Goal: Transaction & Acquisition: Purchase product/service

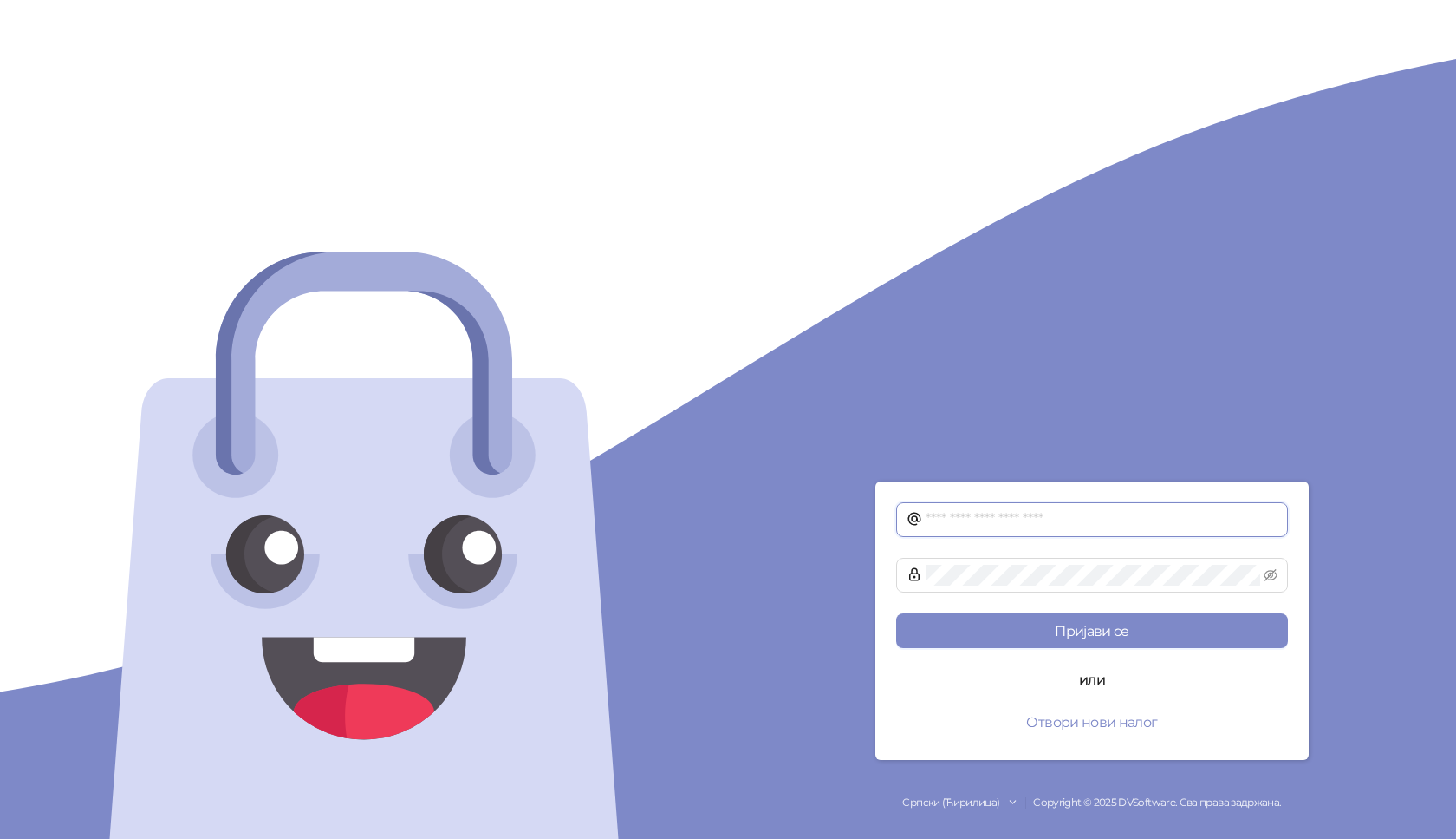
click at [932, 518] on input "text" at bounding box center [1102, 519] width 352 height 21
type input "**********"
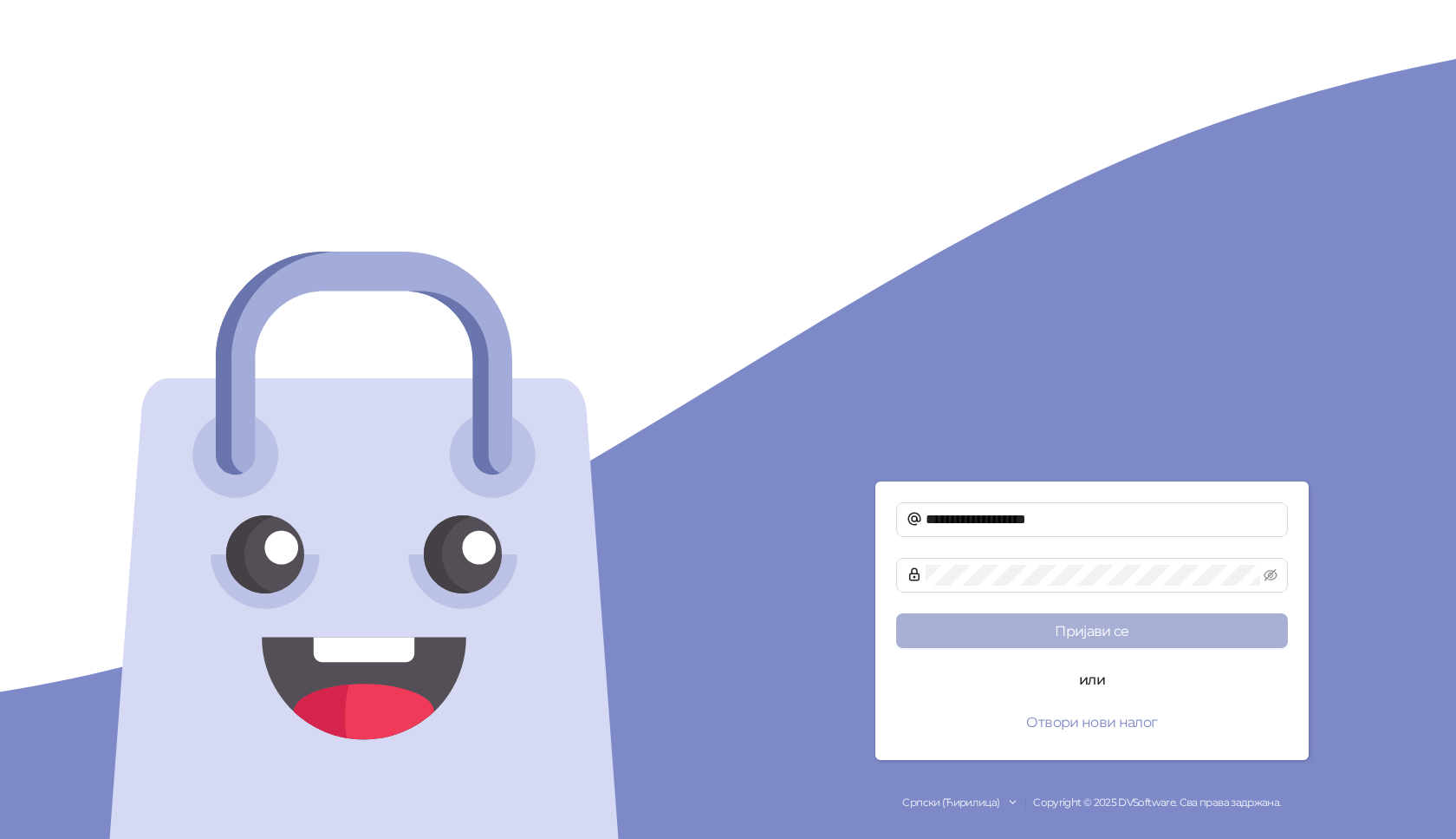
click at [1094, 618] on button "Пријави се" at bounding box center [1092, 631] width 392 height 35
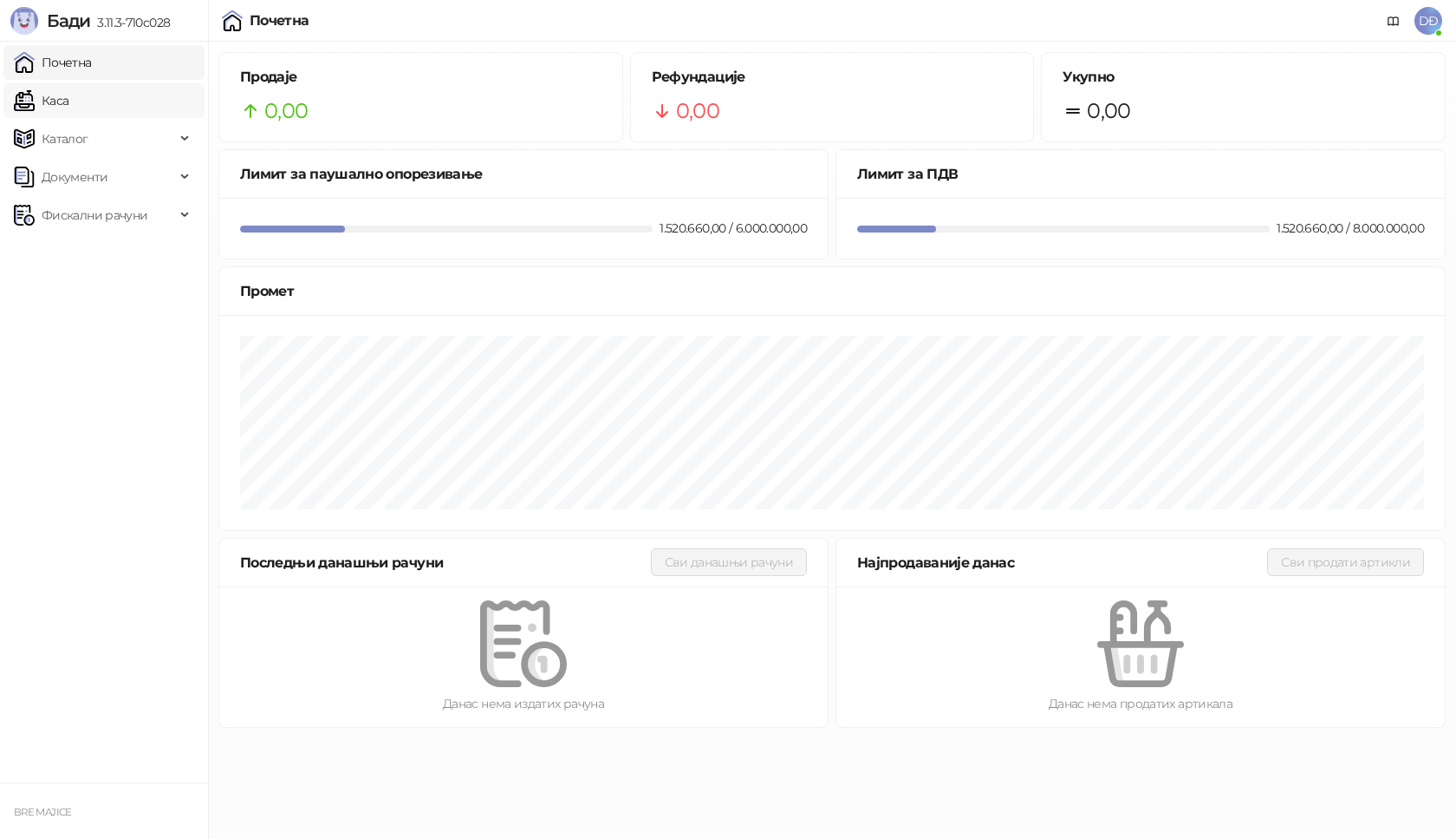
click at [57, 102] on link "Каса" at bounding box center [41, 101] width 55 height 35
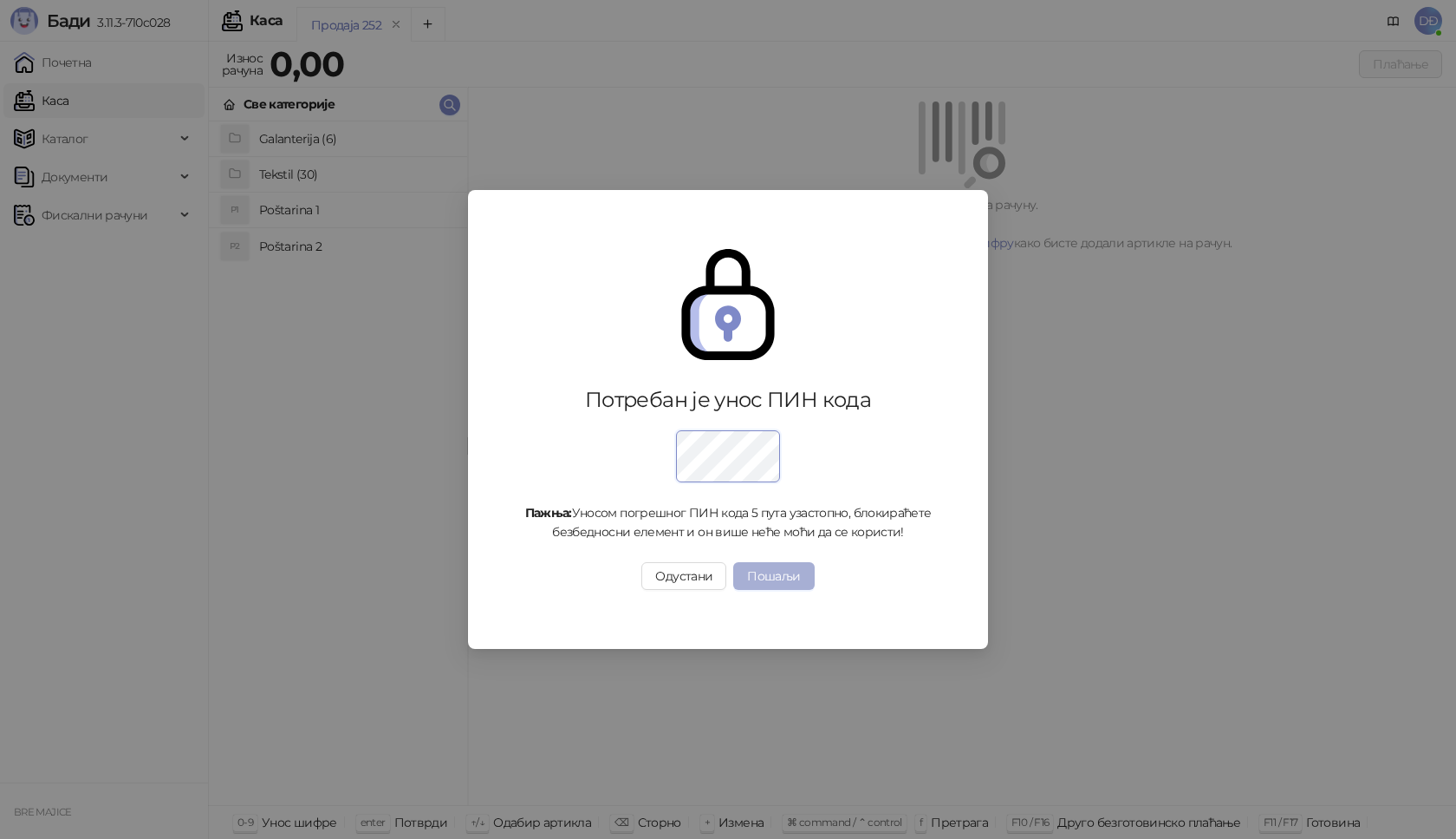
click at [765, 578] on button "Пошаљи" at bounding box center [773, 576] width 81 height 28
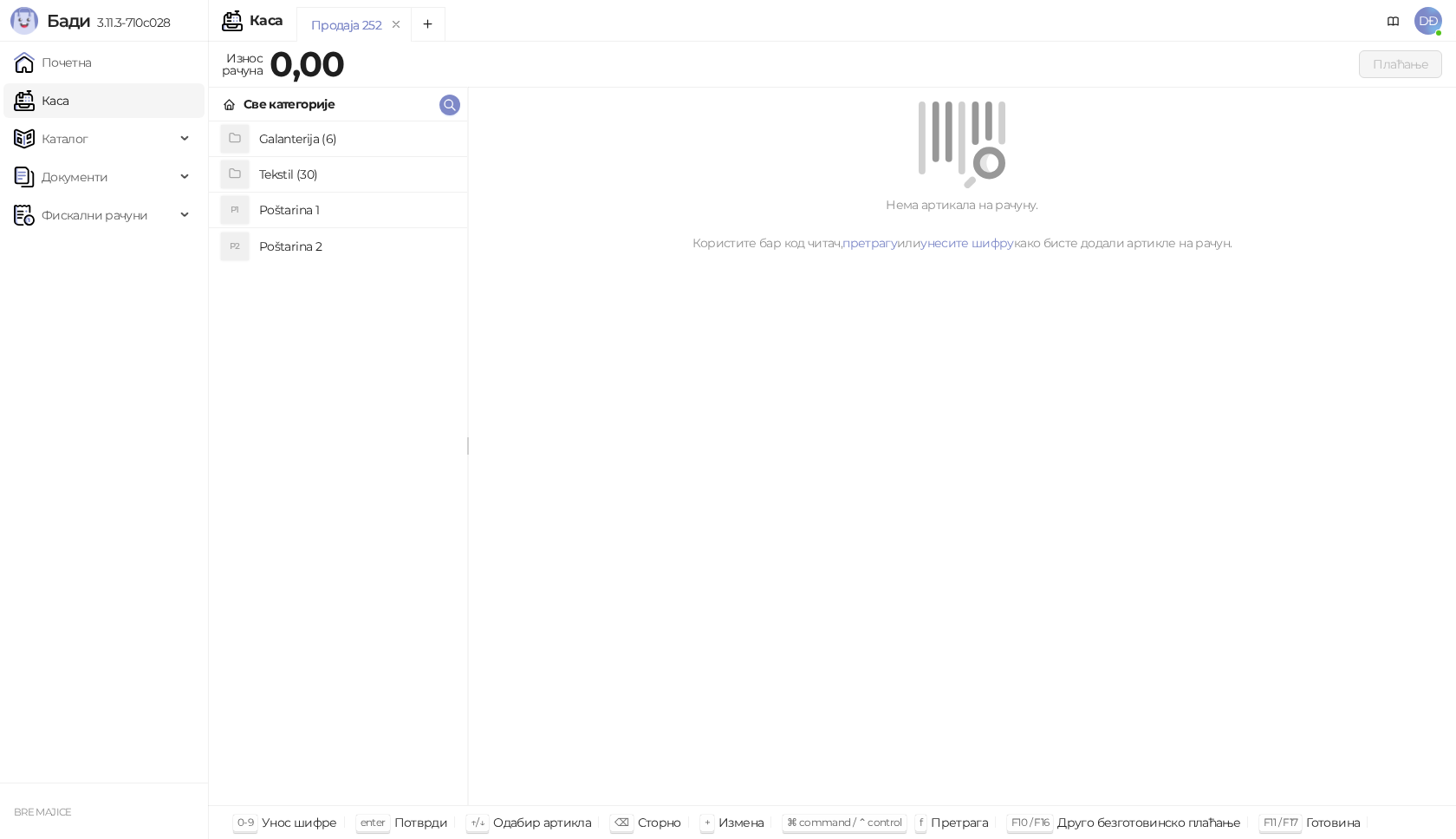
click at [286, 207] on h4 "Poštarina 1" at bounding box center [356, 210] width 194 height 28
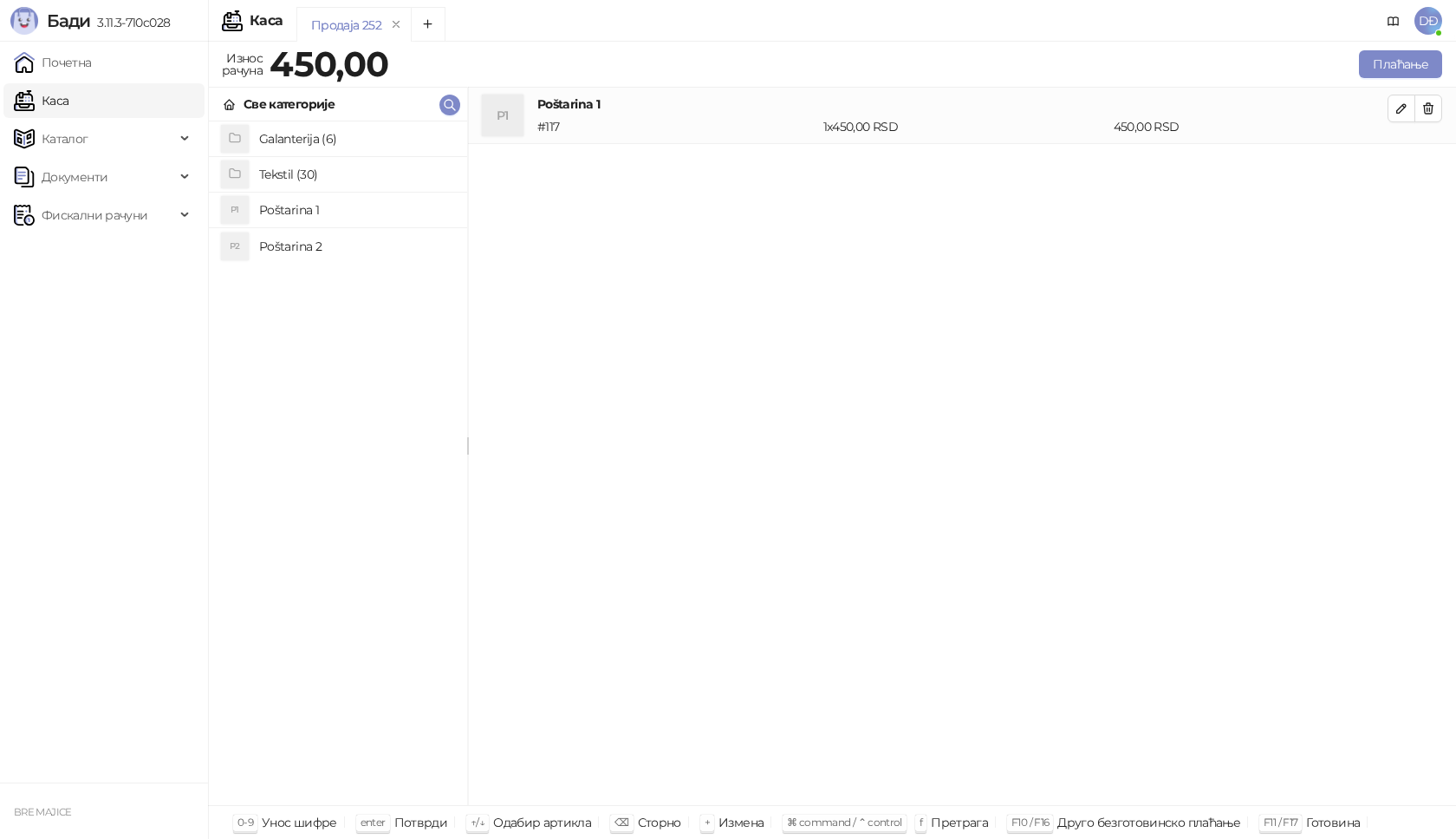
click at [291, 171] on h4 "Tekstil (30)" at bounding box center [356, 174] width 194 height 28
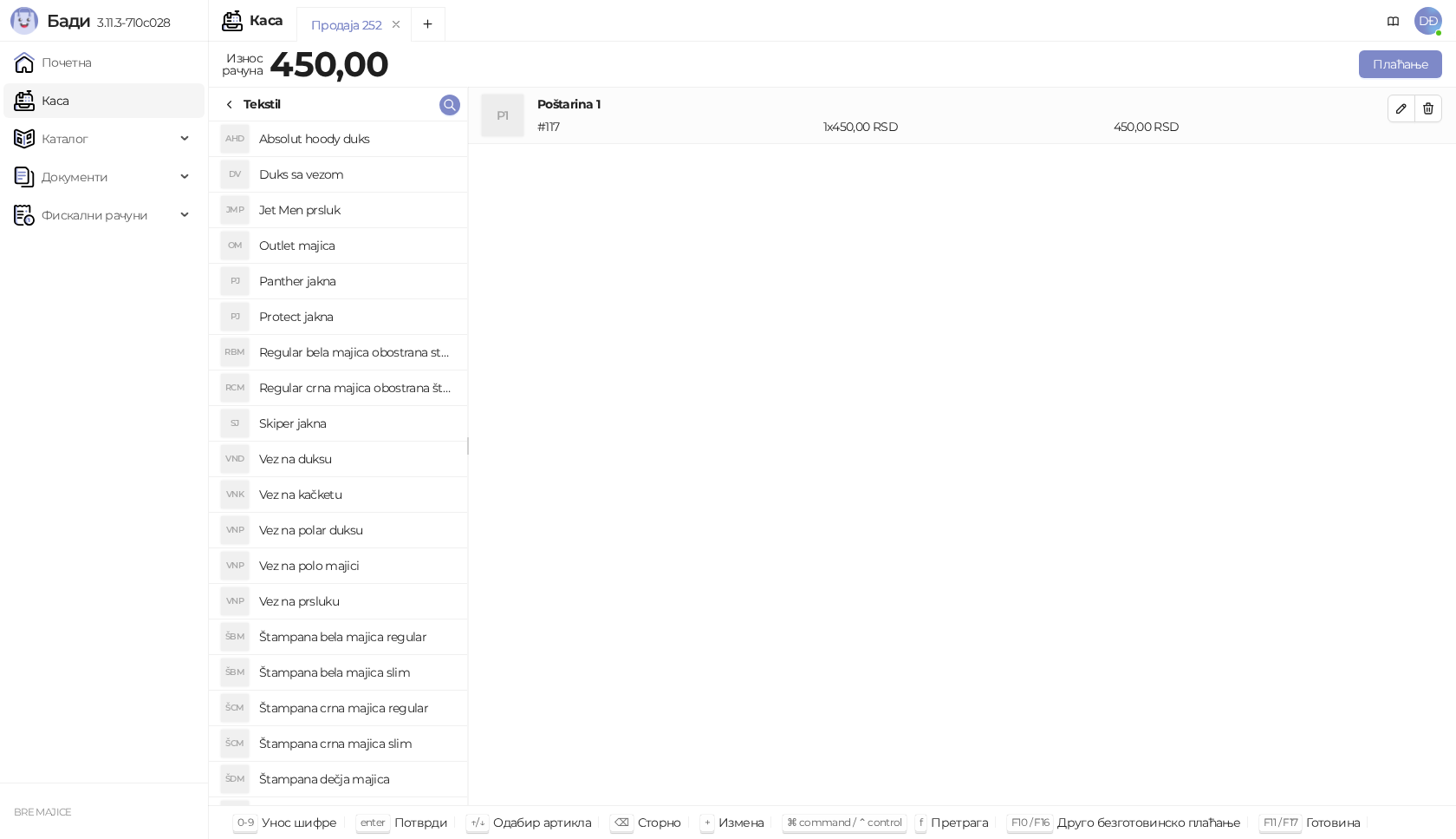
click at [329, 533] on h4 "Vez na polar duksu" at bounding box center [356, 530] width 194 height 28
click at [1395, 169] on icon "button" at bounding box center [1402, 165] width 14 height 14
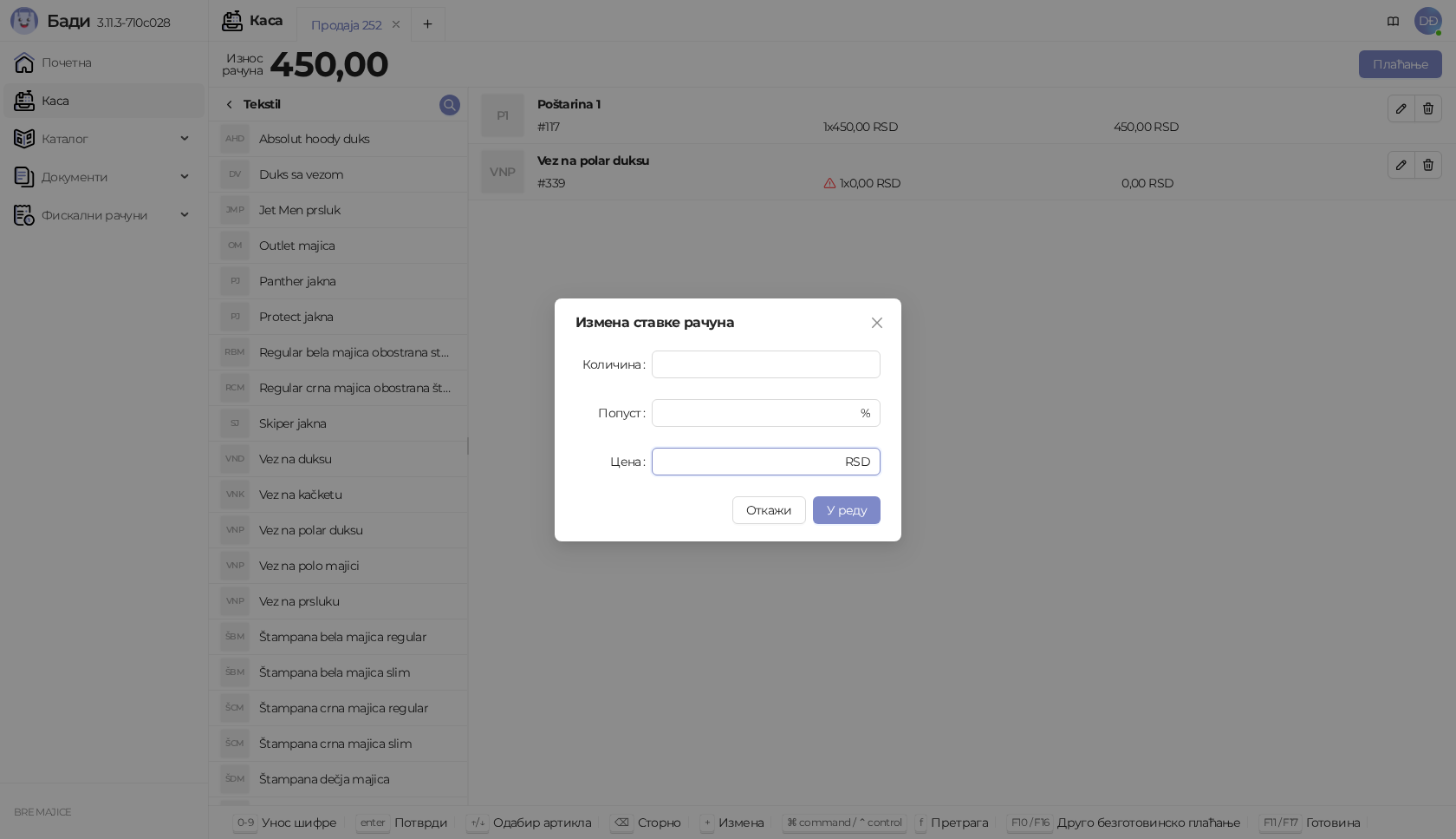
drag, startPoint x: 640, startPoint y: 466, endPoint x: 593, endPoint y: 472, distance: 47.4
click at [612, 467] on div "Цена * RSD" at bounding box center [728, 462] width 305 height 28
type input "****"
click at [844, 520] on button "У реду" at bounding box center [847, 510] width 68 height 28
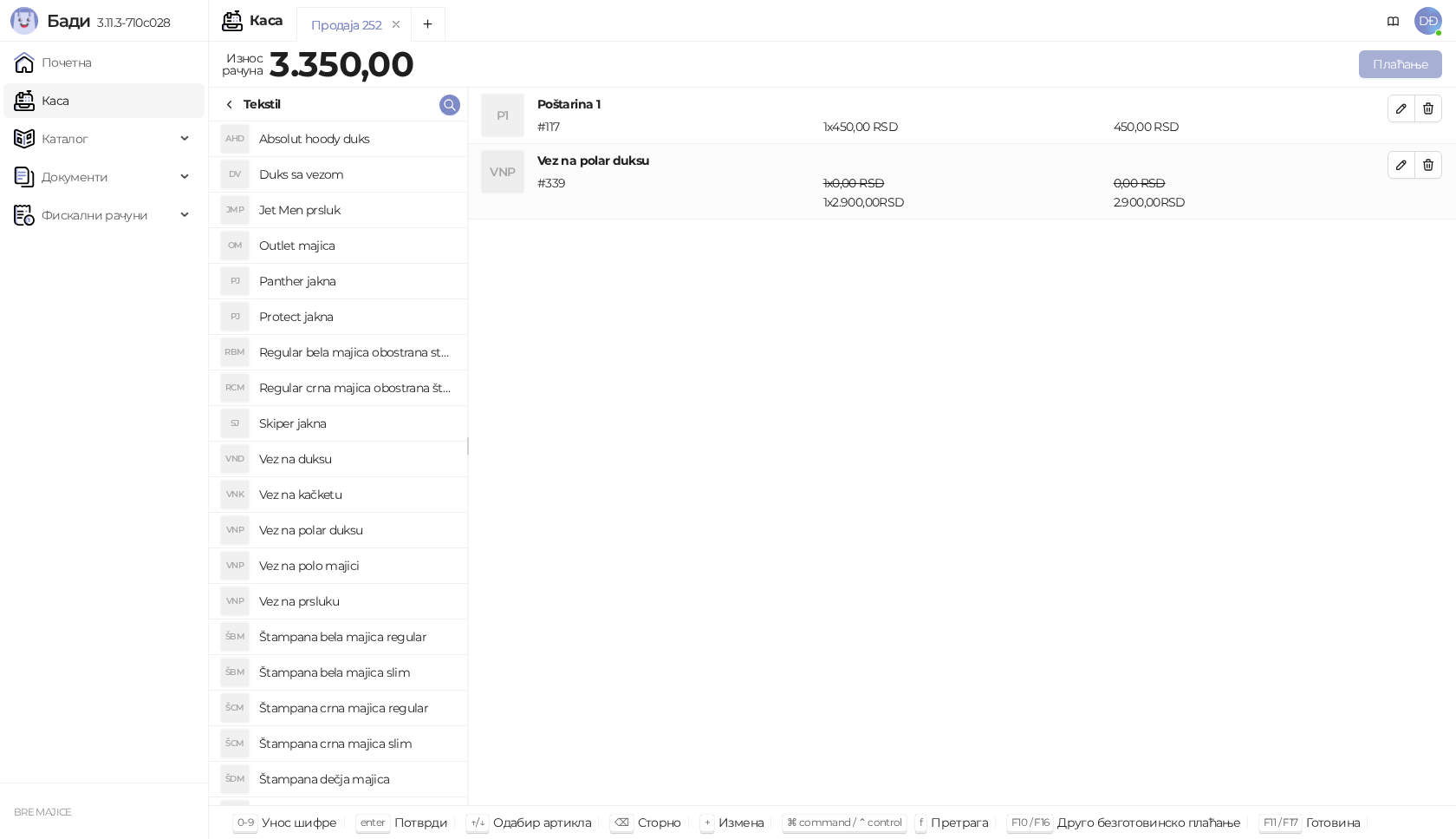
click at [1402, 63] on button "Плаћање" at bounding box center [1401, 64] width 84 height 28
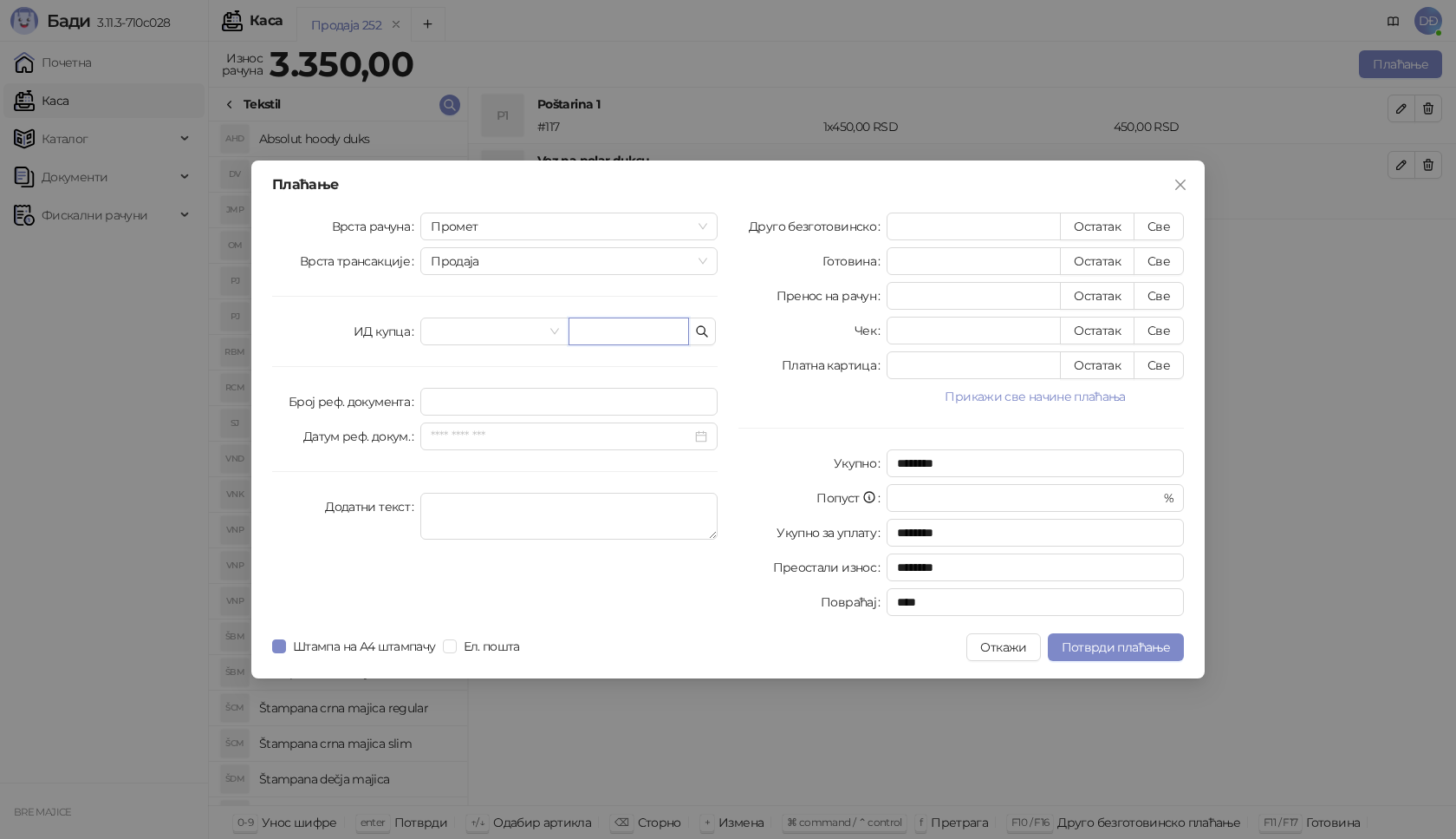
click at [598, 330] on input "text" at bounding box center [629, 331] width 120 height 28
paste input "**********"
type input "**********"
click at [1169, 220] on button "Све" at bounding box center [1159, 227] width 51 height 28
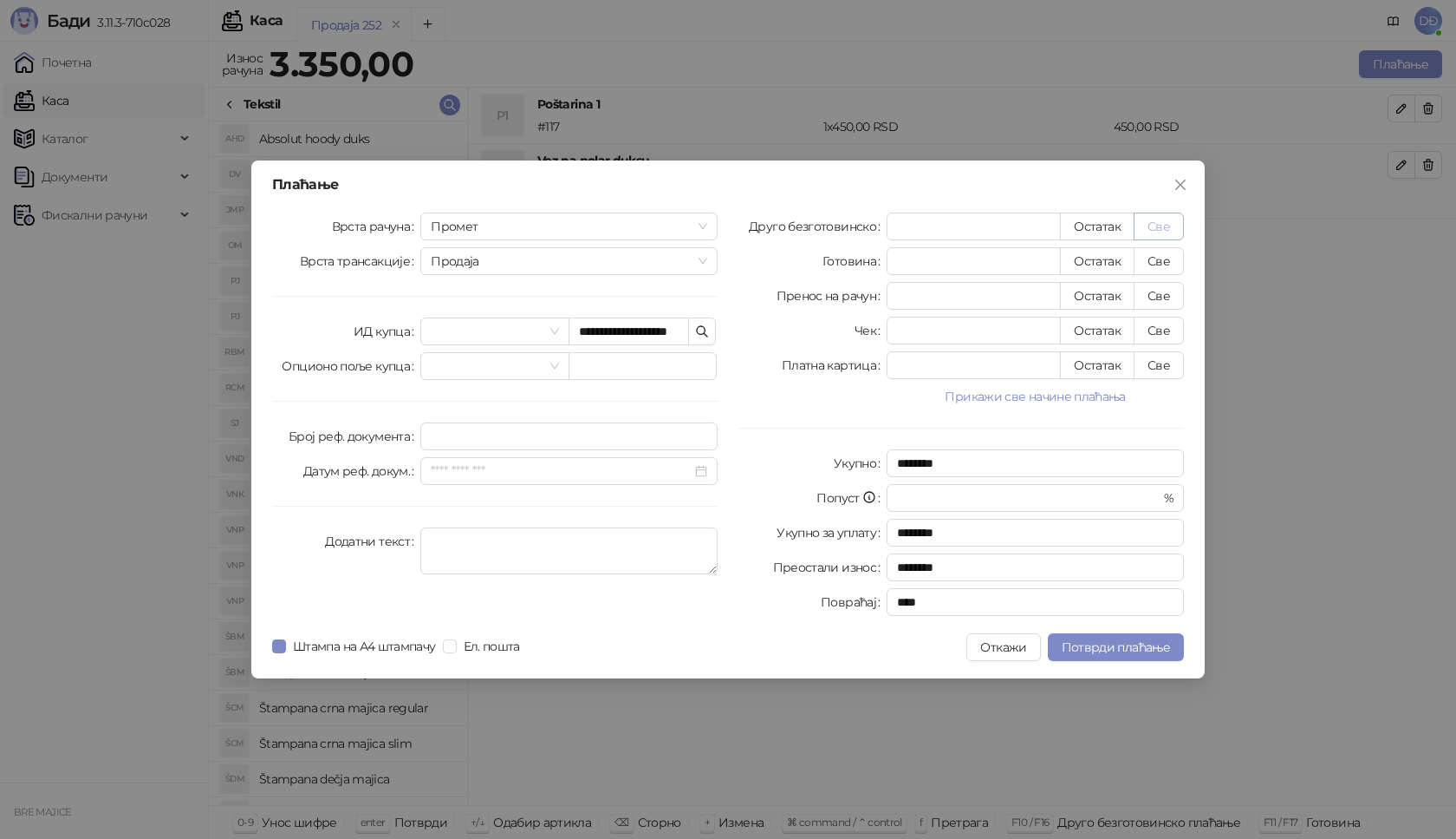
type input "****"
click at [1097, 647] on span "Потврди плаћање" at bounding box center [1116, 647] width 108 height 16
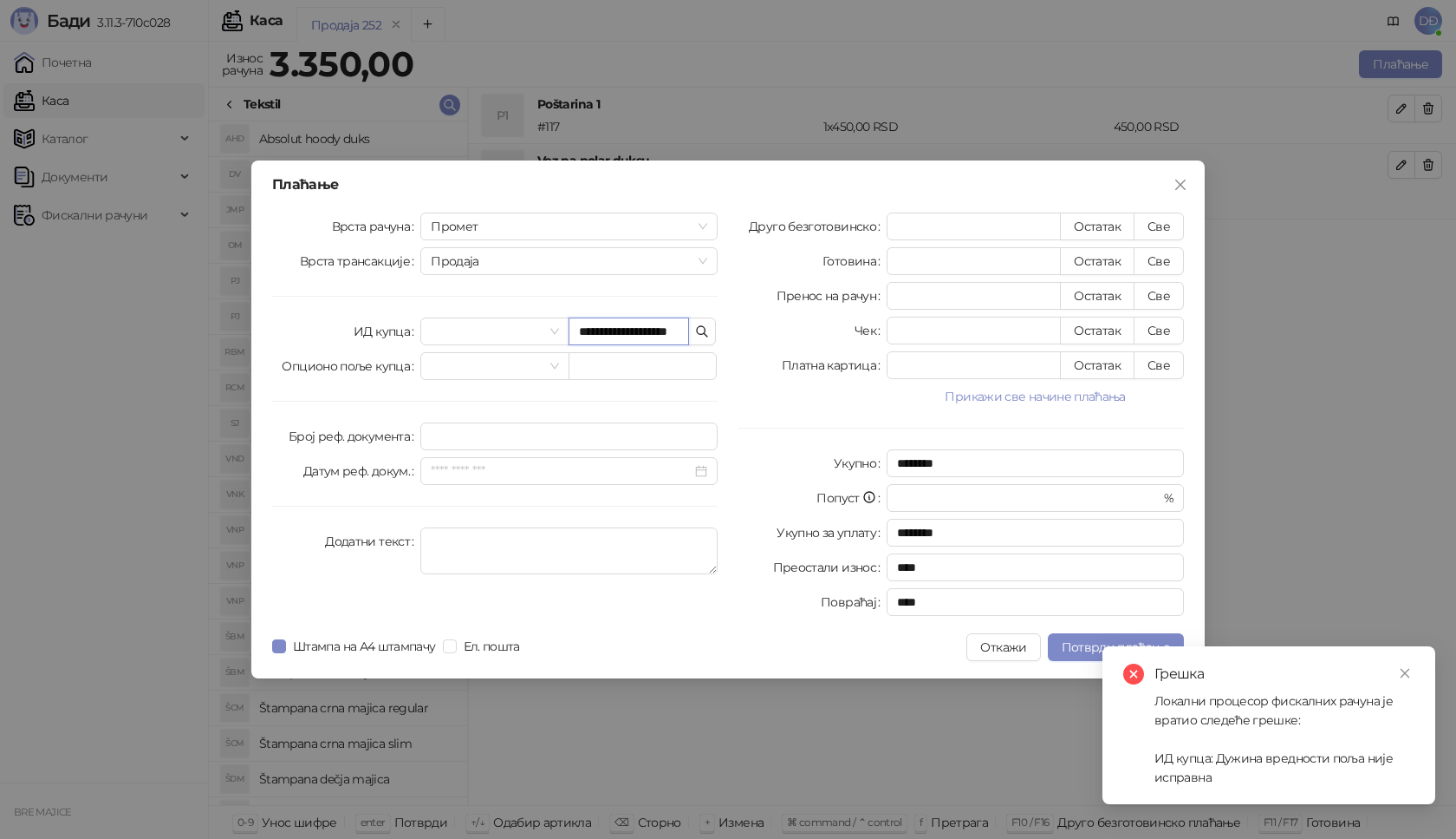
click at [650, 333] on input "**********" at bounding box center [629, 331] width 120 height 28
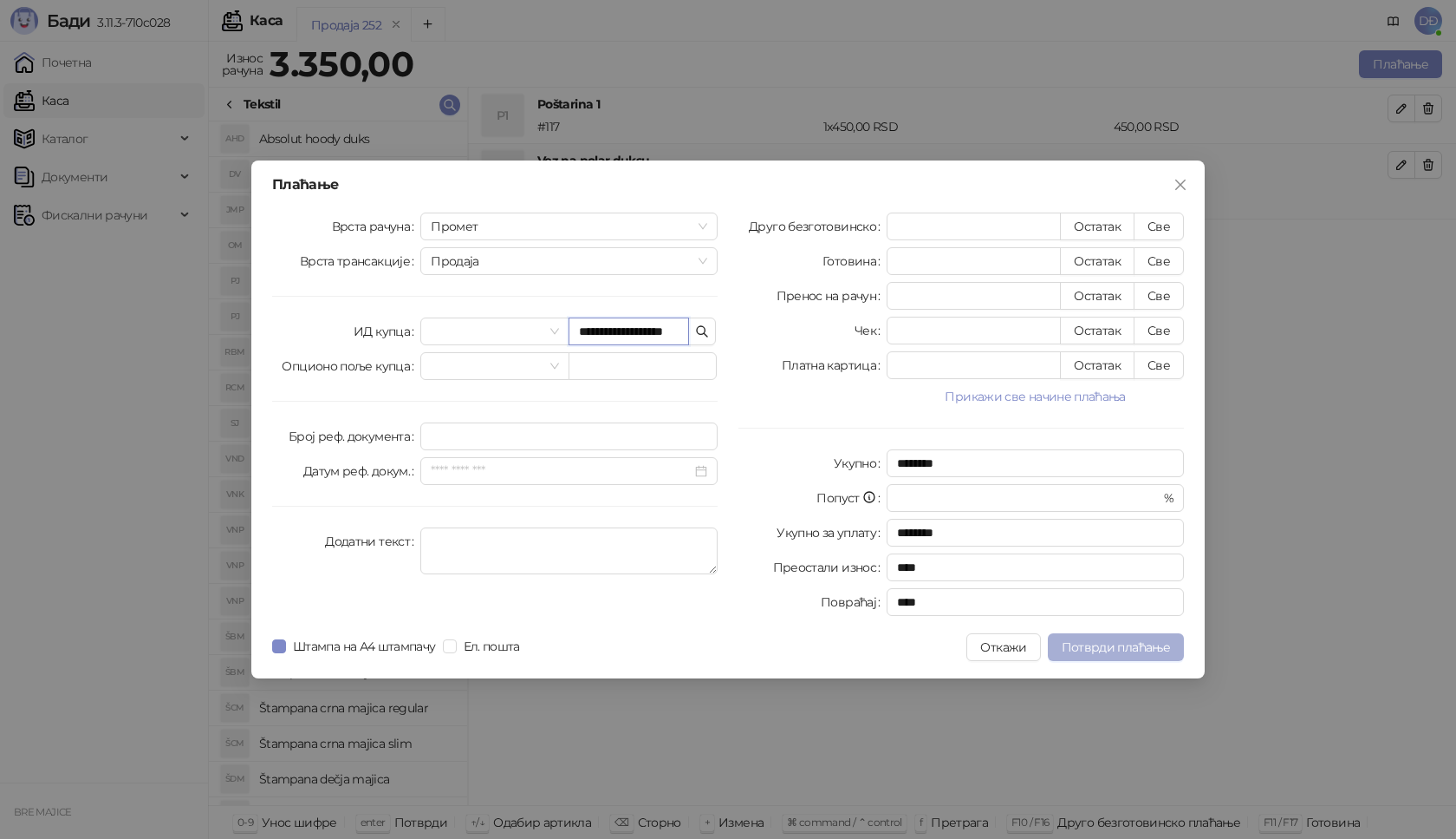
type input "**********"
click at [1156, 641] on span "Потврди плаћање" at bounding box center [1116, 647] width 108 height 16
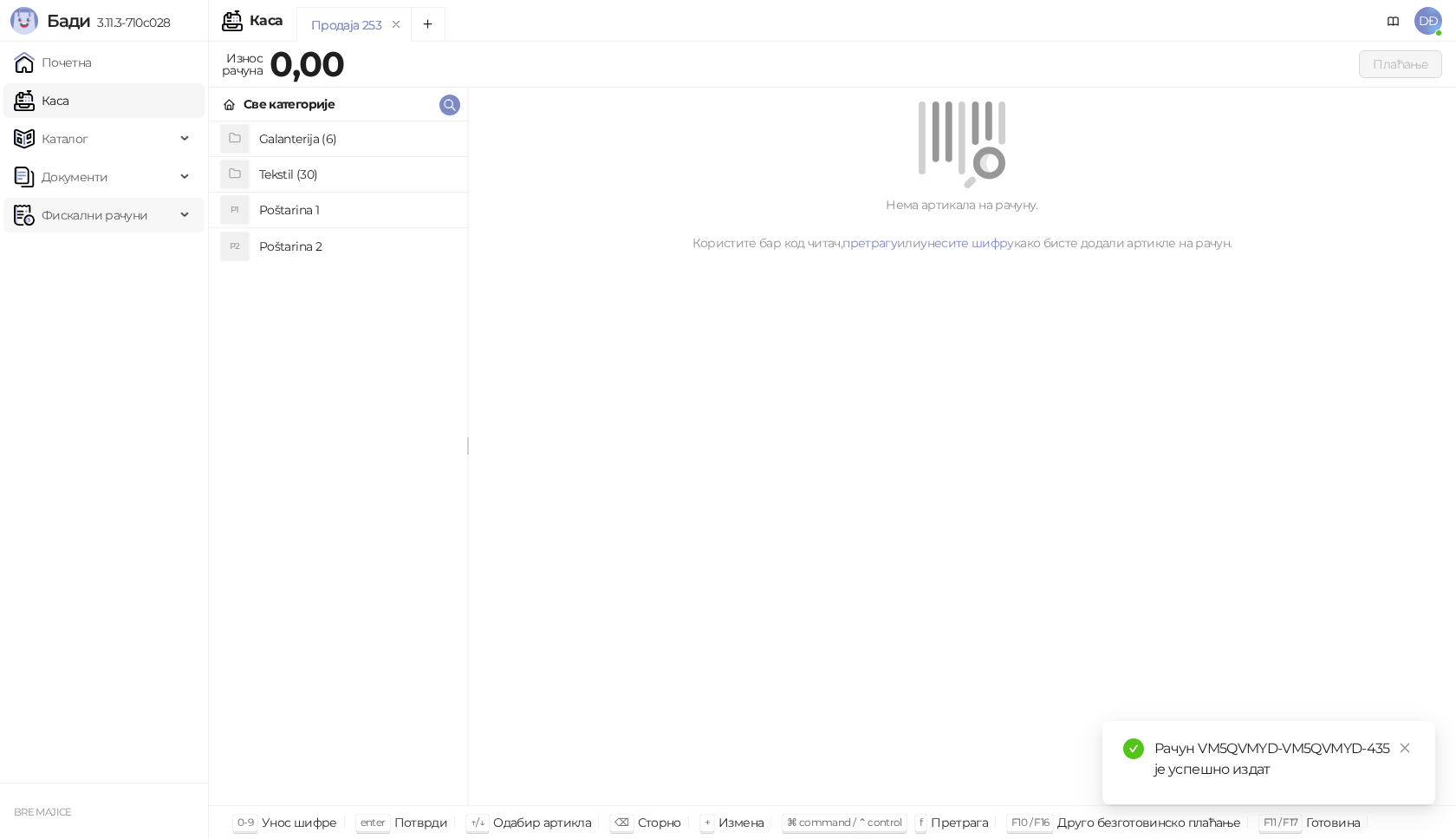
click at [121, 217] on span "Фискални рачуни" at bounding box center [94, 215] width 105 height 35
click at [121, 254] on link "Издати рачуни" at bounding box center [78, 254] width 116 height 35
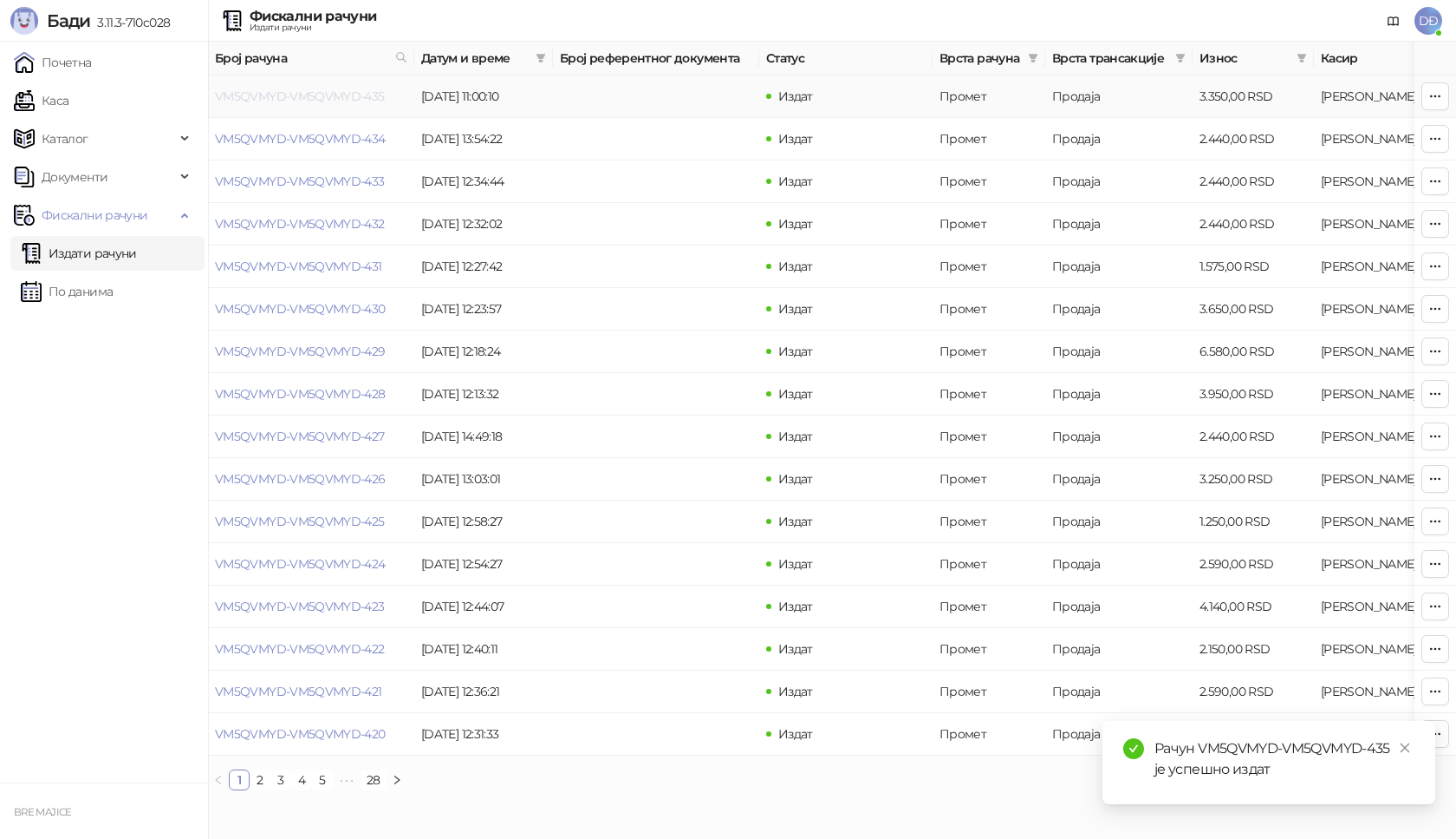
click at [287, 97] on link "VM5QVMYD-VM5QVMYD-435" at bounding box center [300, 97] width 170 height 16
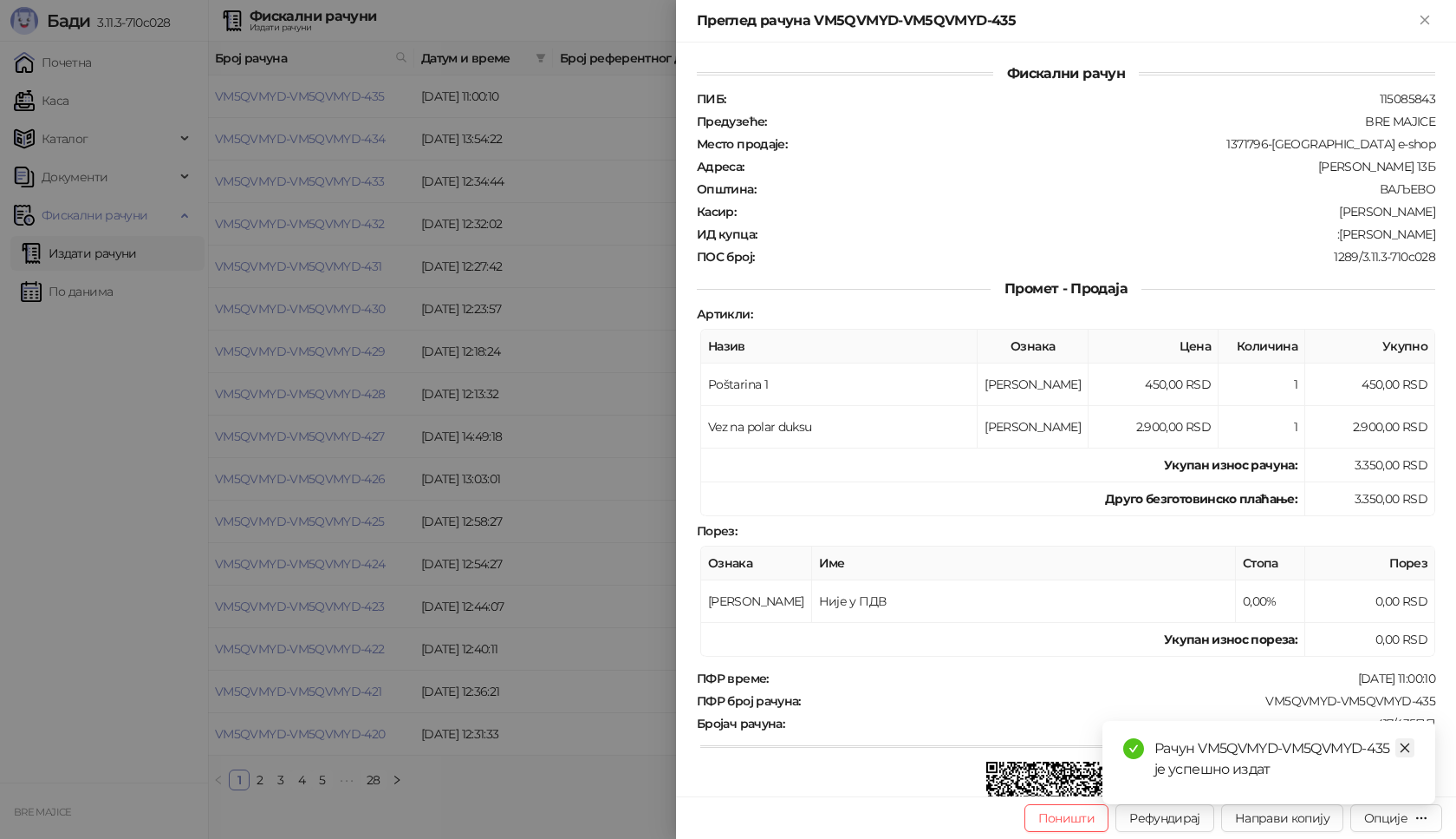
click at [1411, 752] on link "Close" at bounding box center [1405, 748] width 19 height 19
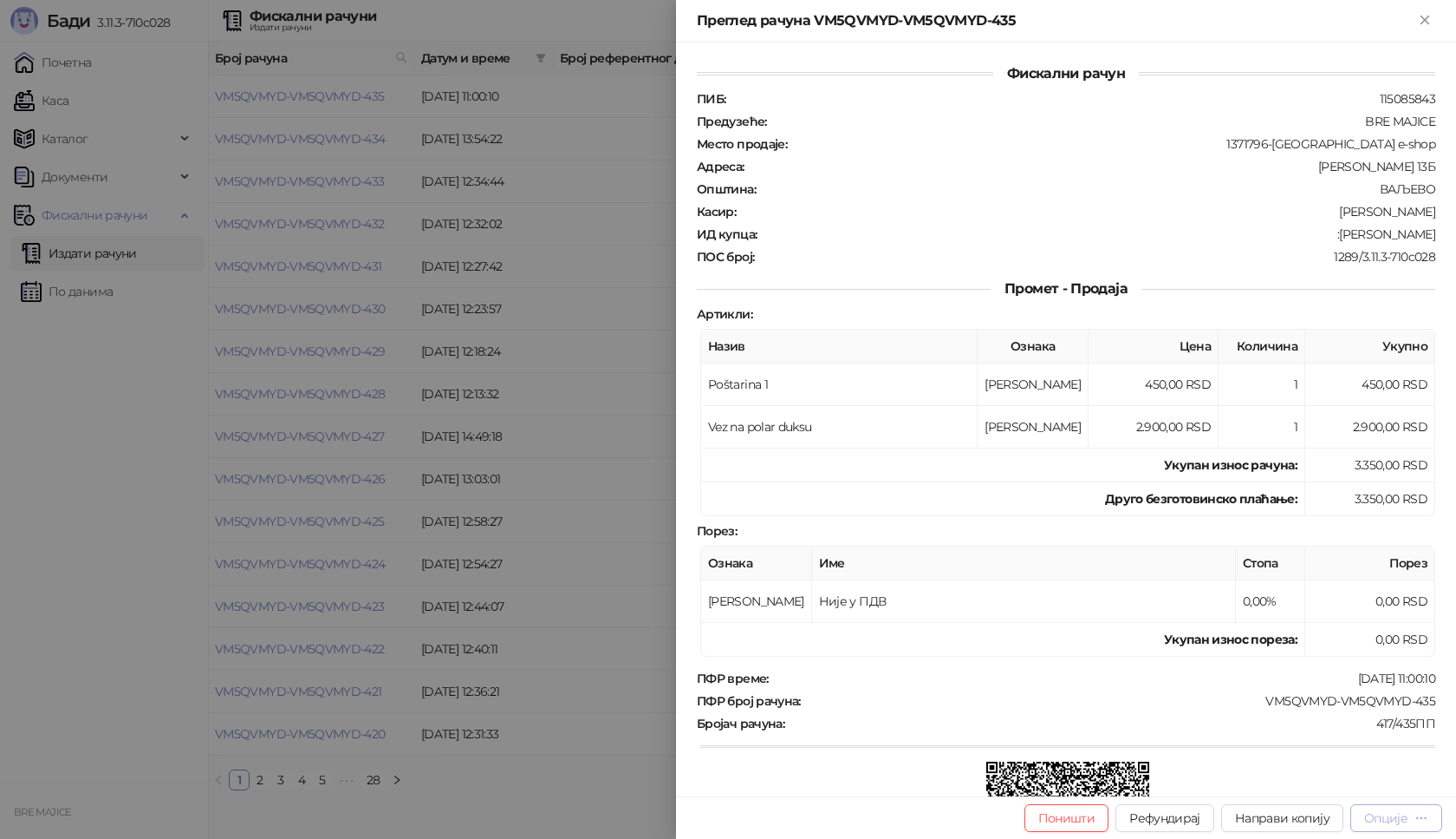
click at [1407, 820] on div "Опције" at bounding box center [1386, 818] width 44 height 16
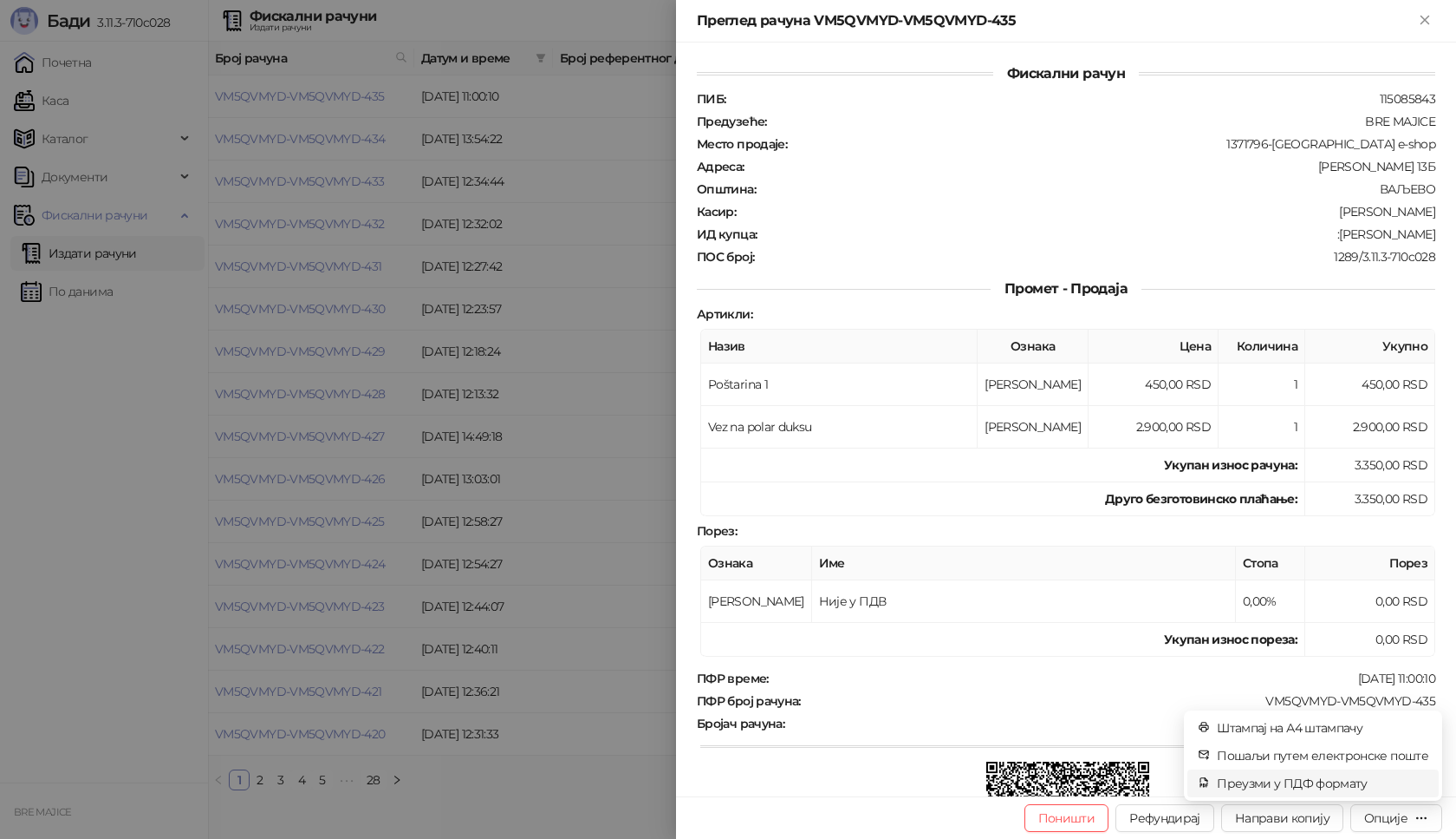
click at [1349, 784] on span "Преузми у ПДФ формату" at bounding box center [1323, 783] width 212 height 19
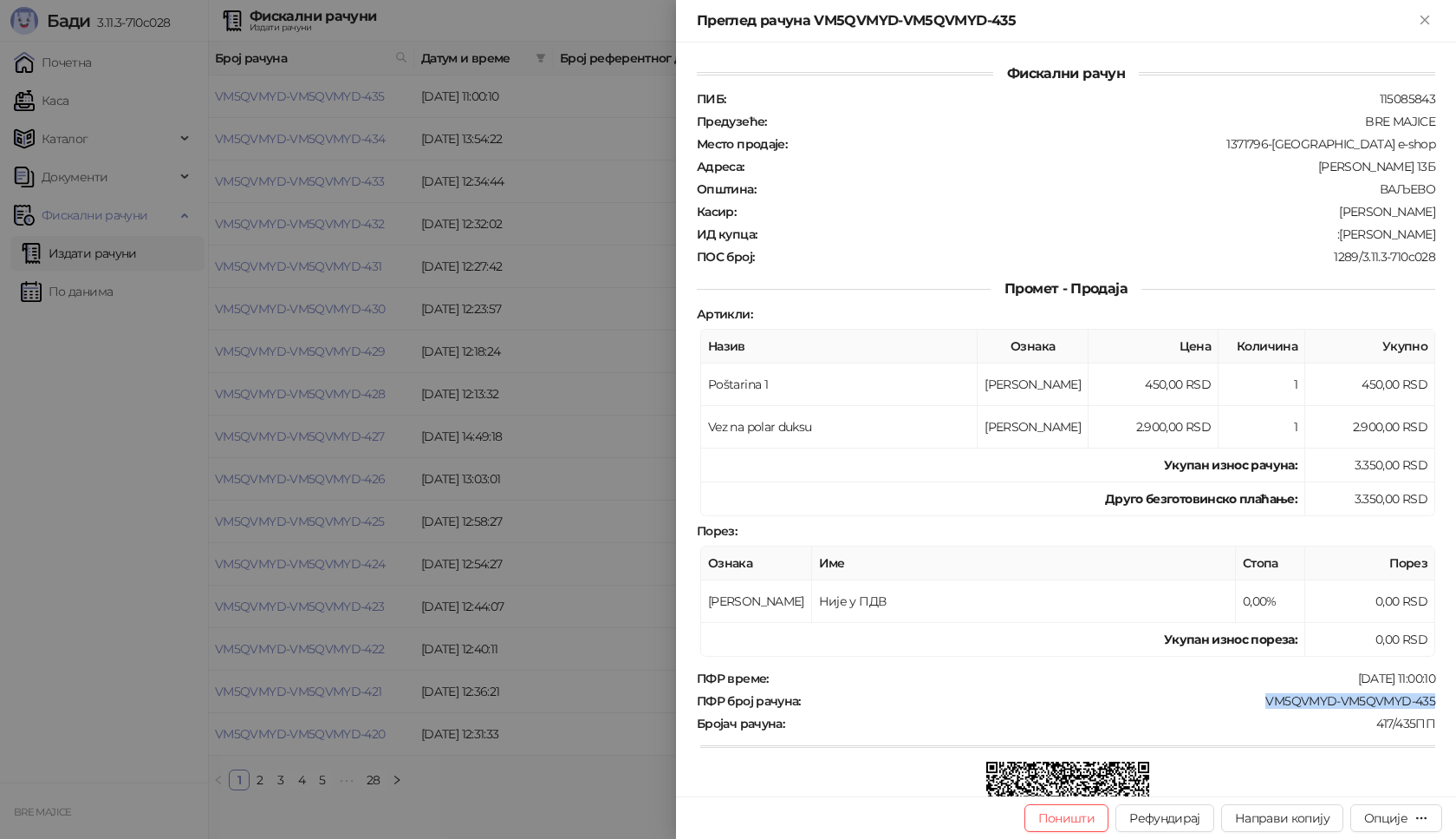
drag, startPoint x: 1426, startPoint y: 700, endPoint x: 1252, endPoint y: 699, distance: 174.0
click at [1254, 701] on div "Фискални рачун ПИБ : 115085843 Предузеће : BRE MAJICE Место продаје : 1371796-B…" at bounding box center [1066, 419] width 780 height 754
copy div "VM5QVMYD-VM5QVMYD-435"
drag, startPoint x: 1424, startPoint y: 233, endPoint x: 1323, endPoint y: 233, distance: 101.0
click at [1323, 233] on div "Фискални рачун ПИБ : 115085843 Предузеће : BRE MAJICE Место продаје : 1371796-B…" at bounding box center [1066, 419] width 780 height 754
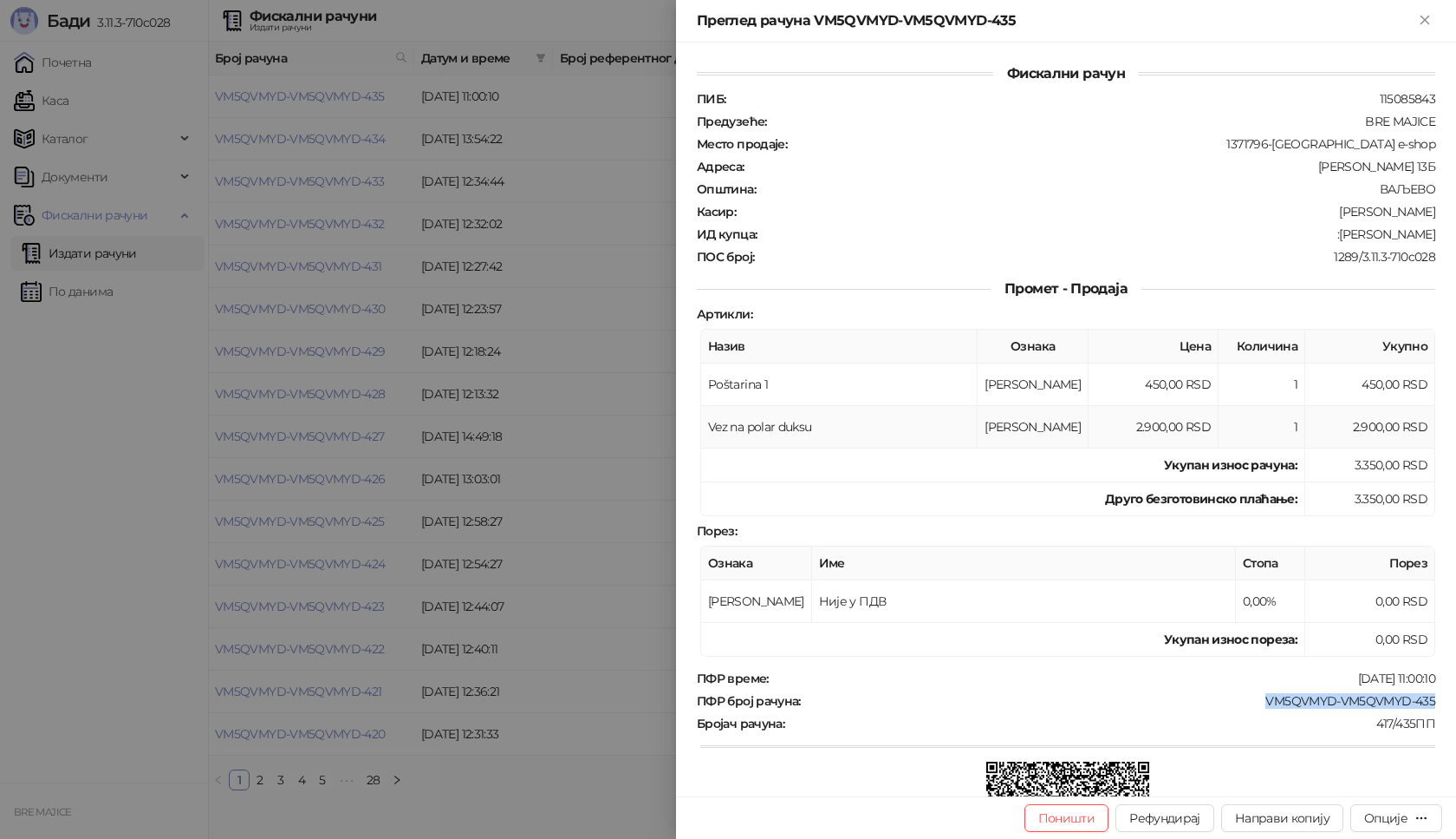
copy div "[PERSON_NAME]"
click at [1421, 17] on icon "Close" at bounding box center [1424, 19] width 8 height 8
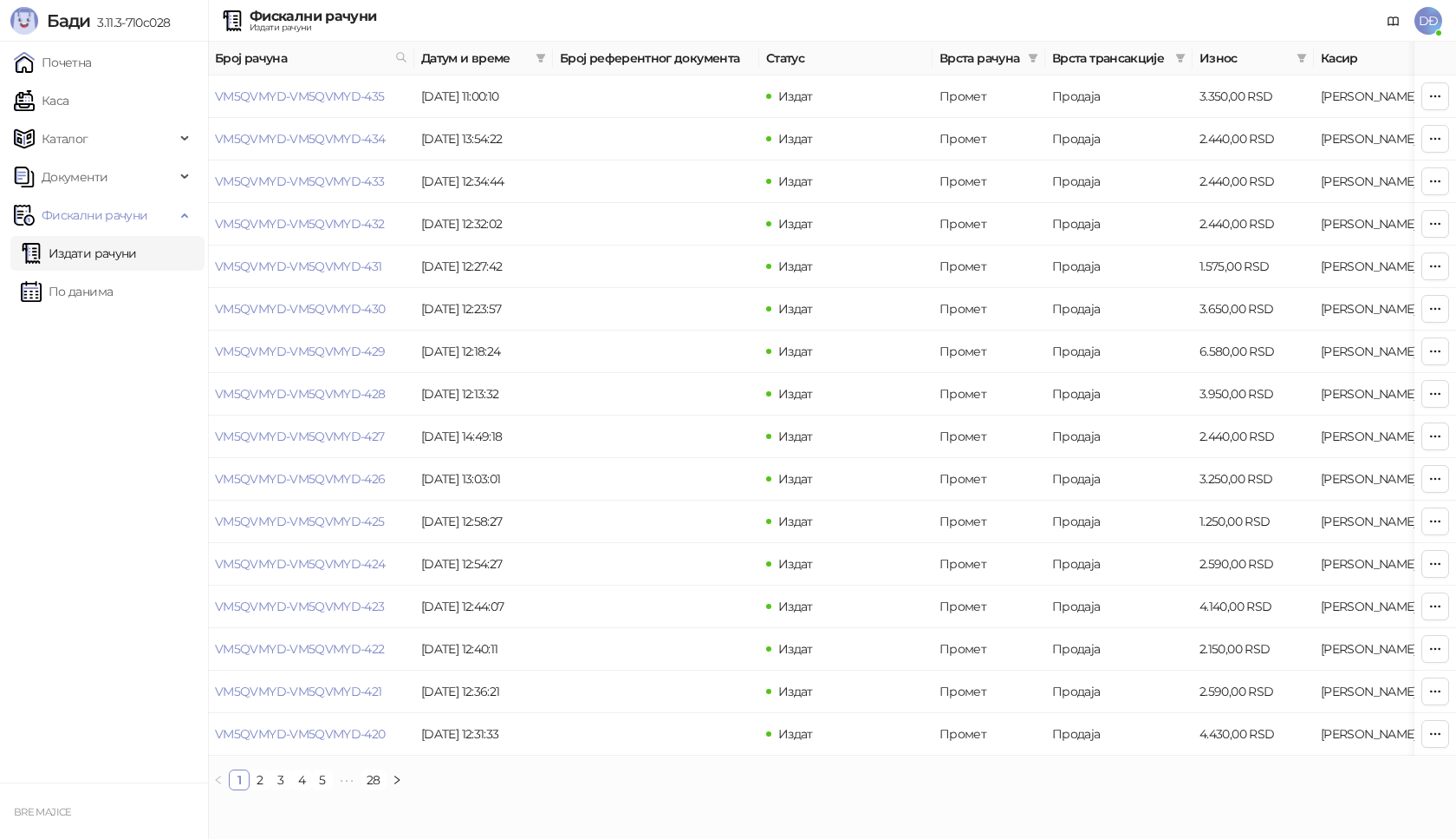
click at [133, 247] on link "Издати рачуни" at bounding box center [78, 254] width 116 height 35
click at [137, 259] on link "Издати рачуни" at bounding box center [78, 254] width 116 height 35
click at [69, 96] on link "Каса" at bounding box center [41, 101] width 55 height 35
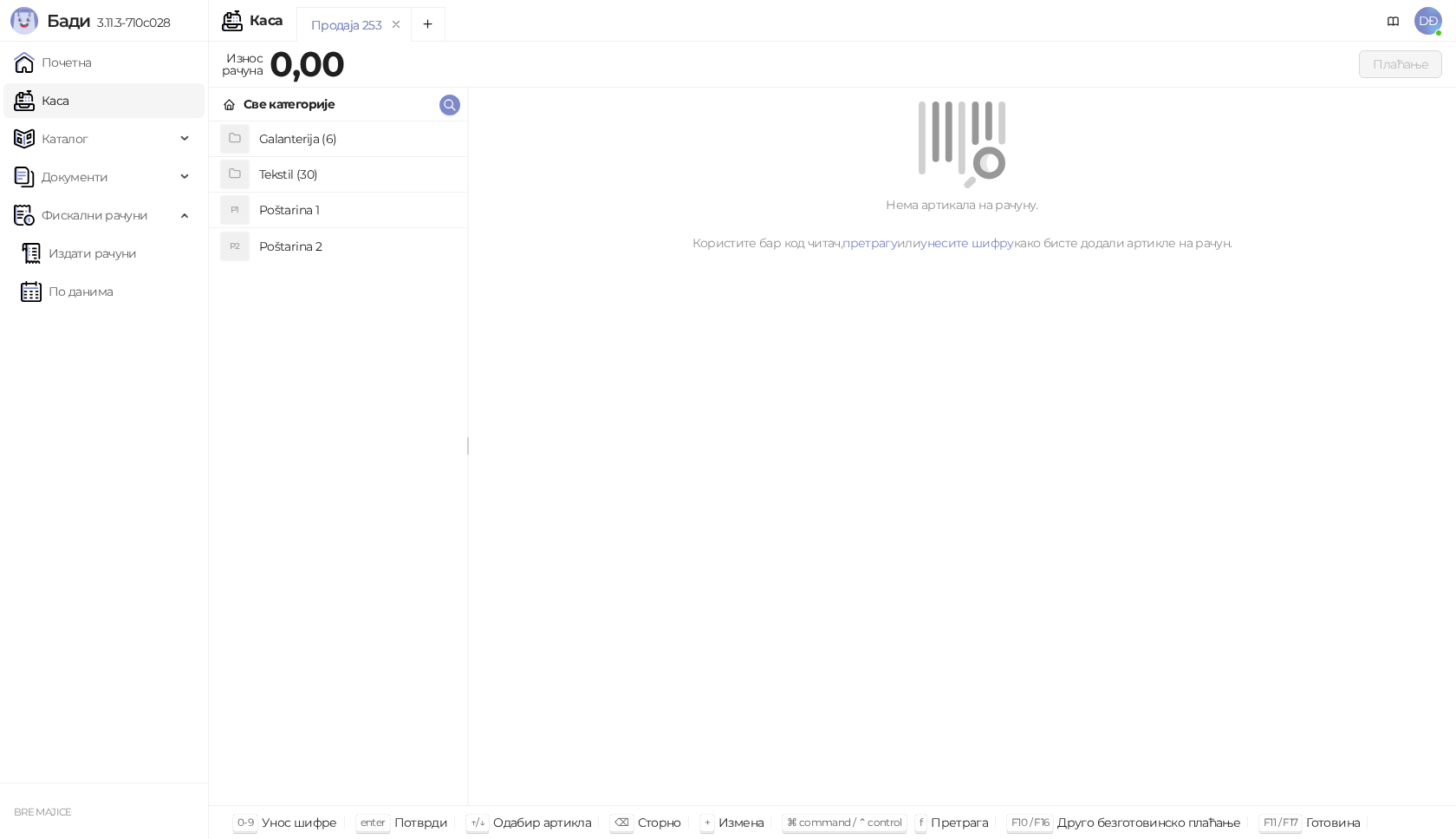
click at [285, 214] on h4 "Poštarina 1" at bounding box center [356, 210] width 194 height 28
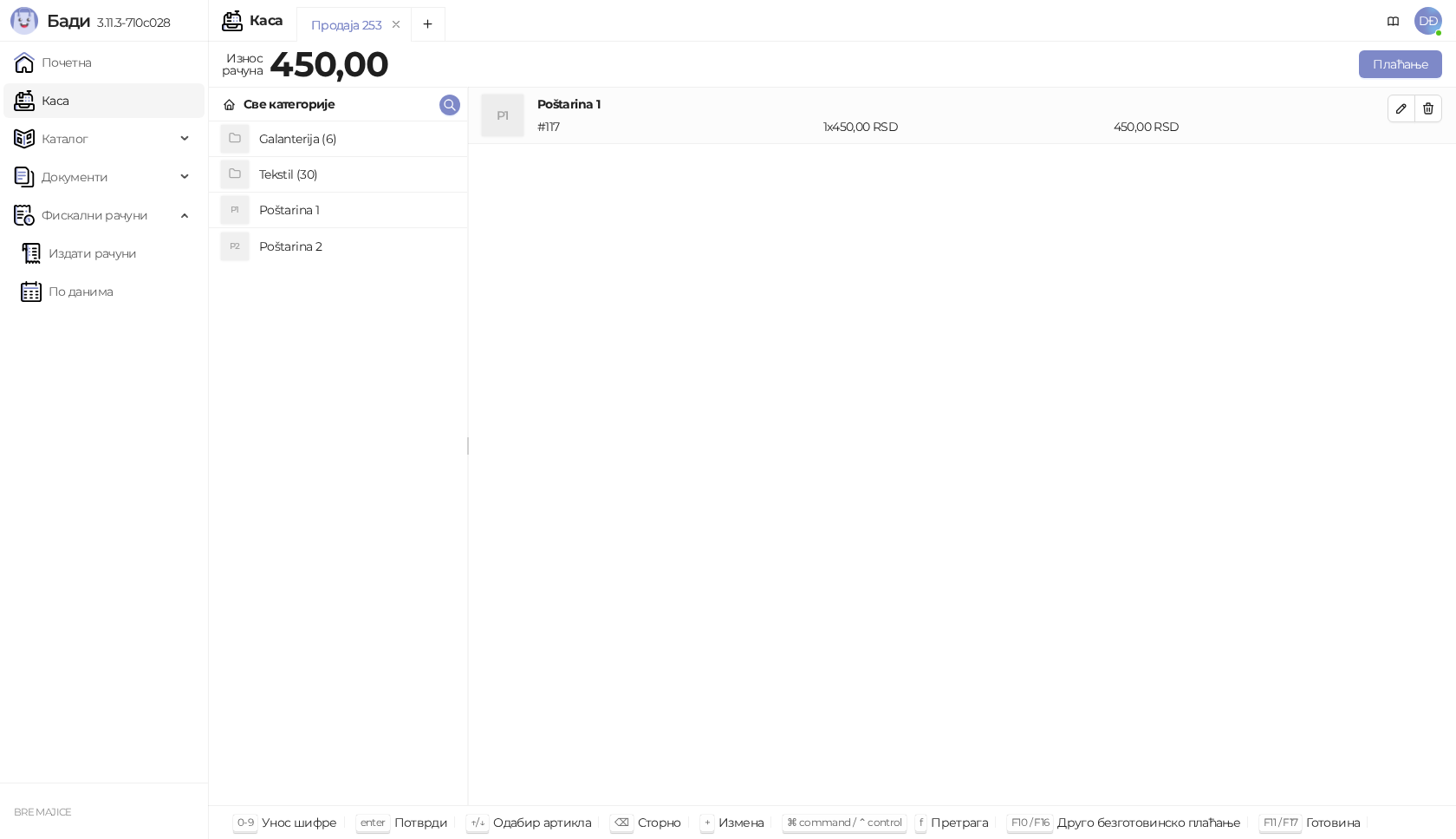
click at [274, 178] on h4 "Tekstil (30)" at bounding box center [356, 174] width 194 height 28
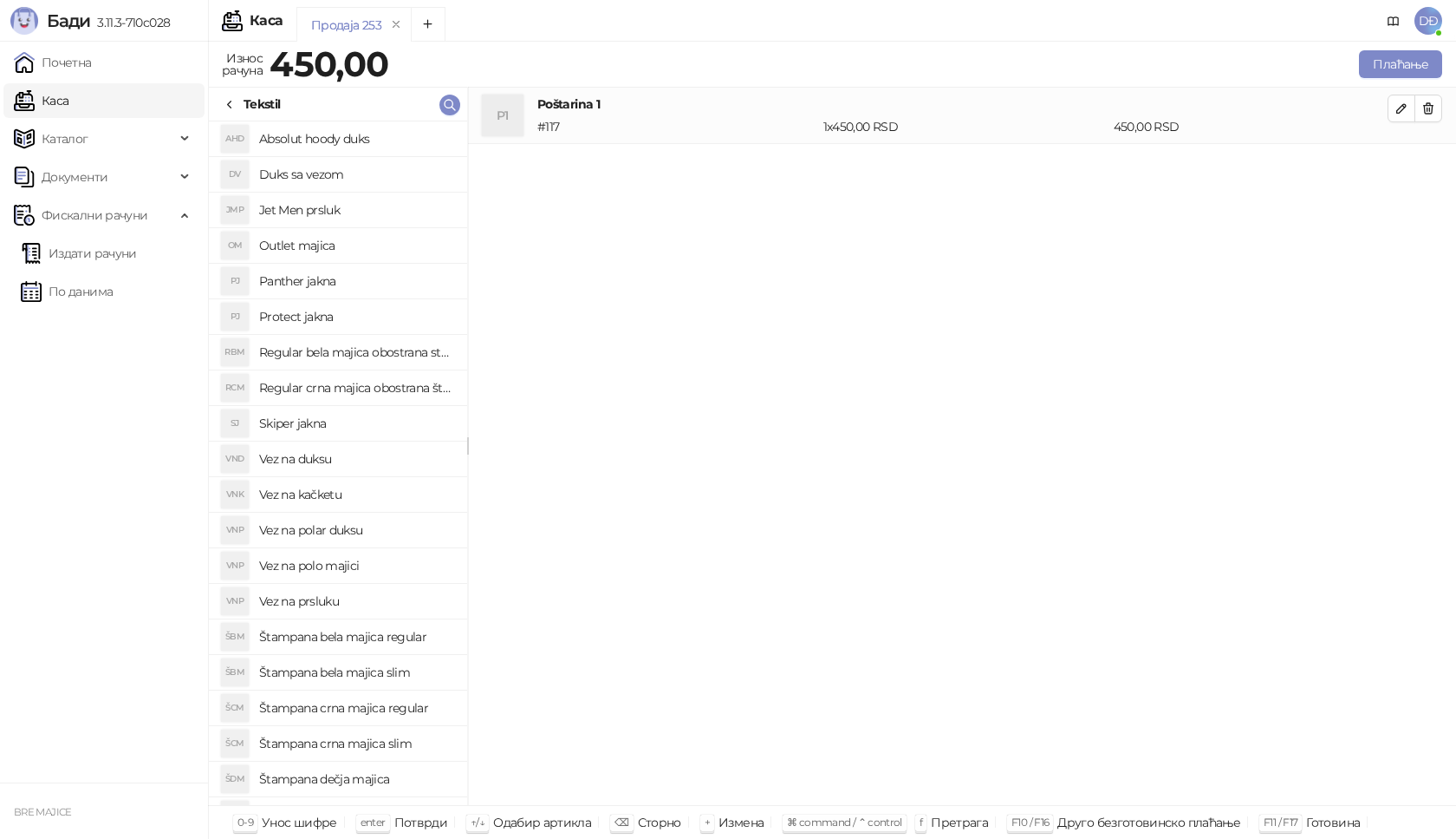
click at [341, 490] on h4 "Vez na kačketu" at bounding box center [356, 494] width 194 height 28
click at [1411, 172] on button "button" at bounding box center [1402, 165] width 28 height 28
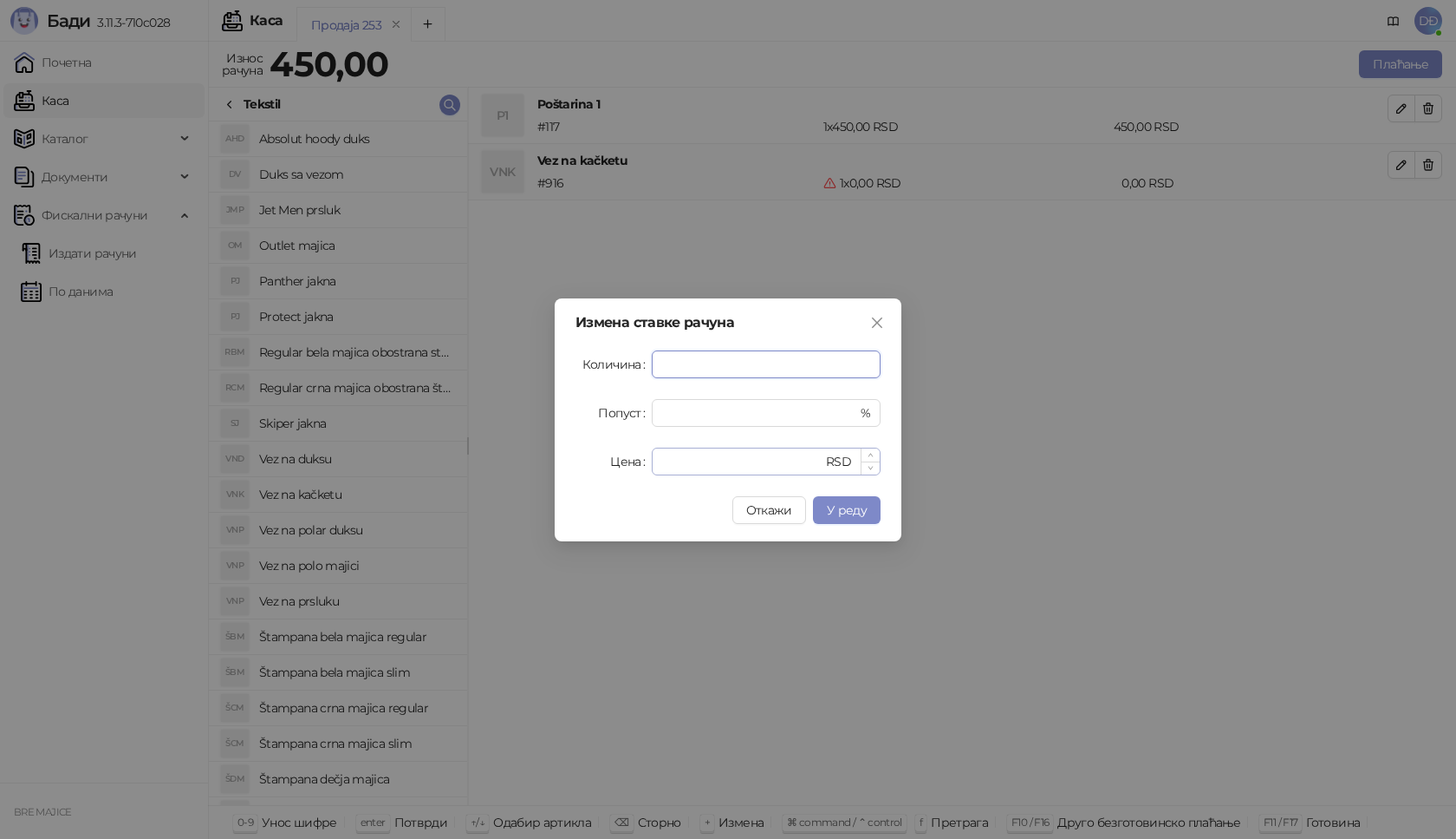
type input "*"
drag, startPoint x: 684, startPoint y: 462, endPoint x: 534, endPoint y: 457, distance: 150.1
click at [617, 467] on div "Цена * RSD" at bounding box center [728, 462] width 305 height 28
type input "****"
click at [853, 513] on span "У реду" at bounding box center [847, 510] width 40 height 16
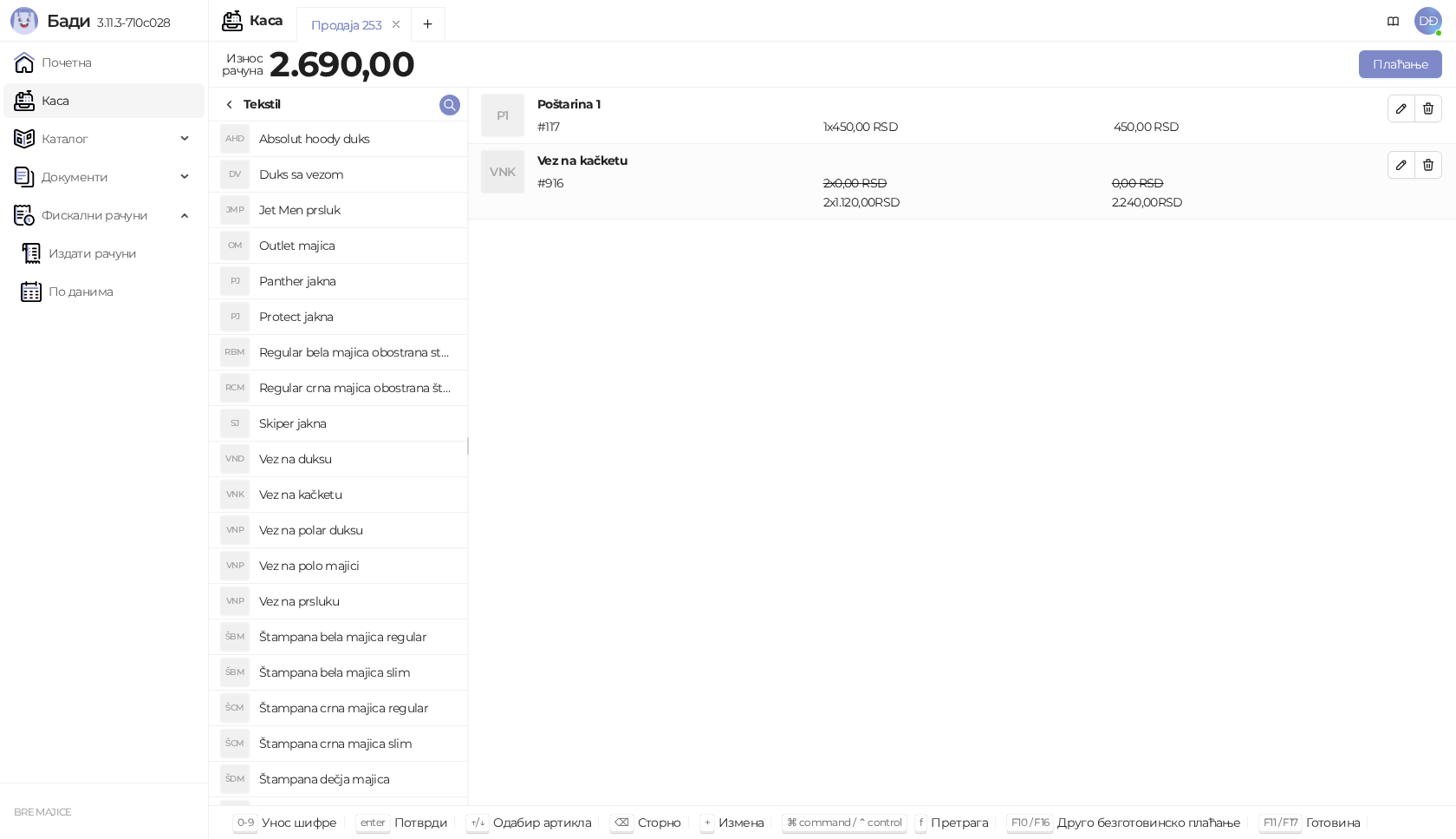
click at [314, 565] on h4 "Vez na polo majici" at bounding box center [356, 565] width 194 height 28
click at [1395, 240] on icon "button" at bounding box center [1402, 240] width 14 height 14
type input "*"
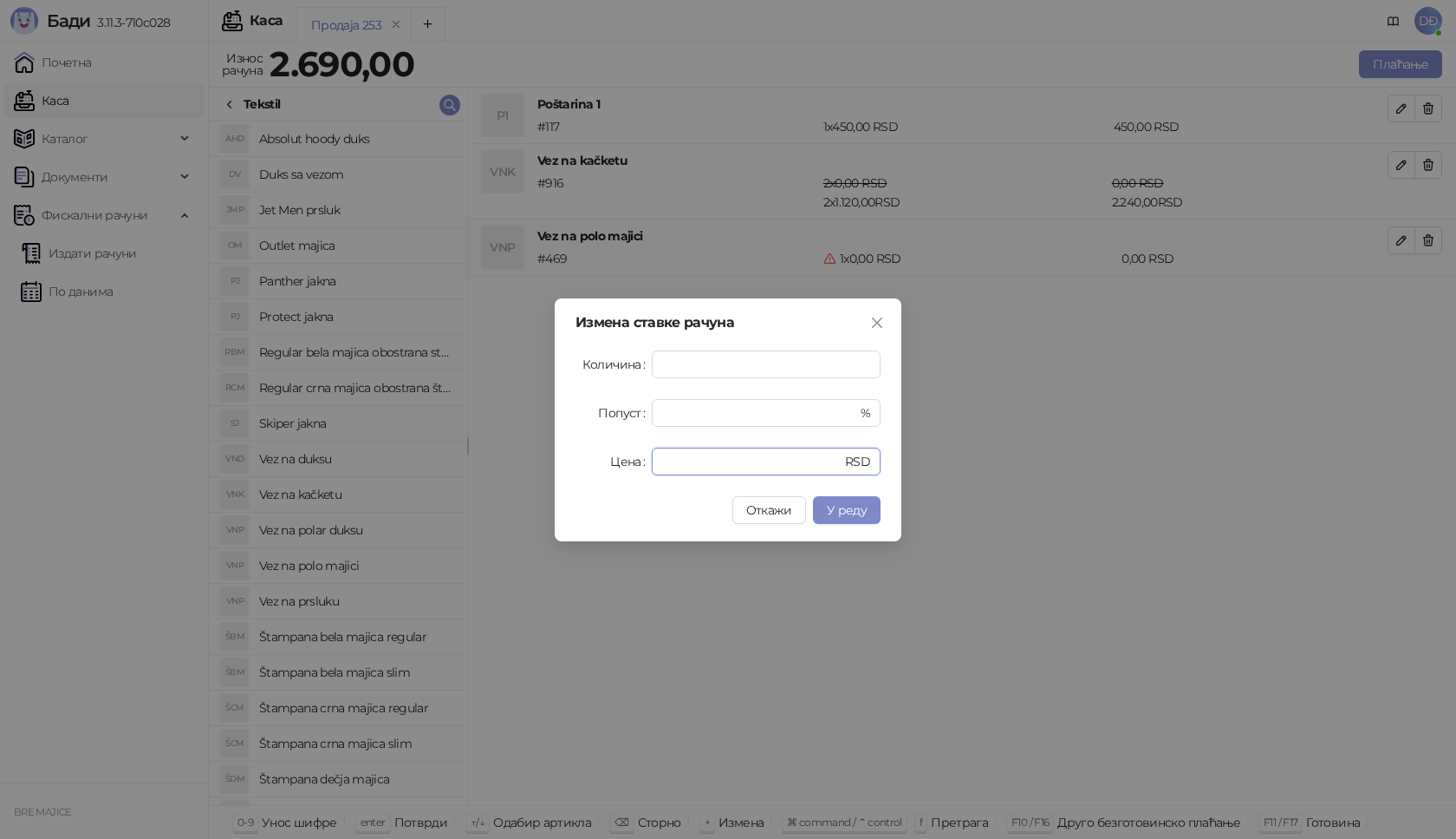
drag, startPoint x: 684, startPoint y: 457, endPoint x: 592, endPoint y: 468, distance: 92.7
click at [592, 468] on div "Цена * RSD" at bounding box center [728, 462] width 305 height 28
click at [859, 507] on span "У реду" at bounding box center [847, 510] width 40 height 16
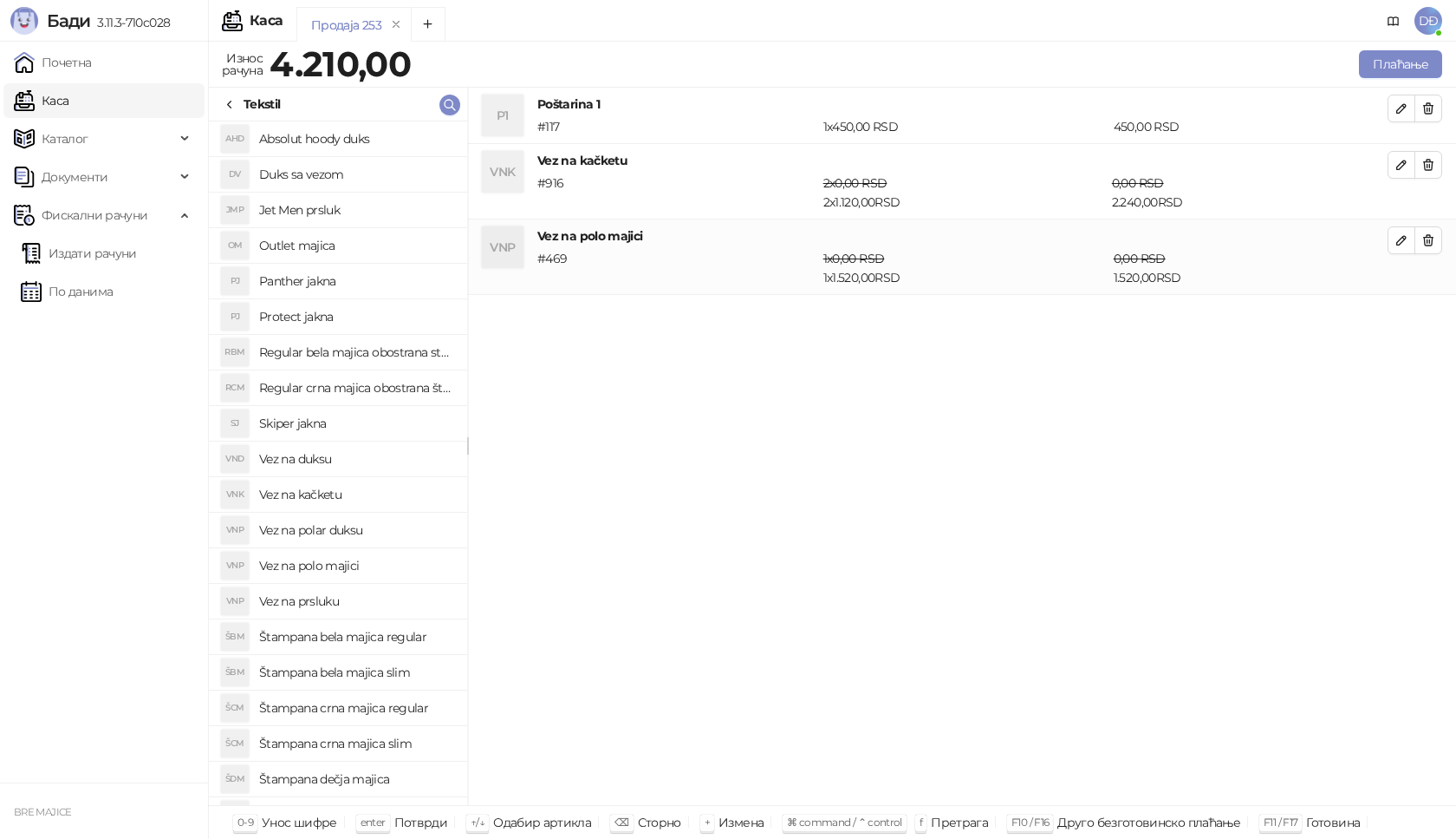
click at [320, 282] on h4 "Panther jakna" at bounding box center [356, 281] width 194 height 28
click at [1405, 318] on icon "button" at bounding box center [1402, 315] width 14 height 14
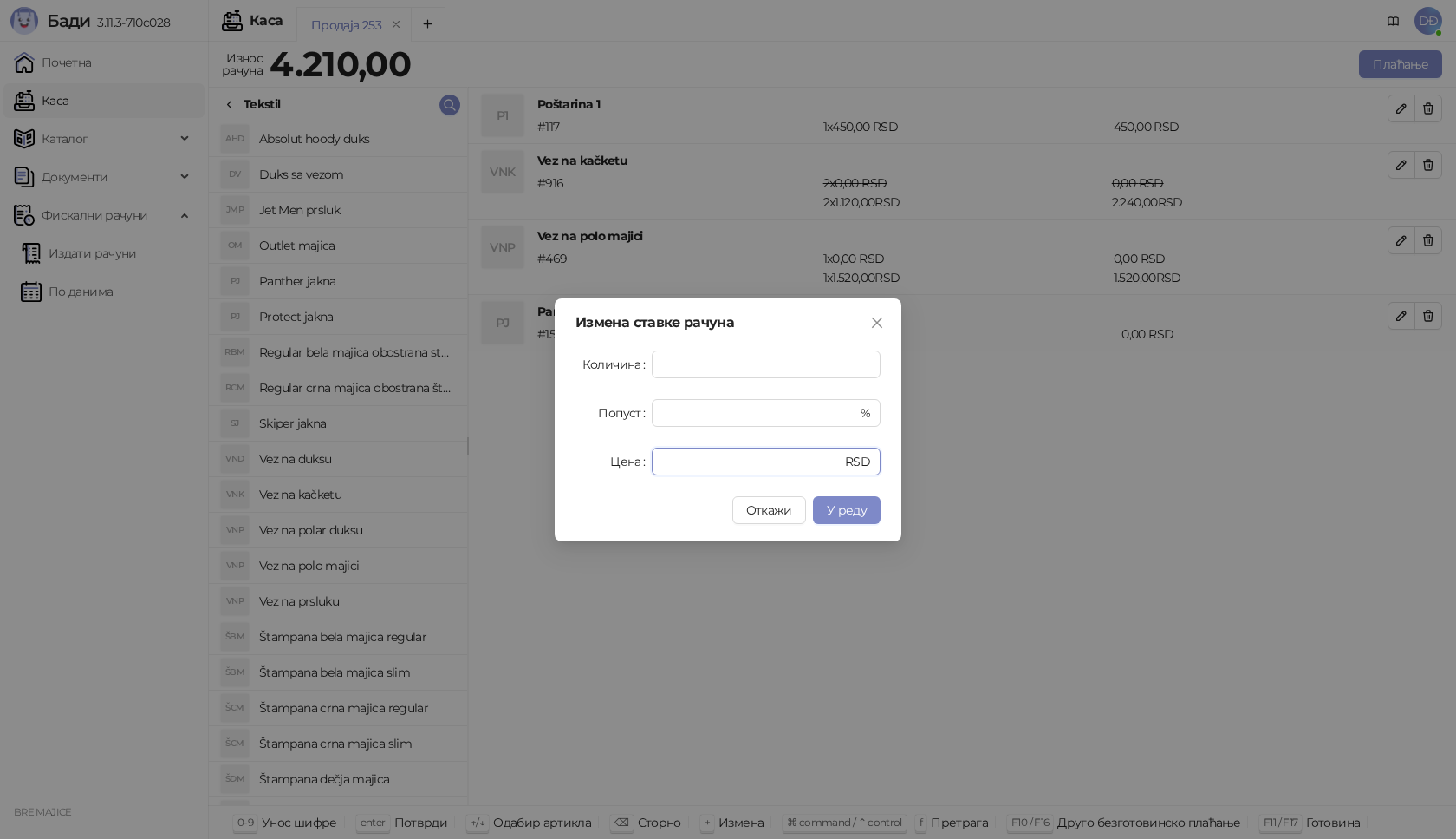
drag, startPoint x: 683, startPoint y: 467, endPoint x: 603, endPoint y: 462, distance: 80.2
click at [603, 462] on div "Цена * RSD" at bounding box center [728, 462] width 305 height 28
type input "****"
click at [860, 511] on span "У реду" at bounding box center [847, 510] width 40 height 16
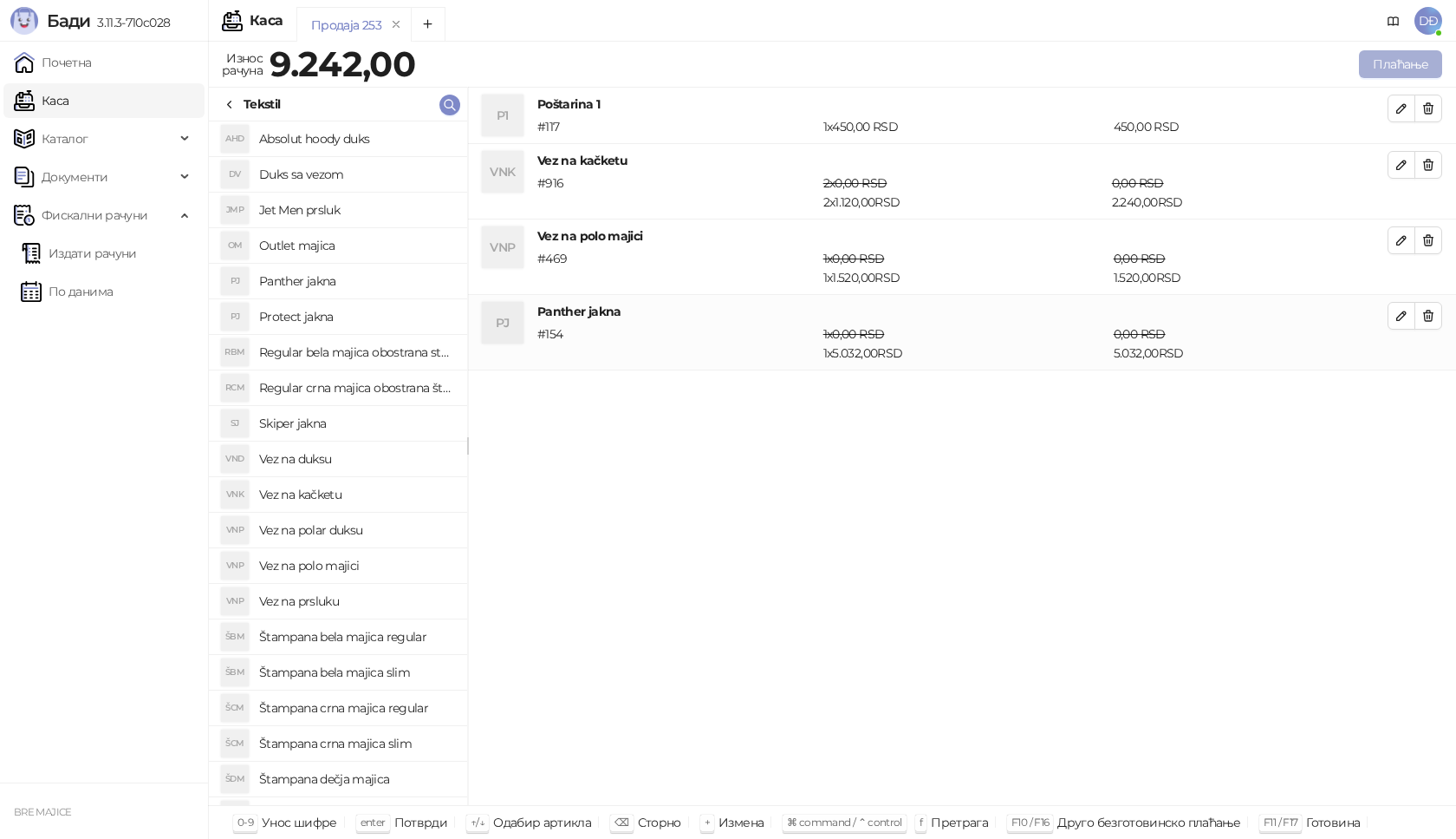
click at [1399, 68] on button "Плаћање" at bounding box center [1401, 64] width 84 height 28
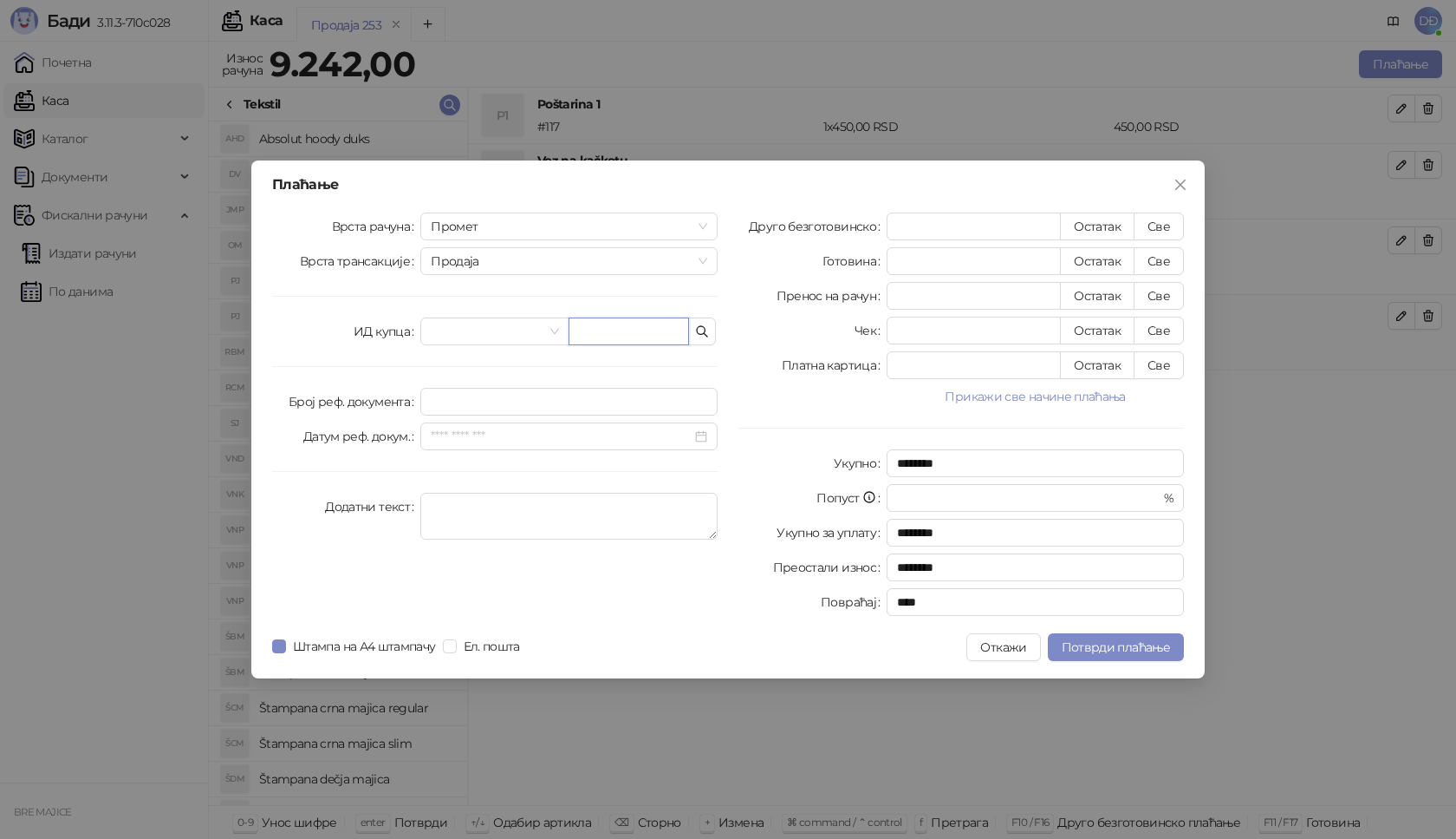
click at [620, 321] on input "text" at bounding box center [629, 331] width 120 height 28
paste input "**********"
type input "**********"
click at [1165, 224] on button "Све" at bounding box center [1159, 227] width 51 height 28
type input "****"
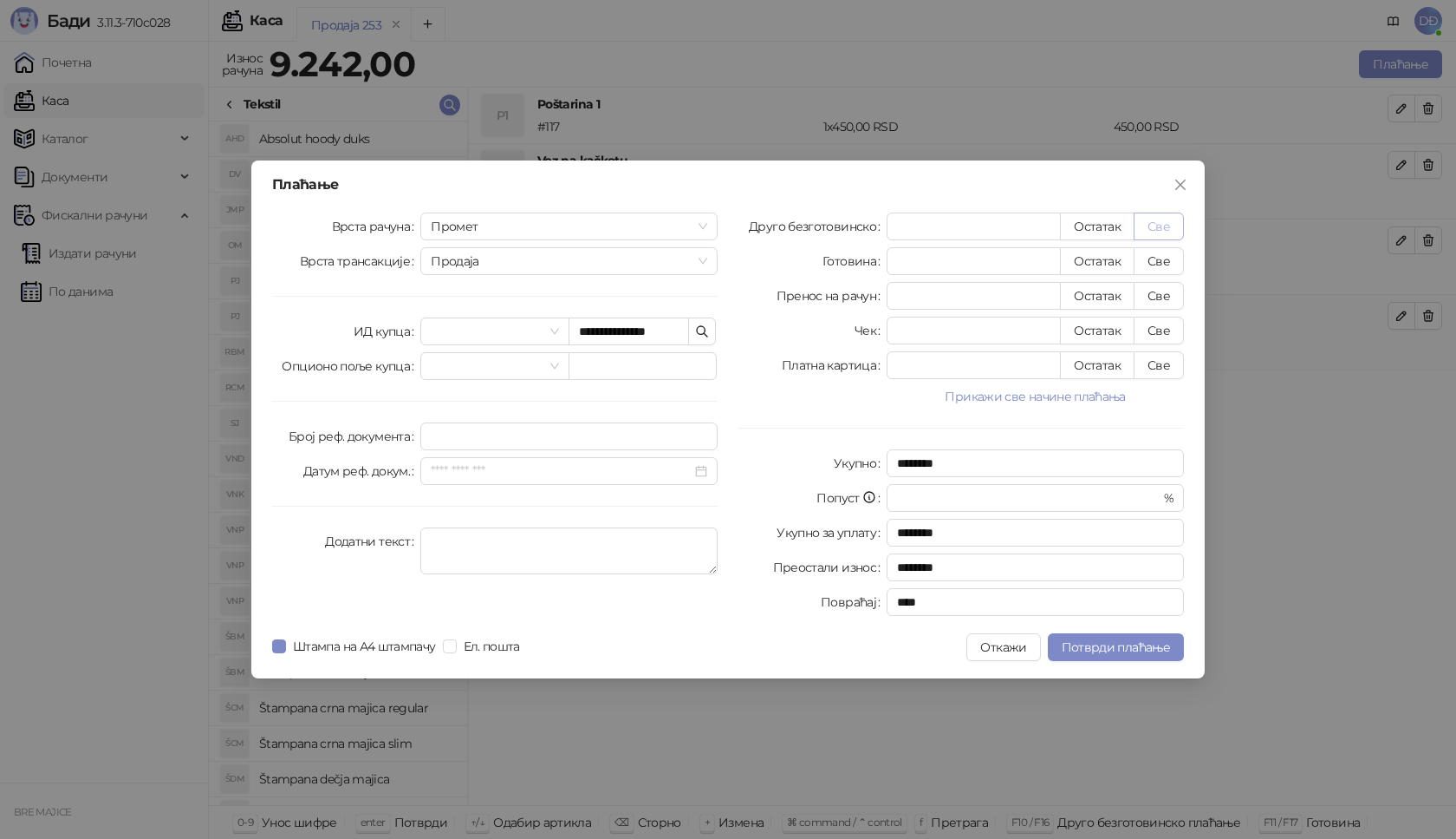
type input "****"
click at [1100, 646] on span "Потврди плаћање" at bounding box center [1116, 647] width 108 height 16
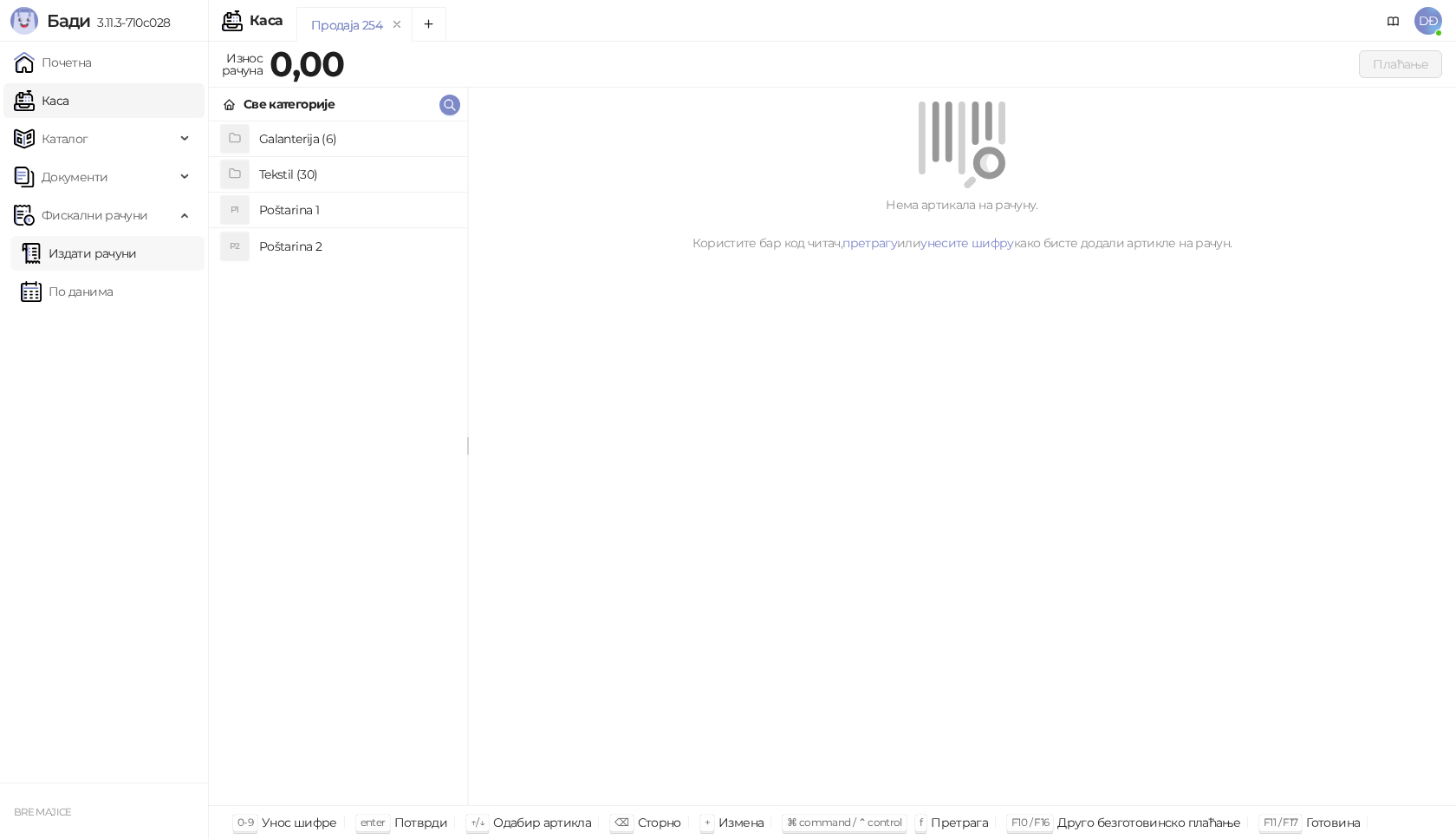
click at [122, 247] on link "Издати рачуни" at bounding box center [78, 254] width 116 height 35
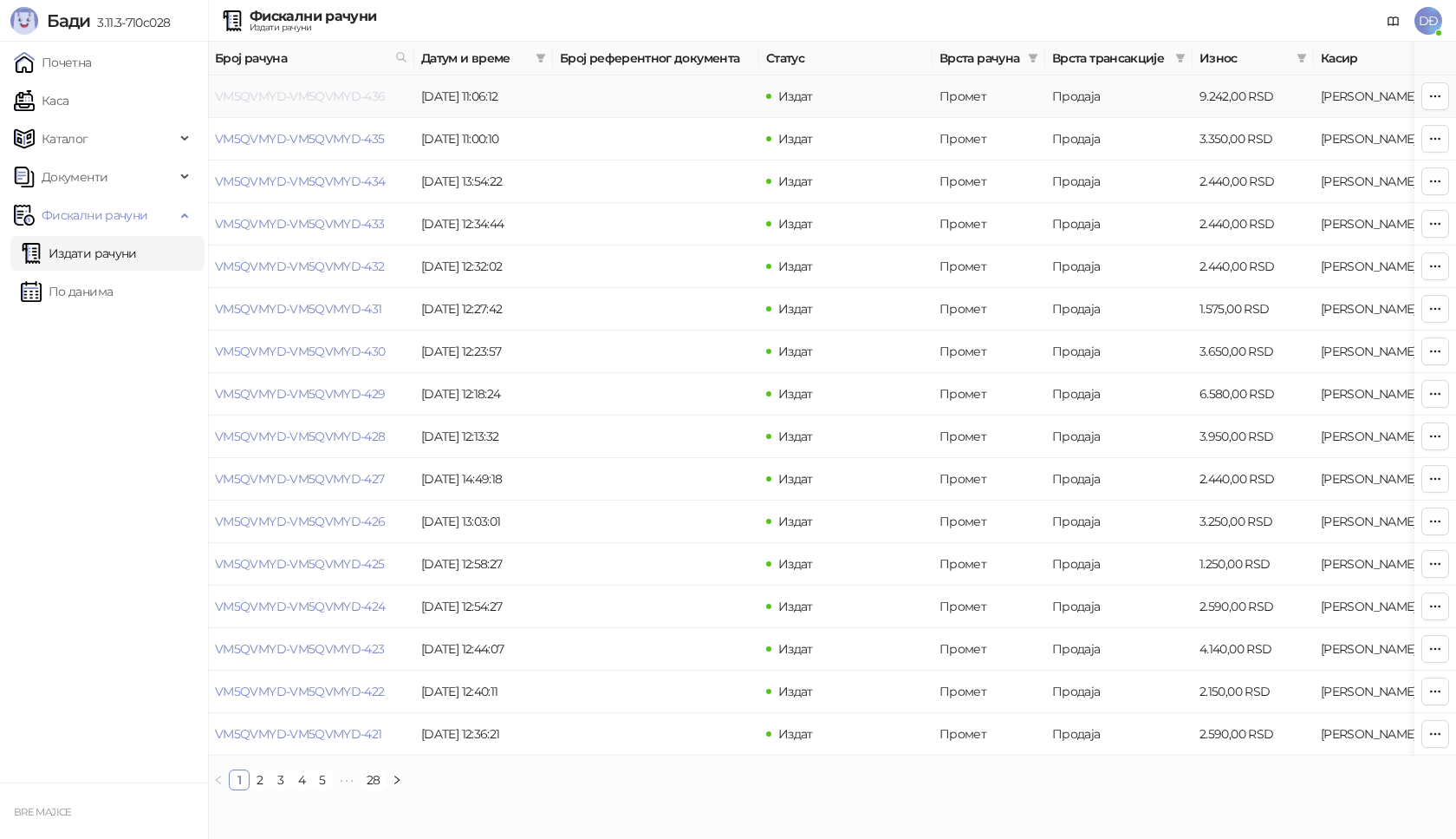
click at [268, 94] on link "VM5QVMYD-VM5QVMYD-436" at bounding box center [300, 97] width 171 height 16
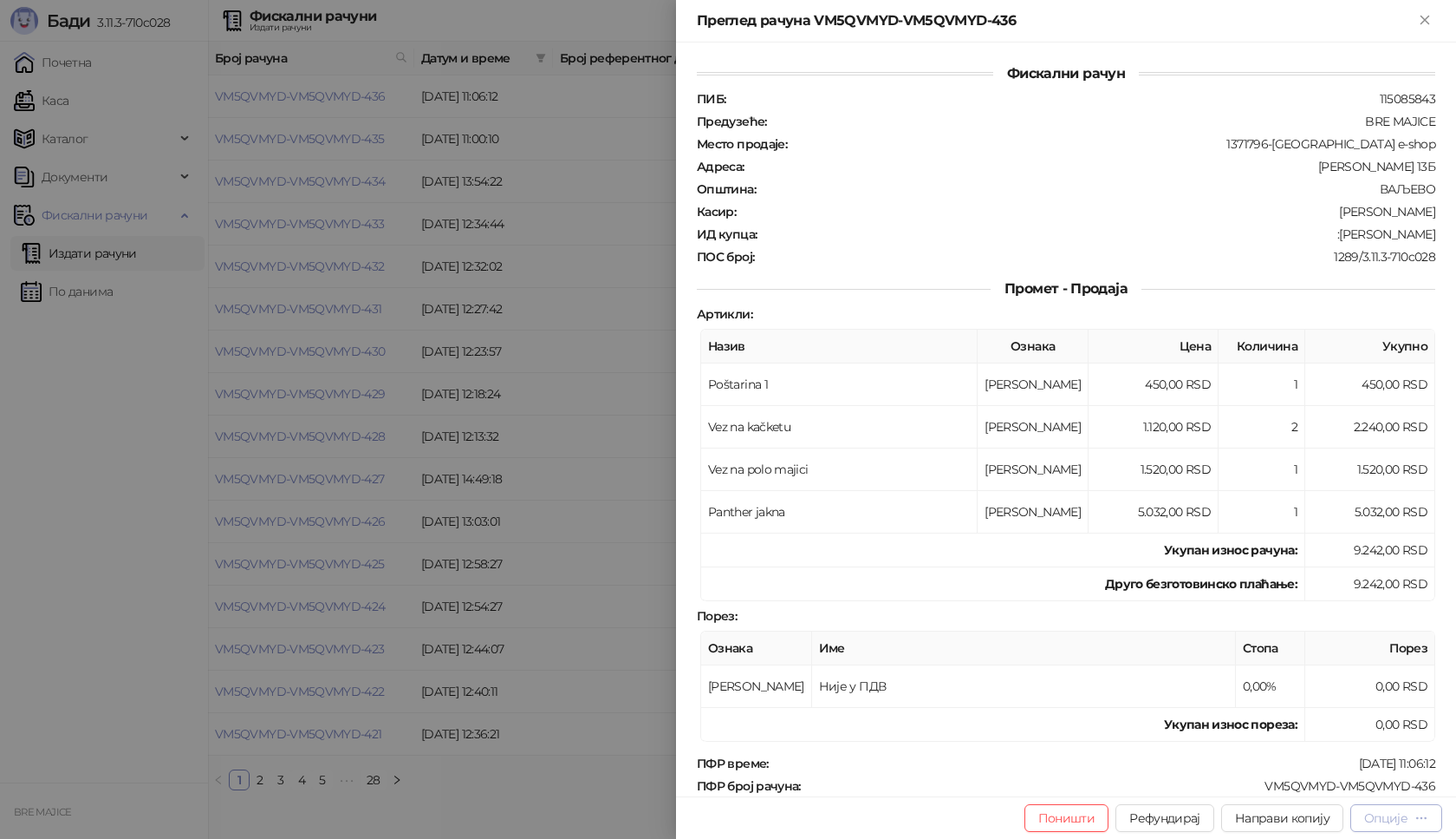
click at [1400, 819] on div "Опције" at bounding box center [1386, 818] width 44 height 16
click at [1358, 783] on span "Преузми у ПДФ формату" at bounding box center [1323, 783] width 212 height 19
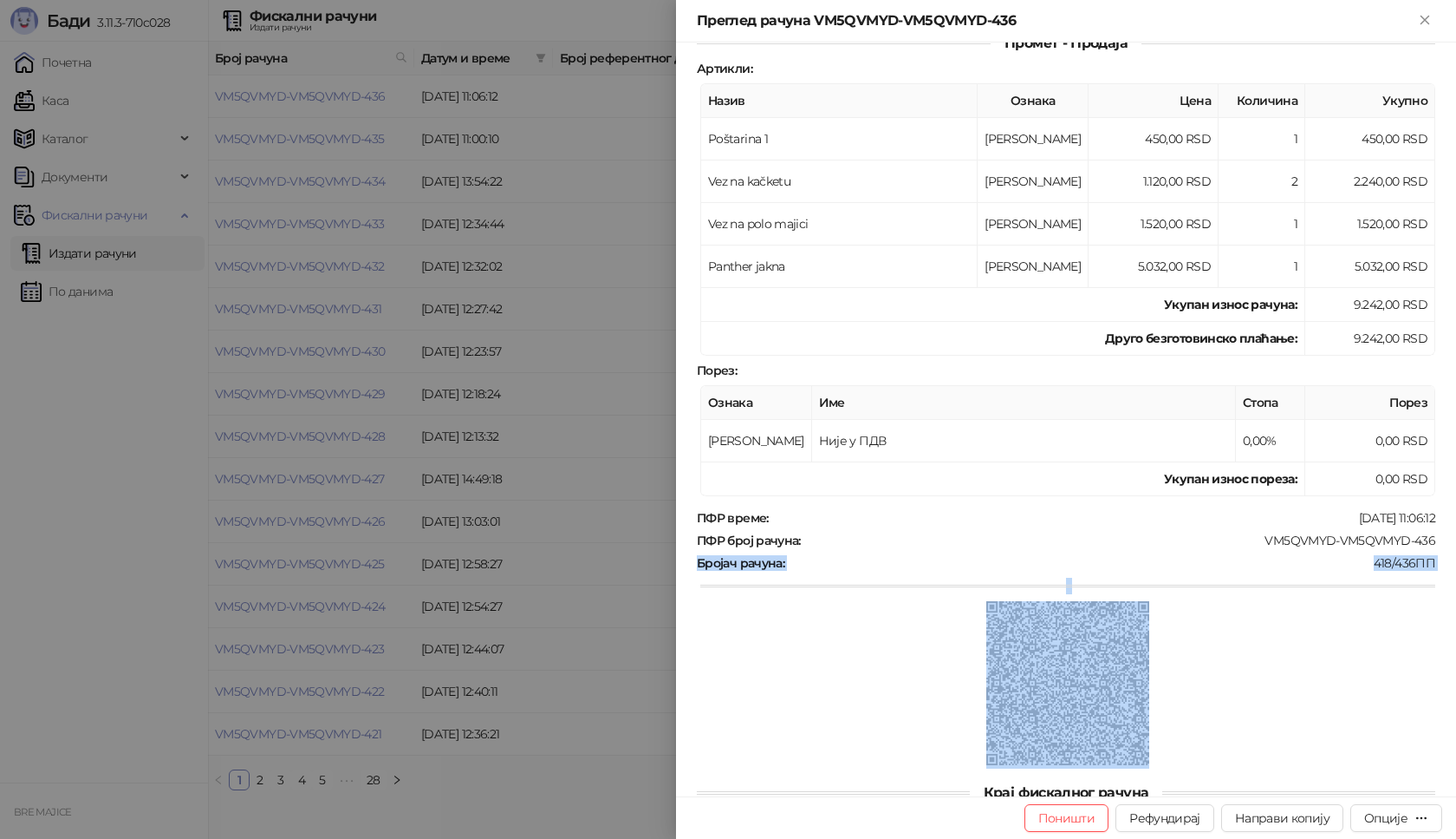
drag, startPoint x: 1426, startPoint y: 788, endPoint x: 1318, endPoint y: 775, distance: 108.8
click at [1317, 781] on div "Фискални рачун ПИБ : 115085843 Предузеће : BRE MAJICE Место продаје : 1371796-B…" at bounding box center [1066, 419] width 780 height 754
click at [1358, 727] on div at bounding box center [1068, 683] width 735 height 167
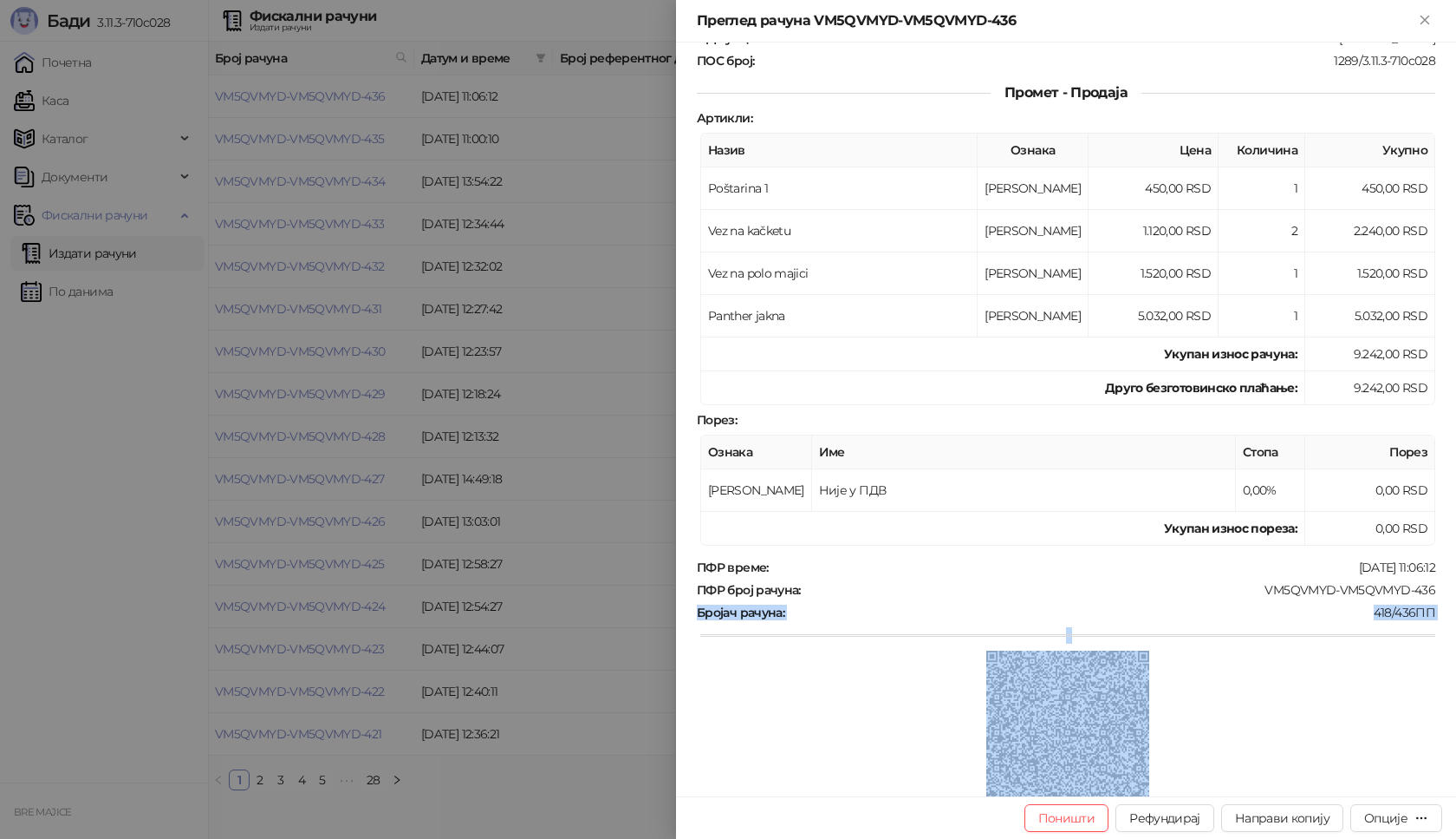
scroll to position [232, 0]
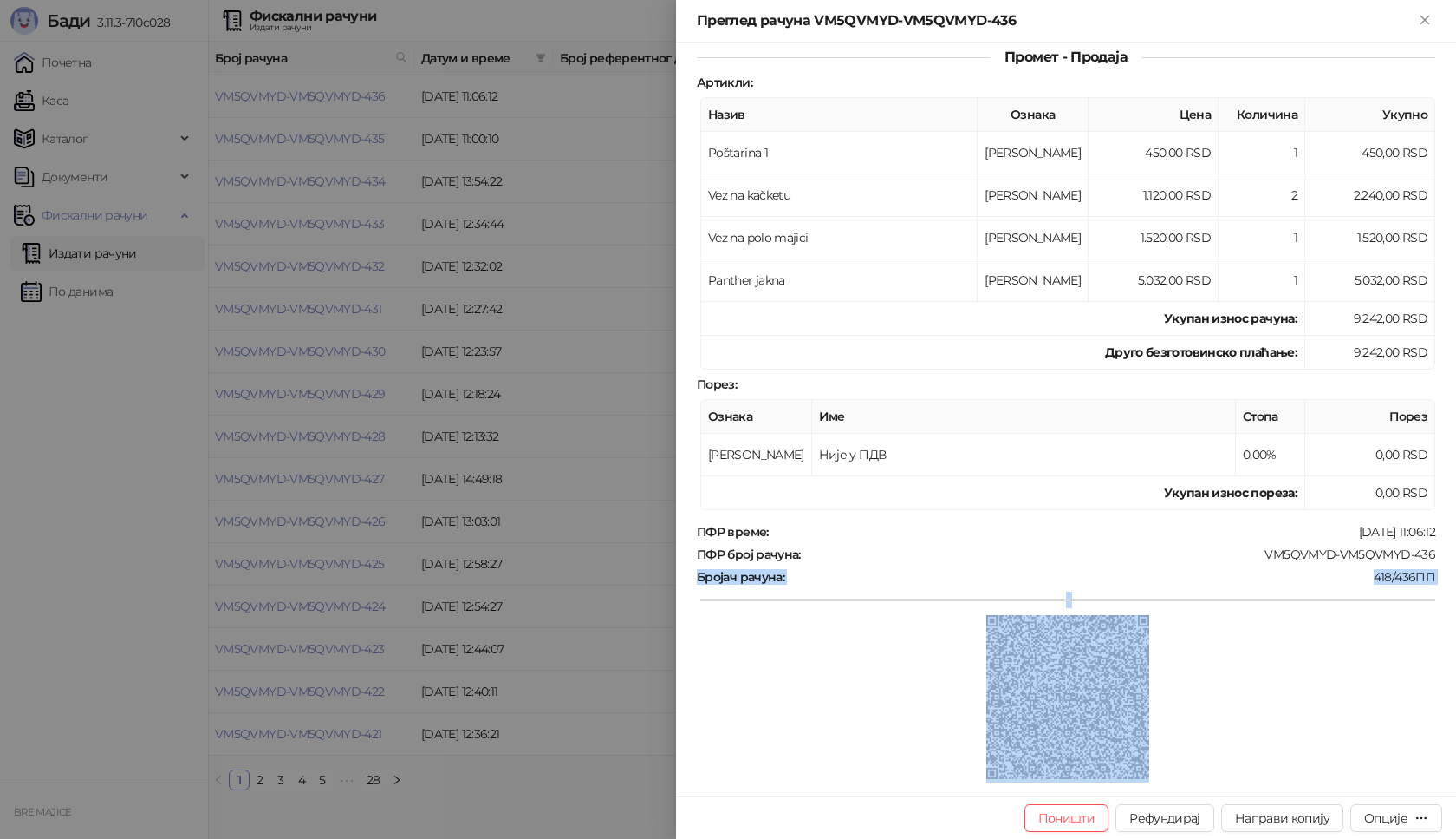
click at [1329, 619] on div at bounding box center [1068, 699] width 735 height 167
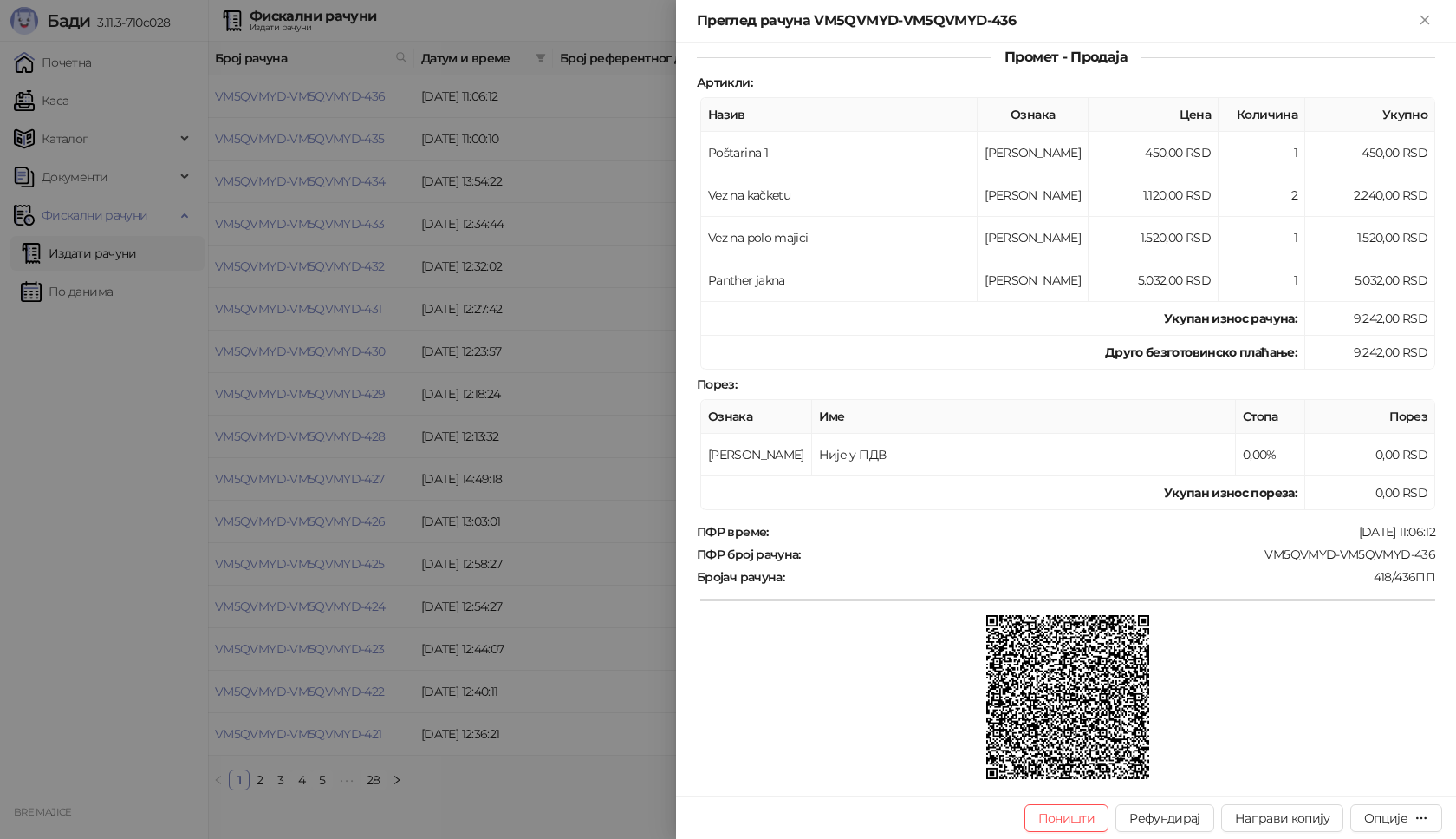
click at [946, 468] on td "Није у ПДВ" at bounding box center [1024, 455] width 424 height 43
drag, startPoint x: 1425, startPoint y: 555, endPoint x: 1305, endPoint y: 545, distance: 120.4
click at [1254, 554] on div "Фискални рачун ПИБ : 115085843 Предузеће : BRE MAJICE Место продаје : 1371796-B…" at bounding box center [1066, 419] width 780 height 754
copy div "VM5QVMYD-VM5QVMYD-436"
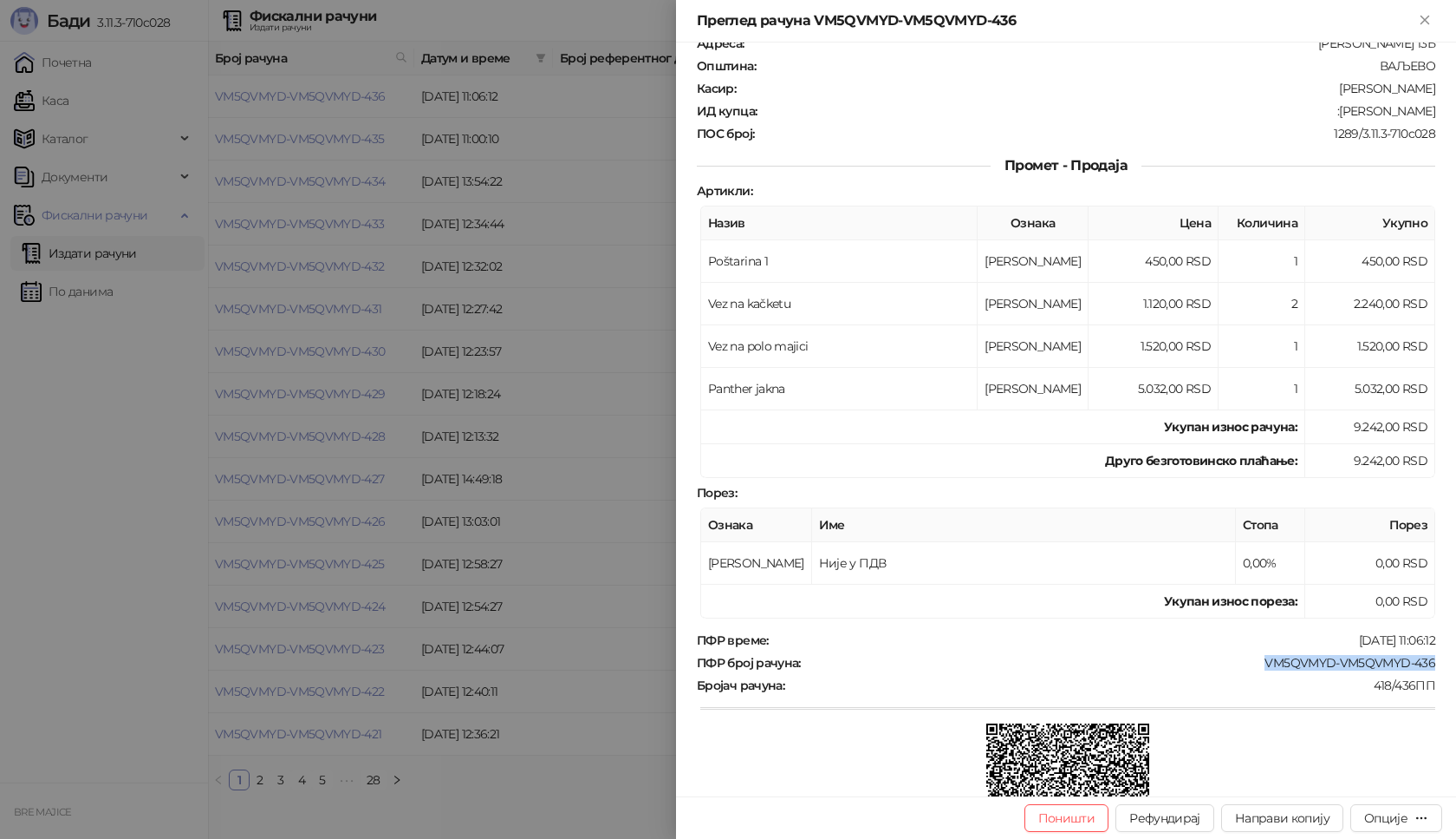
scroll to position [0, 0]
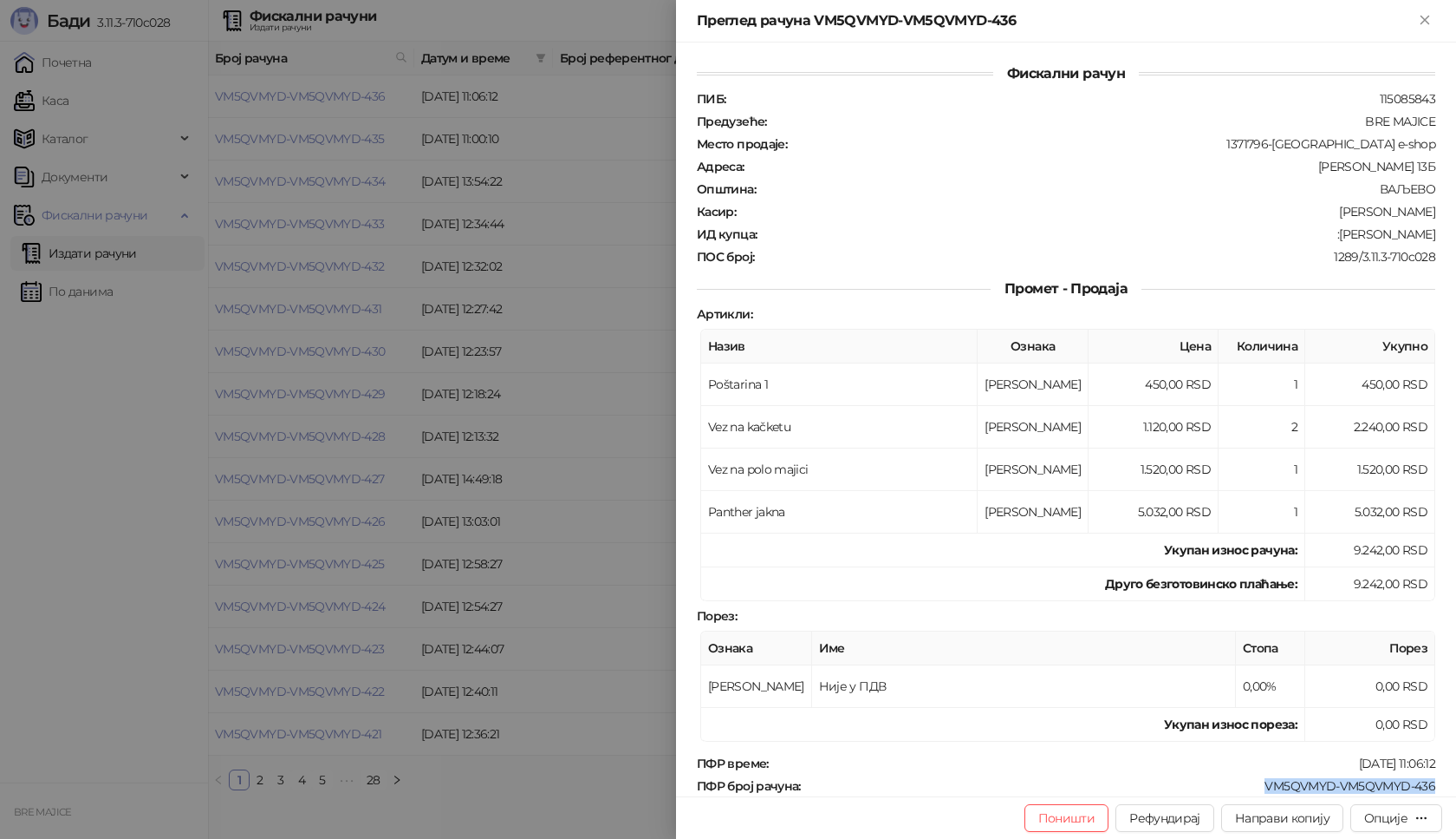
drag, startPoint x: 1425, startPoint y: 233, endPoint x: 1342, endPoint y: 240, distance: 83.3
click at [1331, 237] on div "Фискални рачун ПИБ : 115085843 Предузеће : BRE MAJICE Место продаје : 1371796-B…" at bounding box center [1066, 419] width 780 height 754
copy div "[PERSON_NAME]"
click at [1423, 13] on icon "Close" at bounding box center [1425, 20] width 16 height 16
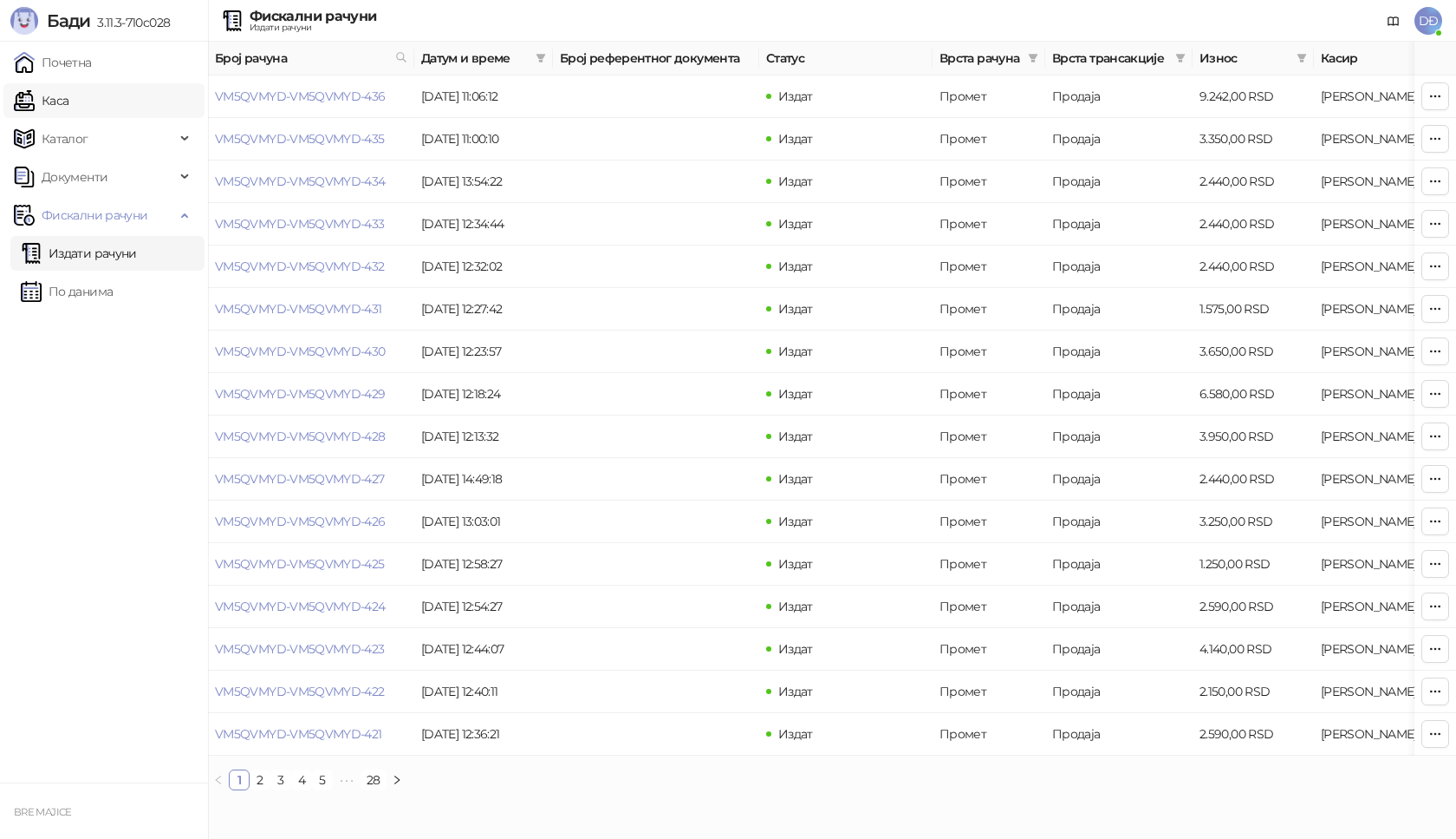
click at [69, 100] on link "Каса" at bounding box center [41, 101] width 55 height 35
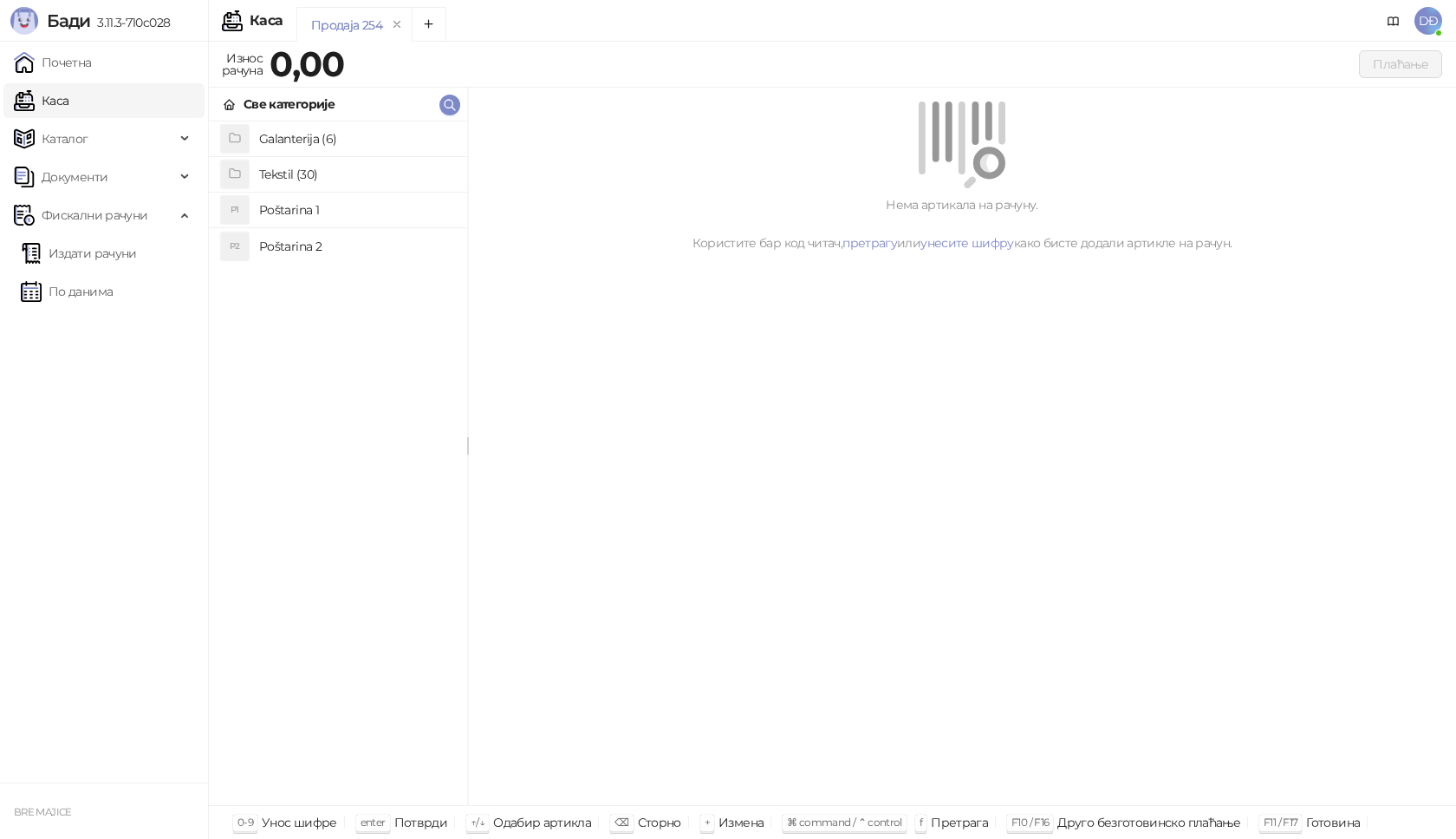
click at [292, 215] on h4 "Poštarina 1" at bounding box center [356, 210] width 194 height 28
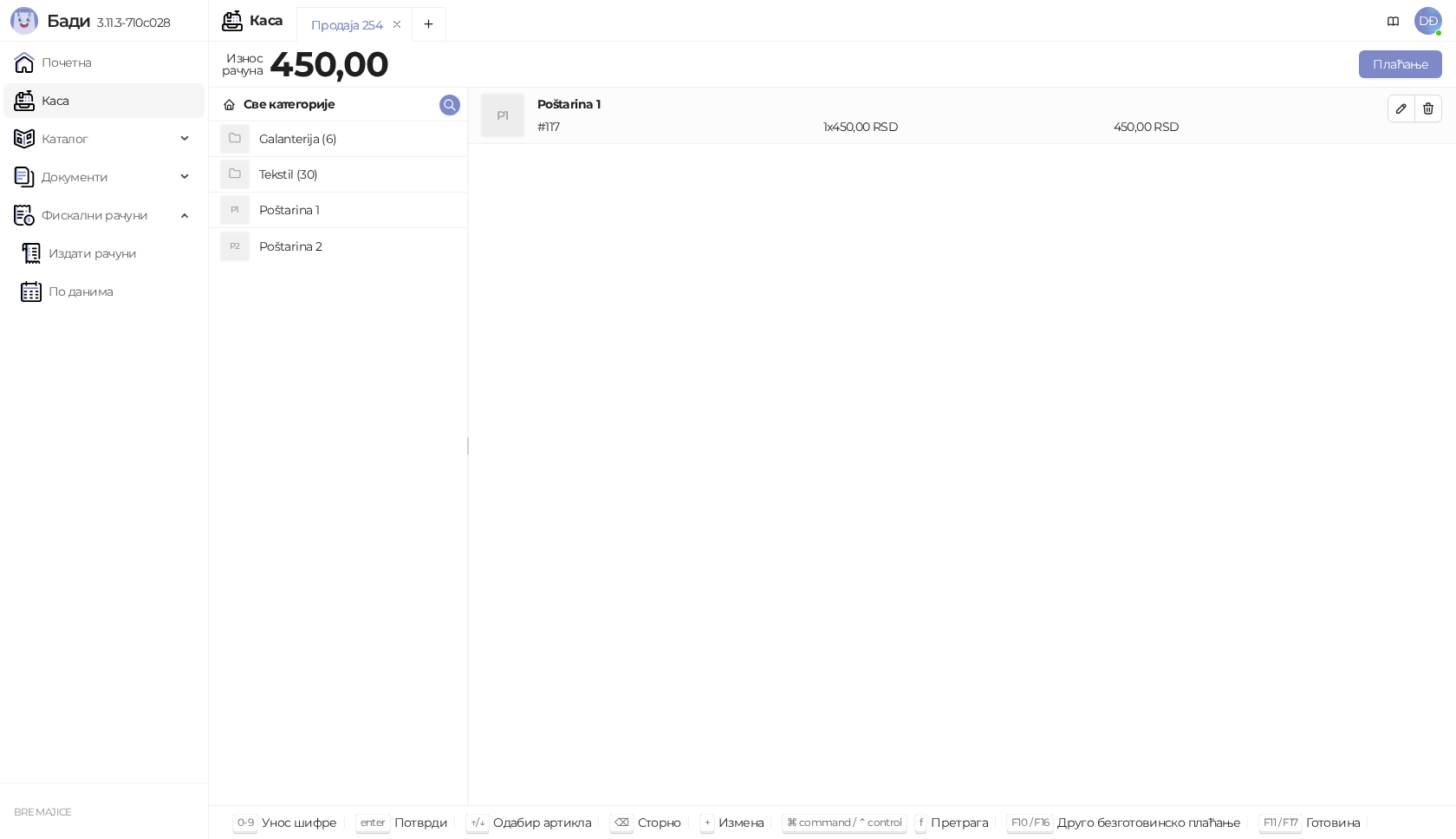
click at [292, 179] on h4 "Tekstil (30)" at bounding box center [356, 174] width 194 height 28
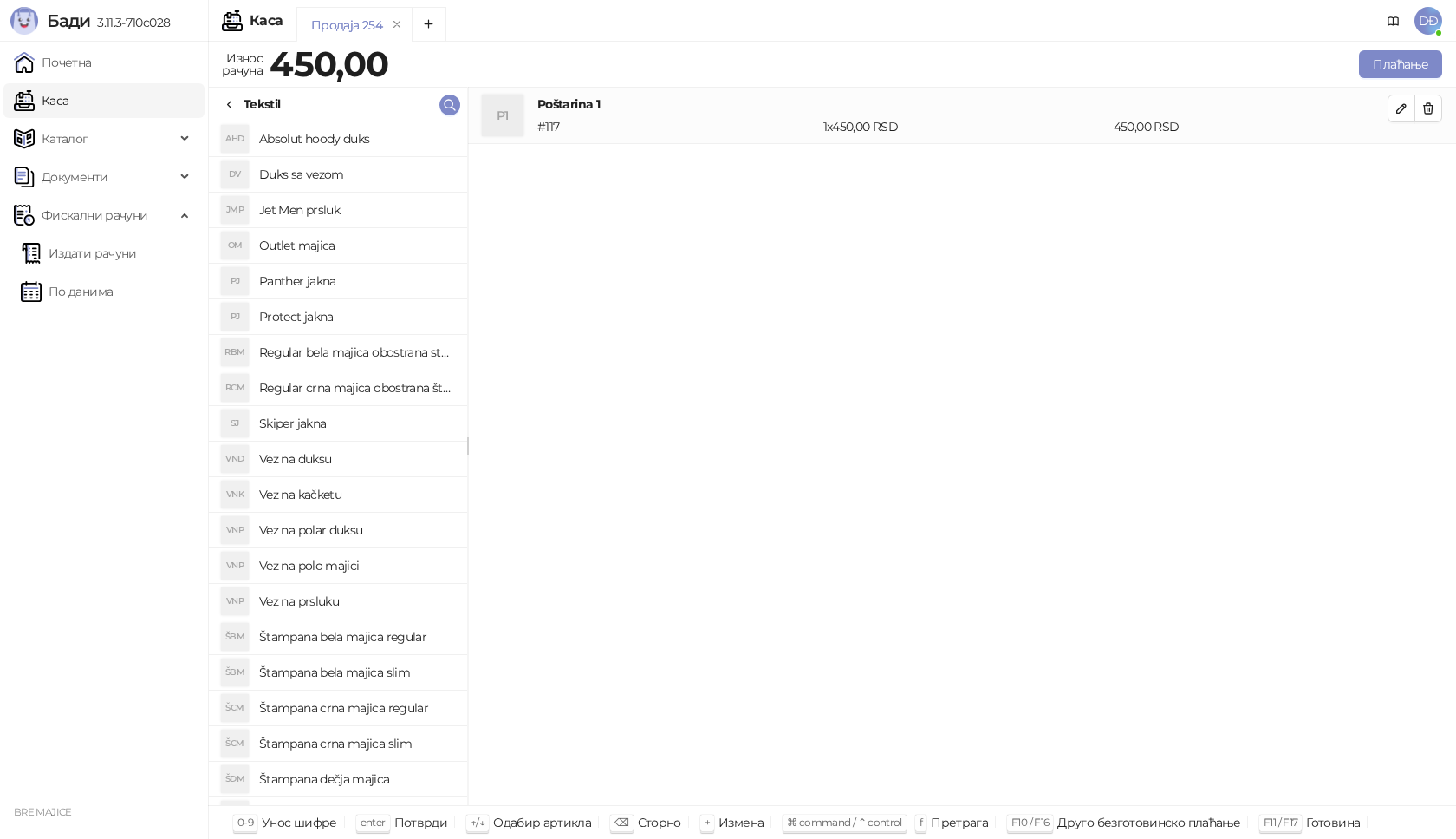
click at [360, 313] on h4 "Protect jakna" at bounding box center [356, 316] width 194 height 28
click at [1400, 166] on icon "button" at bounding box center [1402, 165] width 14 height 14
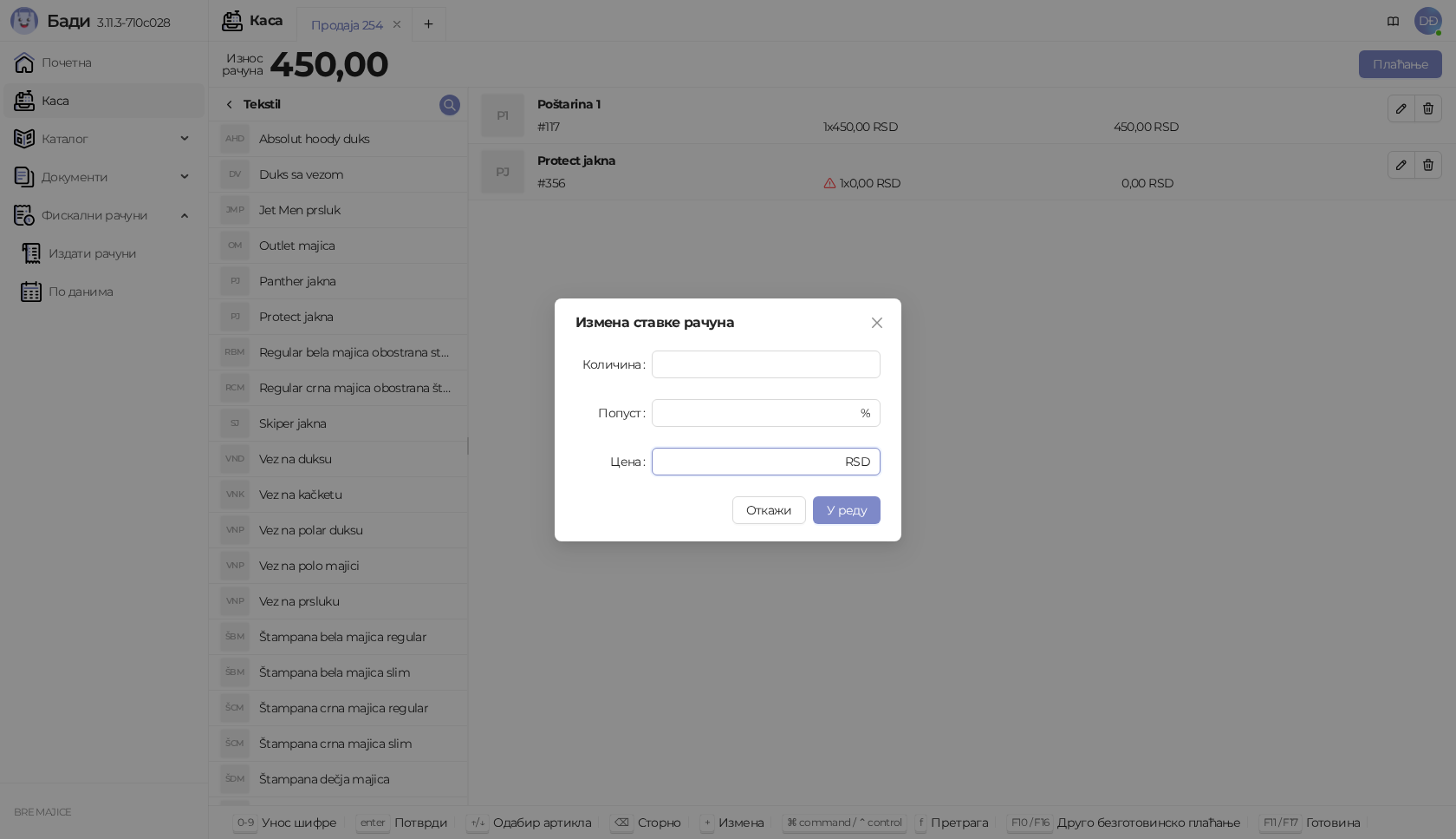
drag, startPoint x: 676, startPoint y: 457, endPoint x: 607, endPoint y: 464, distance: 69.4
click at [608, 464] on div "Цена * RSD" at bounding box center [728, 462] width 305 height 28
type input "****"
click at [859, 511] on span "У реду" at bounding box center [847, 510] width 40 height 16
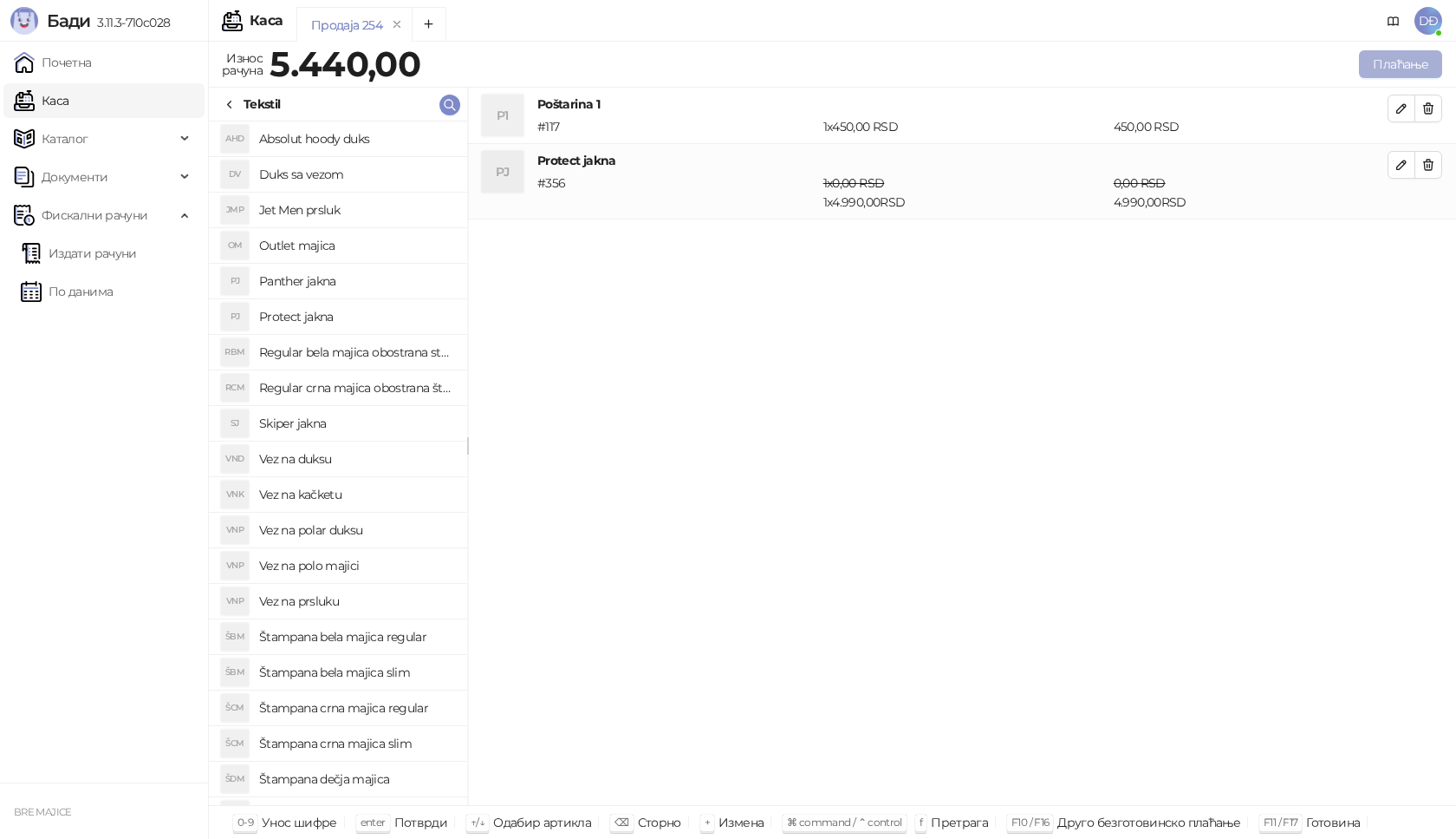
click at [1400, 61] on button "Плаћање" at bounding box center [1401, 64] width 84 height 28
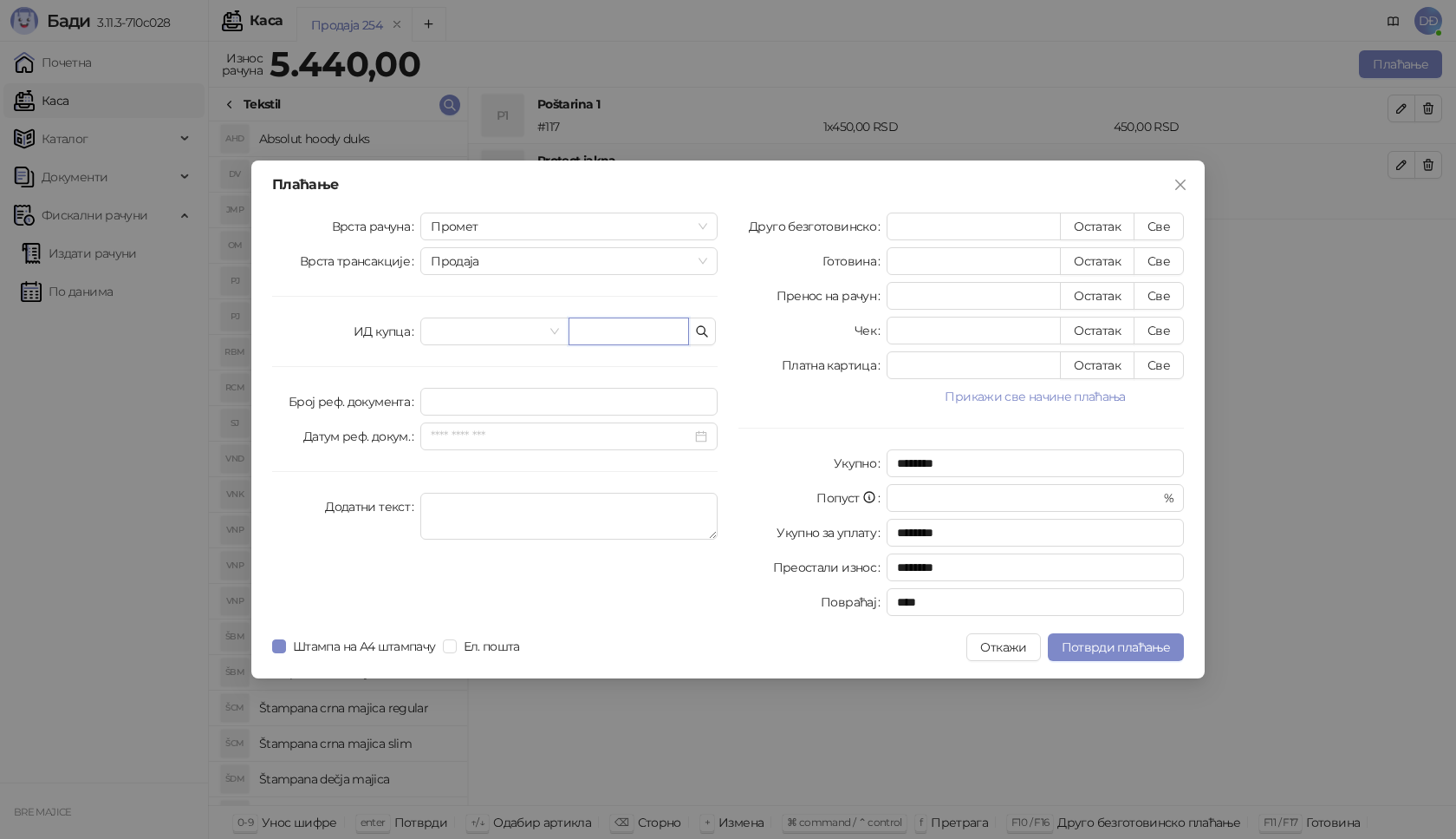
click at [600, 328] on input "text" at bounding box center [629, 331] width 120 height 28
paste input "**********"
type input "**********"
click at [1160, 224] on button "Све" at bounding box center [1159, 227] width 51 height 28
type input "****"
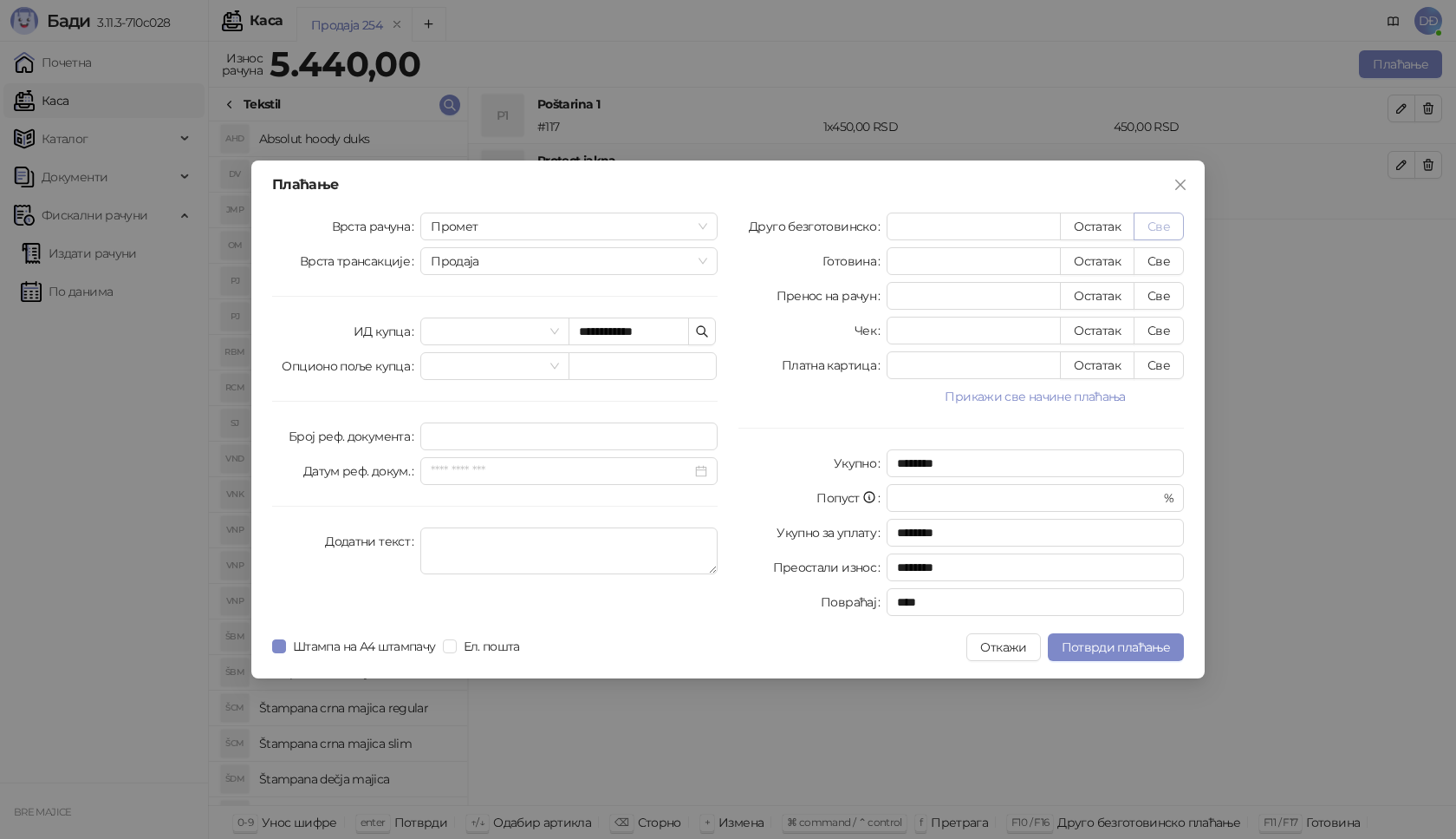
type input "****"
click at [1145, 651] on span "Потврди плаћање" at bounding box center [1116, 647] width 108 height 16
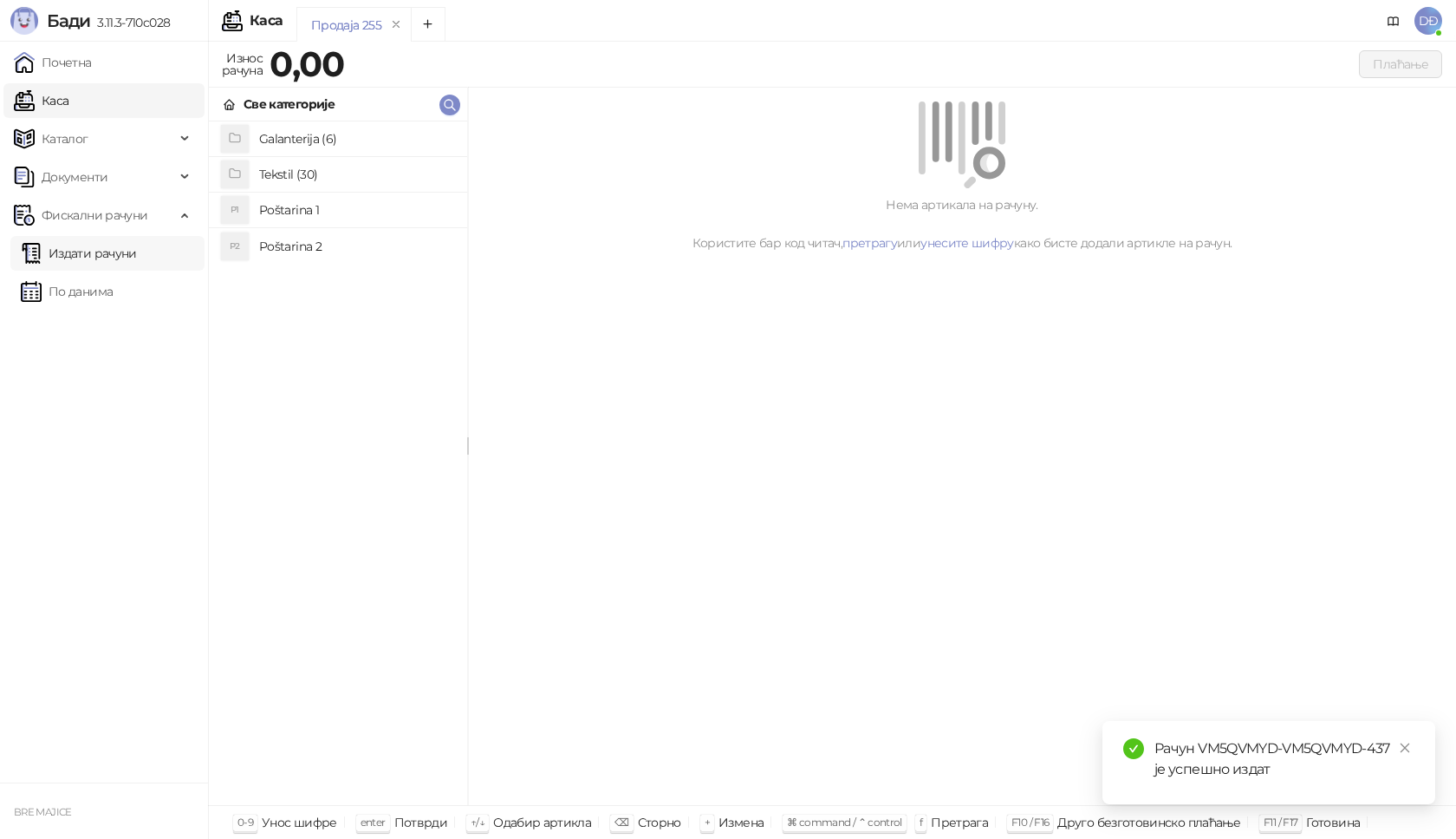
click at [128, 258] on link "Издати рачуни" at bounding box center [78, 254] width 116 height 35
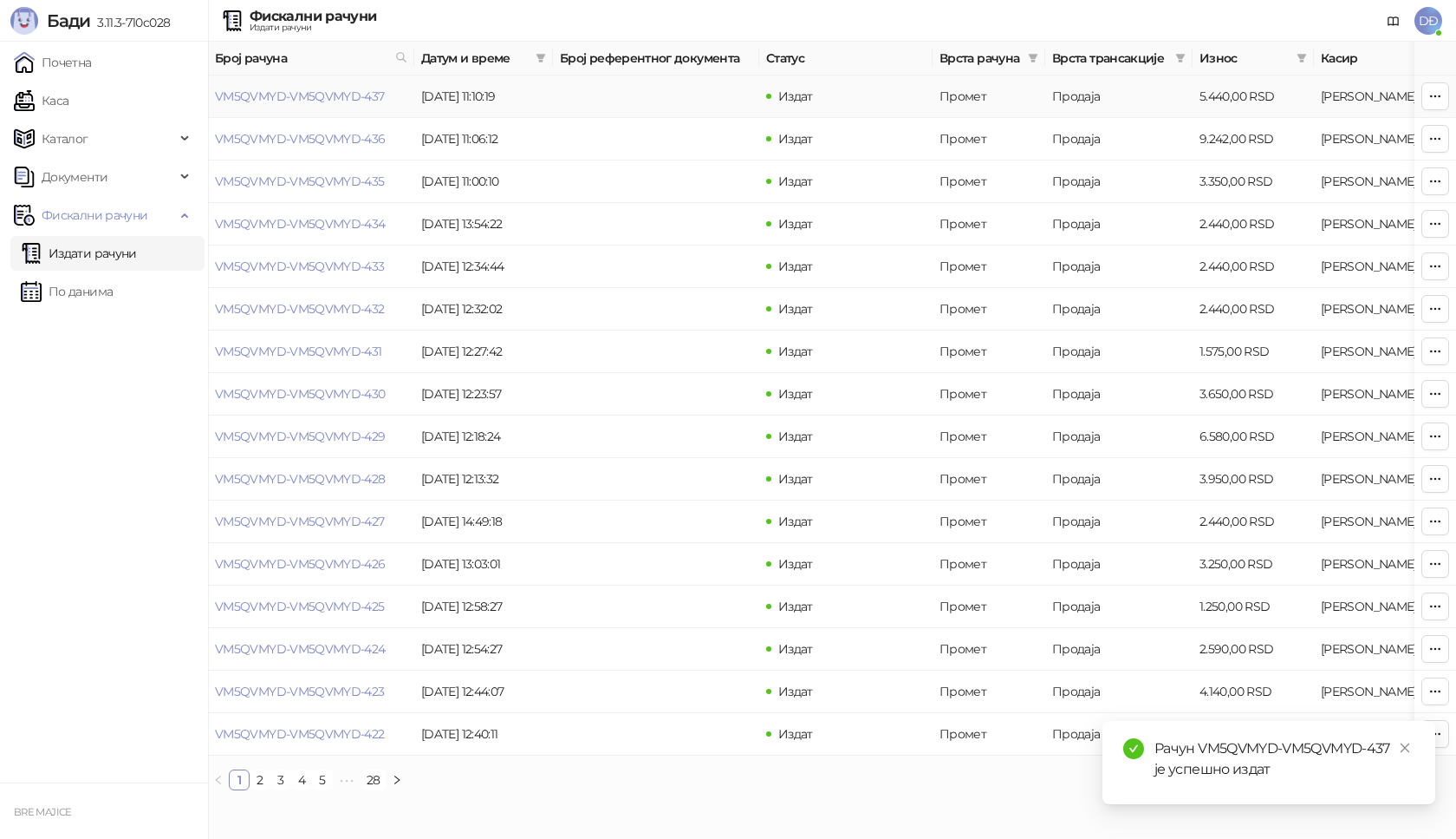
click at [313, 85] on td "VM5QVMYD-VM5QVMYD-437" at bounding box center [311, 97] width 206 height 43
click at [326, 95] on link "VM5QVMYD-VM5QVMYD-437" at bounding box center [300, 97] width 170 height 16
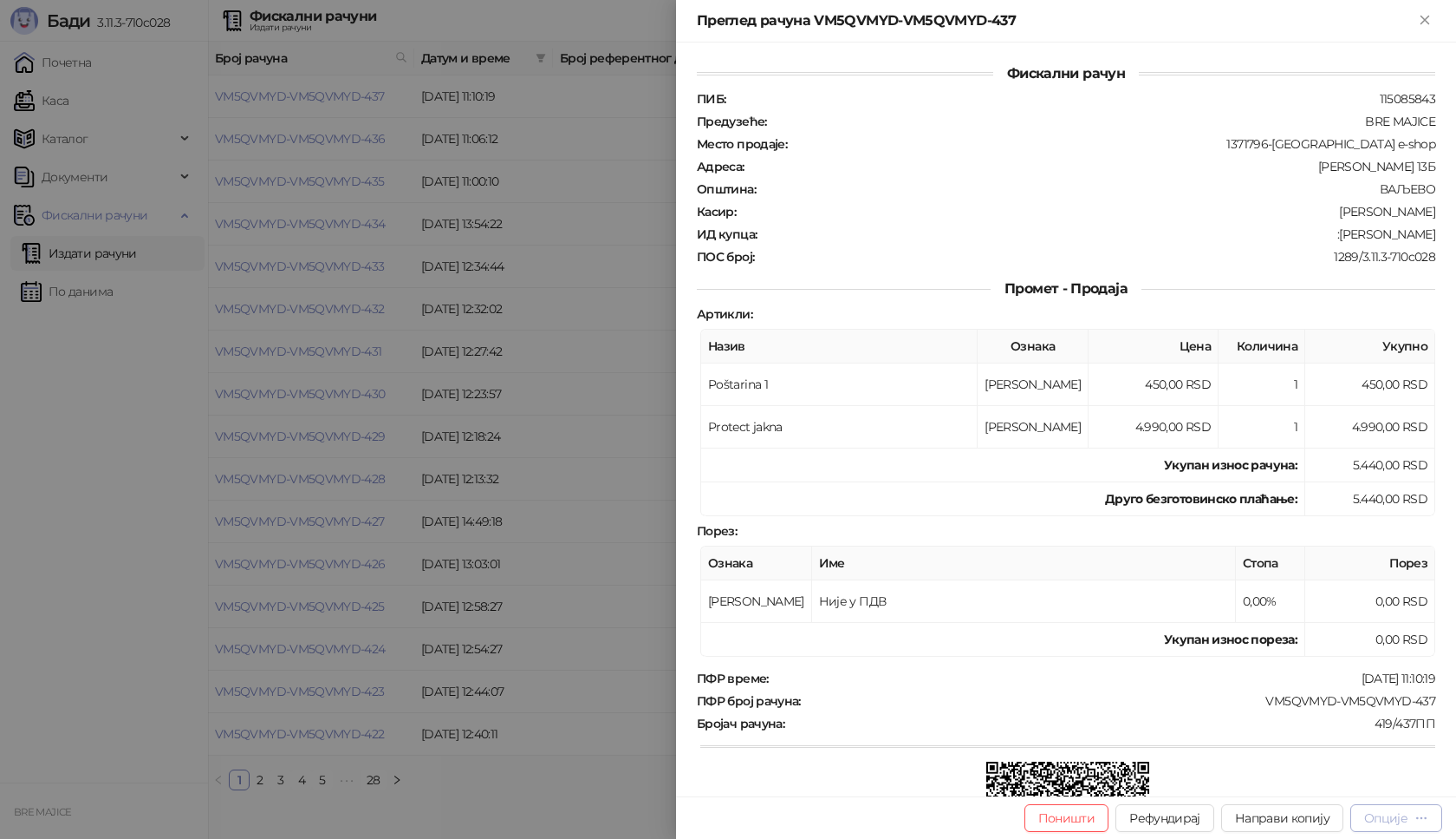
click at [1400, 814] on div "Опције" at bounding box center [1386, 818] width 44 height 16
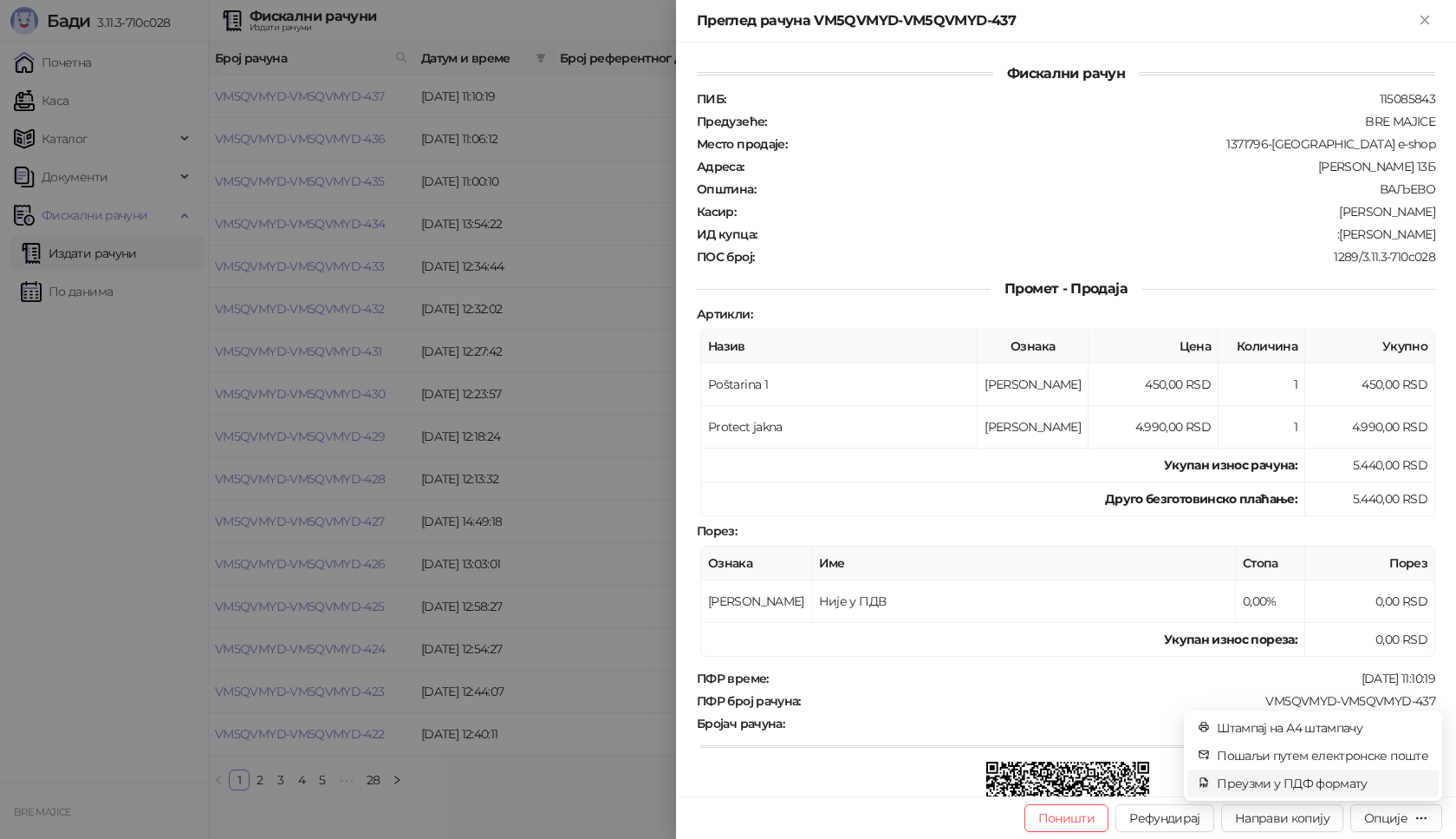
click at [1348, 781] on span "Преузми у ПДФ формату" at bounding box center [1323, 783] width 212 height 19
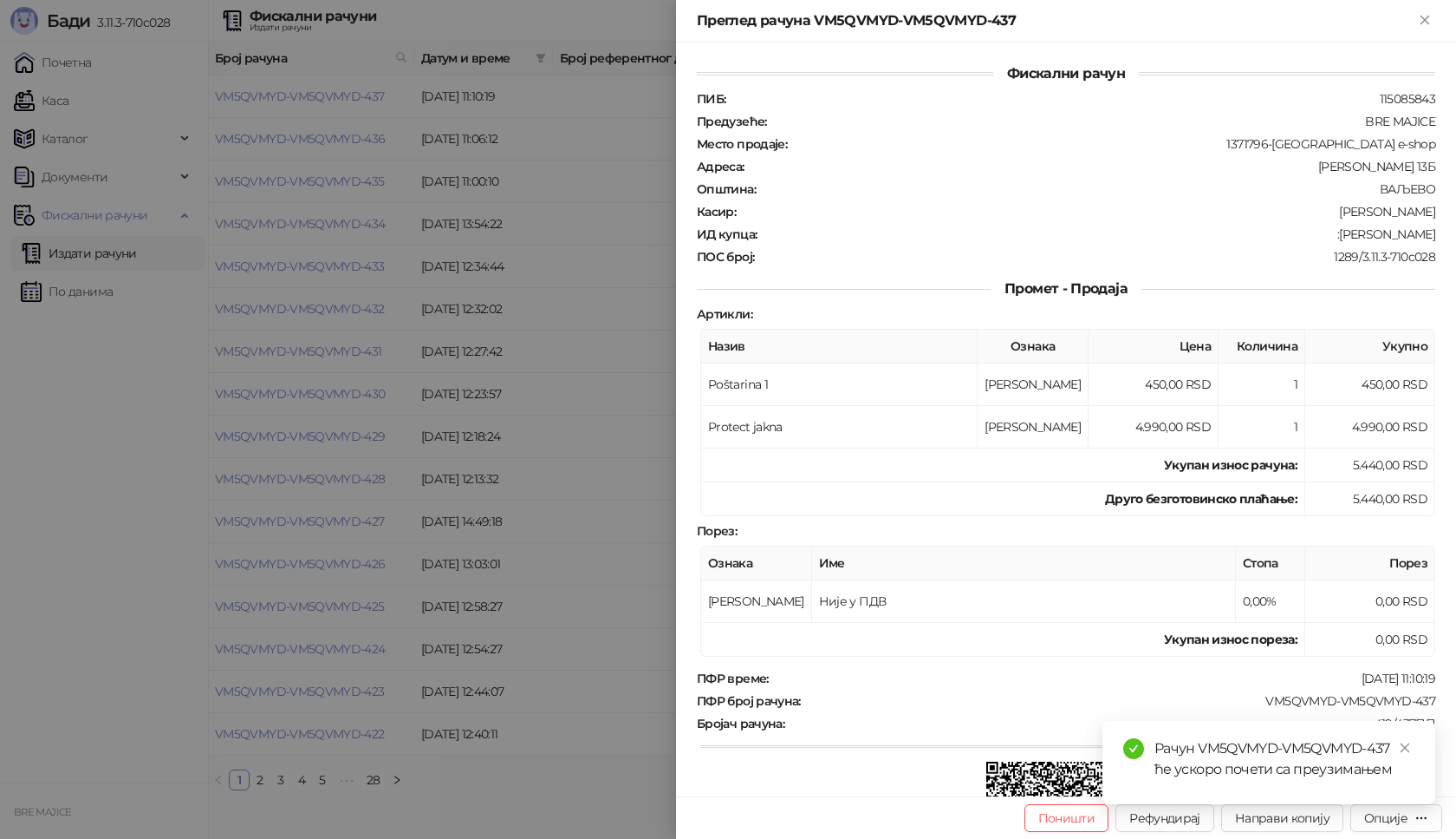
drag, startPoint x: 1410, startPoint y: 748, endPoint x: 1412, endPoint y: 721, distance: 27.1
click at [1410, 748] on icon "close" at bounding box center [1405, 748] width 12 height 12
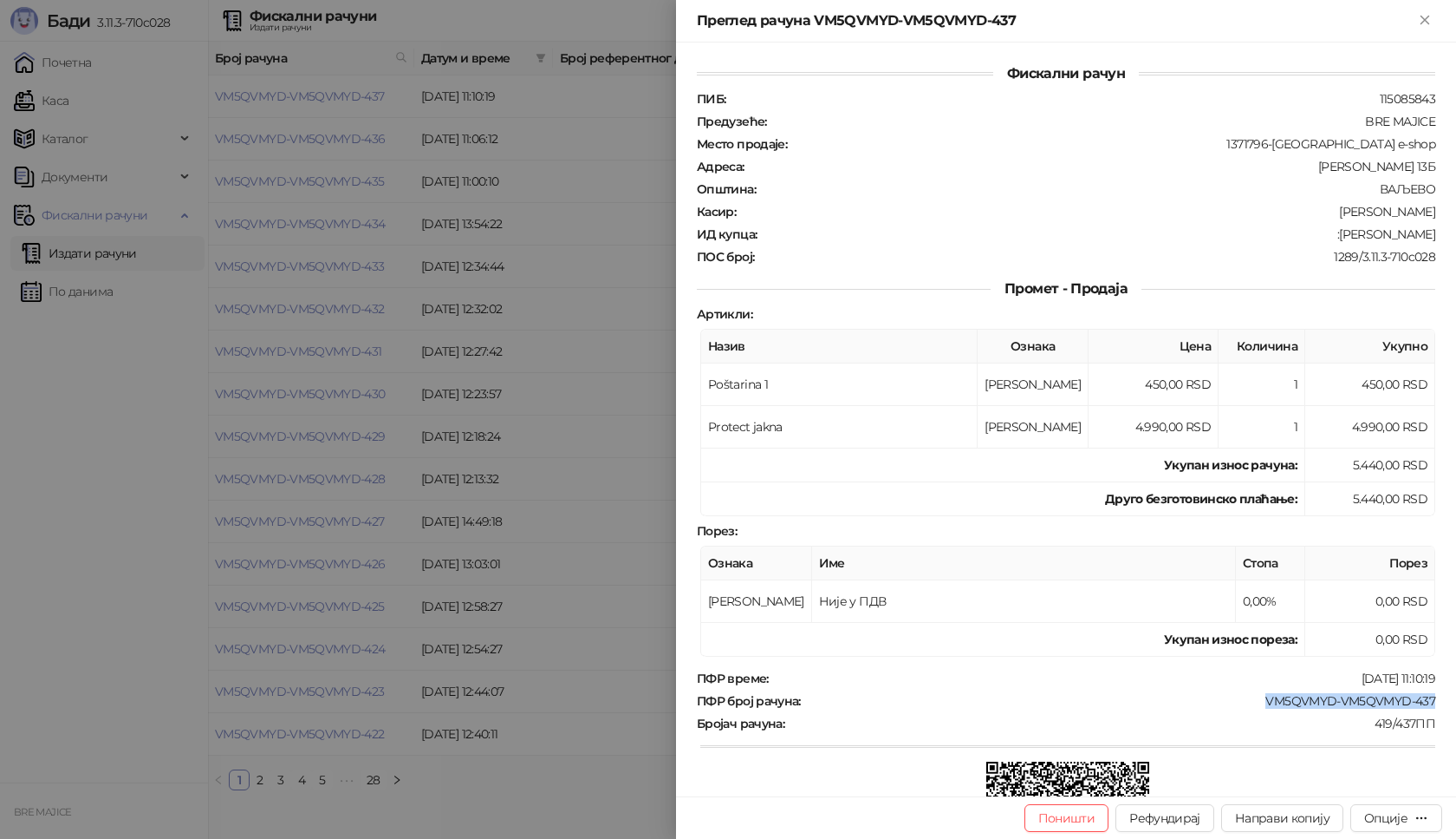
drag, startPoint x: 1426, startPoint y: 699, endPoint x: 1277, endPoint y: 697, distance: 149.0
click at [1250, 697] on div "Фискални рачун ПИБ : 115085843 Предузеће : BRE MAJICE Место продаје : 1371796-B…" at bounding box center [1066, 419] width 780 height 754
copy div "VM5QVMYD-VM5QVMYD-437"
drag, startPoint x: 1428, startPoint y: 227, endPoint x: 1352, endPoint y: 233, distance: 76.2
click at [1352, 233] on div "Фискални рачун ПИБ : 115085843 Предузеће : BRE MAJICE Место продаје : 1371796-B…" at bounding box center [1066, 419] width 780 height 754
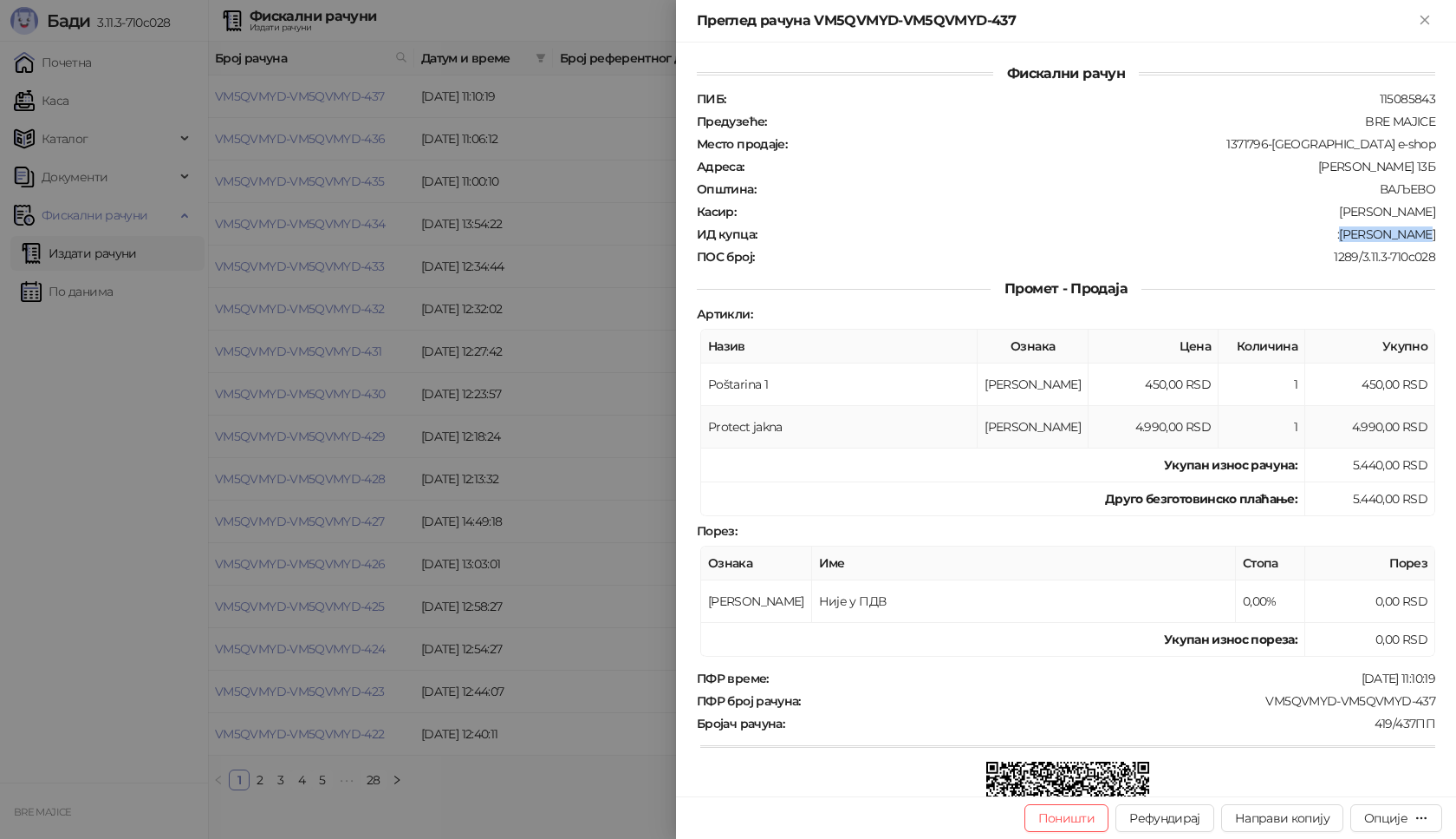
copy div "[PERSON_NAME]"
click at [1426, 24] on icon "Close" at bounding box center [1425, 20] width 16 height 16
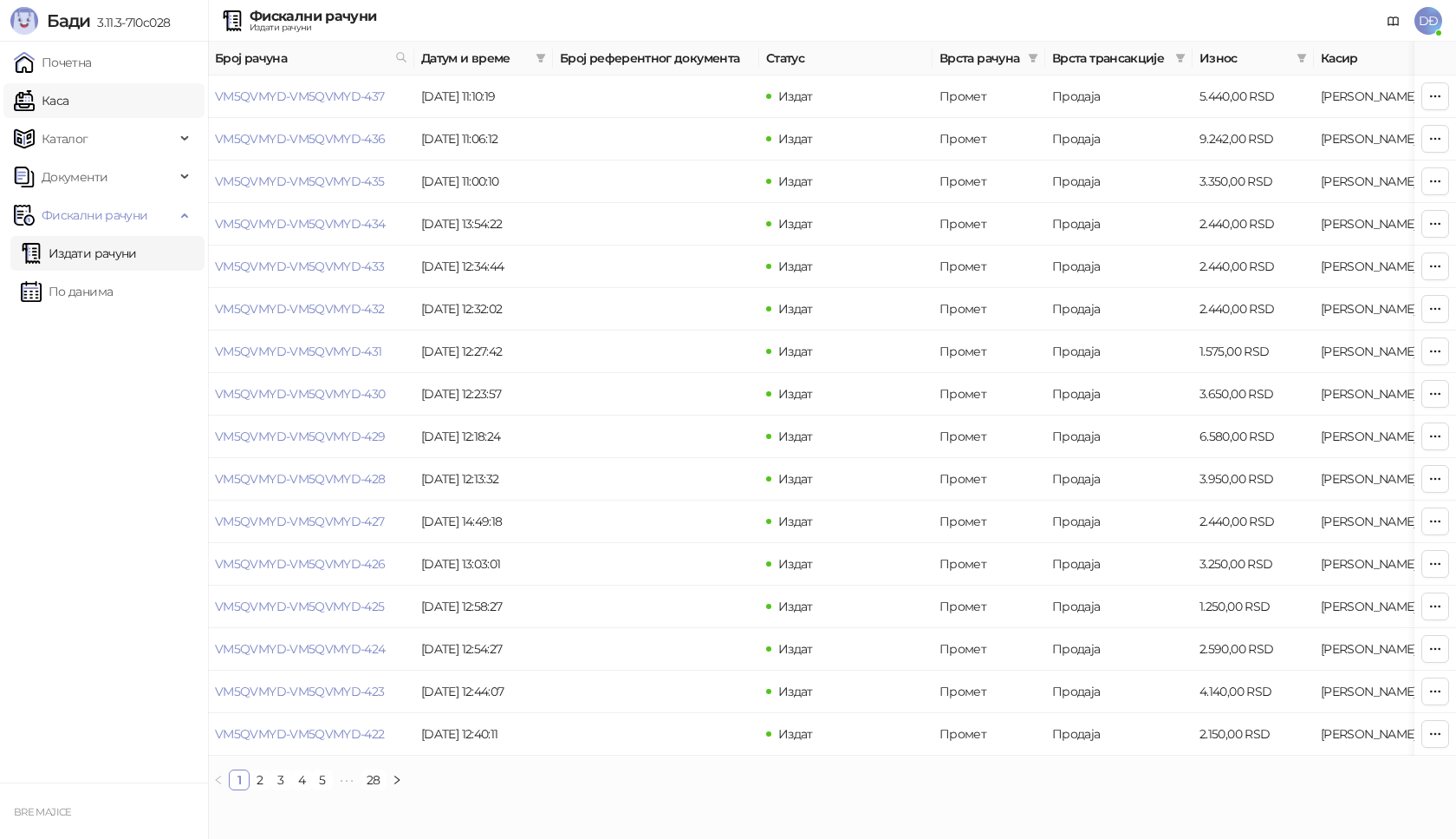
click at [66, 104] on link "Каса" at bounding box center [41, 101] width 55 height 35
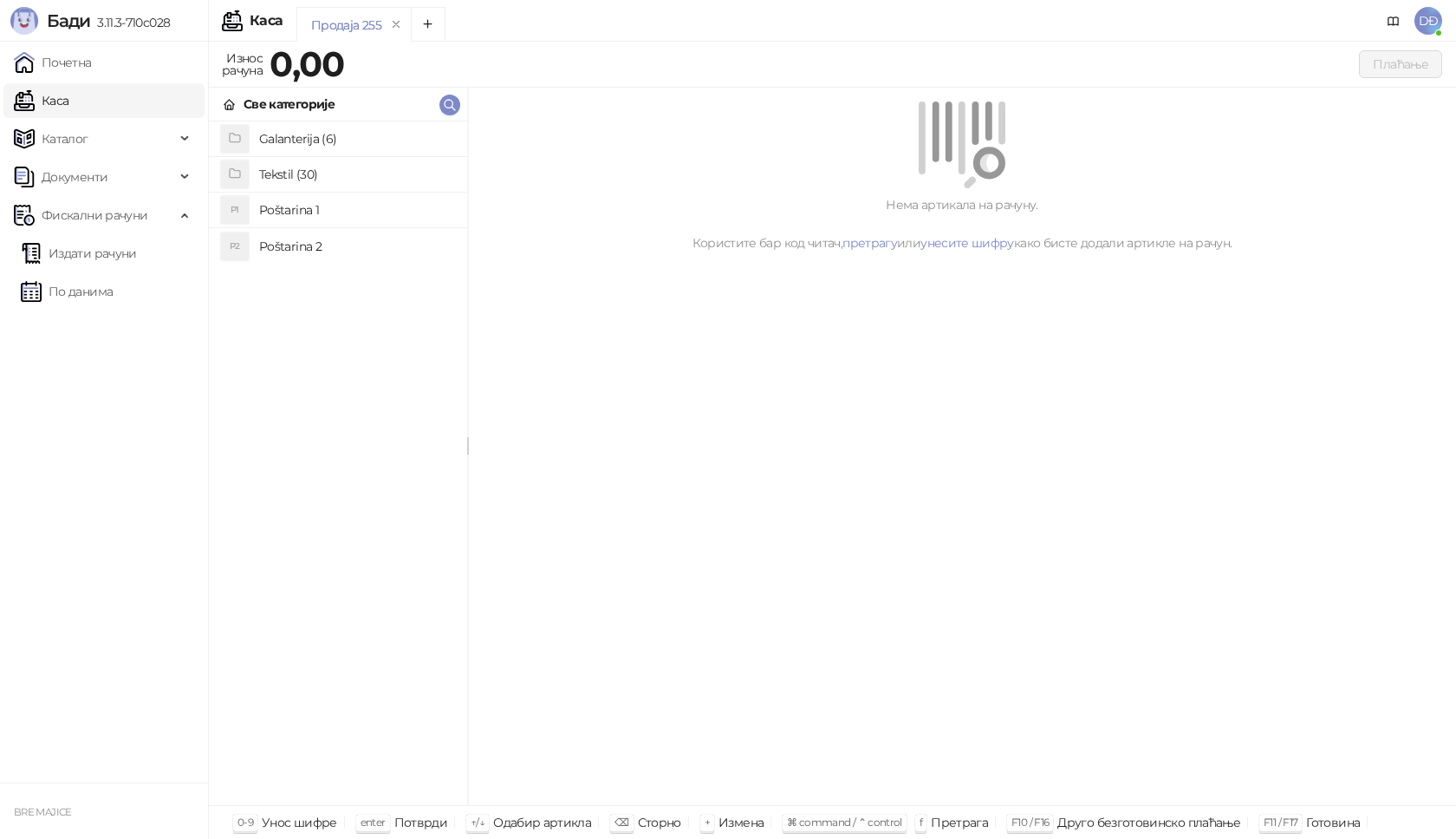
click at [281, 206] on h4 "Poštarina 1" at bounding box center [356, 210] width 194 height 28
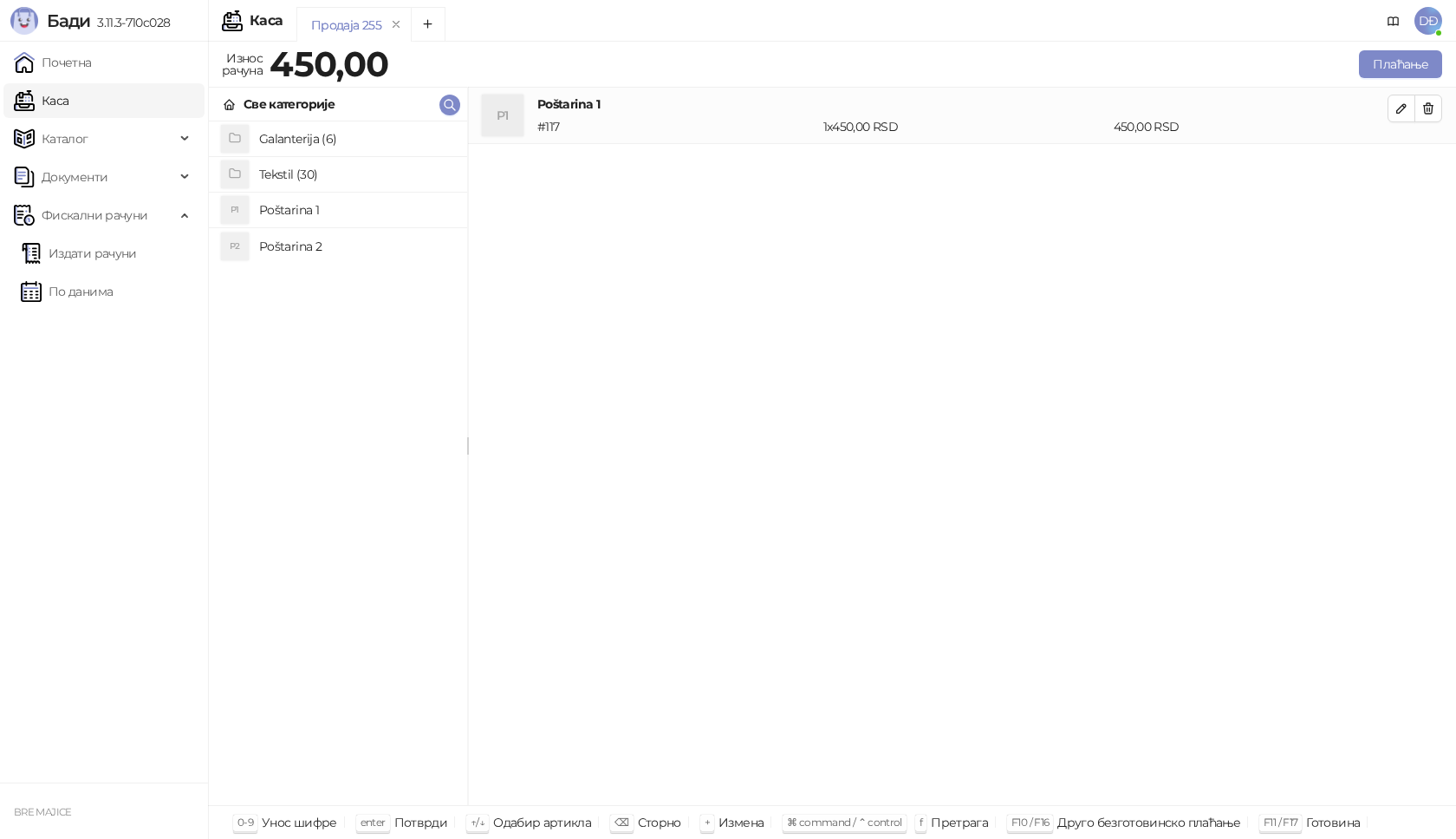
click at [293, 168] on h4 "Tekstil (30)" at bounding box center [356, 174] width 194 height 28
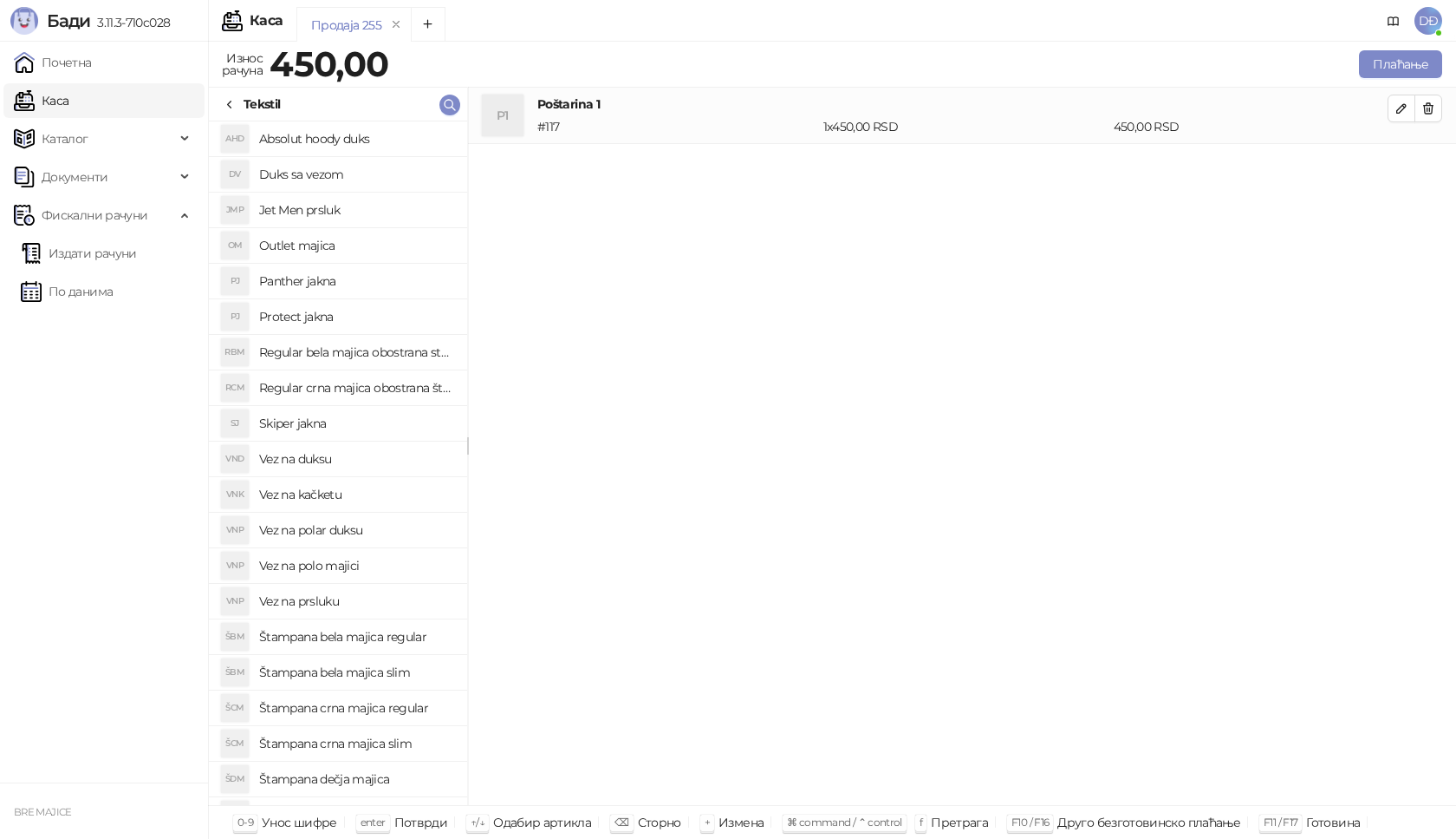
click at [324, 420] on h4 "Skiper jakna" at bounding box center [356, 423] width 194 height 28
click at [1397, 160] on icon "button" at bounding box center [1402, 165] width 14 height 14
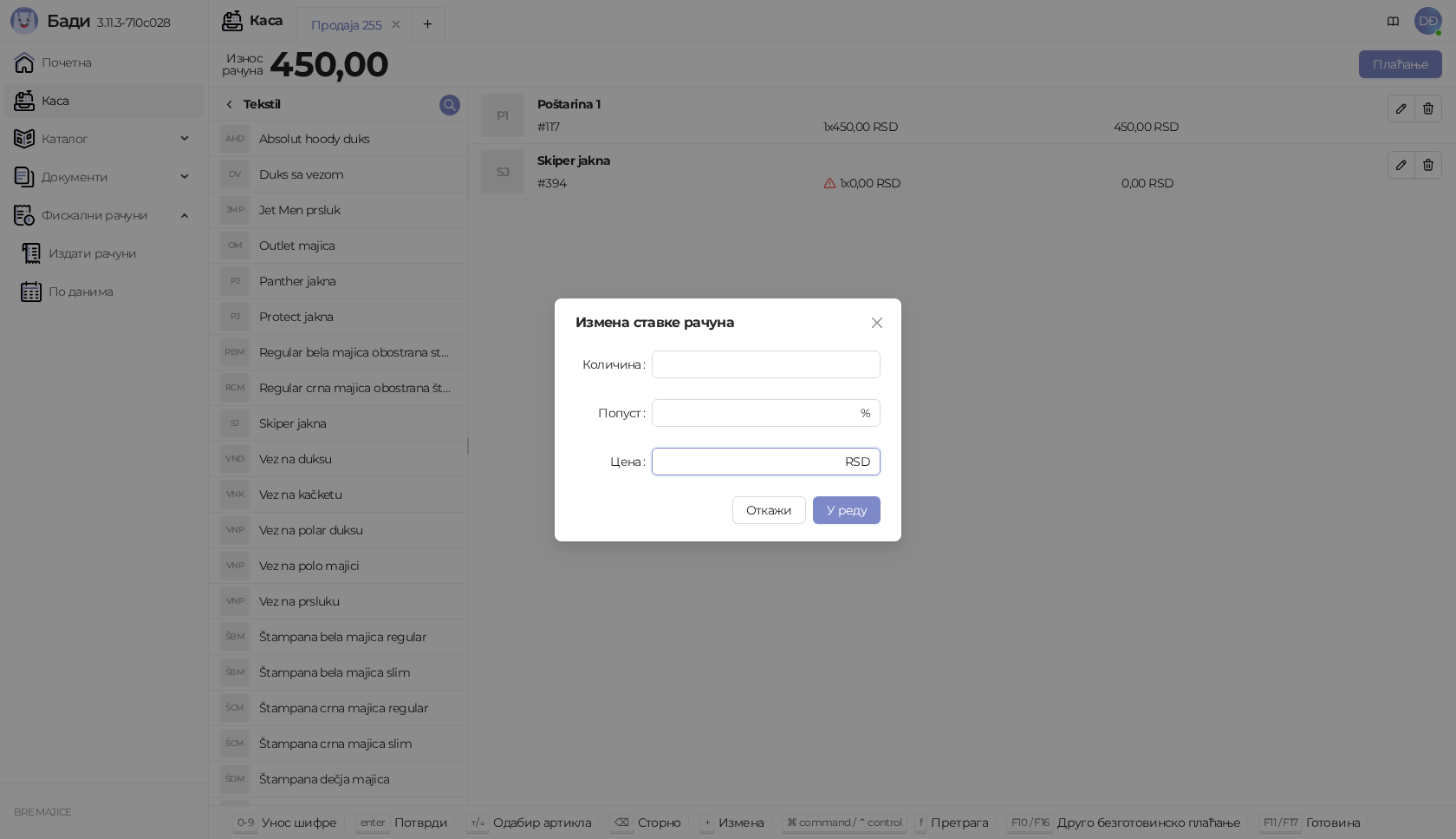
drag, startPoint x: 674, startPoint y: 457, endPoint x: 590, endPoint y: 460, distance: 84.1
click at [590, 460] on div "Цена * RSD" at bounding box center [728, 462] width 305 height 28
type input "****"
click at [839, 514] on span "У реду" at bounding box center [847, 510] width 40 height 16
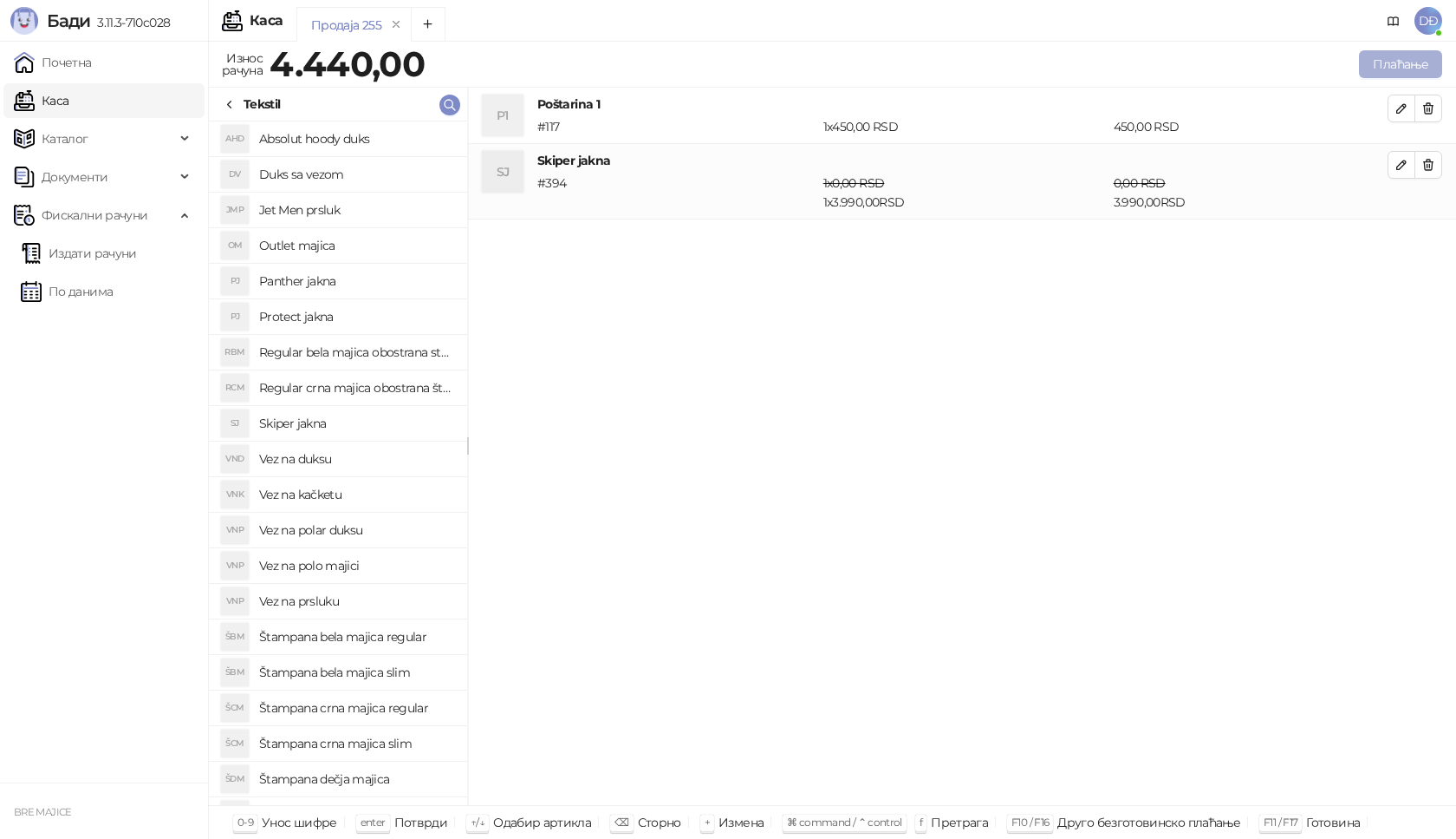
click at [1402, 65] on button "Плаћање" at bounding box center [1401, 64] width 84 height 28
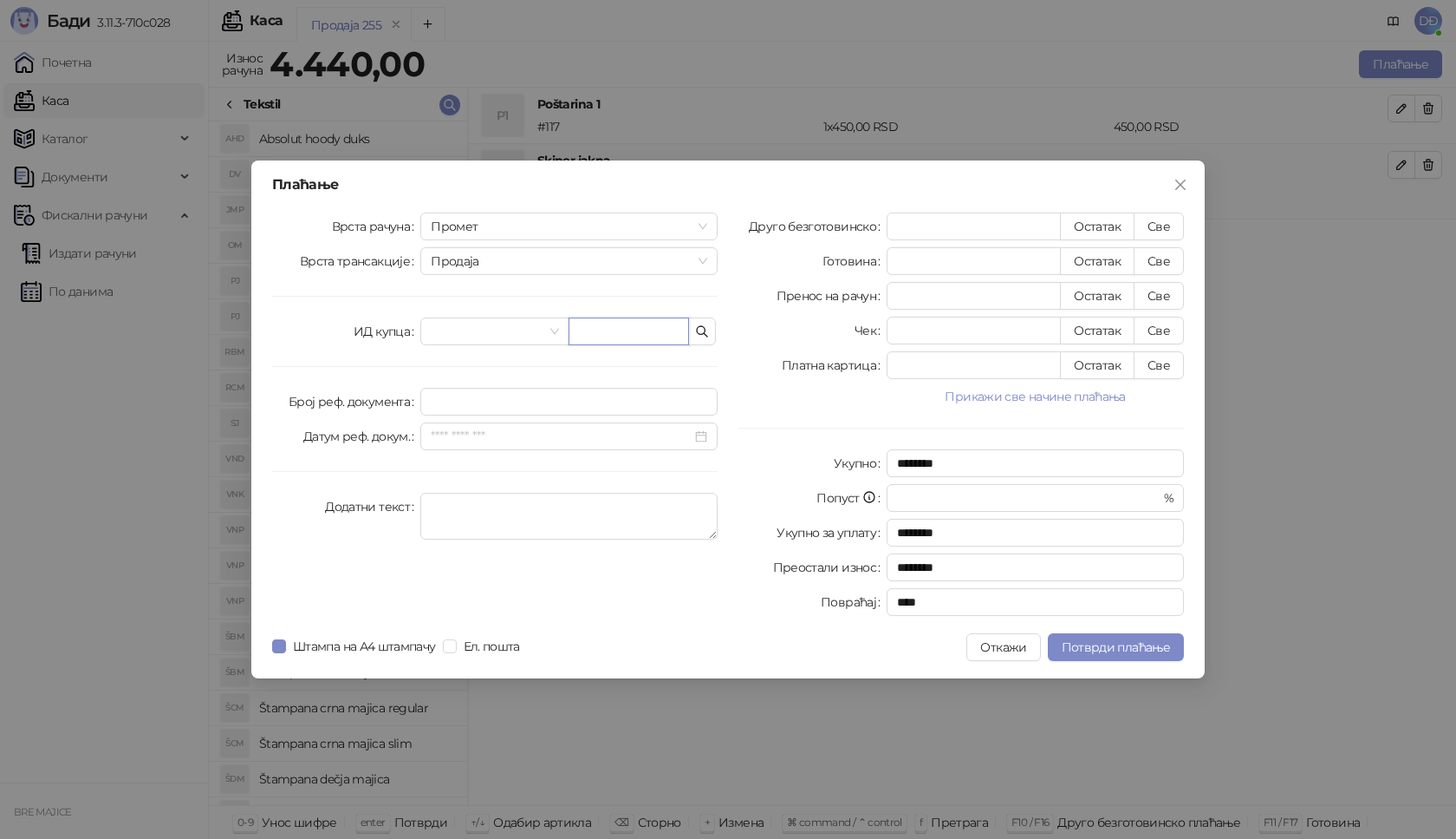
click at [625, 326] on input "text" at bounding box center [629, 331] width 120 height 28
paste input "**********"
type input "**********"
click at [1161, 226] on button "Све" at bounding box center [1159, 227] width 51 height 28
type input "****"
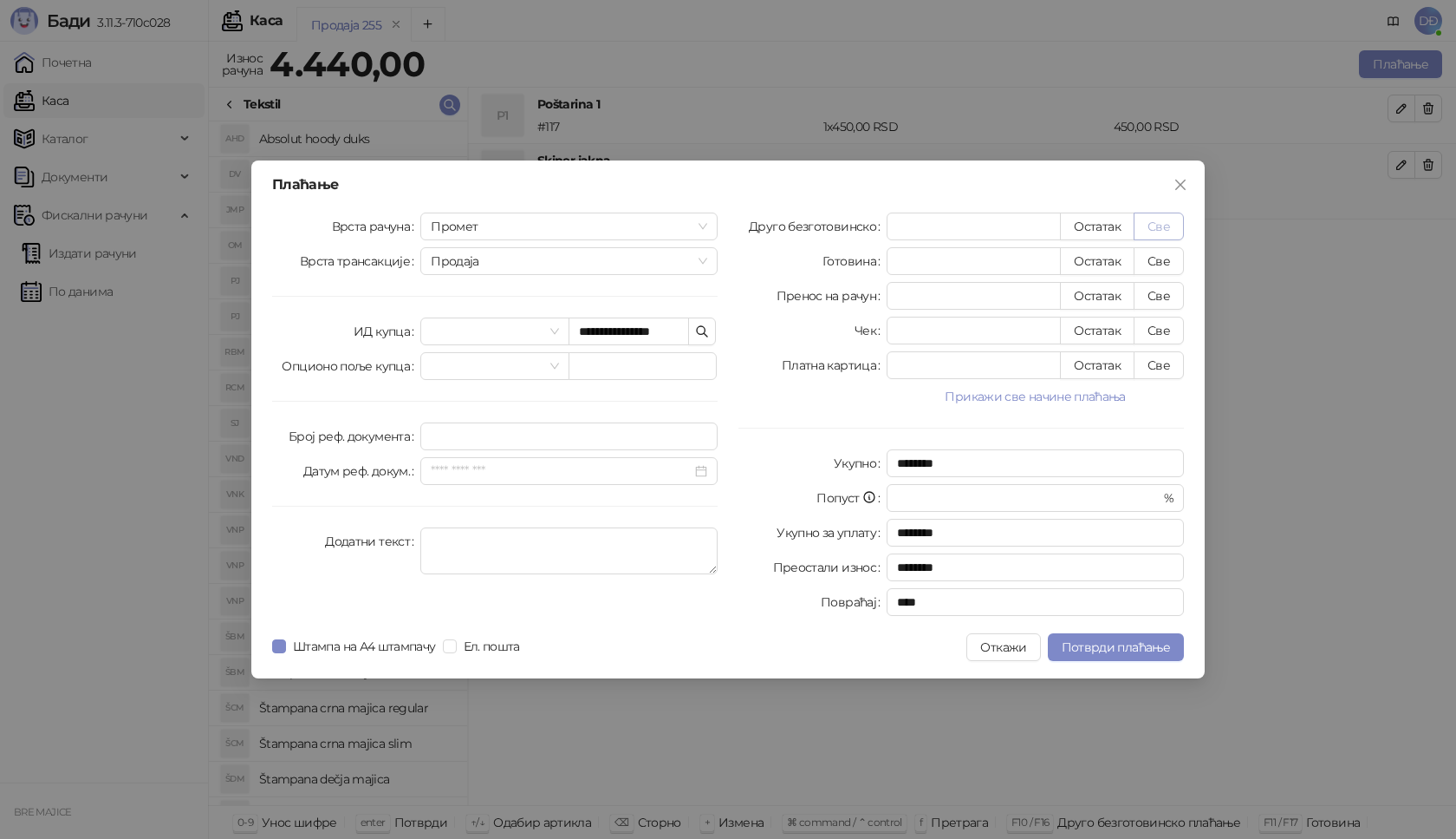
type input "****"
click at [1091, 641] on span "Потврди плаћање" at bounding box center [1116, 647] width 108 height 16
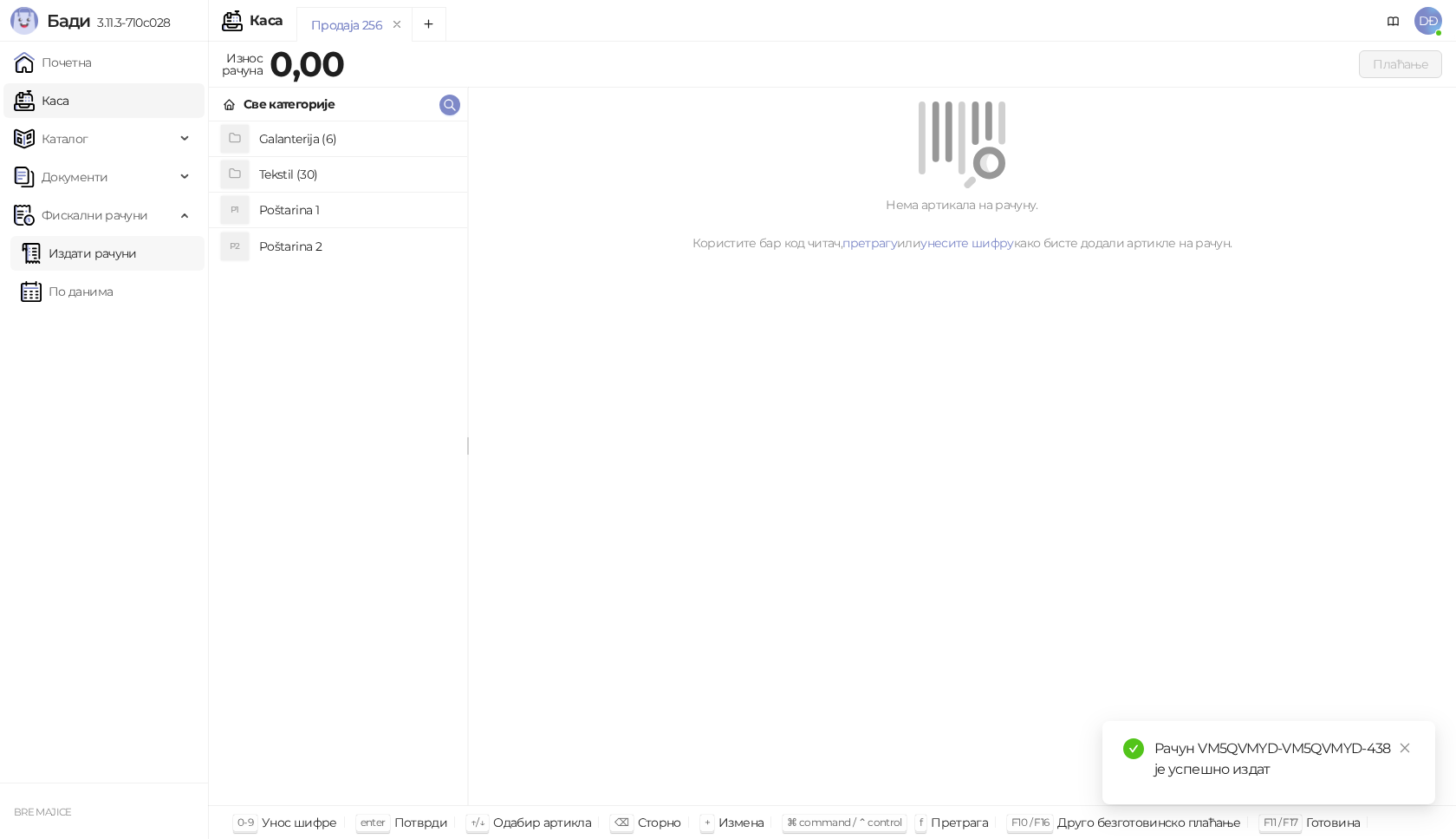
click at [109, 258] on link "Издати рачуни" at bounding box center [78, 254] width 116 height 35
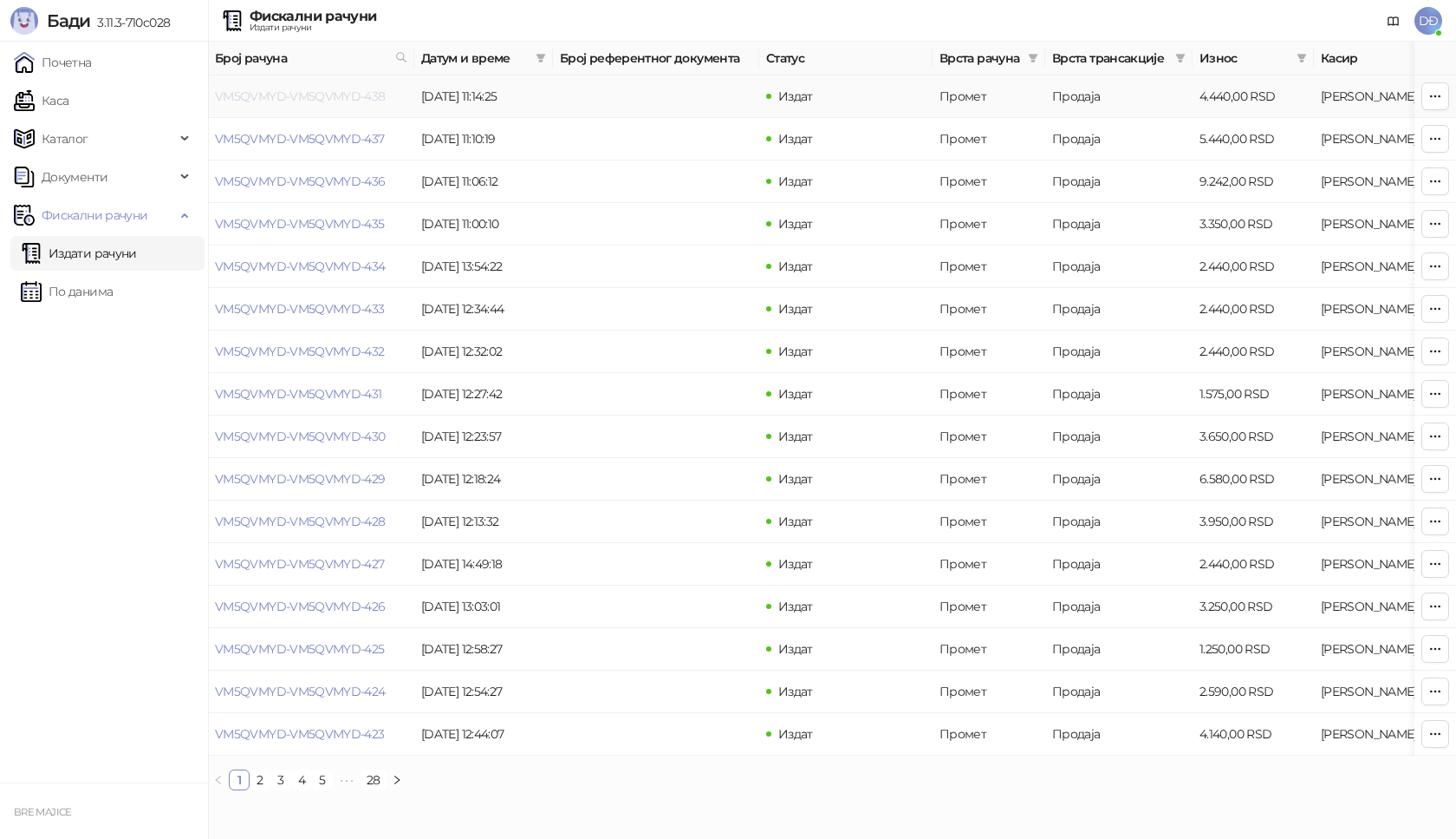
click at [313, 98] on link "VM5QVMYD-VM5QVMYD-438" at bounding box center [300, 97] width 171 height 16
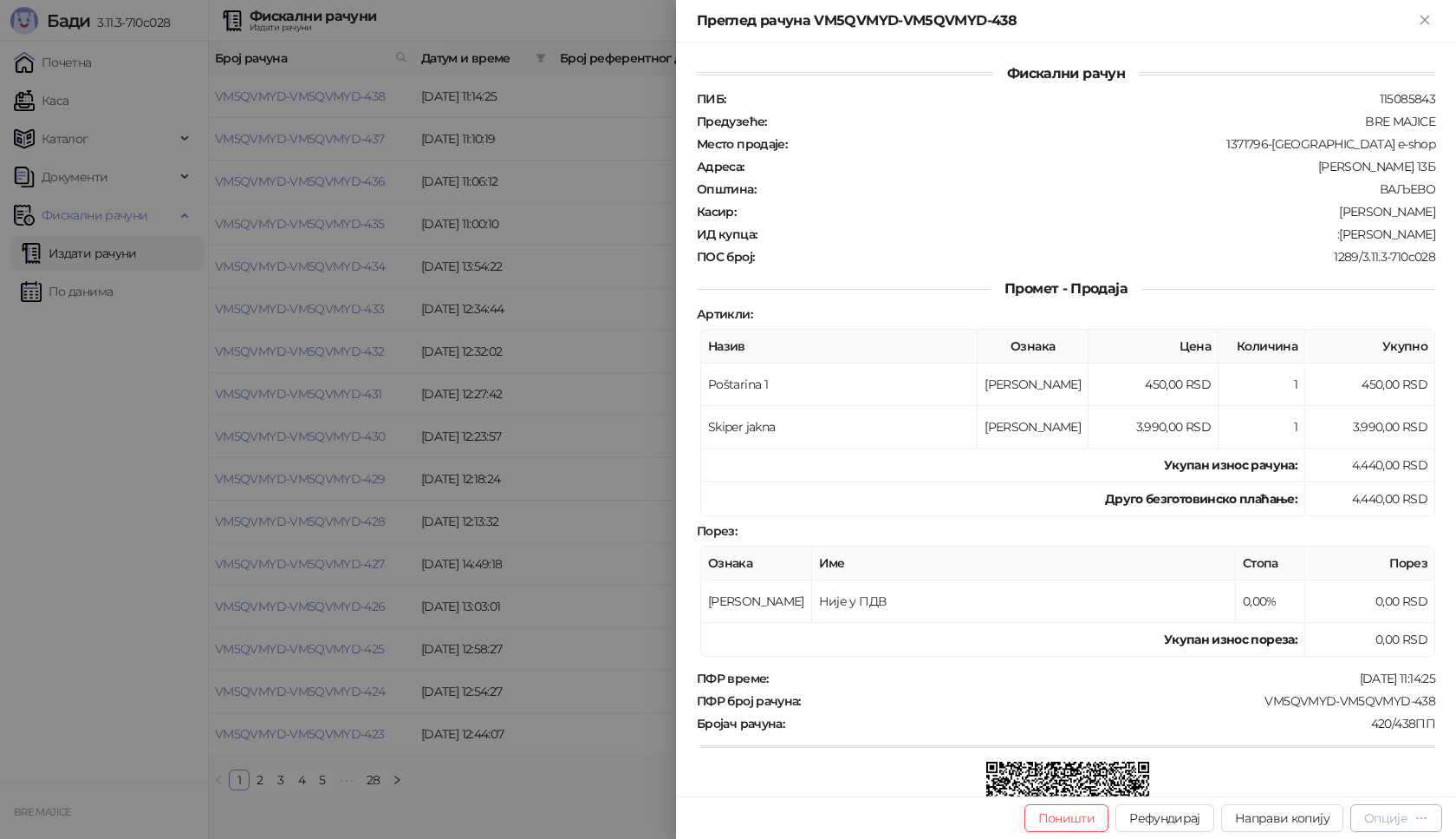
click at [1413, 823] on div "Опције" at bounding box center [1397, 817] width 64 height 17
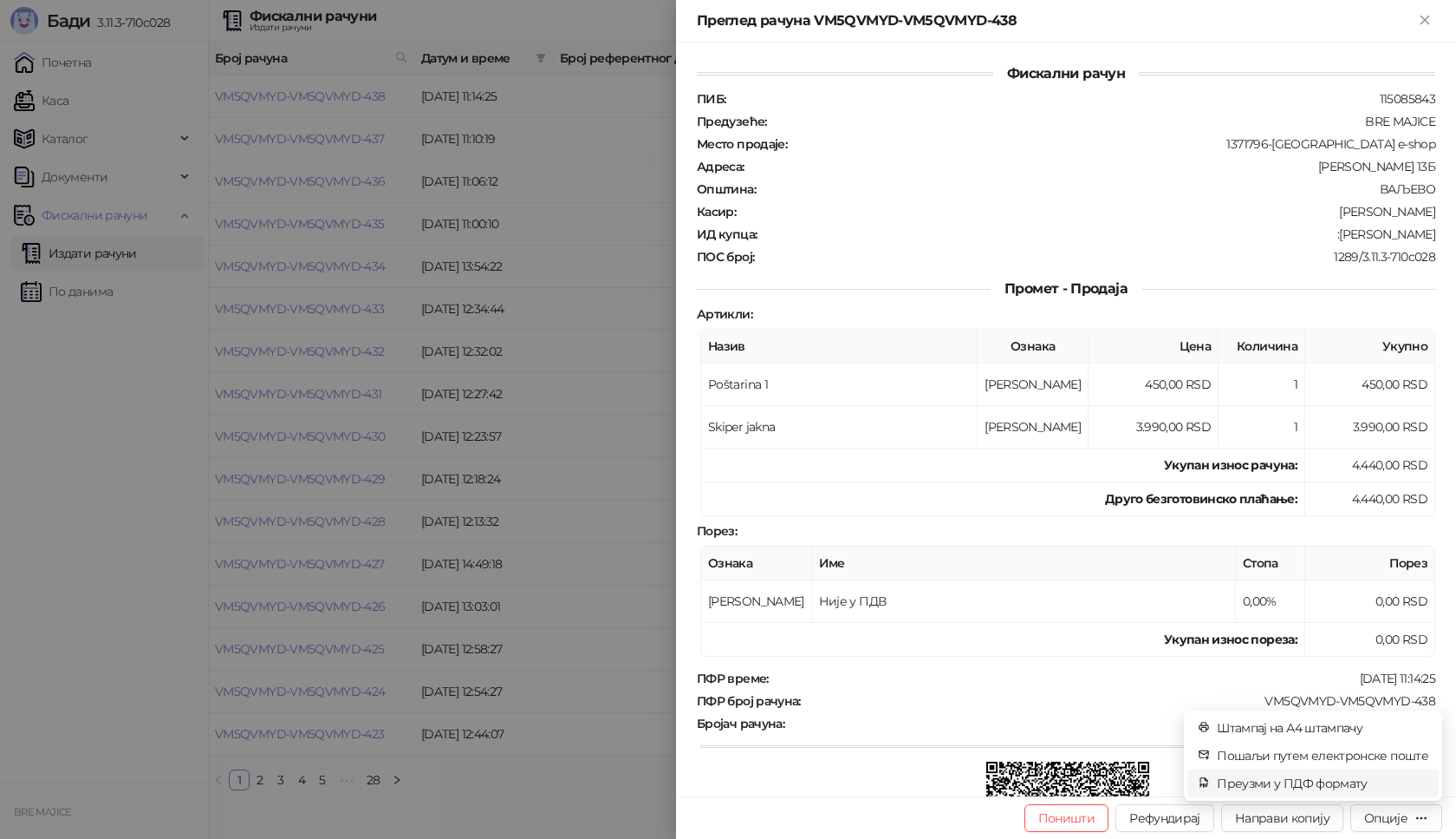
click at [1342, 779] on span "Преузми у ПДФ формату" at bounding box center [1323, 783] width 212 height 19
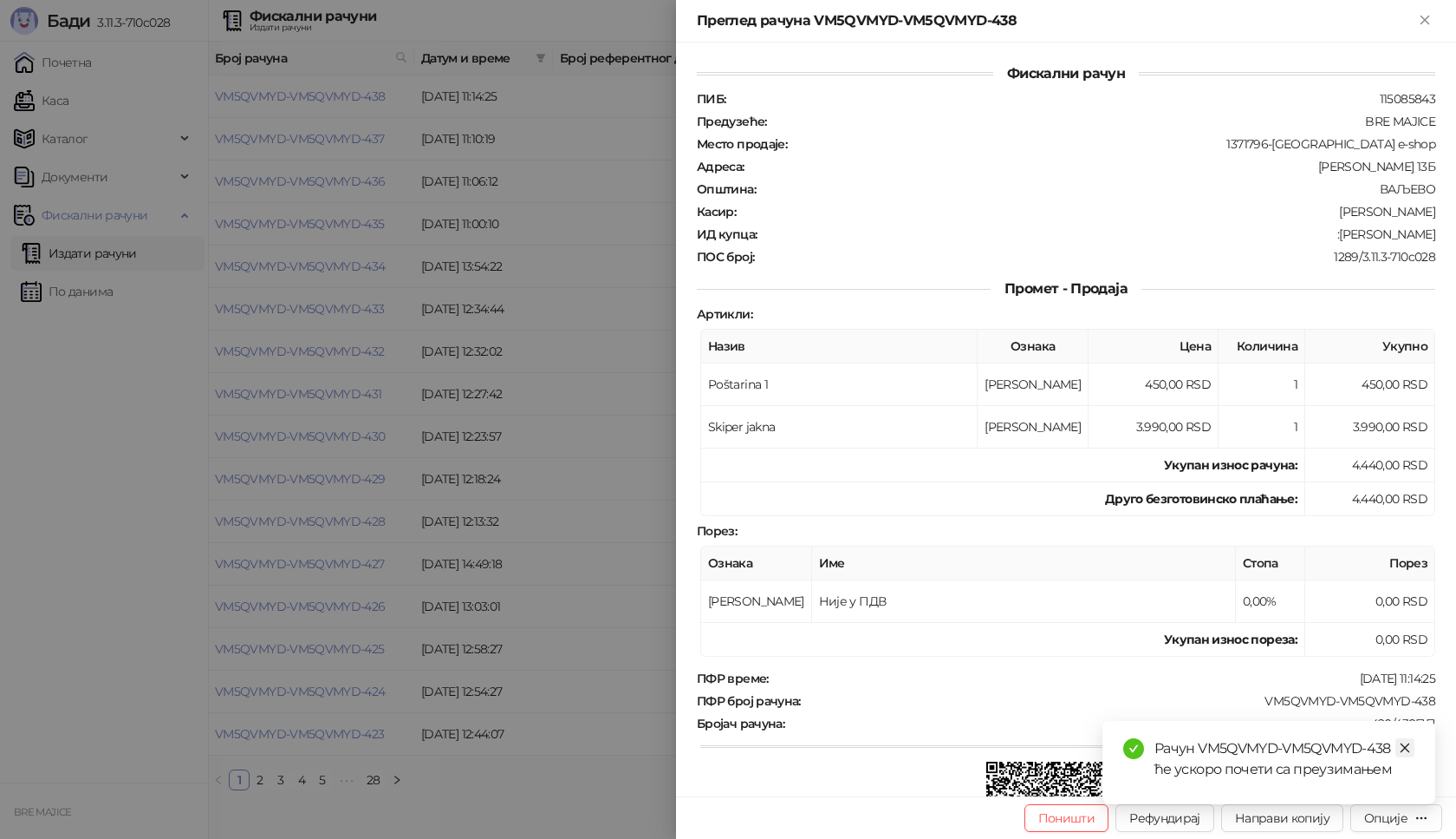
click at [1410, 747] on icon "close" at bounding box center [1405, 748] width 12 height 12
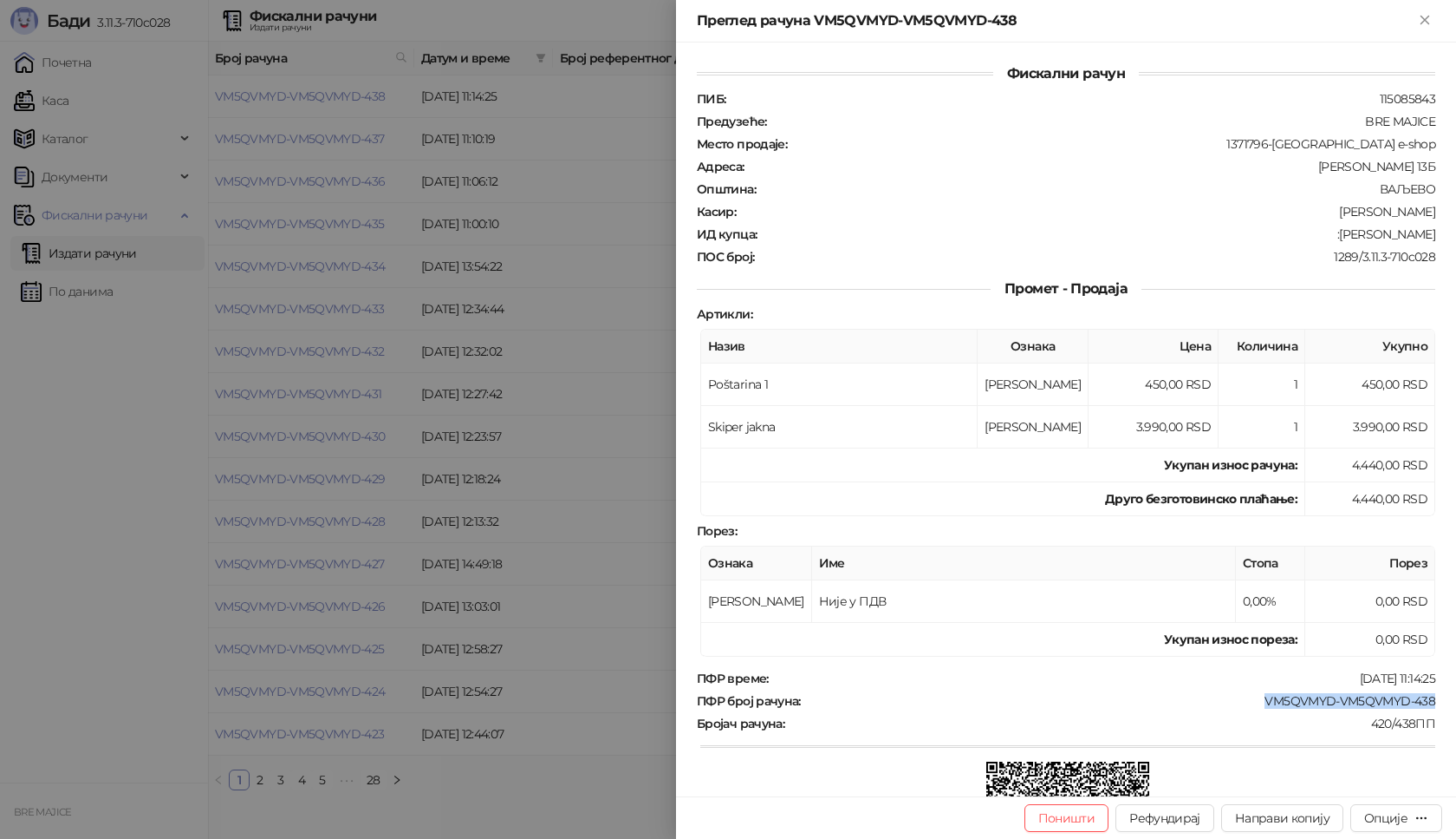
drag, startPoint x: 1429, startPoint y: 702, endPoint x: 1253, endPoint y: 693, distance: 176.2
click at [1253, 693] on div "Фискални рачун ПИБ : 115085843 Предузеће : BRE MAJICE Место продаје : 1371796-[…" at bounding box center [1066, 419] width 780 height 754
copy div "VM5QVMYD-VM5QVMYD-438"
drag, startPoint x: 1420, startPoint y: 234, endPoint x: 1334, endPoint y: 240, distance: 86.2
click at [1334, 240] on div ":[PERSON_NAME]" at bounding box center [1097, 234] width 678 height 16
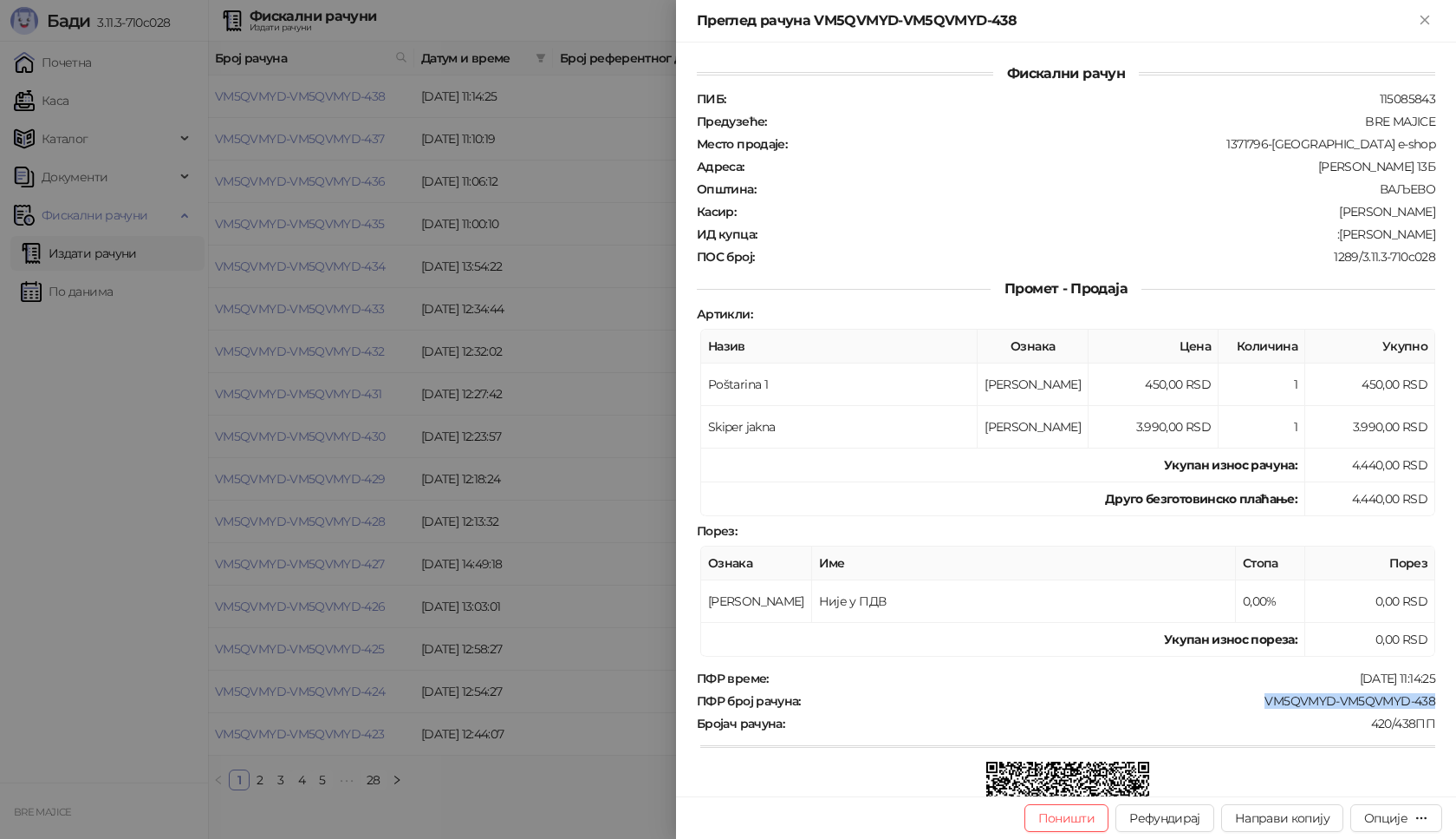
copy div "[PERSON_NAME]"
drag, startPoint x: 1424, startPoint y: 20, endPoint x: 1099, endPoint y: 107, distance: 336.4
click at [1423, 17] on icon "Close" at bounding box center [1424, 19] width 8 height 8
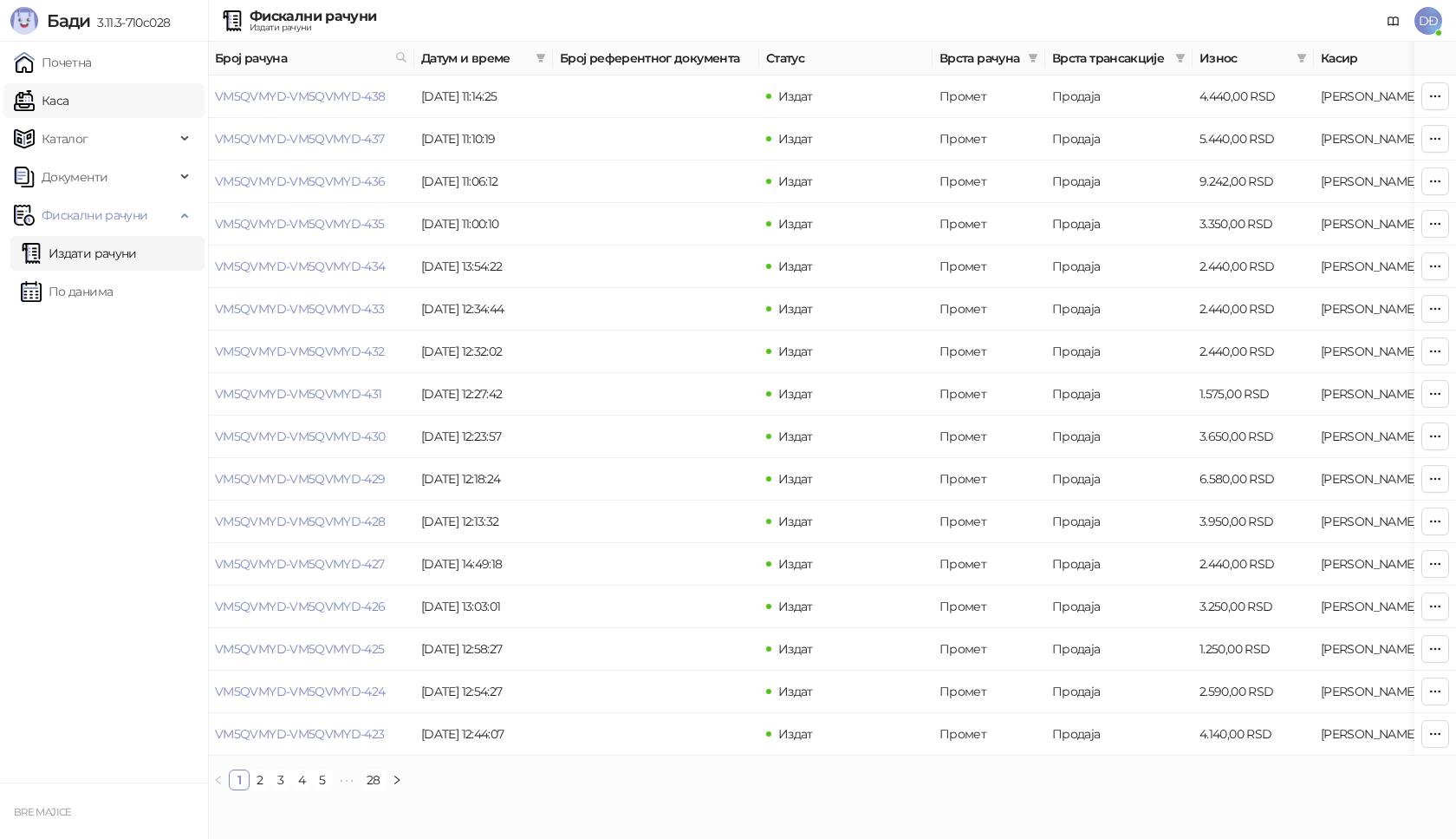
click at [69, 100] on link "Каса" at bounding box center [41, 101] width 55 height 35
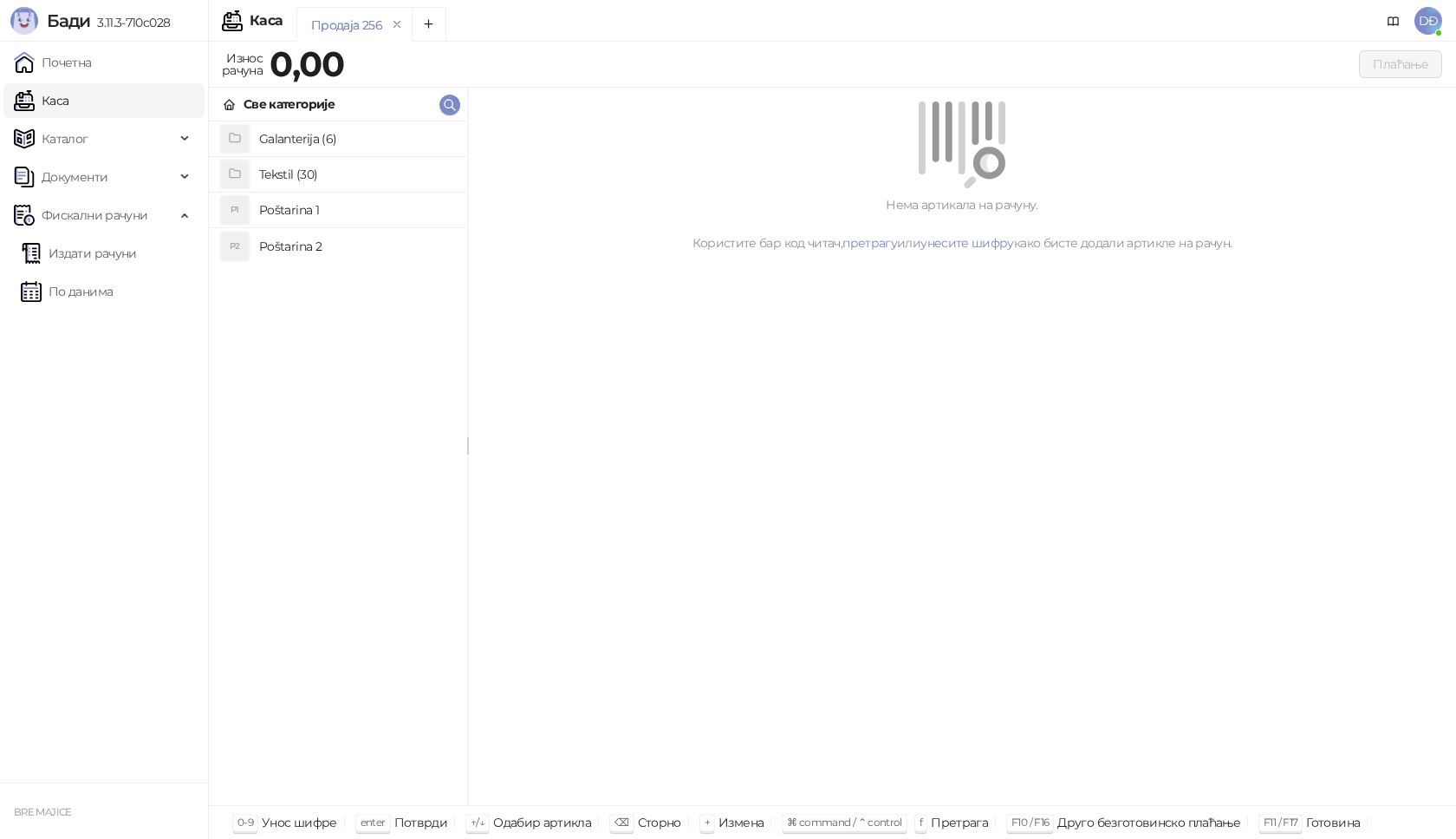
click at [272, 204] on h4 "Poštarina 1" at bounding box center [356, 210] width 194 height 28
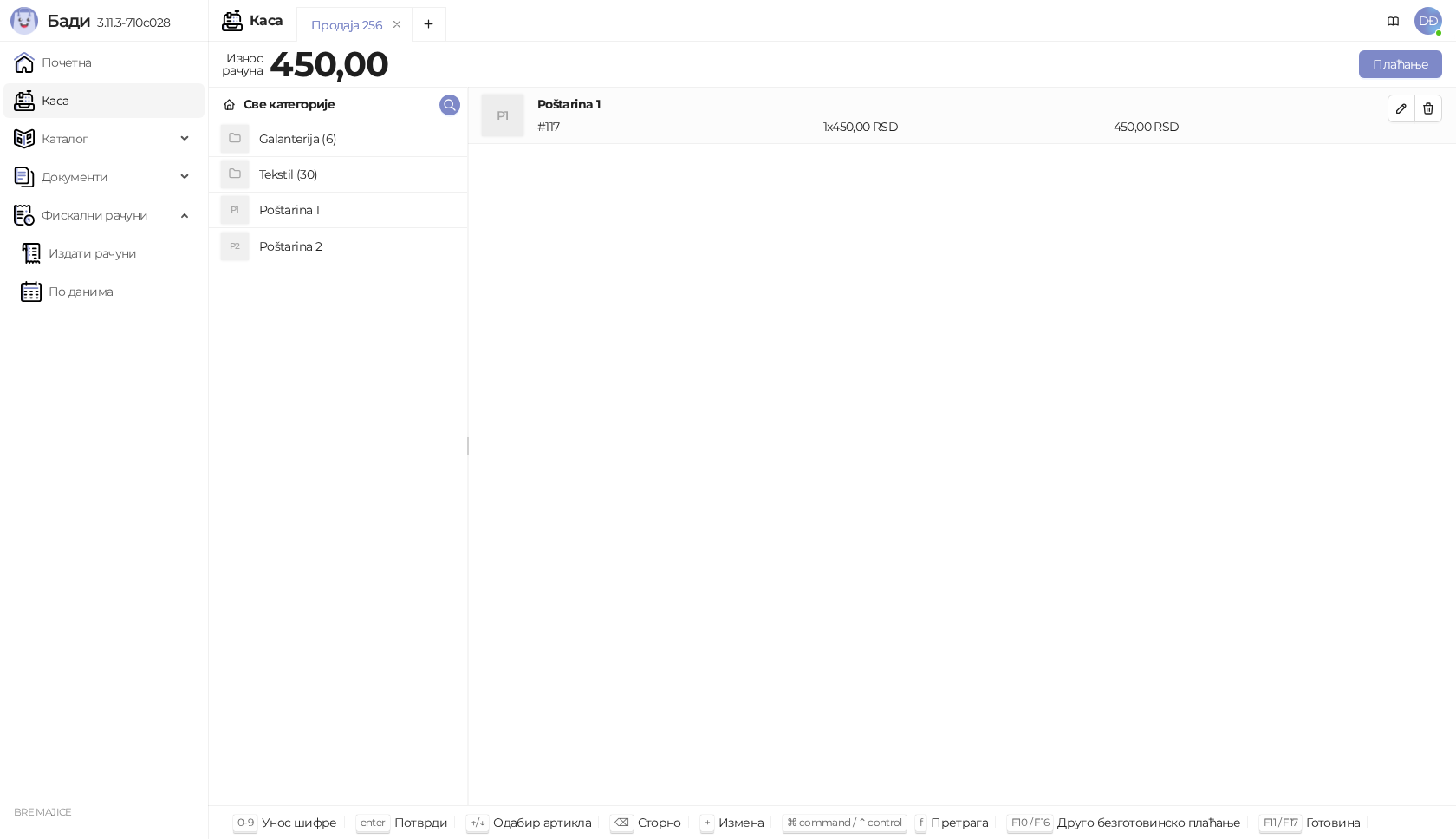
click at [279, 176] on h4 "Tekstil (30)" at bounding box center [356, 174] width 194 height 28
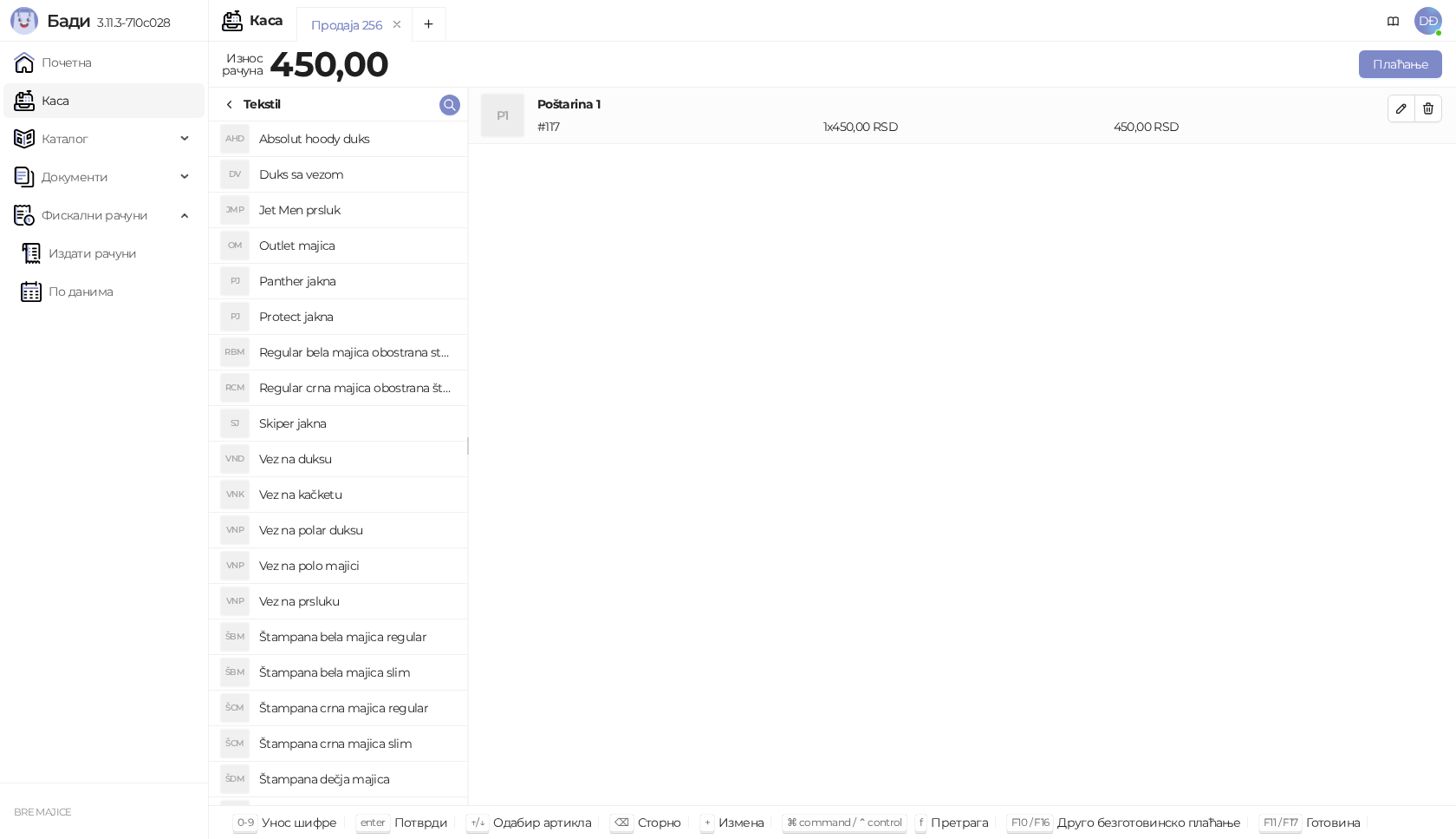
click at [331, 424] on h4 "Skiper jakna" at bounding box center [356, 423] width 194 height 28
click at [1404, 167] on icon "button" at bounding box center [1402, 165] width 14 height 14
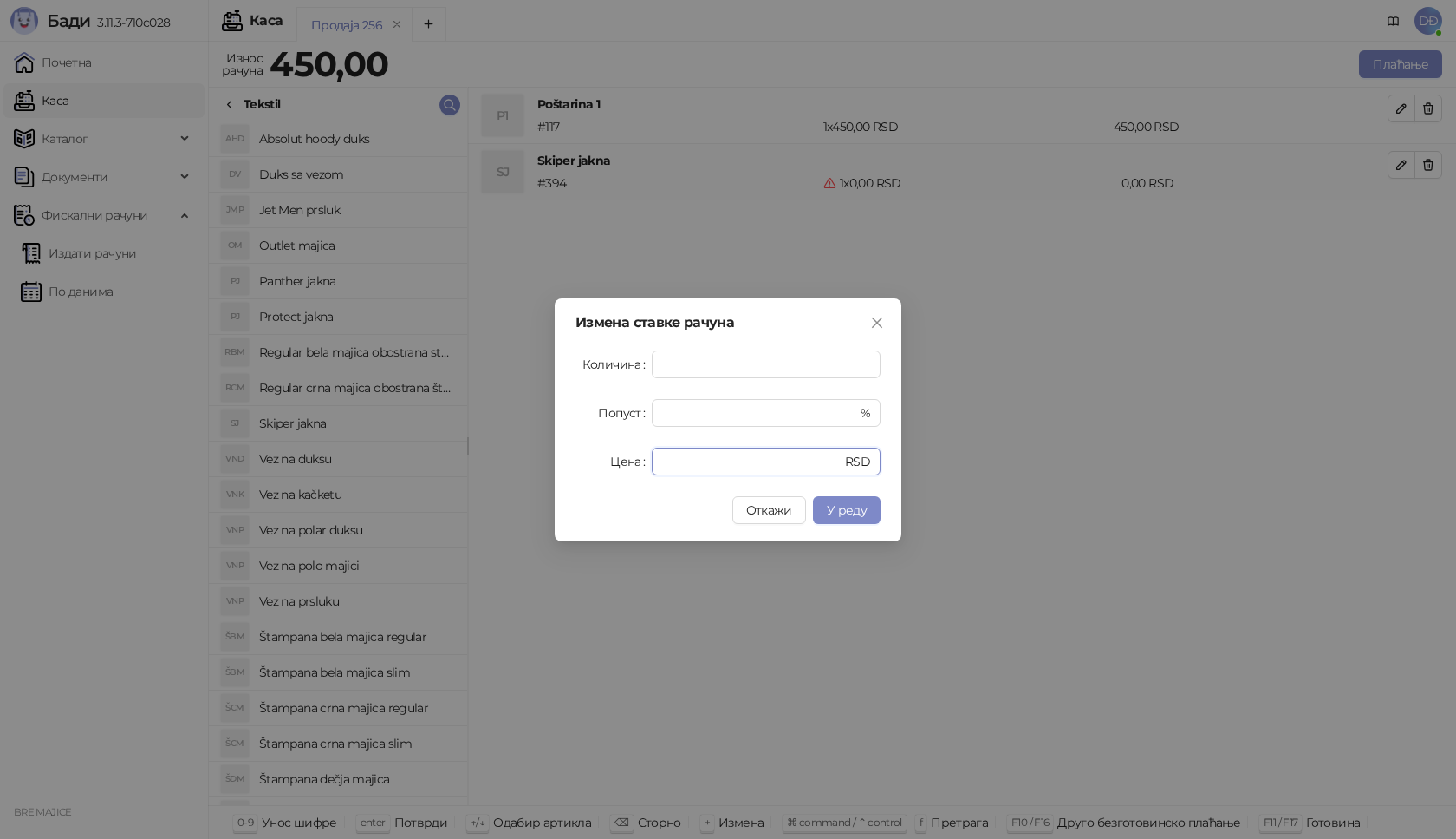
drag, startPoint x: 689, startPoint y: 450, endPoint x: 567, endPoint y: 450, distance: 122.0
click at [601, 463] on div "Цена * RSD" at bounding box center [728, 462] width 305 height 28
type input "****"
click at [855, 516] on span "У реду" at bounding box center [847, 510] width 40 height 16
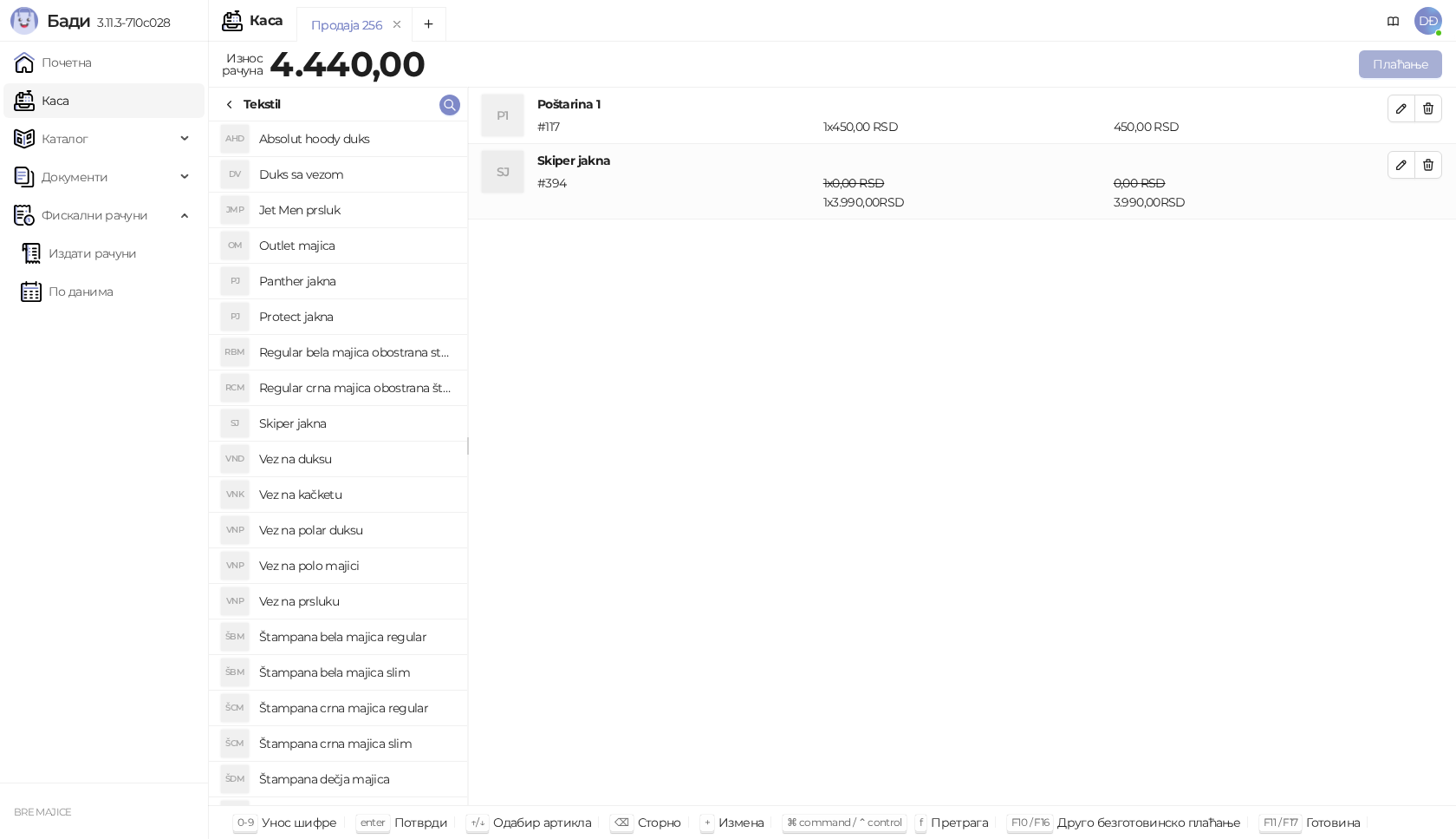
click at [1419, 65] on button "Плаћање" at bounding box center [1401, 64] width 84 height 28
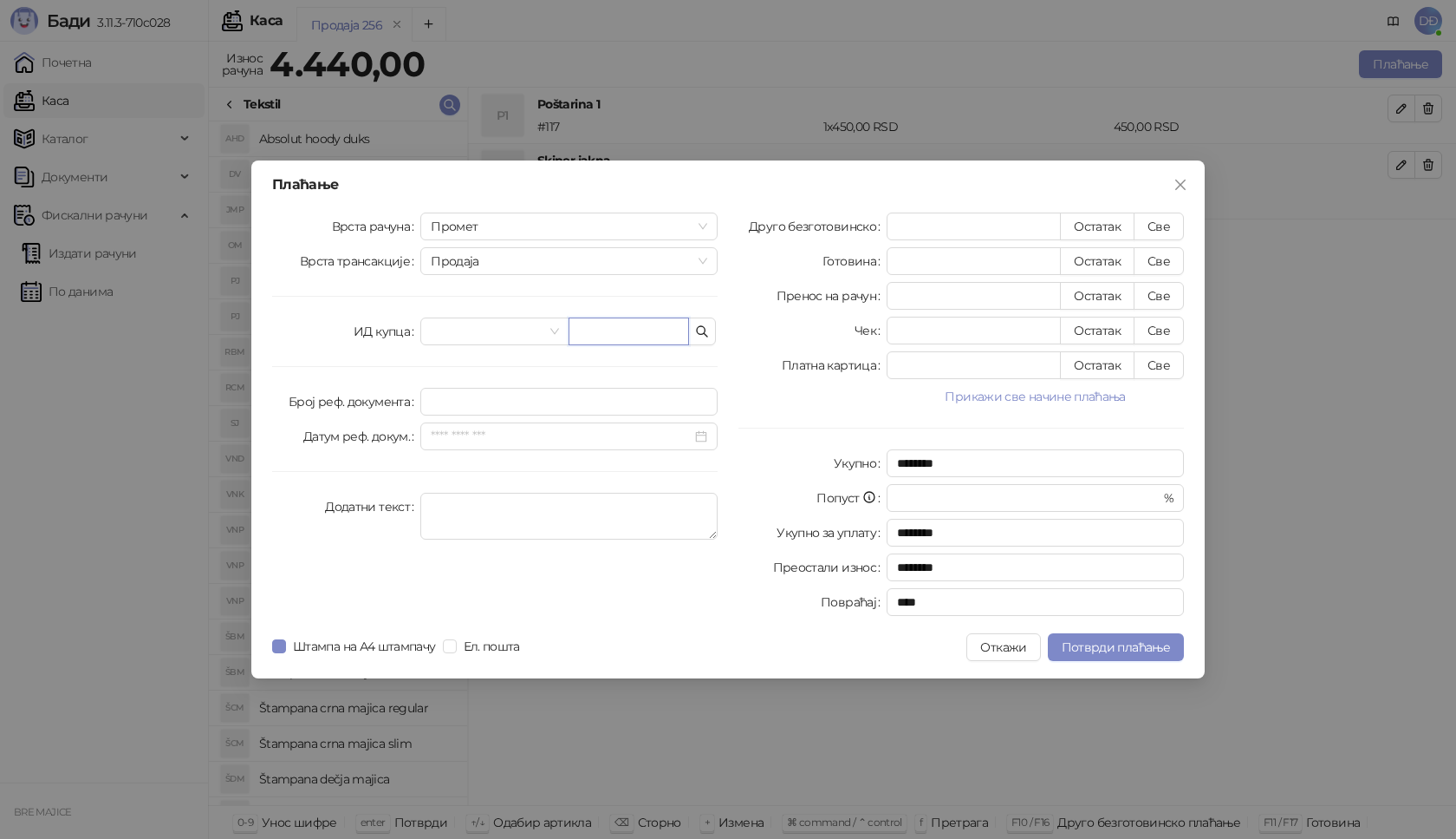
drag, startPoint x: 638, startPoint y: 328, endPoint x: 625, endPoint y: 325, distance: 13.3
click at [638, 329] on input "text" at bounding box center [629, 331] width 120 height 28
paste input "**********"
type input "**********"
click at [1167, 224] on button "Све" at bounding box center [1159, 227] width 51 height 28
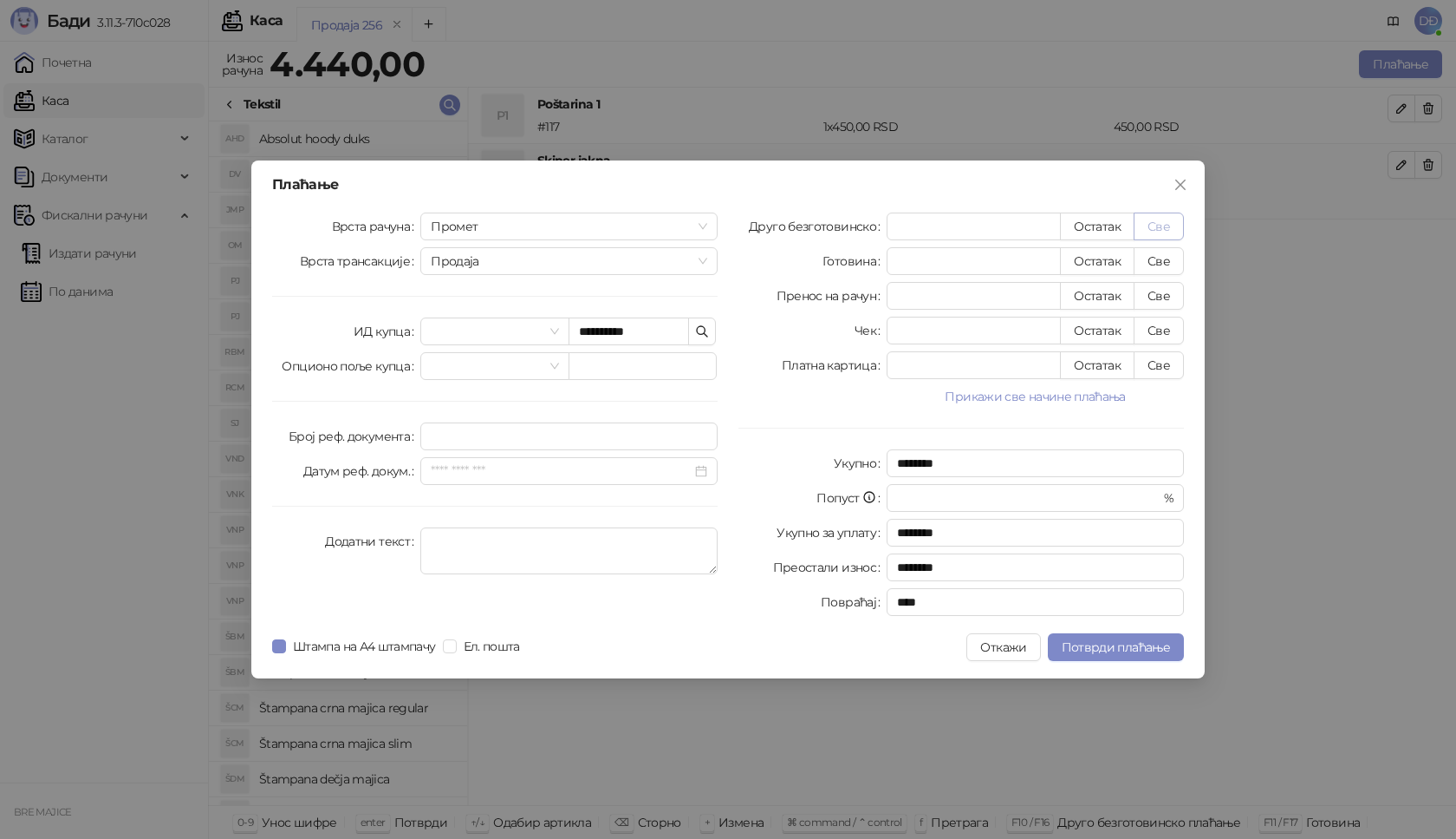
type input "****"
click at [1116, 639] on span "Потврди плаћање" at bounding box center [1116, 647] width 108 height 16
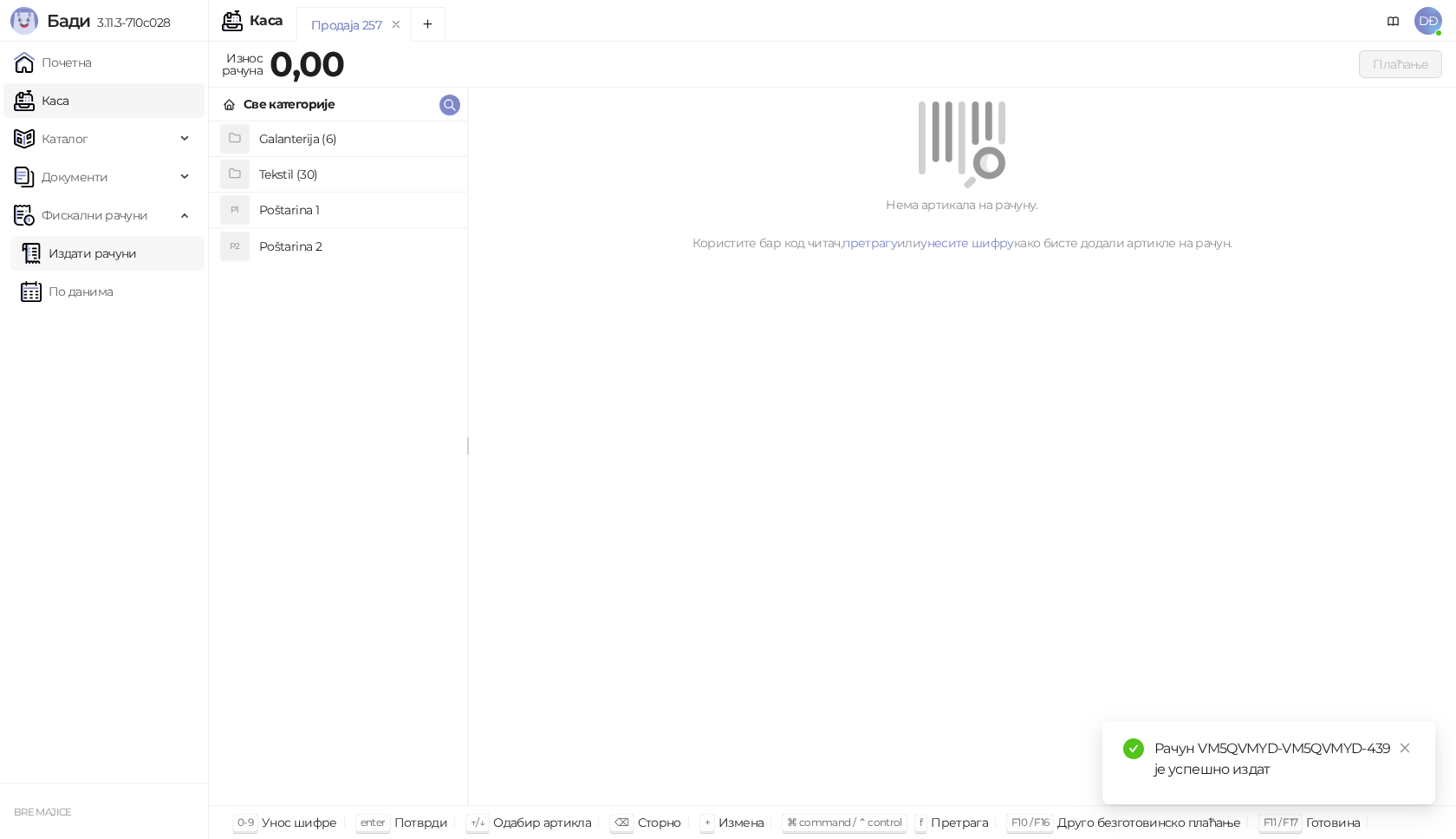
click at [106, 247] on link "Издати рачуни" at bounding box center [78, 254] width 116 height 35
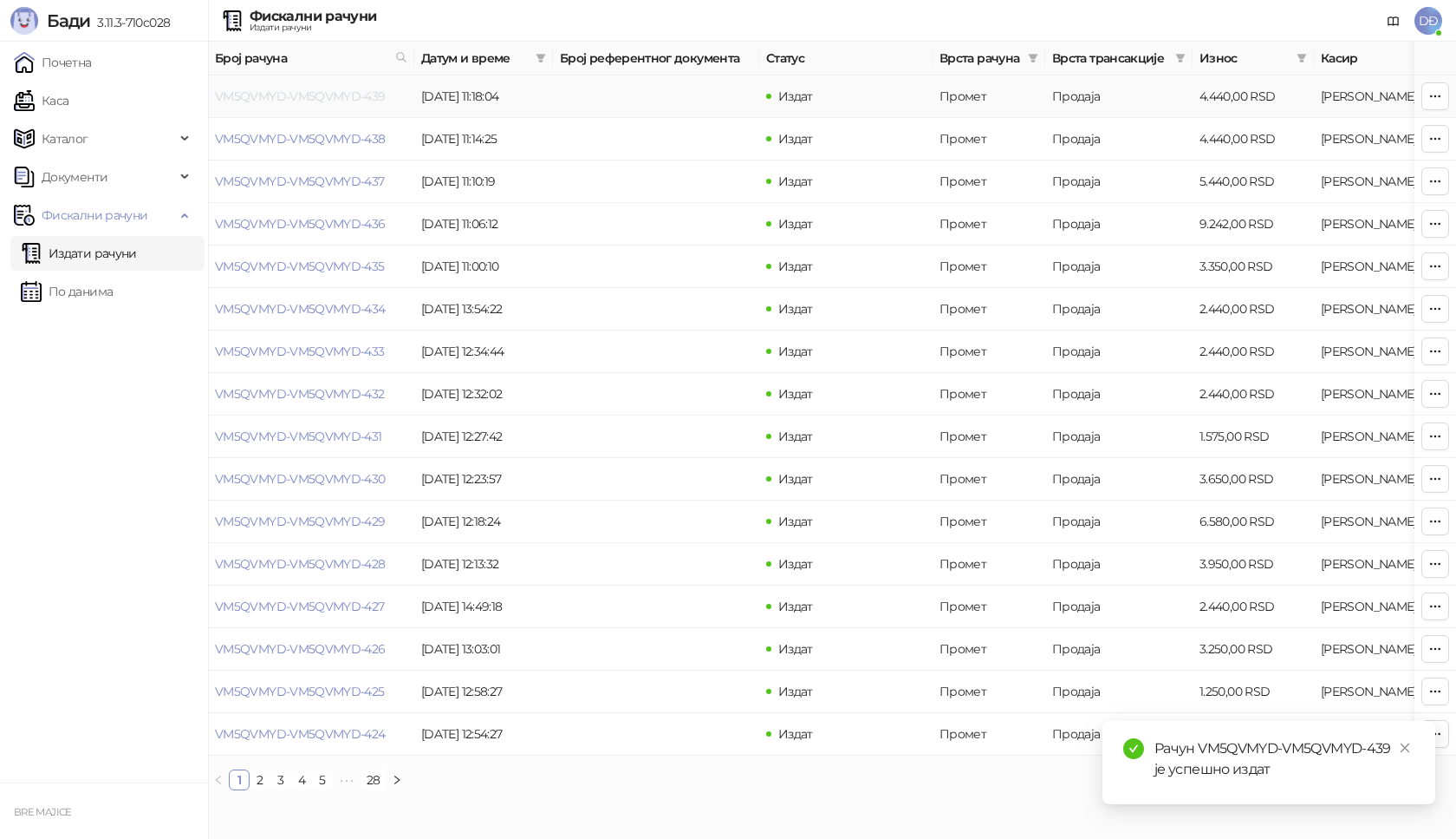
click at [293, 94] on link "VM5QVMYD-VM5QVMYD-439" at bounding box center [300, 97] width 171 height 16
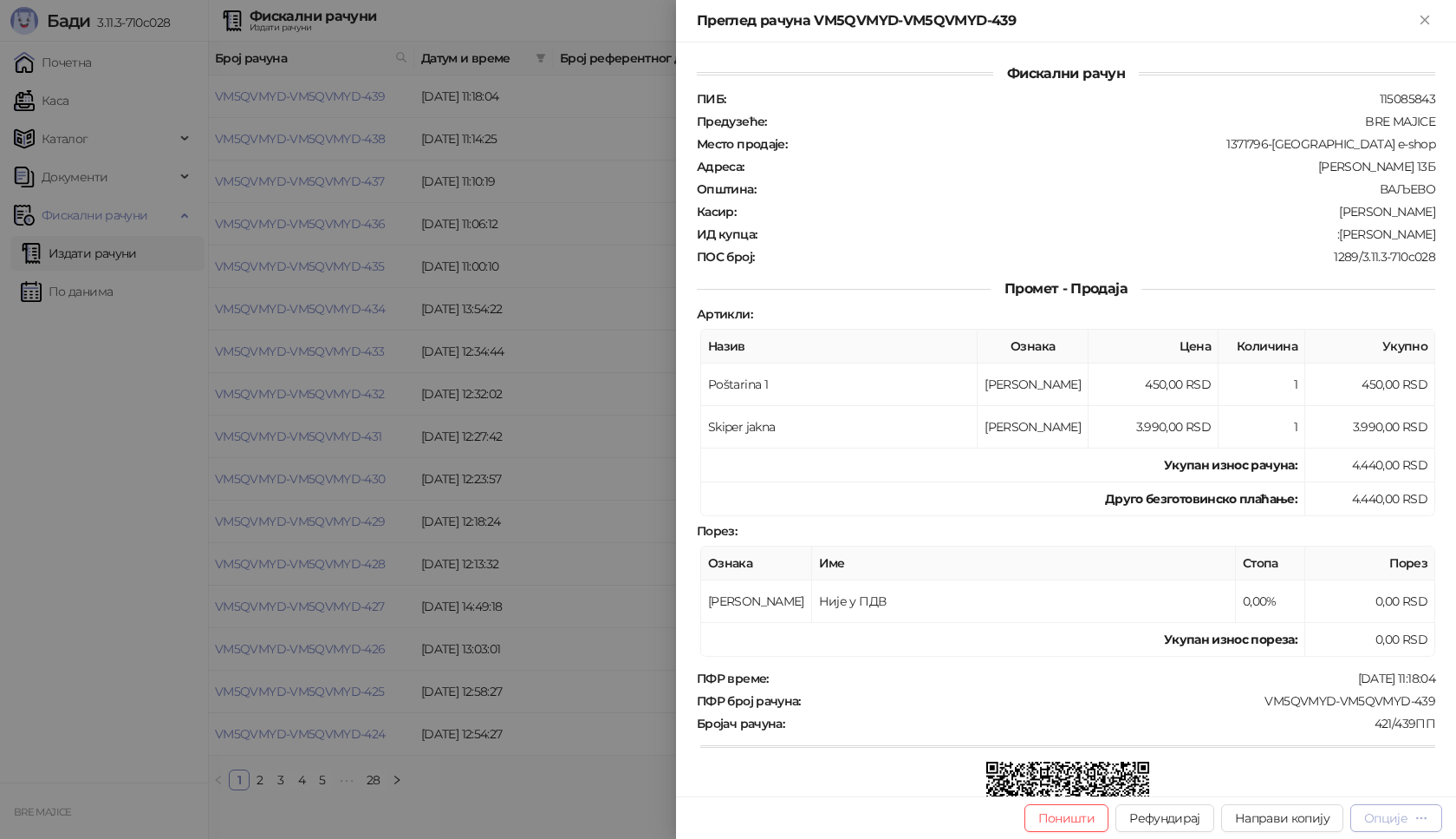
click at [1383, 815] on div "Опције" at bounding box center [1386, 818] width 44 height 16
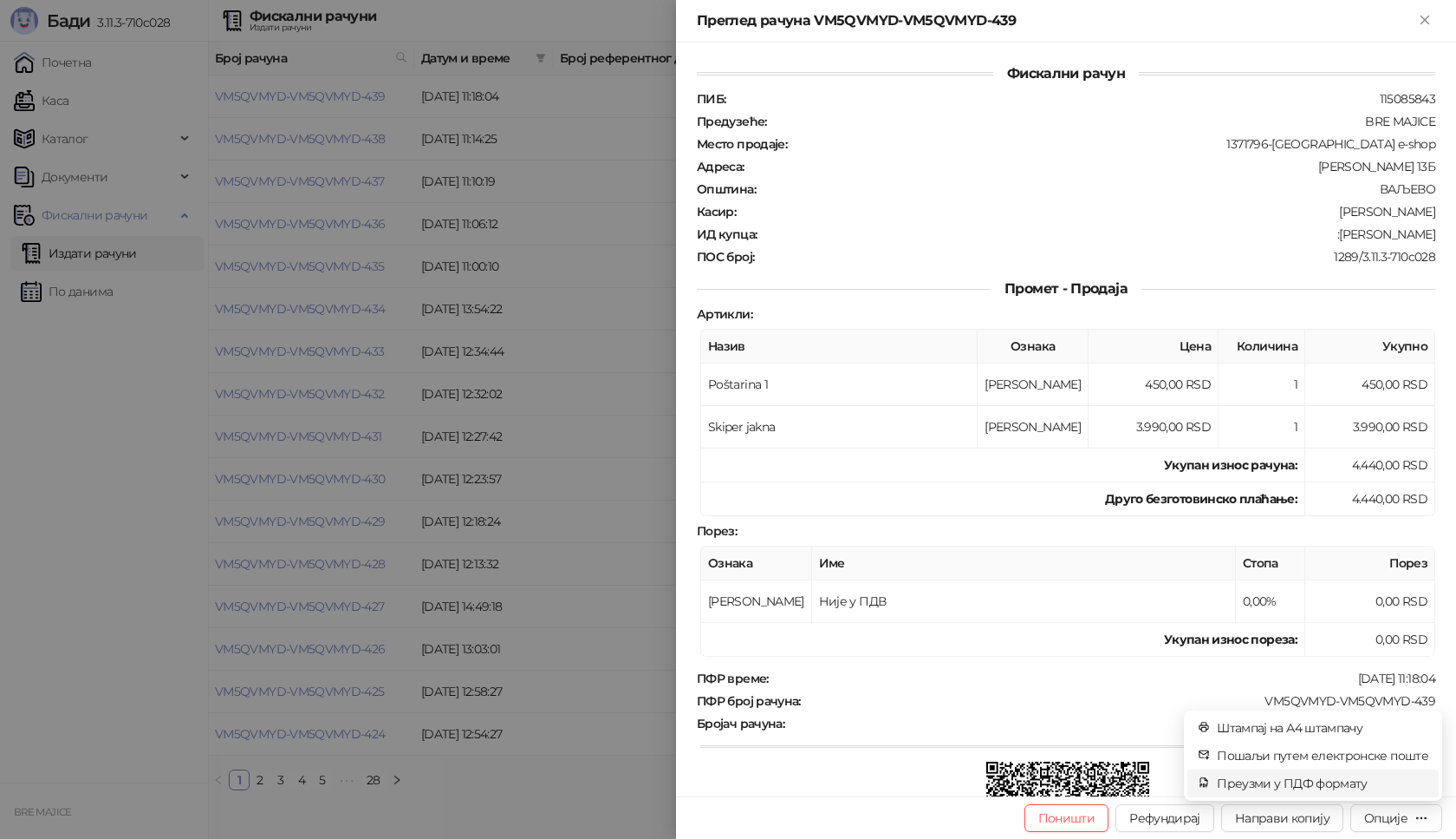
click at [1338, 784] on span "Преузми у ПДФ формату" at bounding box center [1323, 783] width 212 height 19
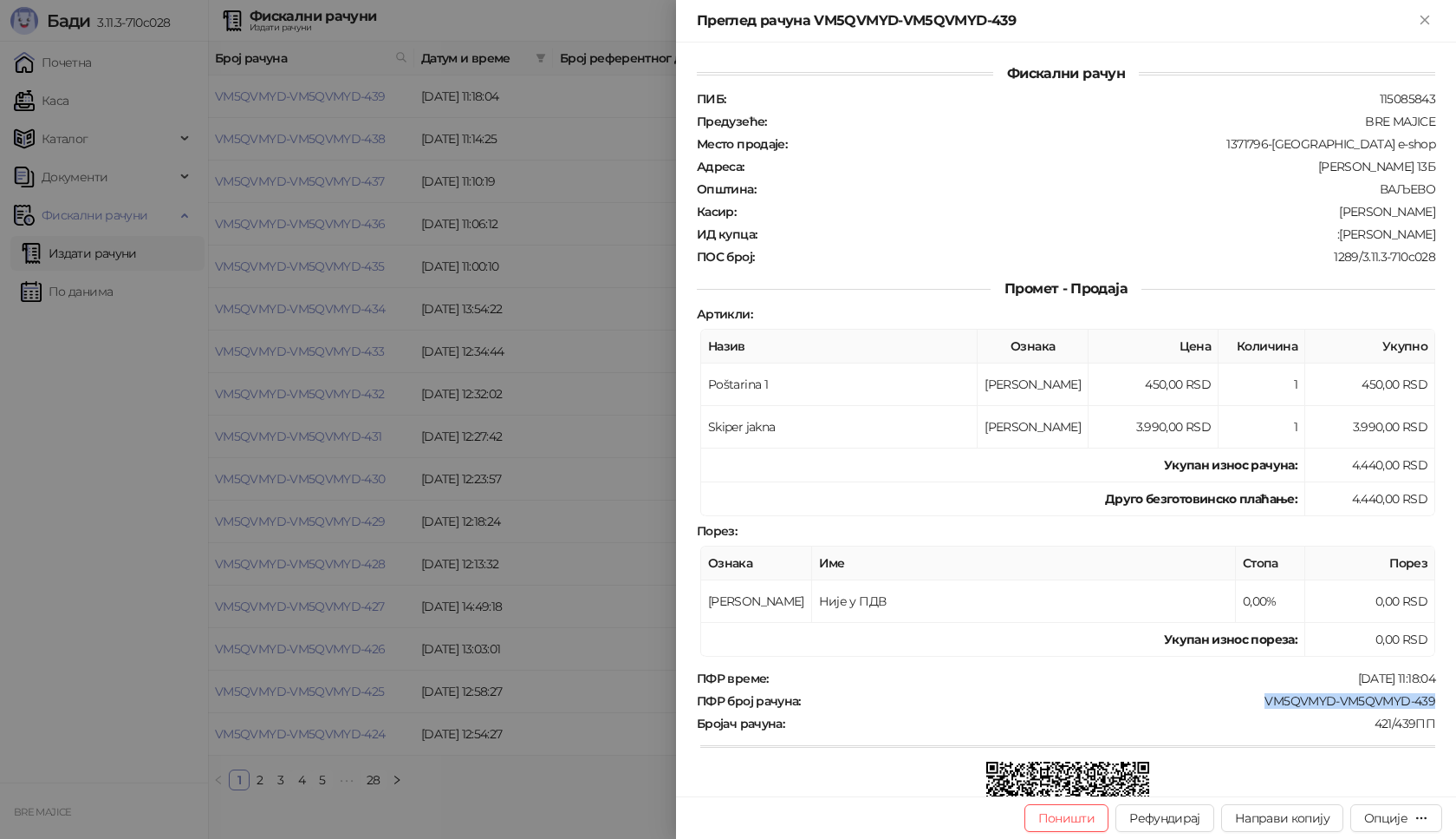
drag, startPoint x: 1401, startPoint y: 700, endPoint x: 1252, endPoint y: 701, distance: 149.0
click at [1253, 700] on div "Фискални рачун ПИБ : 115085843 Предузеће : BRE MAJICE Место продаје : 1371796-B…" at bounding box center [1066, 419] width 780 height 754
copy div "VM5QVMYD-VM5QVMYD-439"
drag, startPoint x: 1421, startPoint y: 234, endPoint x: 1358, endPoint y: 238, distance: 63.1
click at [1358, 238] on div ":[PERSON_NAME]" at bounding box center [1097, 234] width 678 height 16
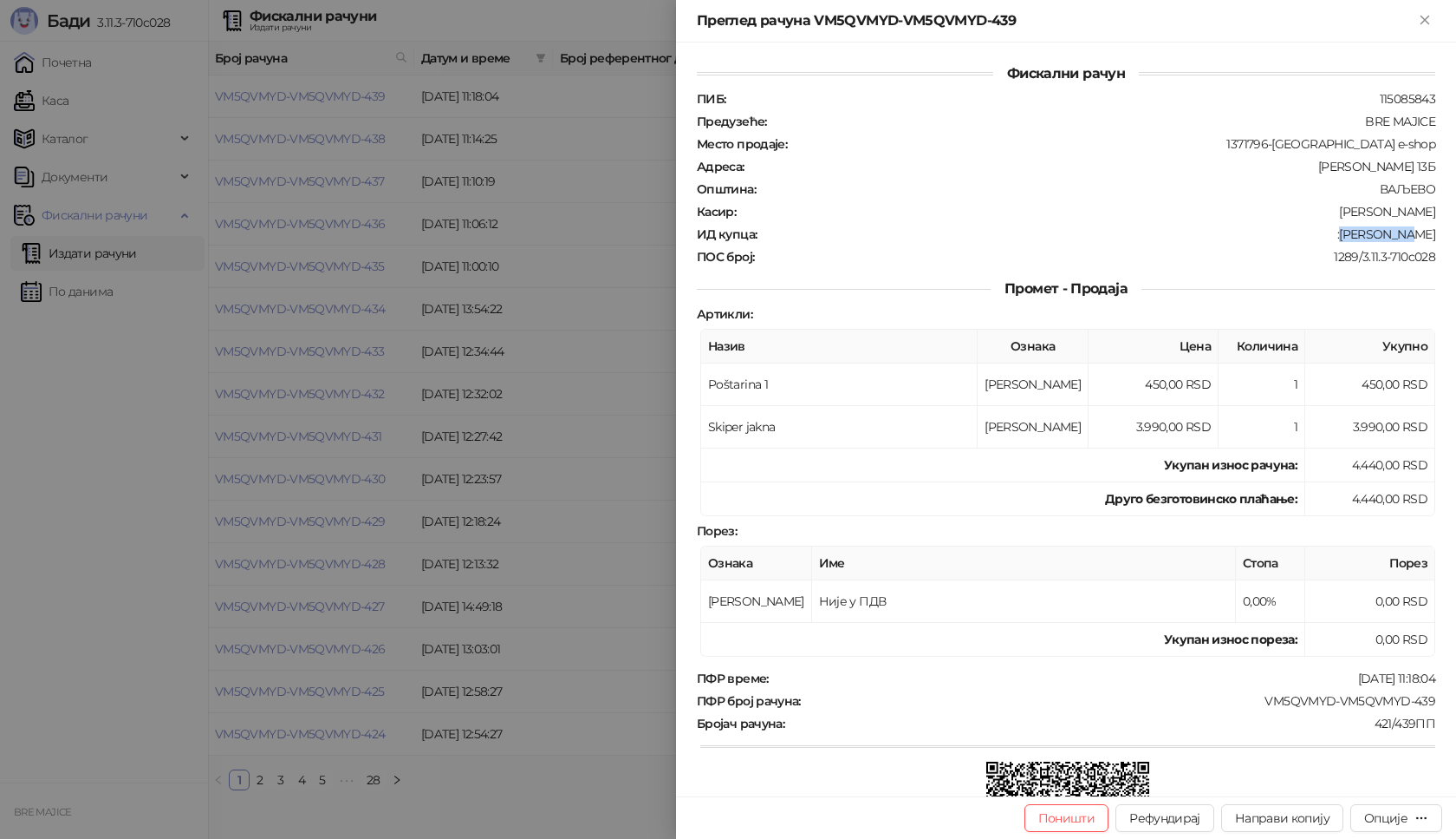
copy div "[PERSON_NAME]"
click at [1425, 24] on icon "Close" at bounding box center [1425, 20] width 16 height 16
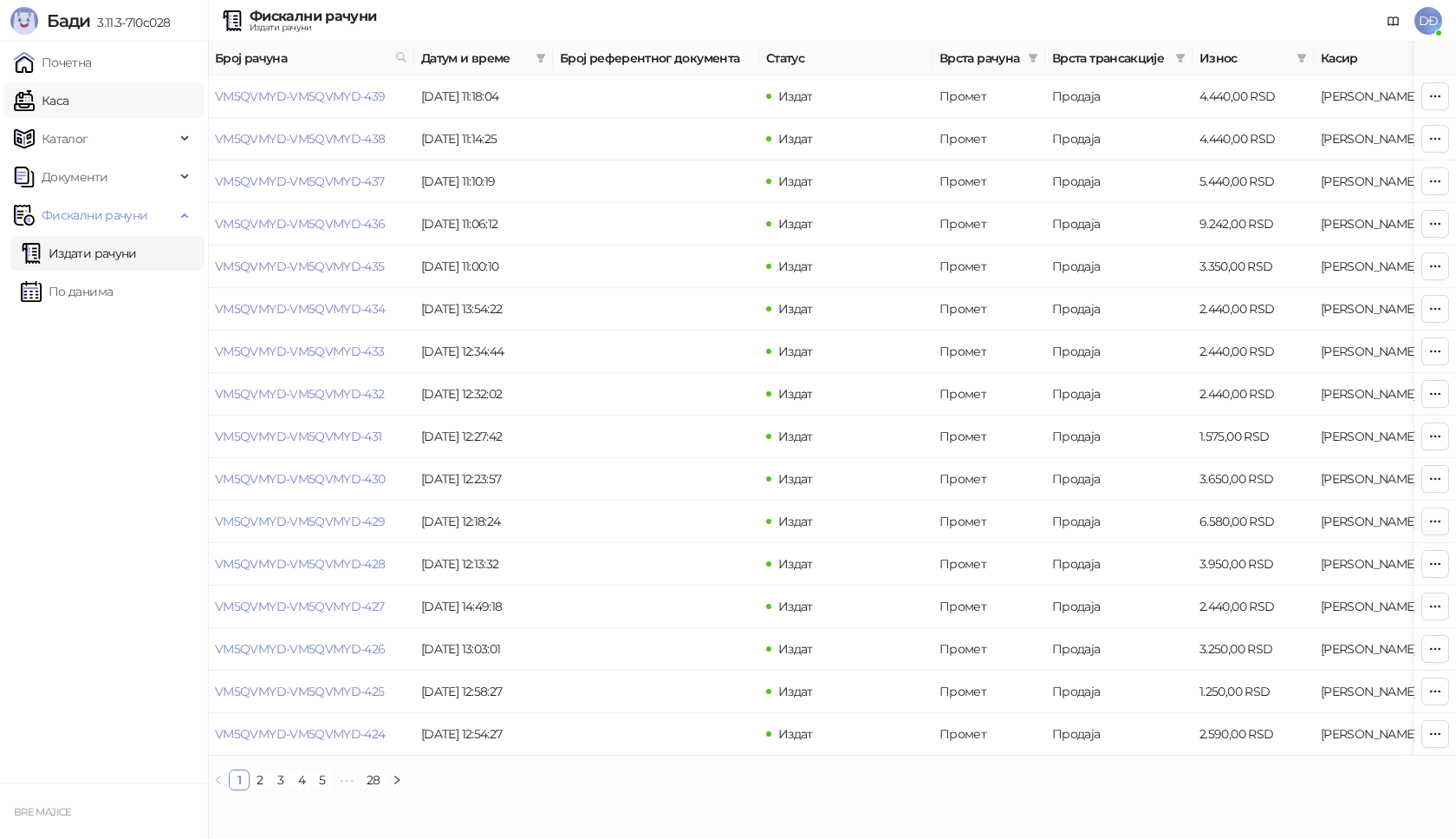
click at [69, 105] on link "Каса" at bounding box center [41, 101] width 55 height 35
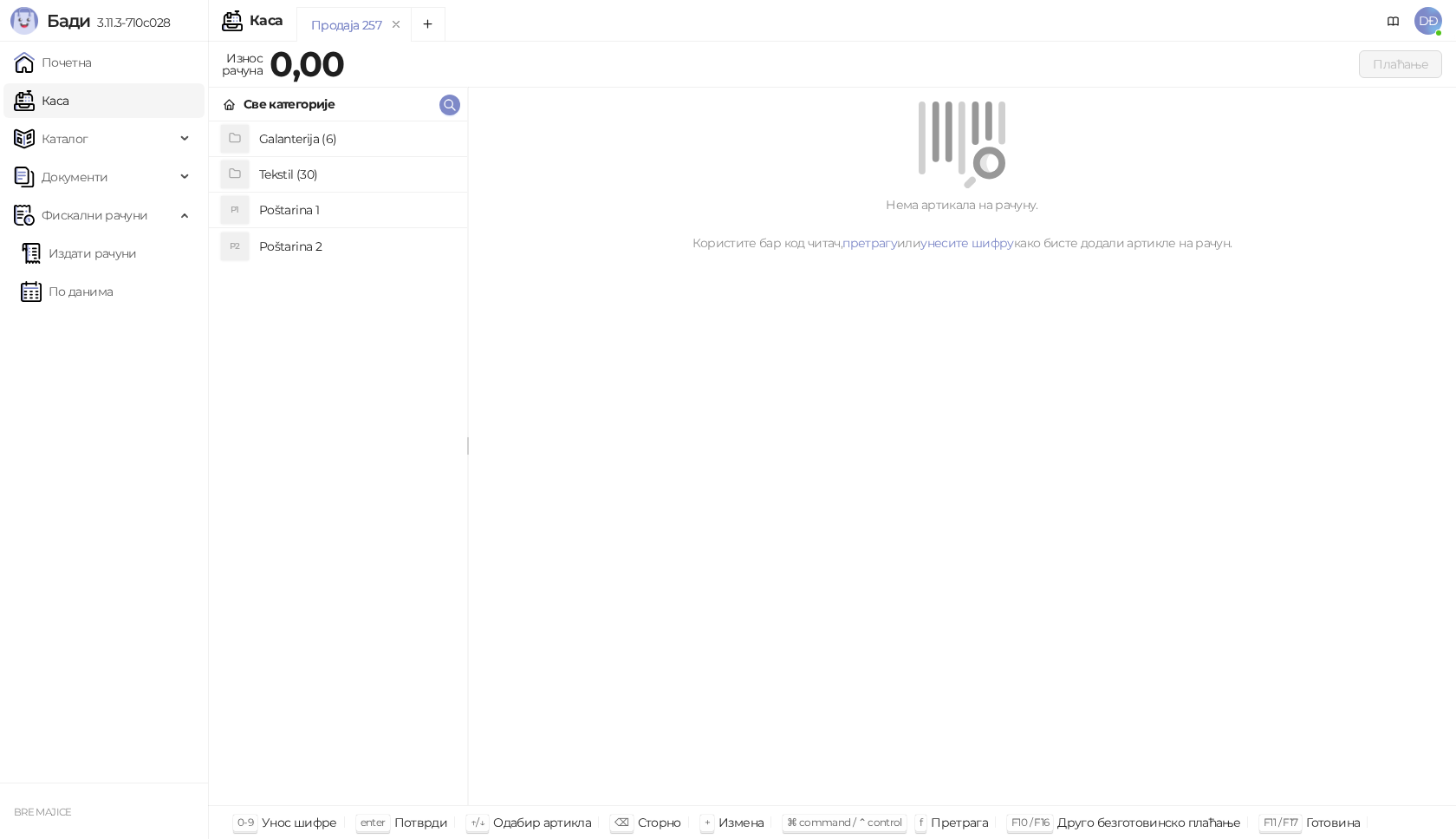
click at [306, 207] on h4 "Poštarina 1" at bounding box center [356, 210] width 194 height 28
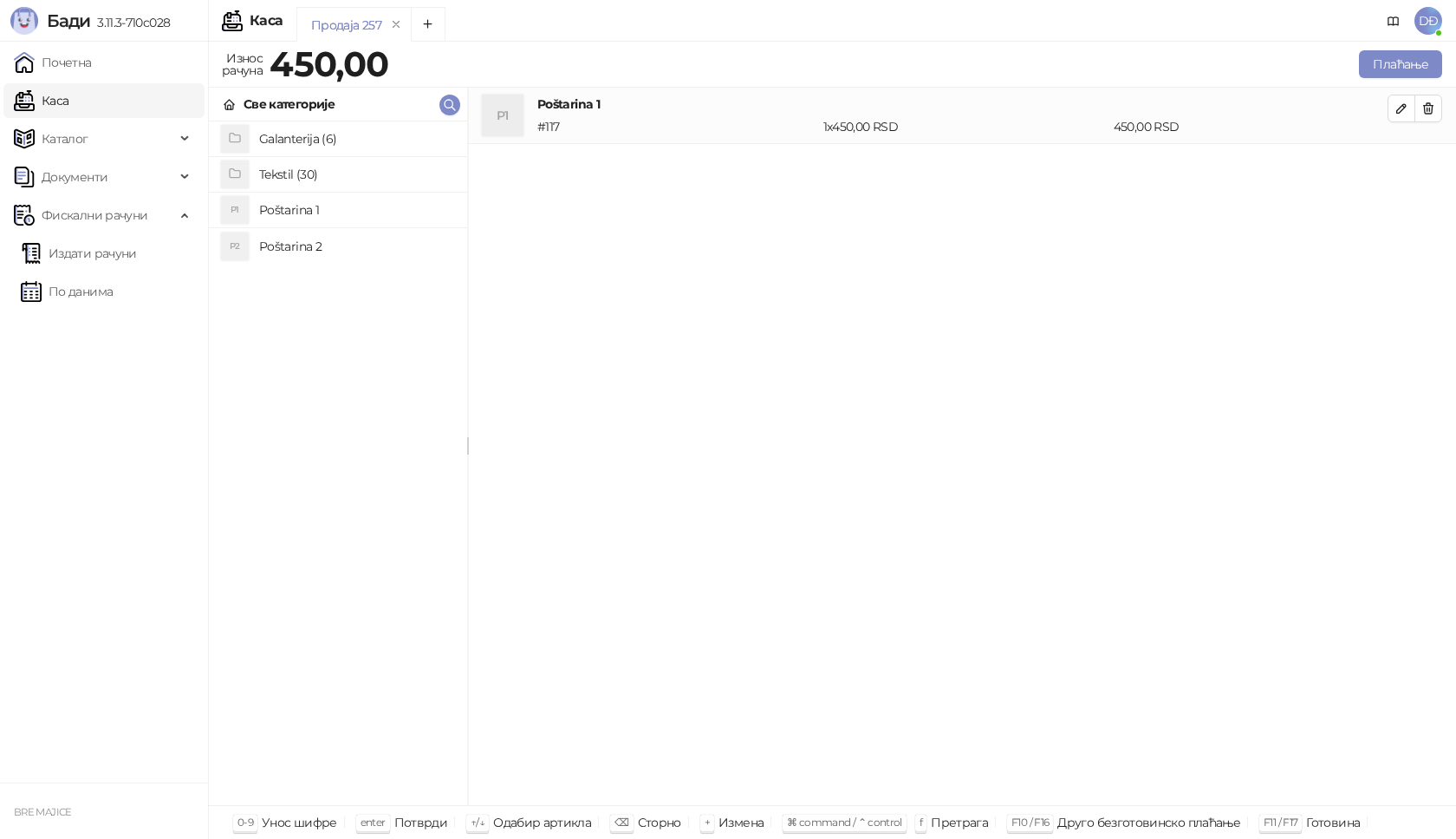
click at [291, 176] on h4 "Tekstil (30)" at bounding box center [356, 174] width 194 height 28
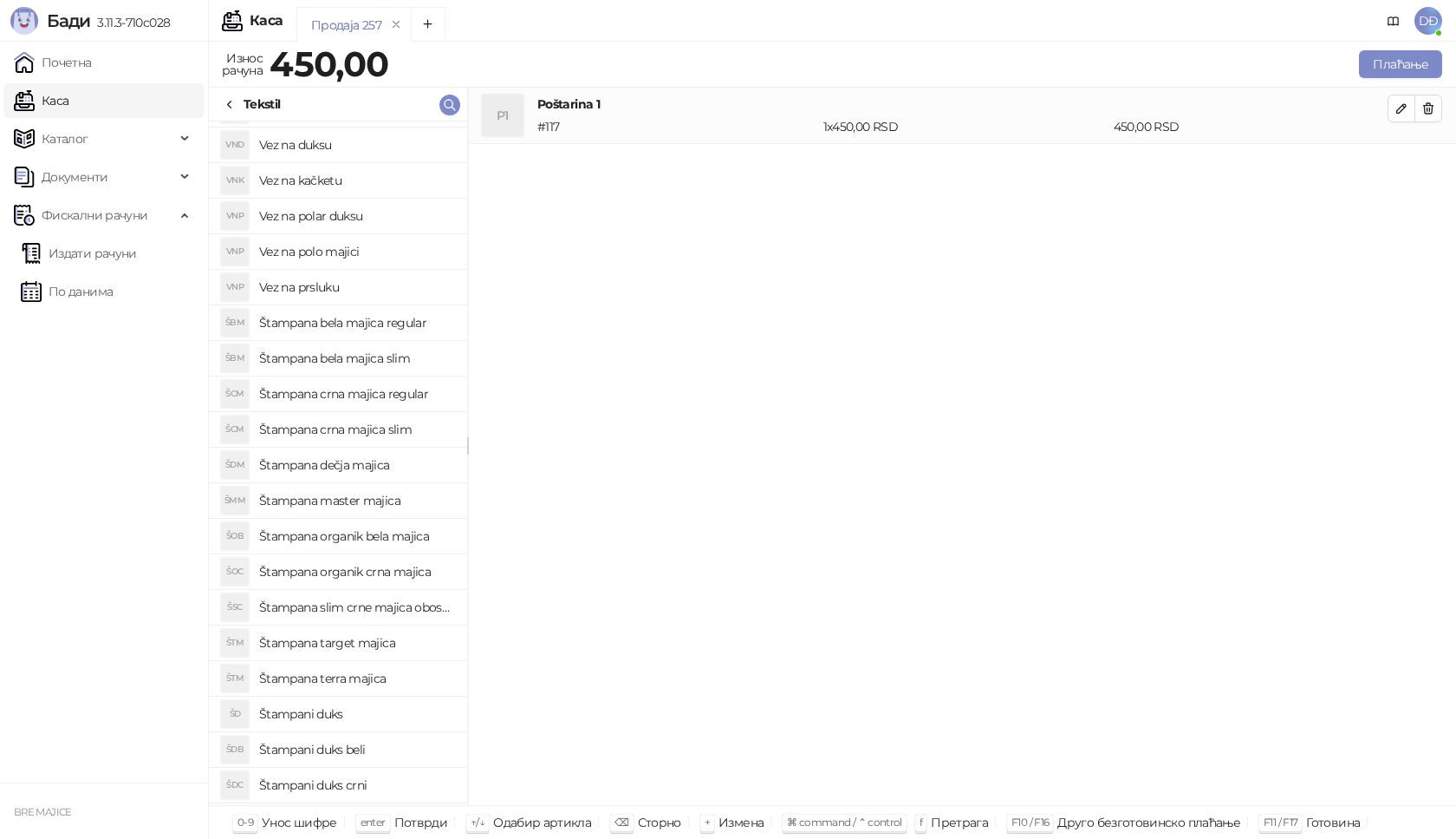
scroll to position [383, 0]
click at [340, 648] on h4 "Štampani duks" at bounding box center [356, 645] width 194 height 28
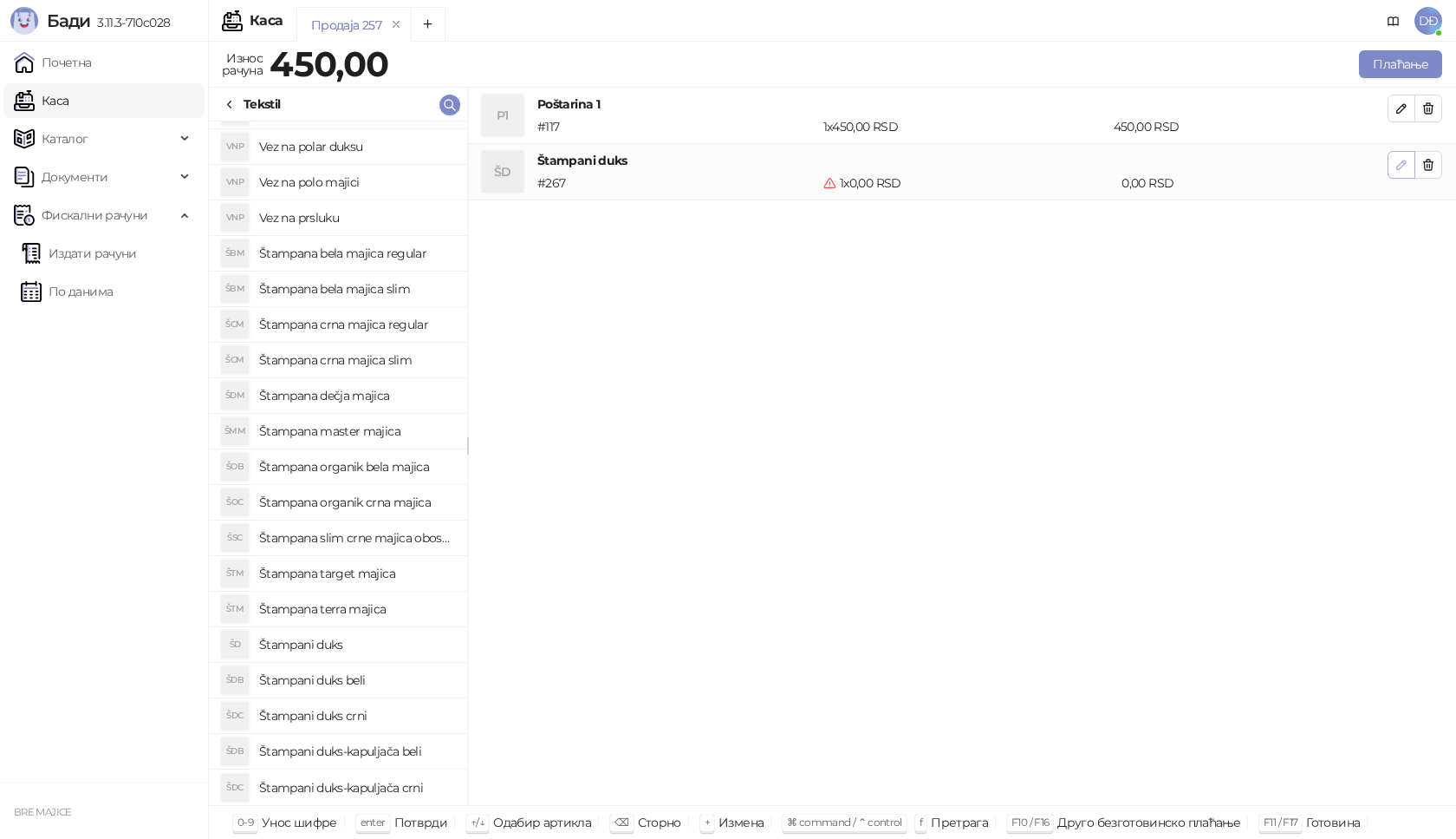
click at [1410, 171] on button "button" at bounding box center [1402, 165] width 28 height 28
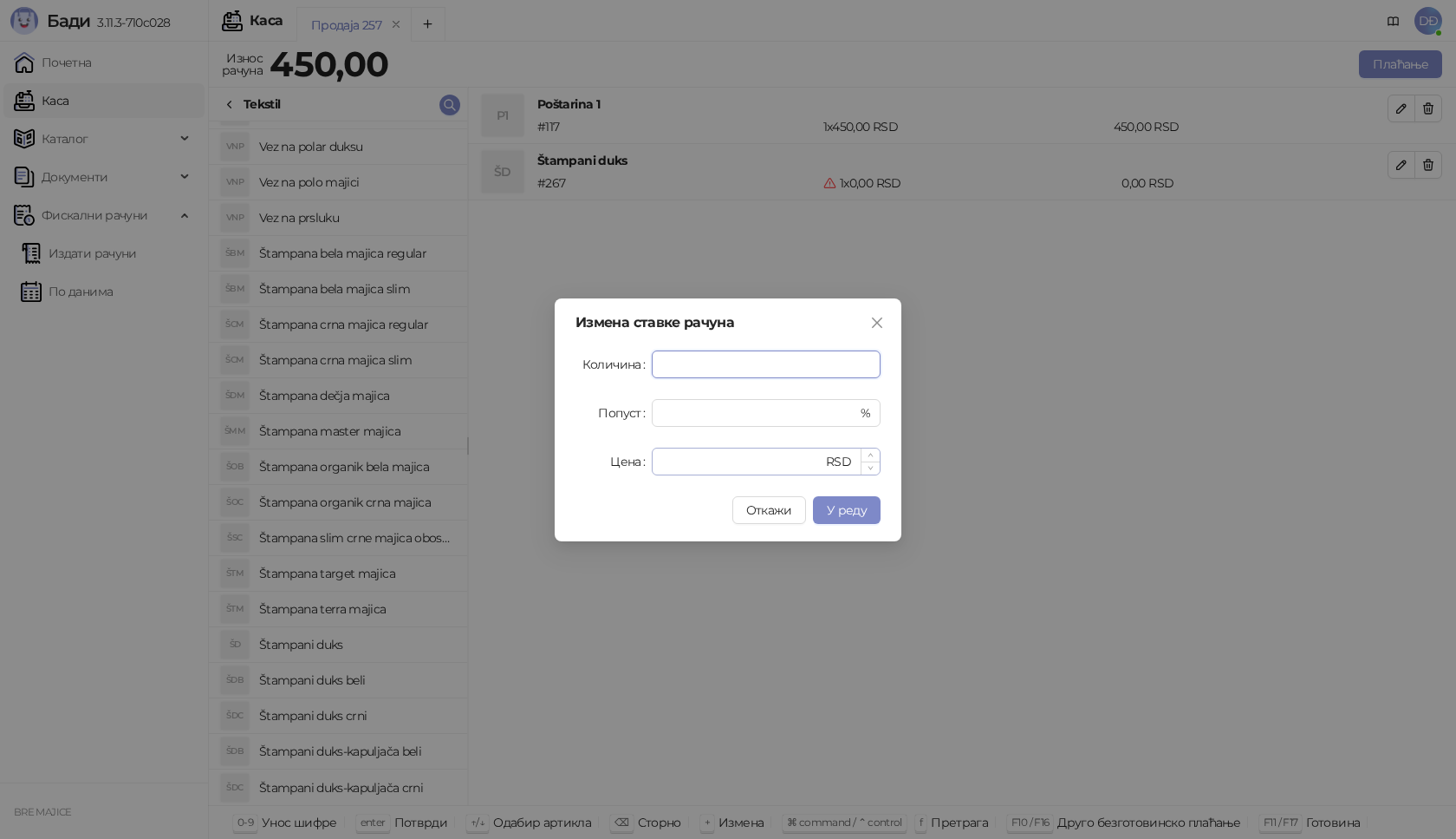
type input "*"
drag, startPoint x: 685, startPoint y: 461, endPoint x: 602, endPoint y: 460, distance: 83.0
click at [640, 462] on div "Цена * RSD" at bounding box center [728, 462] width 305 height 28
type input "****"
click at [867, 513] on button "У реду" at bounding box center [847, 510] width 68 height 28
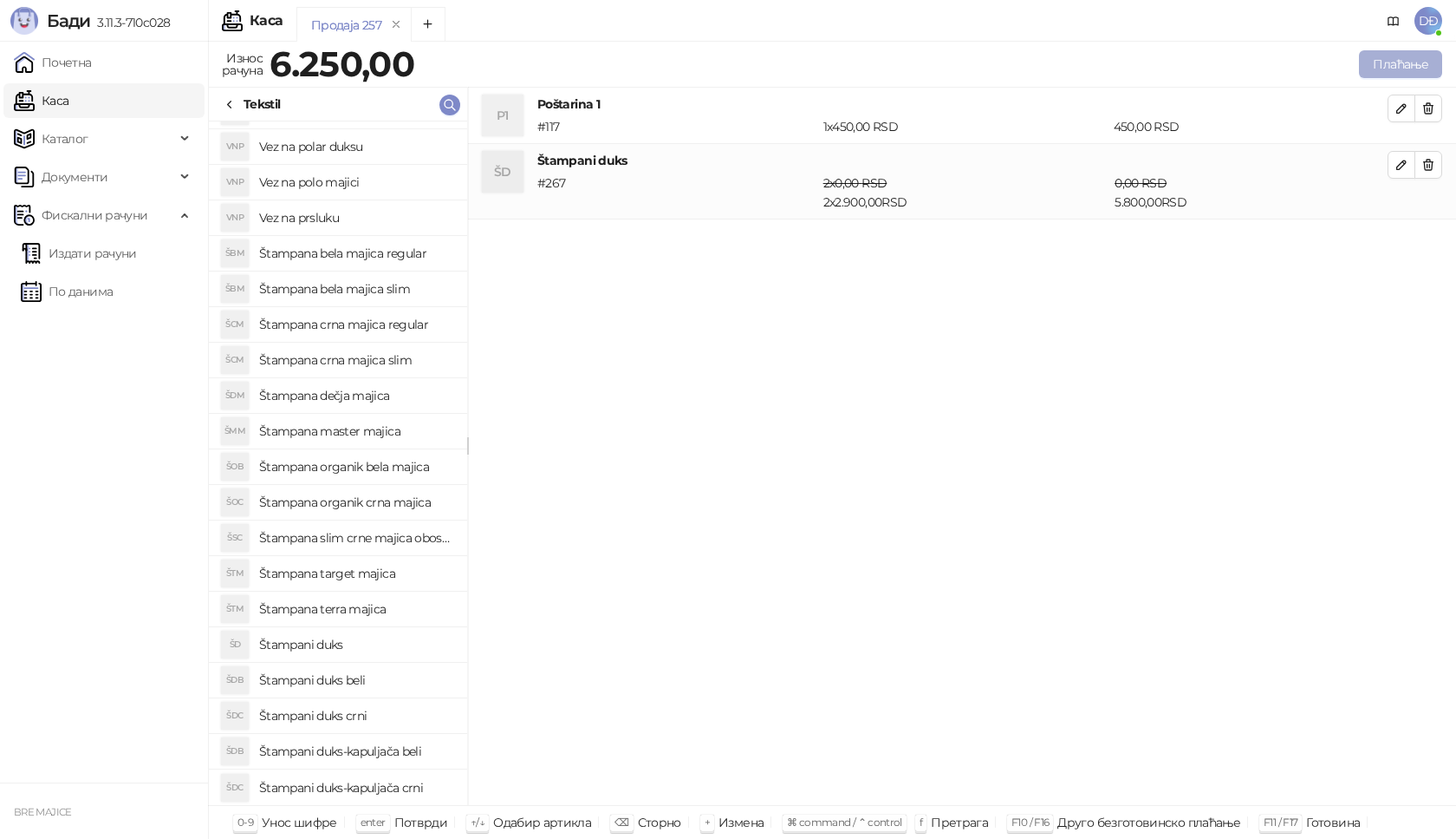
click at [1413, 63] on button "Плаћање" at bounding box center [1401, 64] width 84 height 28
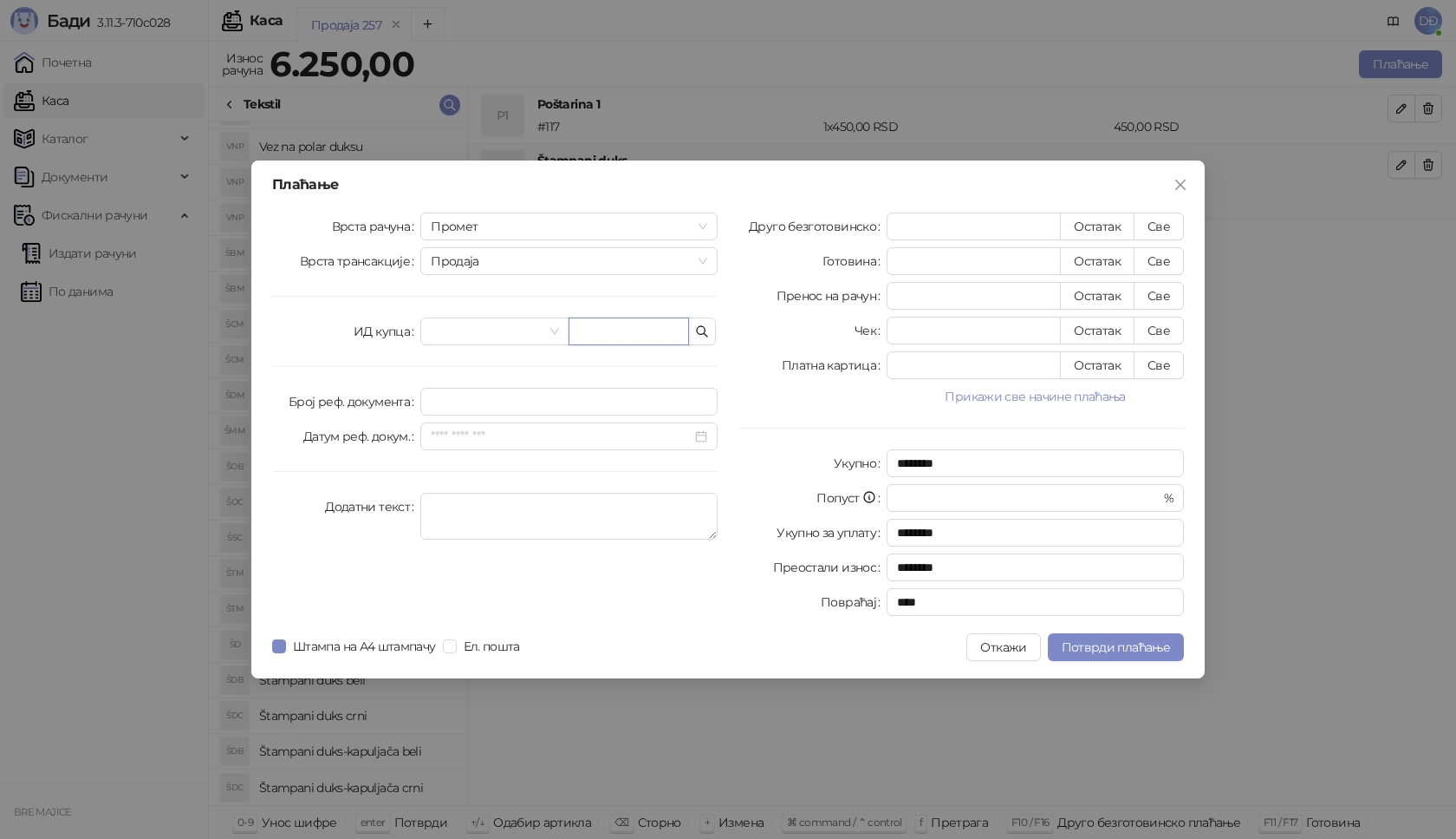
click at [583, 325] on input "text" at bounding box center [629, 331] width 120 height 28
type input "**********"
click at [1158, 218] on button "Све" at bounding box center [1159, 227] width 51 height 28
type input "****"
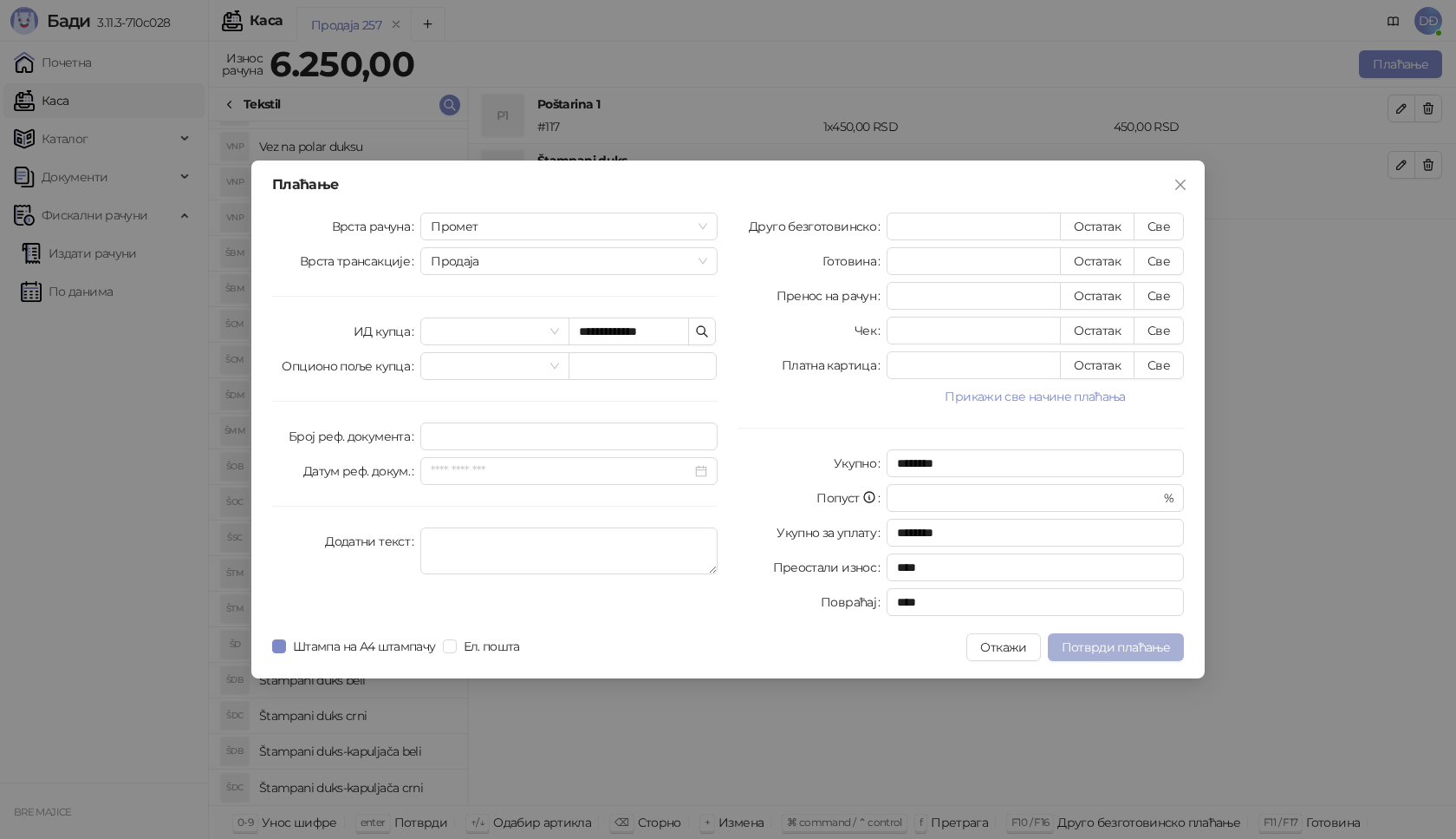
click at [1133, 644] on span "Потврди плаћање" at bounding box center [1116, 647] width 108 height 16
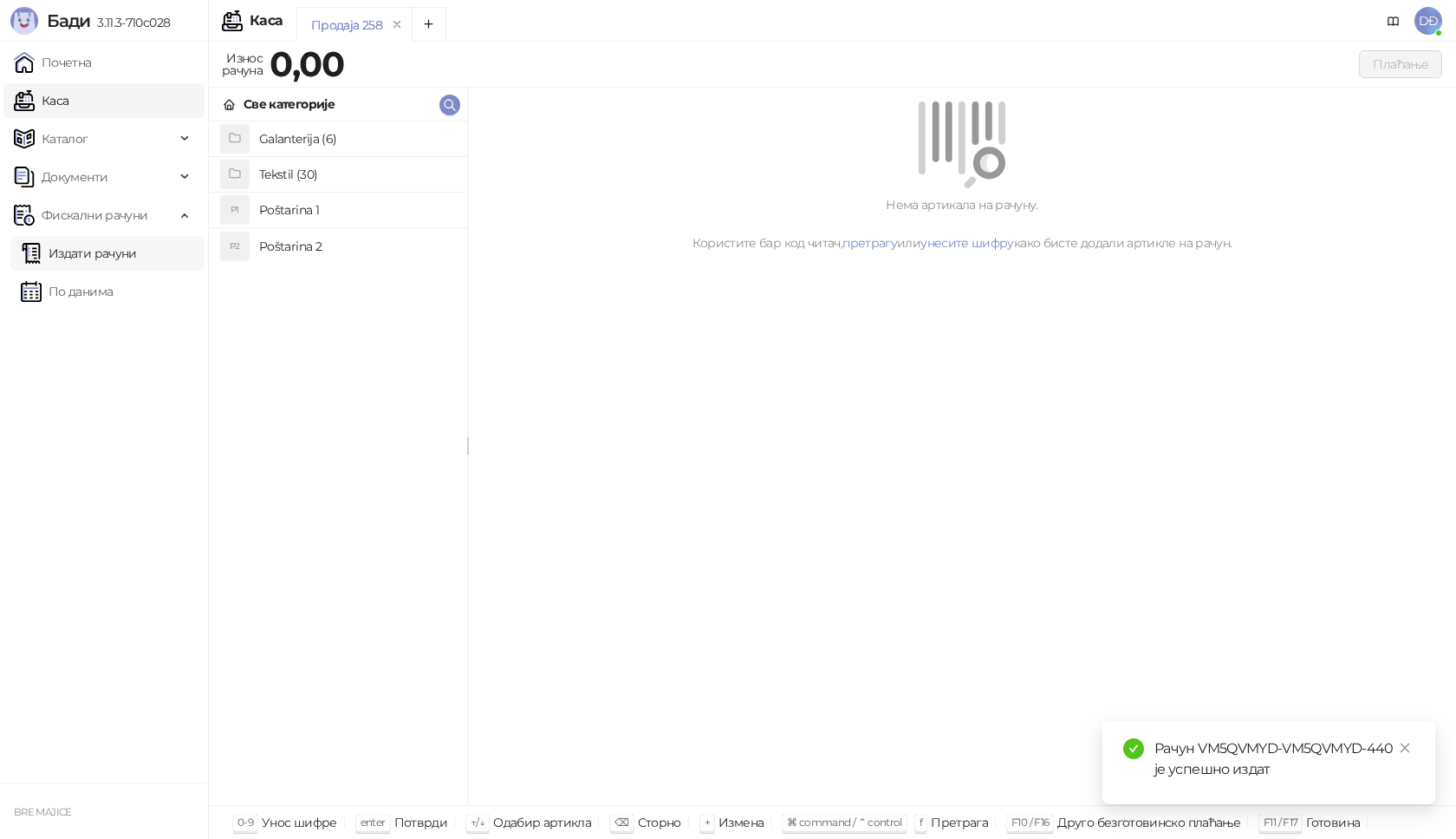
click at [110, 255] on link "Издати рачуни" at bounding box center [78, 254] width 116 height 35
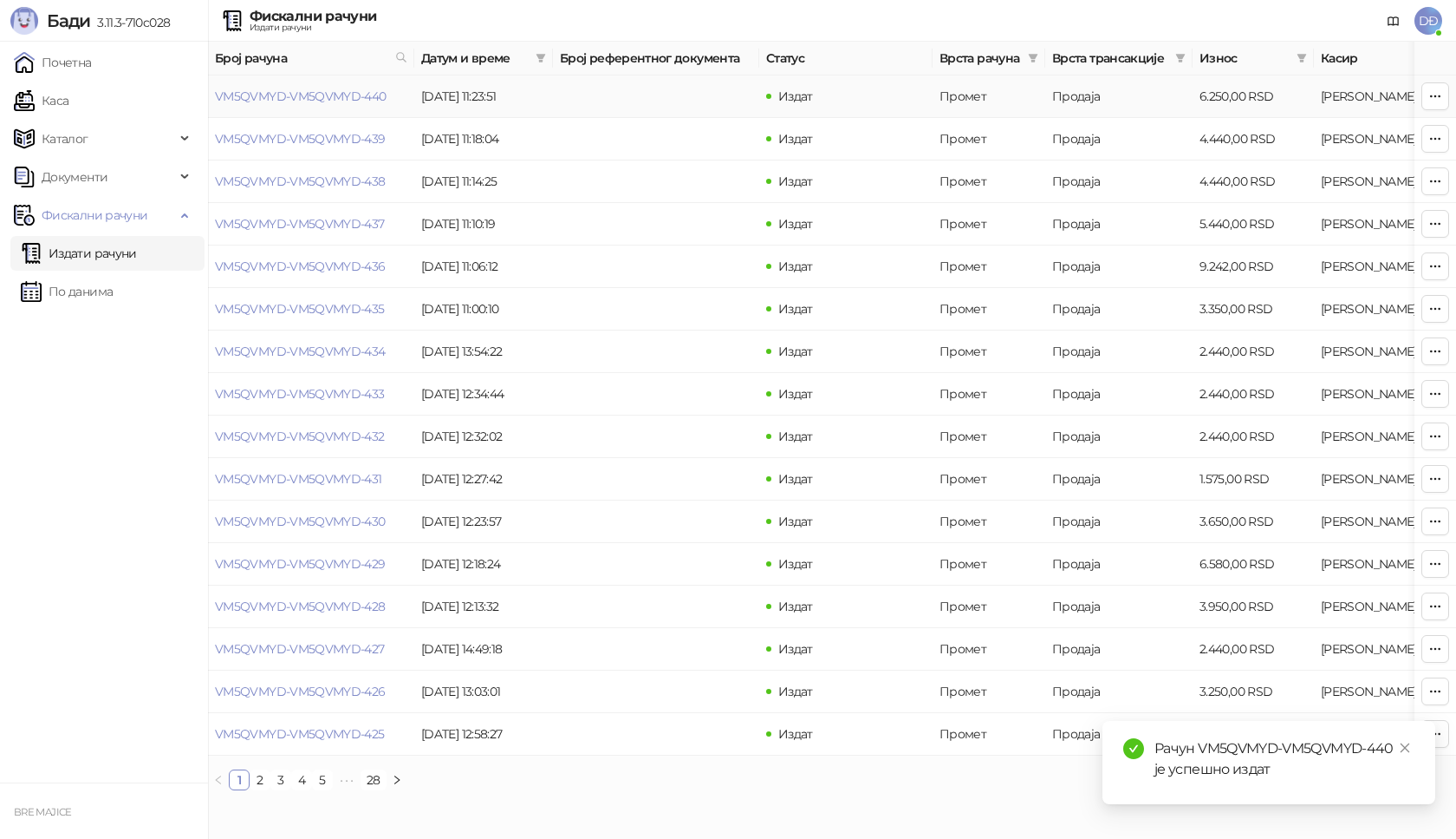
click at [292, 88] on td "VM5QVMYD-VM5QVMYD-440" at bounding box center [311, 97] width 206 height 43
click at [292, 98] on link "VM5QVMYD-VM5QVMYD-440" at bounding box center [300, 97] width 172 height 16
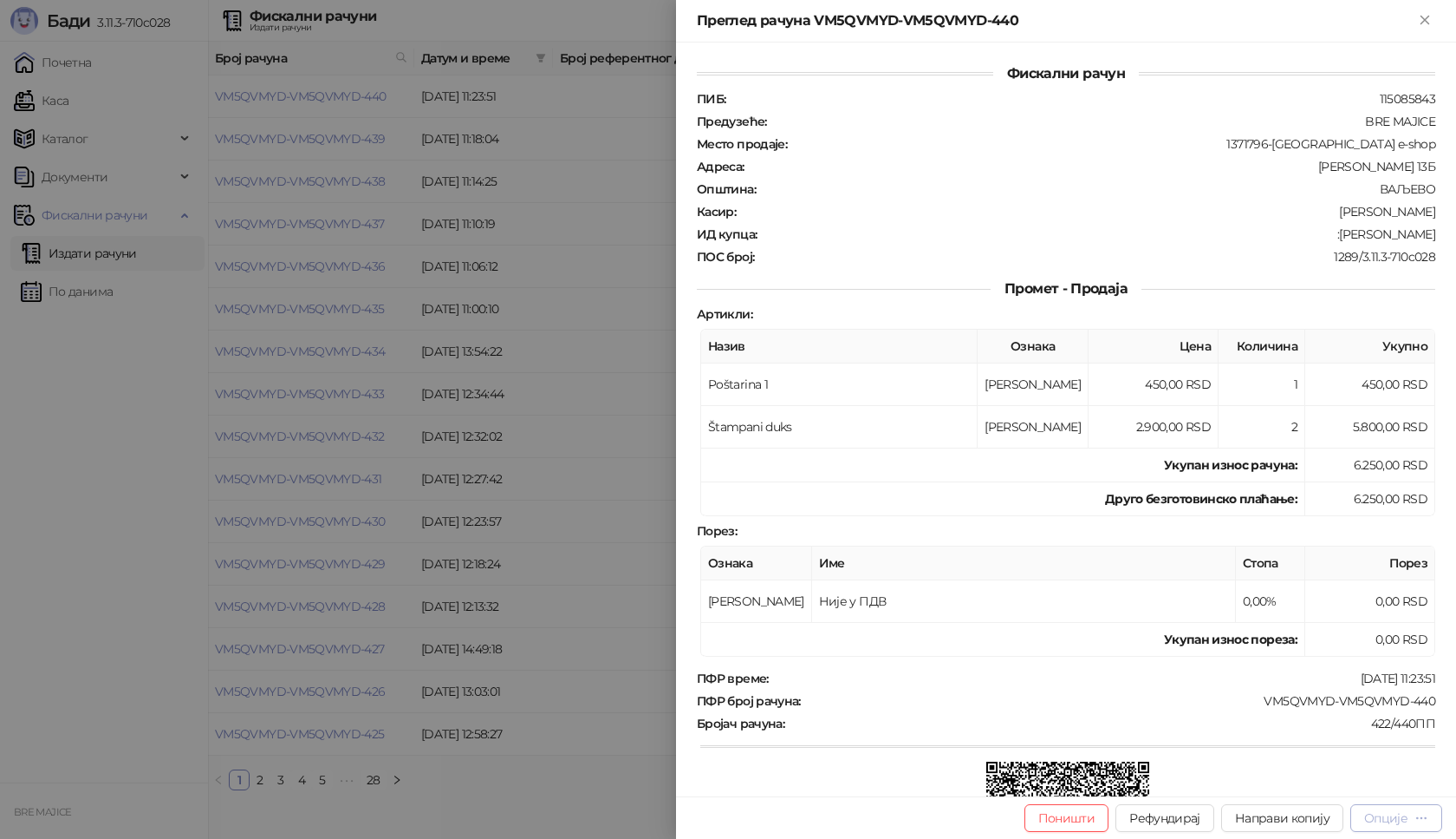
click at [1405, 821] on div "Опције" at bounding box center [1386, 818] width 44 height 16
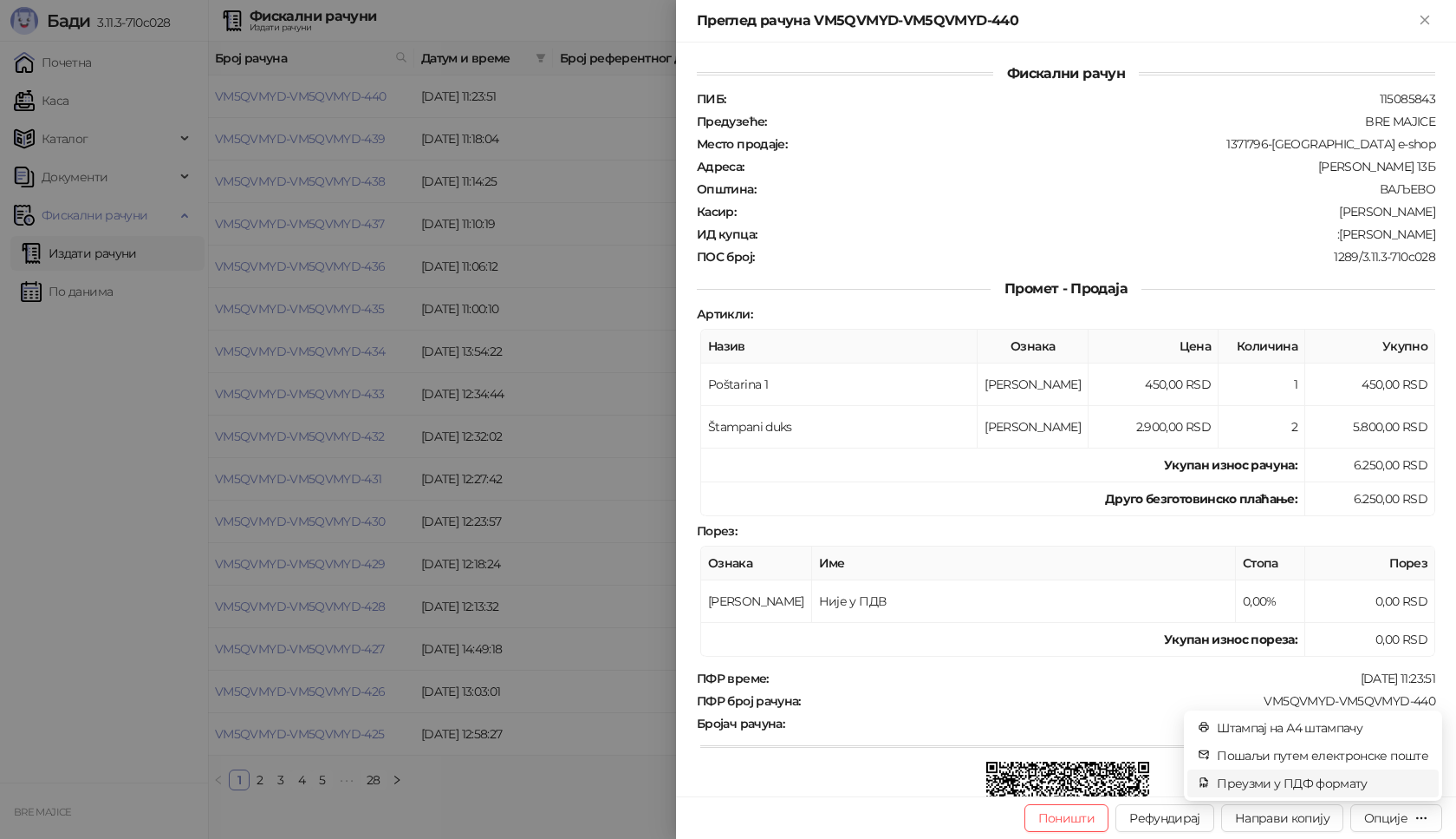
click at [1352, 788] on span "Преузми у ПДФ формату" at bounding box center [1323, 783] width 212 height 19
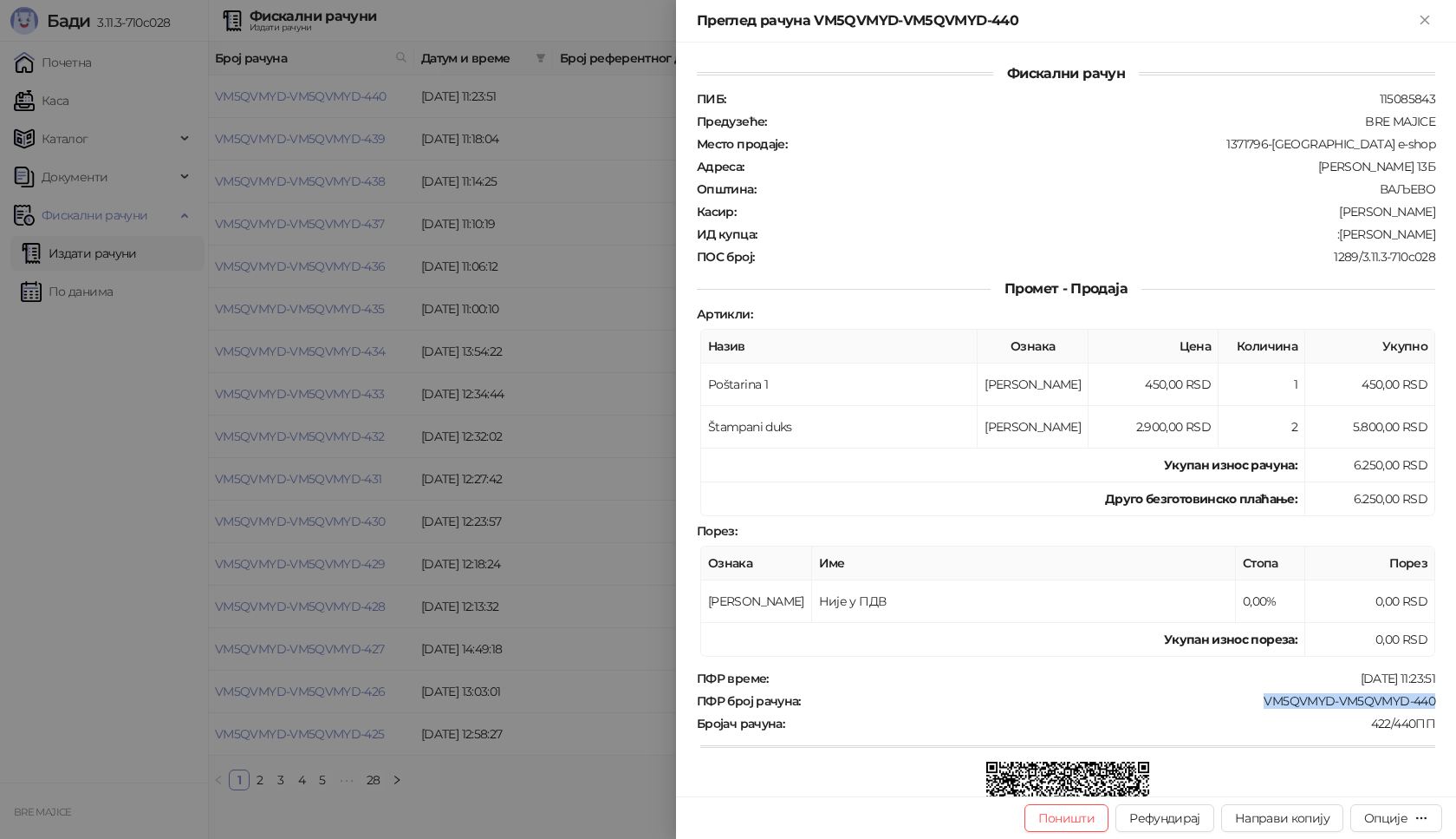
drag, startPoint x: 1429, startPoint y: 700, endPoint x: 1252, endPoint y: 697, distance: 177.0
click at [1252, 697] on div "Фискални рачун ПИБ : 115085843 Предузеће : BRE MAJICE Место продаје : 1371796-B…" at bounding box center [1066, 419] width 780 height 754
drag, startPoint x: 1422, startPoint y: 228, endPoint x: 1345, endPoint y: 240, distance: 77.9
click at [1345, 240] on div "ИД купца : :[PERSON_NAME]" at bounding box center [1066, 234] width 745 height 16
click at [1427, 21] on icon "Close" at bounding box center [1425, 20] width 16 height 16
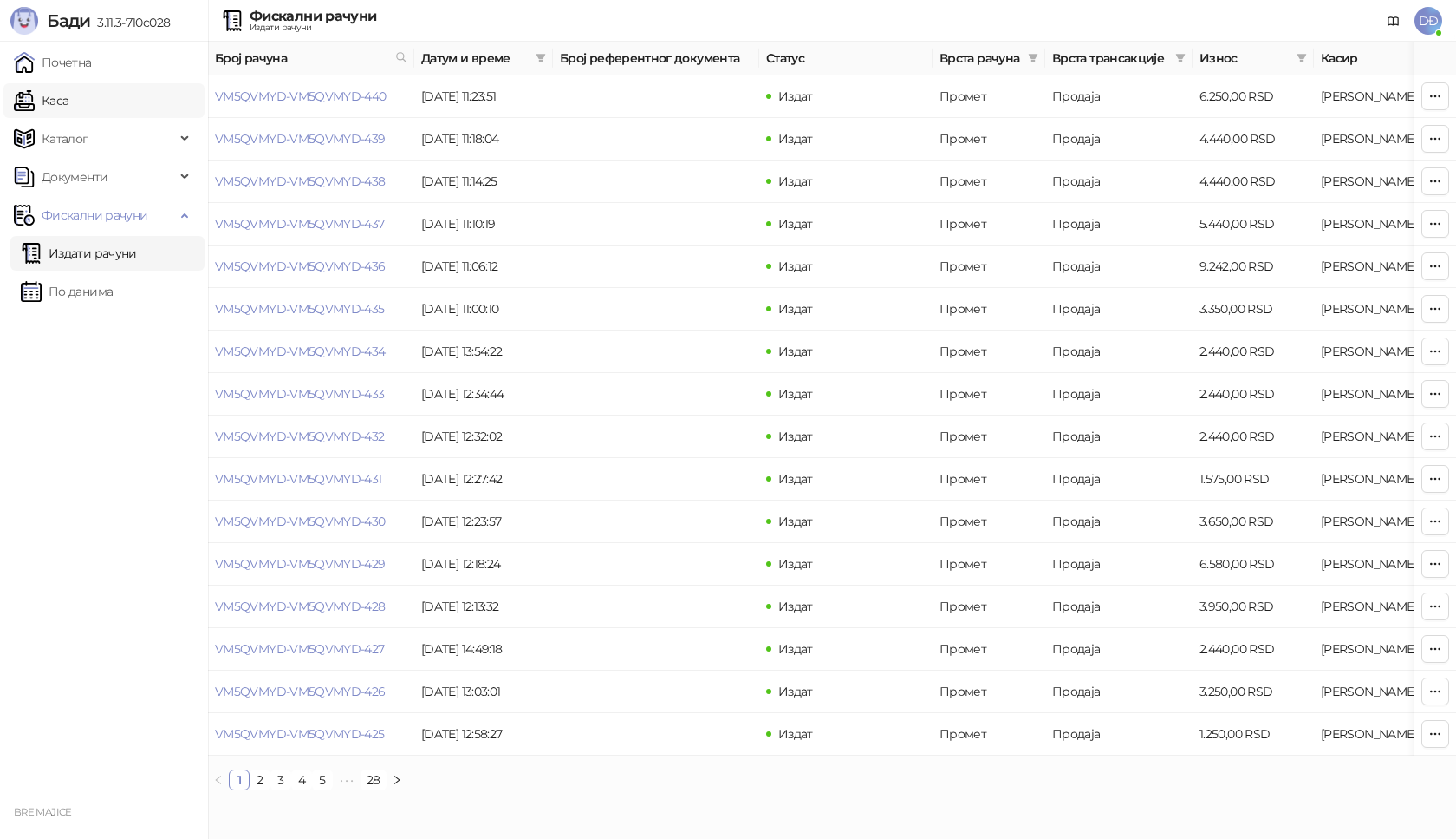
click at [69, 105] on link "Каса" at bounding box center [41, 101] width 55 height 35
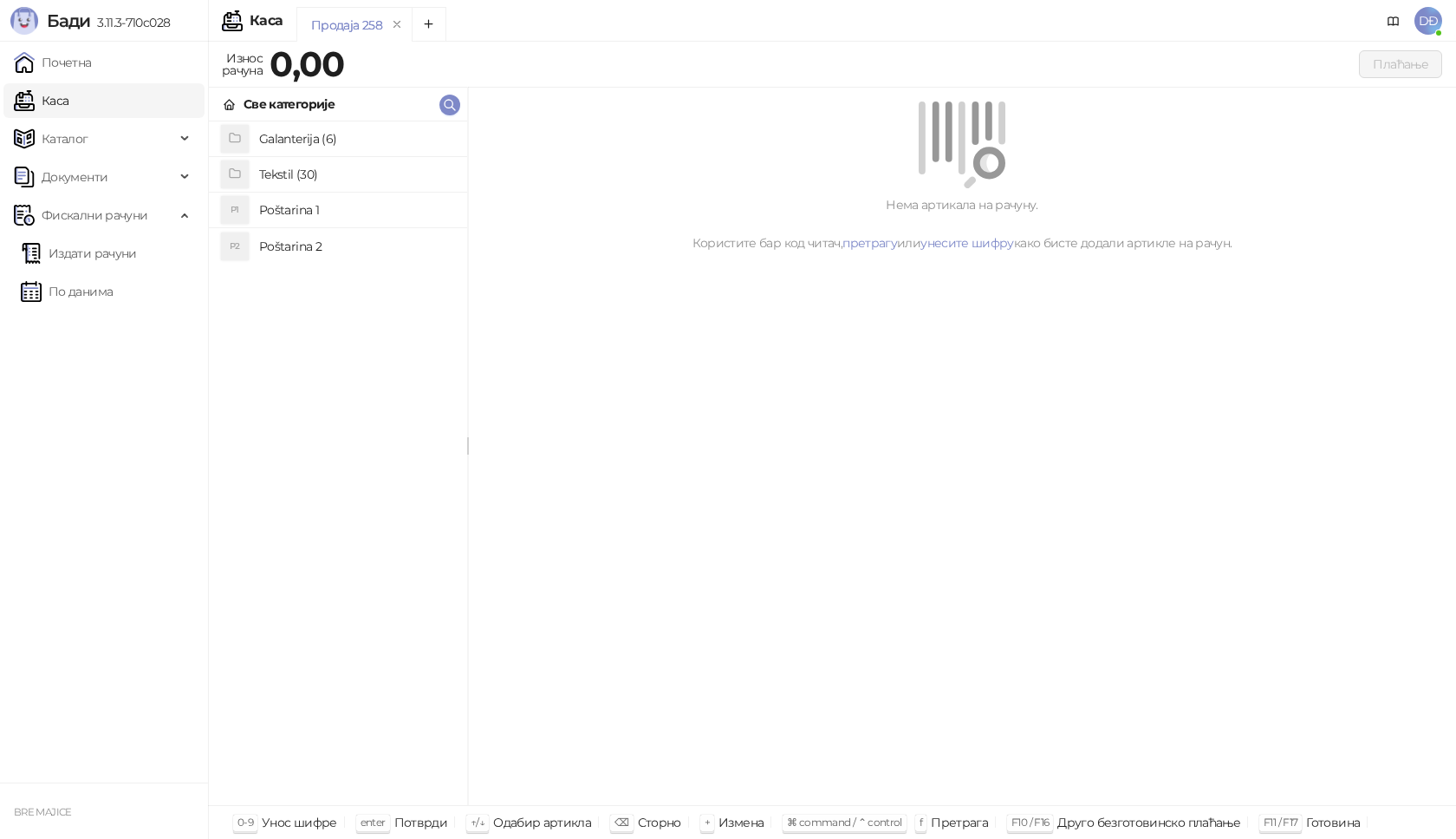
click at [261, 208] on h4 "Poštarina 1" at bounding box center [356, 210] width 194 height 28
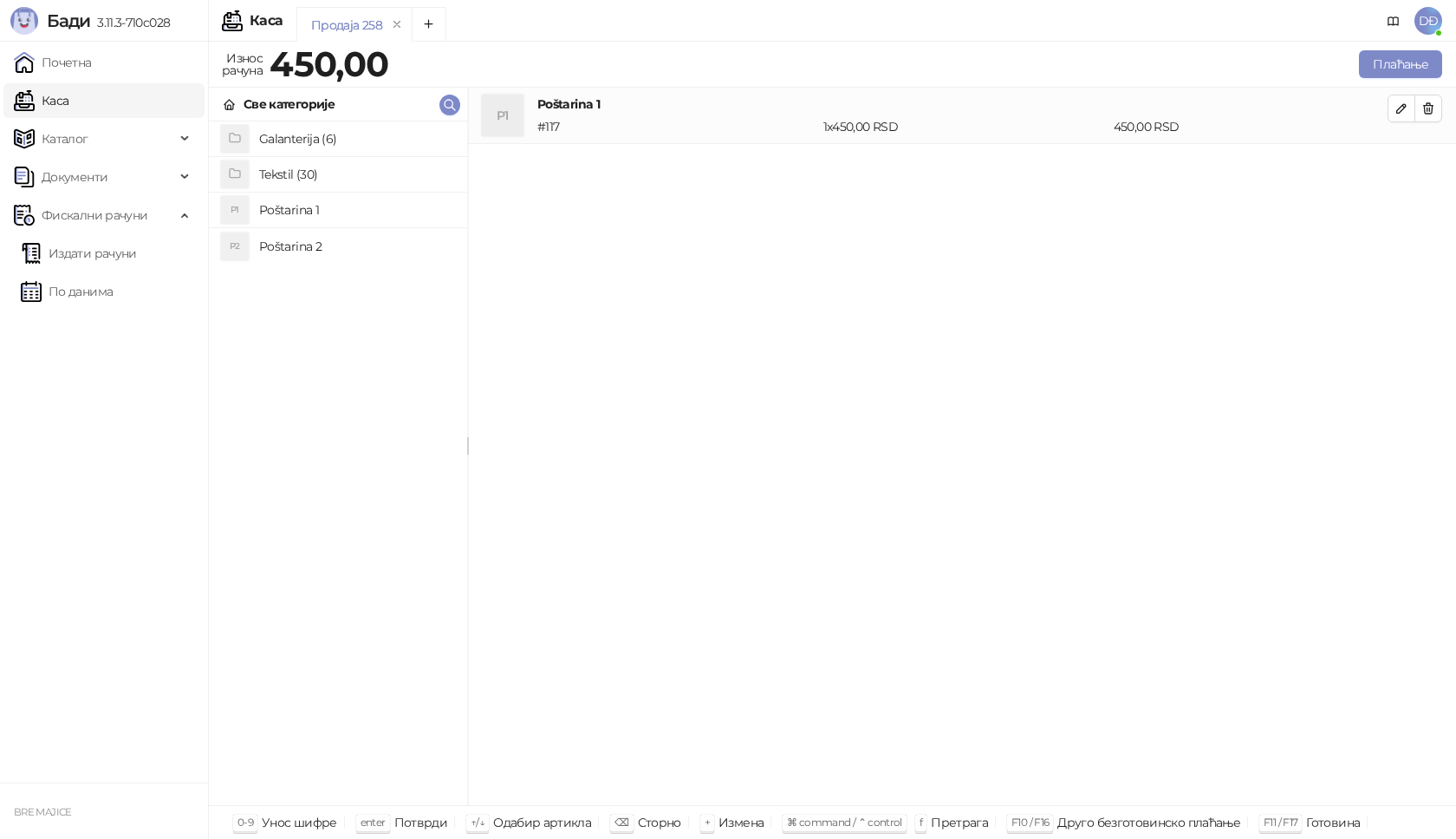
click at [280, 175] on h4 "Tekstil (30)" at bounding box center [356, 174] width 194 height 28
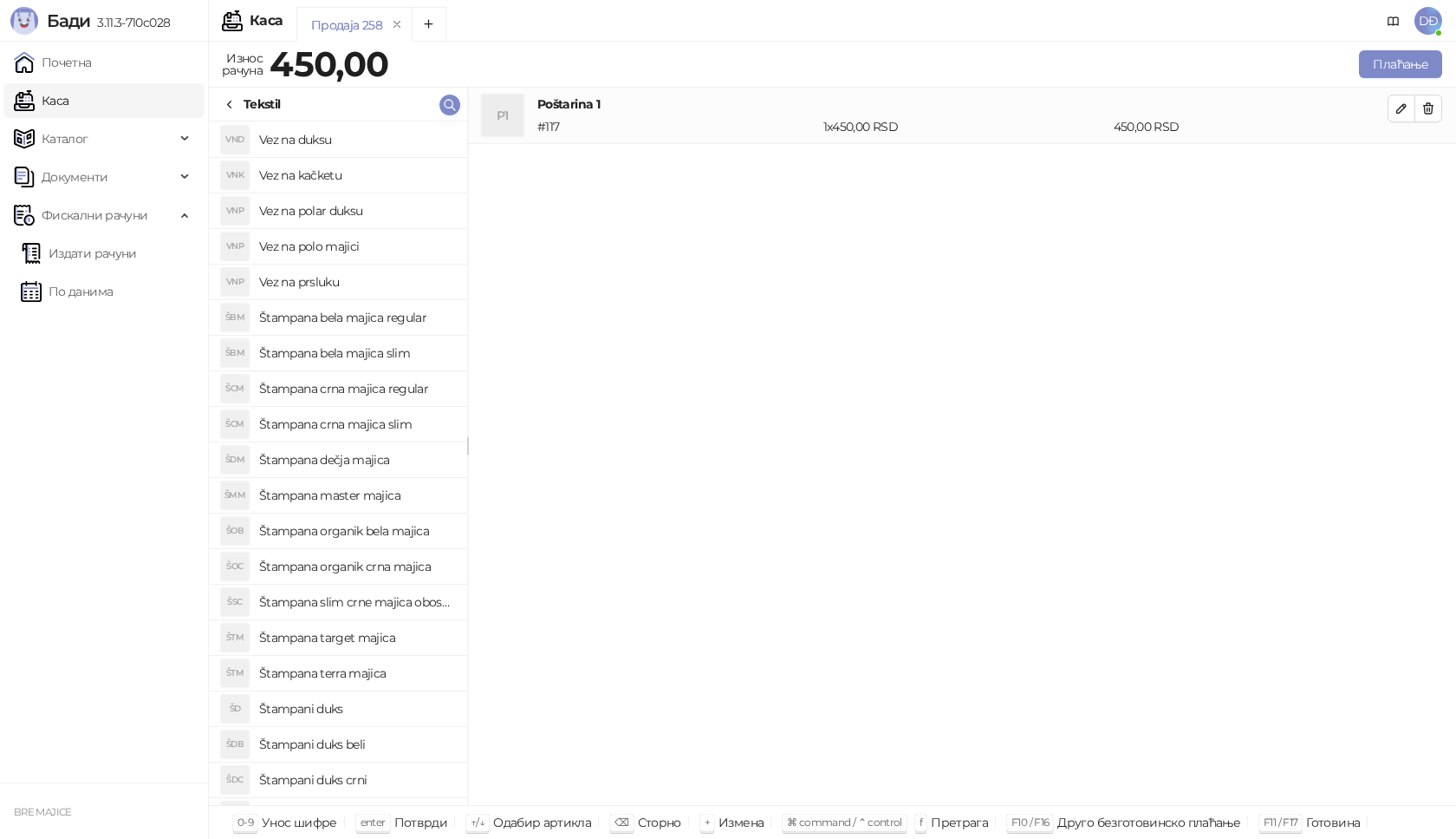
scroll to position [383, 0]
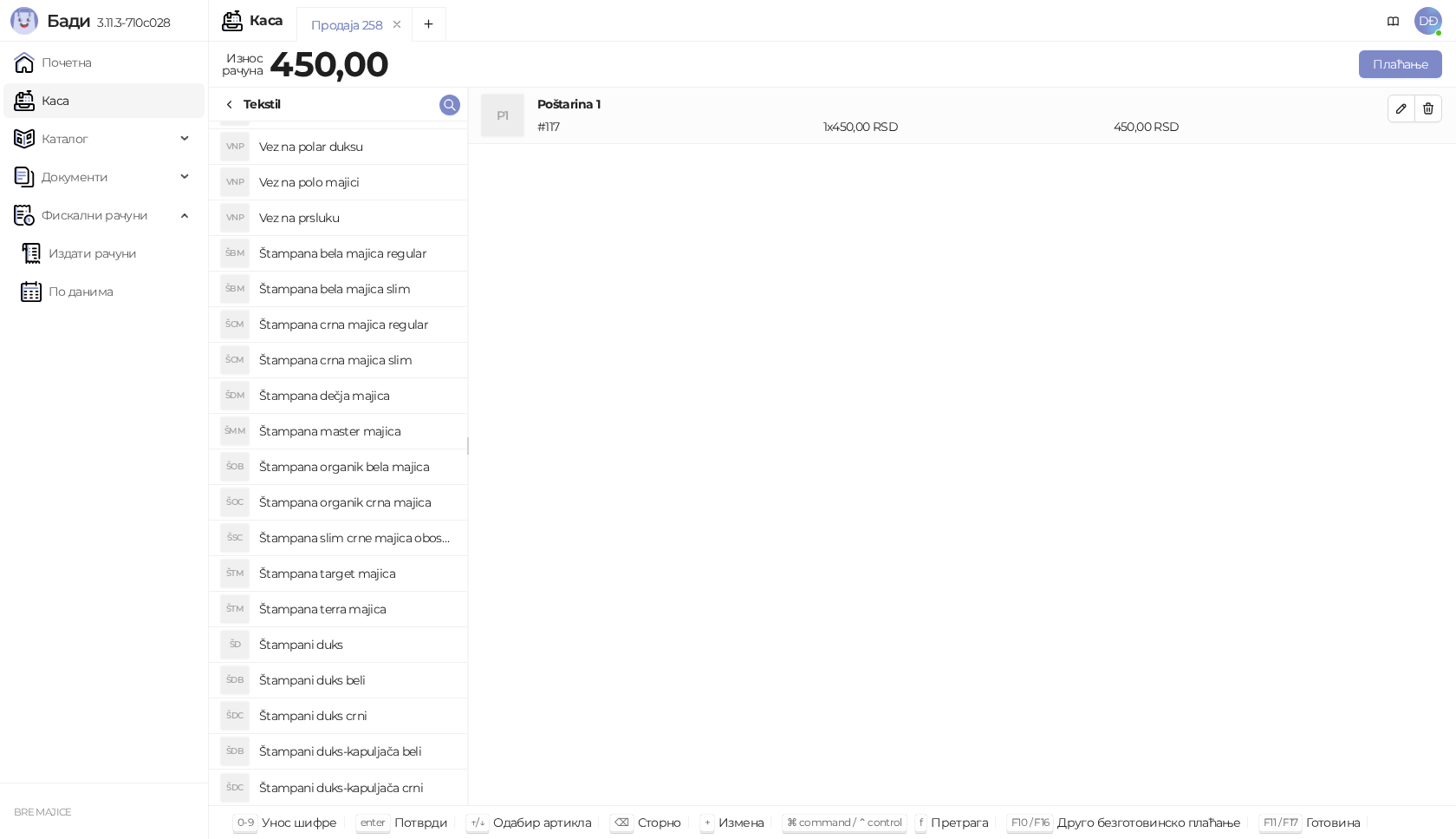
click at [388, 789] on h4 "Štampani duks-kapuljača crni" at bounding box center [356, 788] width 194 height 28
click at [1397, 166] on icon "button" at bounding box center [1402, 165] width 14 height 14
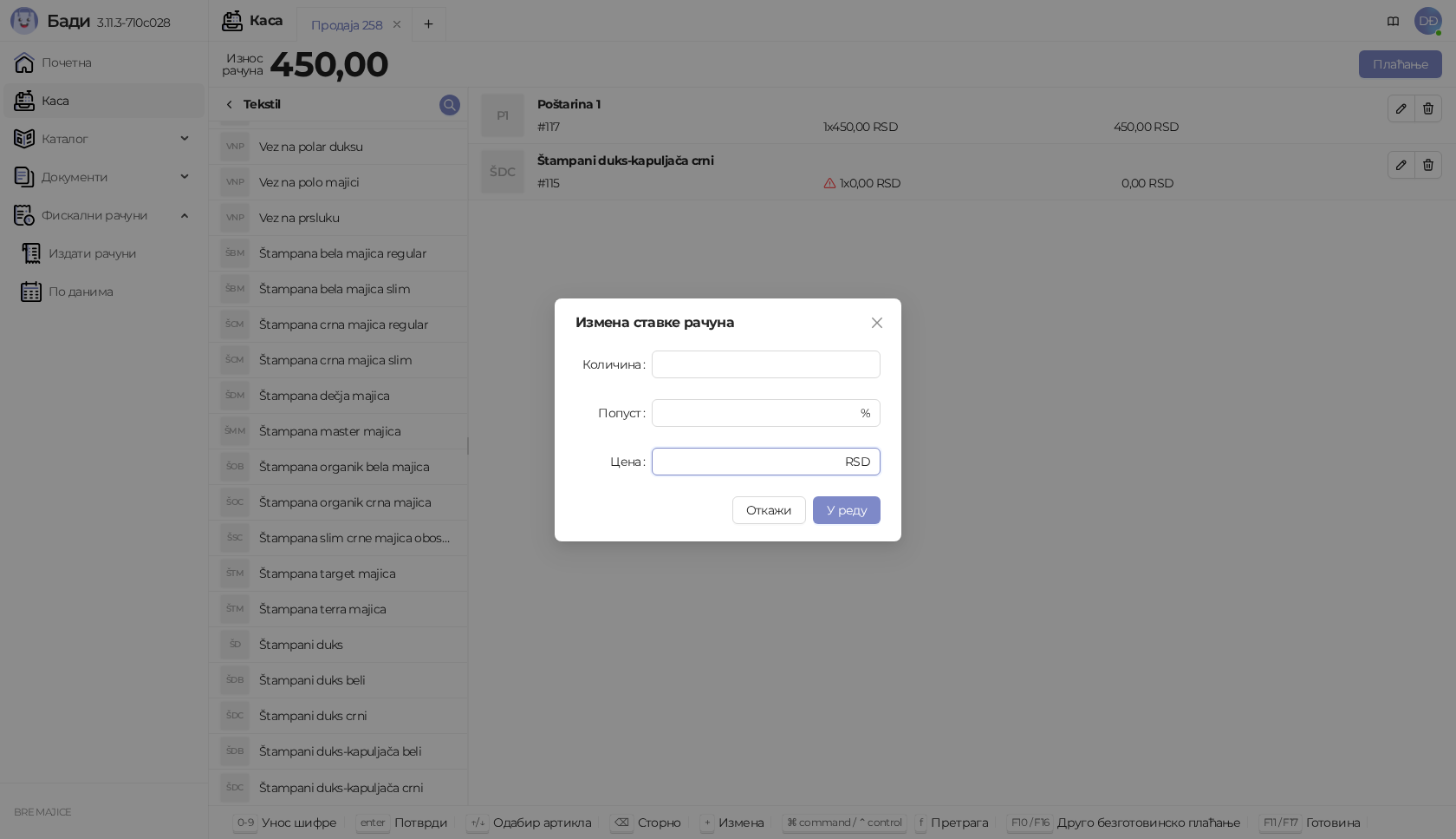
drag, startPoint x: 676, startPoint y: 462, endPoint x: 625, endPoint y: 473, distance: 52.2
click at [625, 473] on div "Цена * RSD" at bounding box center [728, 462] width 305 height 28
click at [836, 514] on span "У реду" at bounding box center [847, 510] width 40 height 16
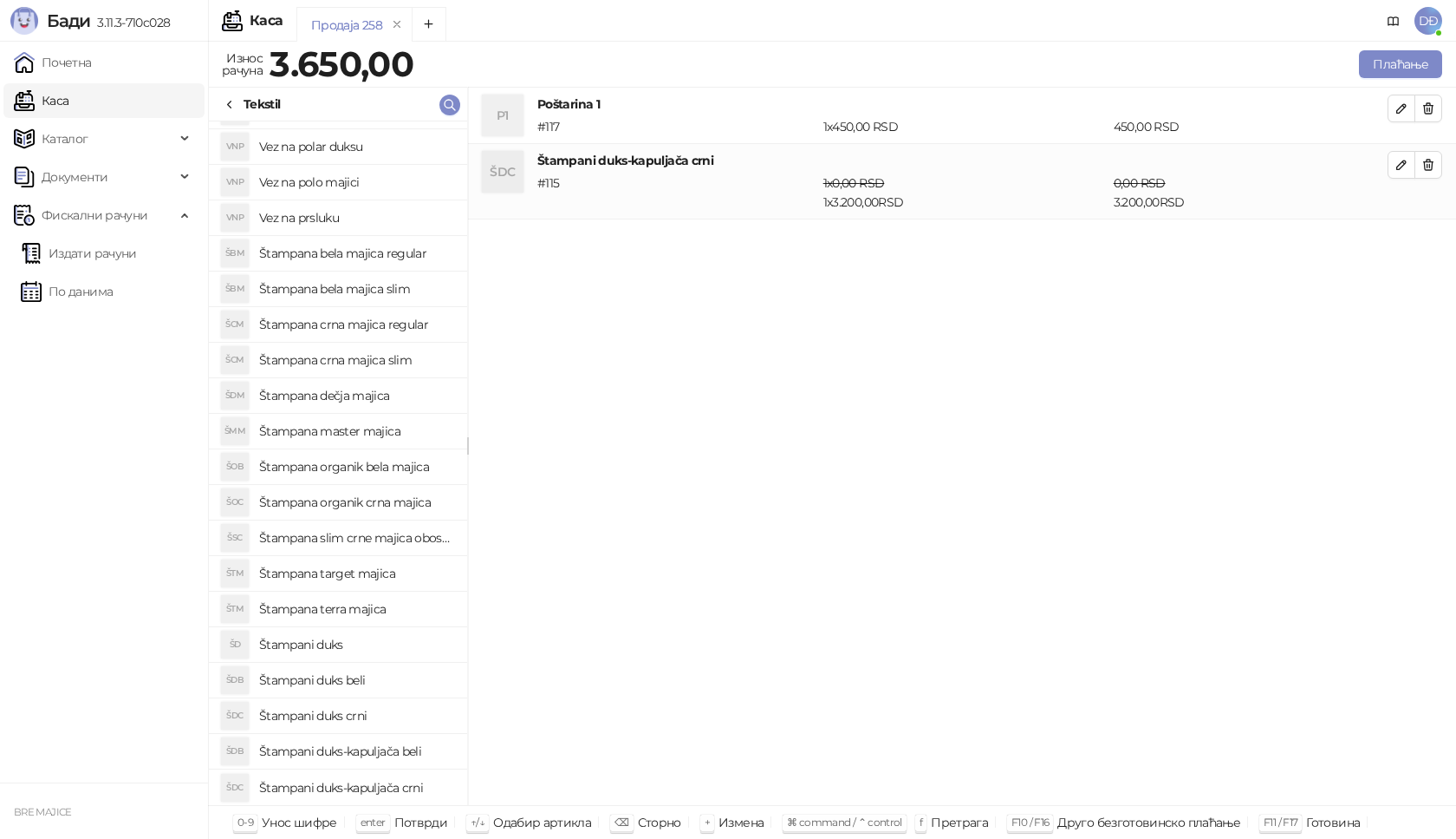
click at [341, 647] on h4 "Štampani duks" at bounding box center [356, 645] width 194 height 28
click at [1402, 237] on icon "button" at bounding box center [1402, 240] width 14 height 14
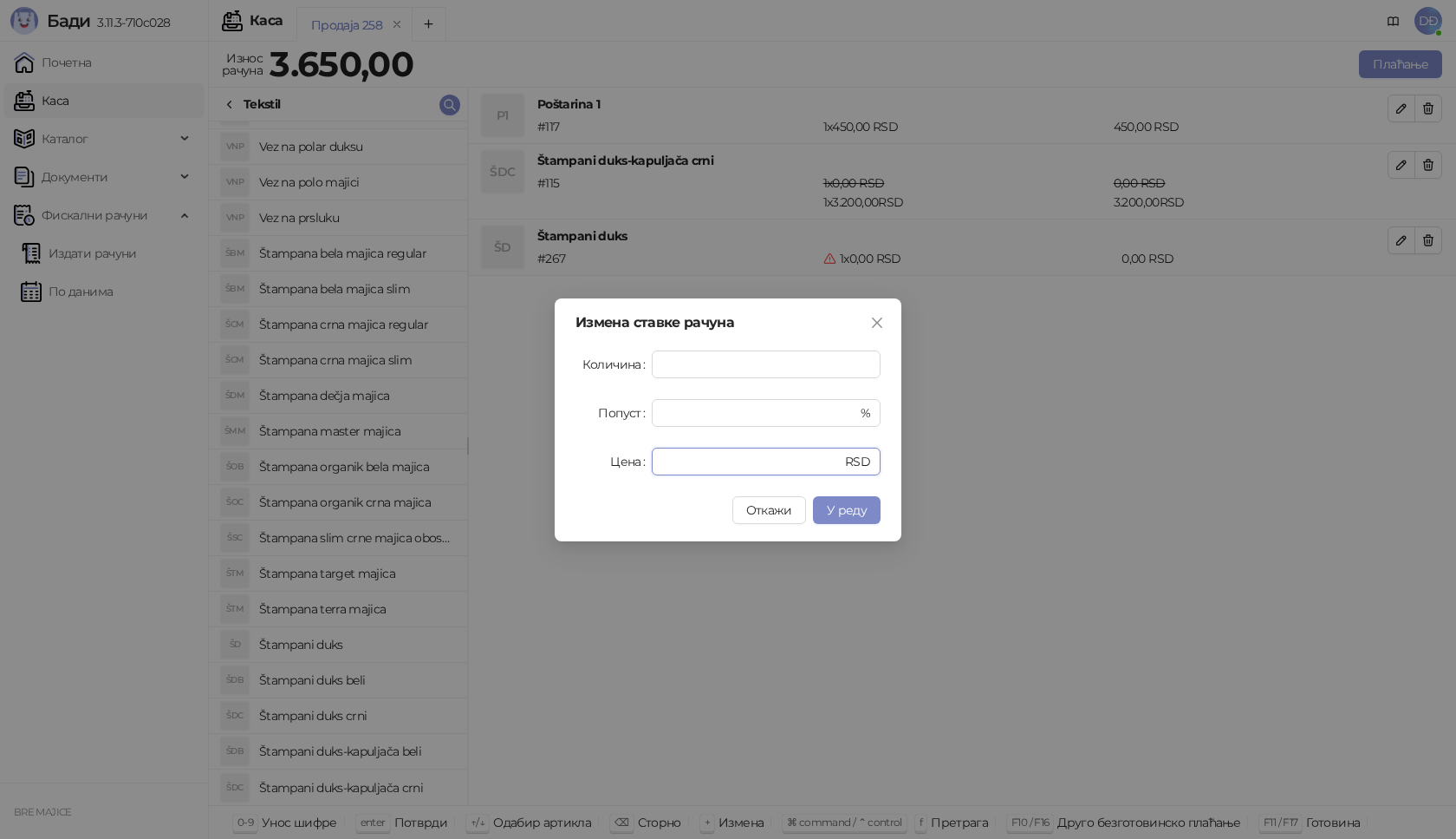
drag, startPoint x: 684, startPoint y: 463, endPoint x: 610, endPoint y: 462, distance: 74.0
click at [610, 462] on div "Цена * RSD" at bounding box center [728, 462] width 305 height 28
type input "****"
click at [848, 504] on span "У реду" at bounding box center [847, 510] width 40 height 16
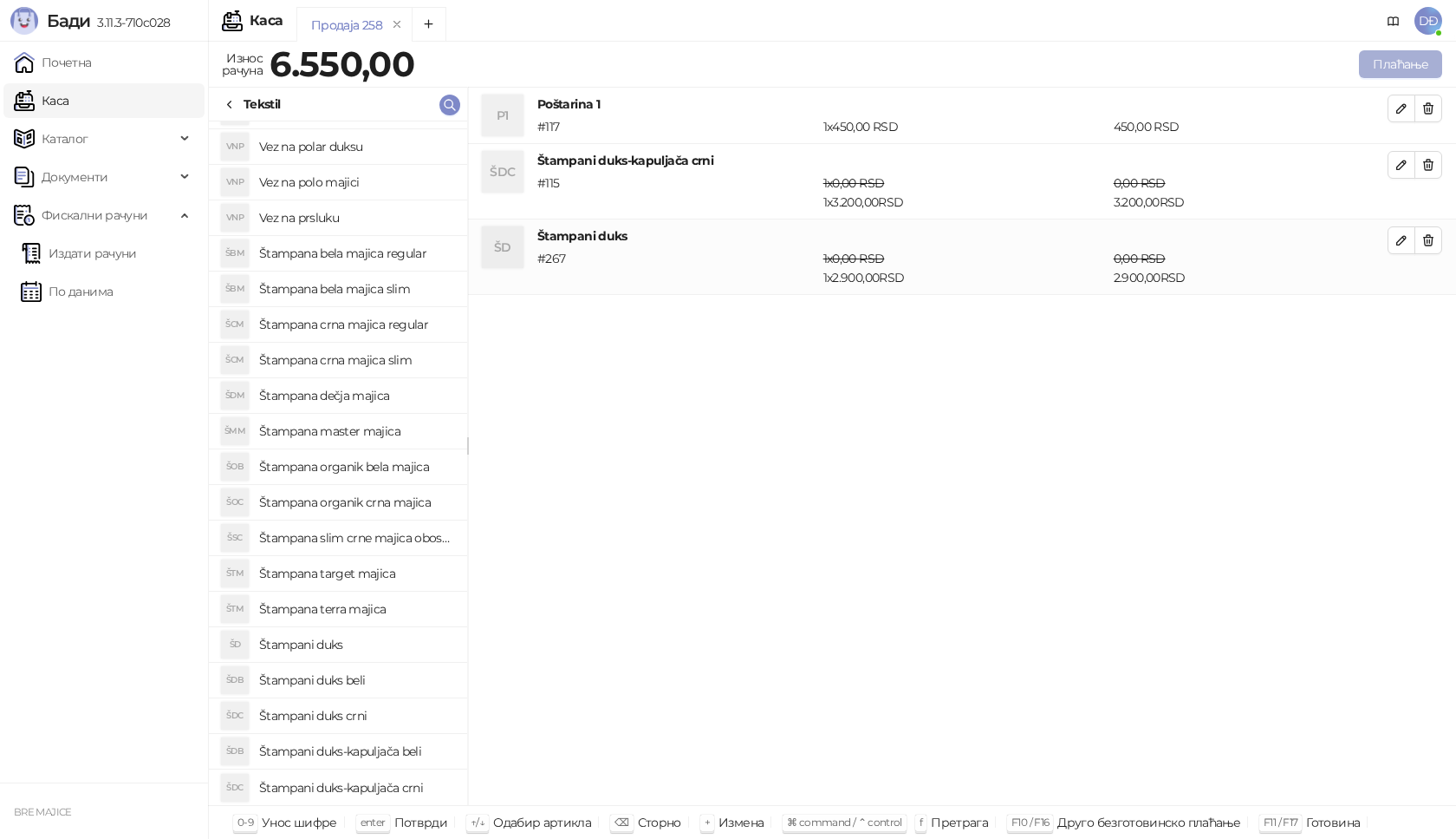
click at [1413, 67] on button "Плаћање" at bounding box center [1401, 64] width 84 height 28
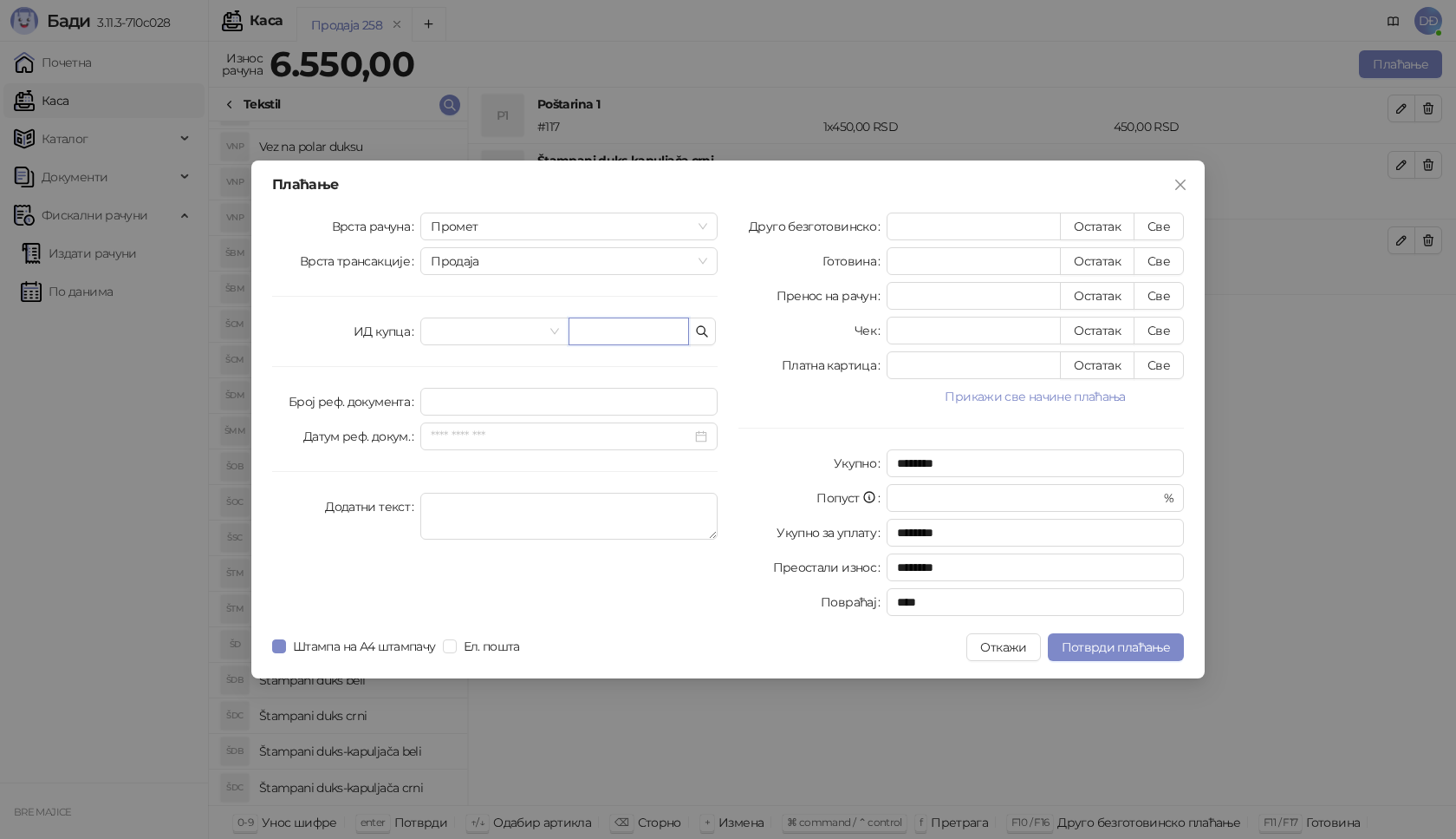
click at [597, 334] on input "text" at bounding box center [629, 331] width 120 height 28
paste input "**********"
type input "**********"
click at [1157, 222] on button "Све" at bounding box center [1159, 227] width 51 height 28
type input "****"
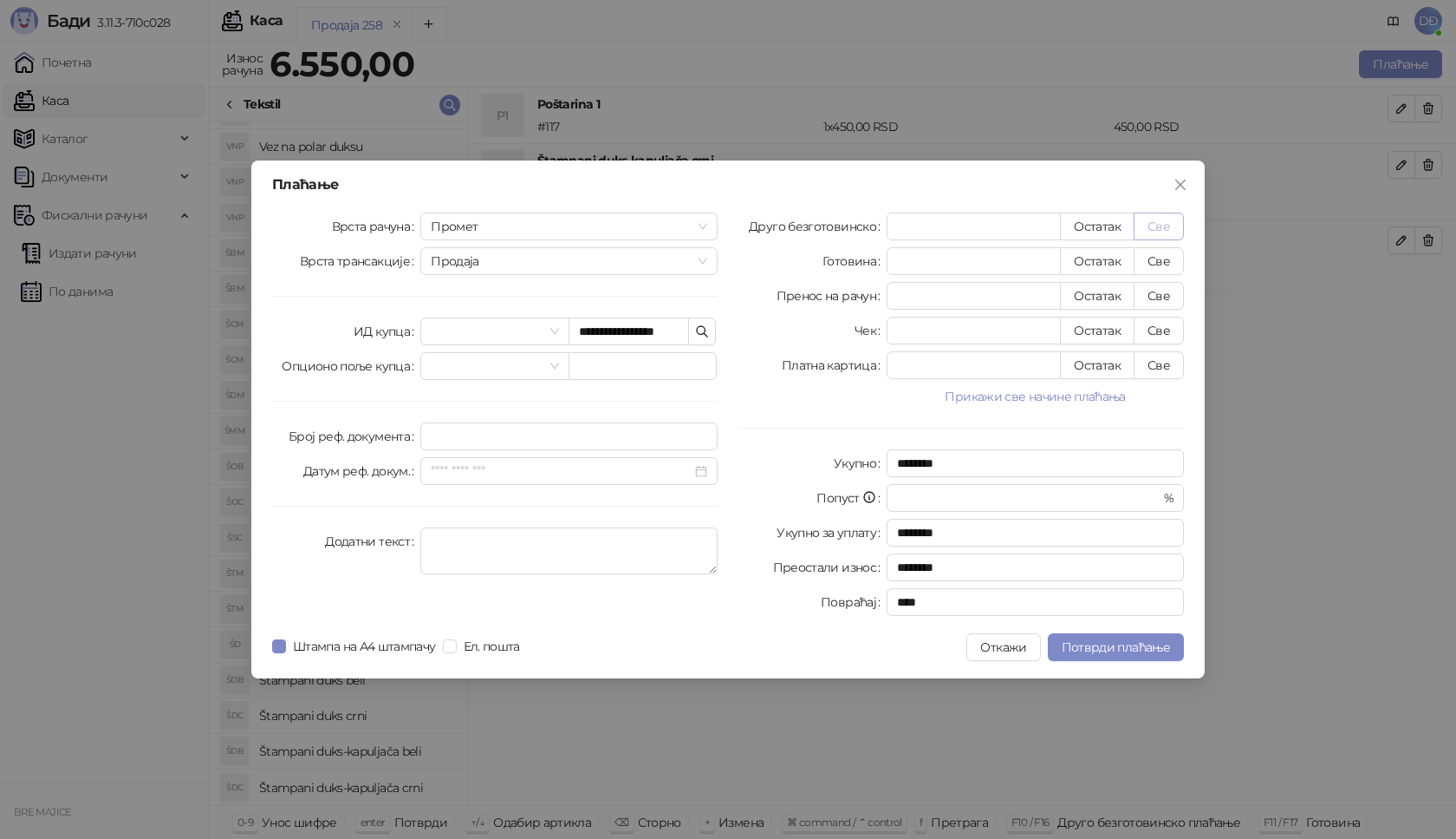
type input "****"
click at [1129, 660] on button "Потврди плаћање" at bounding box center [1116, 647] width 136 height 28
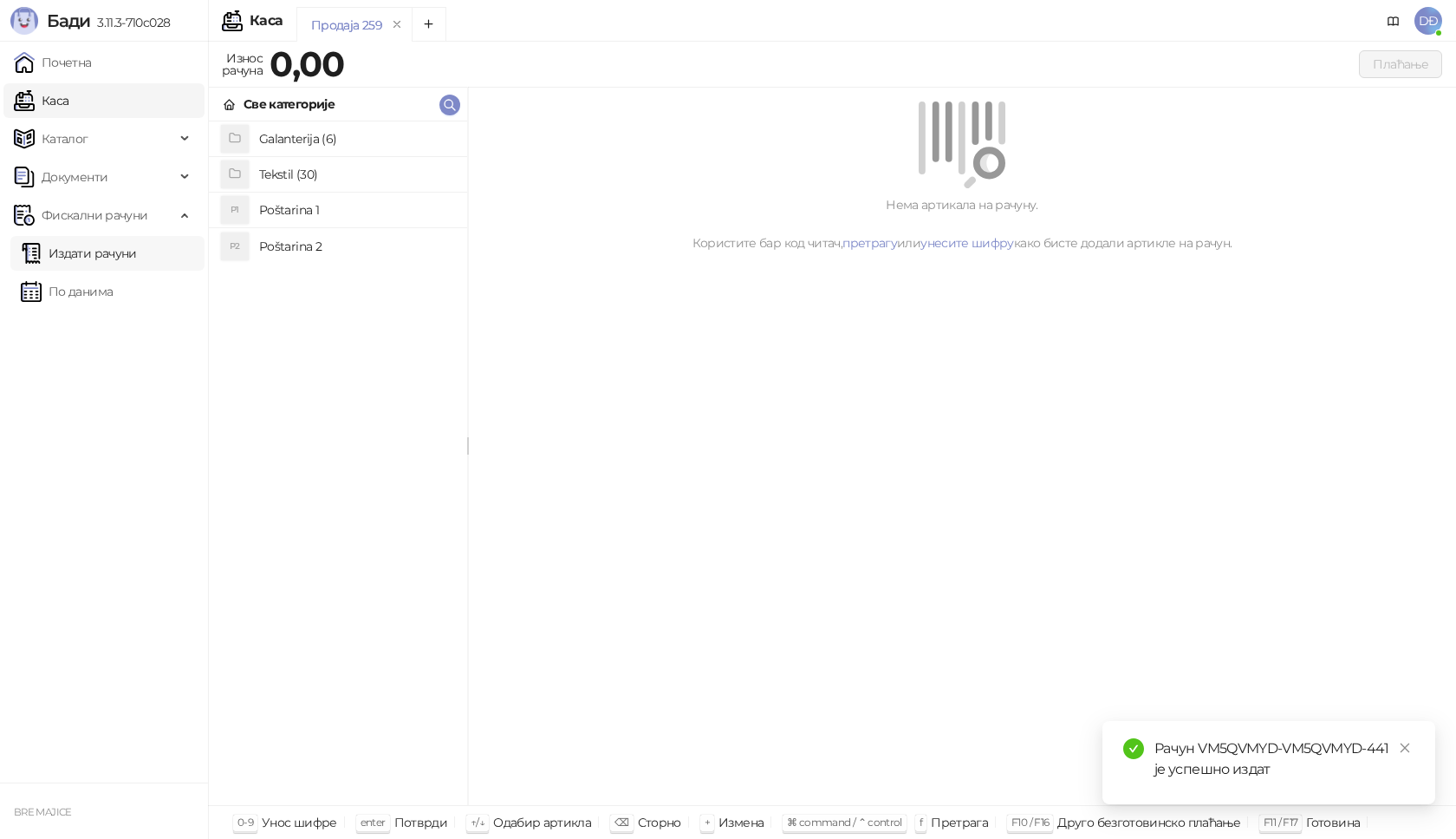
click at [84, 254] on link "Издати рачуни" at bounding box center [78, 254] width 116 height 35
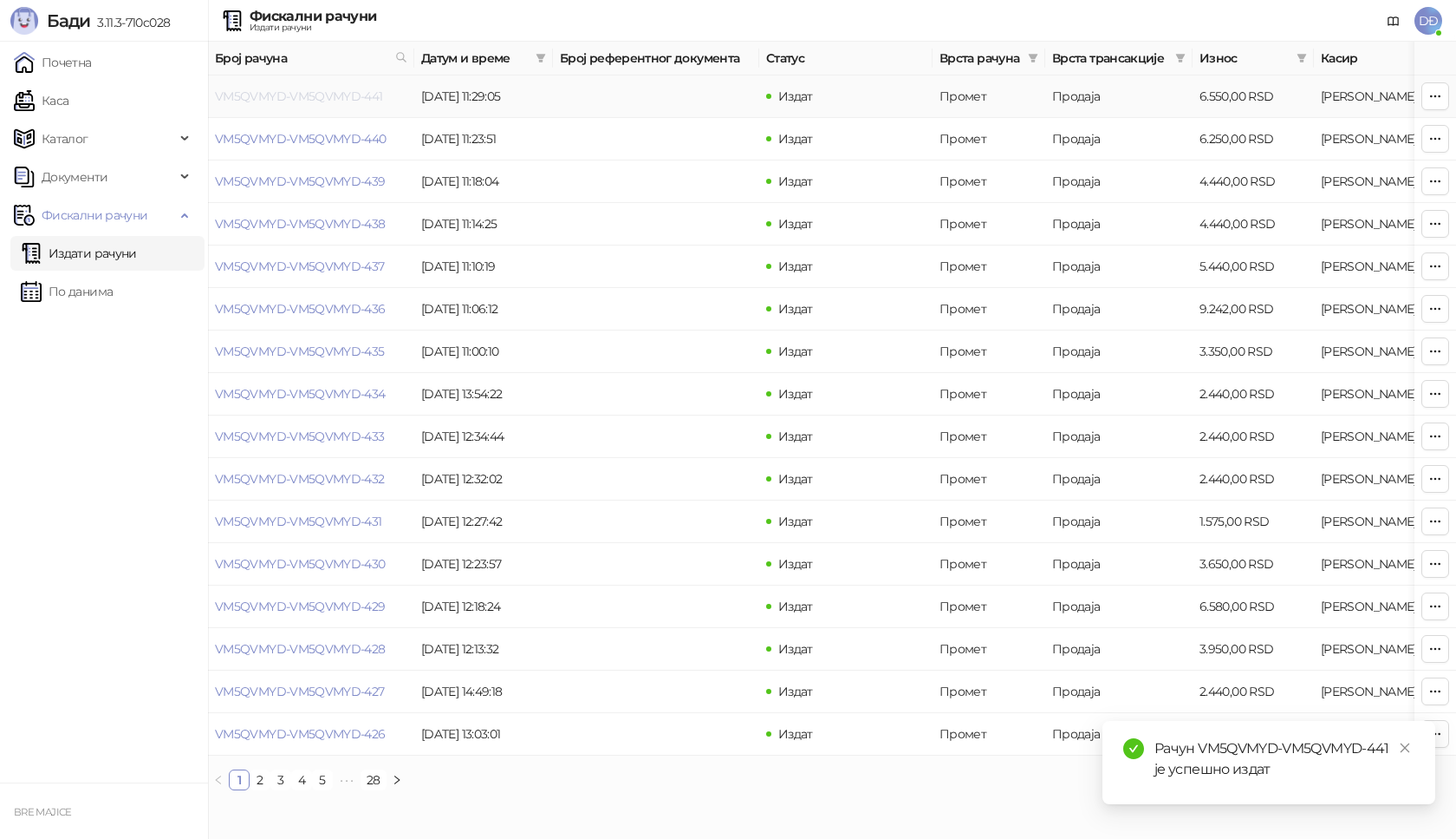
click at [320, 93] on link "VM5QVMYD-VM5QVMYD-441" at bounding box center [299, 97] width 168 height 16
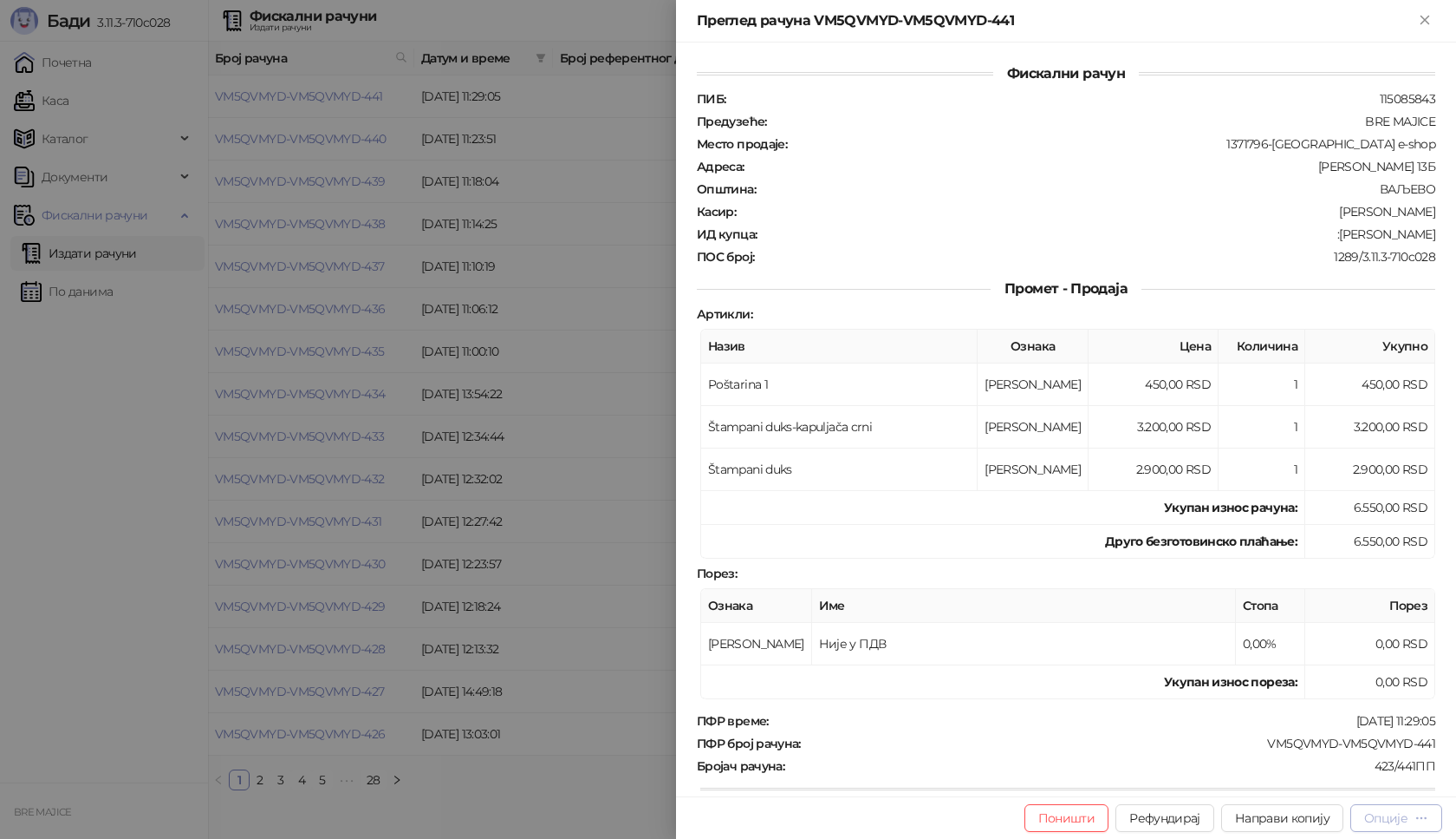
click at [1387, 815] on div "Опције" at bounding box center [1386, 818] width 44 height 16
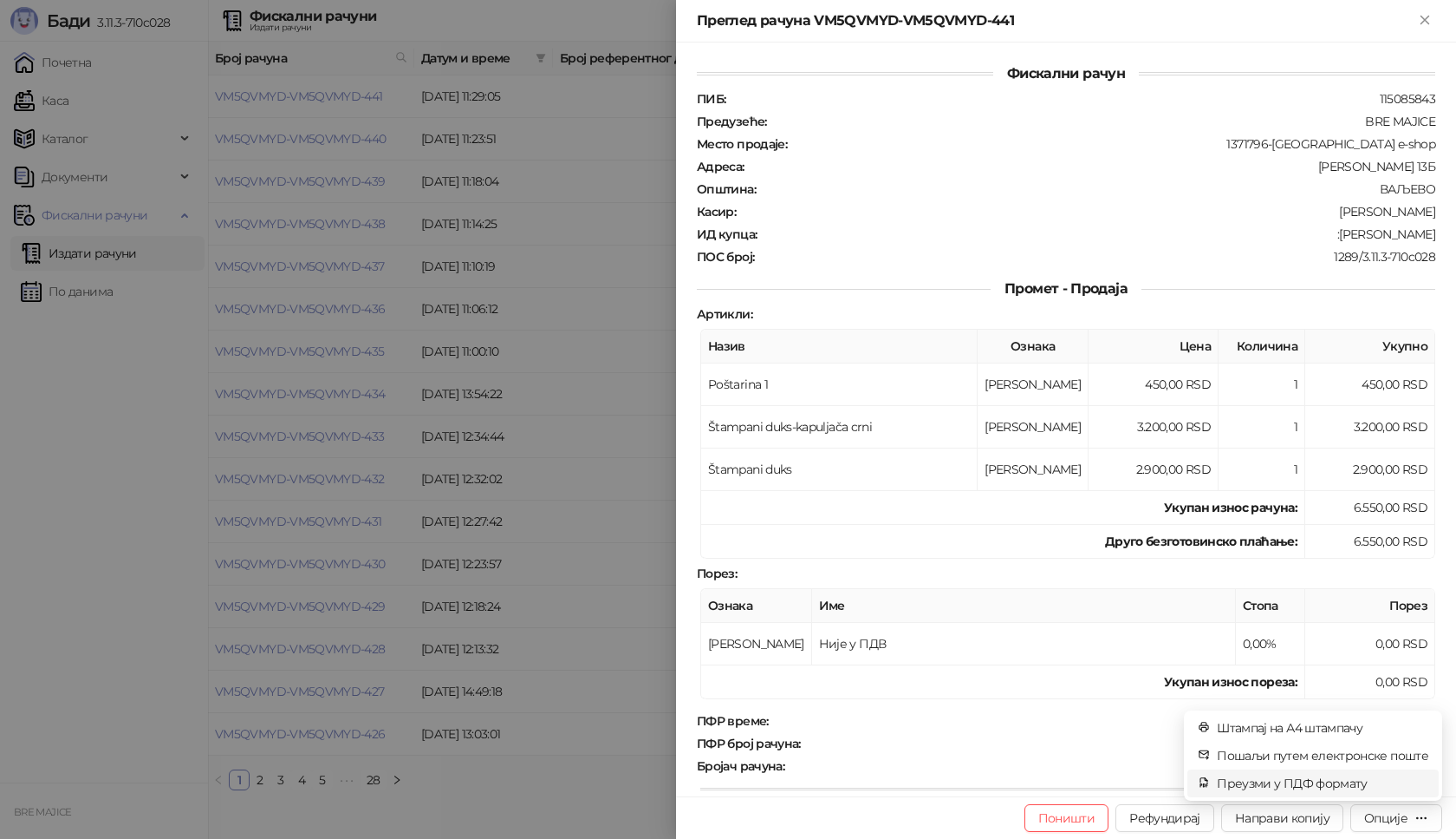
click at [1344, 790] on span "Преузми у ПДФ формату" at bounding box center [1323, 783] width 212 height 19
click at [1406, 752] on icon "close" at bounding box center [1405, 748] width 12 height 12
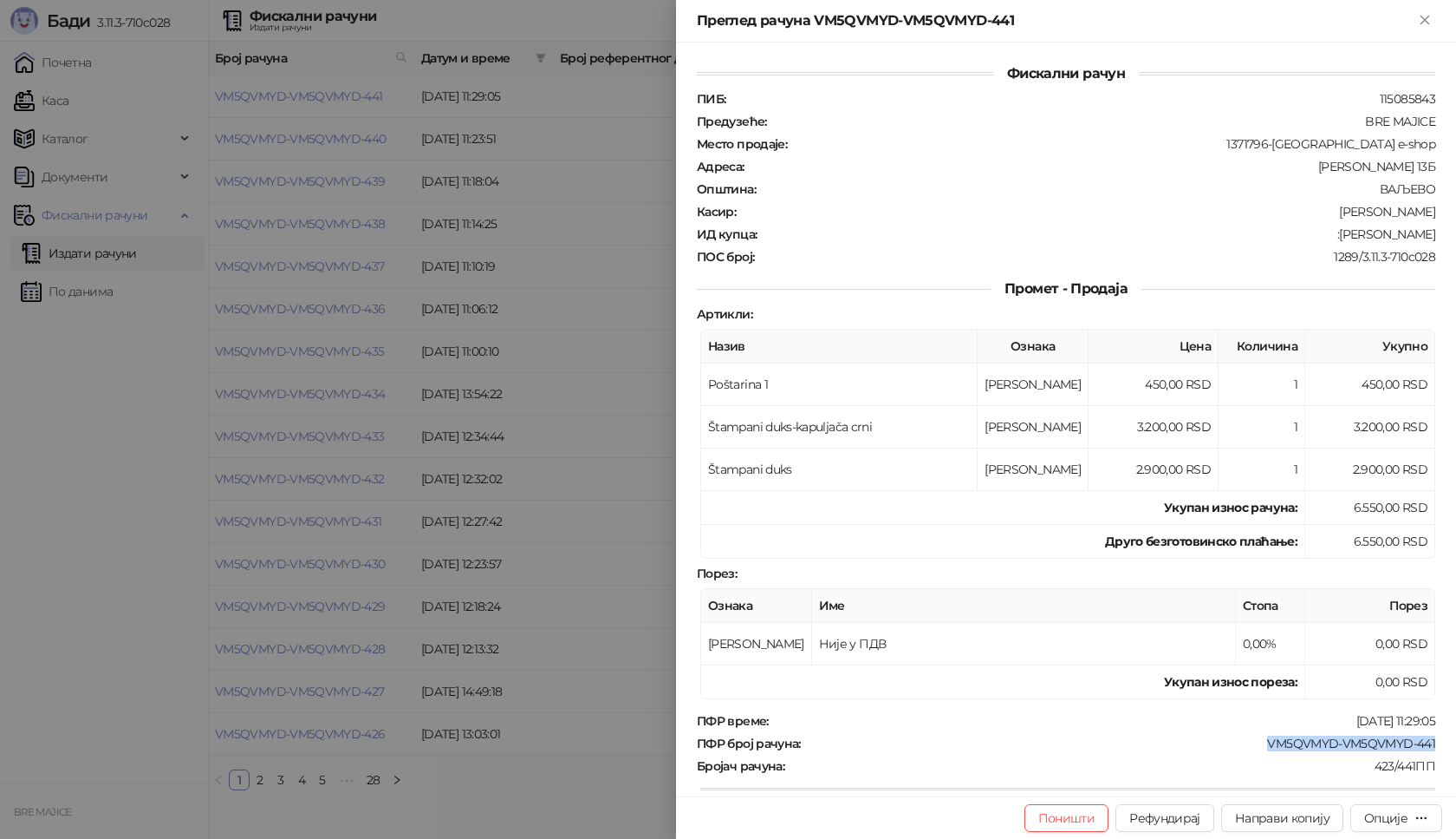
drag, startPoint x: 1422, startPoint y: 738, endPoint x: 1232, endPoint y: 741, distance: 190.0
click at [1232, 741] on div "ПФР број рачуна : VM5QVMYD-VM5QVMYD-441" at bounding box center [1066, 743] width 745 height 16
drag, startPoint x: 1416, startPoint y: 233, endPoint x: 1322, endPoint y: 233, distance: 94.0
click at [1322, 233] on div "ИД купца : :[PERSON_NAME]" at bounding box center [1066, 234] width 745 height 16
click at [1426, 18] on icon "Close" at bounding box center [1424, 19] width 8 height 8
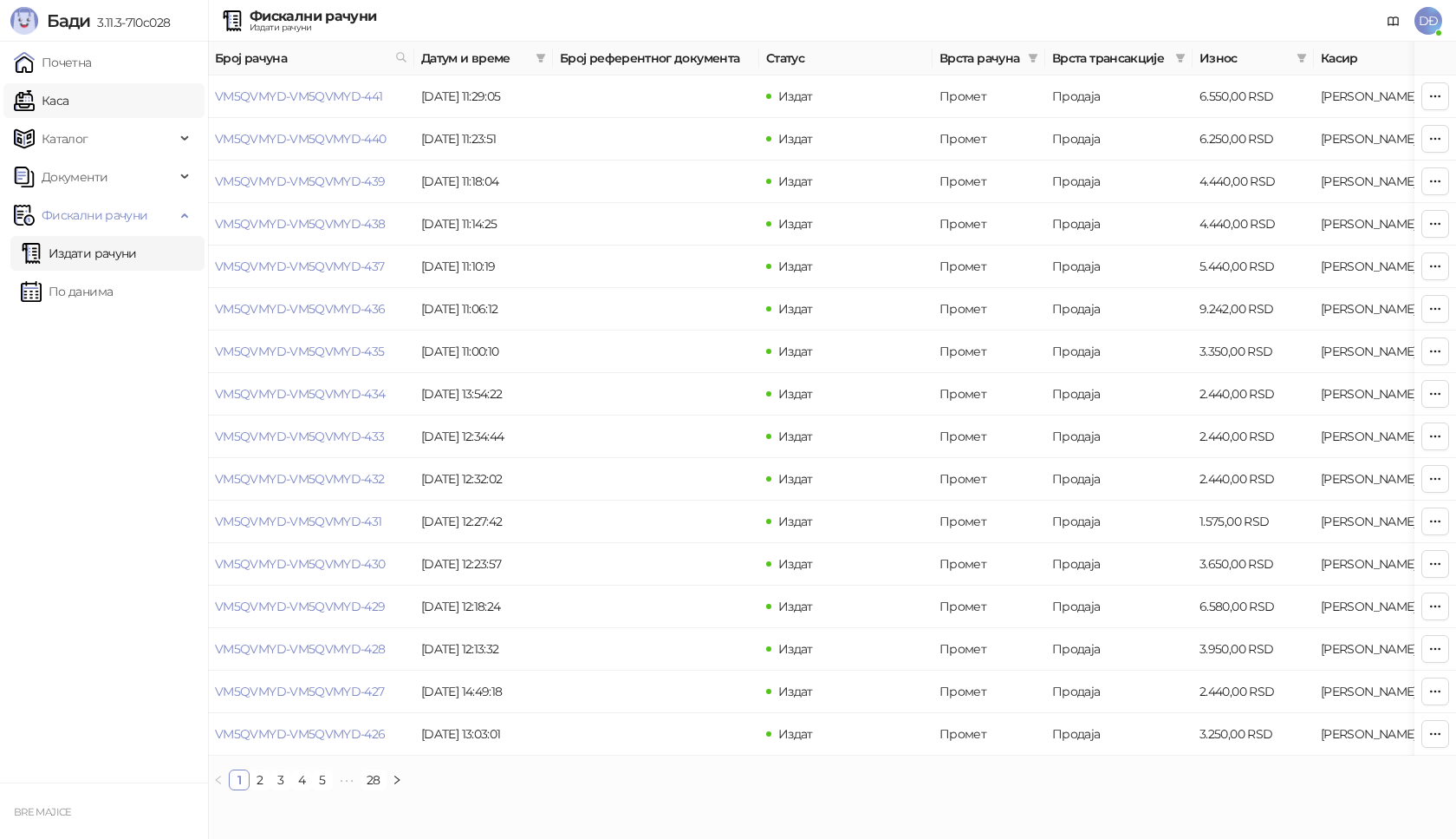
click at [67, 98] on link "Каса" at bounding box center [41, 101] width 55 height 35
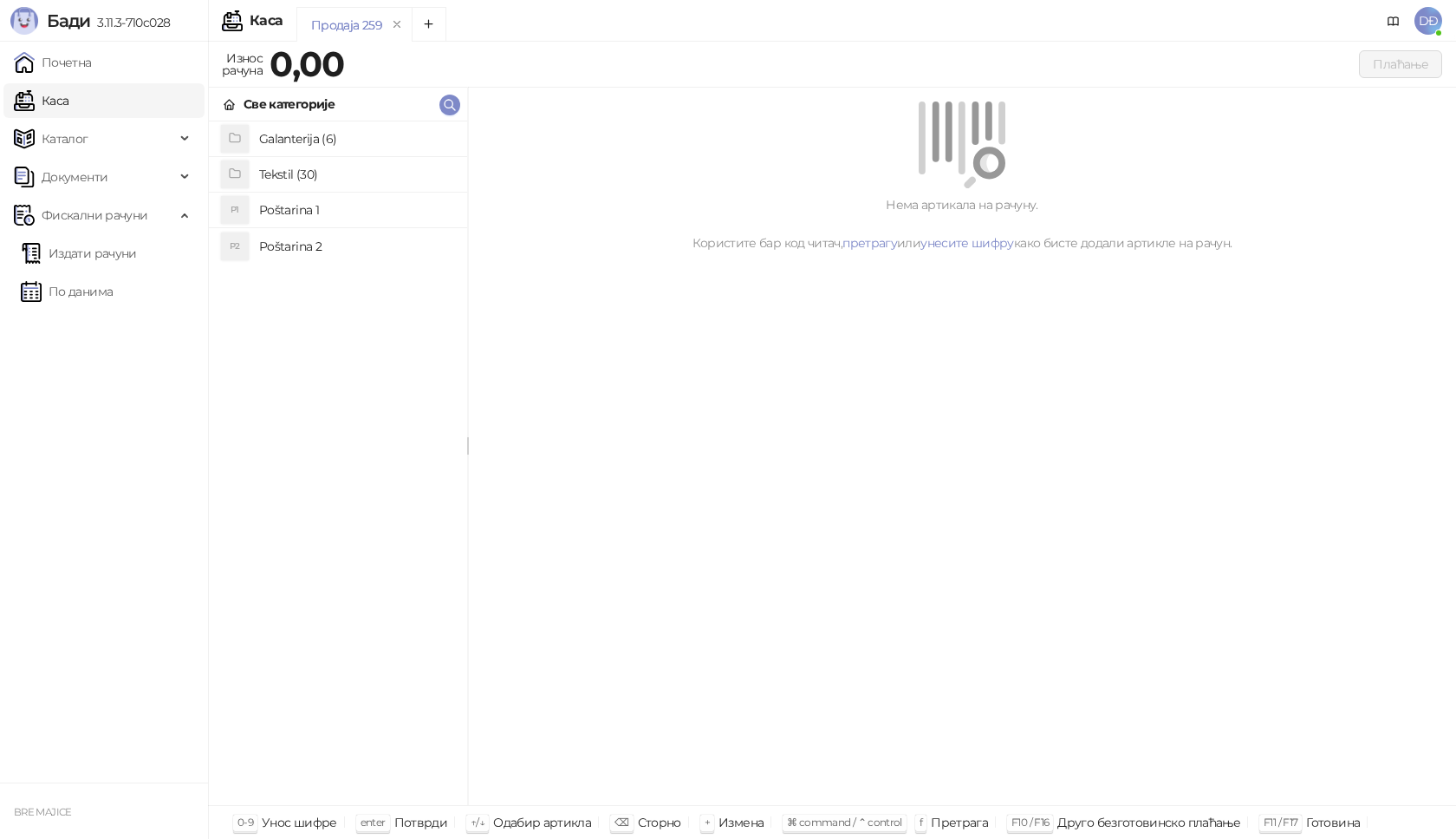
click at [273, 211] on h4 "Poštarina 1" at bounding box center [356, 210] width 194 height 28
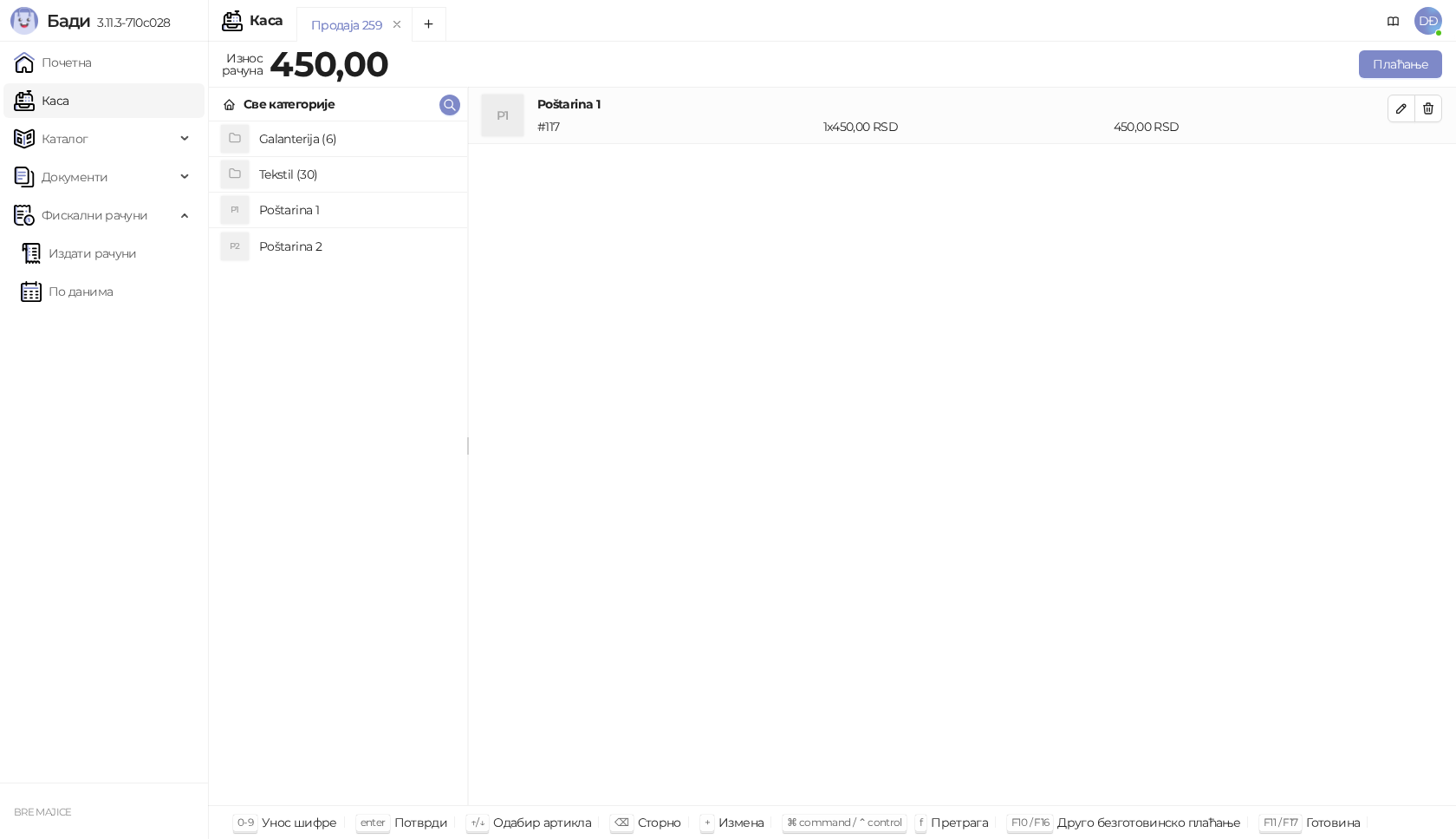
click at [284, 166] on h4 "Tekstil (30)" at bounding box center [356, 174] width 194 height 28
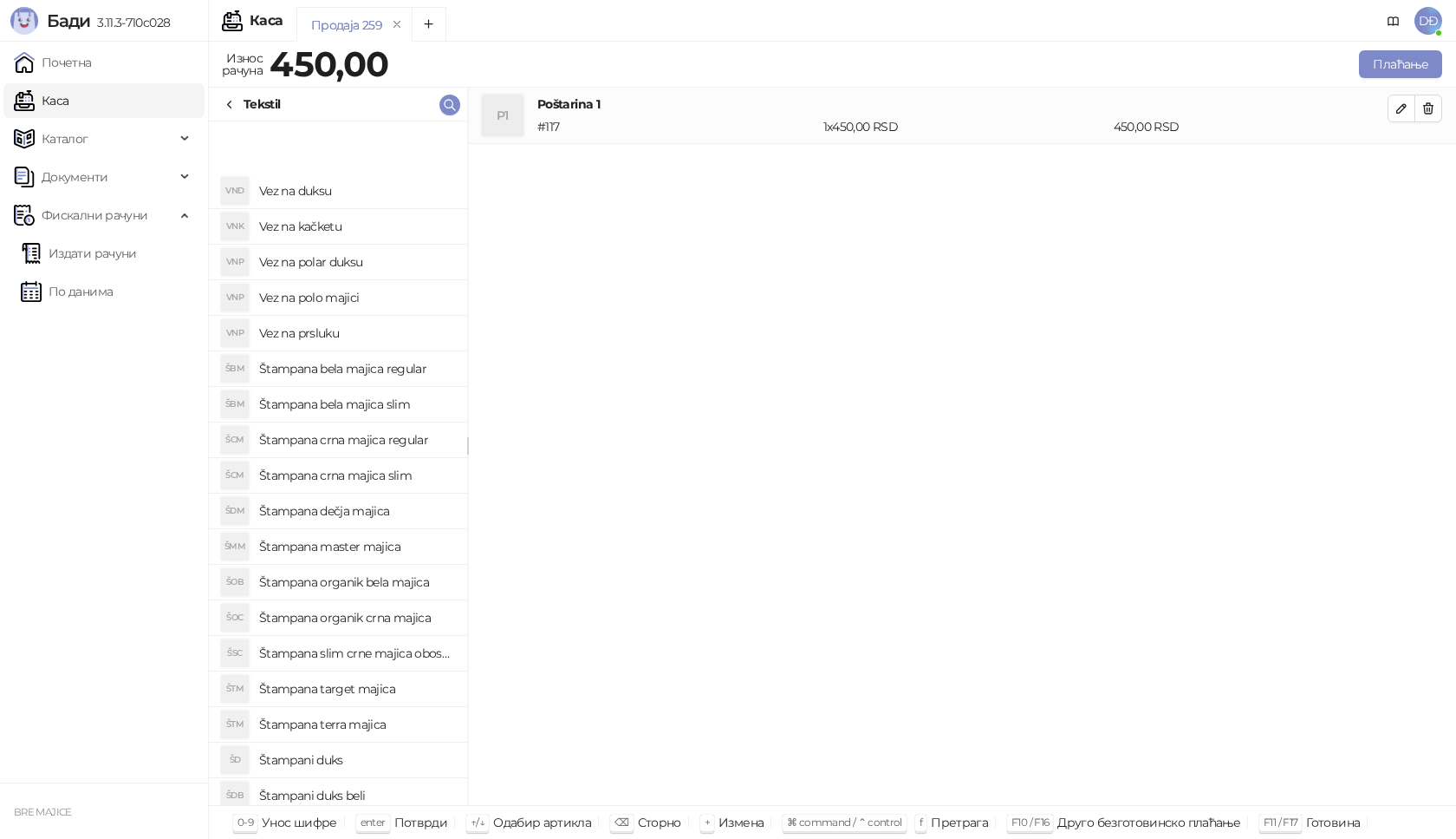
scroll to position [383, 0]
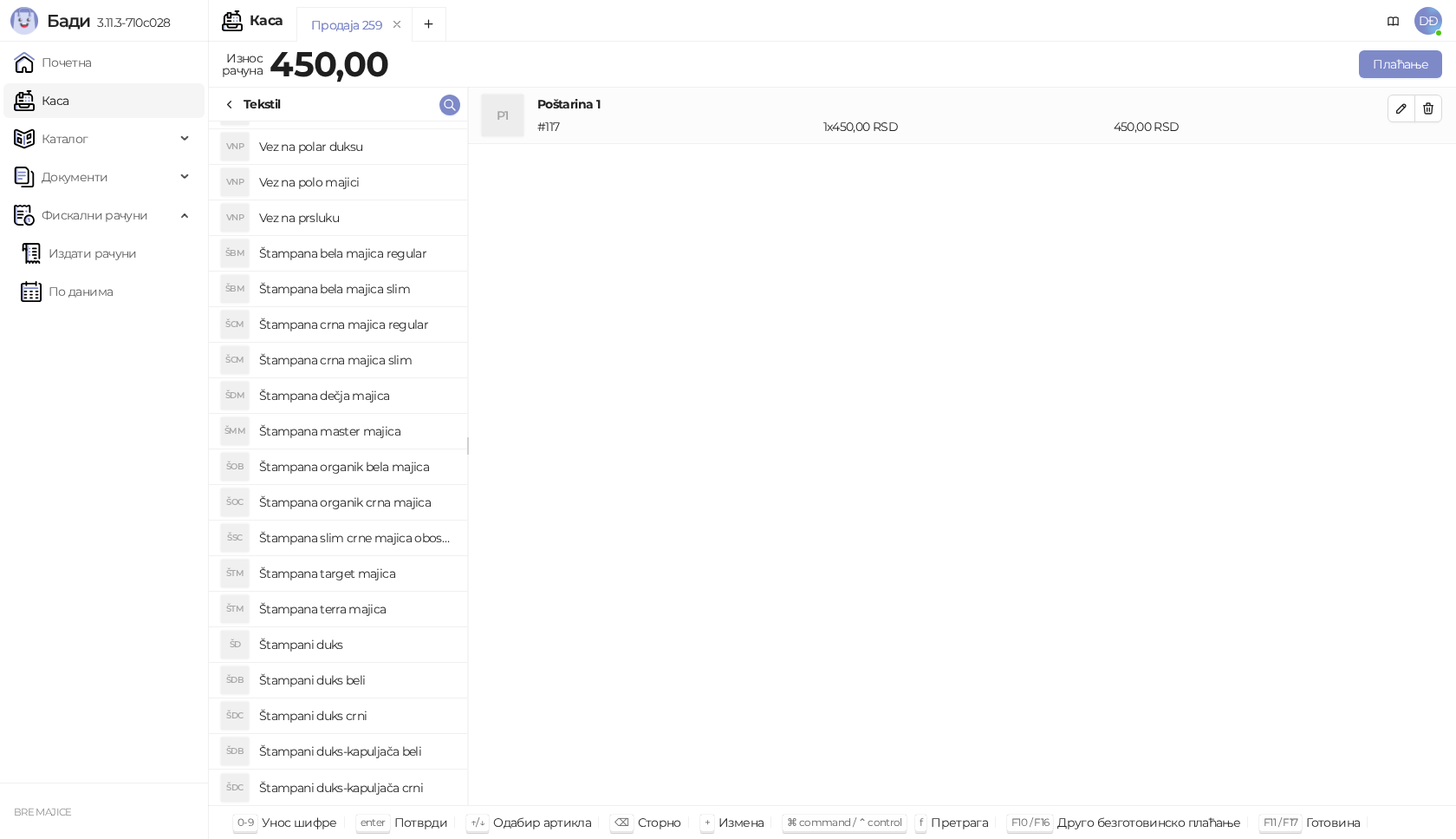
click at [339, 642] on h4 "Štampani duks" at bounding box center [356, 645] width 194 height 28
click at [1401, 162] on icon "button" at bounding box center [1402, 165] width 14 height 14
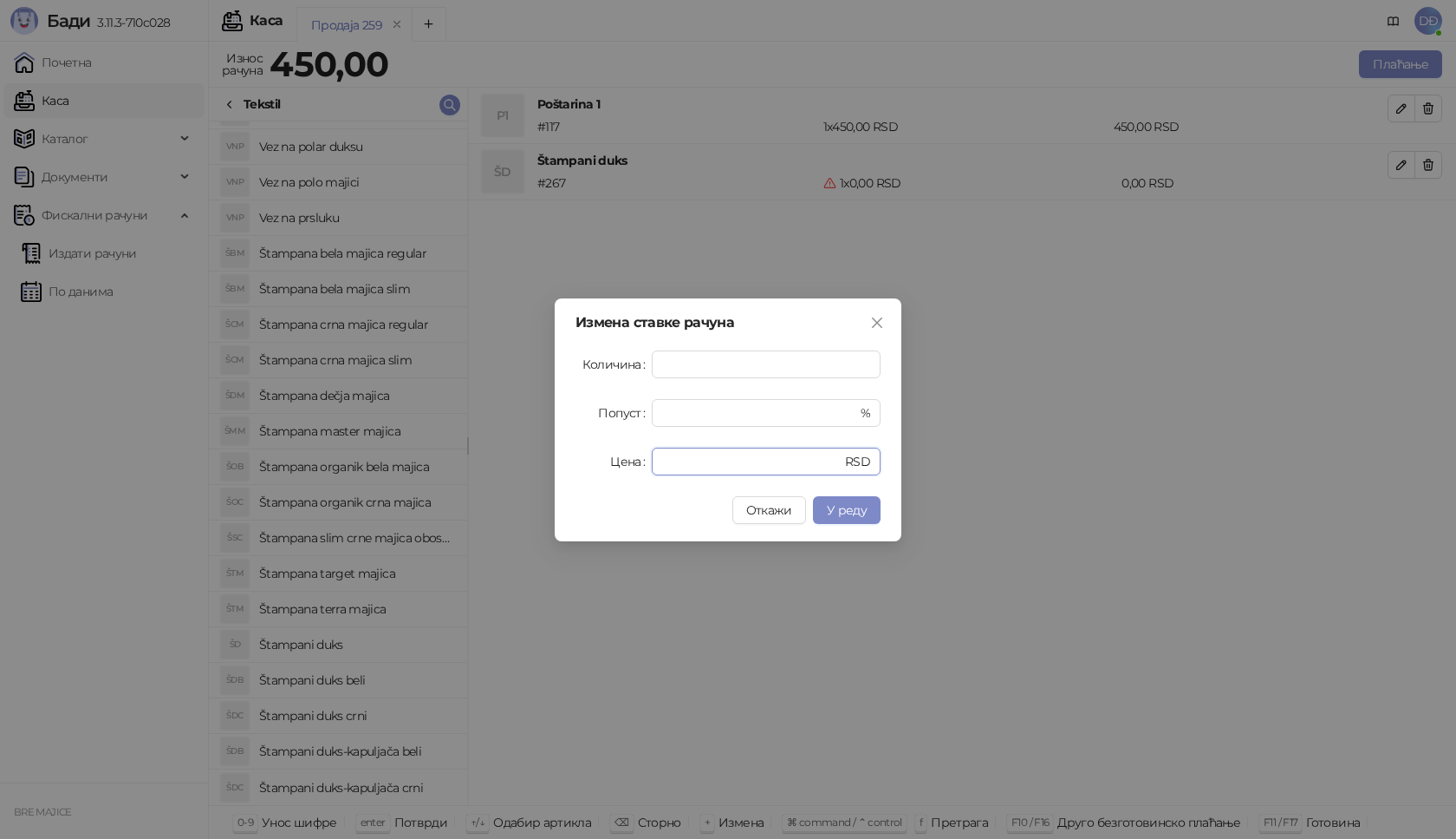
drag, startPoint x: 630, startPoint y: 466, endPoint x: 618, endPoint y: 462, distance: 12.6
click at [617, 466] on div "Цена * RSD" at bounding box center [728, 462] width 305 height 28
type input "****"
click at [854, 511] on span "У реду" at bounding box center [847, 510] width 40 height 16
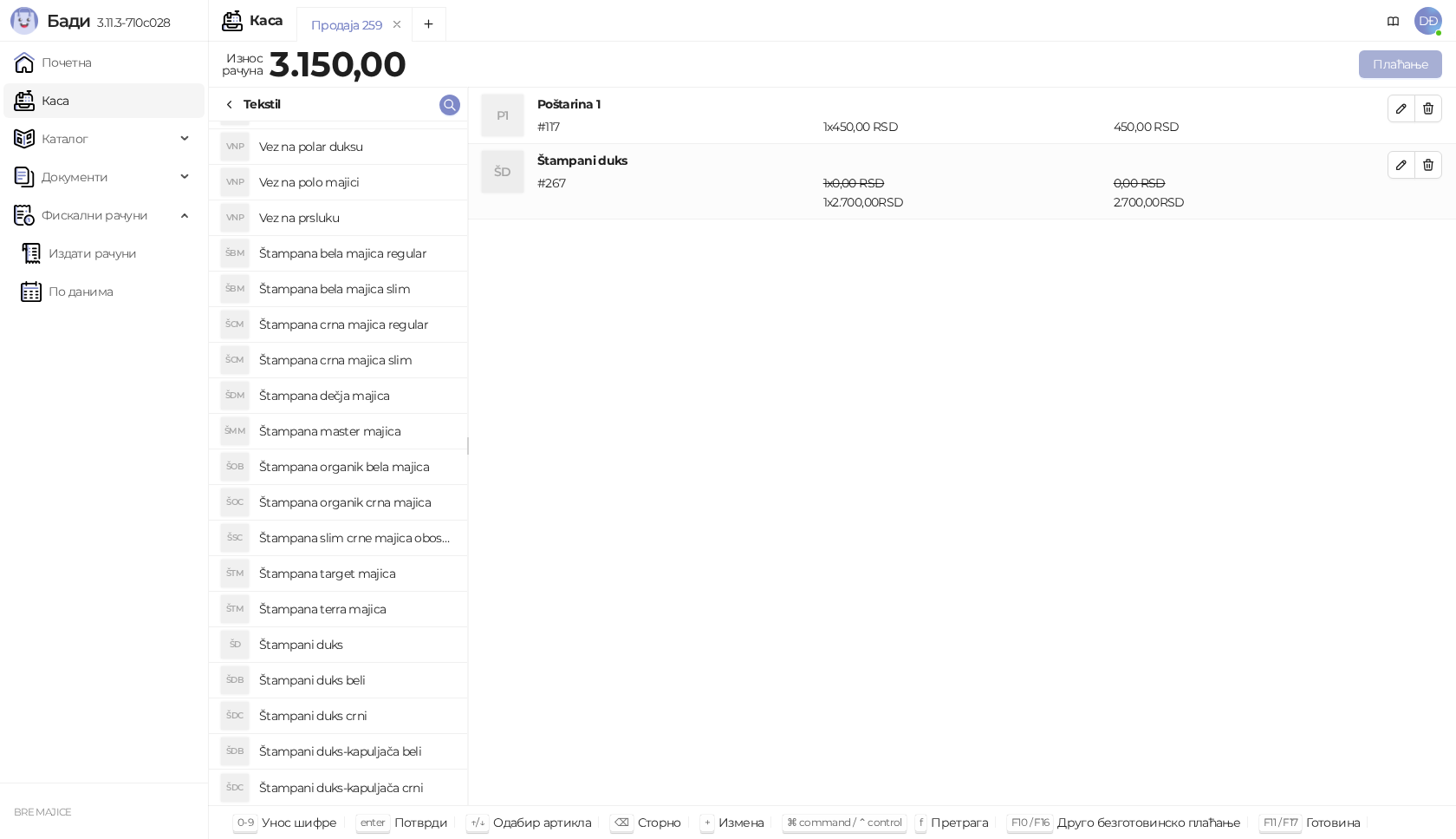
click at [1381, 64] on button "Плаћање" at bounding box center [1401, 64] width 84 height 28
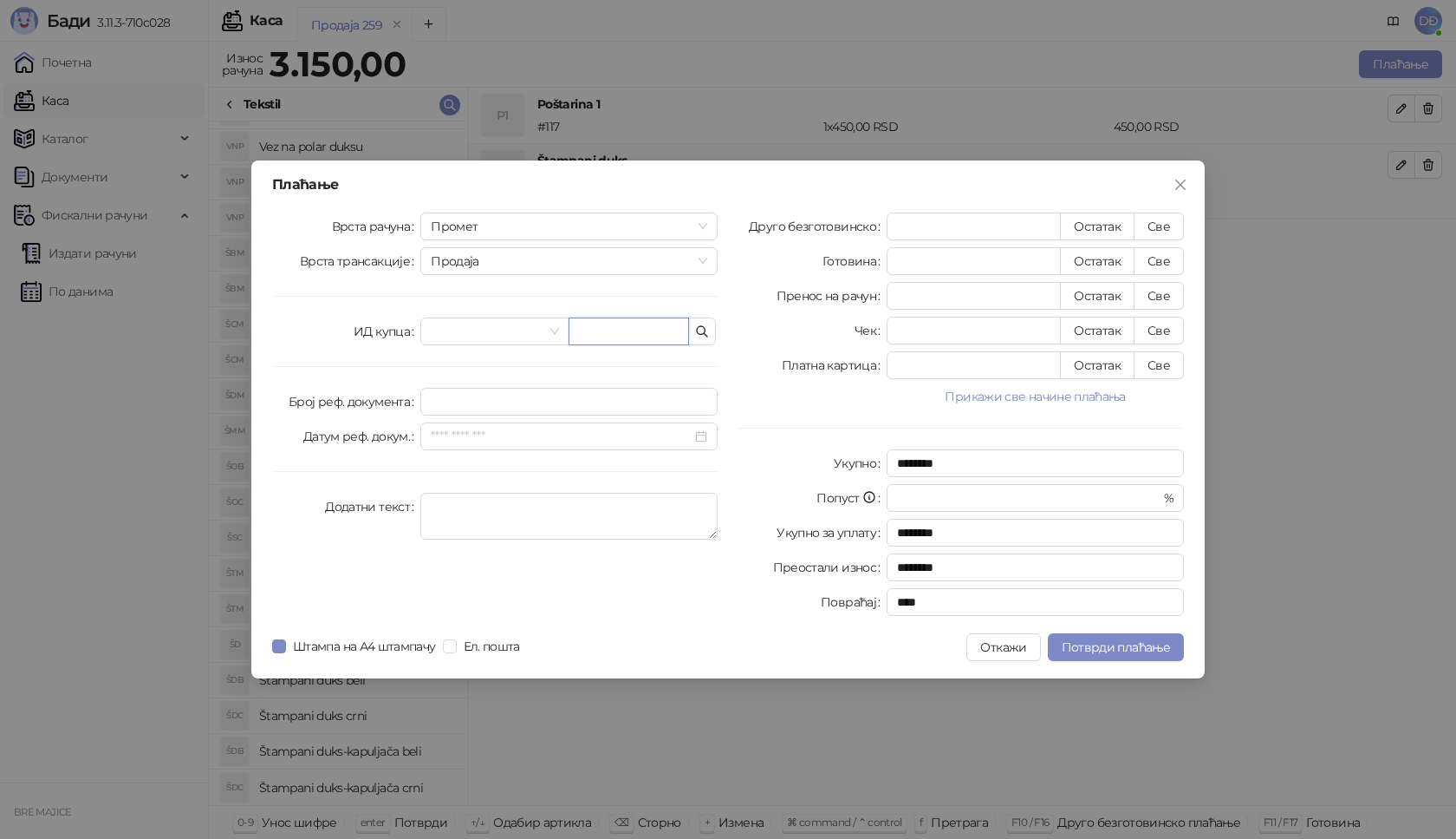
click at [598, 337] on input "text" at bounding box center [629, 331] width 120 height 28
paste input "**********"
type input "**********"
click at [1158, 223] on button "Све" at bounding box center [1159, 227] width 51 height 28
type input "****"
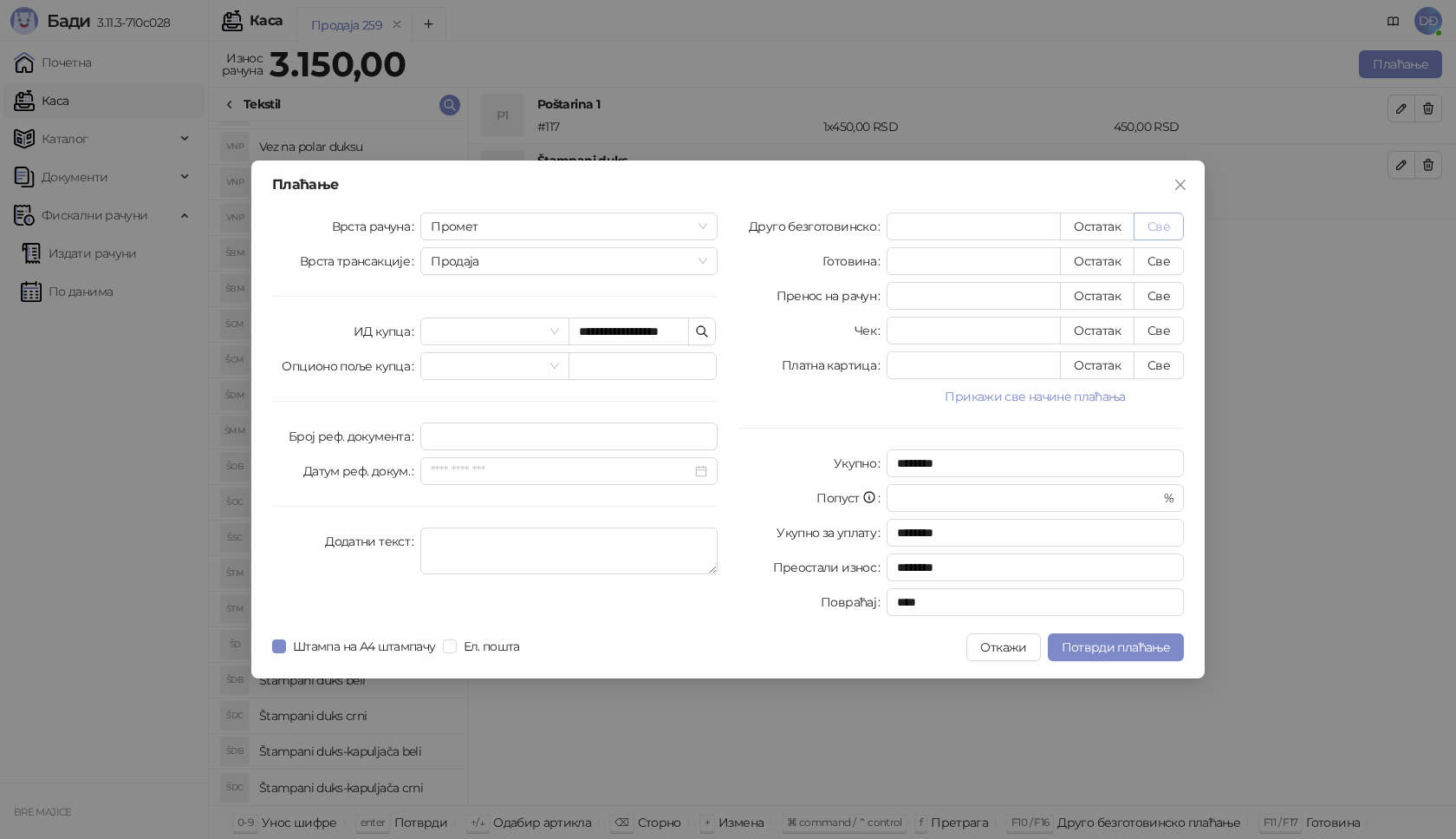
type input "****"
click at [1096, 645] on span "Потврди плаћање" at bounding box center [1116, 647] width 108 height 16
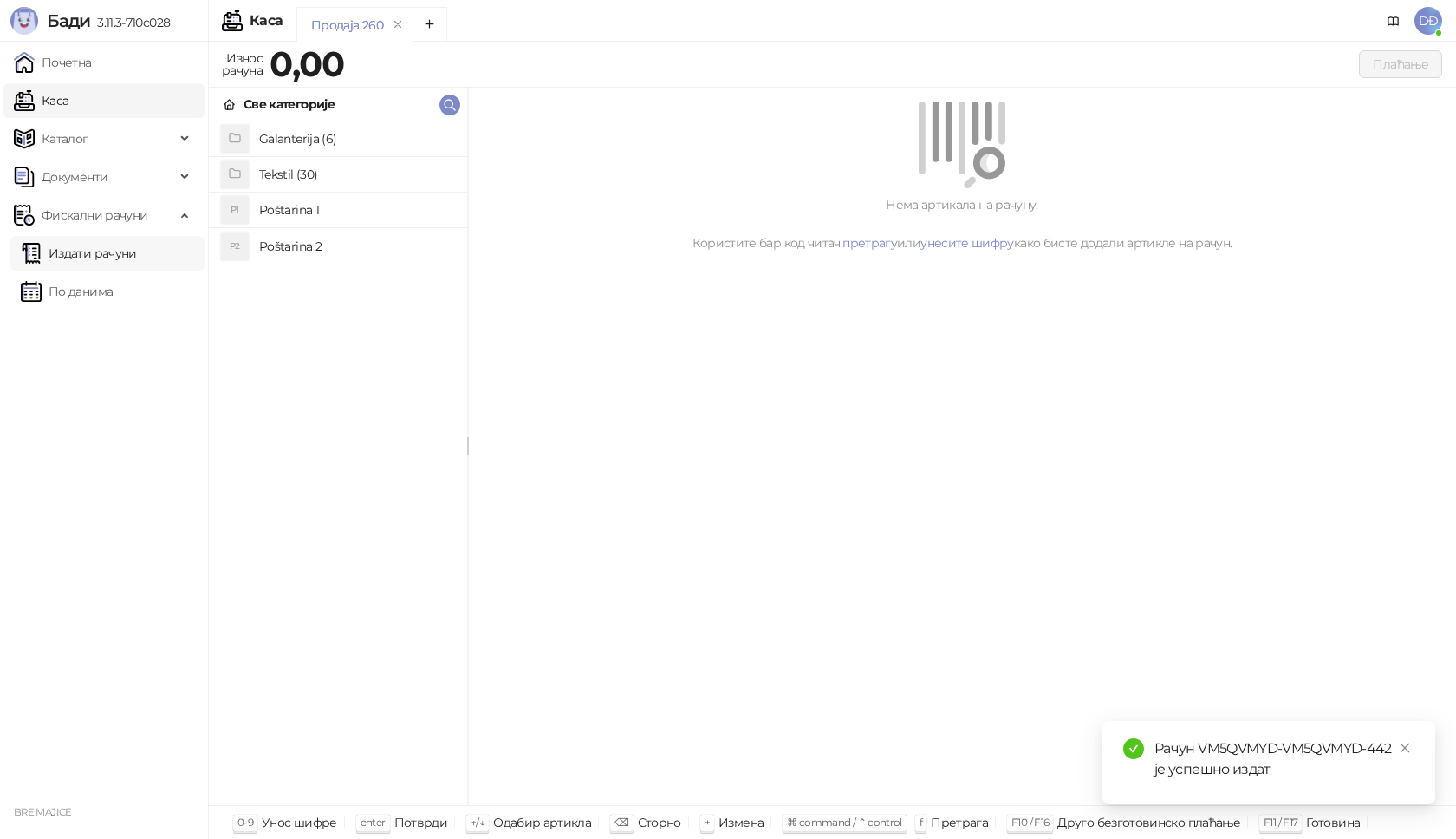
click at [104, 245] on link "Издати рачуни" at bounding box center [78, 254] width 116 height 35
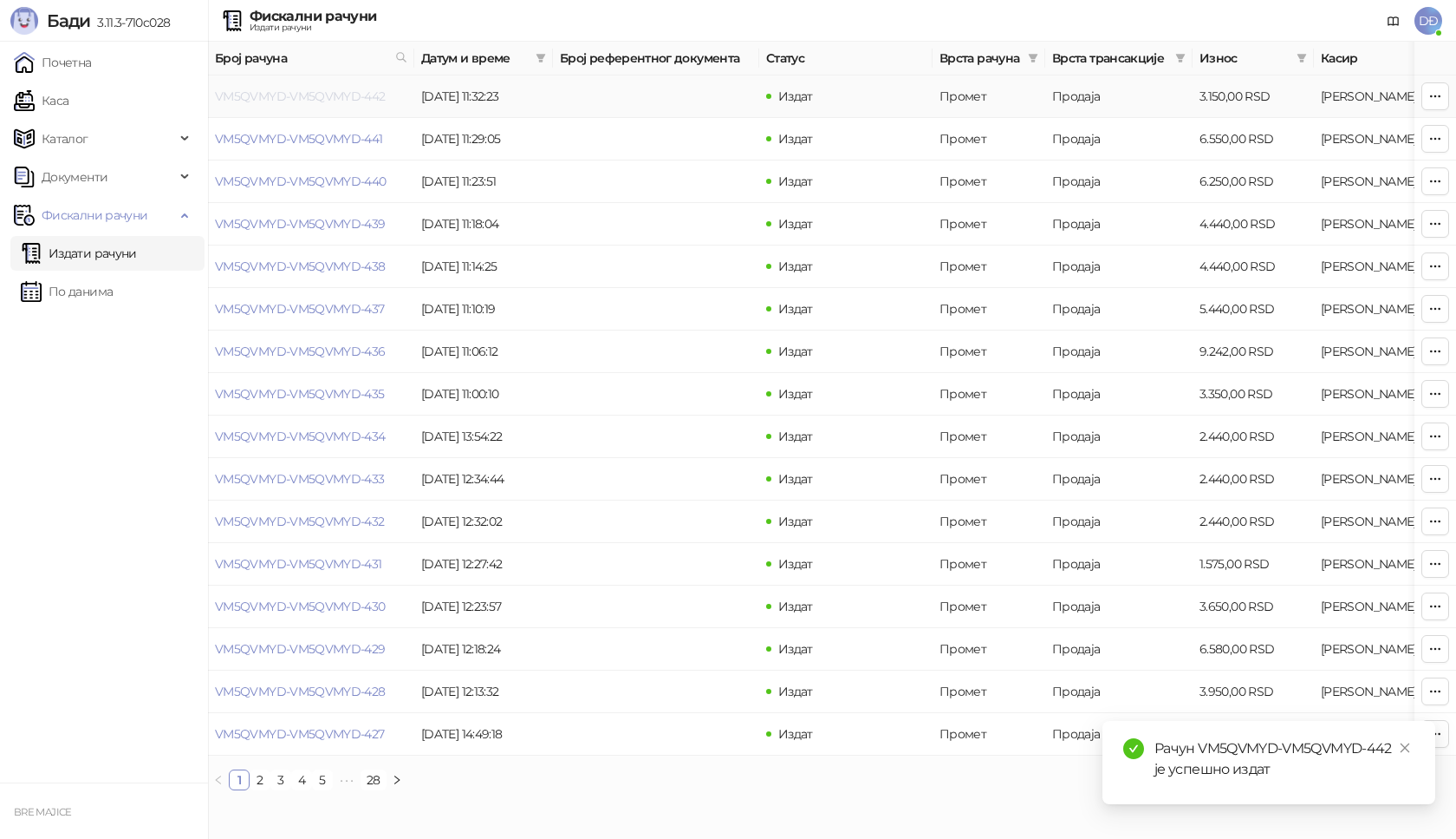
click at [305, 96] on link "VM5QVMYD-VM5QVMYD-442" at bounding box center [300, 97] width 171 height 16
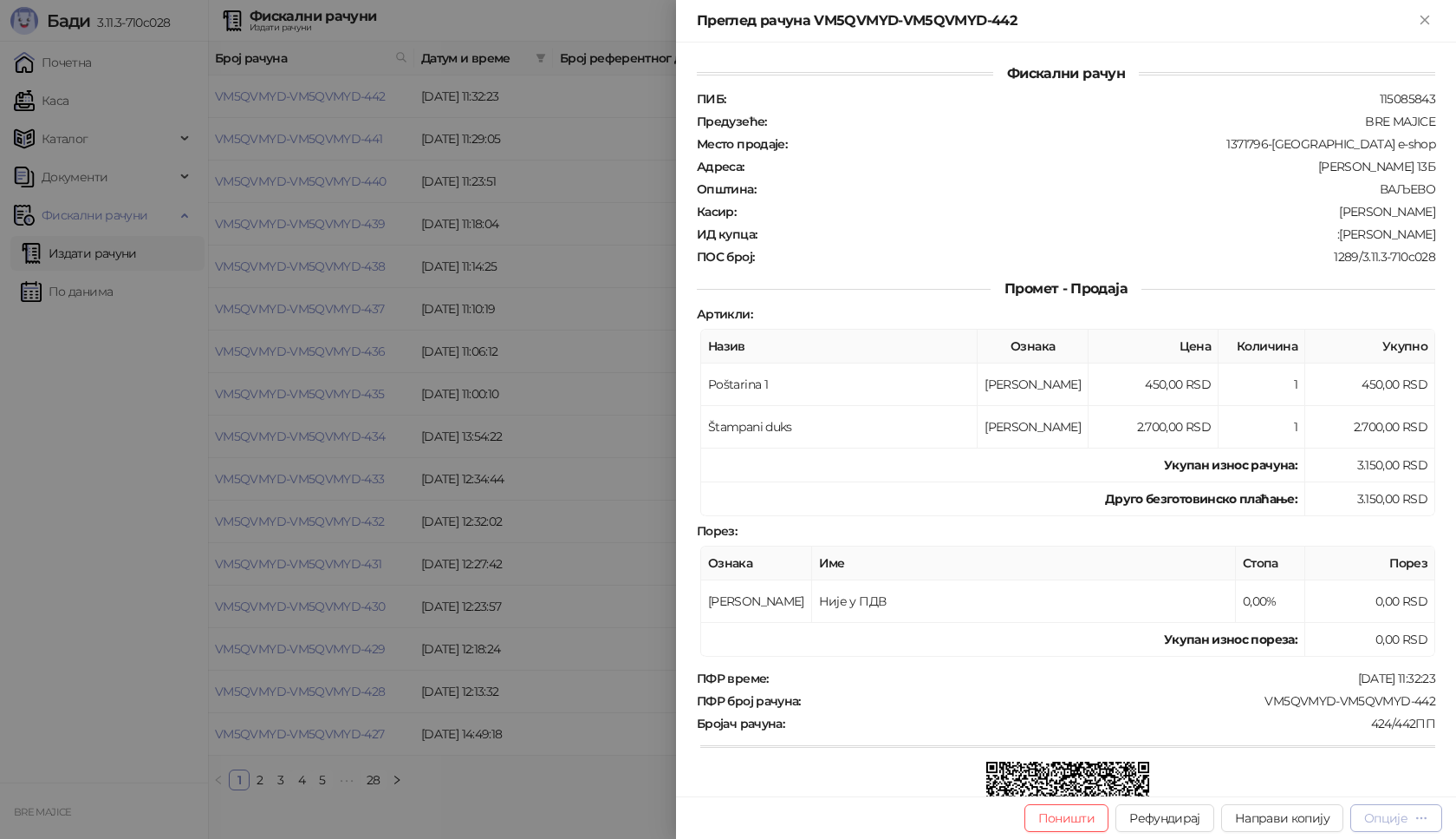
click at [1417, 818] on icon "button" at bounding box center [1421, 817] width 10 height 1
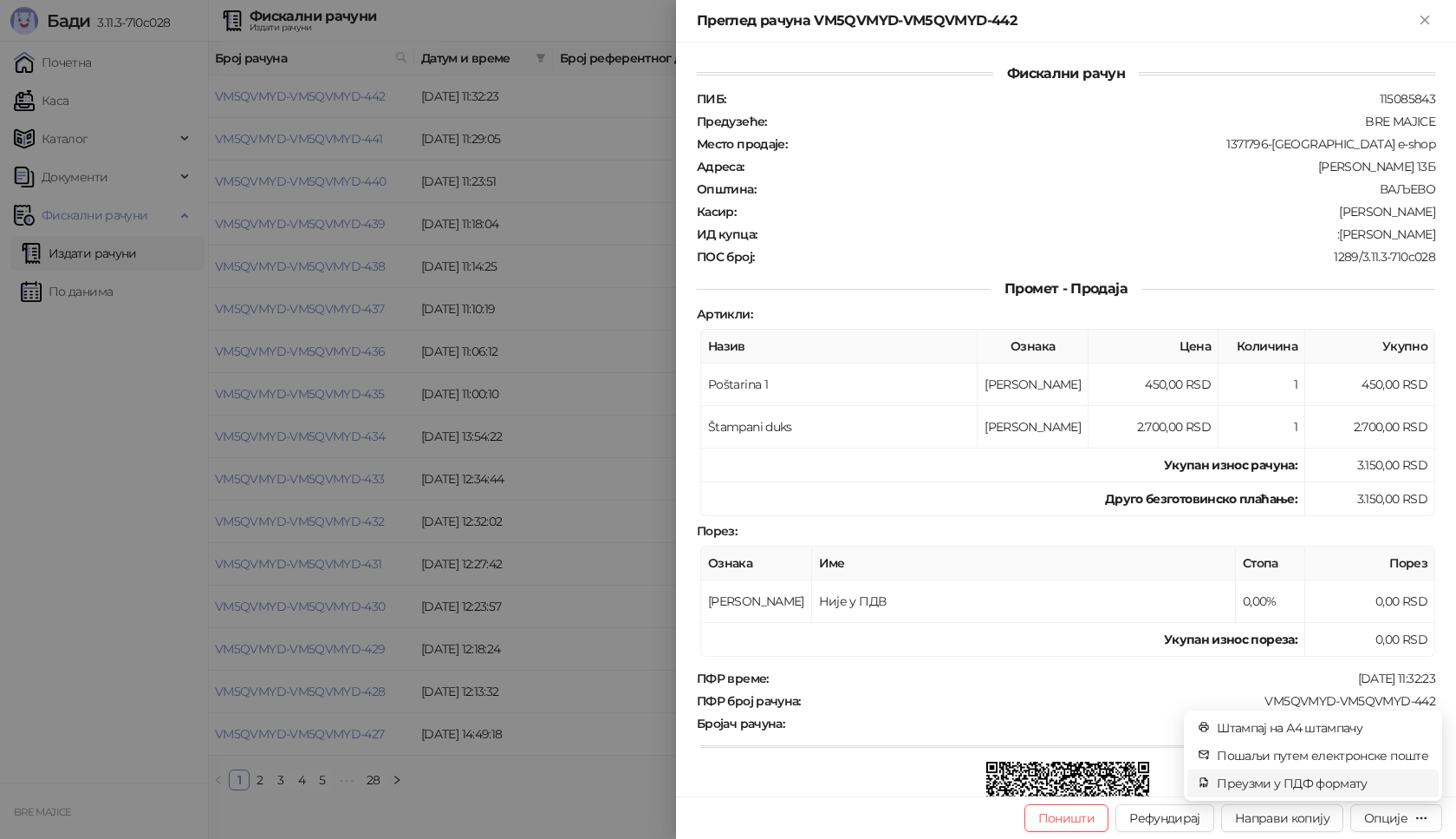
click at [1324, 781] on span "Преузми у ПДФ формату" at bounding box center [1323, 783] width 212 height 19
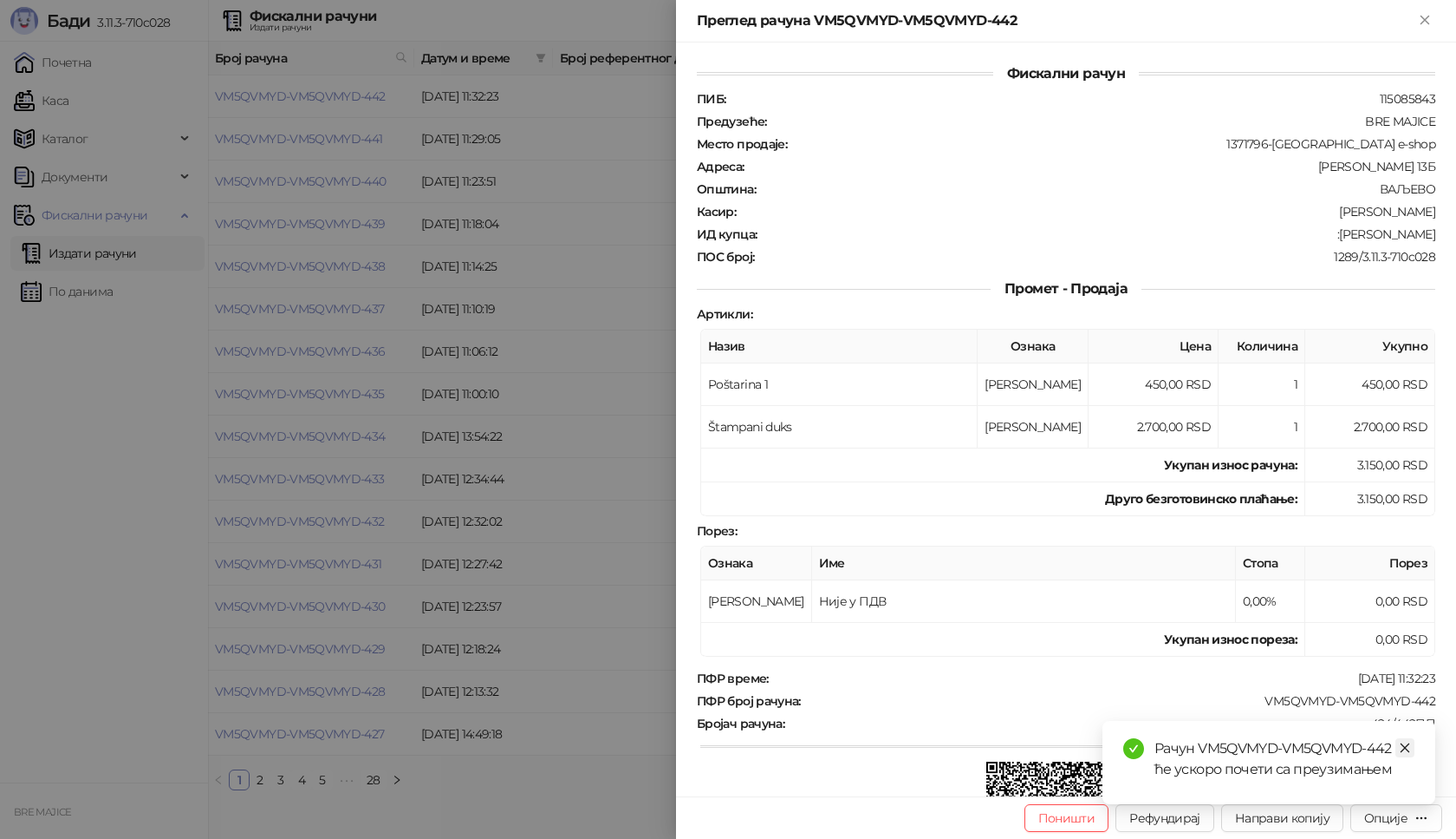
click at [1406, 748] on icon "close" at bounding box center [1405, 748] width 12 height 12
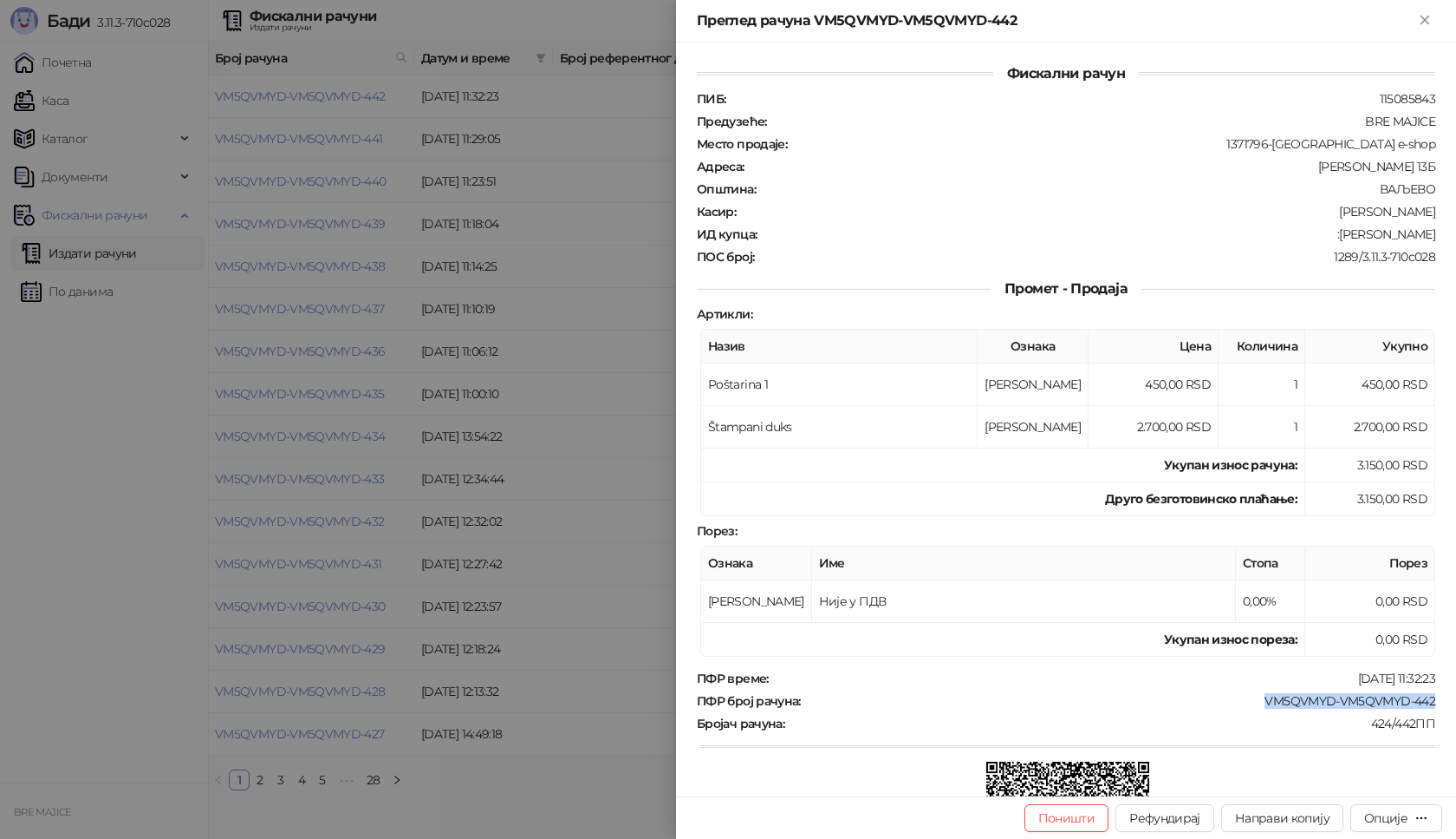
drag, startPoint x: 1420, startPoint y: 698, endPoint x: 1249, endPoint y: 703, distance: 171.1
click at [1249, 703] on div "VM5QVMYD-VM5QVMYD-442" at bounding box center [1120, 700] width 635 height 16
drag, startPoint x: 1424, startPoint y: 233, endPoint x: 1323, endPoint y: 234, distance: 101.0
click at [1323, 234] on div "Фискални рачун ПИБ : 115085843 Предузеће : BRE MAJICE Место продаје : 1371796-B…" at bounding box center [1066, 419] width 780 height 754
click at [1431, 24] on icon "Close" at bounding box center [1425, 20] width 16 height 16
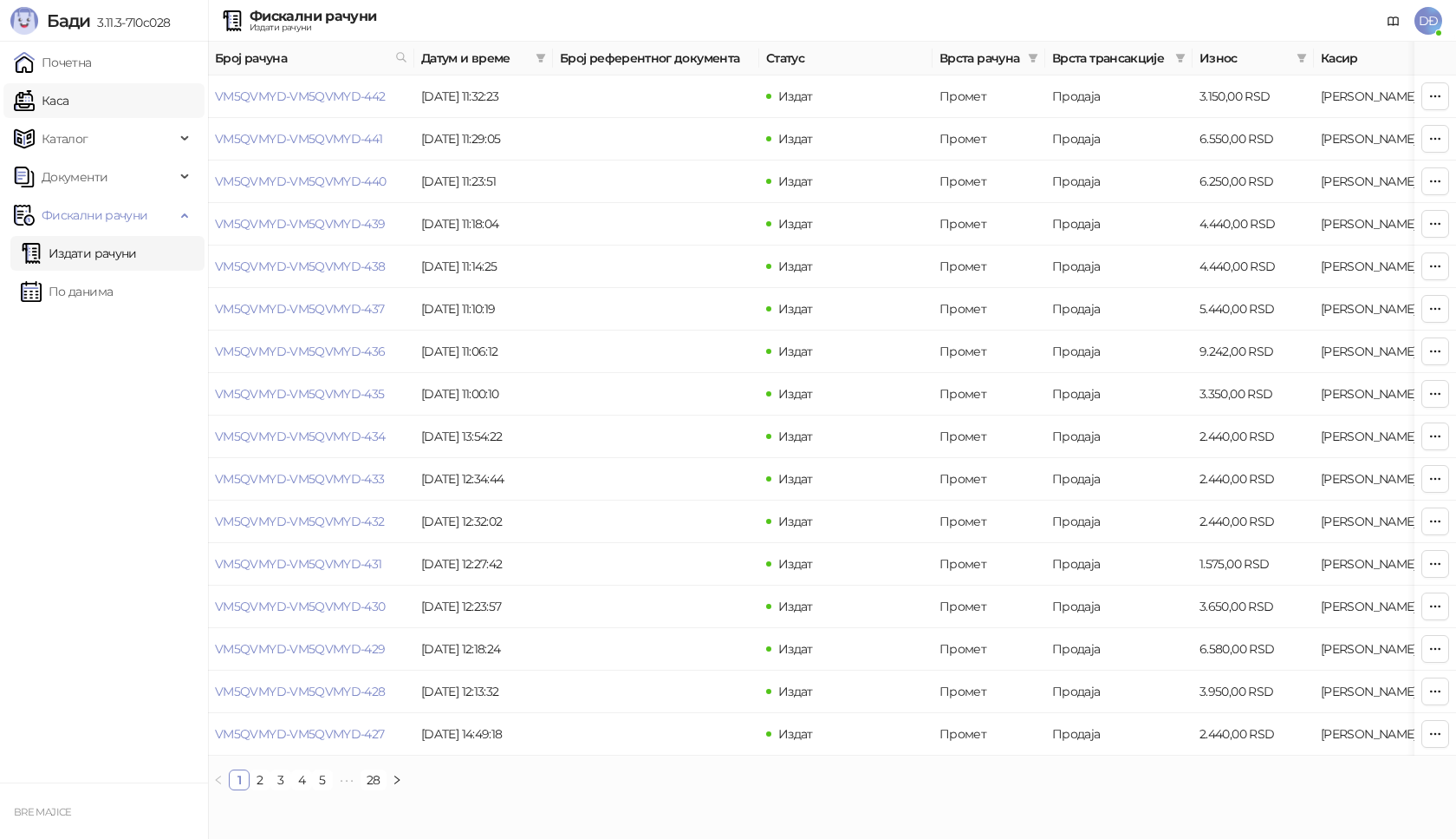
click at [44, 91] on link "Каса" at bounding box center [41, 101] width 55 height 35
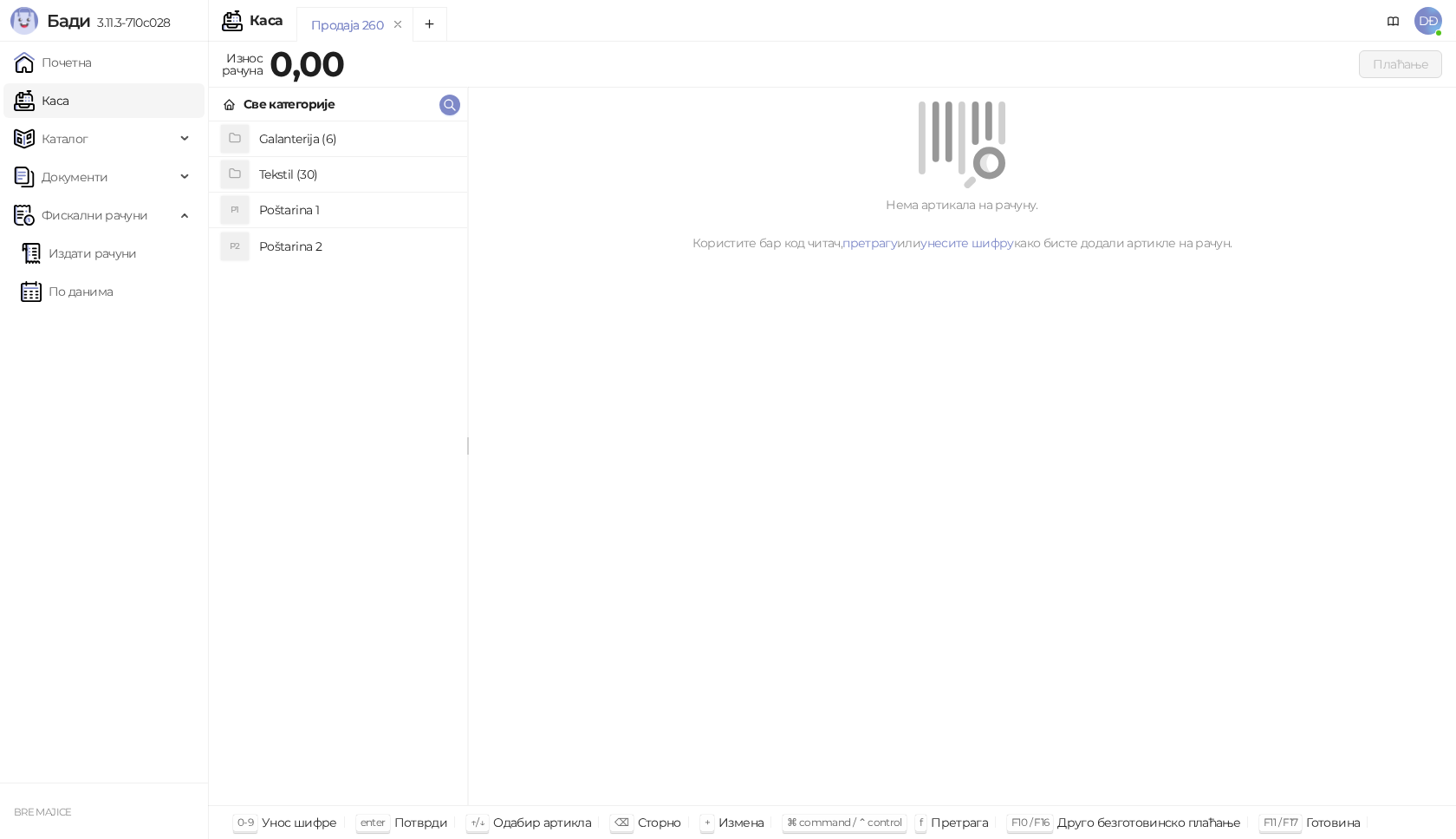
click at [302, 213] on h4 "Poštarina 1" at bounding box center [356, 210] width 194 height 28
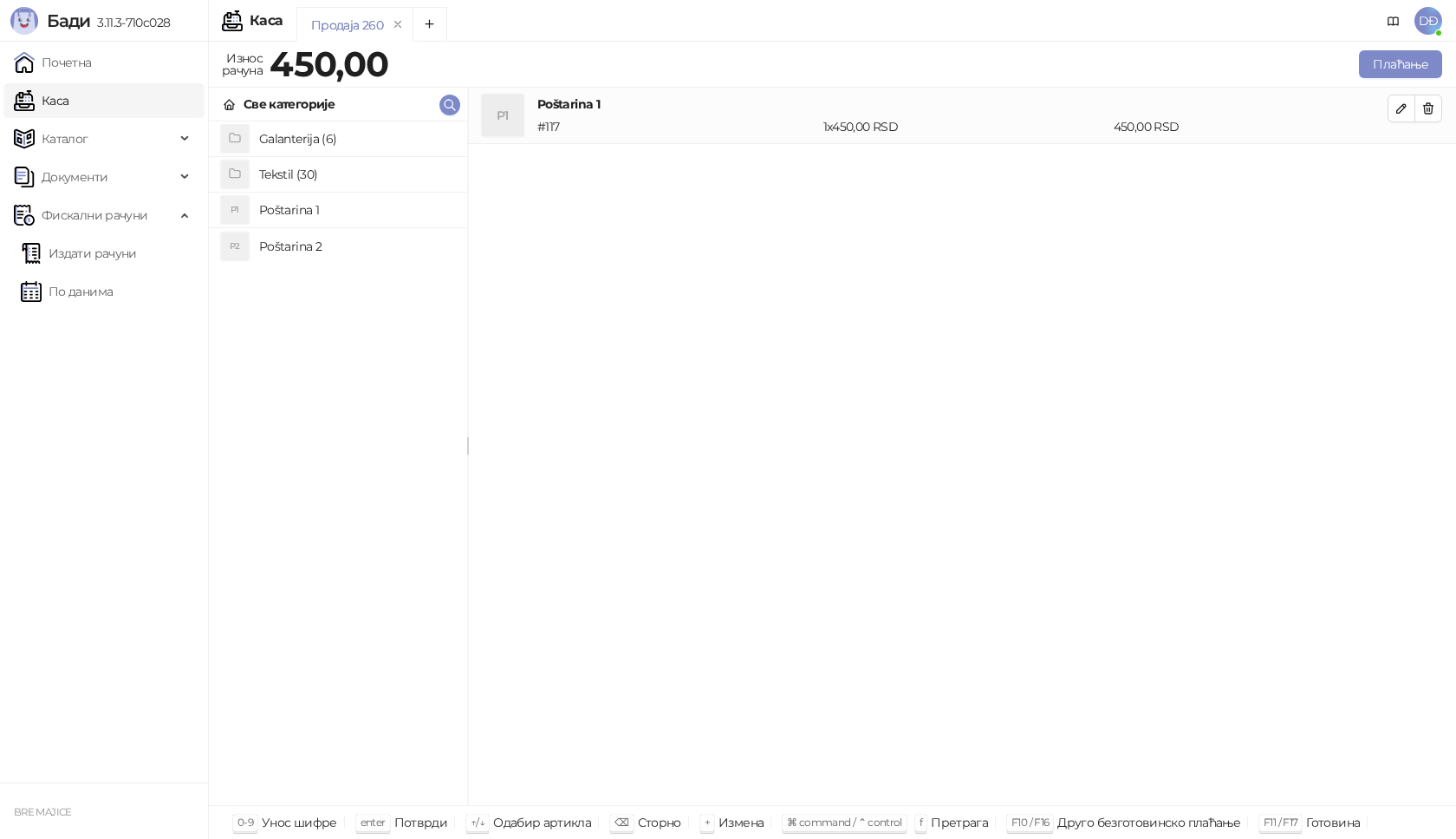
click at [286, 176] on h4 "Tekstil (30)" at bounding box center [356, 174] width 194 height 28
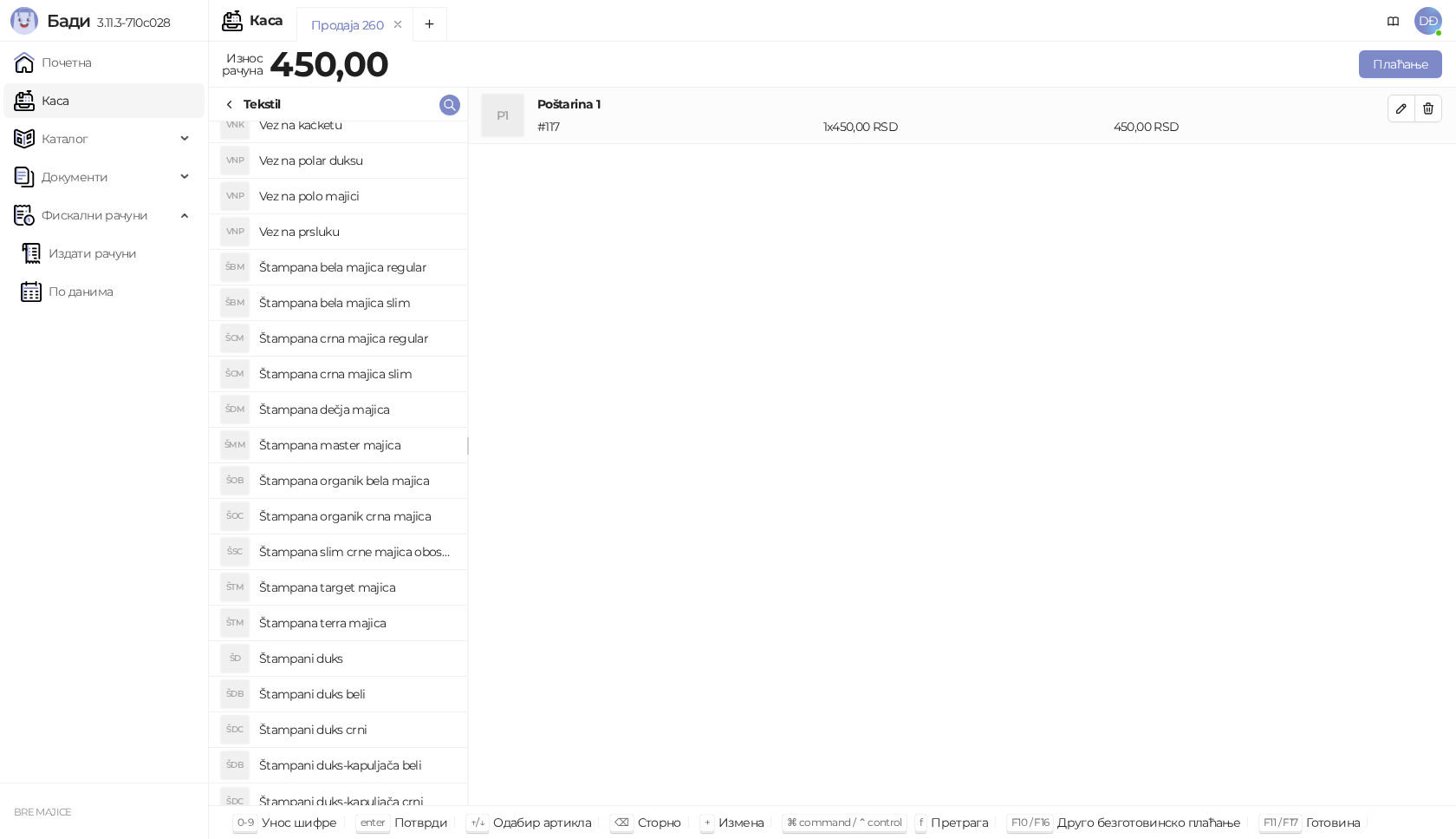
scroll to position [383, 0]
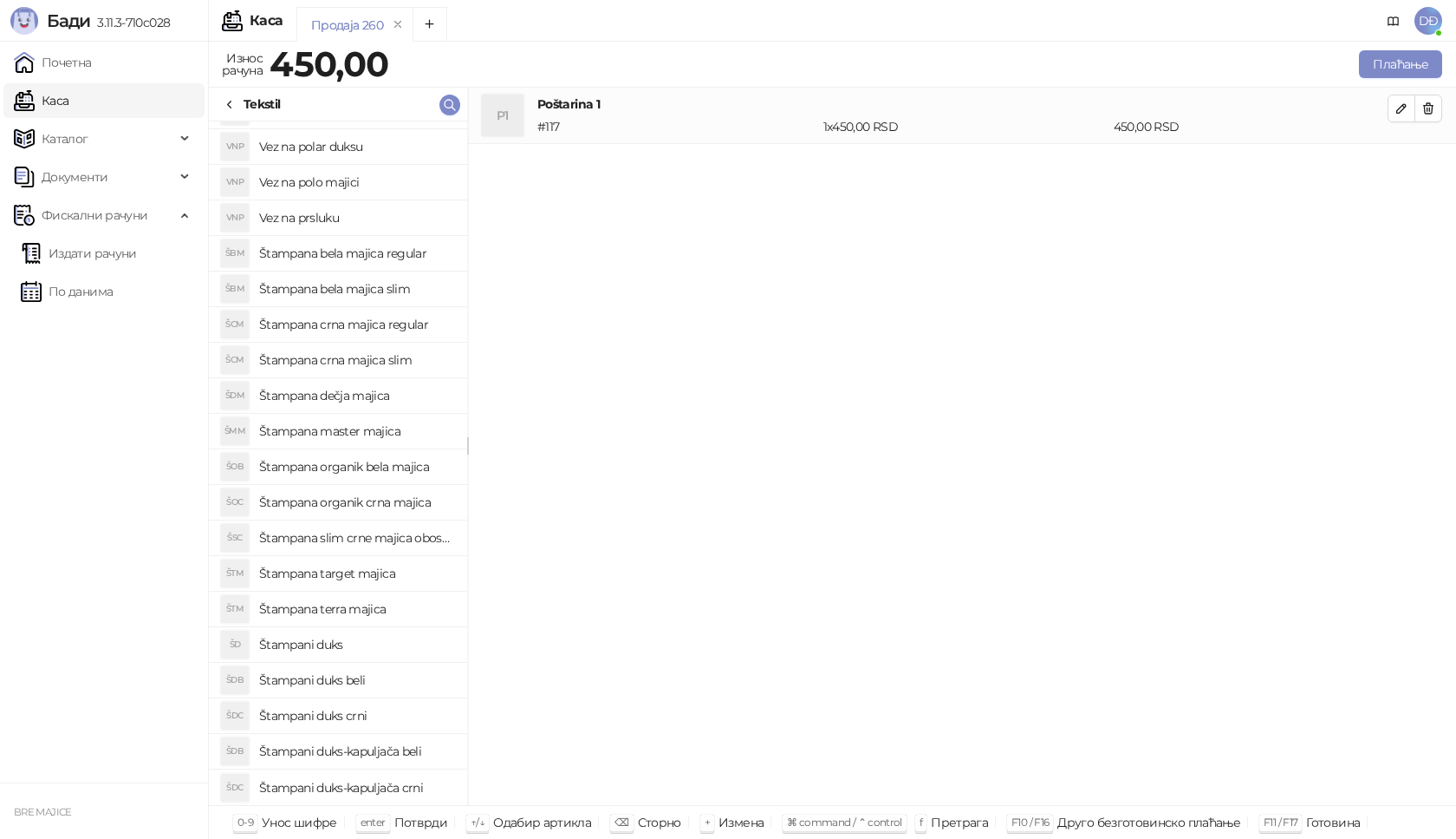
click at [319, 646] on h4 "Štampani duks" at bounding box center [356, 645] width 194 height 28
click at [1405, 172] on span "button" at bounding box center [1402, 164] width 14 height 17
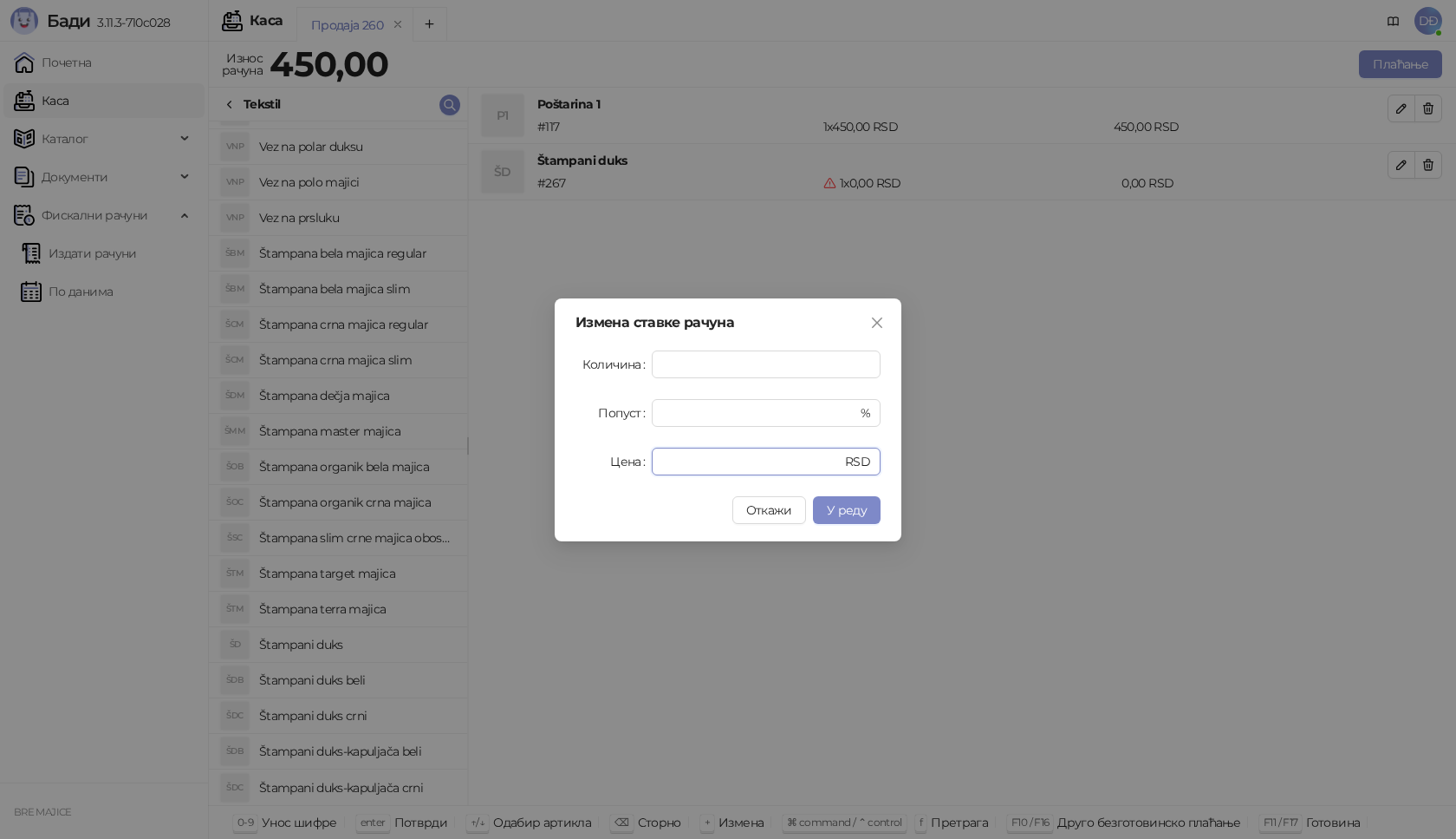
drag, startPoint x: 686, startPoint y: 470, endPoint x: 605, endPoint y: 454, distance: 82.6
click at [582, 462] on div "Цена * RSD" at bounding box center [728, 462] width 305 height 28
type input "****"
click at [843, 509] on span "У реду" at bounding box center [847, 510] width 40 height 16
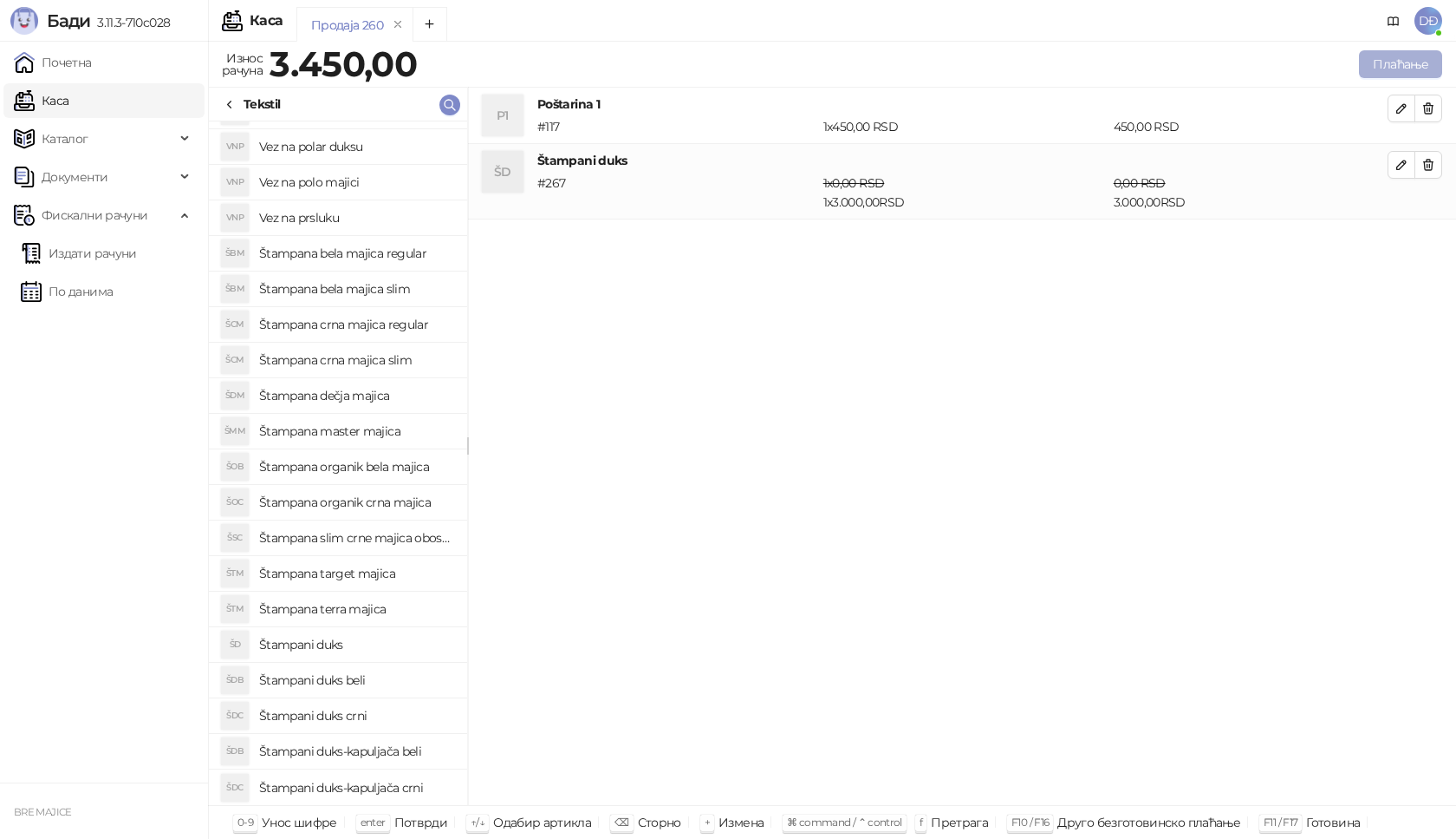
click at [1385, 64] on button "Плаћање" at bounding box center [1401, 64] width 84 height 28
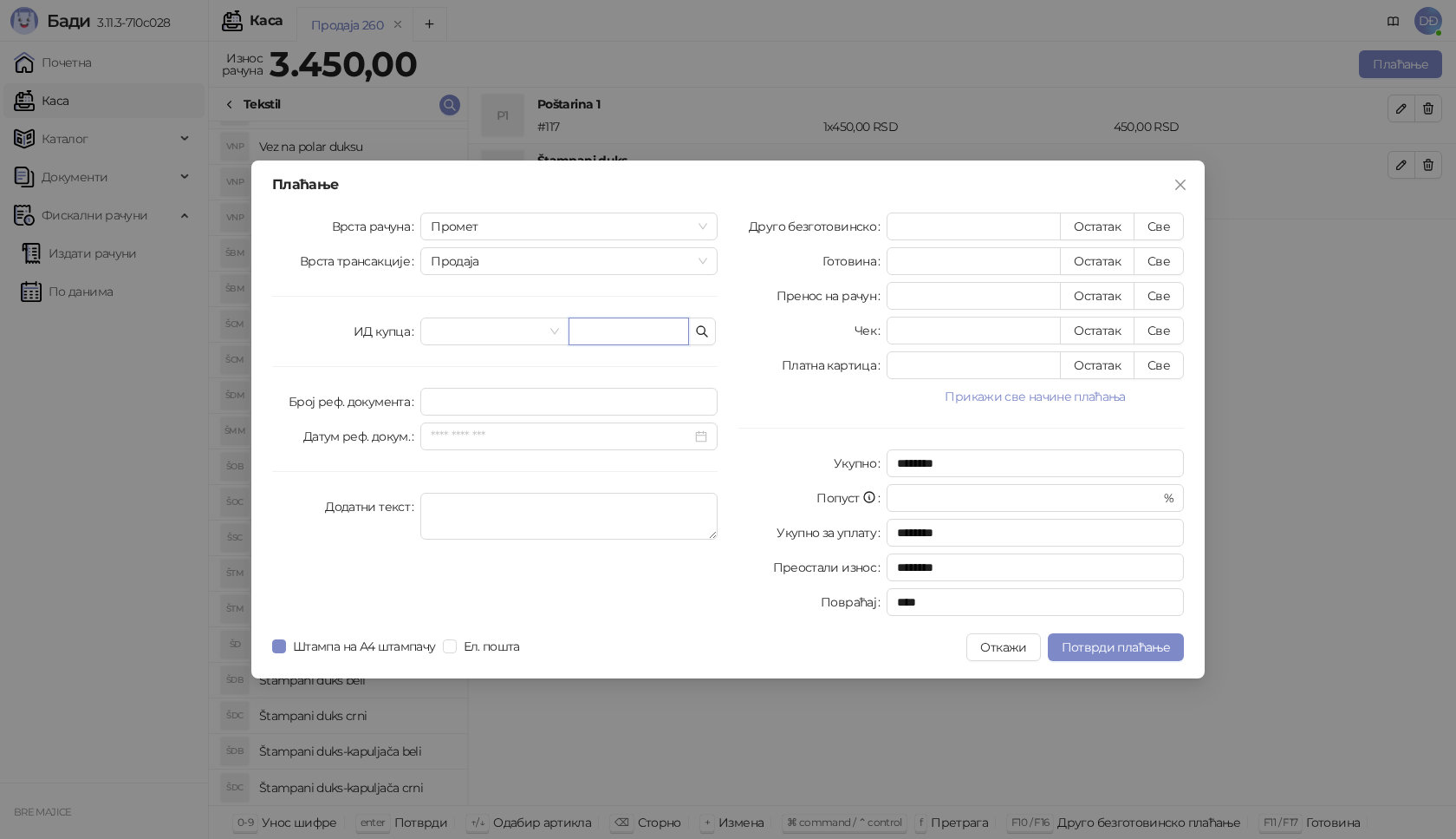
click at [643, 331] on input "text" at bounding box center [629, 331] width 120 height 28
paste input "**********"
type input "**********"
click at [1163, 223] on button "Све" at bounding box center [1159, 227] width 51 height 28
type input "****"
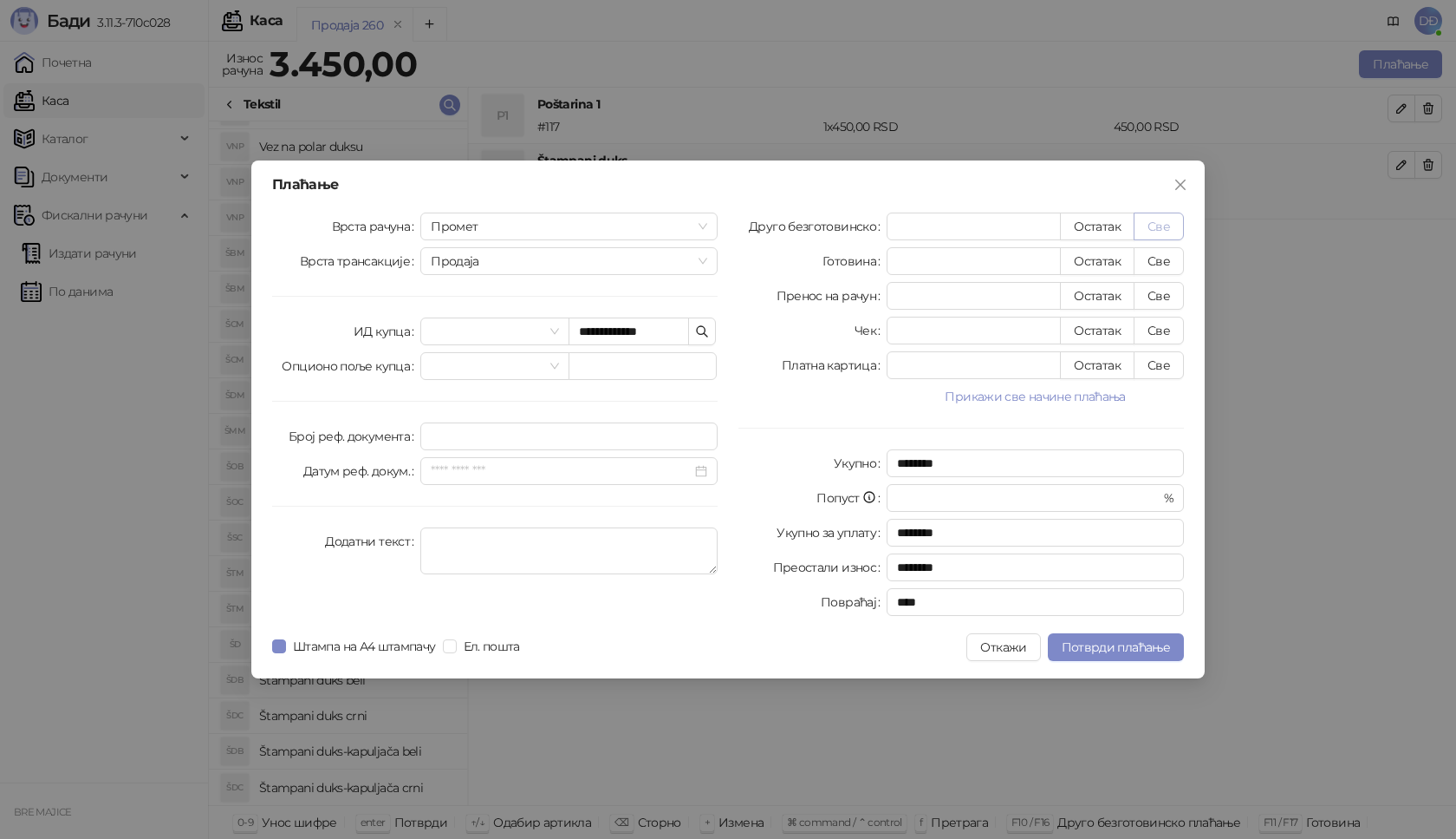
type input "****"
click at [1095, 643] on span "Потврди плаћање" at bounding box center [1116, 647] width 108 height 16
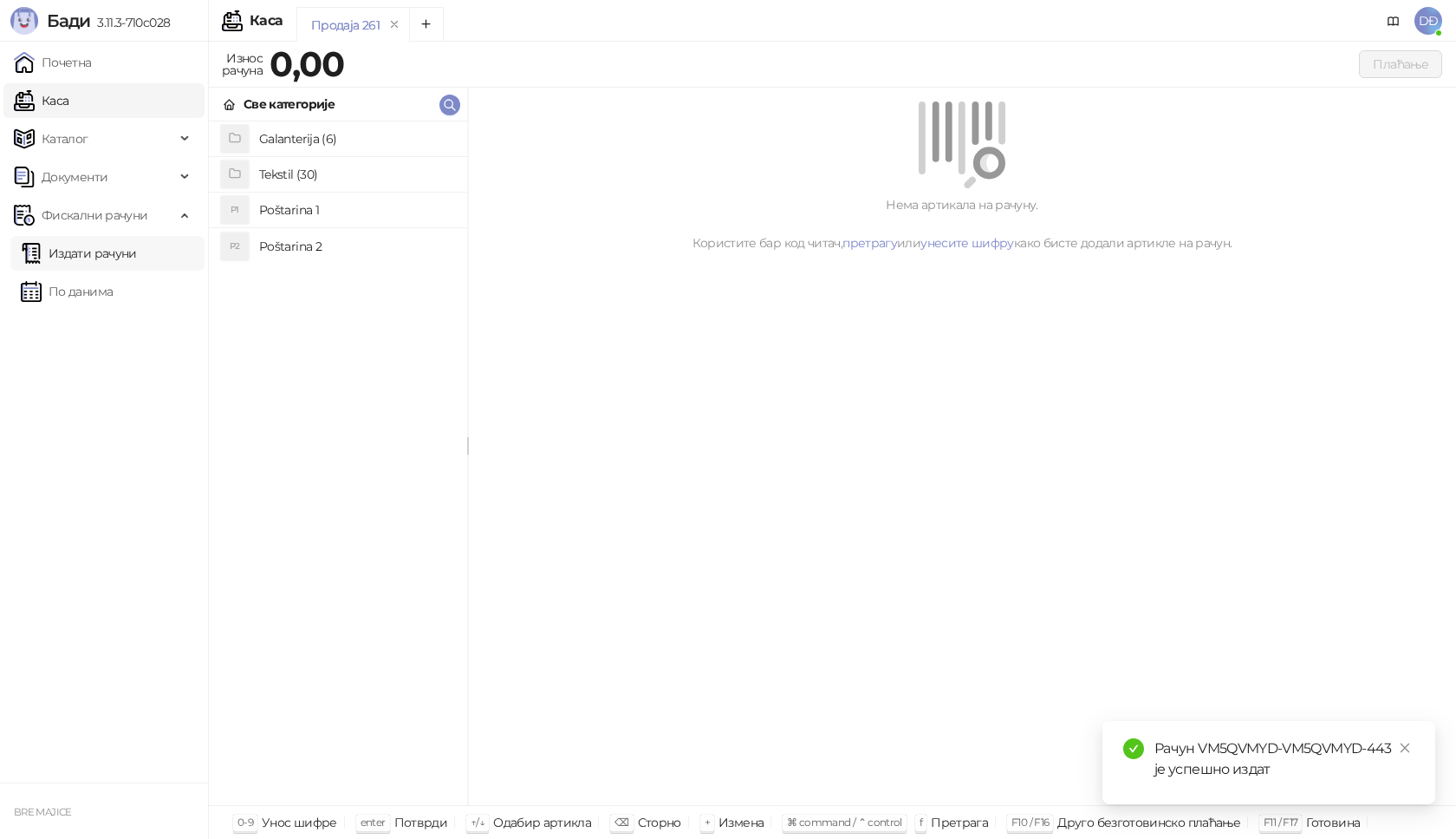
click at [114, 254] on link "Издати рачуни" at bounding box center [78, 254] width 116 height 35
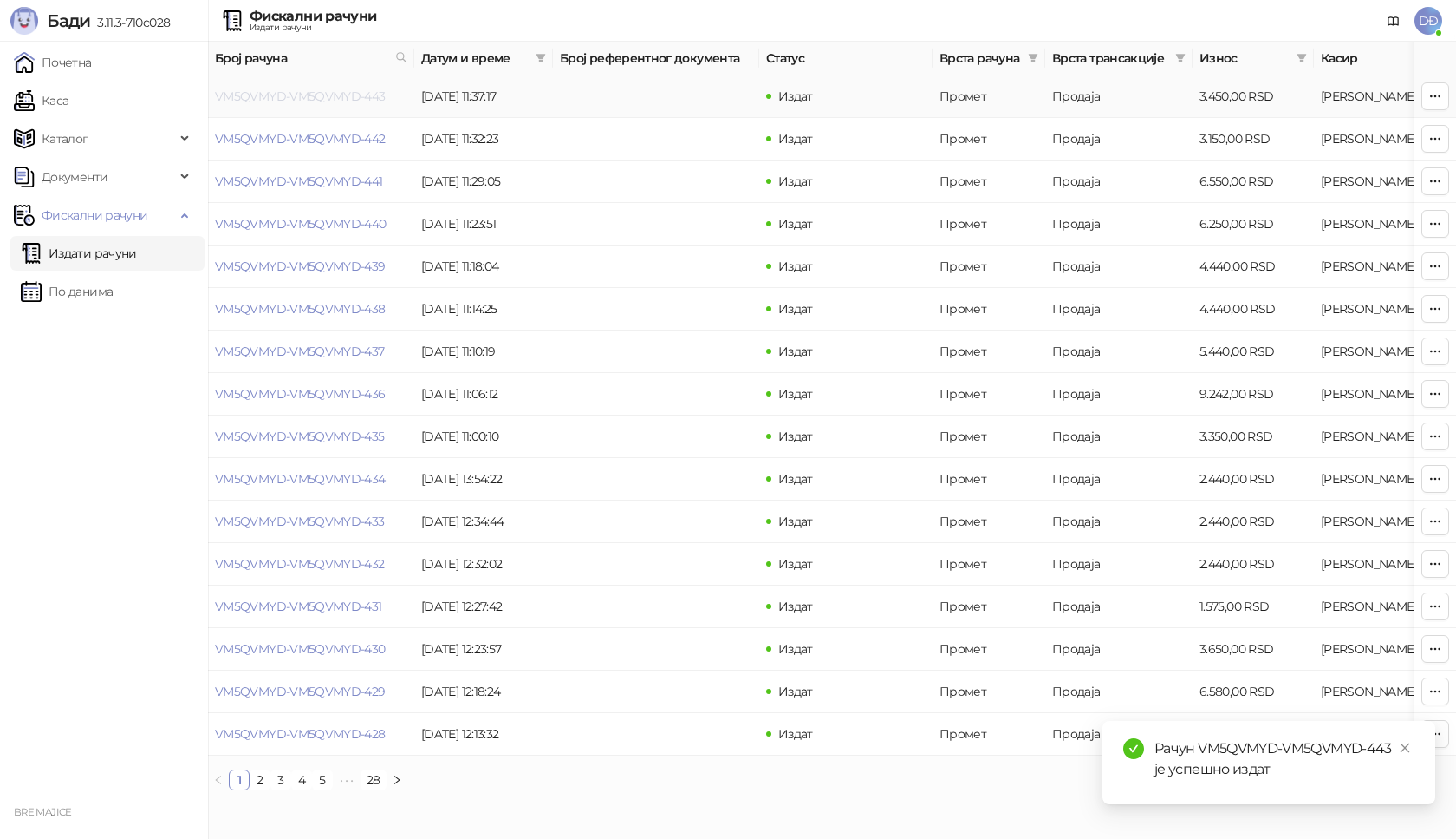
click at [289, 93] on link "VM5QVMYD-VM5QVMYD-443" at bounding box center [300, 97] width 171 height 16
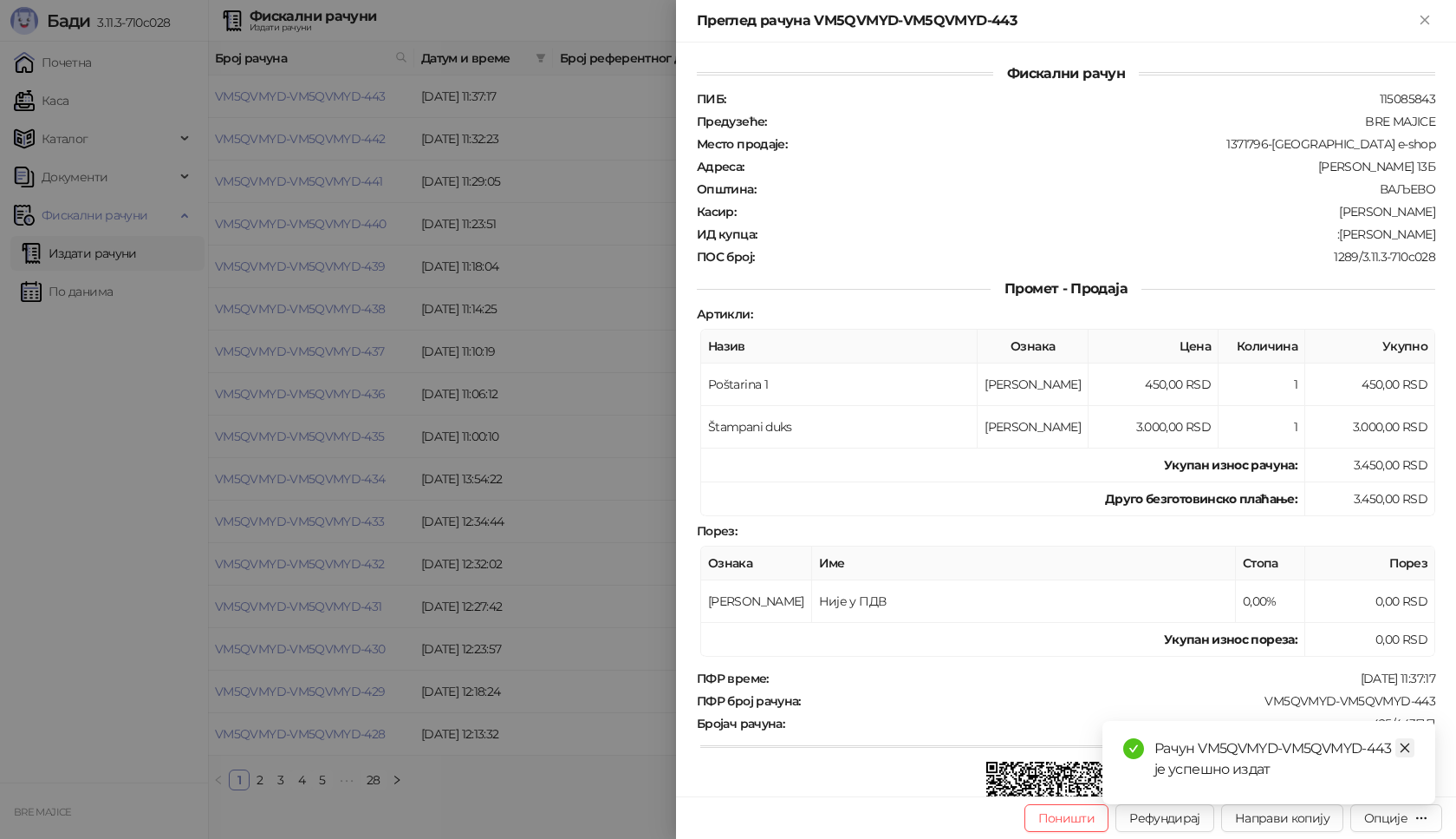
click at [1402, 751] on icon "close" at bounding box center [1405, 748] width 10 height 10
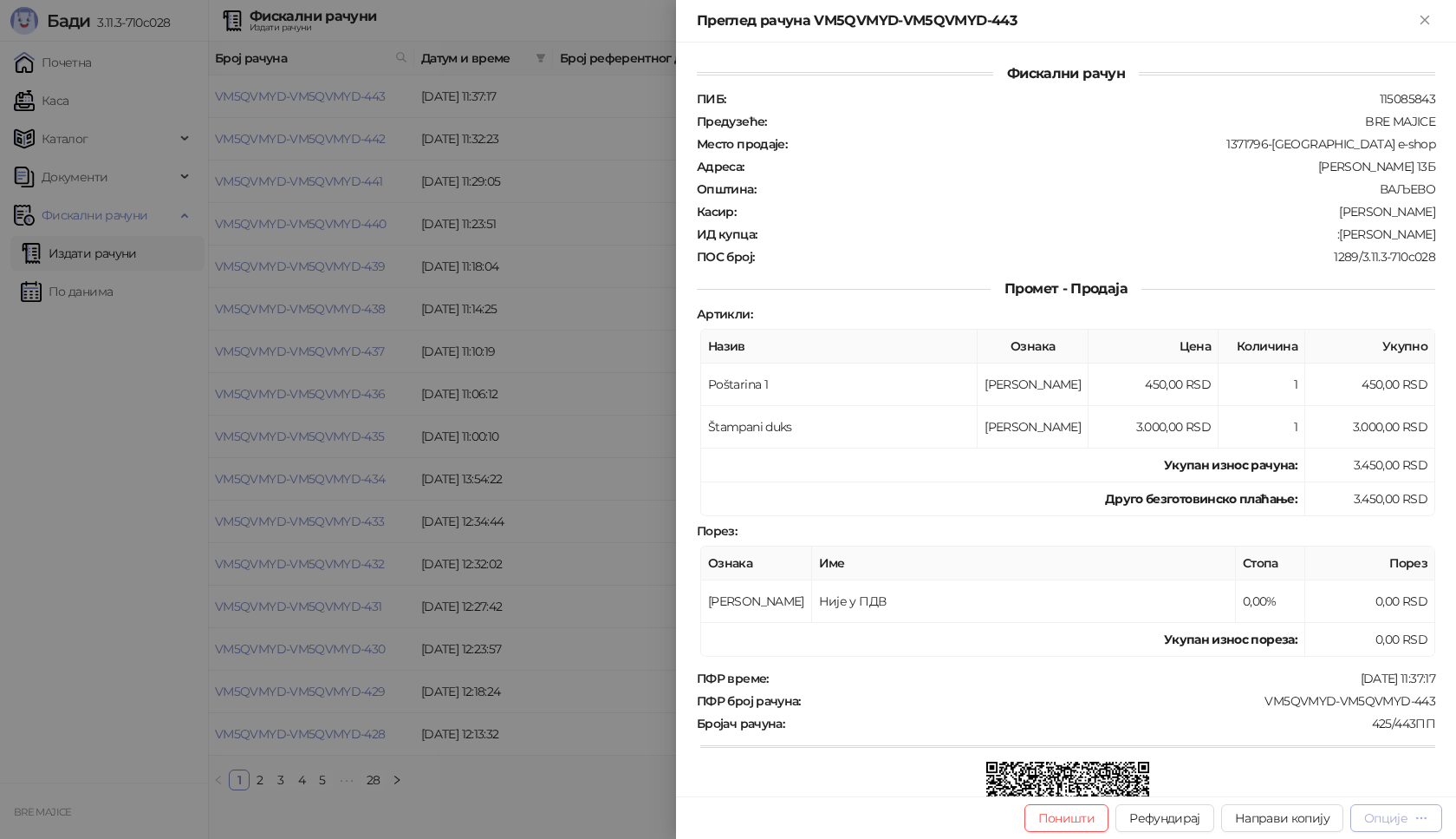
click at [1390, 822] on div "Опције" at bounding box center [1386, 818] width 44 height 16
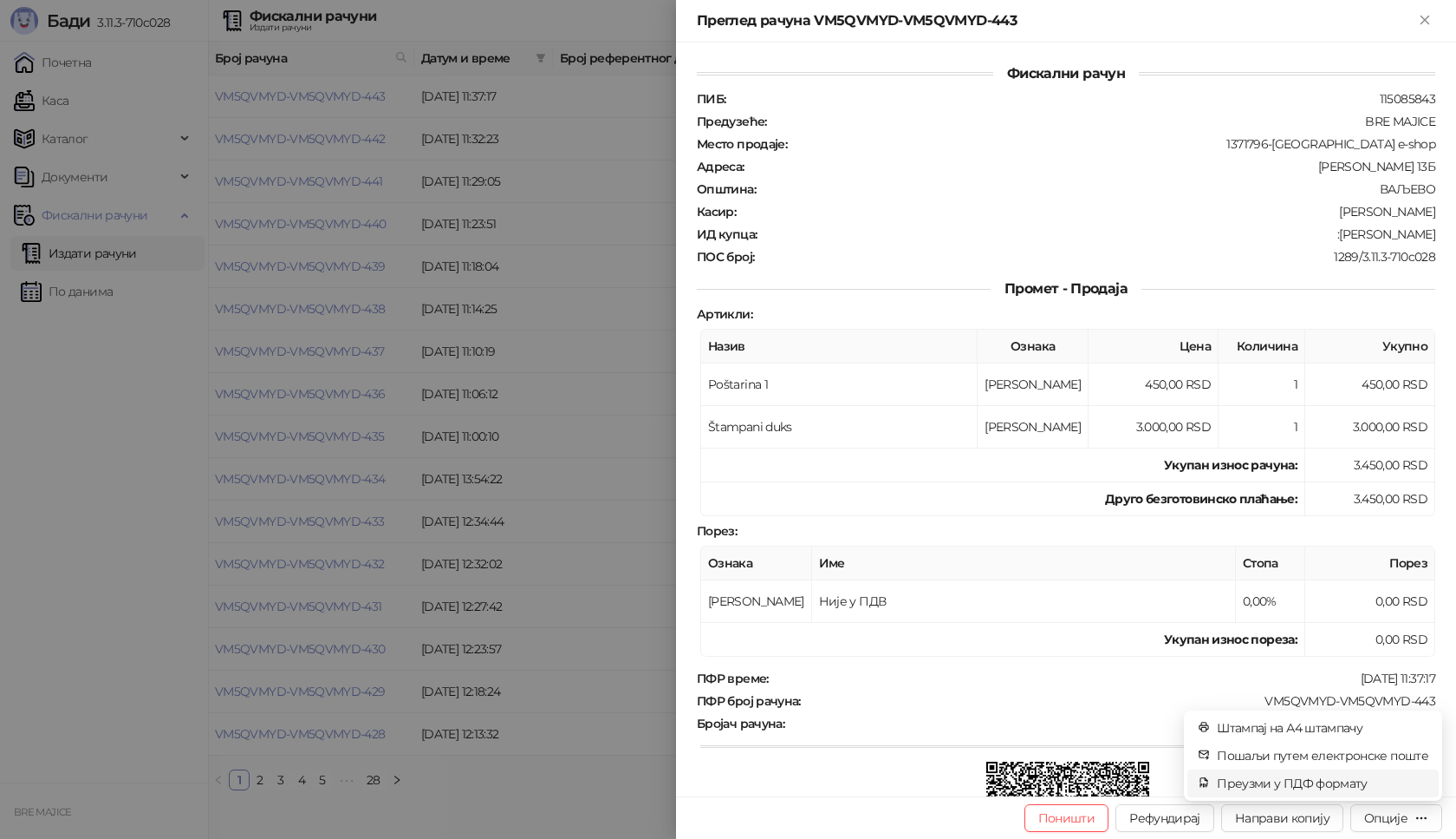
click at [1337, 777] on span "Преузми у ПДФ формату" at bounding box center [1323, 783] width 212 height 19
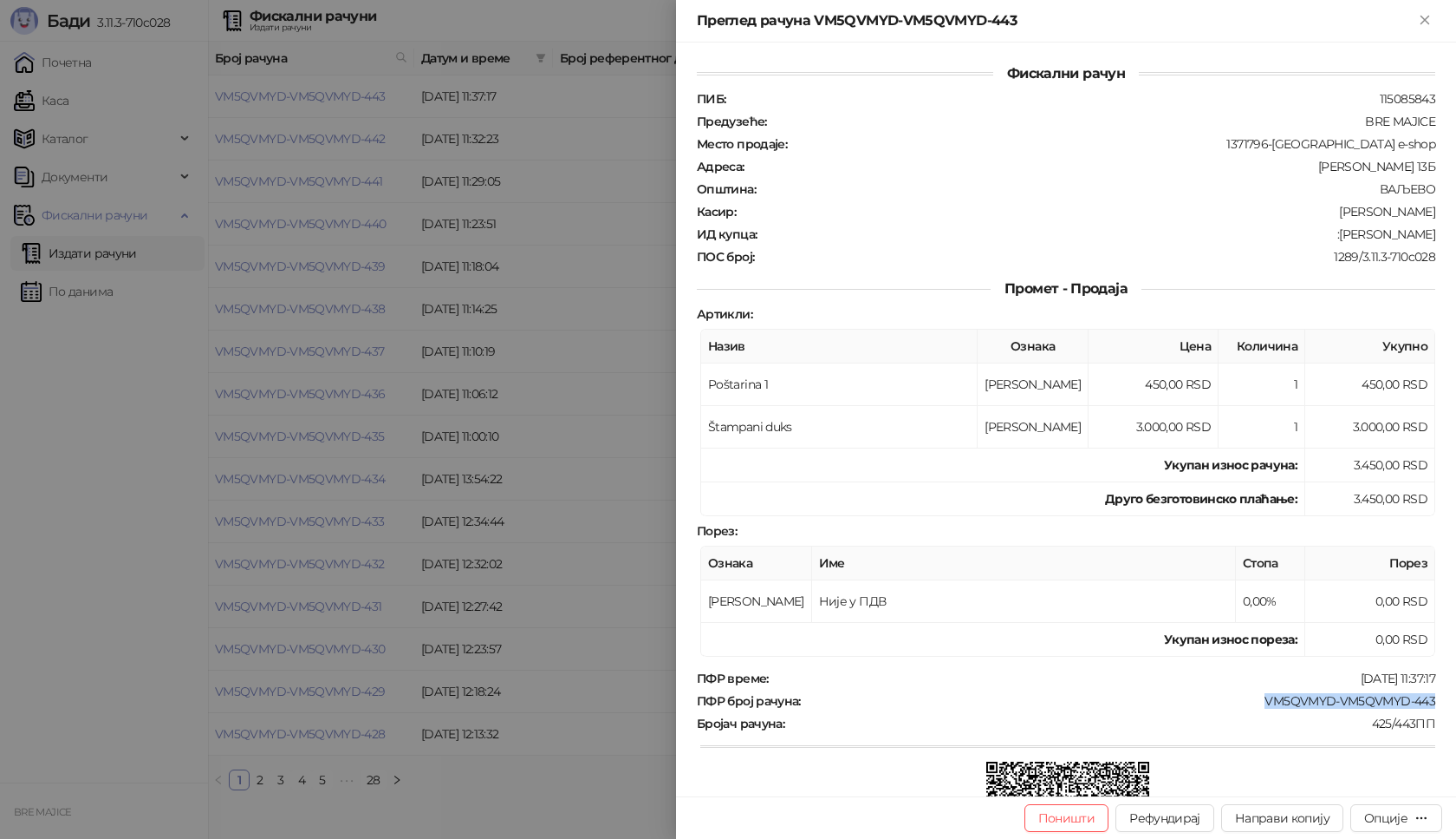
drag, startPoint x: 1408, startPoint y: 700, endPoint x: 1250, endPoint y: 700, distance: 158.0
click at [1250, 700] on div "Фискални рачун ПИБ : 115085843 Предузеће : BRE MAJICE Место продаје : 1371796-[…" at bounding box center [1066, 419] width 780 height 754
drag, startPoint x: 1421, startPoint y: 234, endPoint x: 1354, endPoint y: 238, distance: 67.1
click at [1354, 238] on div ":[PERSON_NAME]" at bounding box center [1097, 234] width 678 height 16
click at [1427, 17] on icon "Close" at bounding box center [1424, 19] width 8 height 8
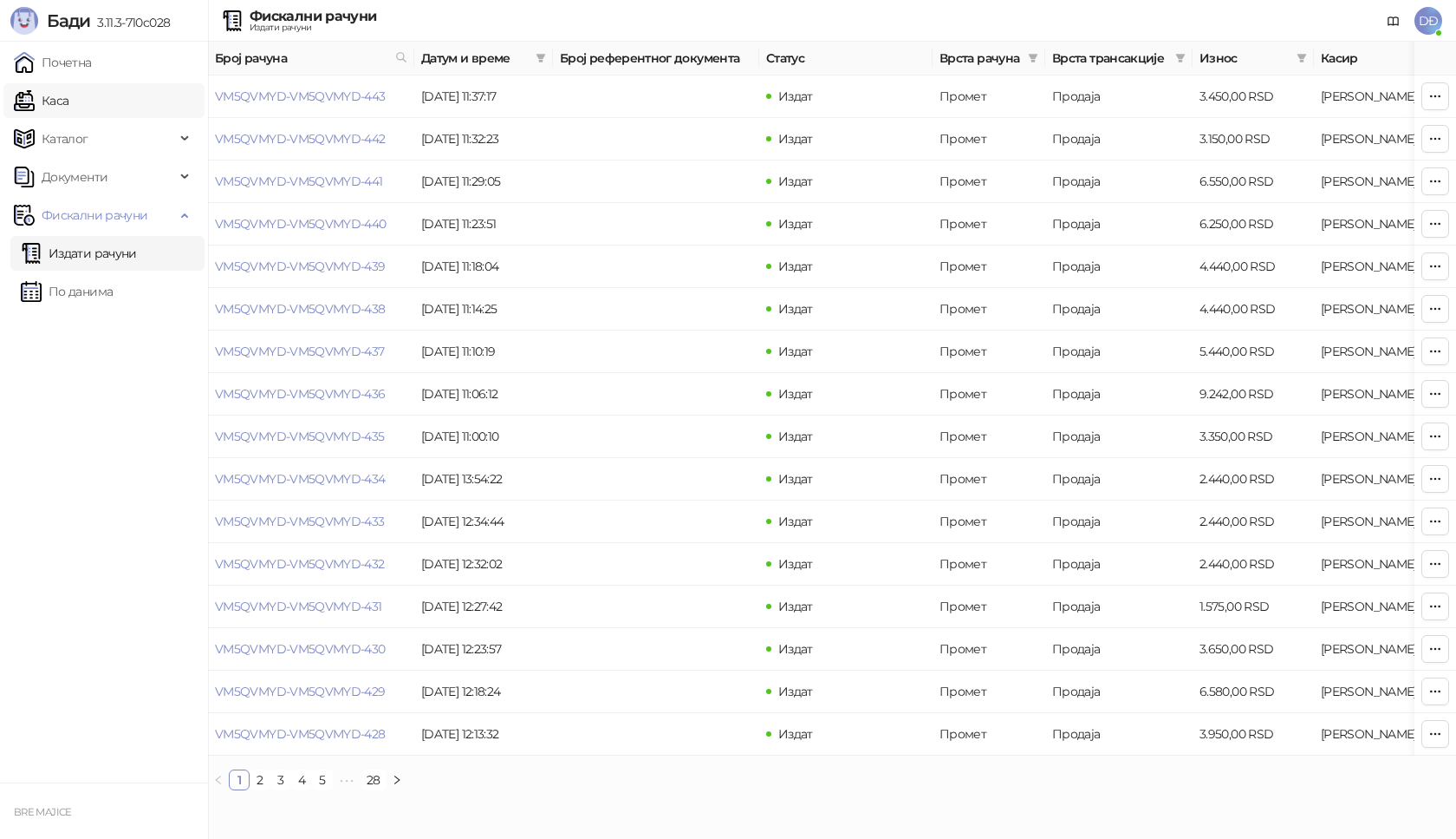
click at [50, 96] on link "Каса" at bounding box center [41, 101] width 55 height 35
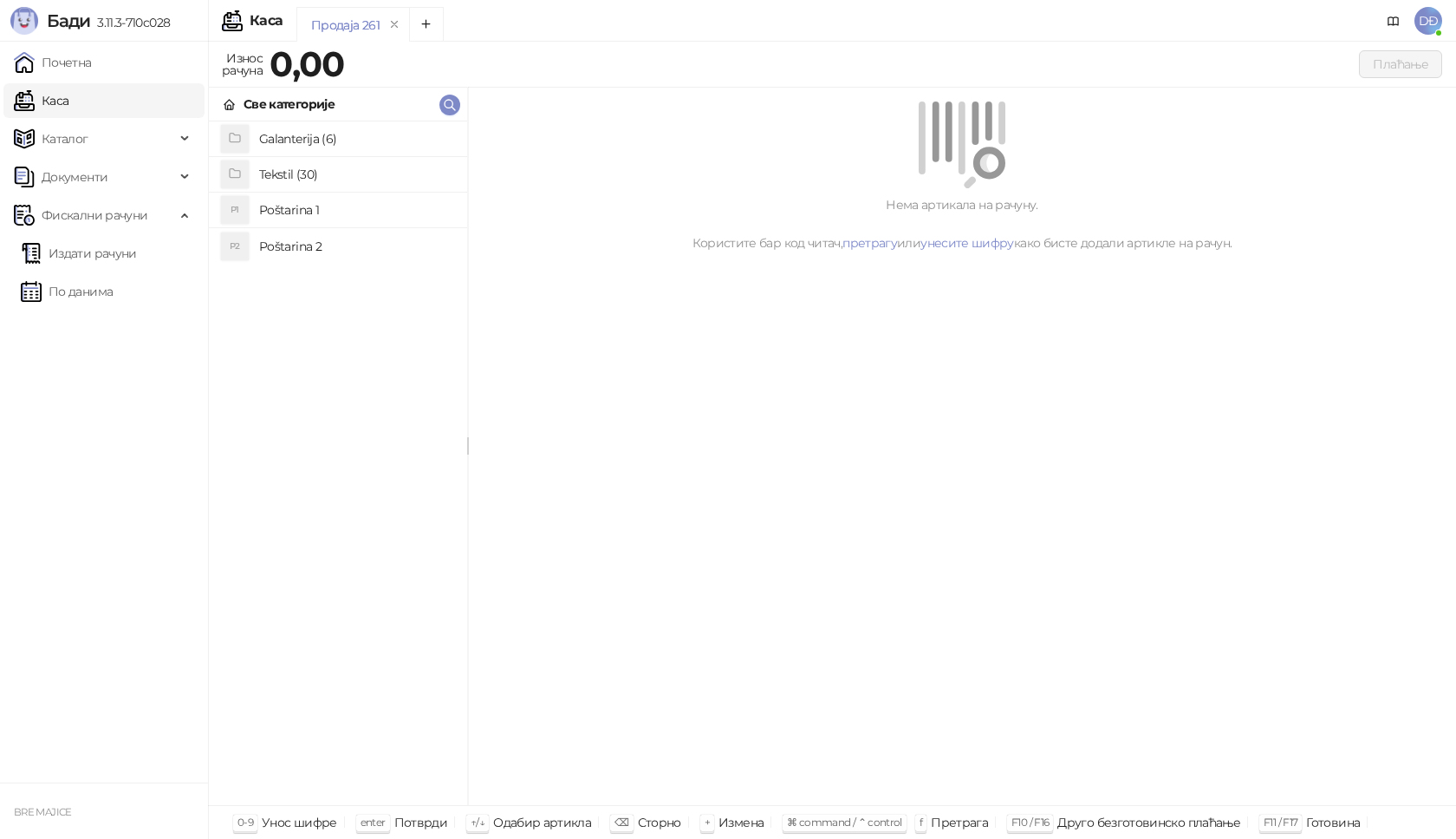
click at [291, 210] on h4 "Poštarina 1" at bounding box center [356, 210] width 194 height 28
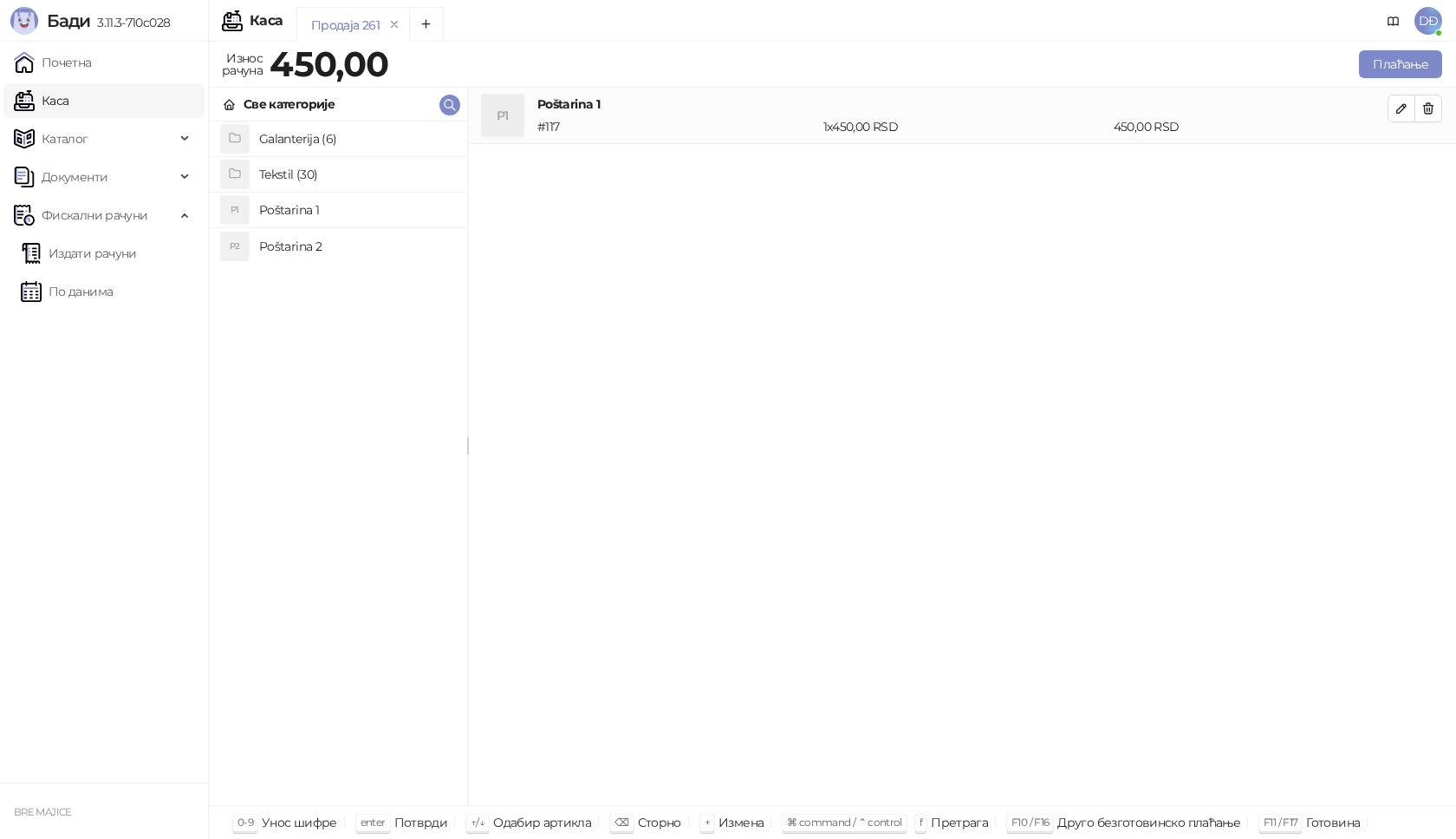
click at [305, 172] on h4 "Tekstil (30)" at bounding box center [356, 174] width 194 height 28
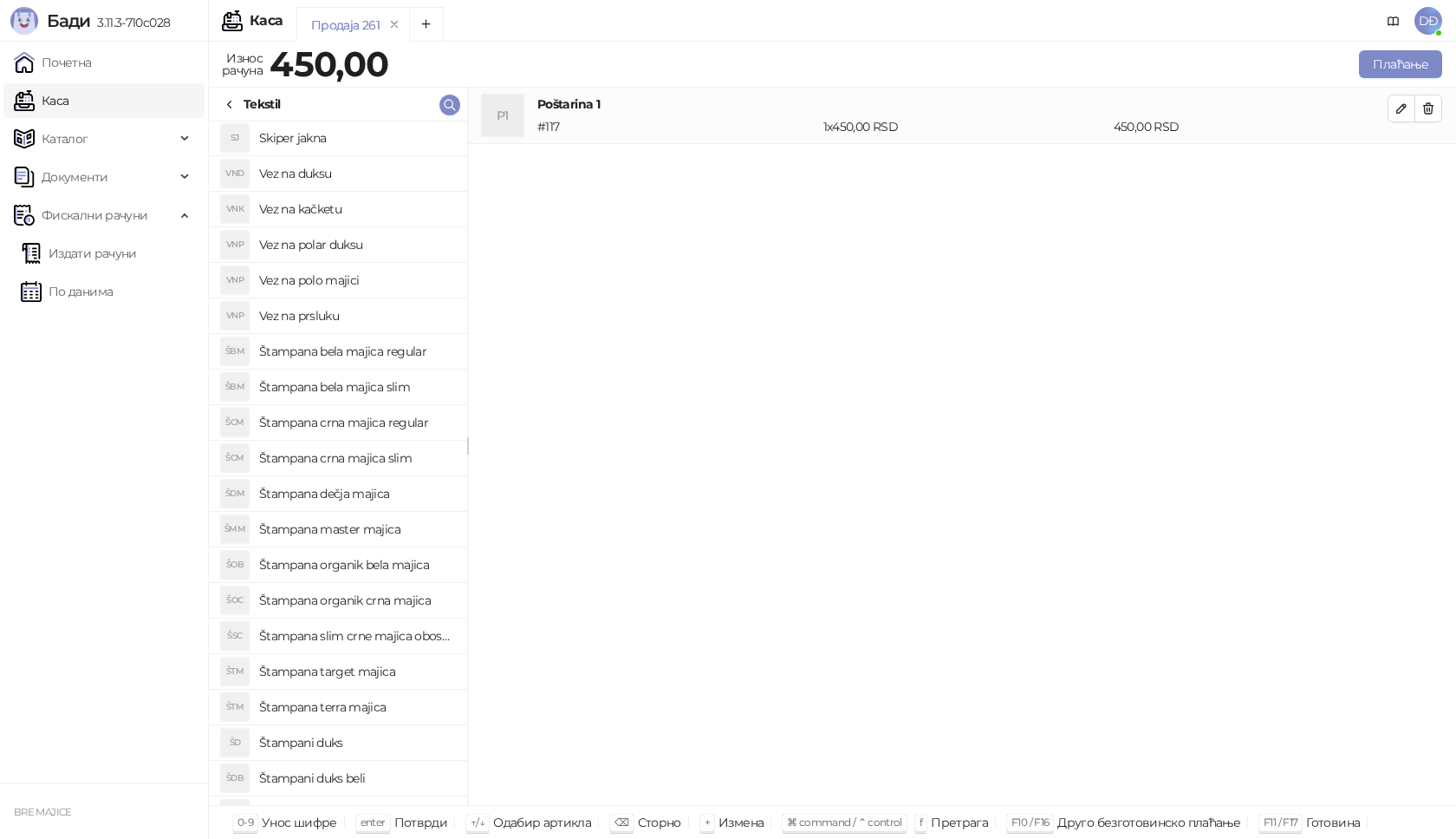
scroll to position [383, 0]
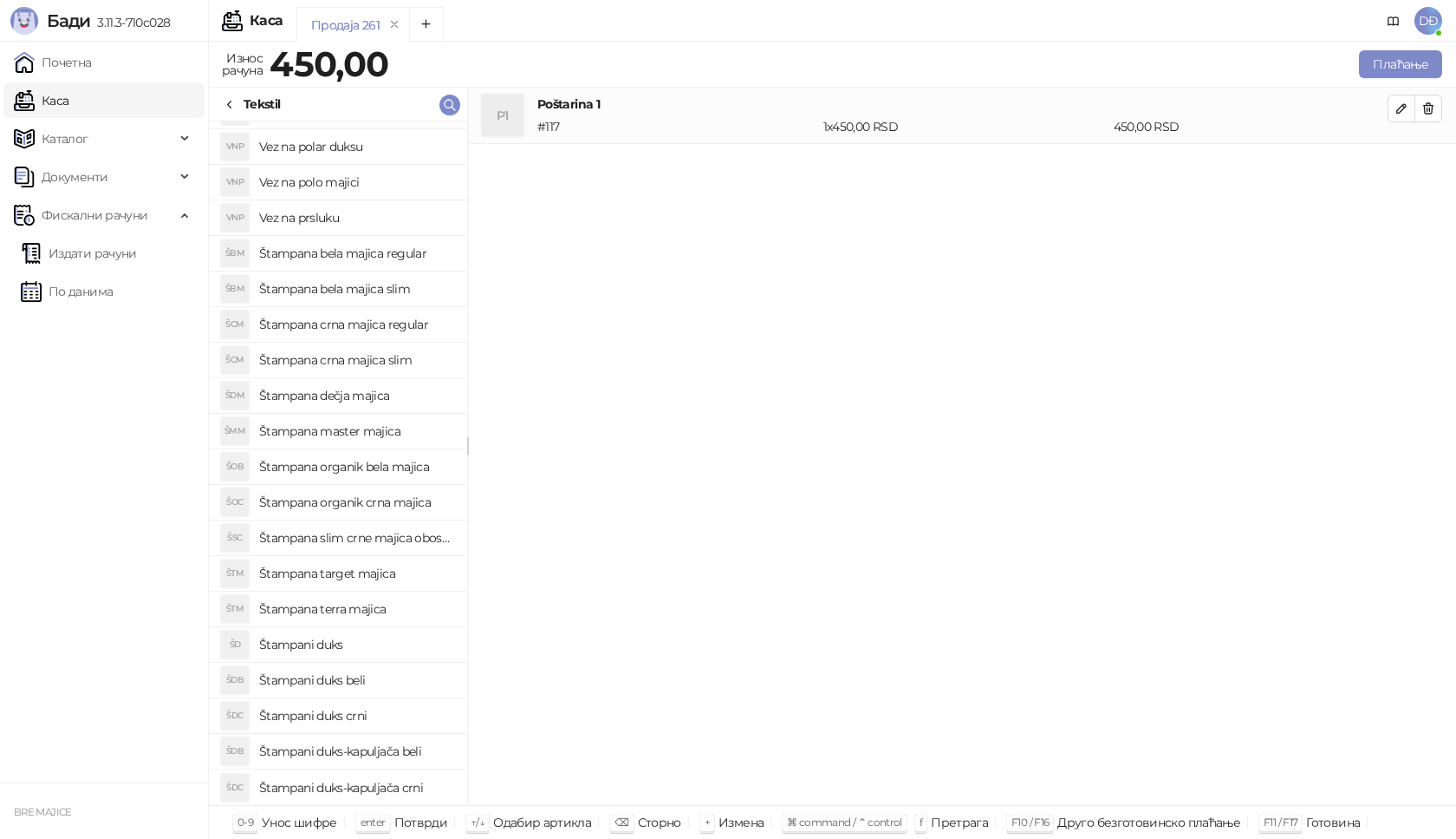
click at [326, 647] on h4 "Štampani duks" at bounding box center [356, 645] width 194 height 28
click at [1403, 168] on icon "button" at bounding box center [1402, 165] width 14 height 14
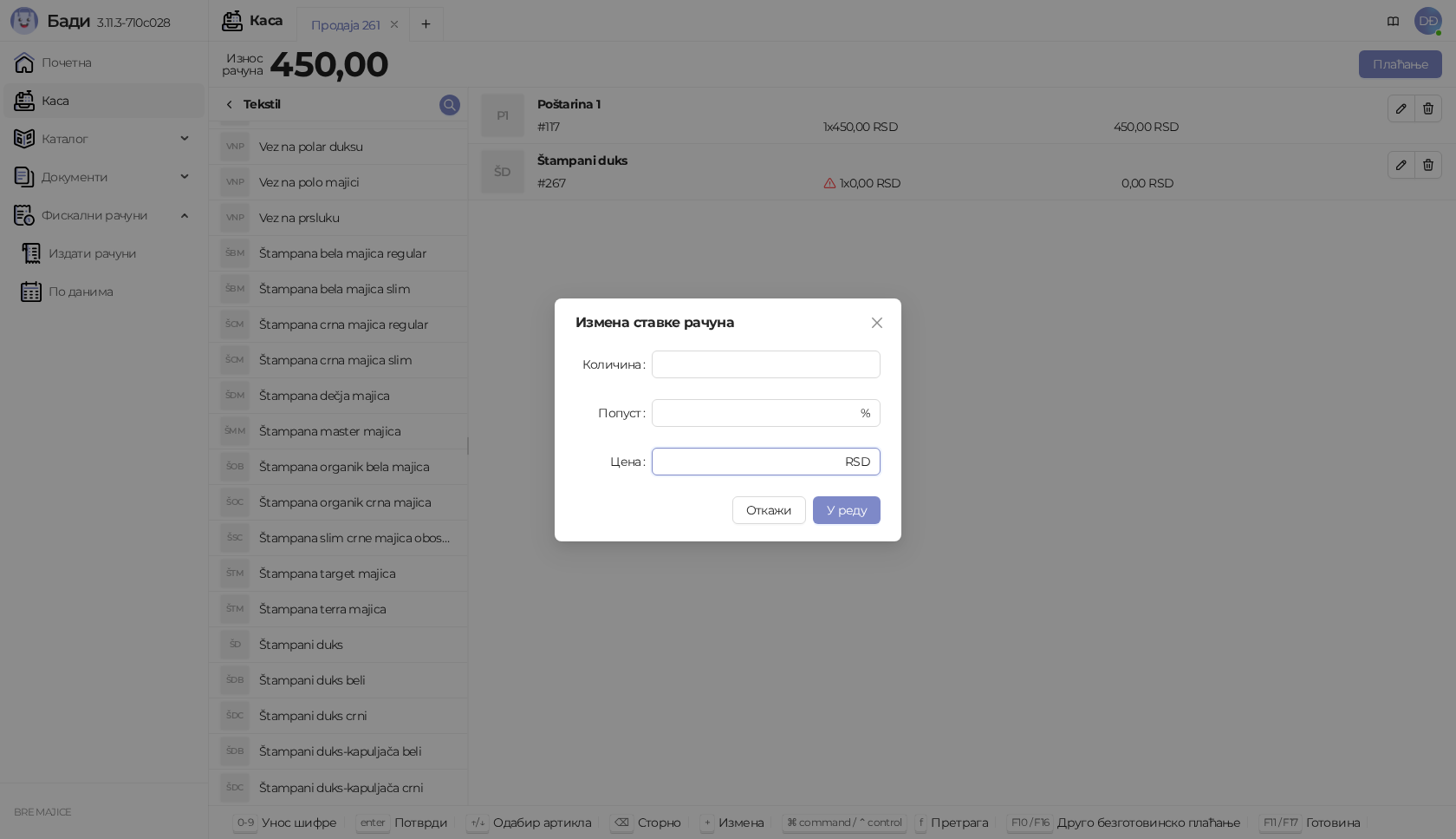
drag, startPoint x: 676, startPoint y: 470, endPoint x: 615, endPoint y: 464, distance: 61.3
click at [615, 464] on div "Цена * RSD" at bounding box center [728, 462] width 305 height 28
type input "****"
click at [839, 510] on span "У реду" at bounding box center [847, 510] width 40 height 16
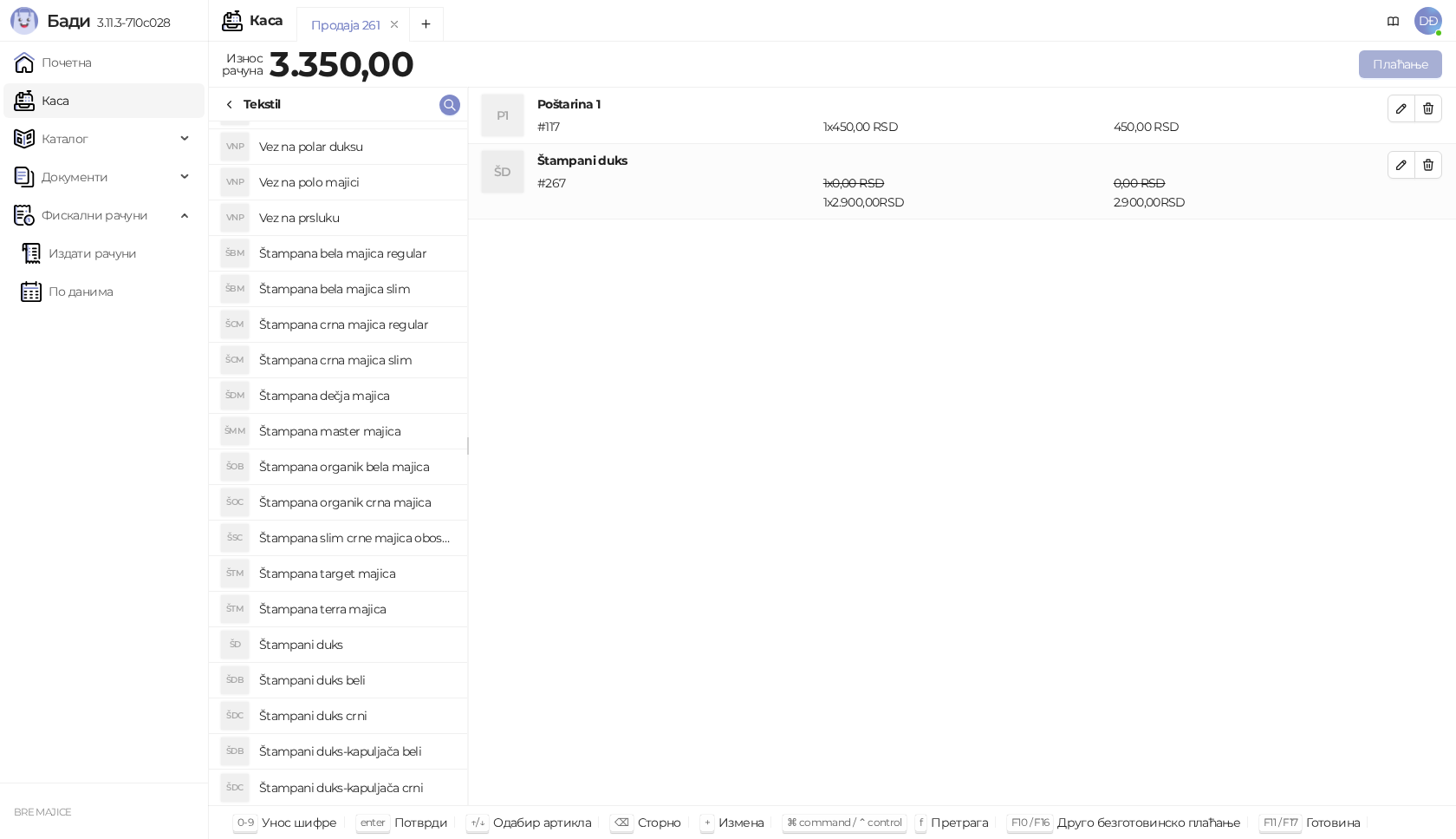
click at [1393, 63] on button "Плаћање" at bounding box center [1401, 64] width 84 height 28
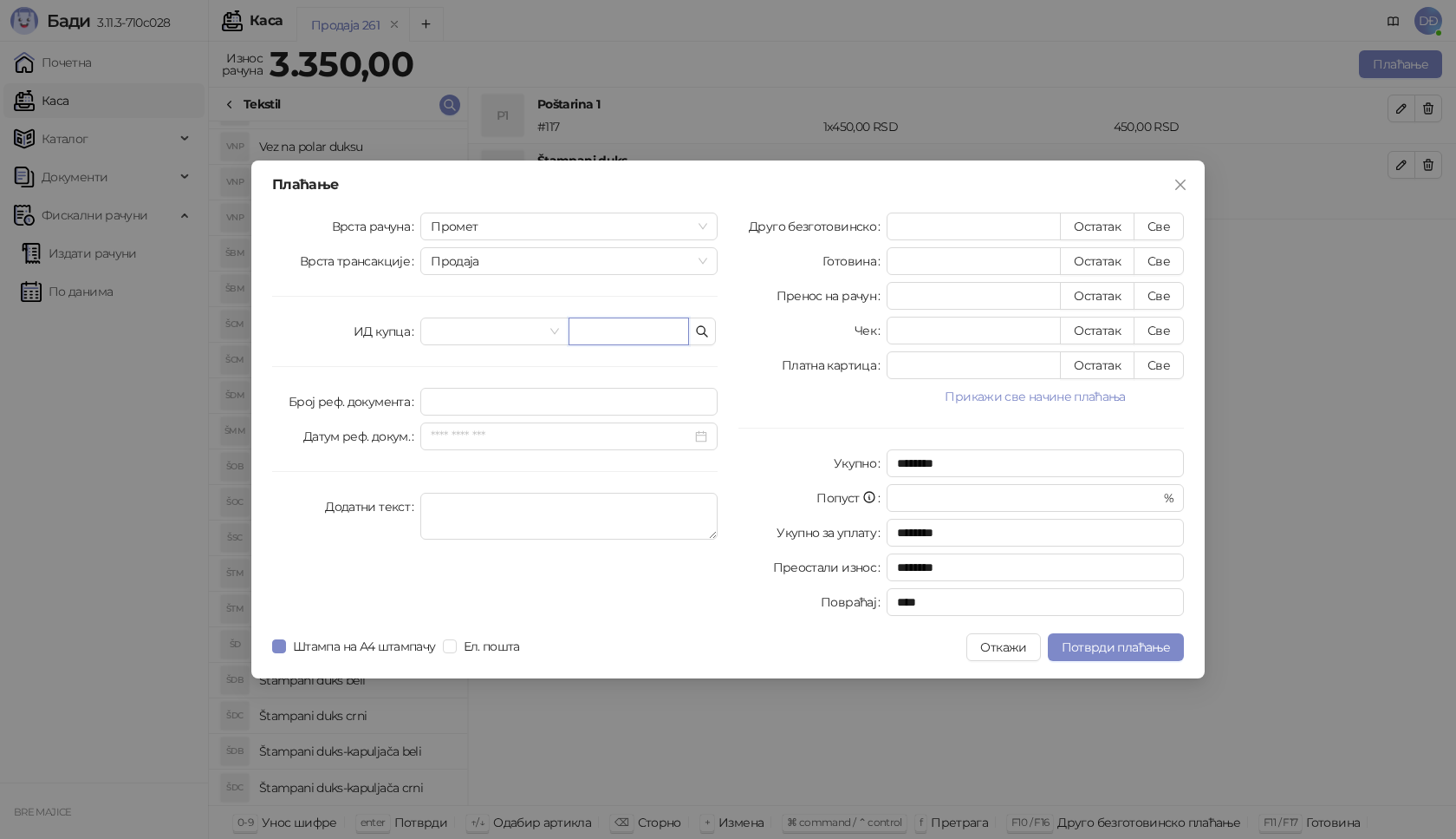
click at [602, 329] on input "text" at bounding box center [629, 331] width 120 height 28
paste input "**********"
type input "**********"
click at [1171, 228] on button "Све" at bounding box center [1159, 227] width 51 height 28
type input "****"
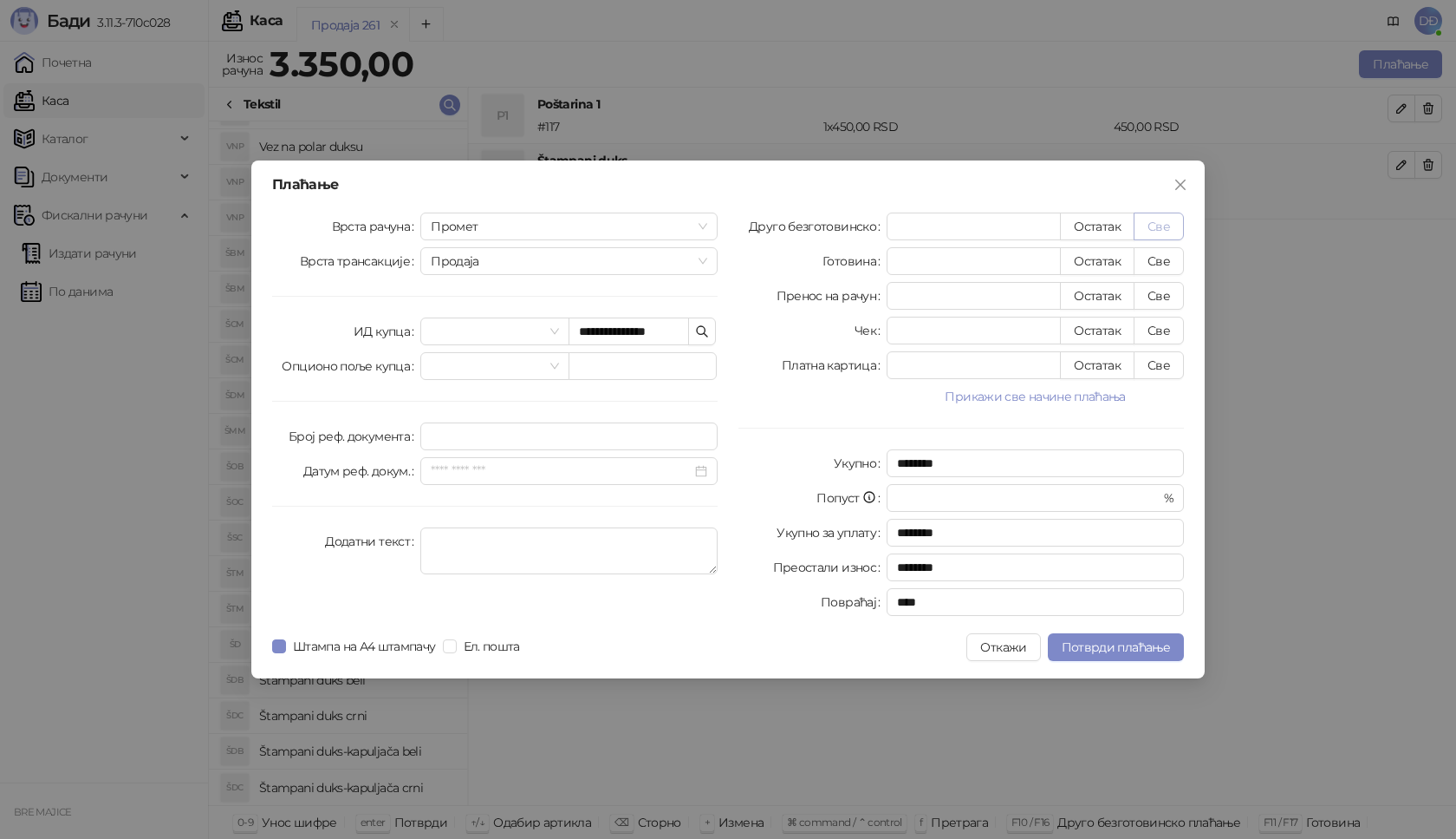
type input "****"
click at [1091, 644] on span "Потврди плаћање" at bounding box center [1116, 647] width 108 height 16
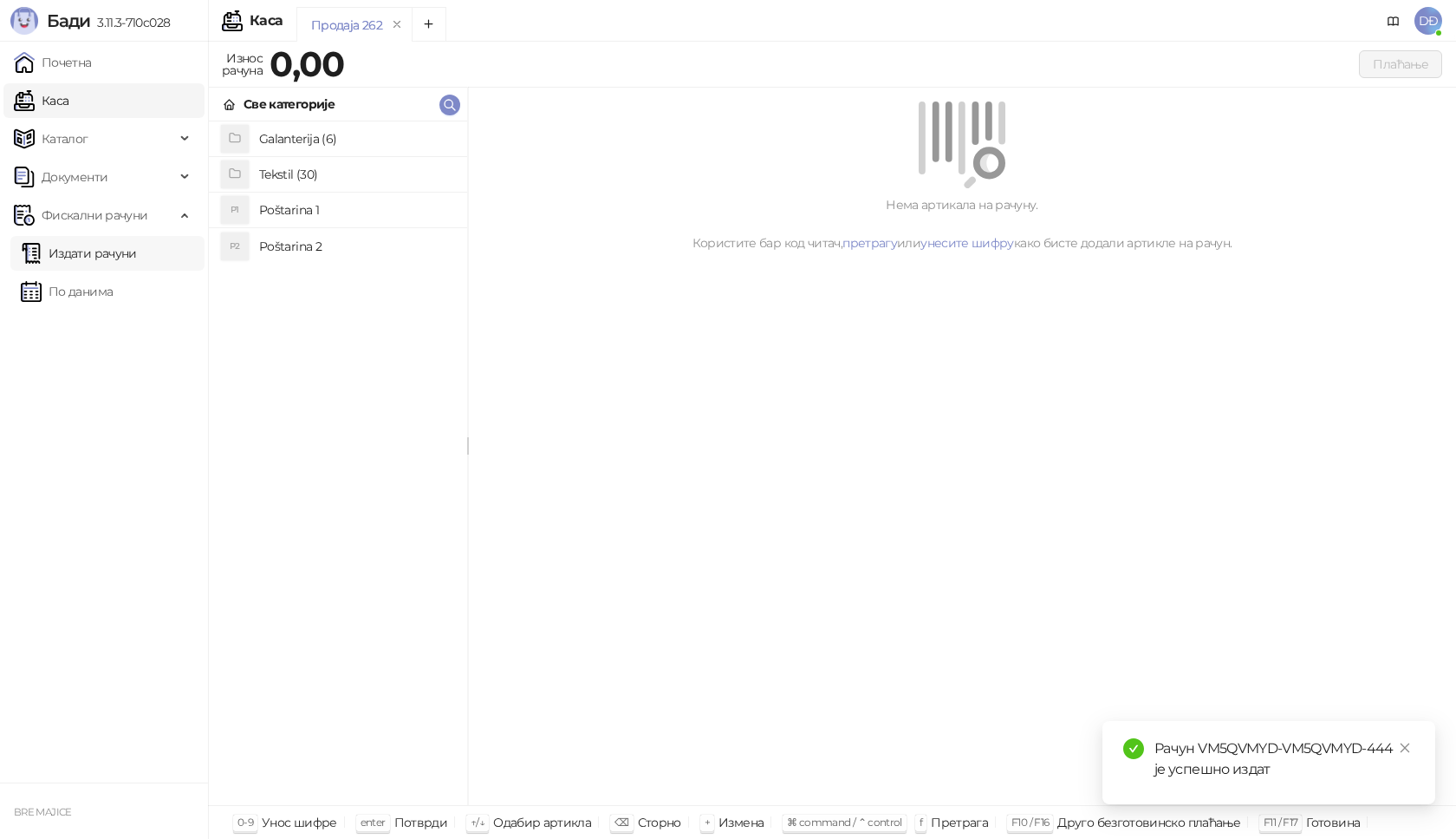
click at [107, 256] on link "Издати рачуни" at bounding box center [78, 254] width 116 height 35
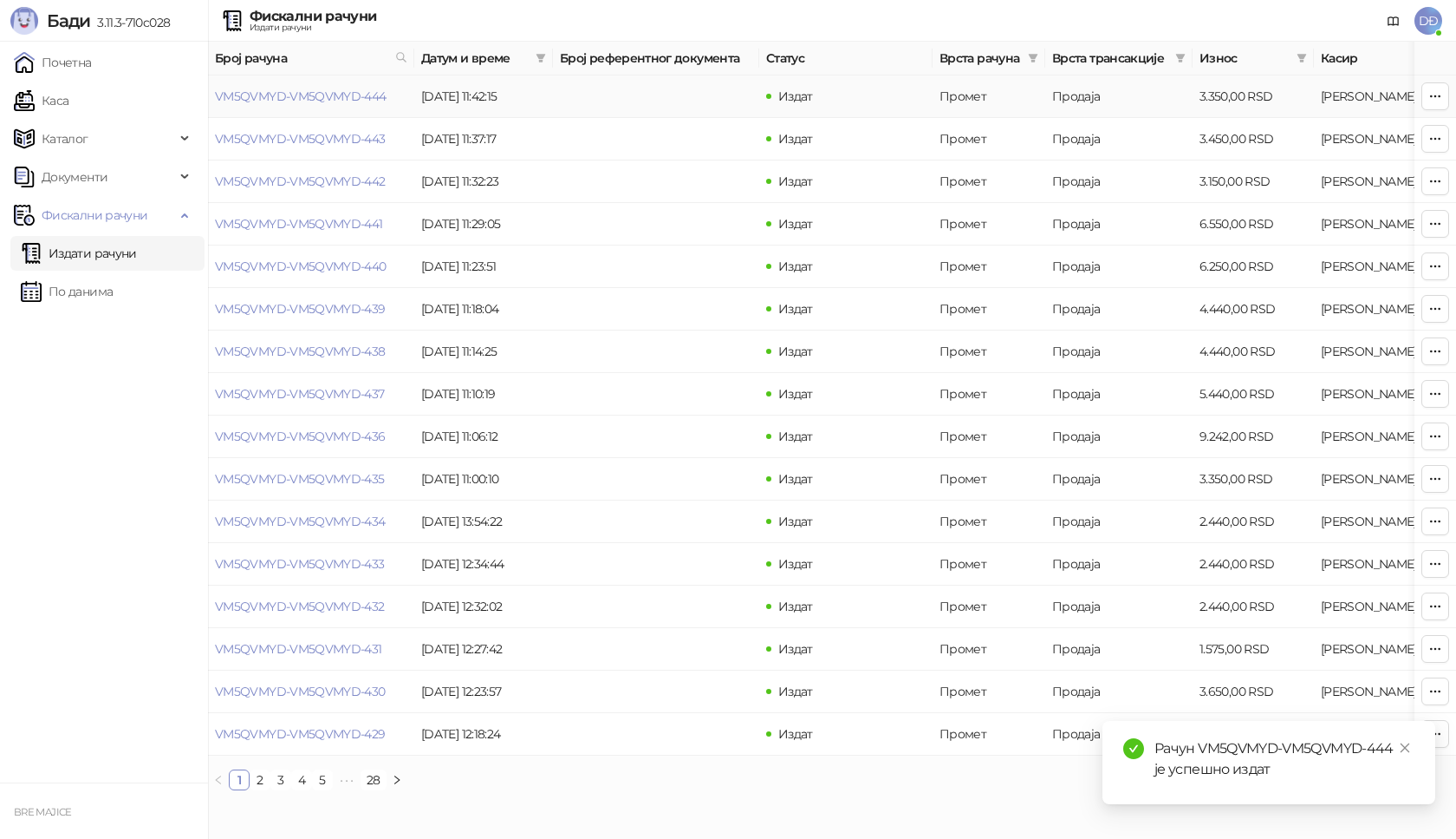
click at [292, 95] on link "VM5QVMYD-VM5QVMYD-444" at bounding box center [300, 97] width 172 height 16
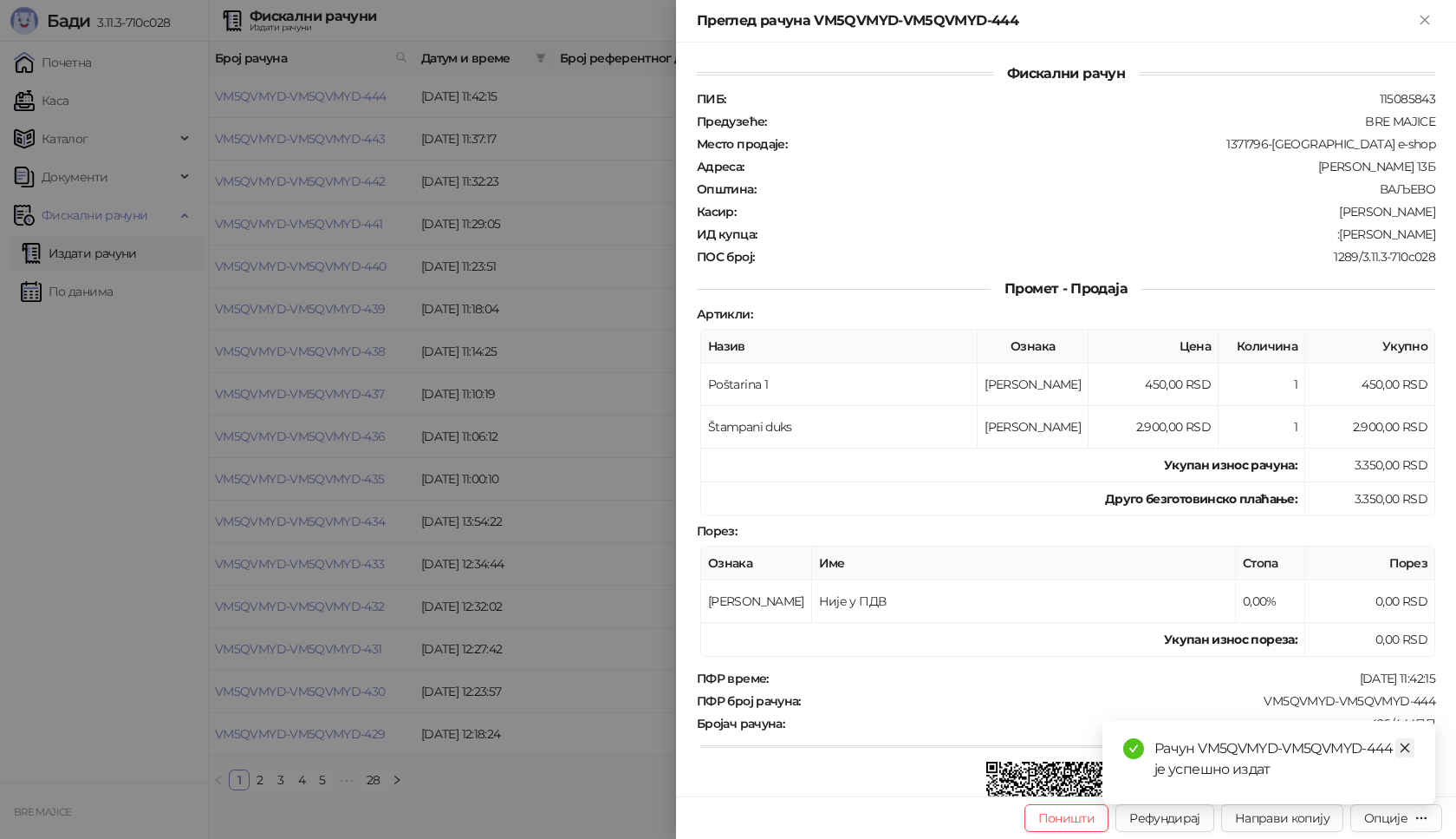
click at [1405, 742] on icon "close" at bounding box center [1405, 748] width 12 height 12
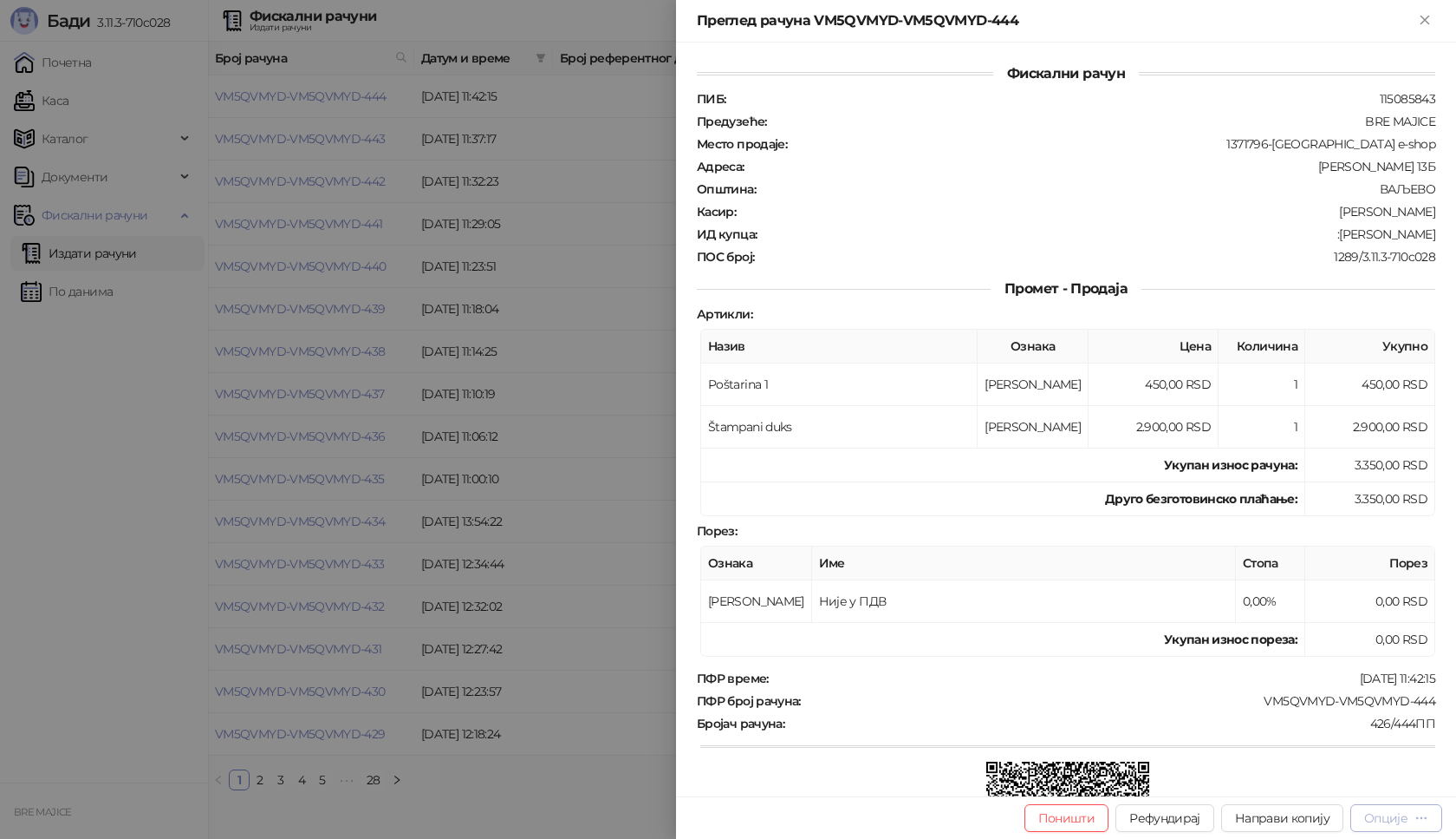
click at [1399, 820] on div "Опције" at bounding box center [1386, 818] width 44 height 16
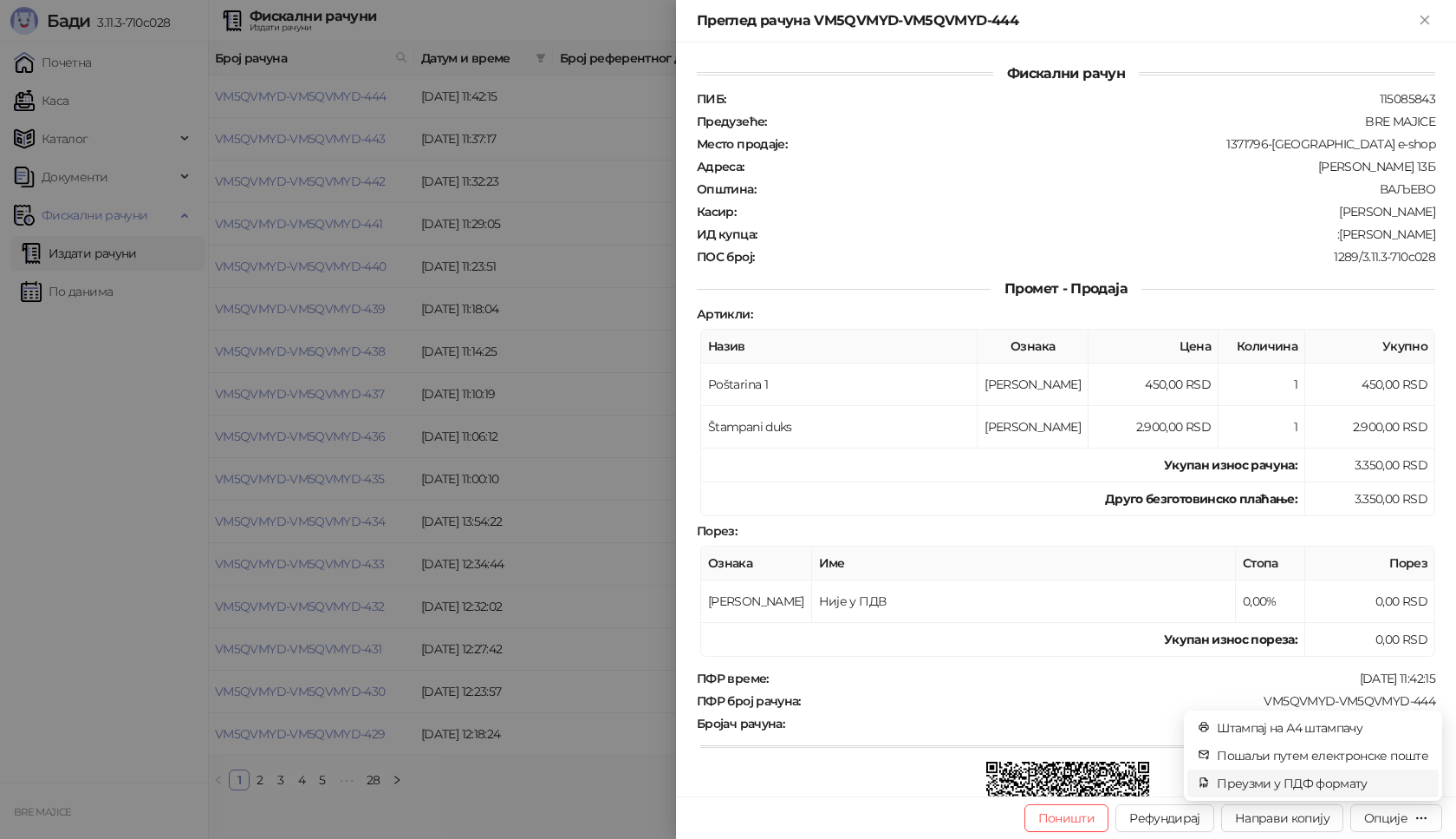
click at [1319, 785] on span "Преузми у ПДФ формату" at bounding box center [1323, 783] width 212 height 19
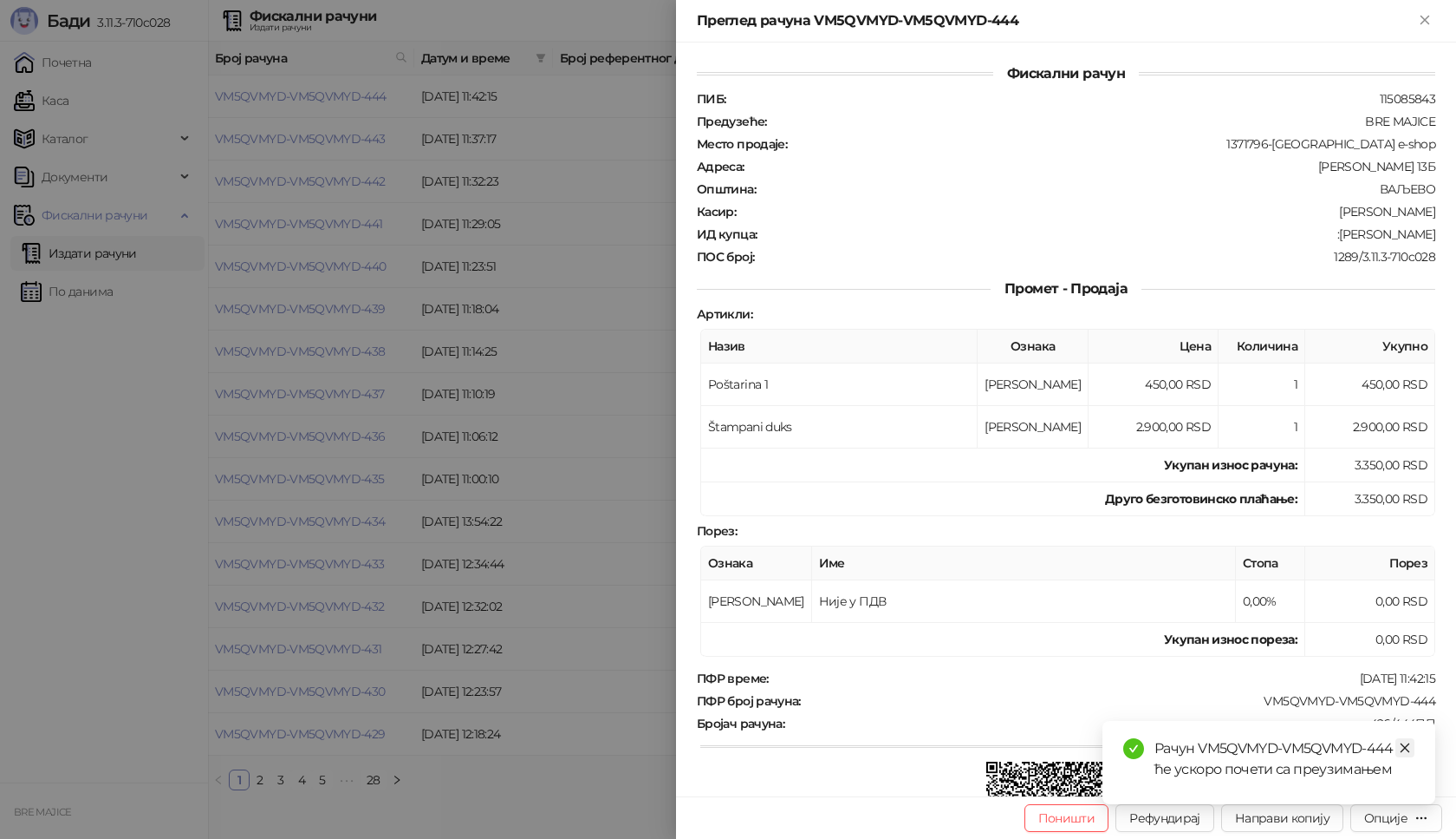
click at [1403, 741] on icon "close" at bounding box center [1405, 748] width 12 height 12
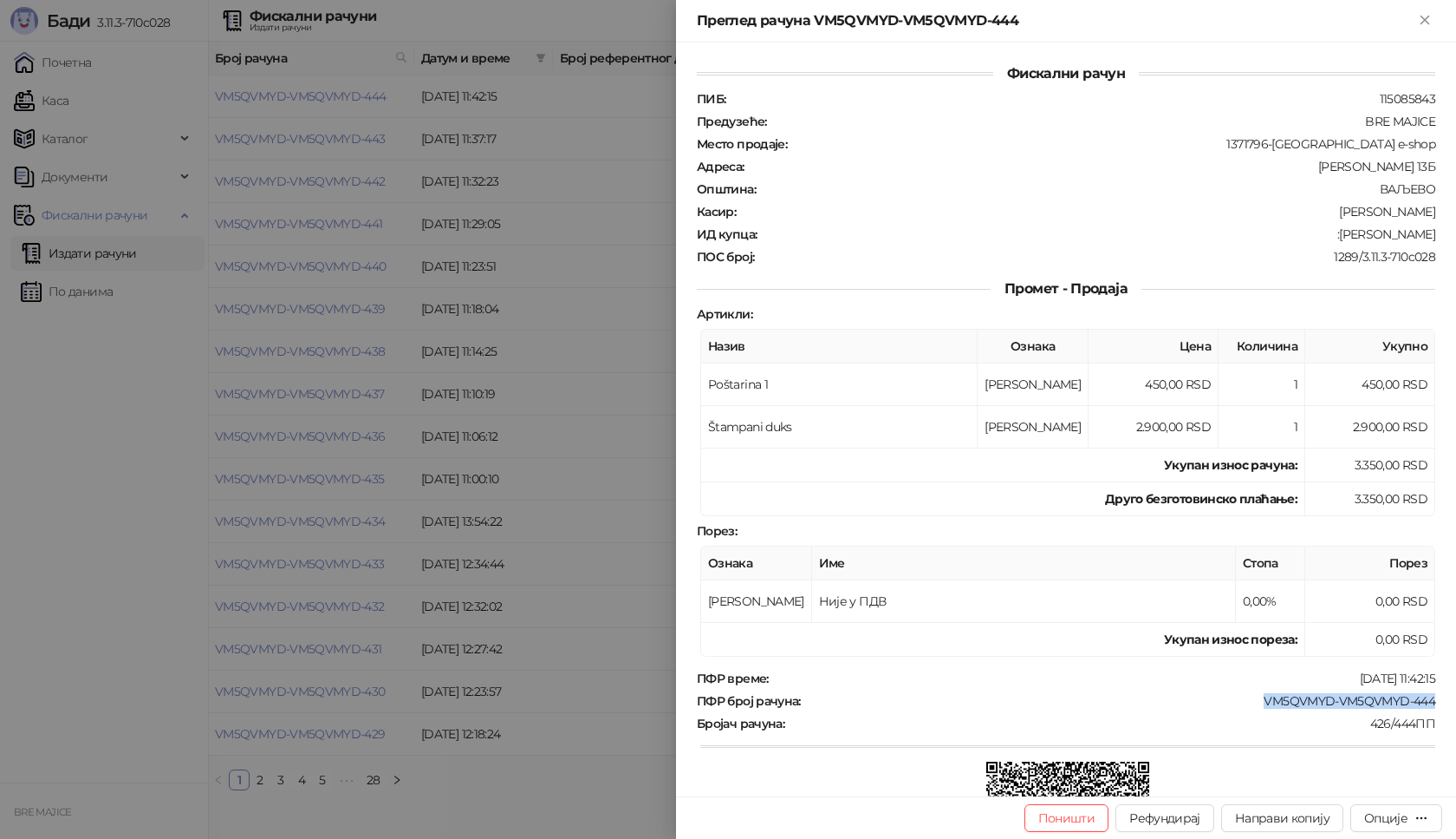
drag, startPoint x: 1420, startPoint y: 702, endPoint x: 1251, endPoint y: 700, distance: 169.0
click at [1251, 700] on div "VM5QVMYD-VM5QVMYD-444" at bounding box center [1120, 700] width 635 height 16
drag, startPoint x: 1422, startPoint y: 233, endPoint x: 1337, endPoint y: 239, distance: 85.2
click at [1337, 239] on div "ИД купца : :[PERSON_NAME]" at bounding box center [1066, 234] width 745 height 16
click at [1419, 16] on icon "Close" at bounding box center [1425, 20] width 16 height 16
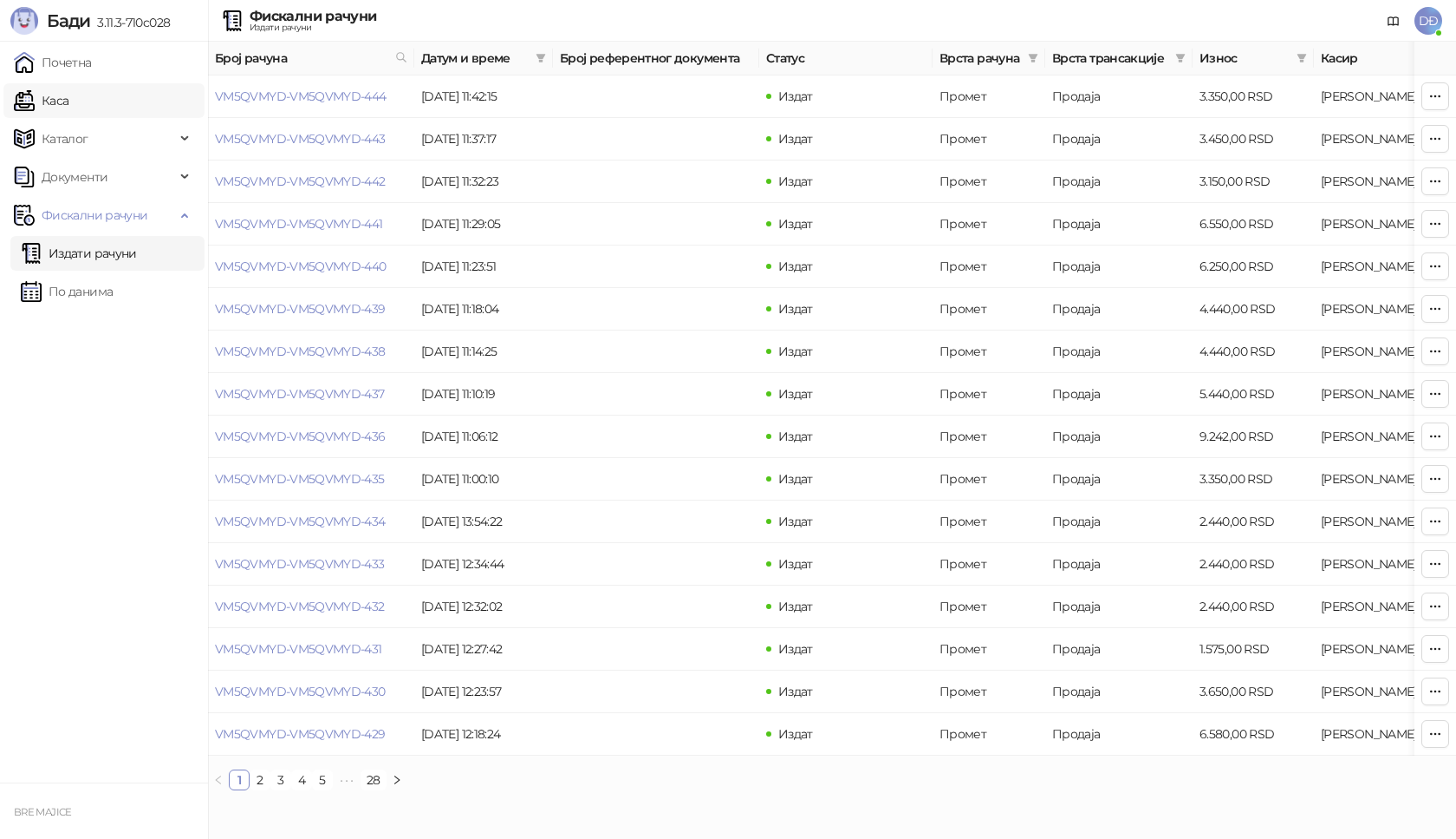
click at [69, 94] on link "Каса" at bounding box center [41, 101] width 55 height 35
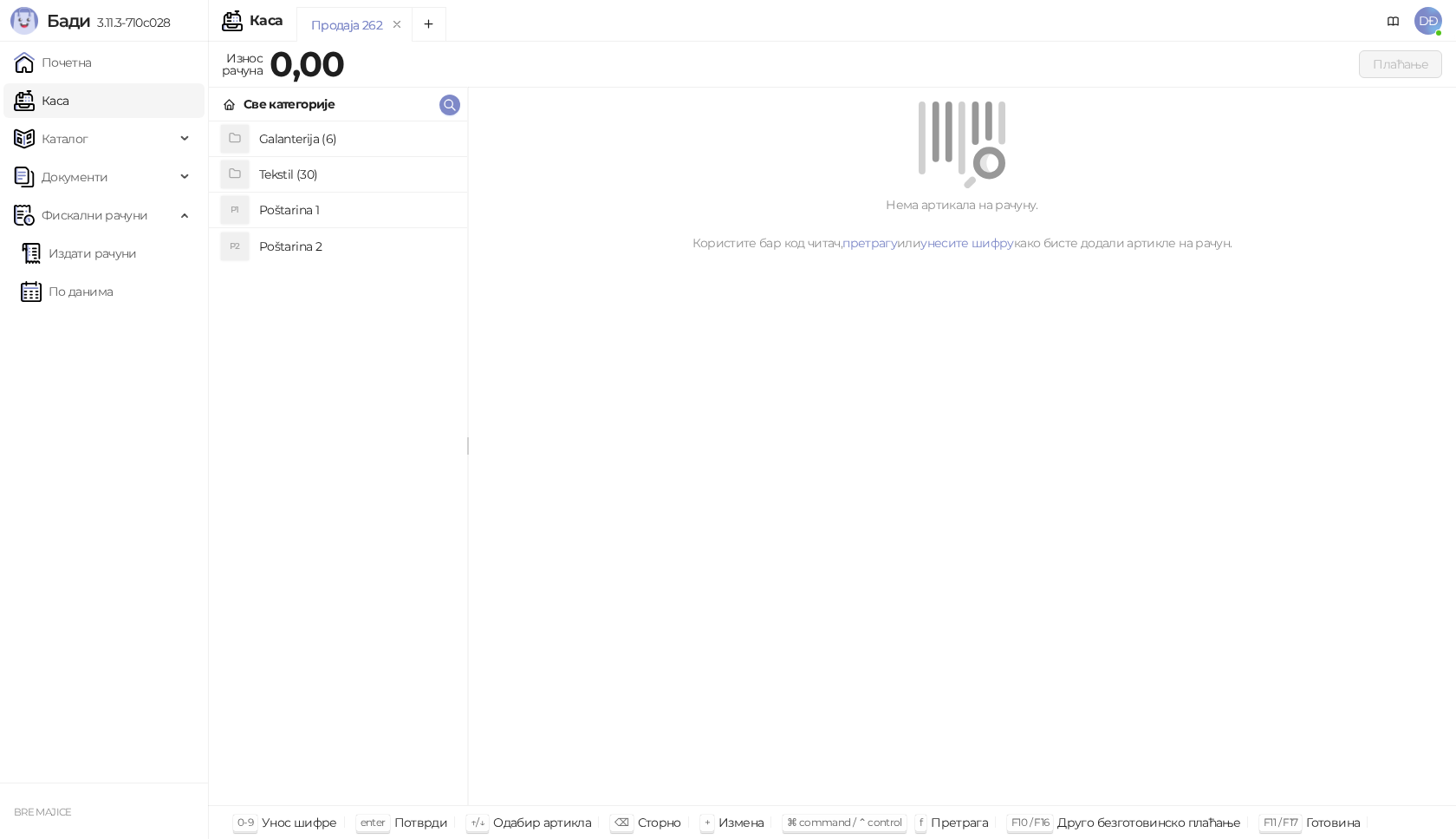
click at [299, 209] on h4 "Poštarina 1" at bounding box center [356, 210] width 194 height 28
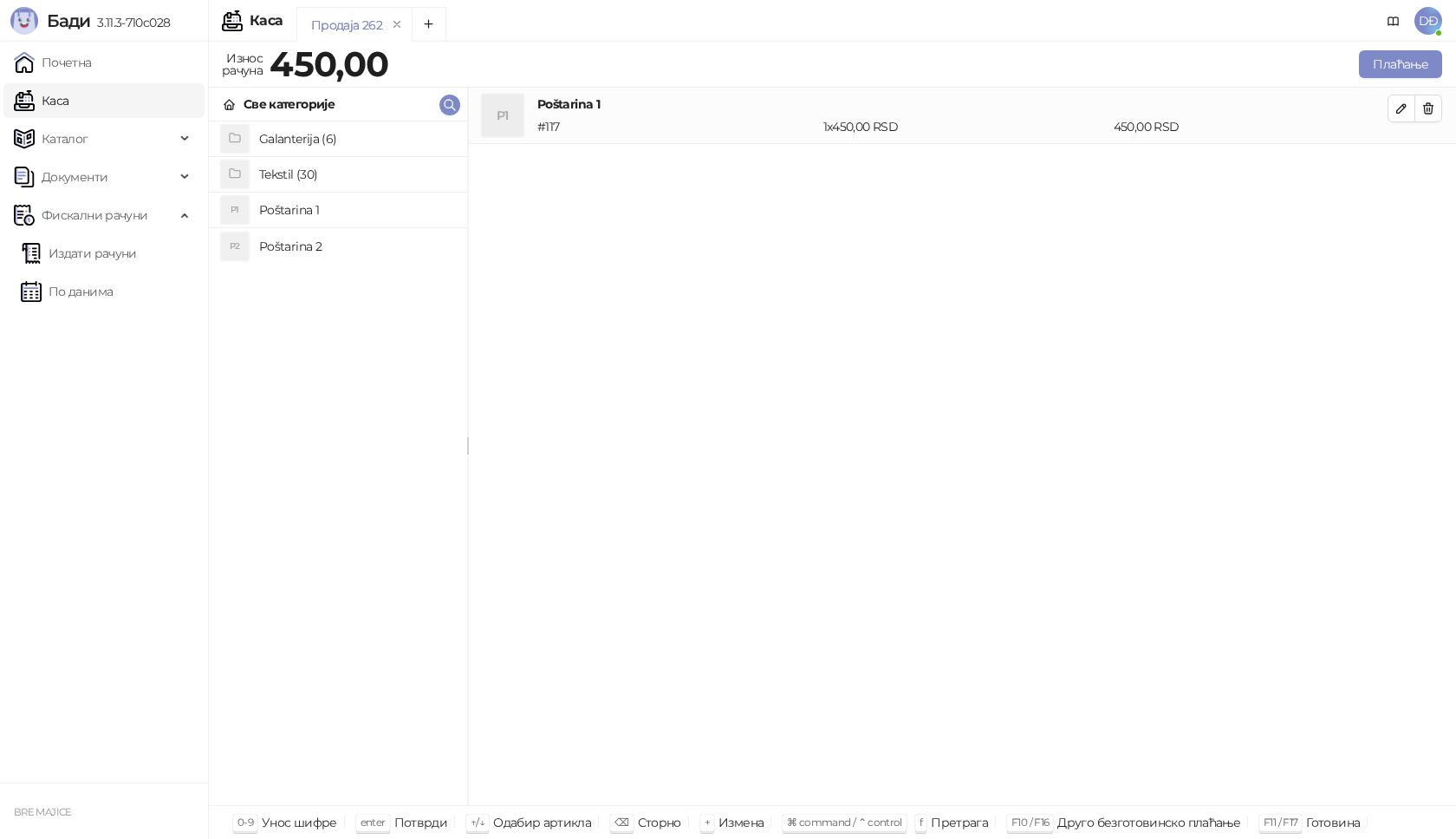
click at [313, 177] on h4 "Tekstil (30)" at bounding box center [356, 174] width 194 height 28
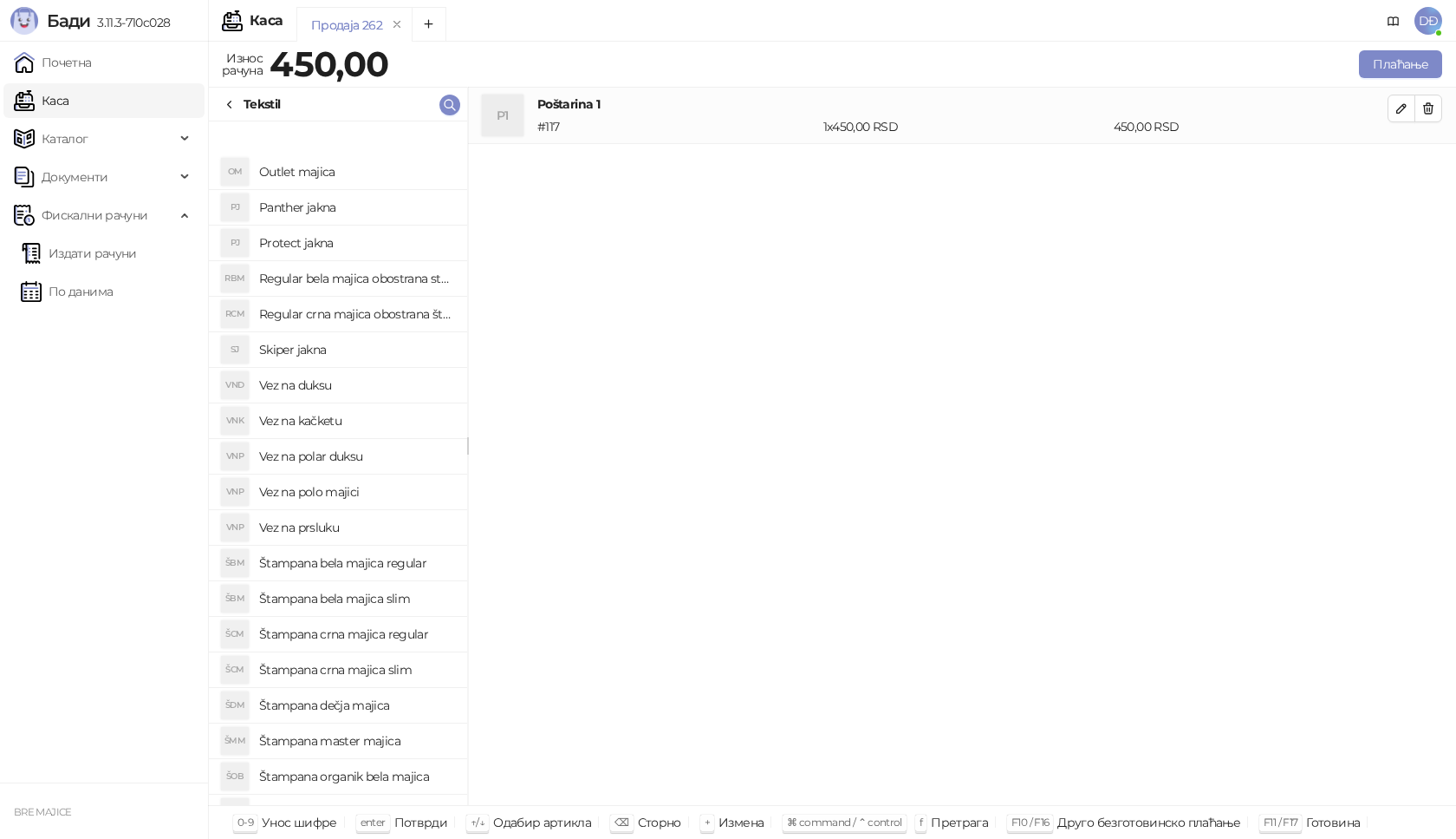
scroll to position [173, 0]
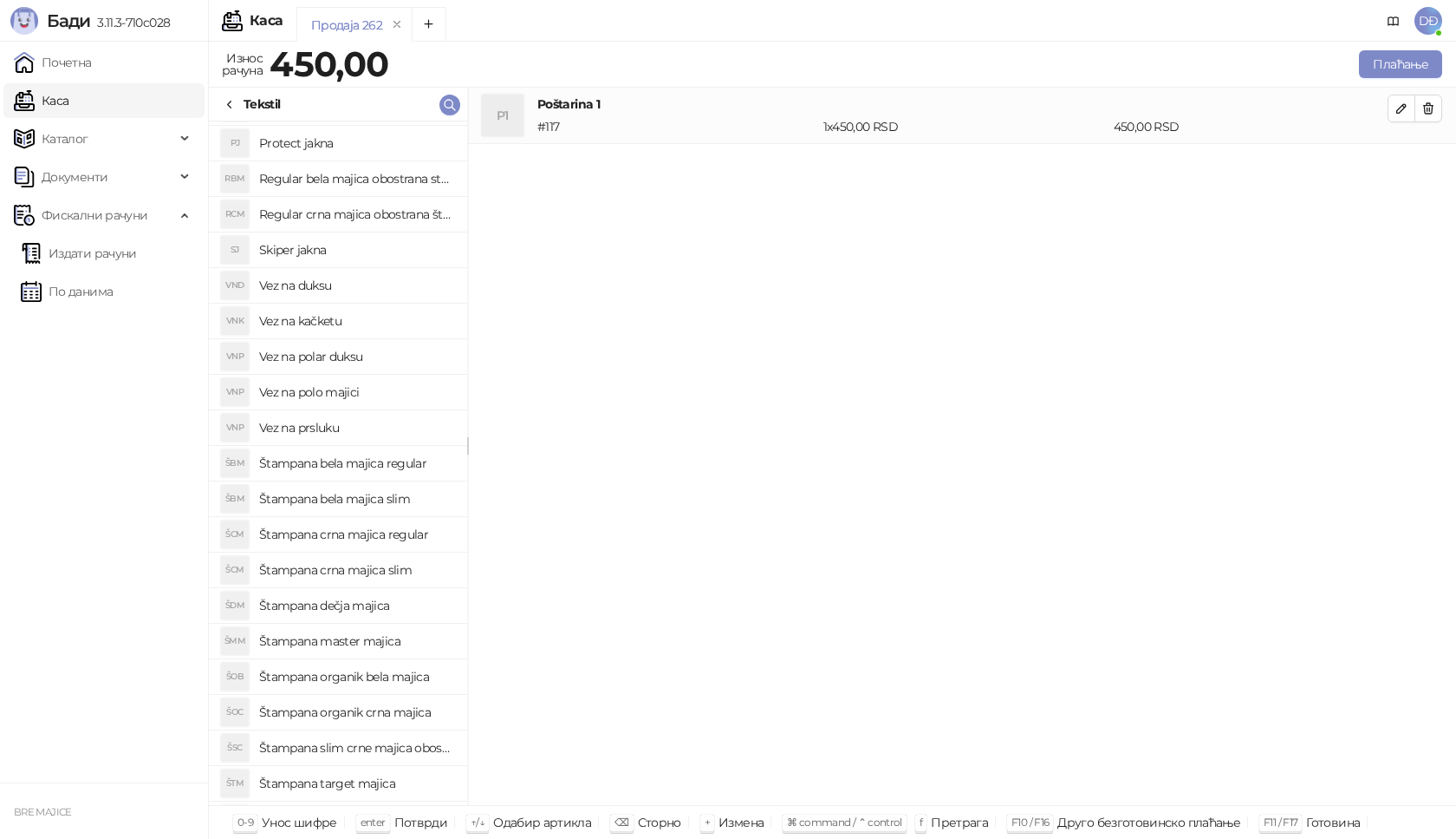
click at [365, 538] on h4 "Štampana crna majica regular" at bounding box center [356, 534] width 194 height 28
click at [1402, 163] on icon "button" at bounding box center [1402, 165] width 9 height 9
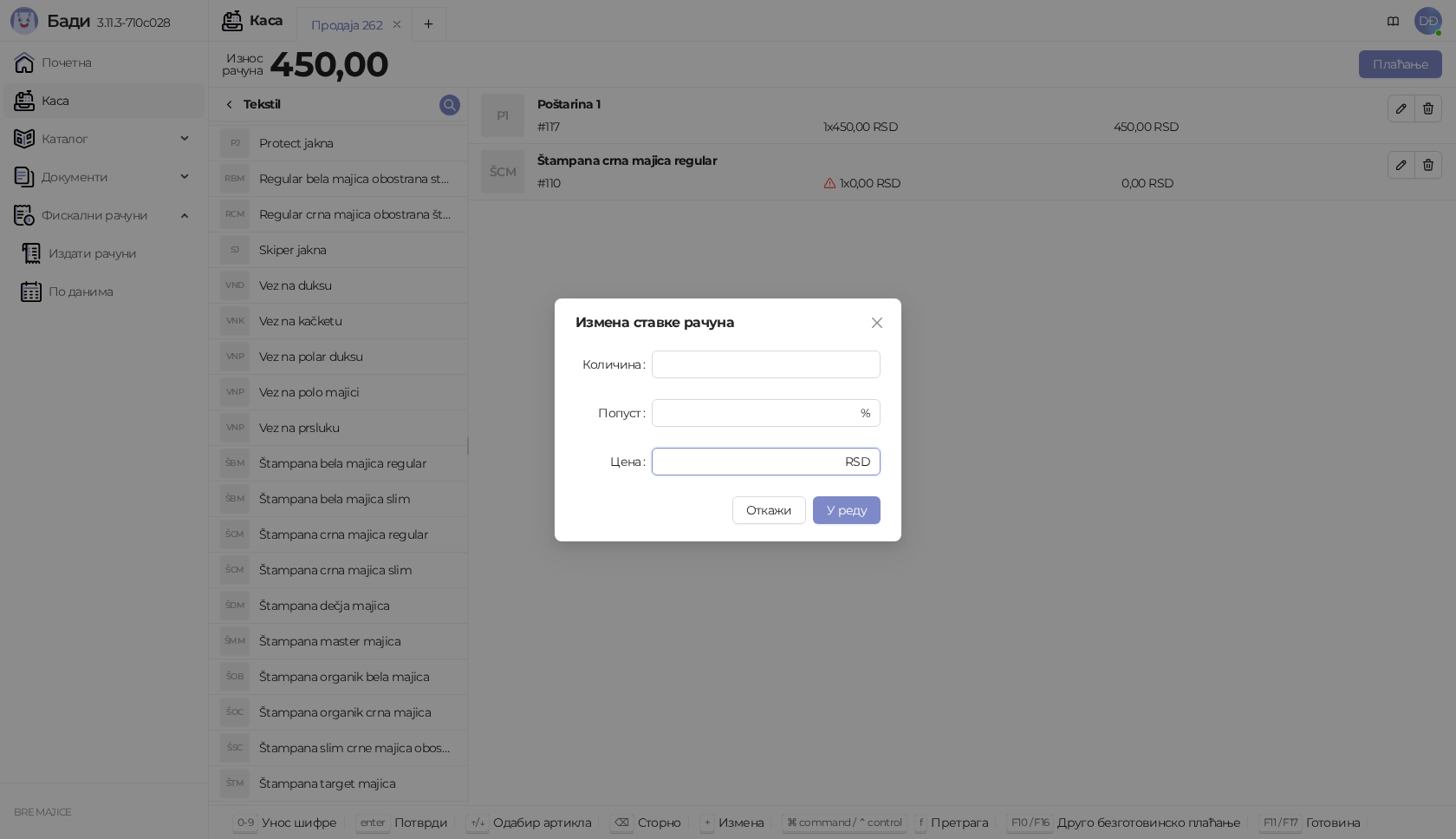
drag, startPoint x: 677, startPoint y: 463, endPoint x: 616, endPoint y: 463, distance: 61.0
click at [610, 463] on div "Цена * RSD" at bounding box center [728, 462] width 305 height 28
click at [866, 514] on span "У реду" at bounding box center [847, 510] width 40 height 16
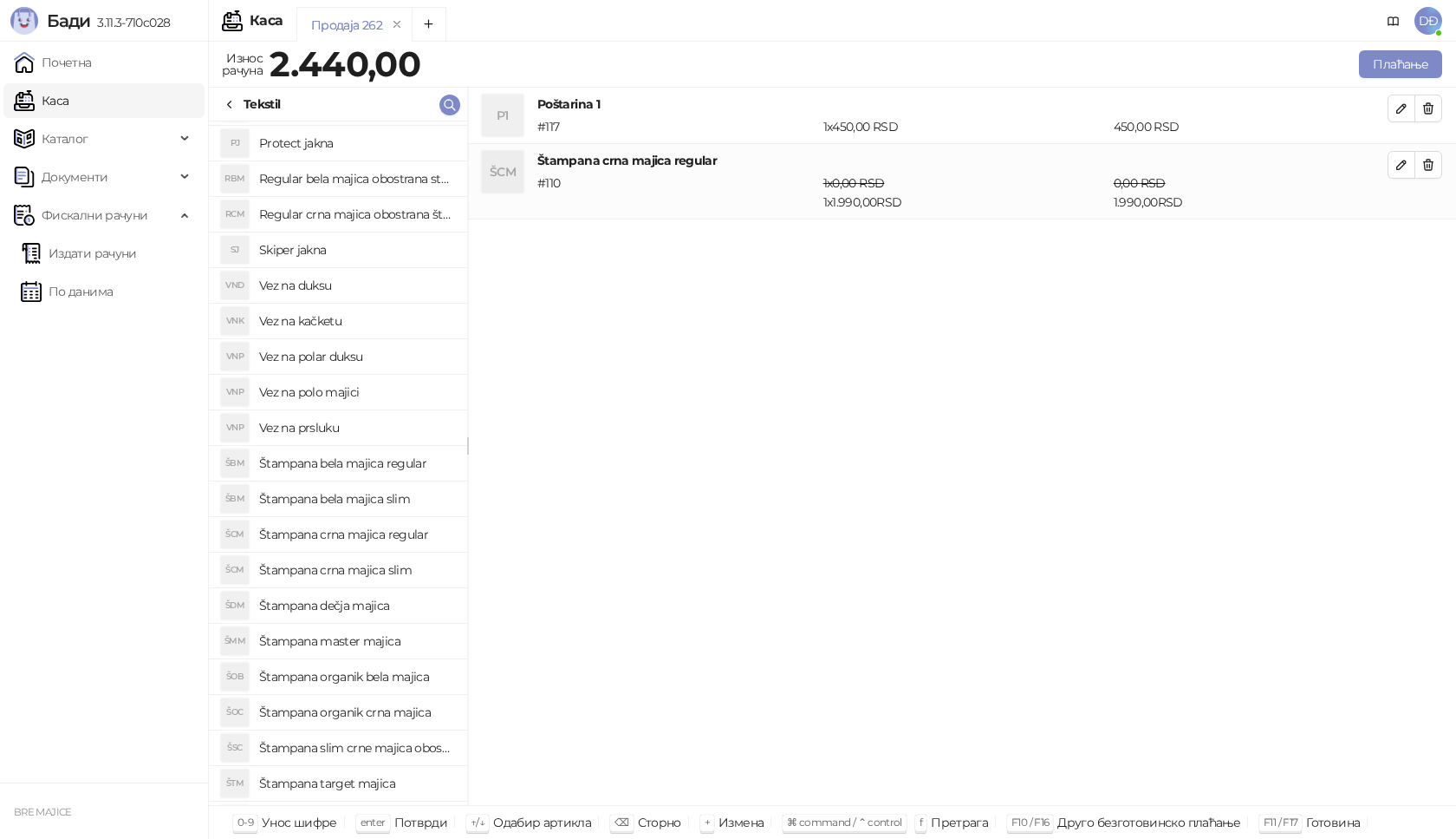
click at [383, 468] on h4 "Štampana bela majica regular" at bounding box center [356, 463] width 194 height 28
click at [1400, 240] on icon "button" at bounding box center [1402, 240] width 9 height 9
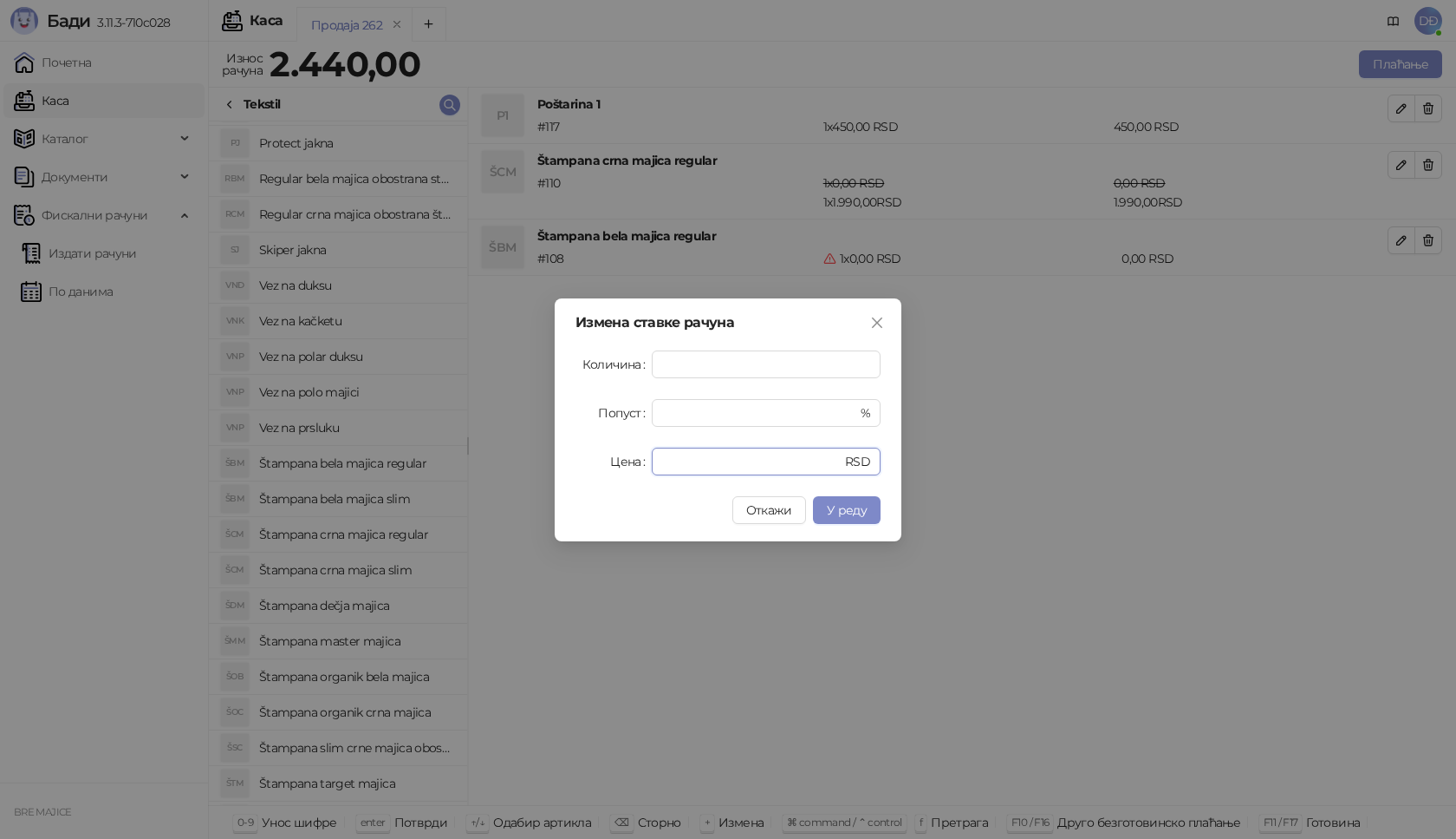
drag, startPoint x: 662, startPoint y: 463, endPoint x: 599, endPoint y: 463, distance: 63.0
click at [636, 468] on div "Цена * RSD" at bounding box center [728, 462] width 305 height 28
type input "****"
click at [846, 503] on span "У реду" at bounding box center [847, 510] width 40 height 16
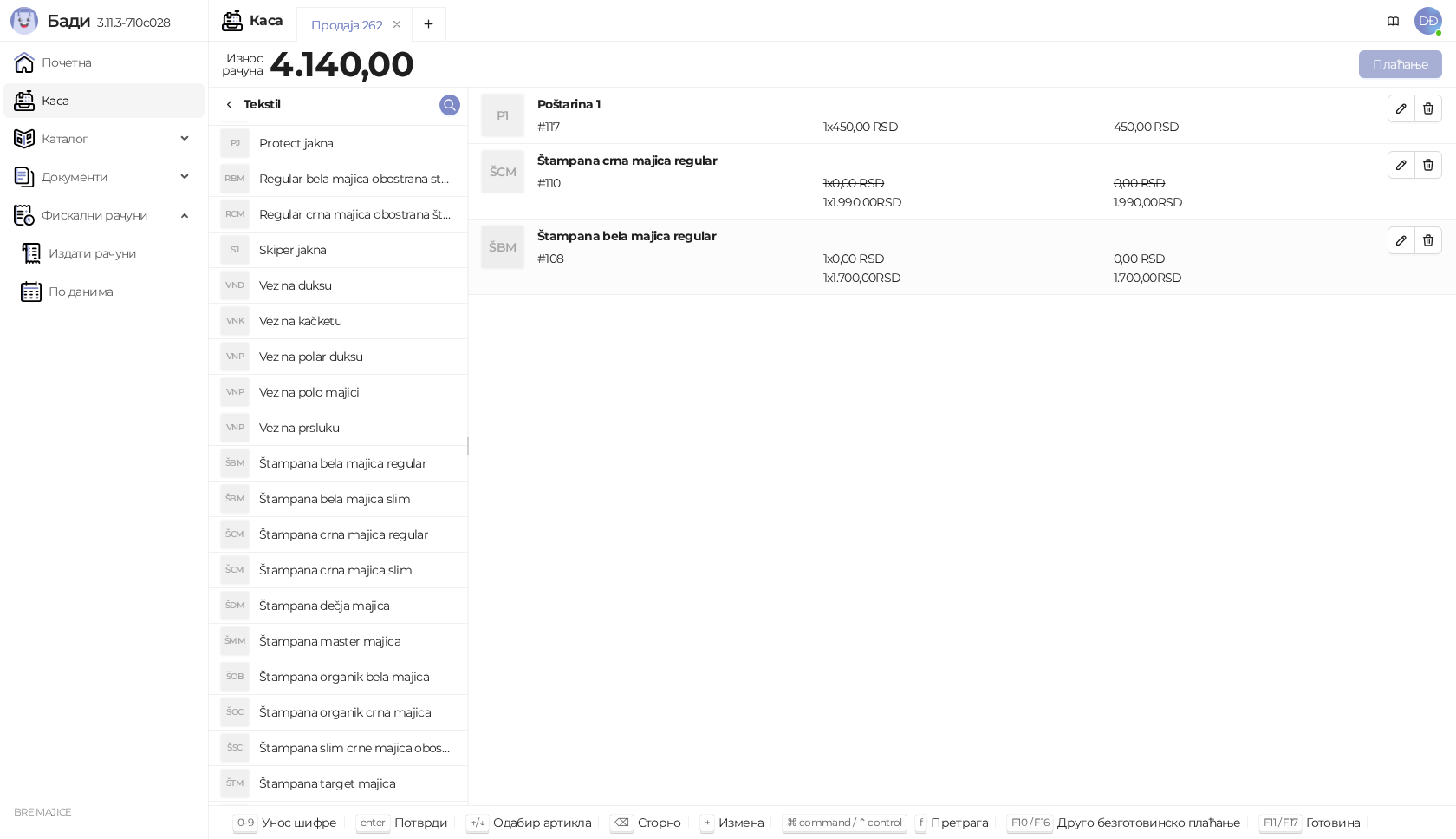
click at [1417, 60] on button "Плаћање" at bounding box center [1401, 64] width 84 height 28
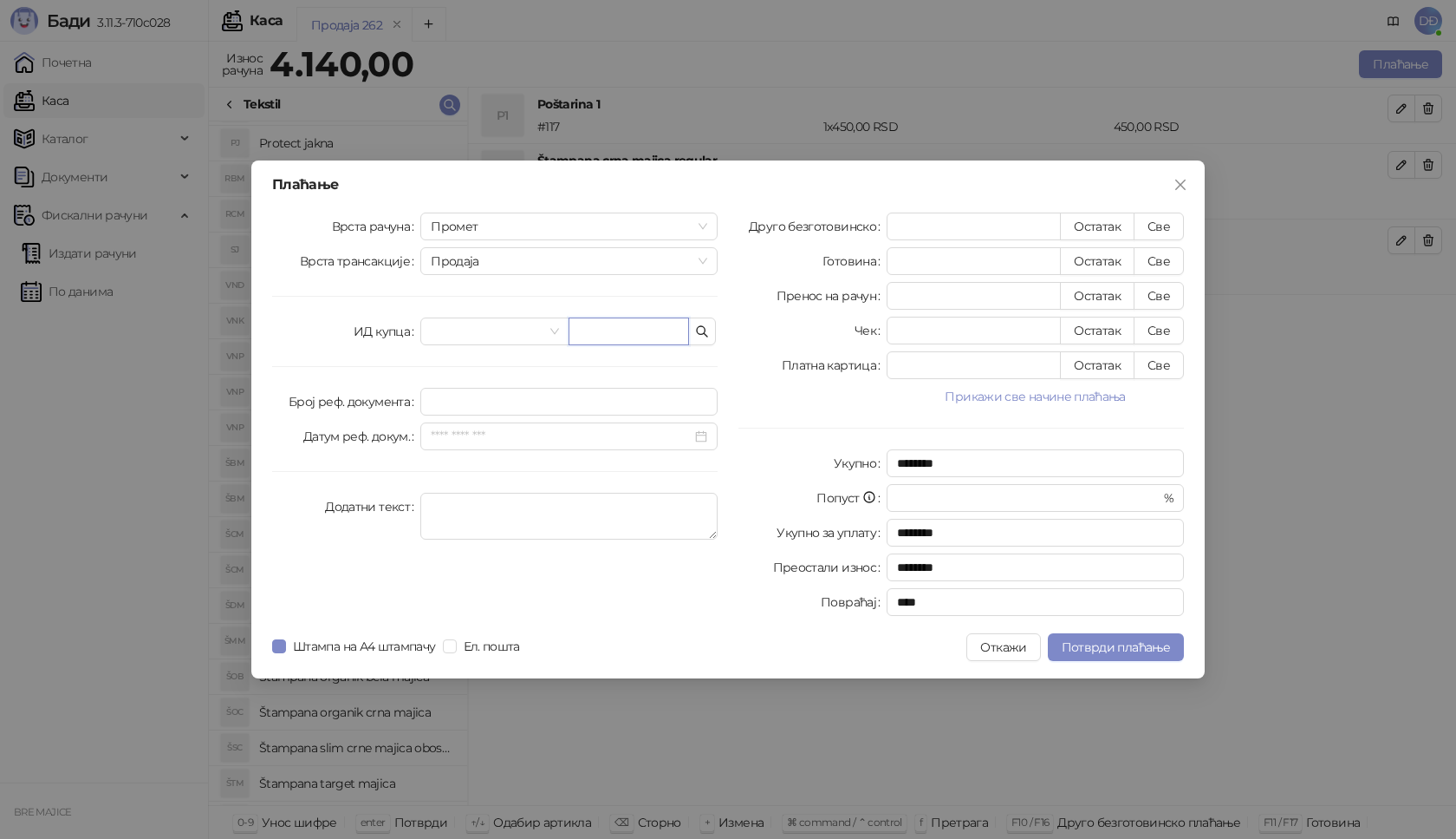
click at [608, 333] on input "text" at bounding box center [629, 331] width 120 height 28
paste input "**********"
type input "**********"
click at [1171, 231] on button "Све" at bounding box center [1159, 227] width 51 height 28
type input "****"
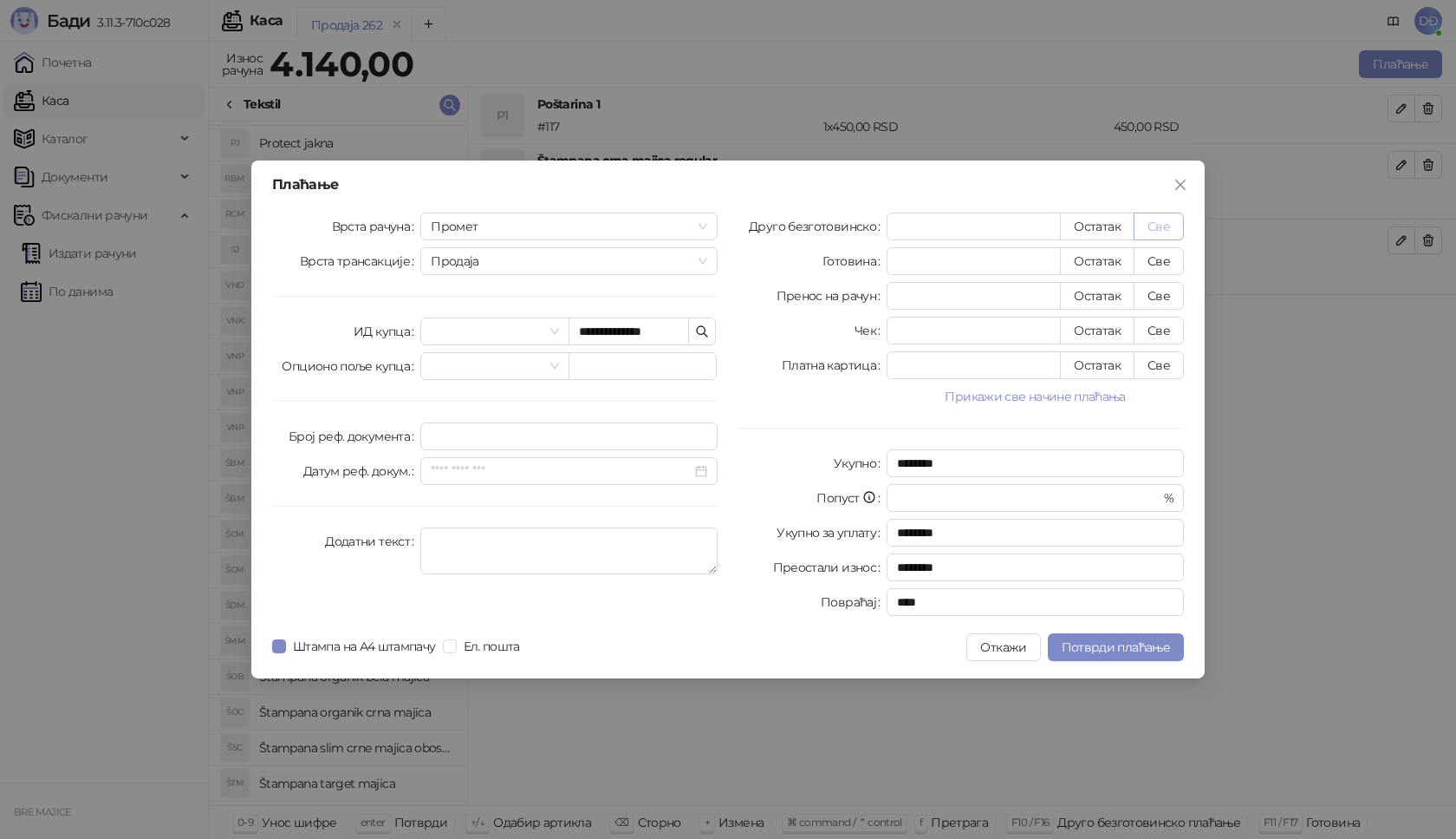
type input "****"
click at [1129, 652] on span "Потврди плаћање" at bounding box center [1116, 647] width 108 height 16
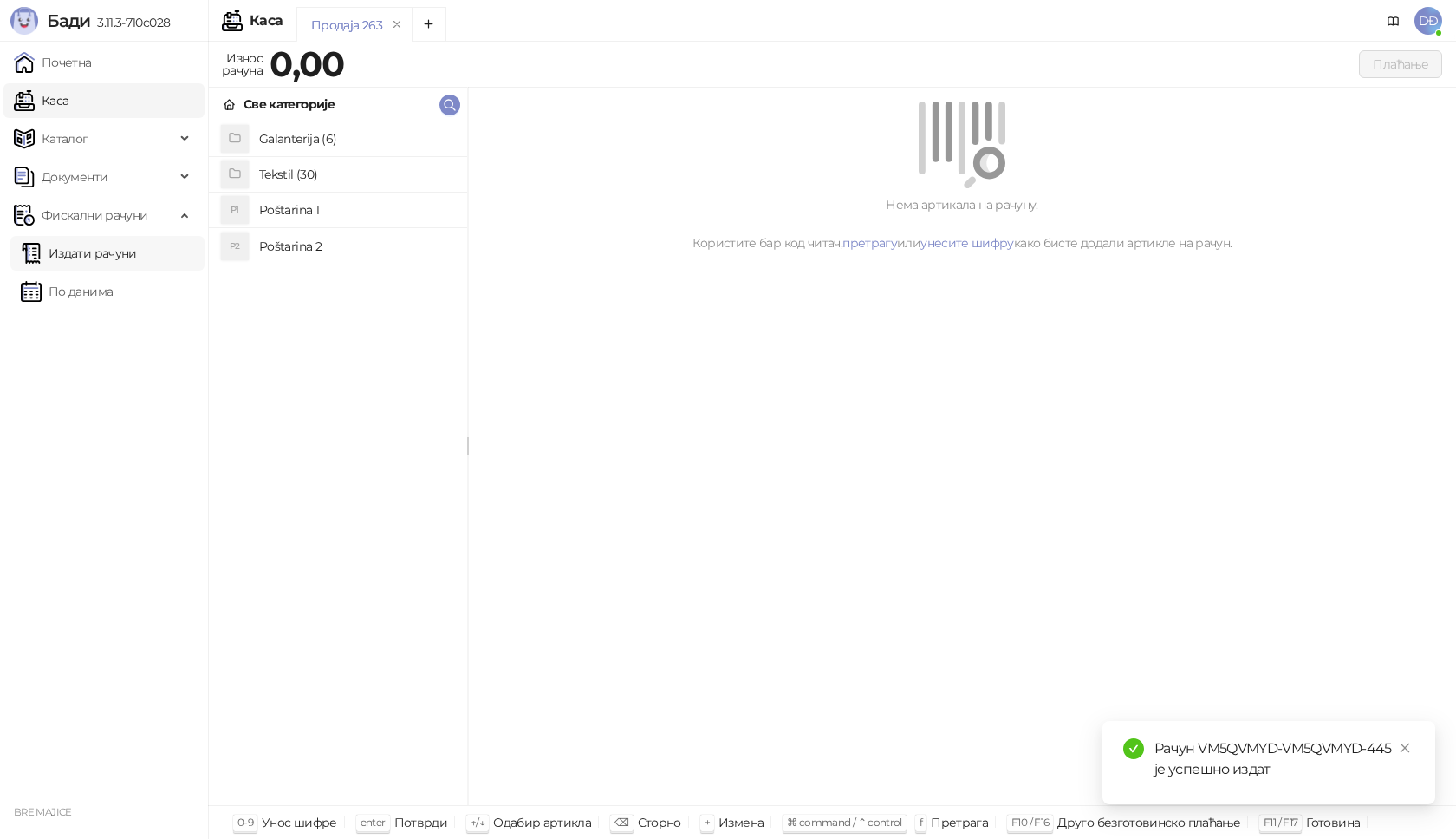
click at [110, 260] on link "Издати рачуни" at bounding box center [78, 254] width 116 height 35
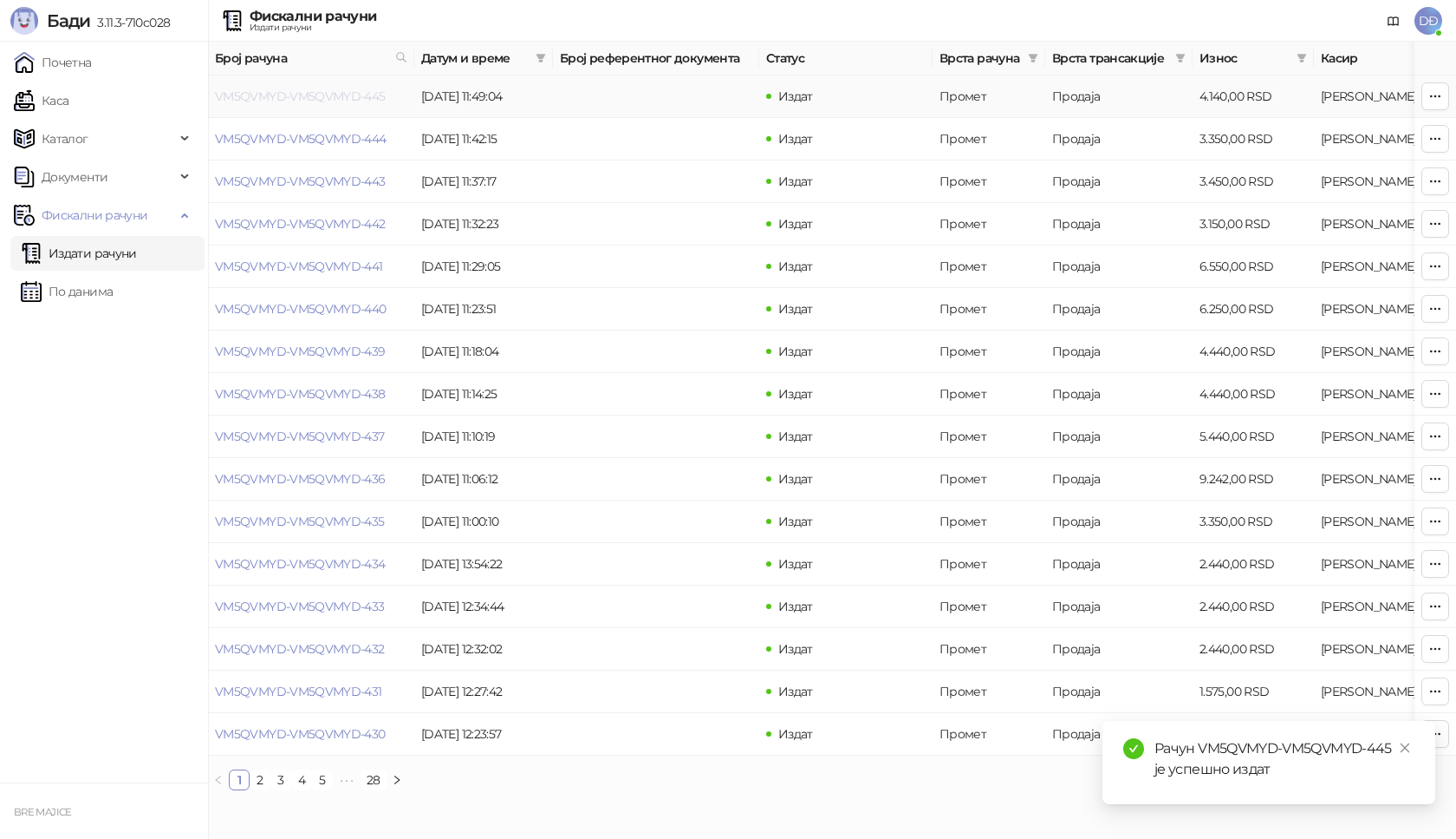
click at [301, 95] on link "VM5QVMYD-VM5QVMYD-445" at bounding box center [300, 97] width 171 height 16
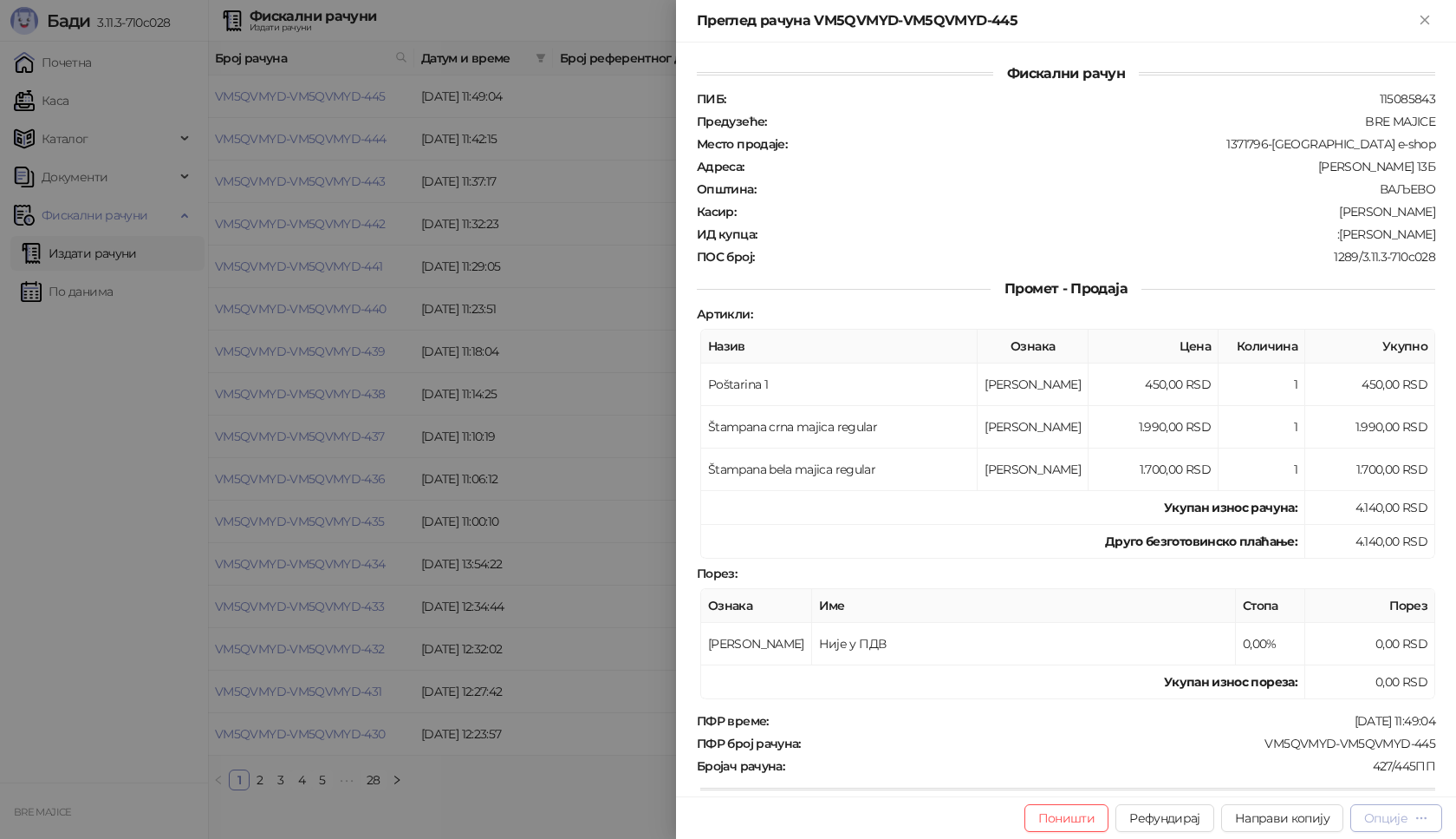
click at [1411, 819] on div "Опције" at bounding box center [1397, 817] width 64 height 17
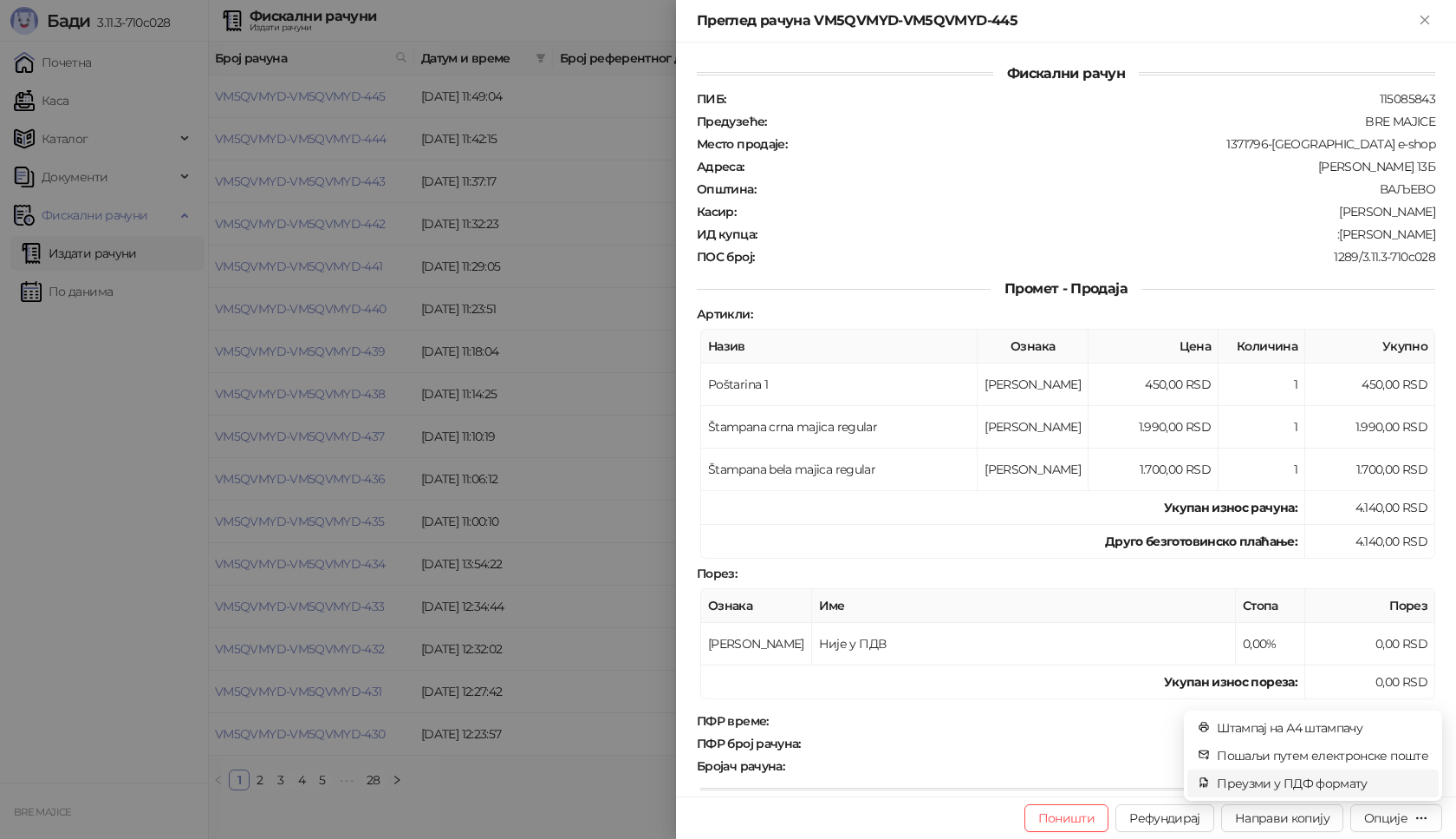
click at [1336, 781] on span "Преузми у ПДФ формату" at bounding box center [1323, 783] width 212 height 19
click at [1408, 748] on icon "close" at bounding box center [1405, 748] width 12 height 12
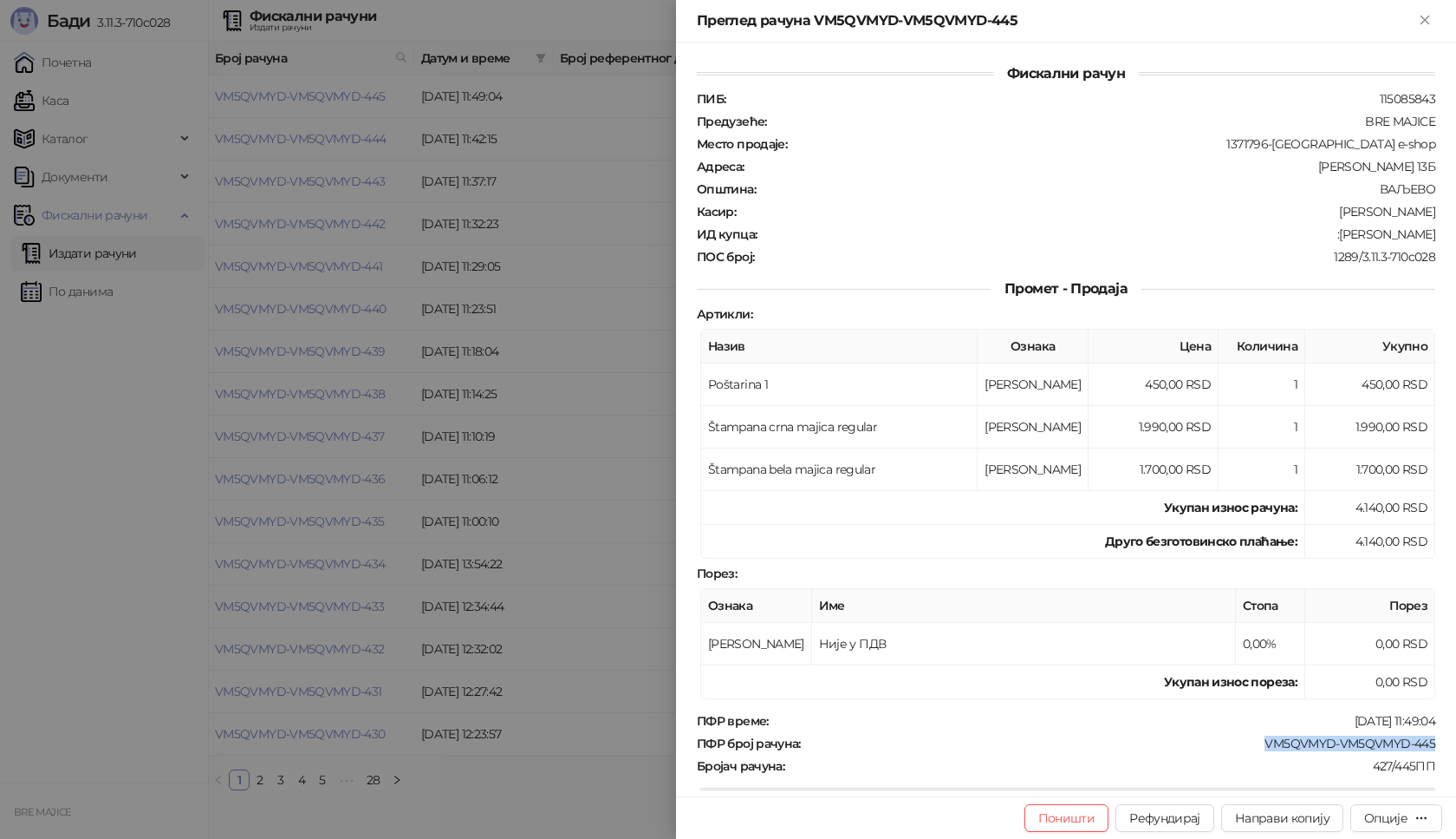
drag, startPoint x: 1432, startPoint y: 741, endPoint x: 1235, endPoint y: 745, distance: 197.0
click at [1235, 745] on div "Фискални рачун ПИБ : 115085843 Предузеће : BRE MAJICE Место продаје : 1371796-[…" at bounding box center [1066, 419] width 780 height 754
drag, startPoint x: 1425, startPoint y: 232, endPoint x: 1347, endPoint y: 232, distance: 78.0
click at [1347, 232] on div "Фискални рачун ПИБ : 115085843 Предузеће : BRE MAJICE Место продаје : 1371796-[…" at bounding box center [1066, 419] width 780 height 754
click at [1419, 23] on icon "Close" at bounding box center [1425, 20] width 16 height 16
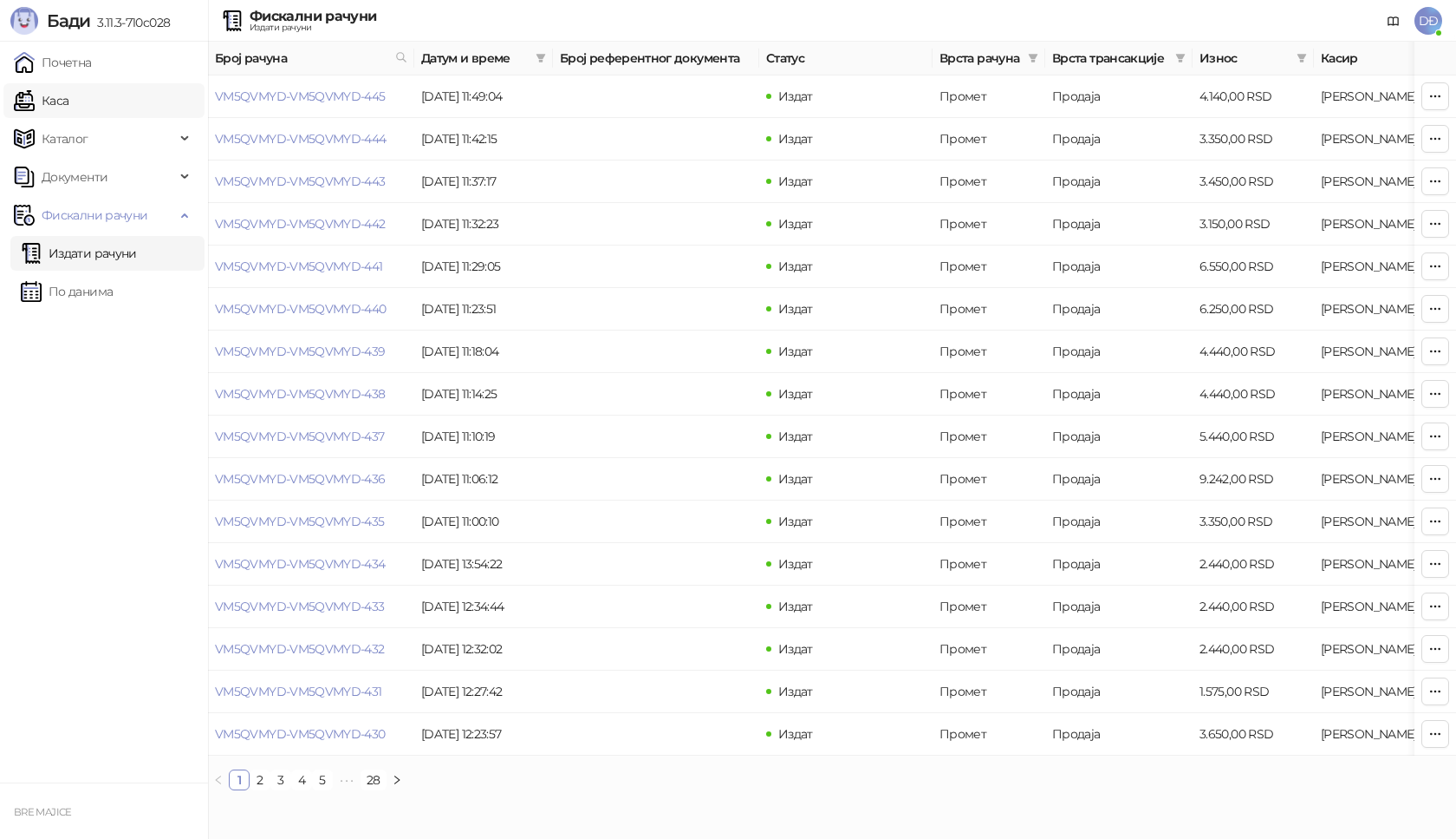
click at [69, 98] on link "Каса" at bounding box center [41, 101] width 55 height 35
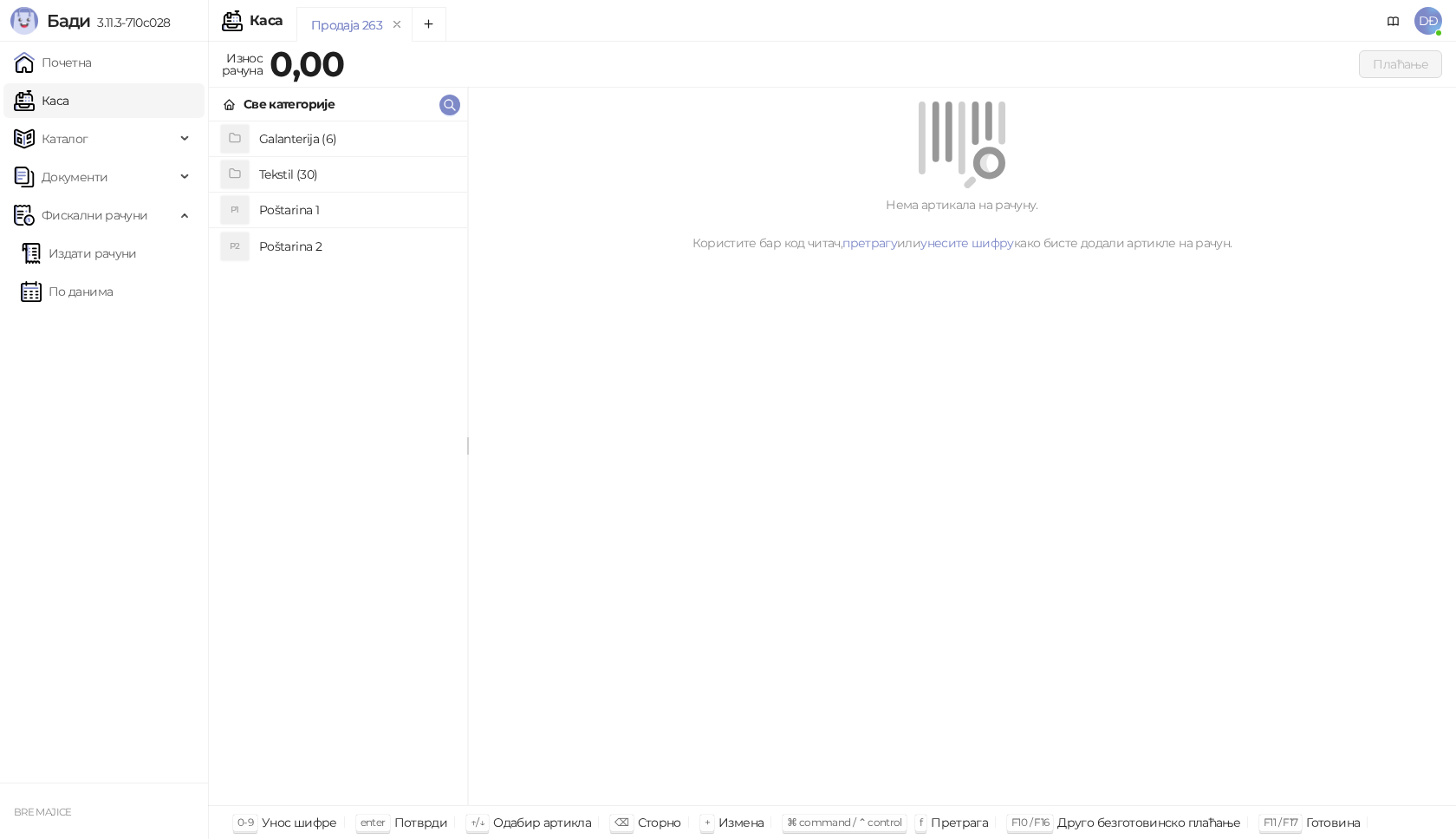
click at [298, 211] on h4 "Poštarina 1" at bounding box center [356, 210] width 194 height 28
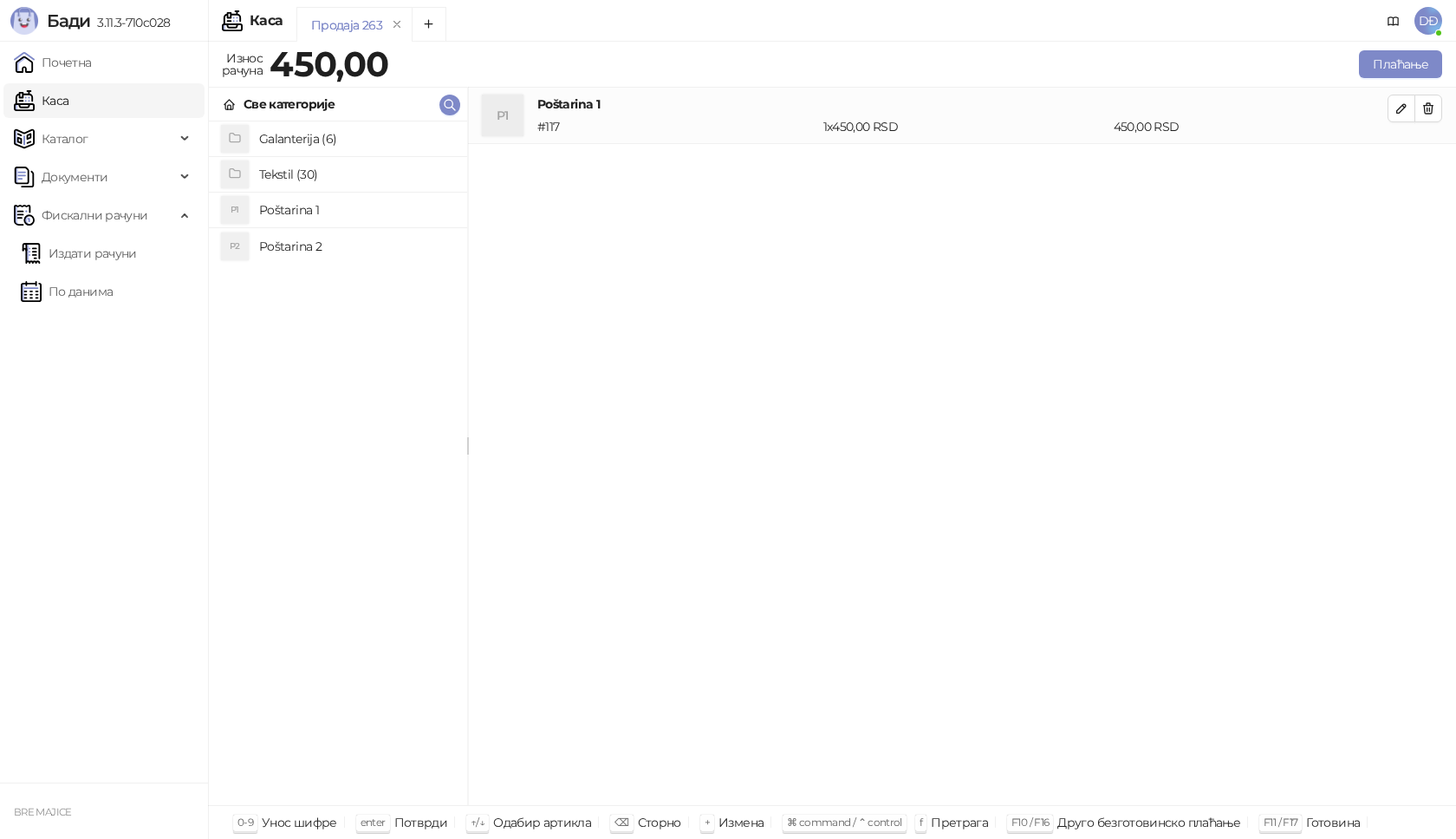
click at [303, 174] on h4 "Tekstil (30)" at bounding box center [356, 174] width 194 height 28
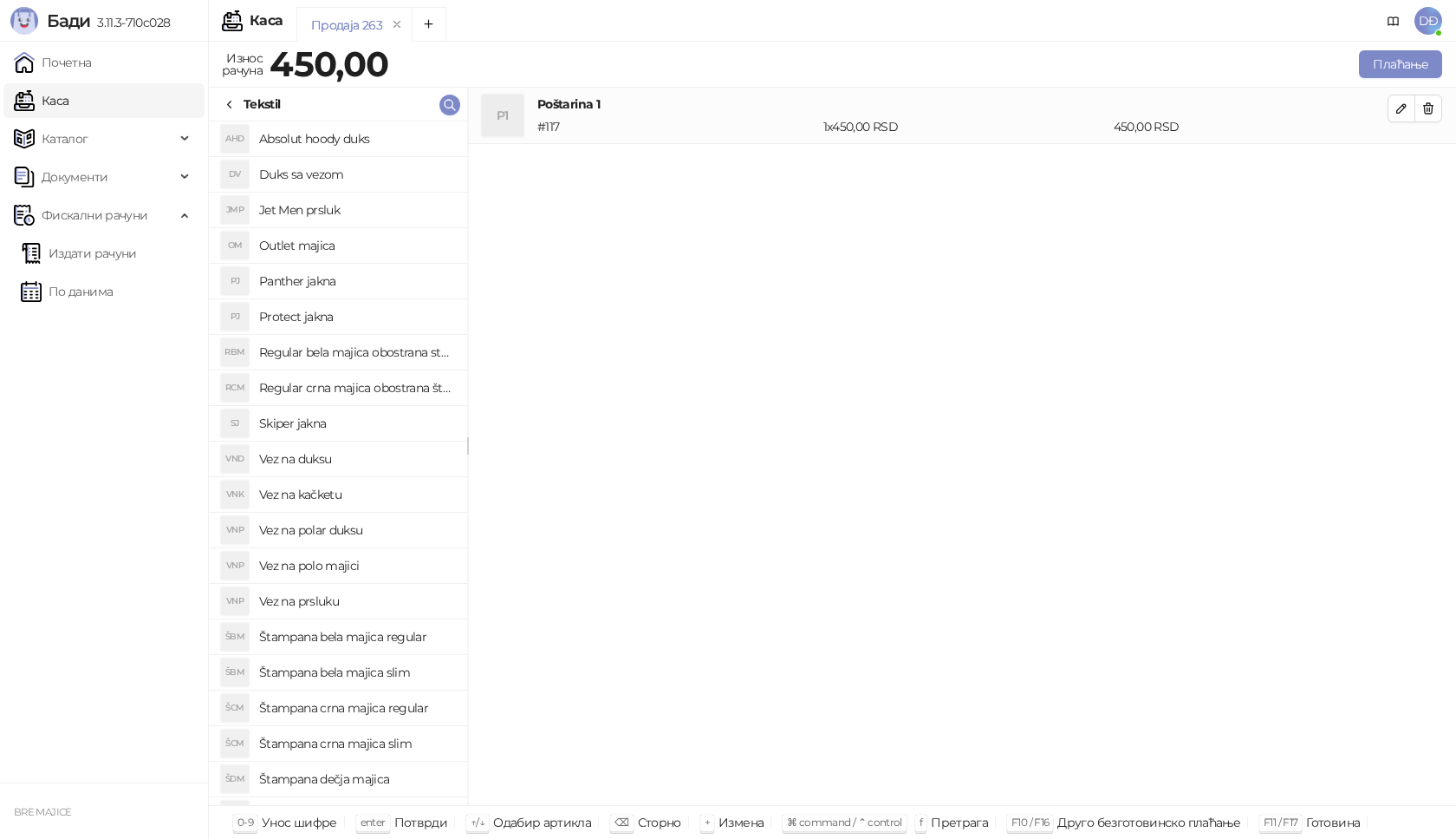
click at [394, 703] on h4 "Štampana crna majica regular" at bounding box center [356, 707] width 194 height 28
click at [1404, 167] on icon "button" at bounding box center [1402, 165] width 14 height 14
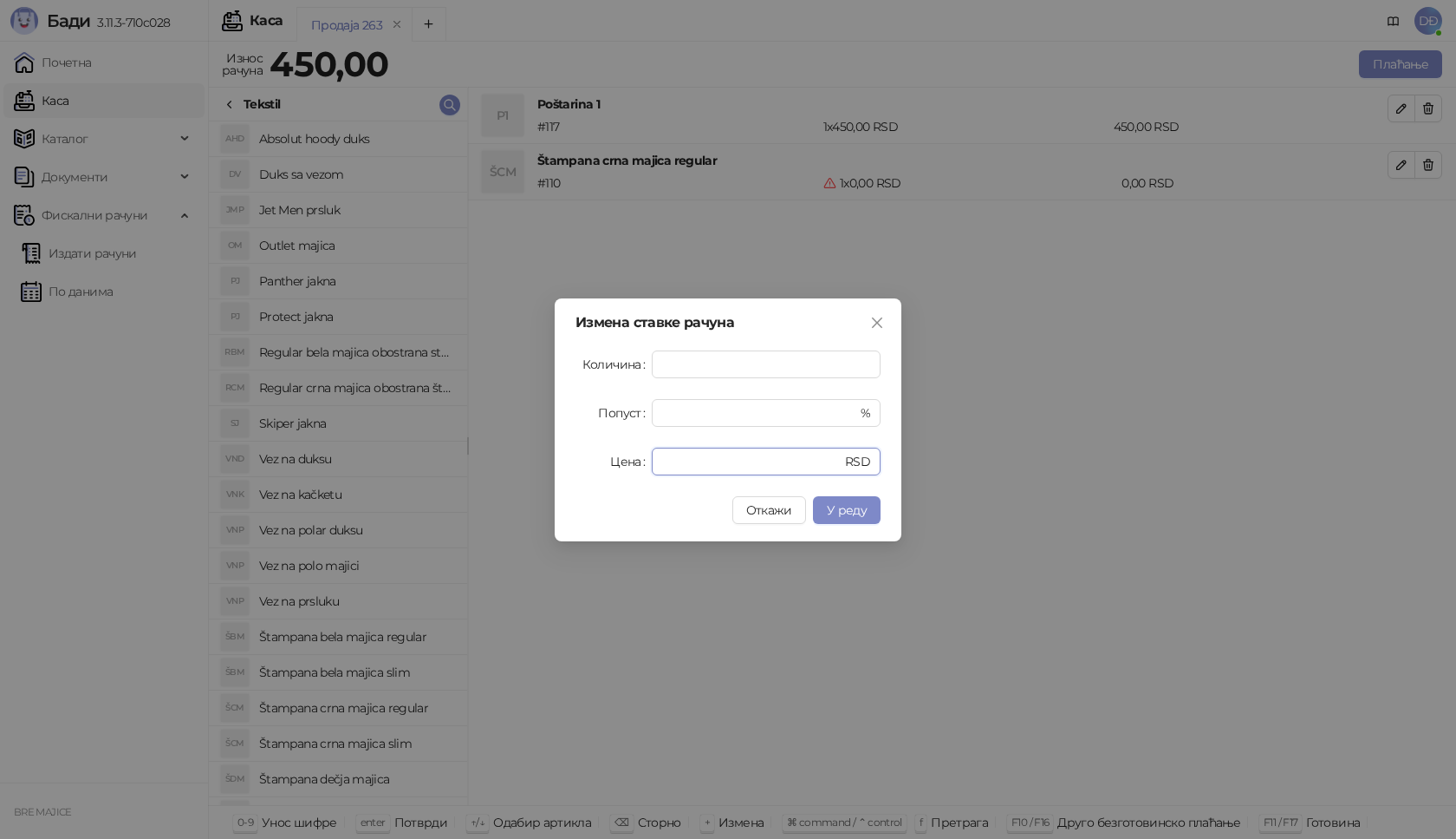
drag, startPoint x: 693, startPoint y: 459, endPoint x: 603, endPoint y: 469, distance: 90.6
click at [603, 469] on div "Цена * RSD" at bounding box center [728, 462] width 305 height 28
type input "****"
click at [853, 510] on span "У реду" at bounding box center [847, 510] width 40 height 16
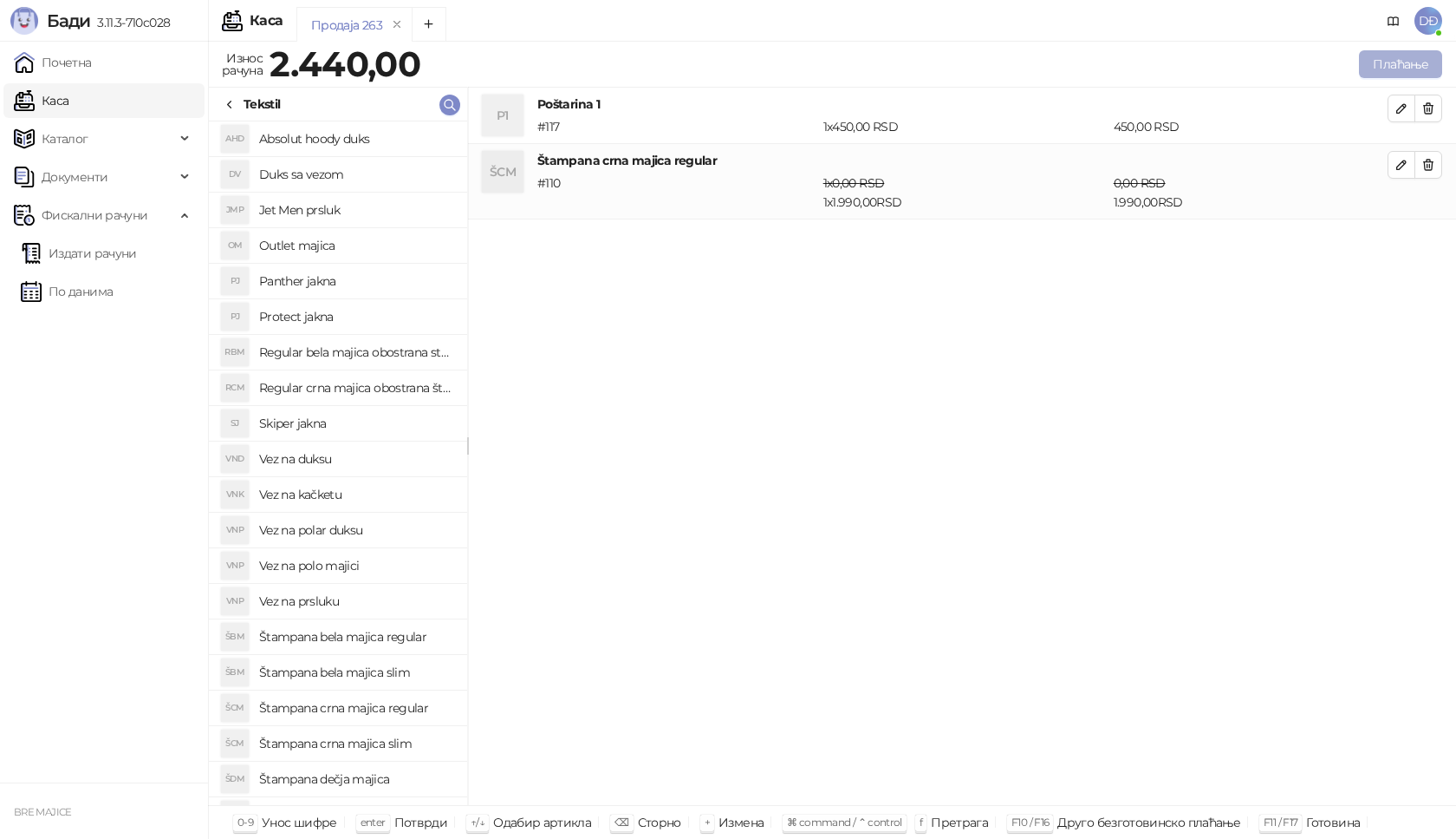
click at [1398, 63] on button "Плаћање" at bounding box center [1401, 64] width 84 height 28
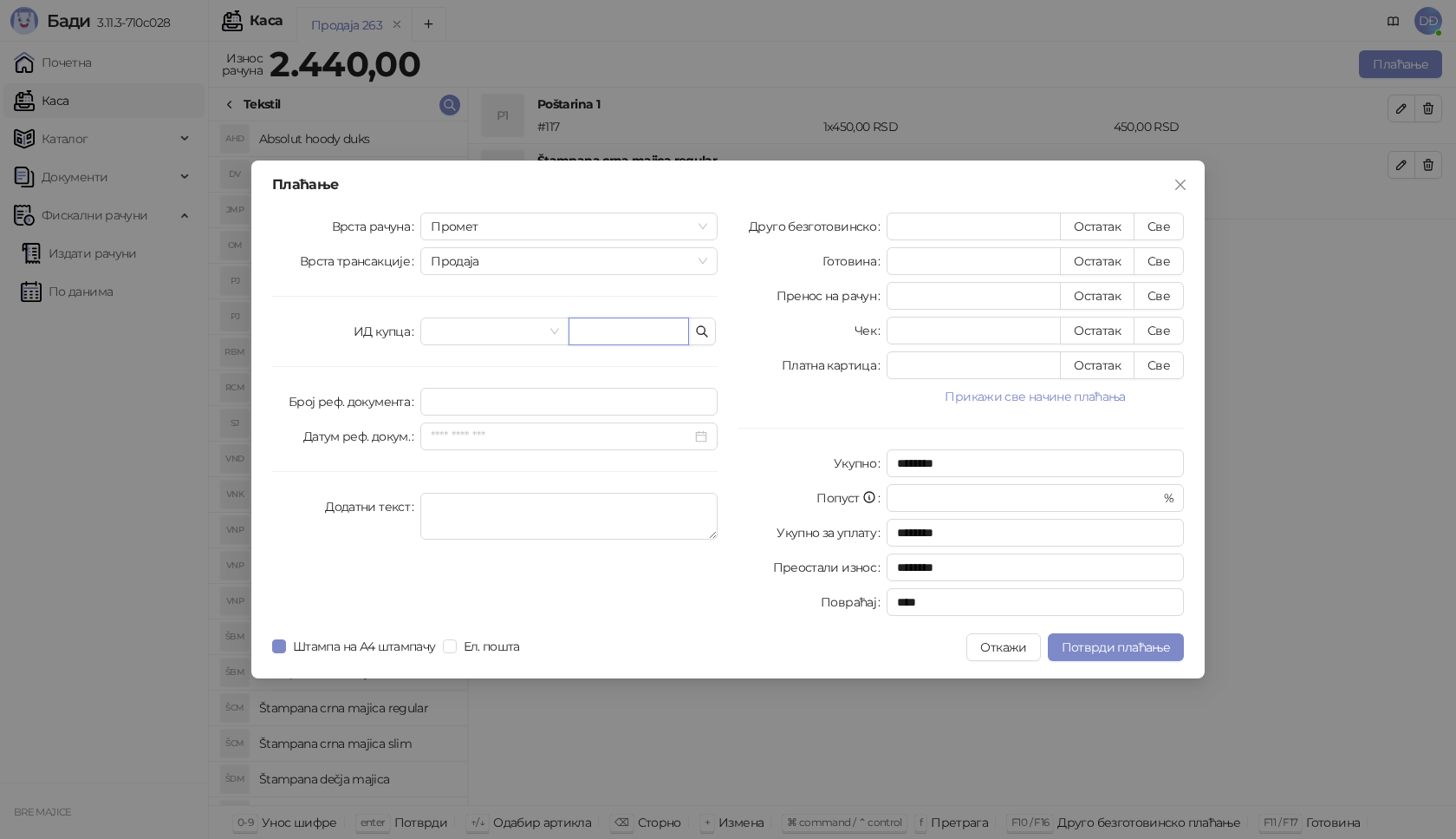
click at [663, 339] on input "text" at bounding box center [629, 331] width 120 height 28
paste input "**********"
type input "**********"
click at [1151, 223] on button "Све" at bounding box center [1159, 227] width 51 height 28
type input "****"
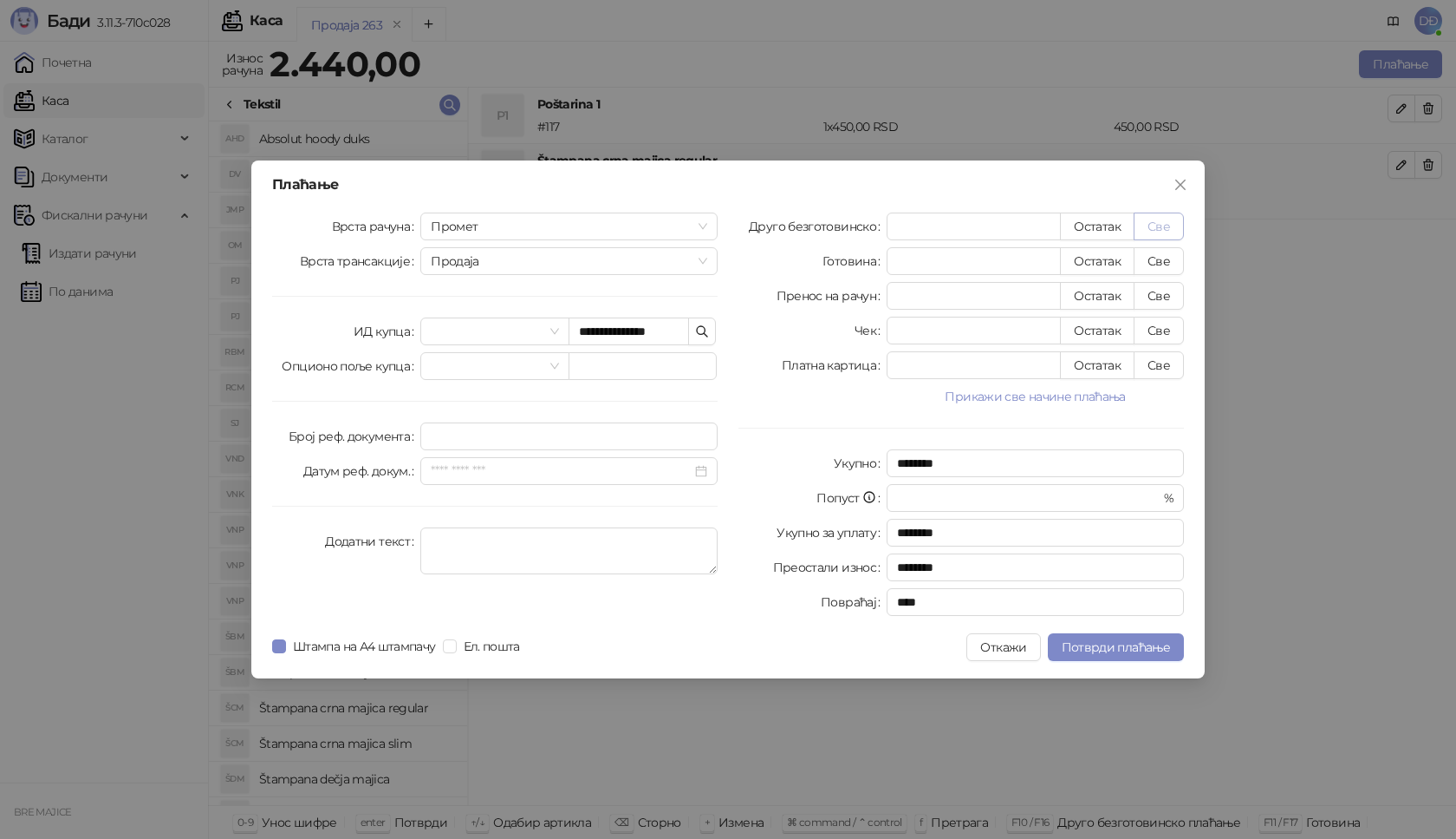
type input "****"
click at [1089, 649] on span "Потврди плаћање" at bounding box center [1116, 647] width 108 height 16
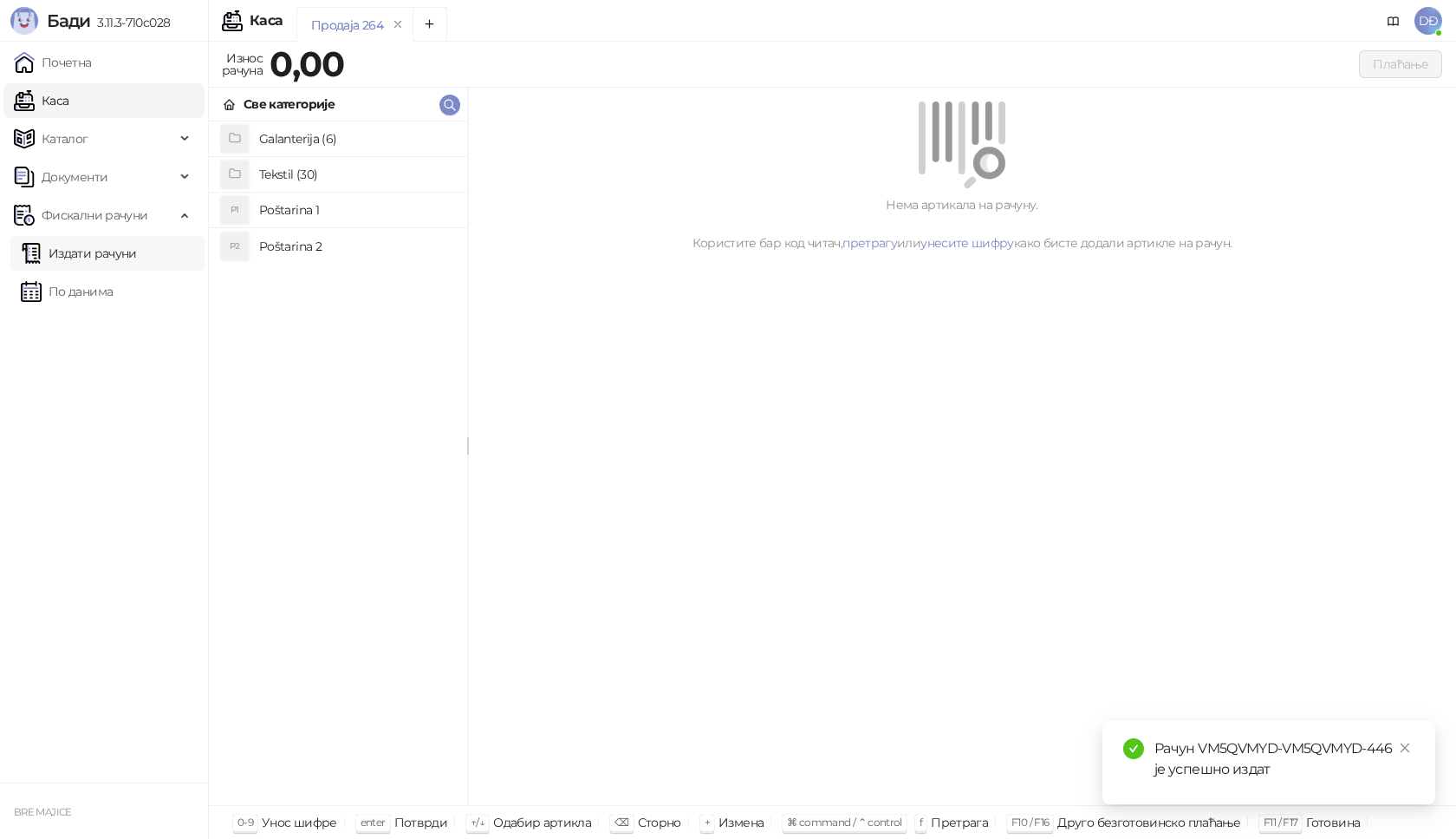
click at [120, 254] on link "Издати рачуни" at bounding box center [78, 254] width 116 height 35
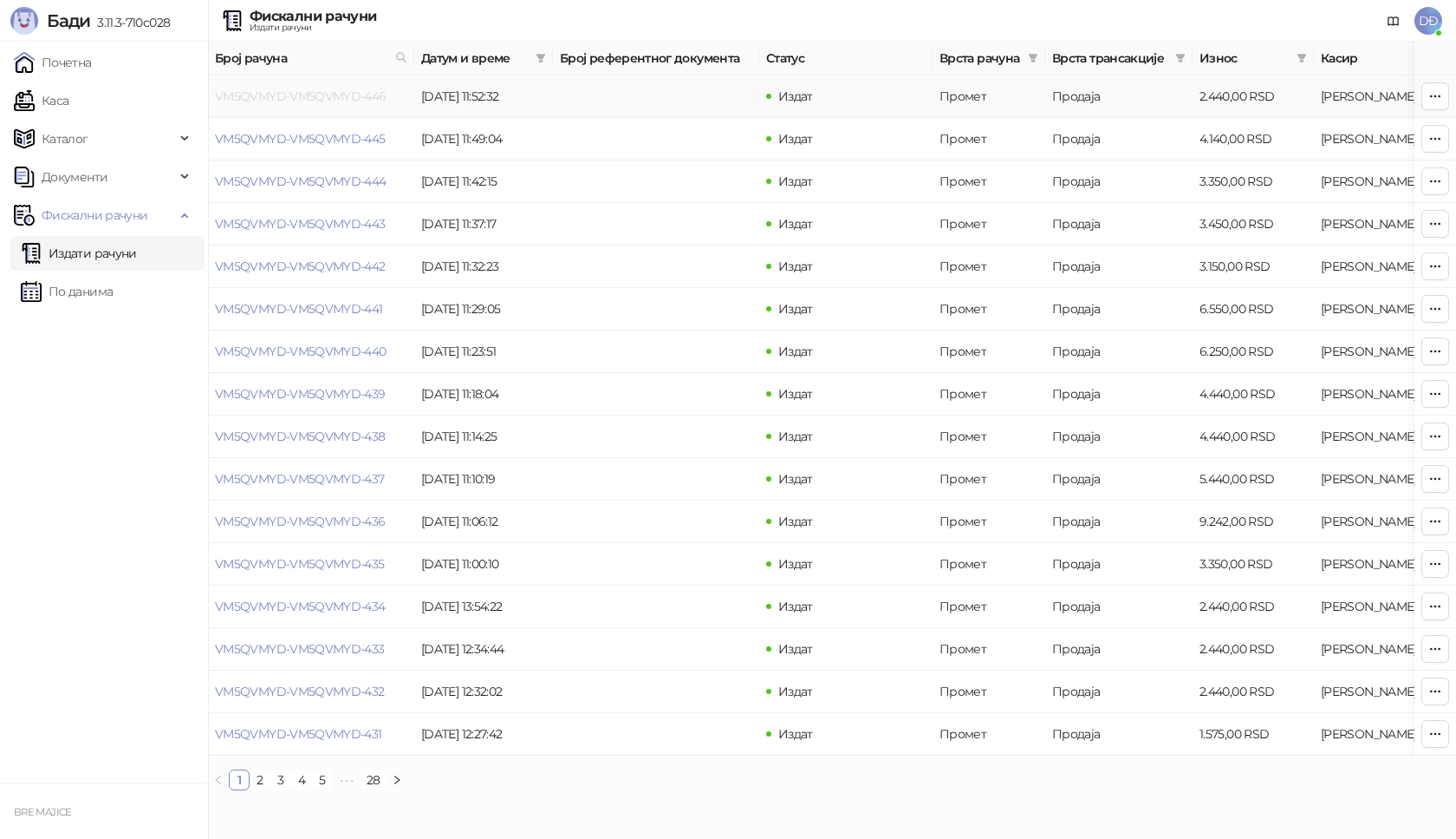
click at [317, 97] on link "VM5QVMYD-VM5QVMYD-446" at bounding box center [300, 97] width 172 height 16
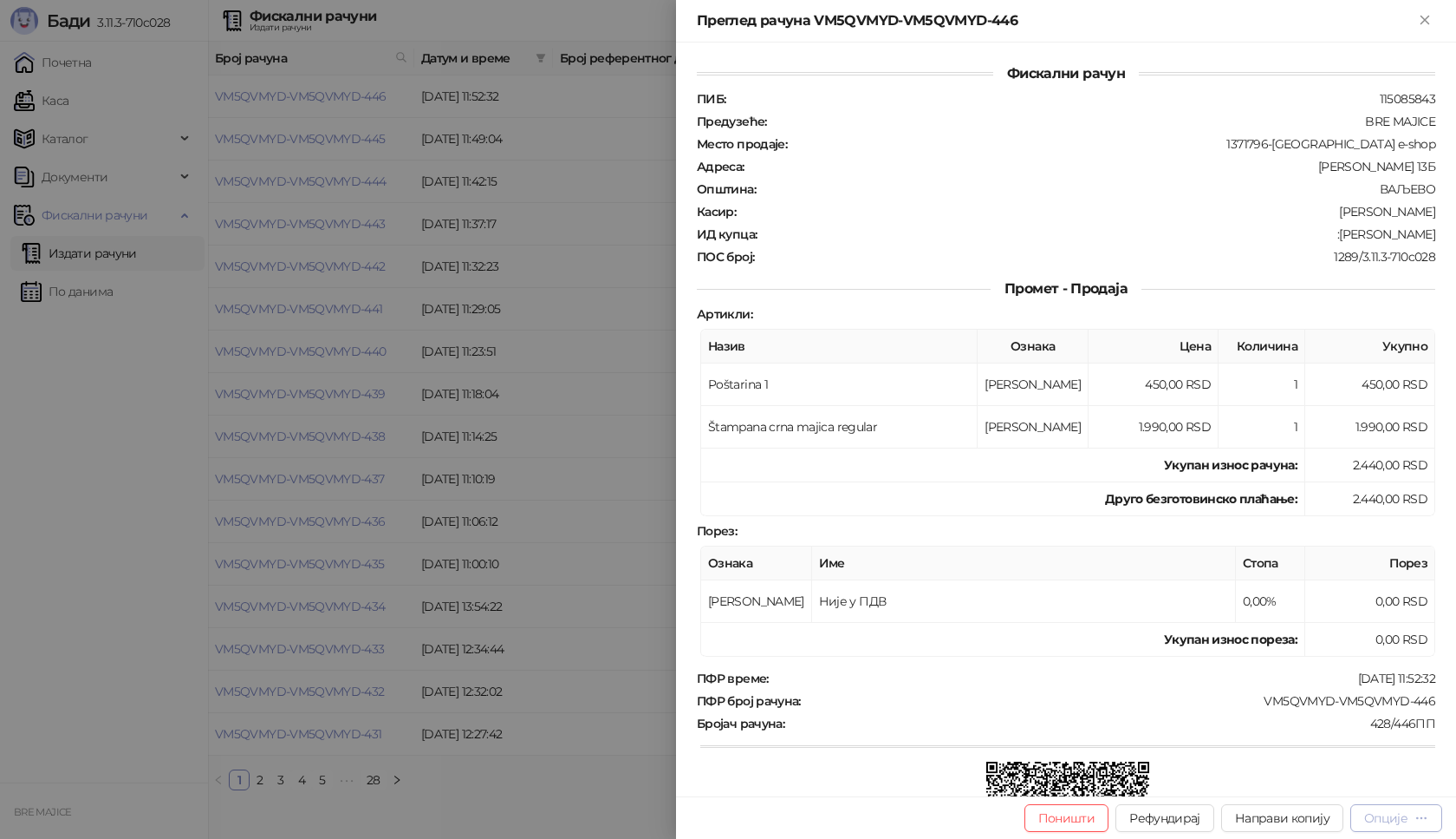
click at [1396, 816] on div "Опције" at bounding box center [1386, 818] width 44 height 16
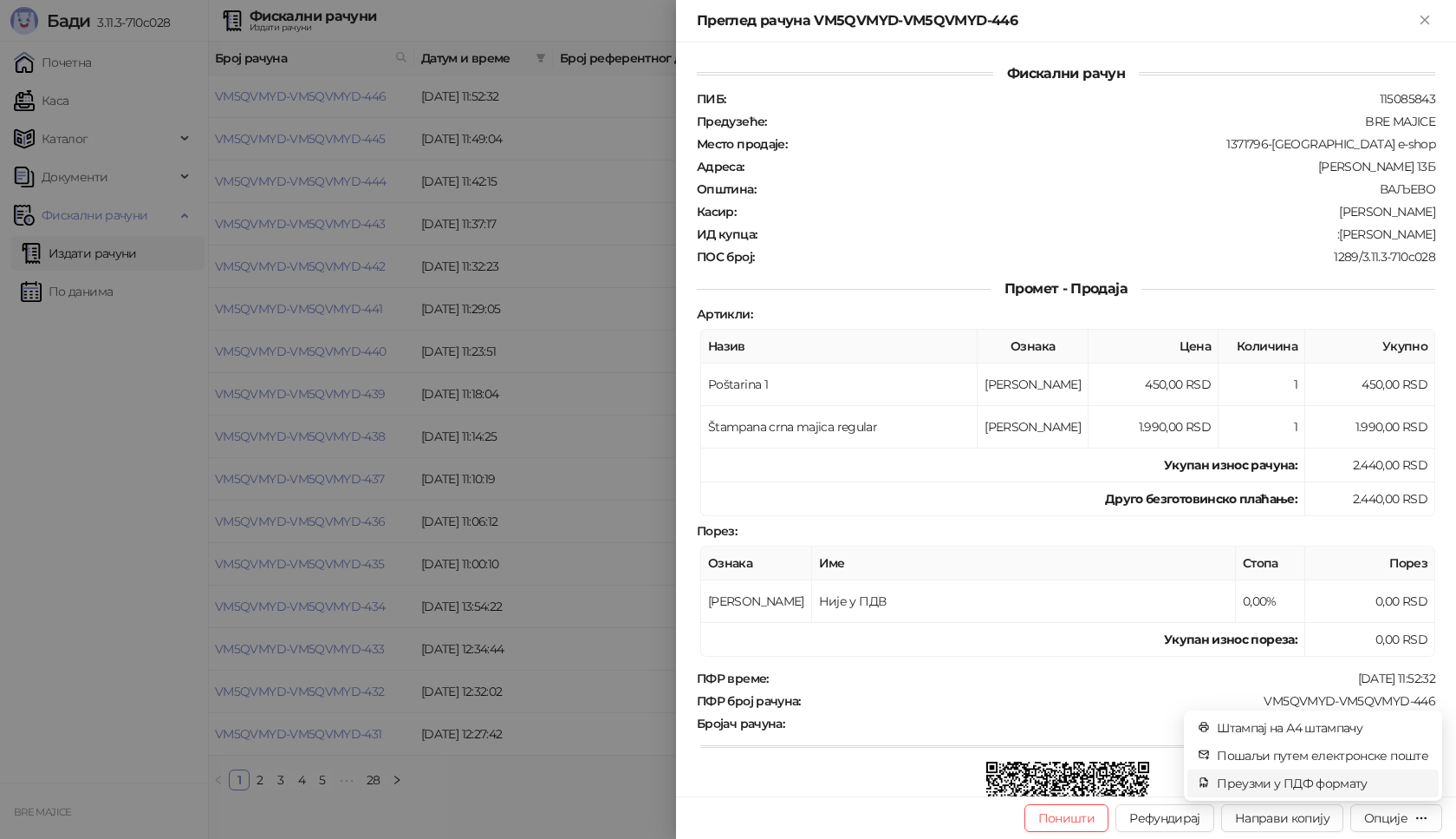
click at [1339, 782] on span "Преузми у ПДФ формату" at bounding box center [1323, 783] width 212 height 19
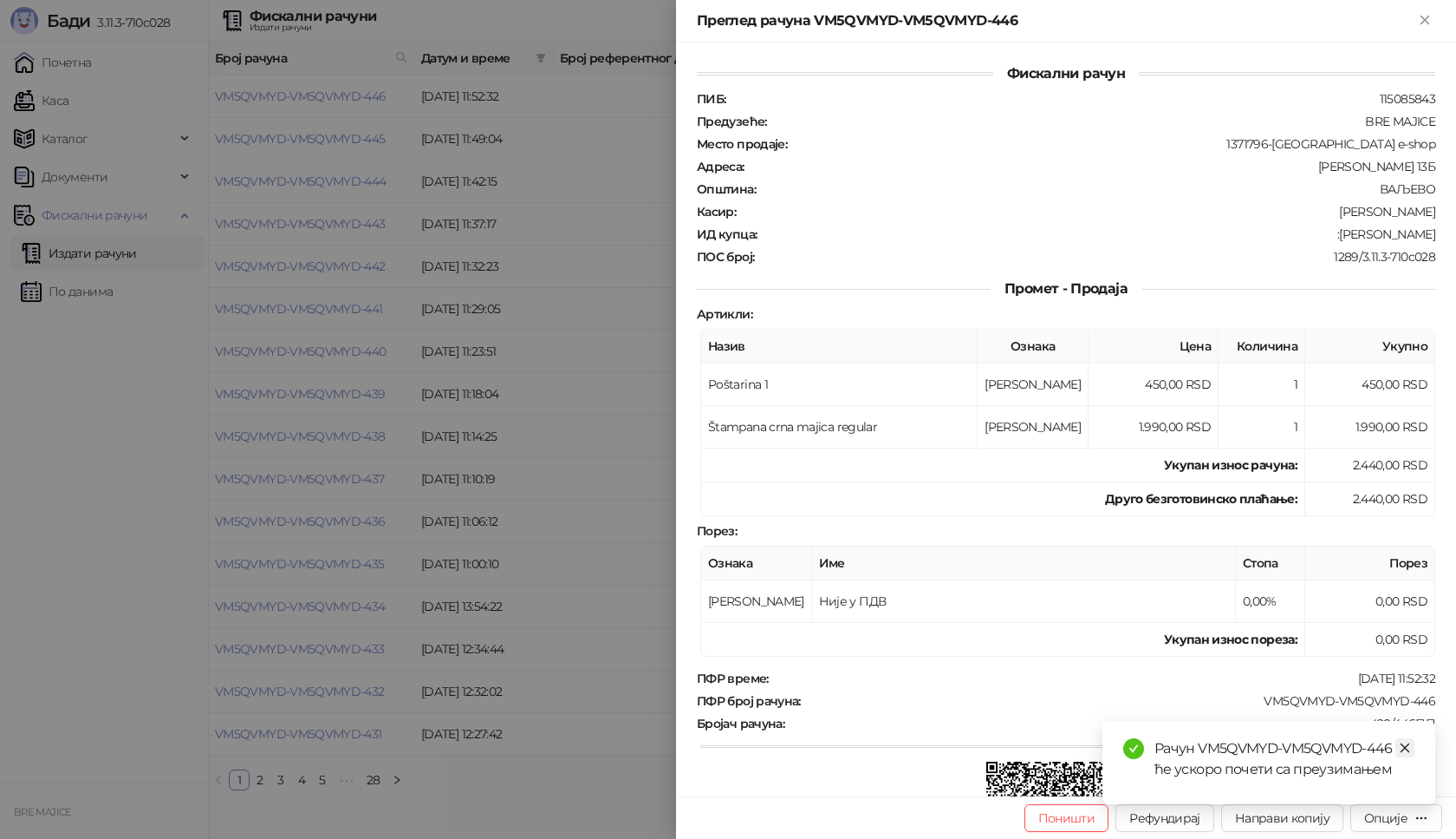
click at [1406, 747] on icon "close" at bounding box center [1405, 748] width 10 height 10
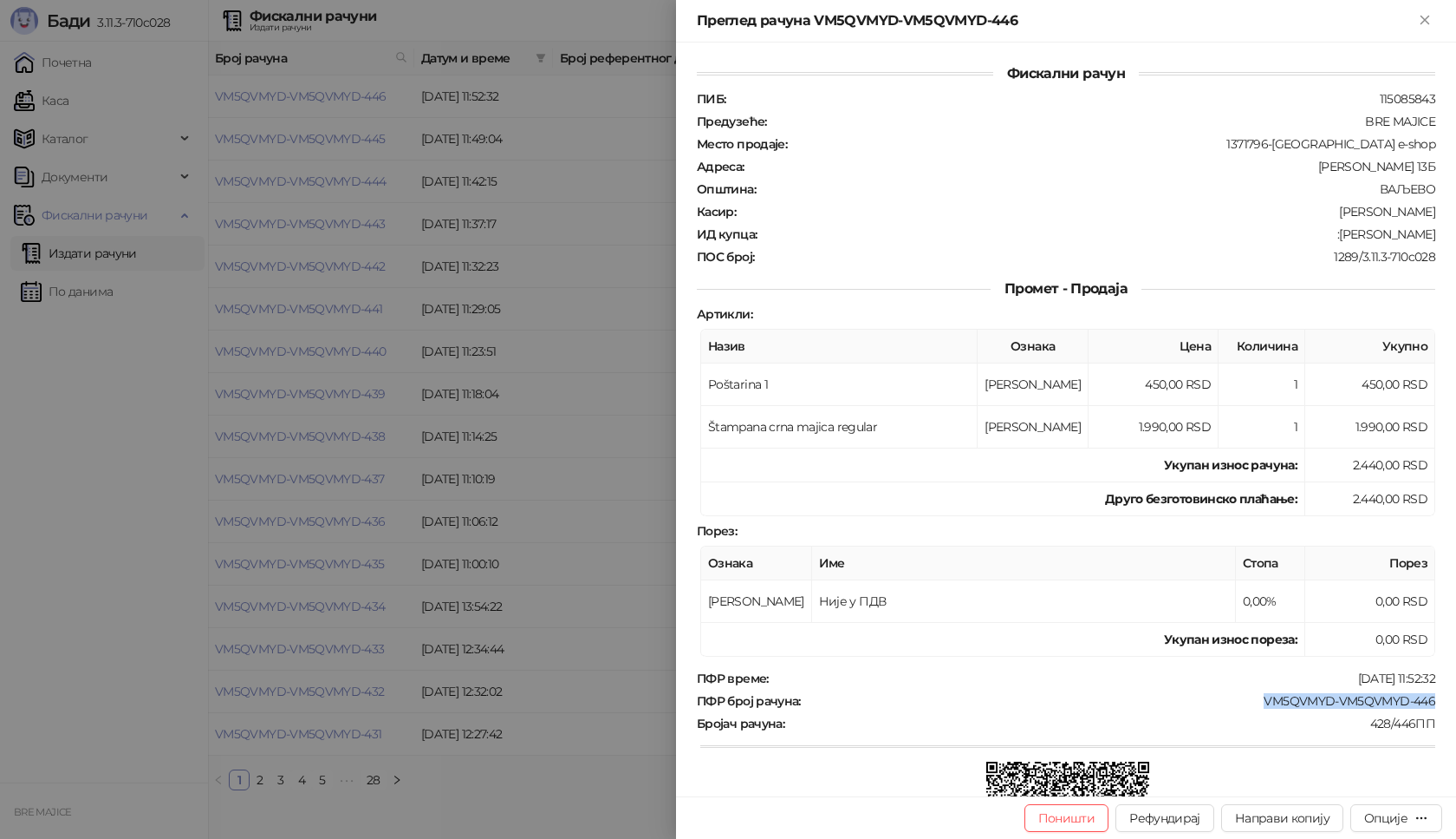
drag, startPoint x: 1421, startPoint y: 702, endPoint x: 1238, endPoint y: 707, distance: 183.1
click at [1238, 707] on div "VM5QVMYD-VM5QVMYD-446" at bounding box center [1120, 700] width 635 height 16
drag, startPoint x: 1428, startPoint y: 231, endPoint x: 1335, endPoint y: 238, distance: 93.3
click at [1335, 238] on div "Фискални рачун ПИБ : 115085843 Предузеће : BRE MAJICE Место продаје : 1371796-[…" at bounding box center [1066, 419] width 780 height 754
click at [1424, 15] on icon "Close" at bounding box center [1425, 20] width 16 height 16
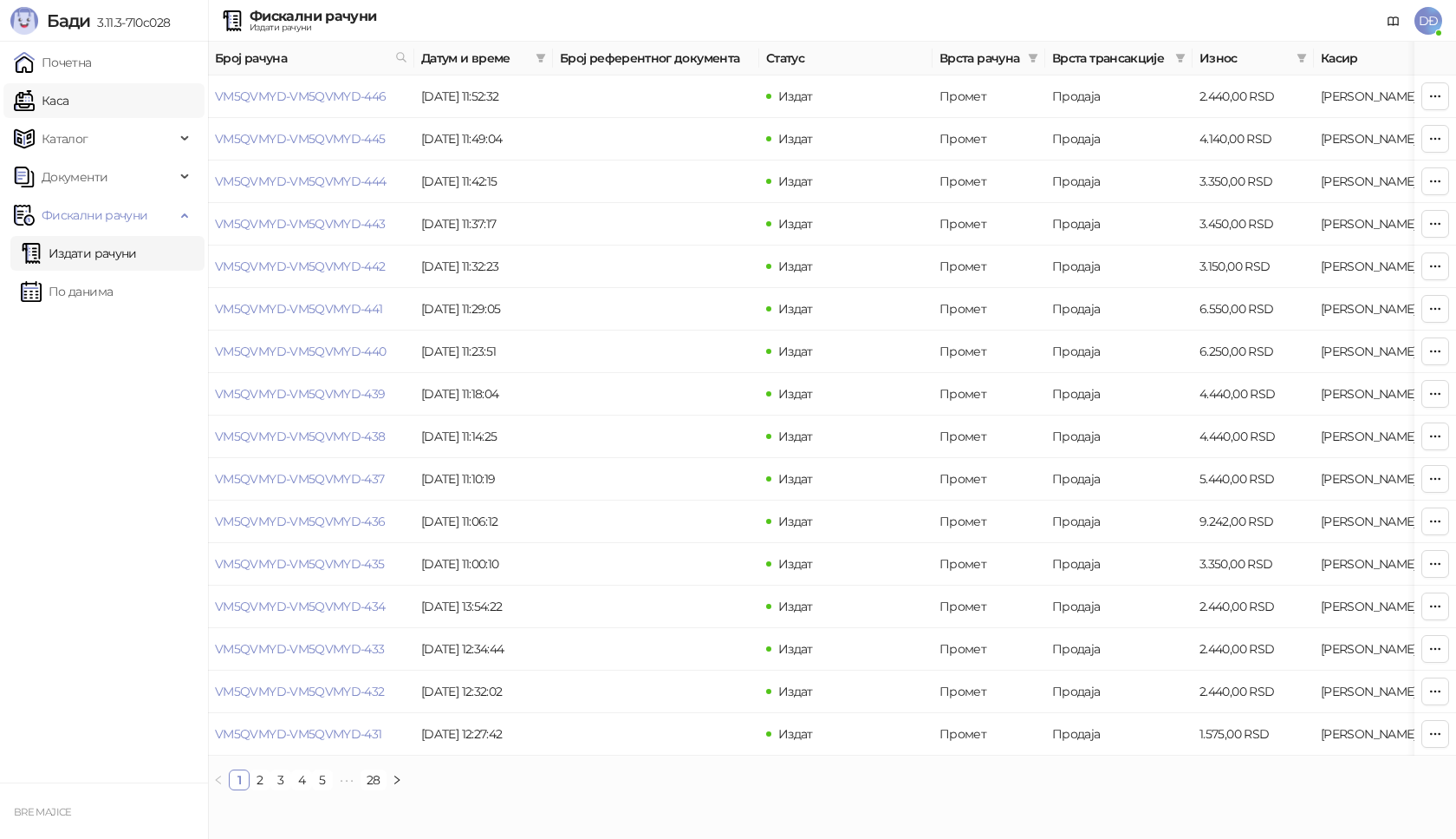
click at [69, 101] on link "Каса" at bounding box center [41, 101] width 55 height 35
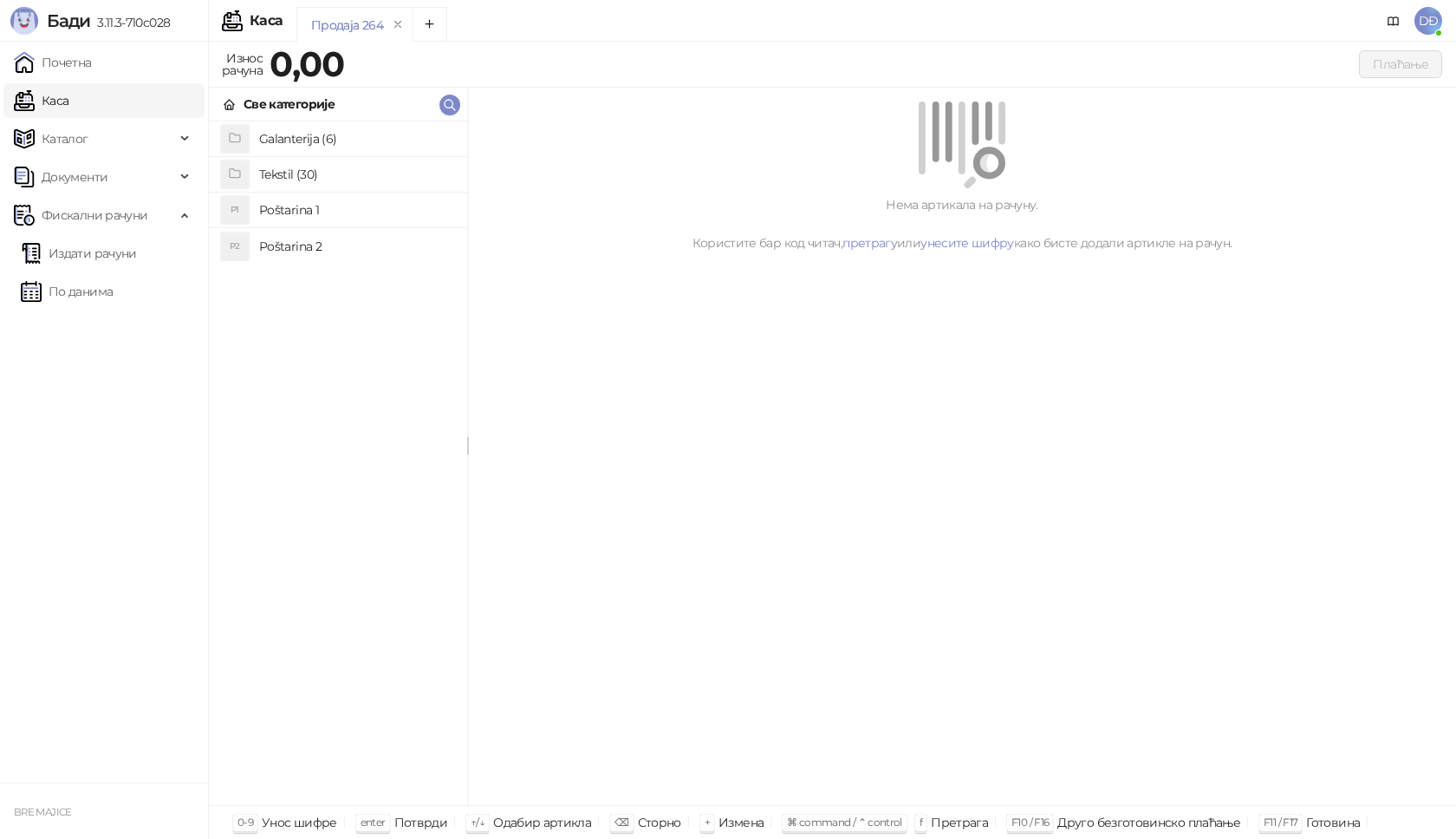
click at [273, 174] on h4 "Tekstil (30)" at bounding box center [356, 174] width 194 height 28
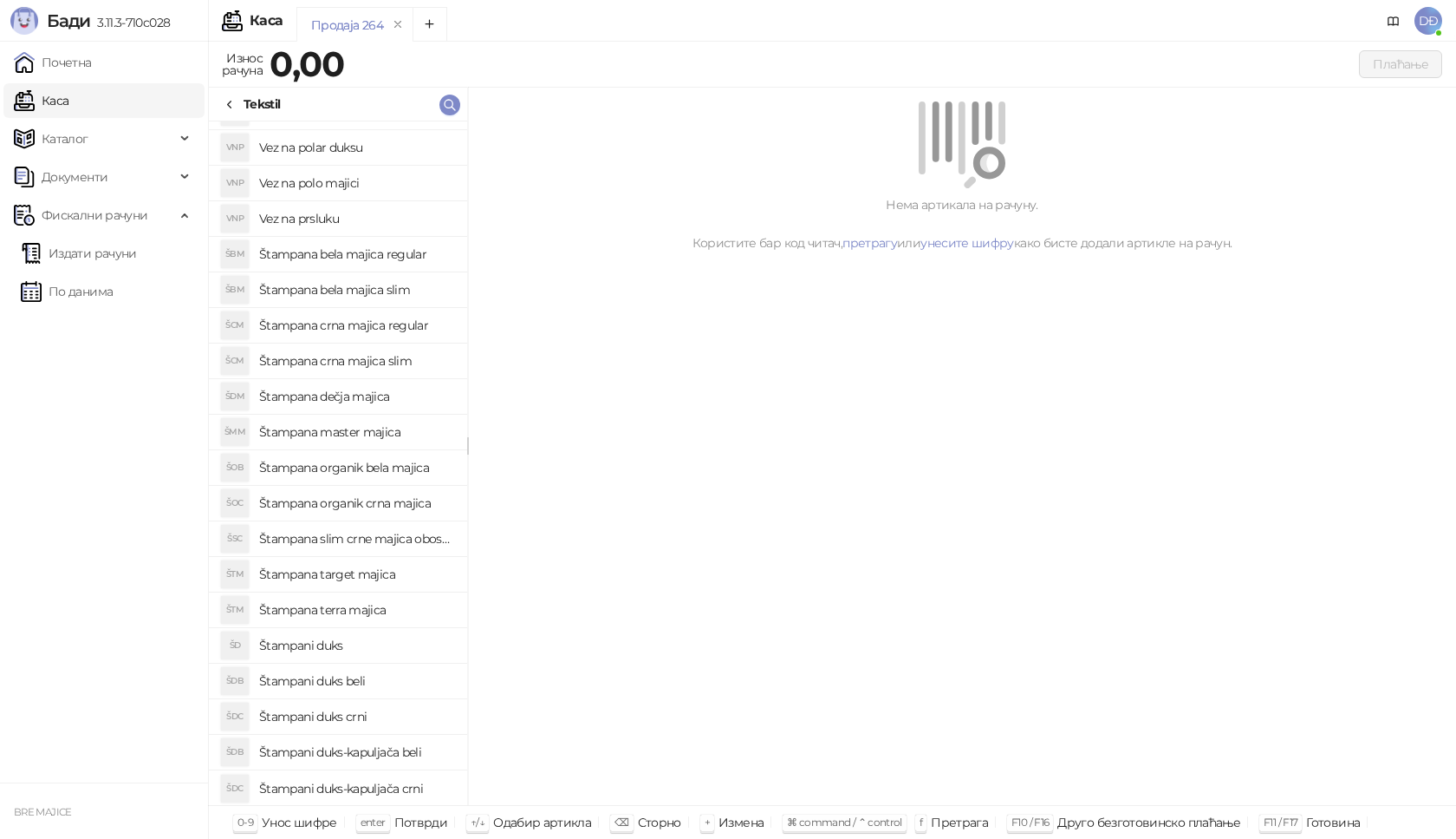
scroll to position [383, 0]
click at [416, 794] on h4 "Štampani duks-kapuljača crni" at bounding box center [356, 788] width 194 height 28
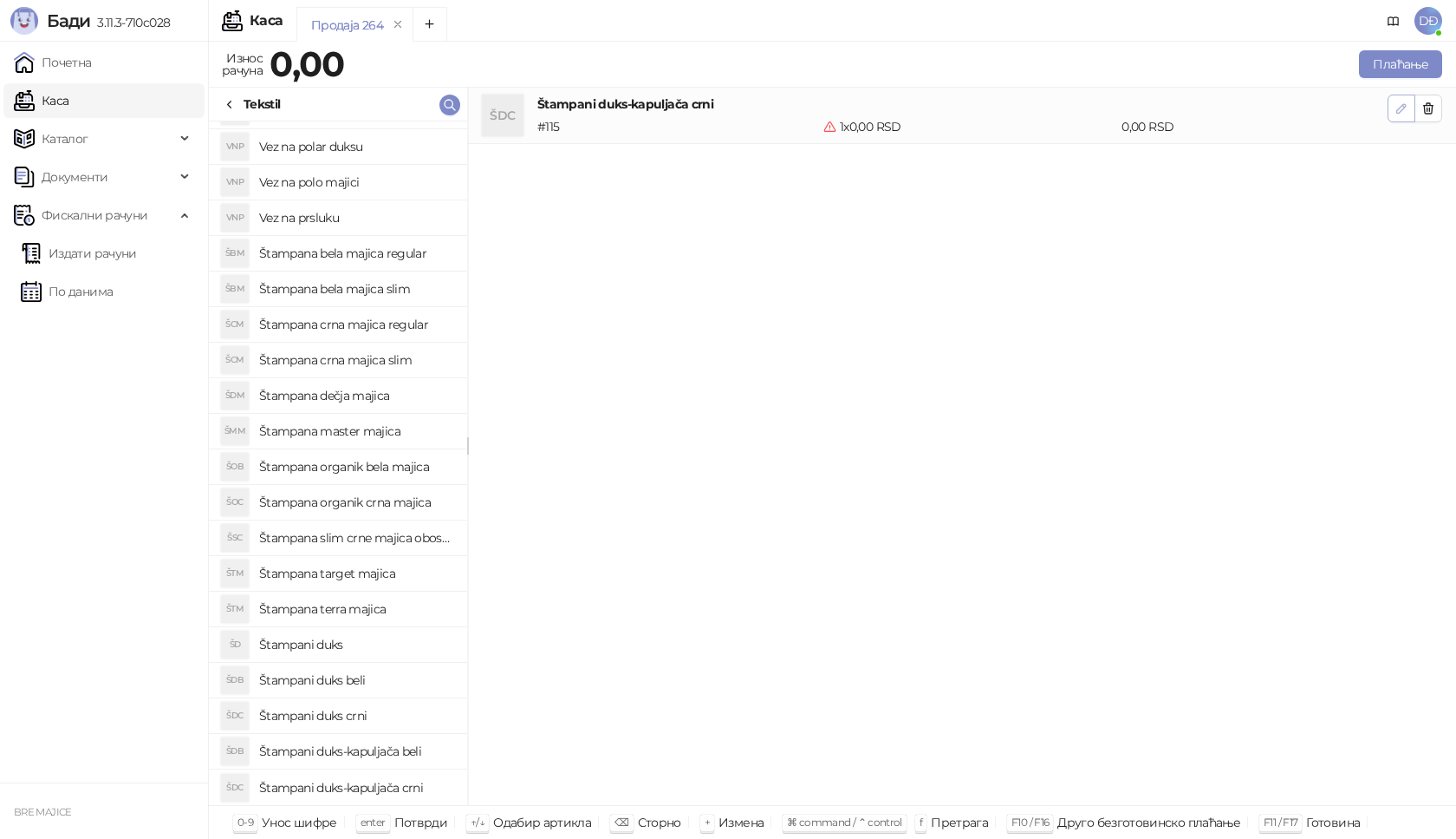
click at [1396, 104] on icon "button" at bounding box center [1402, 108] width 14 height 14
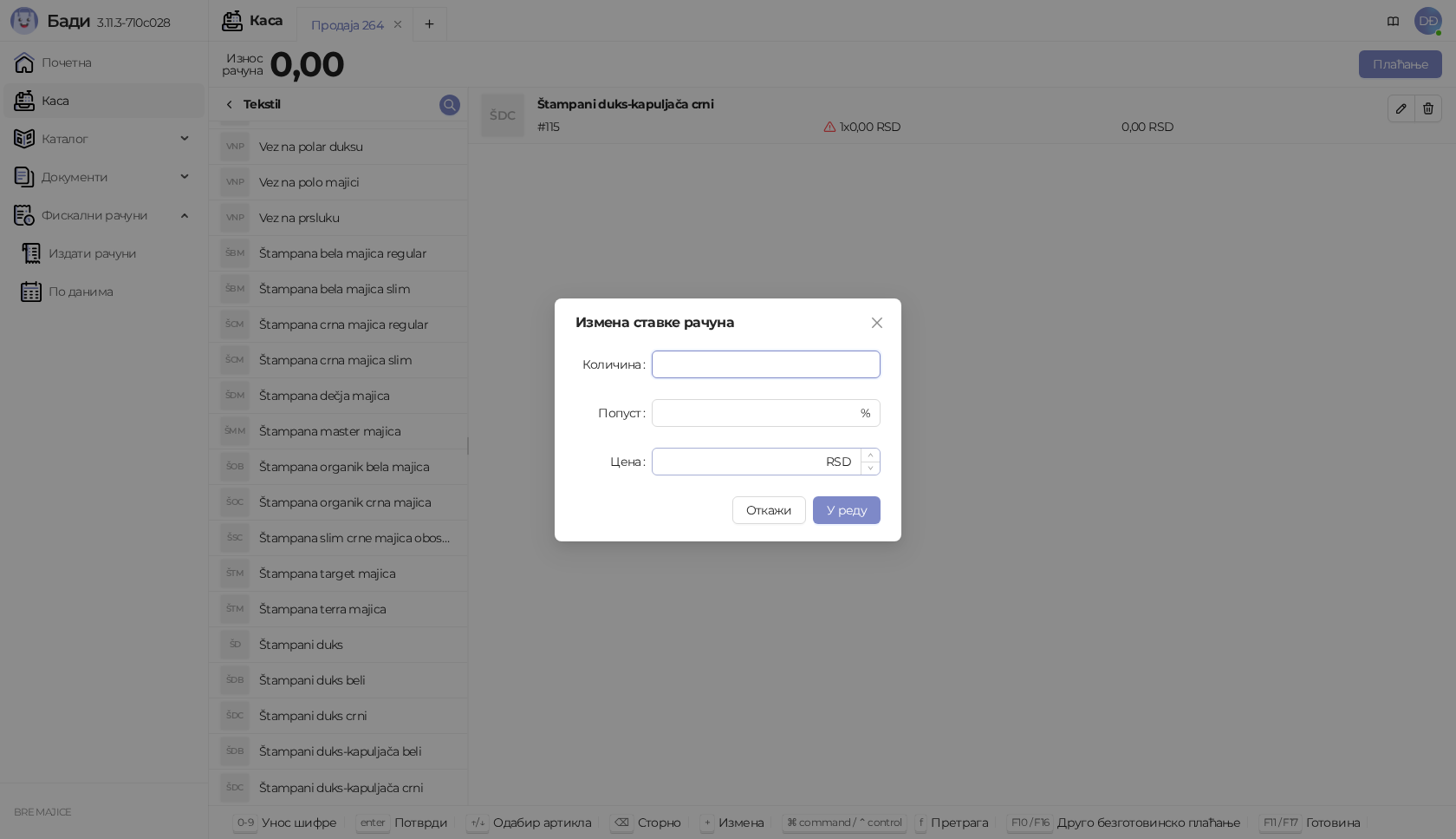
type input "*"
drag, startPoint x: 663, startPoint y: 467, endPoint x: 620, endPoint y: 467, distance: 43.0
click at [620, 467] on div "Цена * RSD" at bounding box center [728, 462] width 305 height 28
type input "****"
click at [849, 518] on button "У реду" at bounding box center [847, 510] width 68 height 28
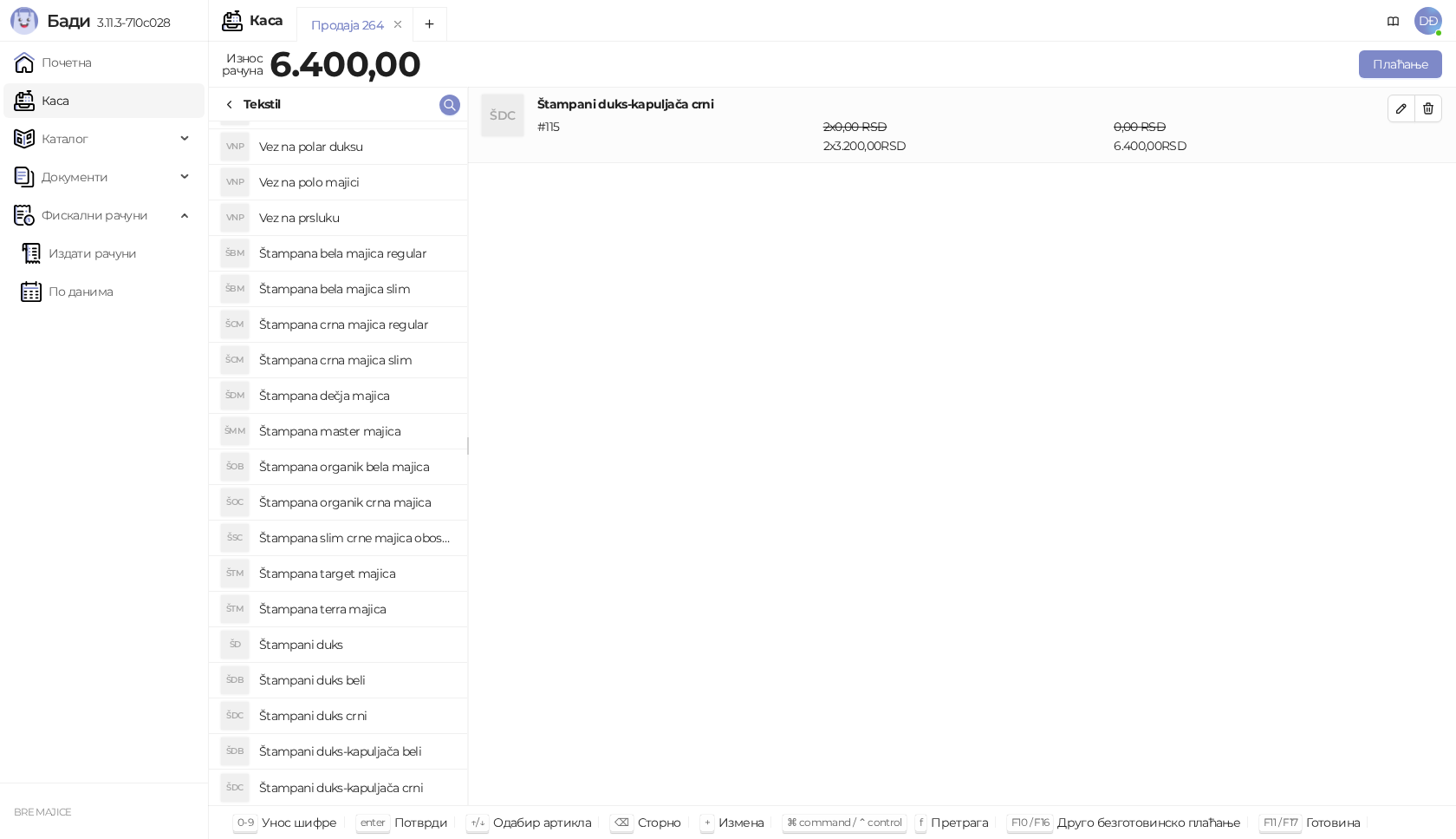
click at [401, 786] on h4 "Štampani duks-kapuljača crni" at bounding box center [356, 788] width 194 height 28
click at [1402, 179] on icon "button" at bounding box center [1402, 184] width 14 height 14
type input "*"
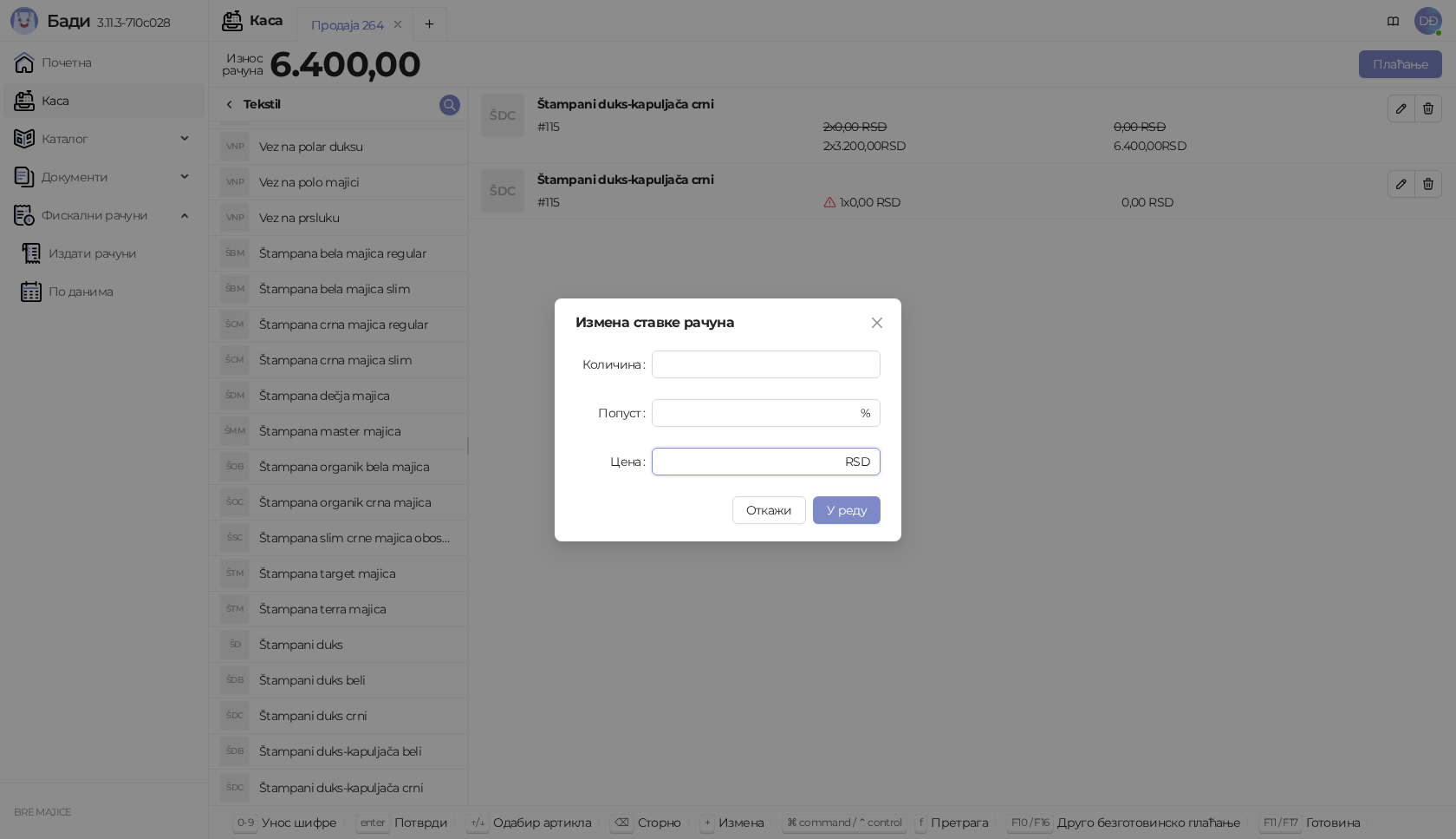
drag, startPoint x: 673, startPoint y: 462, endPoint x: 587, endPoint y: 466, distance: 86.1
click at [605, 466] on div "Цена * RSD" at bounding box center [728, 462] width 305 height 28
type input "****"
click at [838, 515] on span "У реду" at bounding box center [847, 510] width 40 height 16
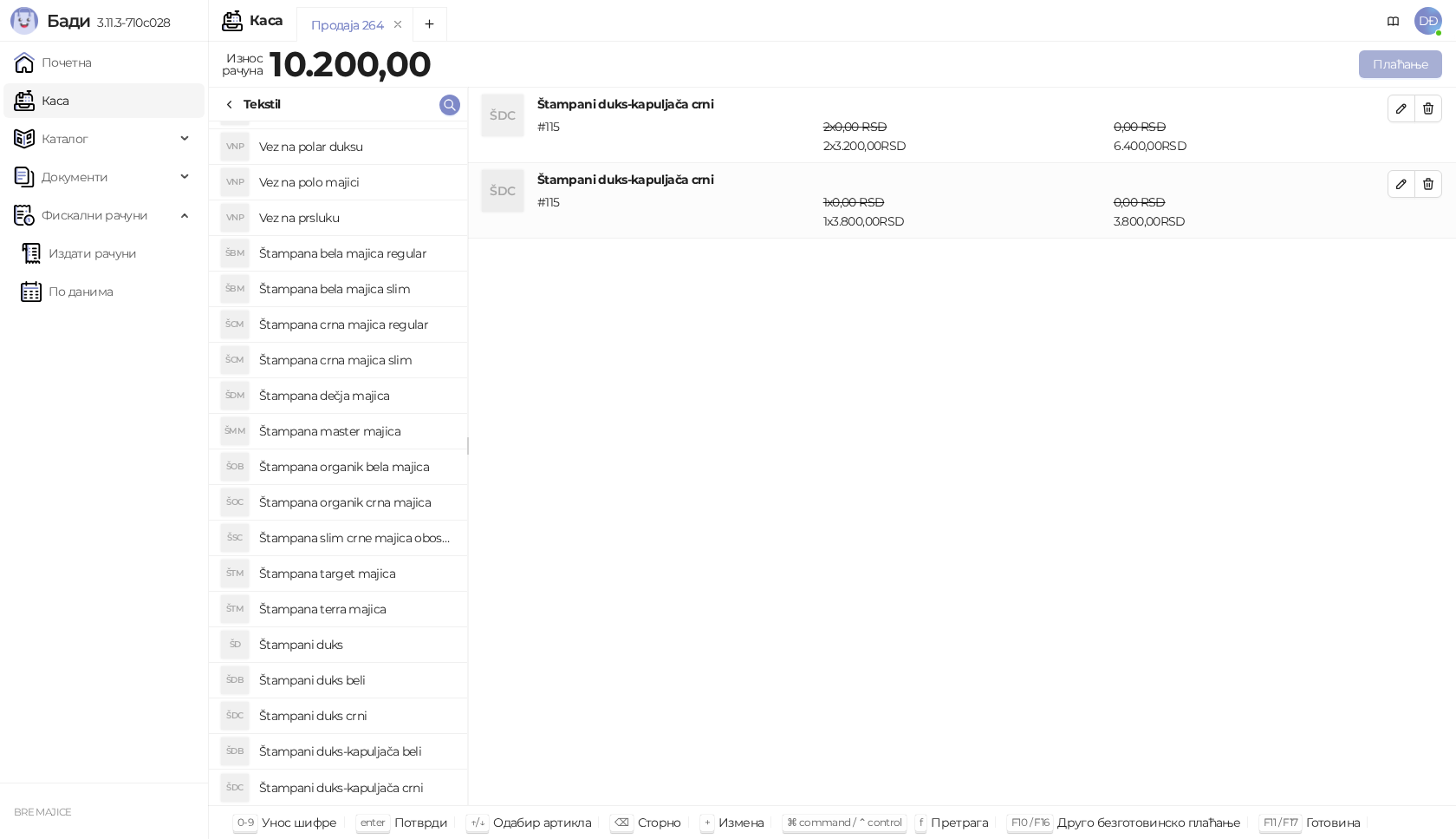
click at [1399, 64] on button "Плаћање" at bounding box center [1401, 64] width 84 height 28
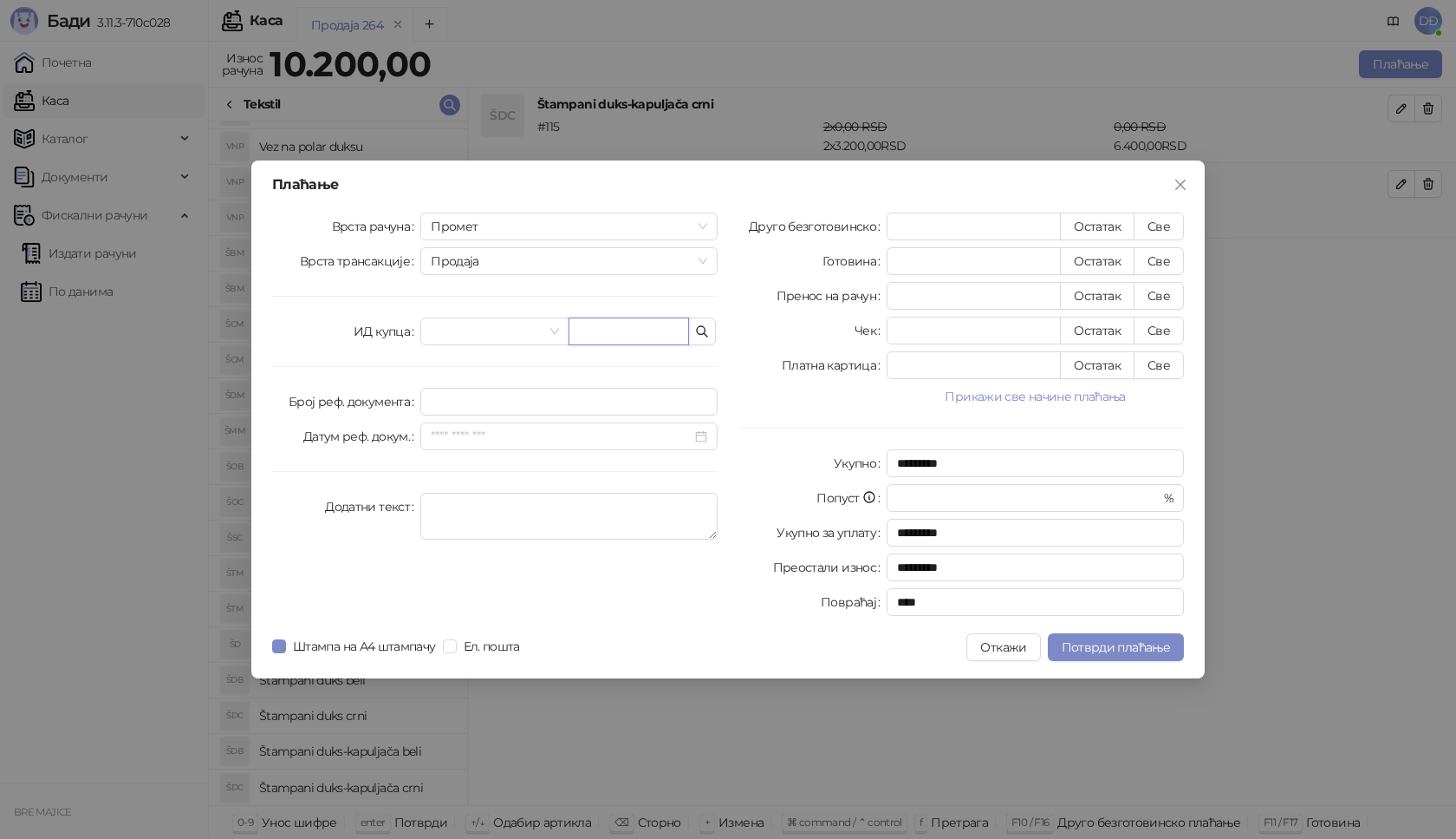
click at [653, 335] on input "text" at bounding box center [629, 331] width 120 height 28
paste input "**********"
type input "**********"
click at [1152, 222] on button "Све" at bounding box center [1159, 227] width 51 height 28
type input "*****"
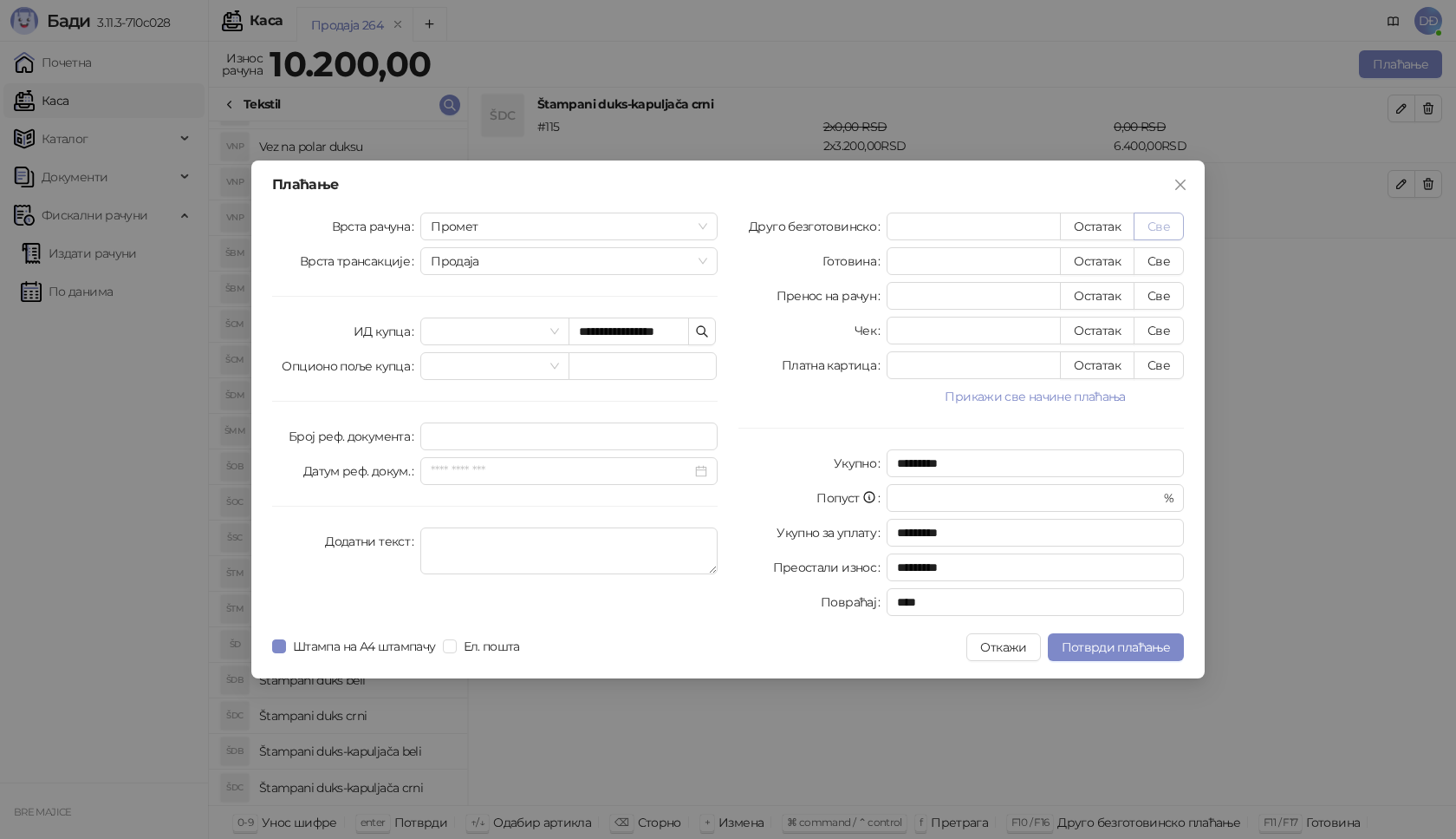
type input "****"
click at [1084, 640] on span "Потврди плаћање" at bounding box center [1116, 647] width 108 height 16
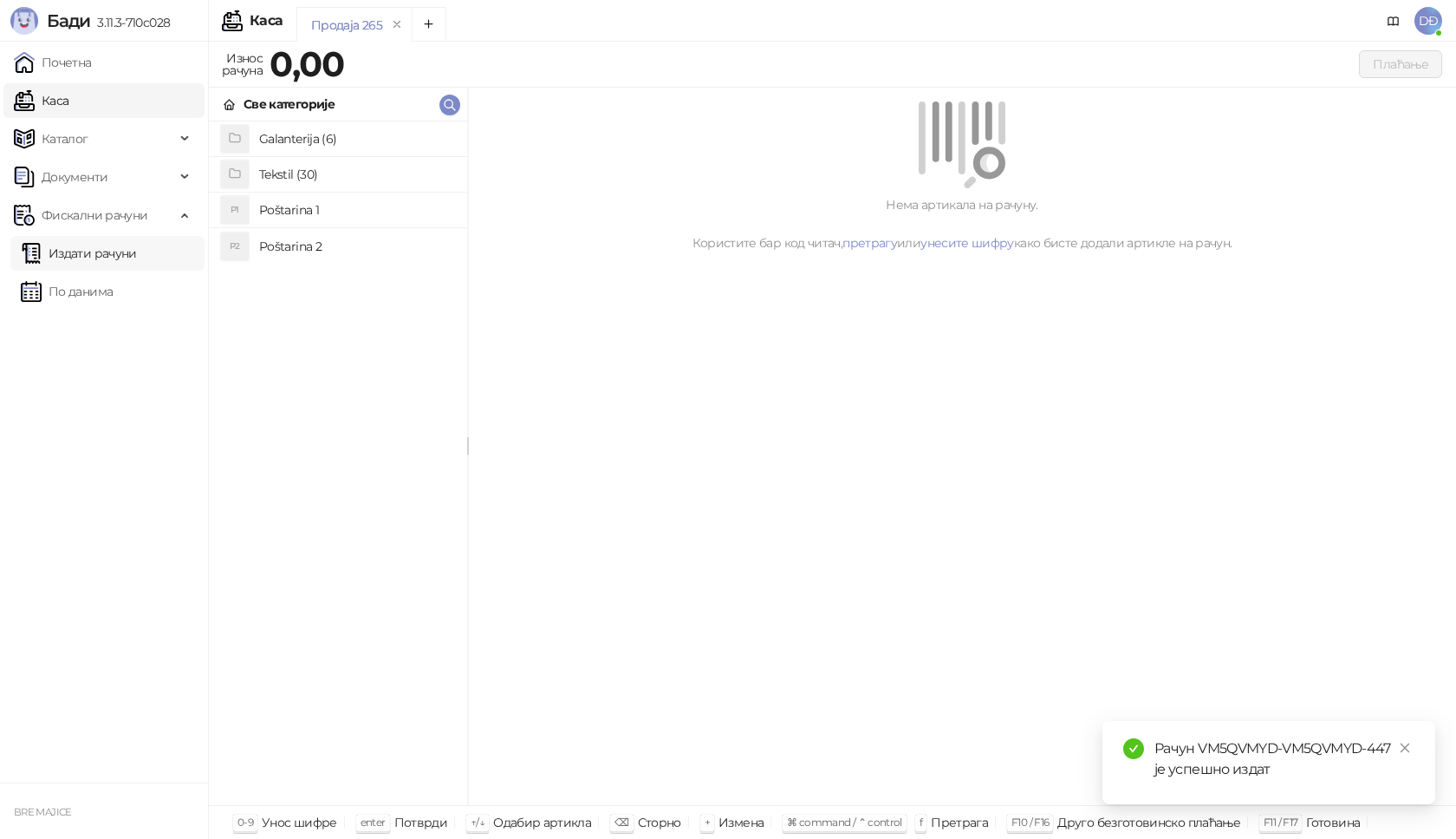
click at [125, 257] on link "Издати рачуни" at bounding box center [78, 254] width 116 height 35
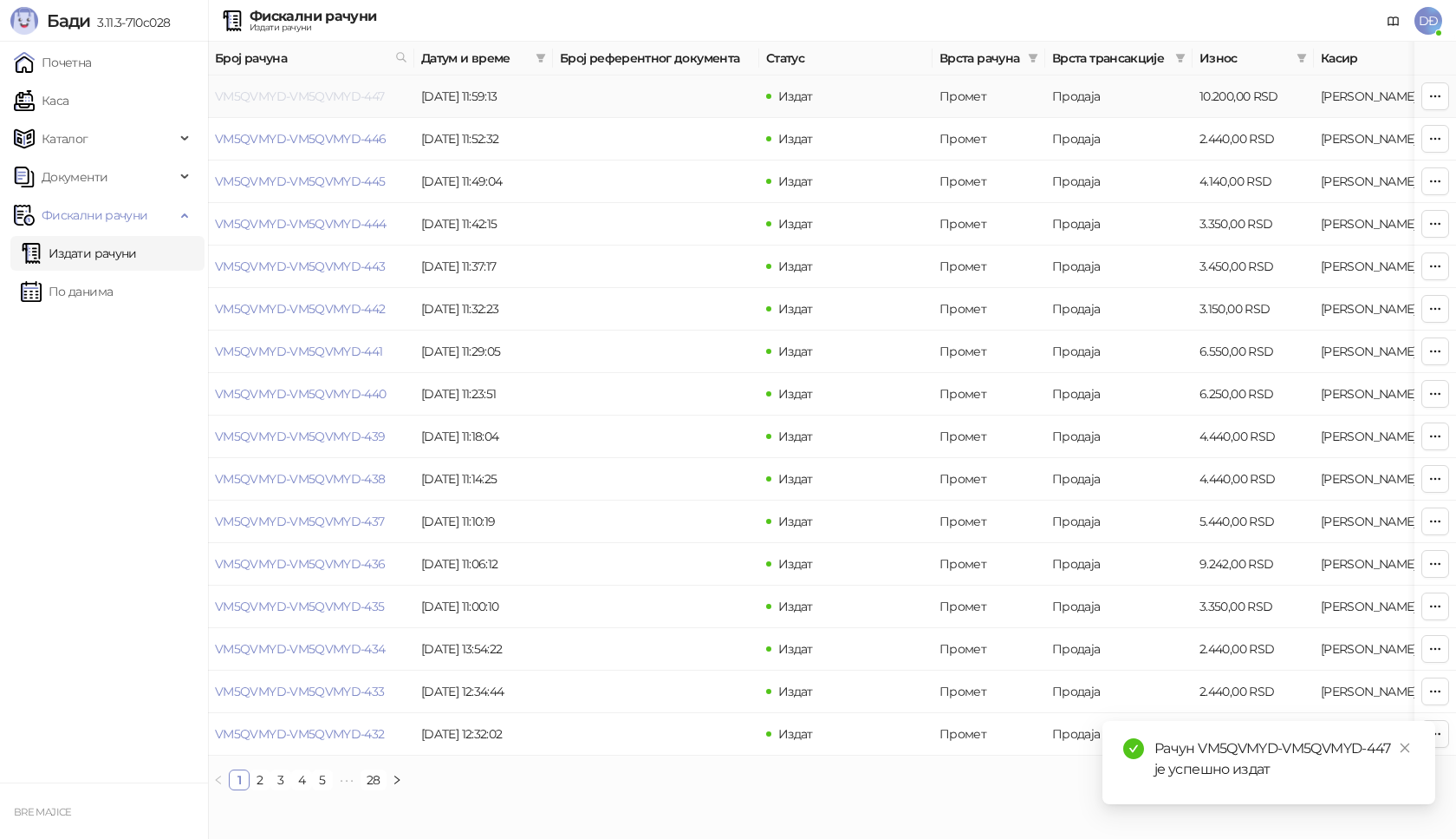
click at [339, 99] on link "VM5QVMYD-VM5QVMYD-447" at bounding box center [300, 97] width 170 height 16
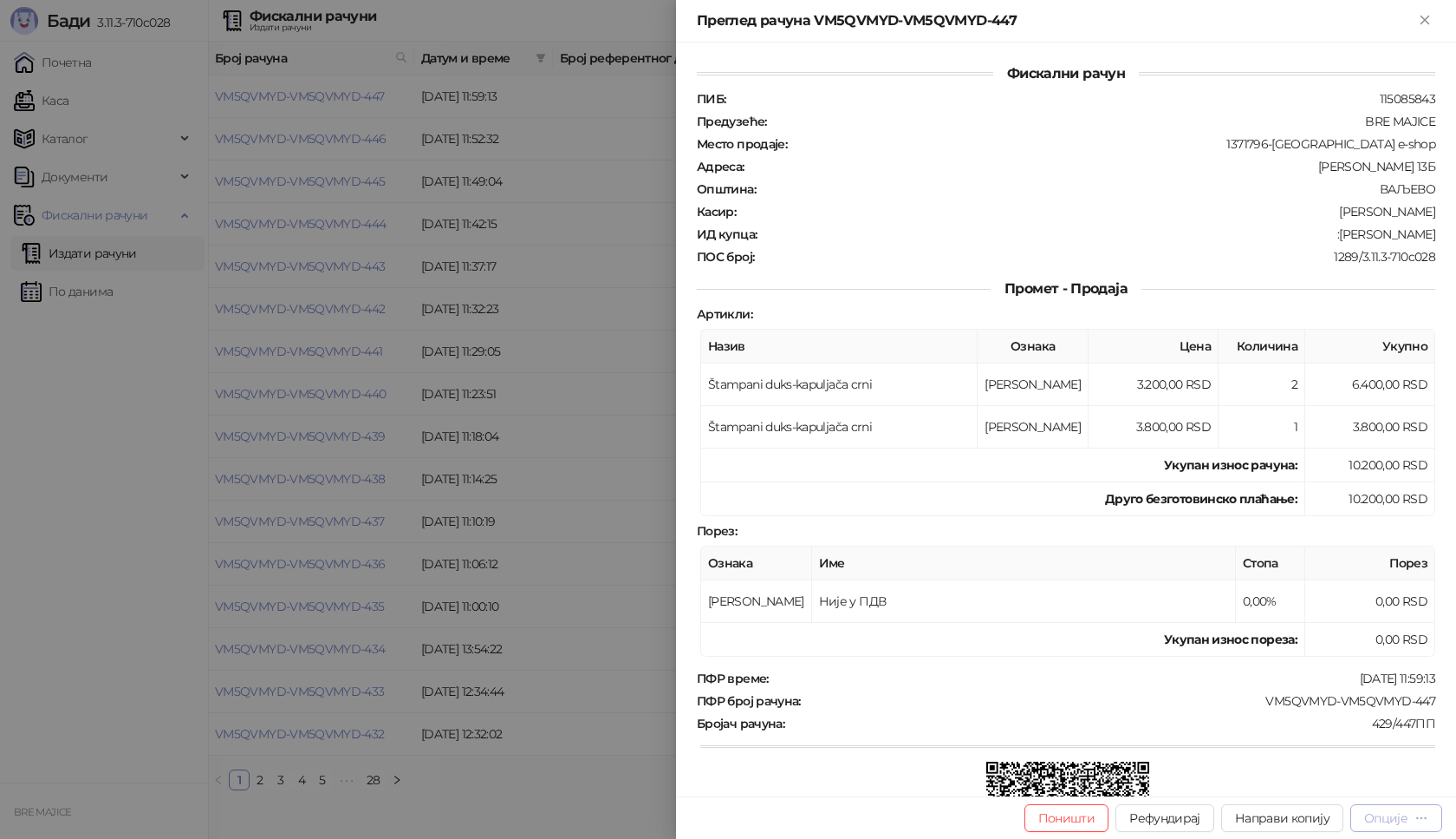
click at [1406, 822] on div "Опције" at bounding box center [1386, 818] width 44 height 16
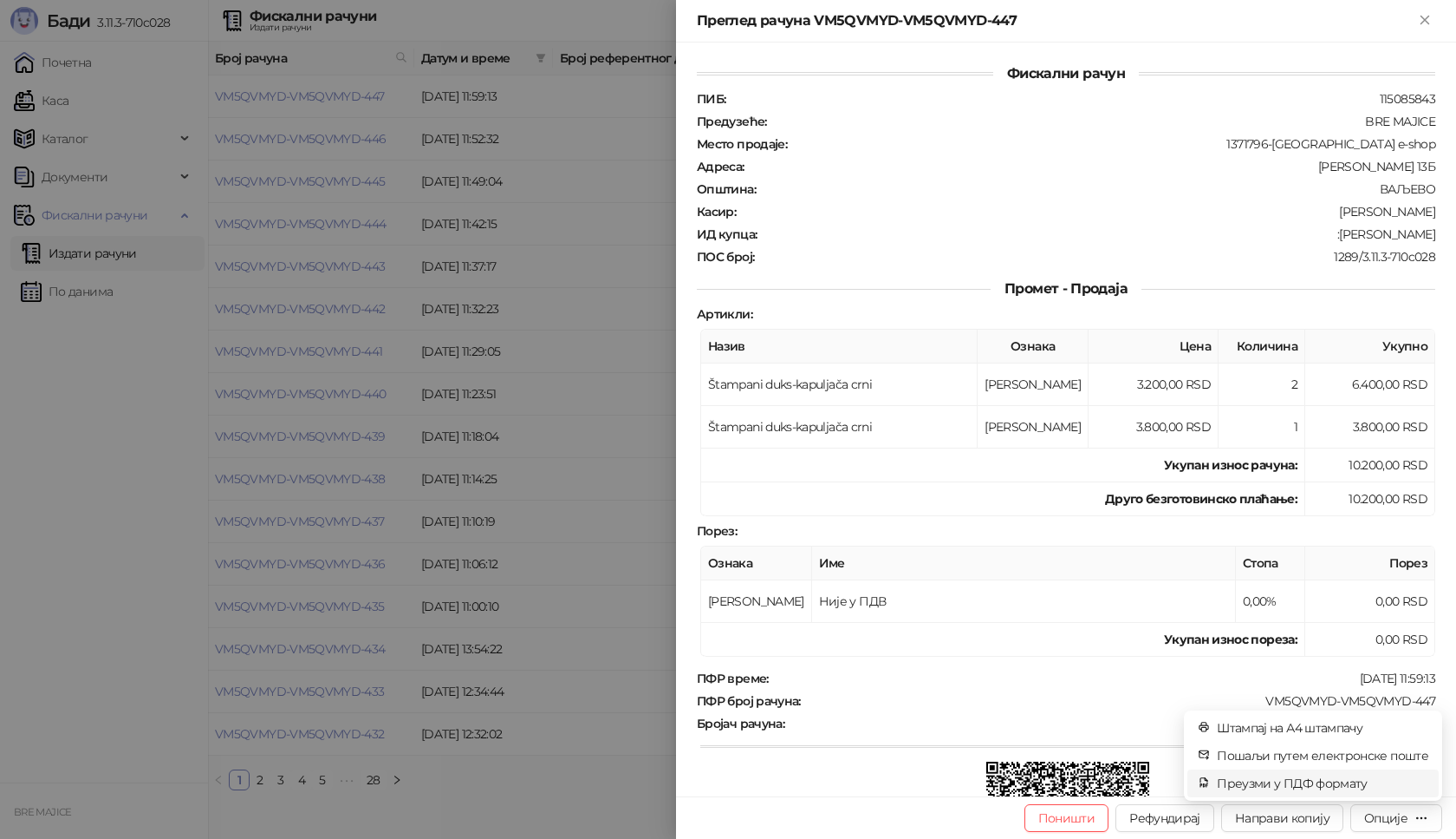
click at [1311, 781] on span "Преузми у ПДФ формату" at bounding box center [1323, 783] width 212 height 19
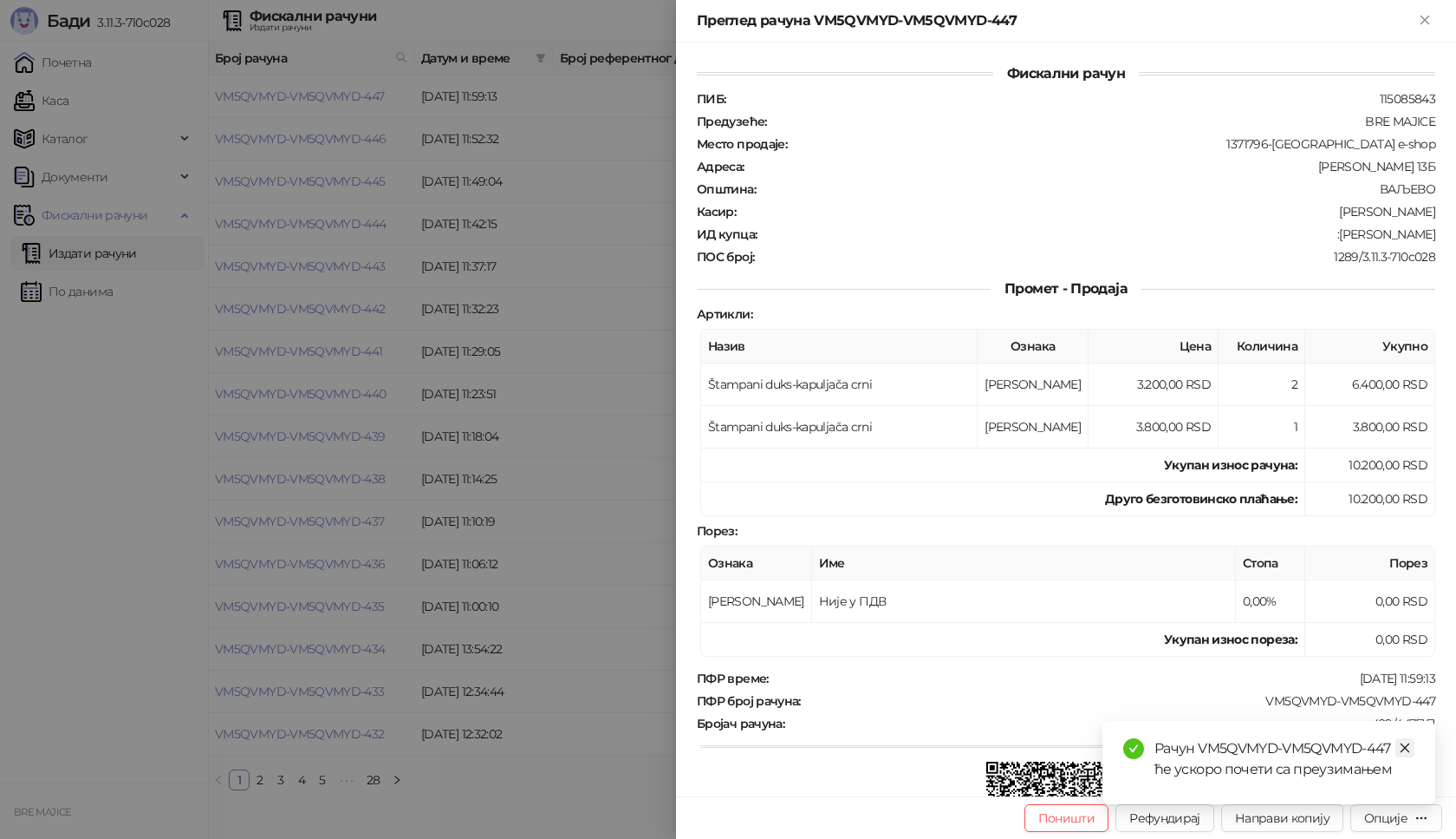
click at [1409, 748] on icon "close" at bounding box center [1405, 748] width 12 height 12
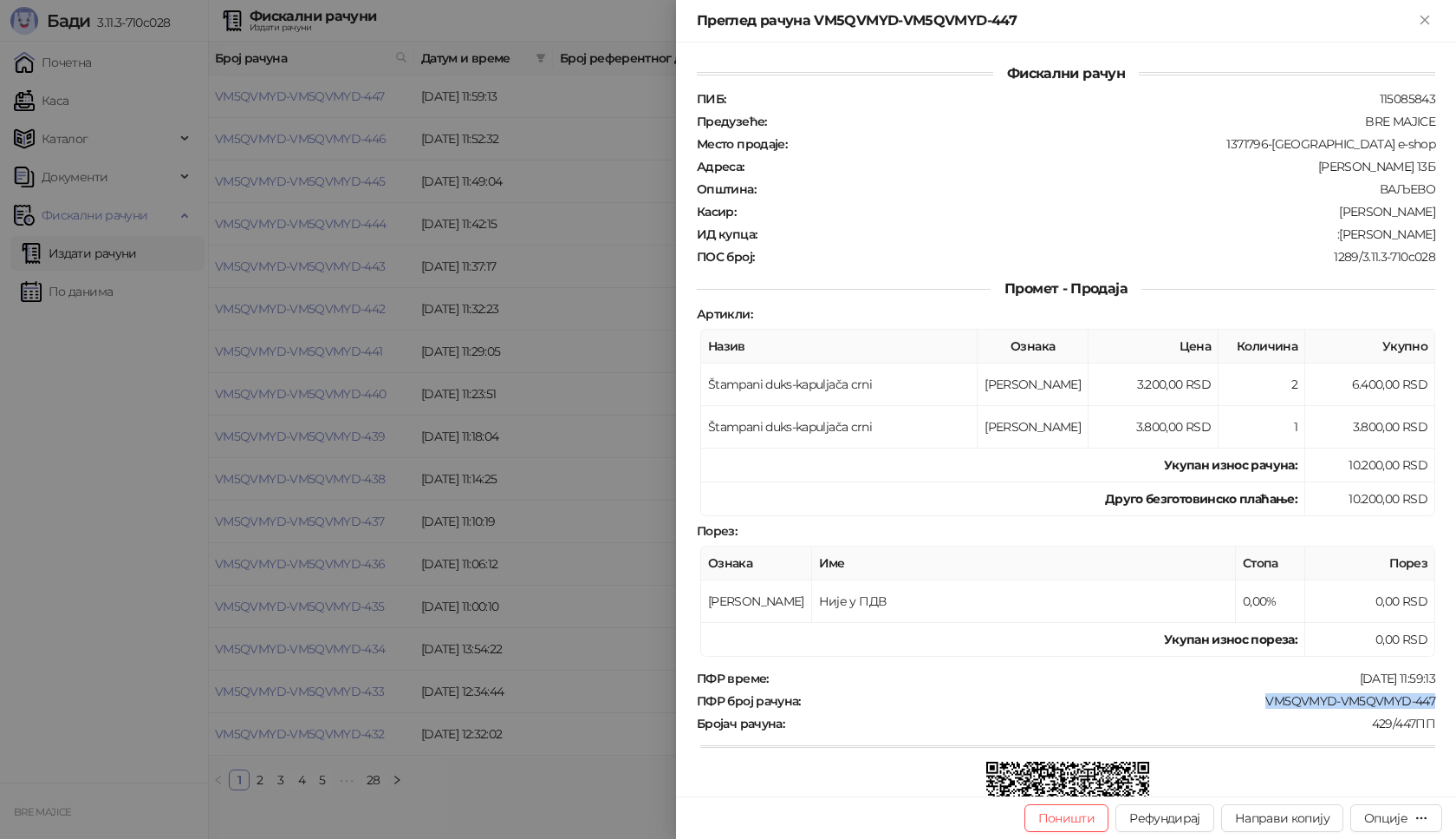
drag, startPoint x: 1435, startPoint y: 694, endPoint x: 1243, endPoint y: 701, distance: 192.1
click at [1243, 701] on div "Фискални рачун ПИБ : 115085843 Предузеће : BRE MAJICE Место продаје : 1371796-B…" at bounding box center [1066, 419] width 780 height 754
drag, startPoint x: 1419, startPoint y: 233, endPoint x: 1327, endPoint y: 234, distance: 92.0
click at [1327, 234] on div "Фискални рачун ПИБ : 115085843 Предузеће : BRE MAJICE Место продаје : 1371796-B…" at bounding box center [1066, 419] width 780 height 754
click at [1426, 14] on icon "Close" at bounding box center [1425, 20] width 16 height 16
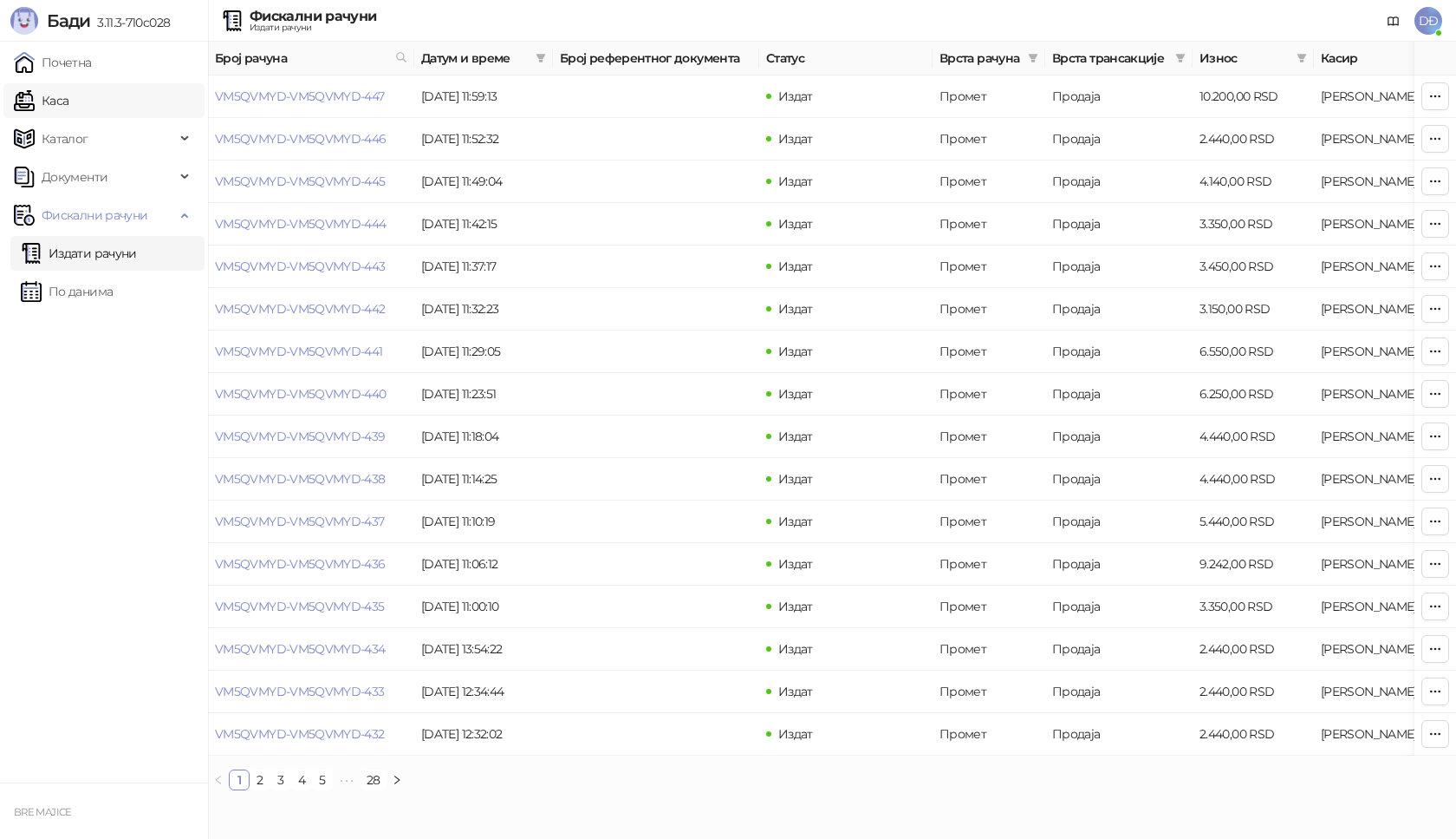
click at [58, 105] on link "Каса" at bounding box center [41, 101] width 55 height 35
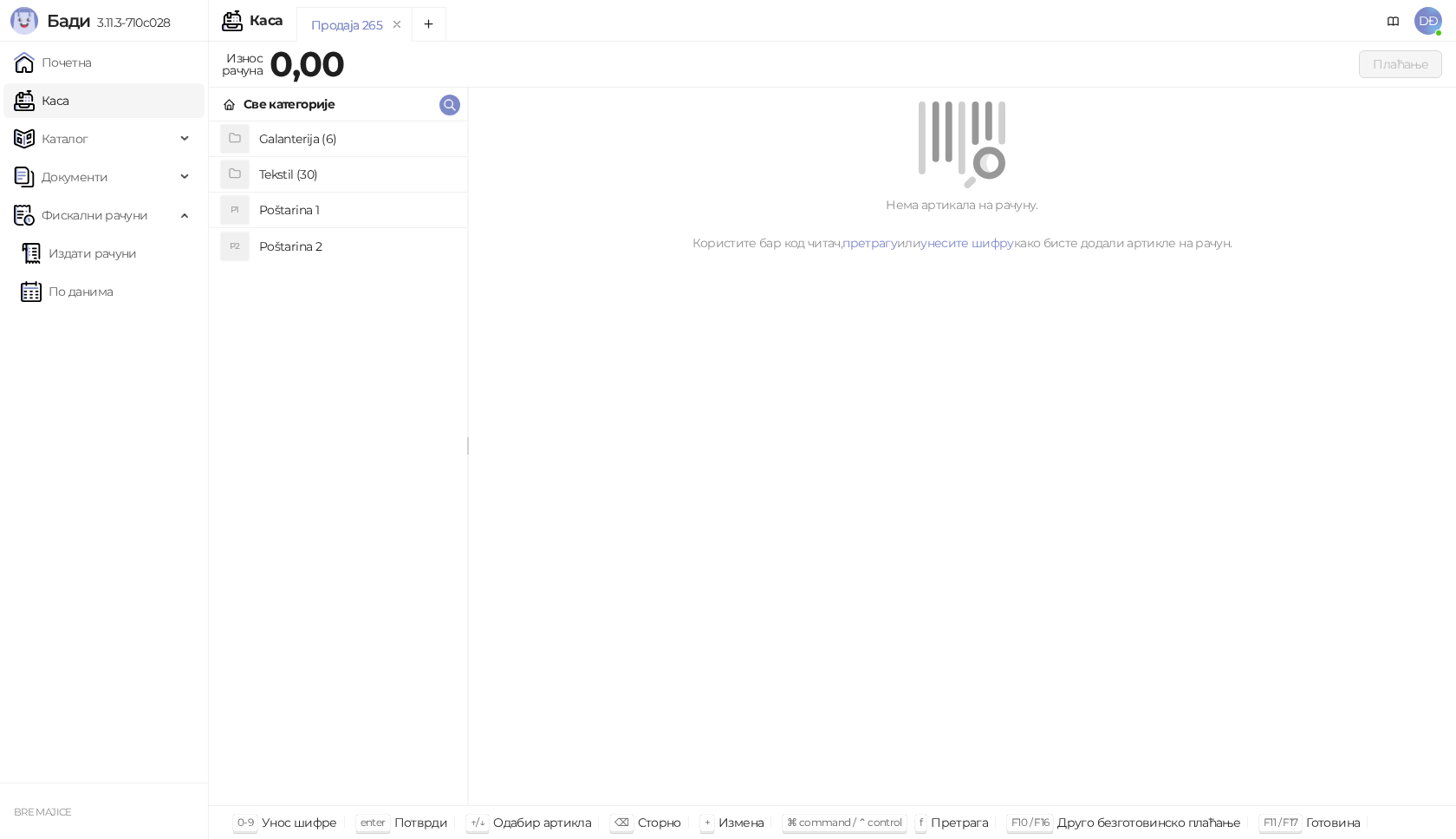
click at [284, 179] on h4 "Tekstil (30)" at bounding box center [356, 174] width 194 height 28
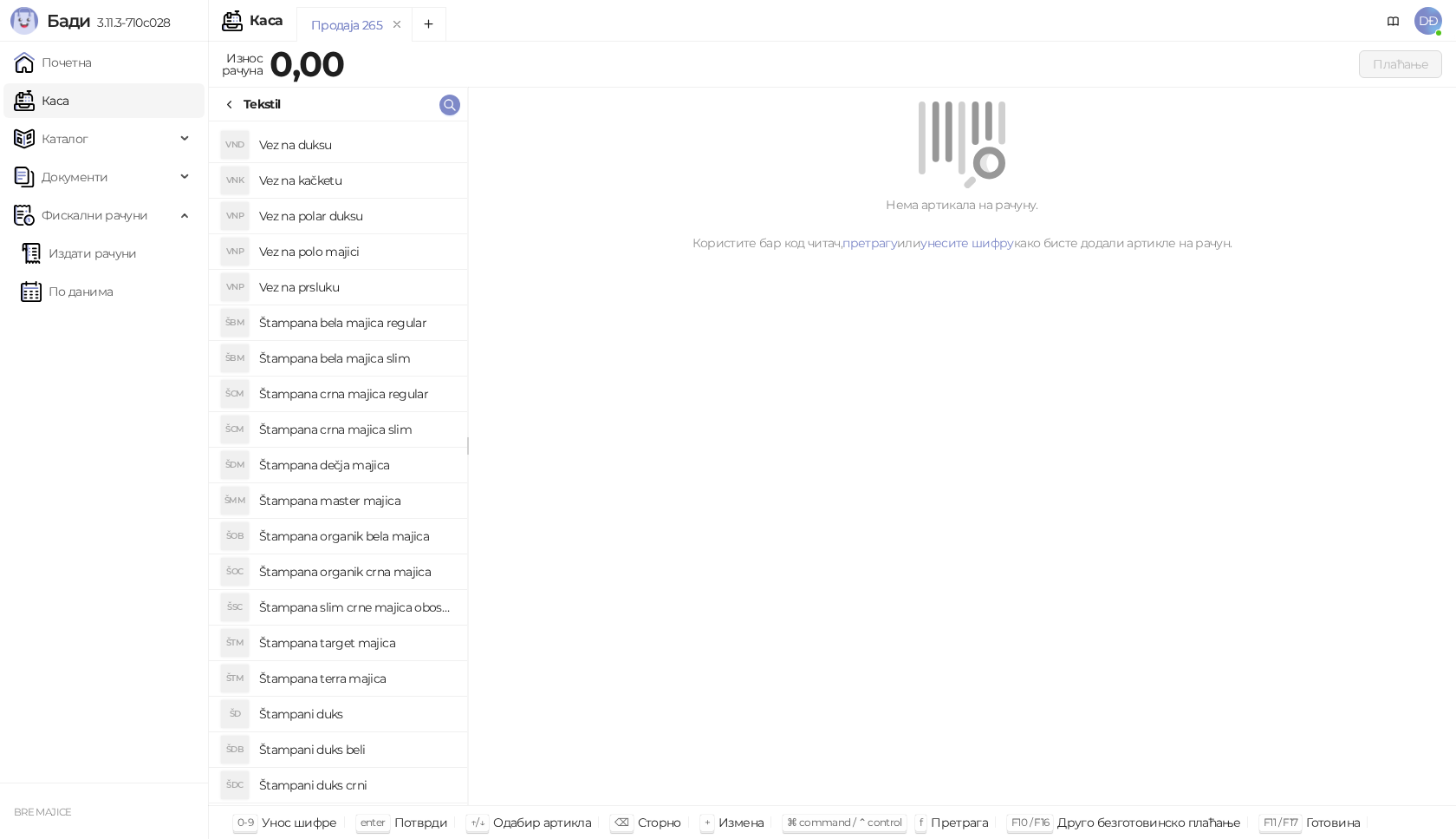
scroll to position [383, 0]
click at [350, 649] on h4 "Štampani duks" at bounding box center [356, 645] width 194 height 28
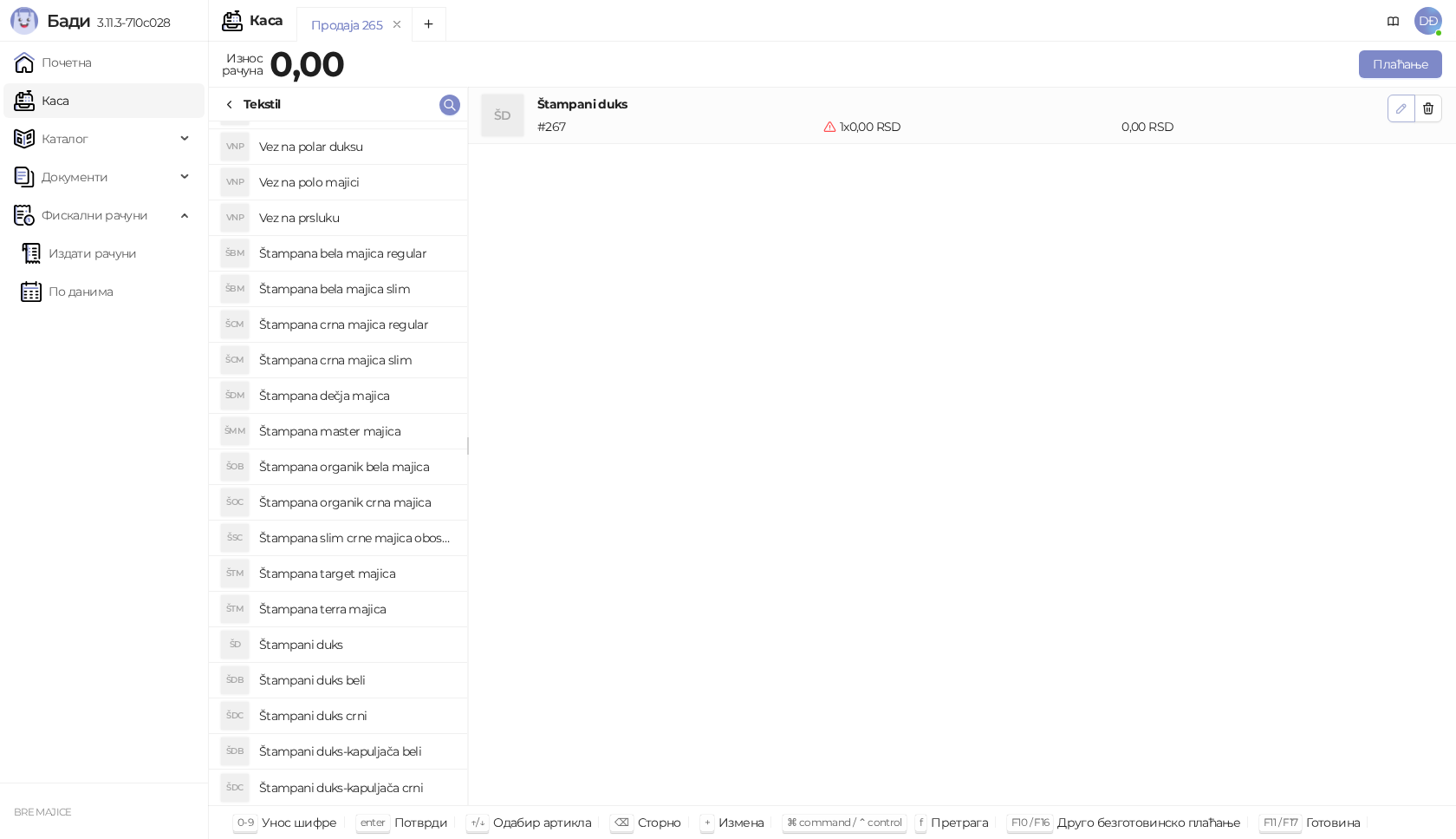
click at [1399, 118] on button "button" at bounding box center [1402, 108] width 28 height 28
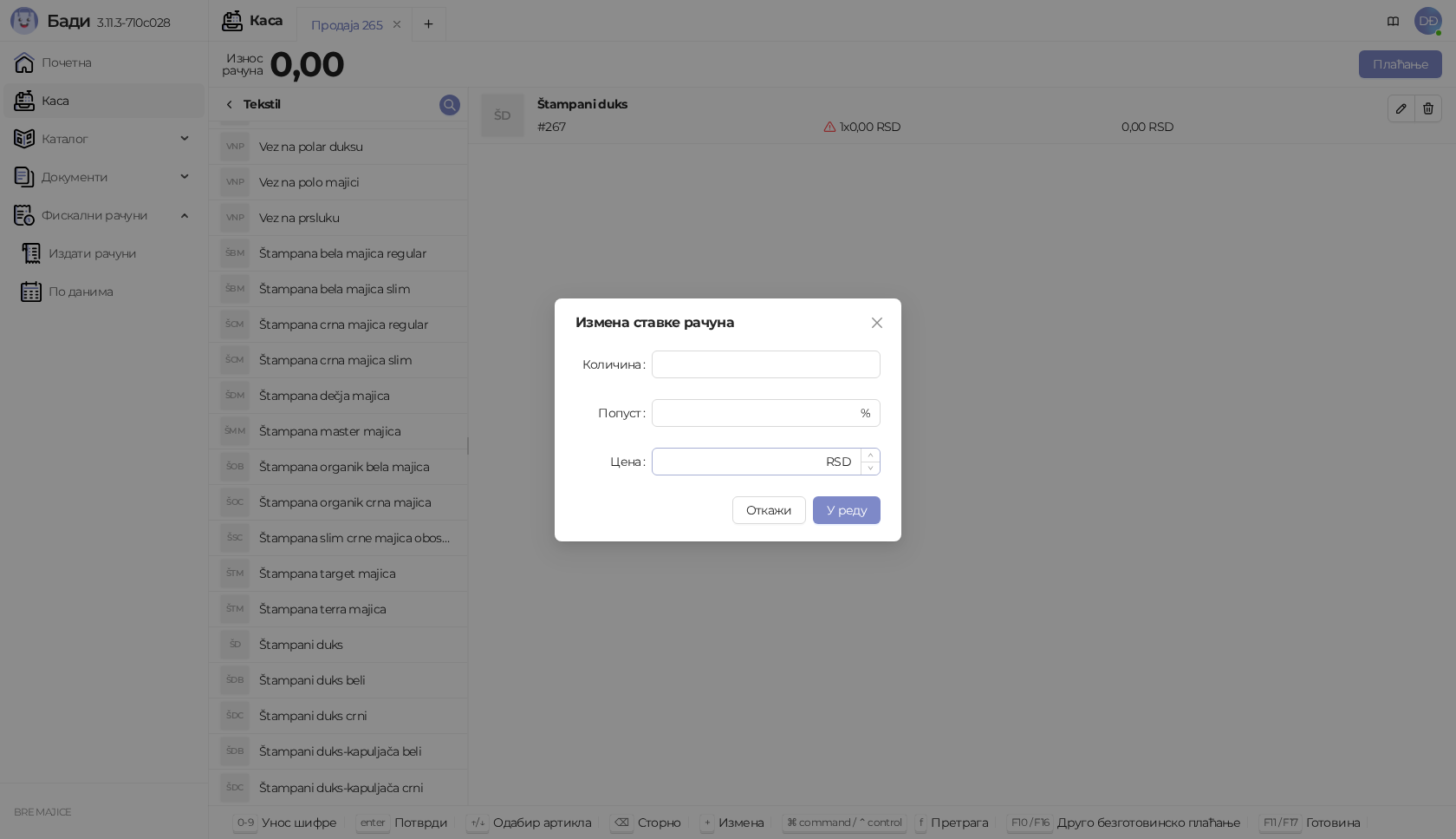
type input "*"
drag, startPoint x: 677, startPoint y: 450, endPoint x: 625, endPoint y: 447, distance: 52.1
click at [644, 462] on div "Цена * RSD" at bounding box center [728, 462] width 305 height 28
type input "****"
click at [863, 512] on span "У реду" at bounding box center [847, 510] width 40 height 16
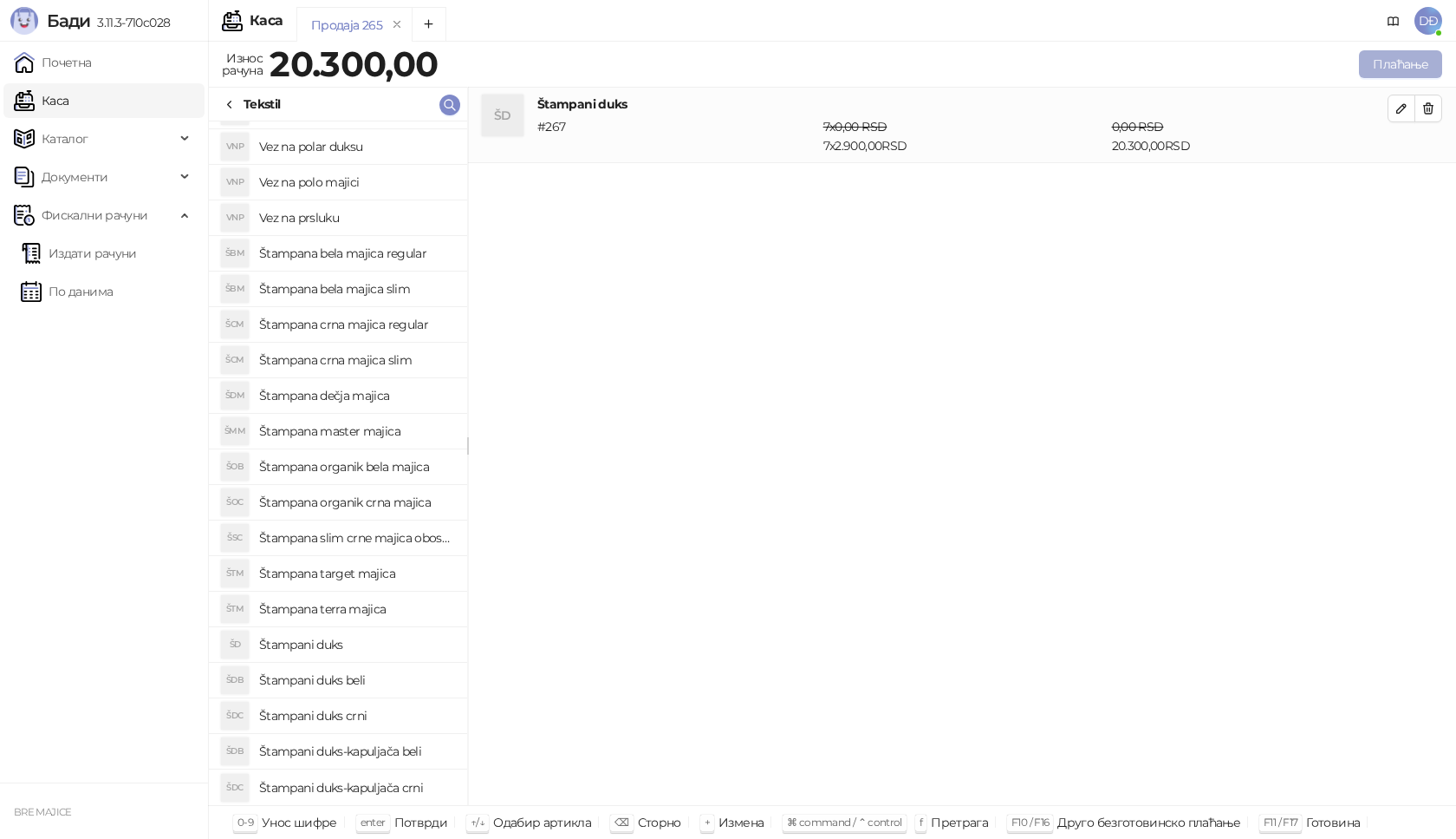
click at [1398, 59] on button "Плаћање" at bounding box center [1401, 64] width 84 height 28
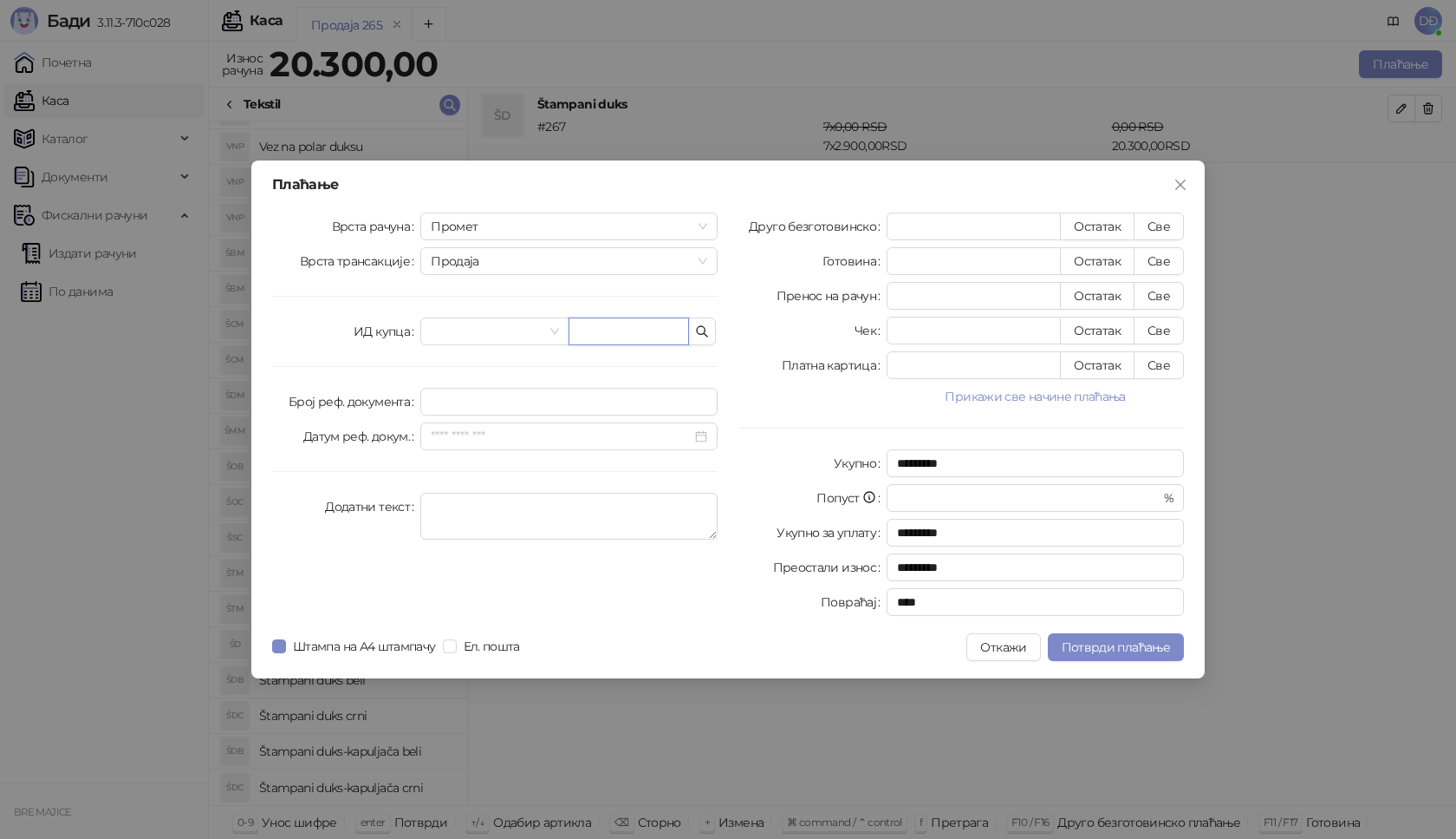
click at [621, 337] on input "text" at bounding box center [629, 331] width 120 height 28
paste input "**********"
type input "**********"
click at [1155, 227] on button "Све" at bounding box center [1159, 227] width 51 height 28
type input "*****"
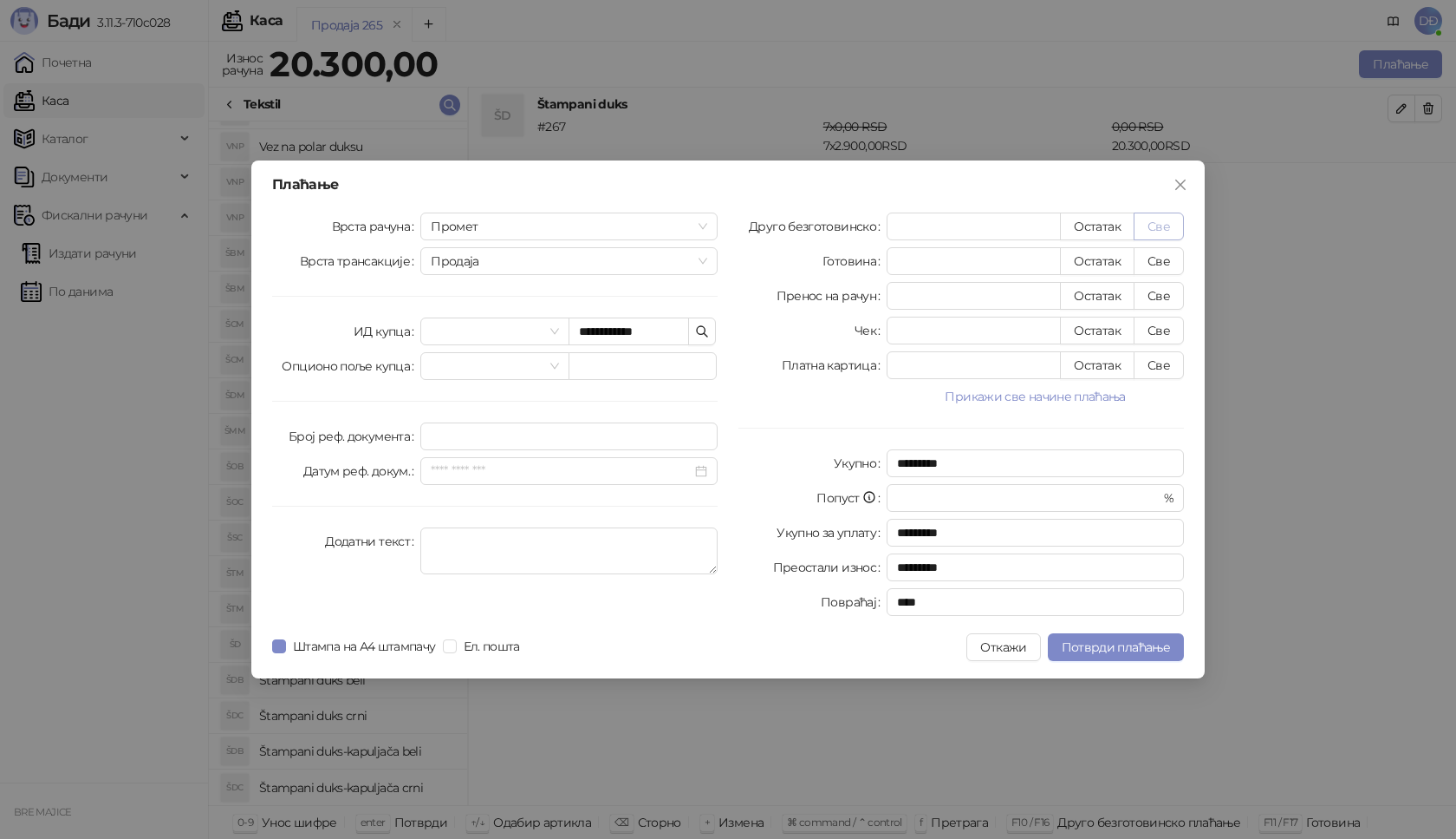
type input "****"
click at [1105, 643] on span "Потврди плаћање" at bounding box center [1116, 647] width 108 height 16
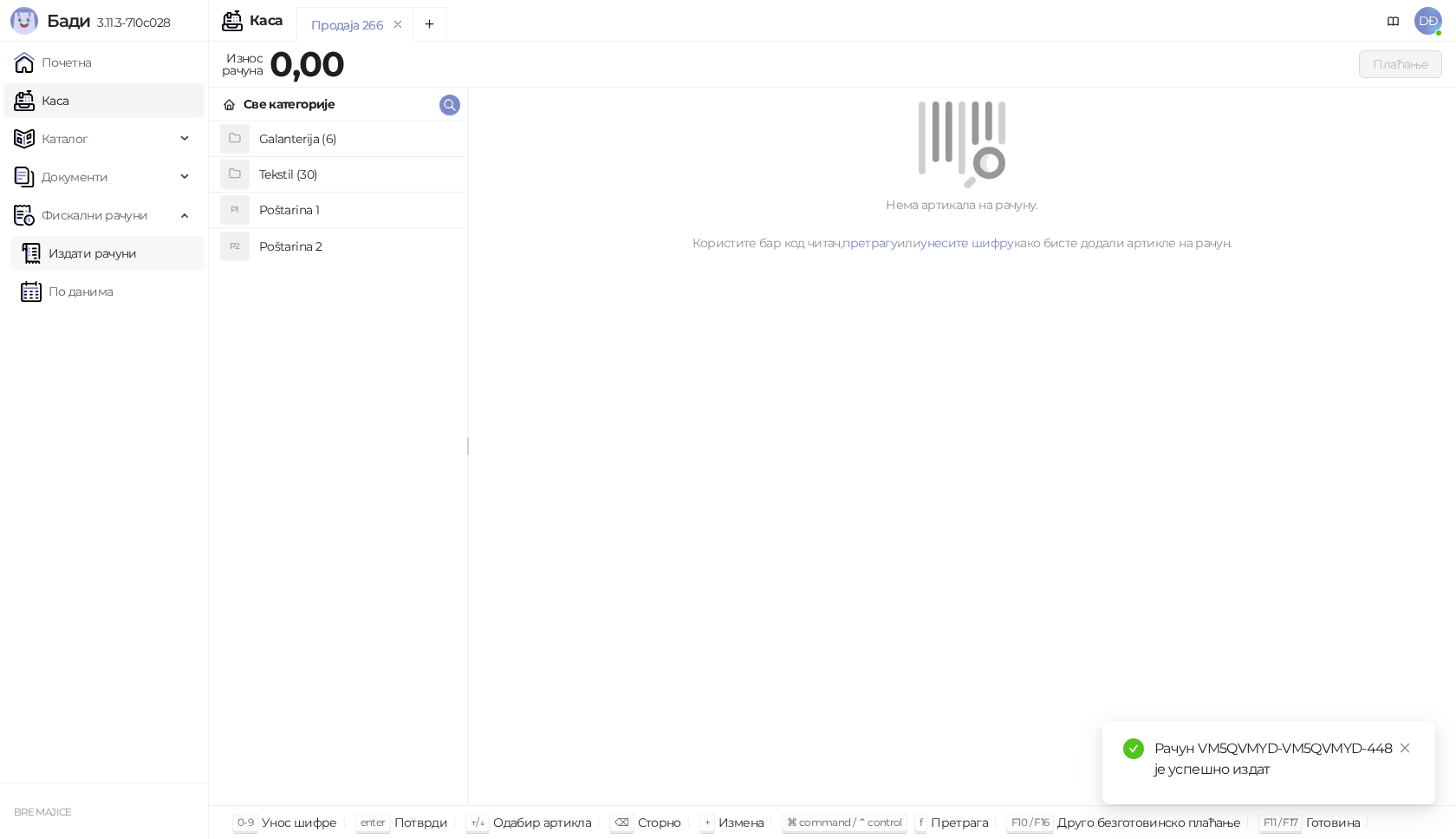
click at [87, 252] on link "Издати рачуни" at bounding box center [78, 254] width 116 height 35
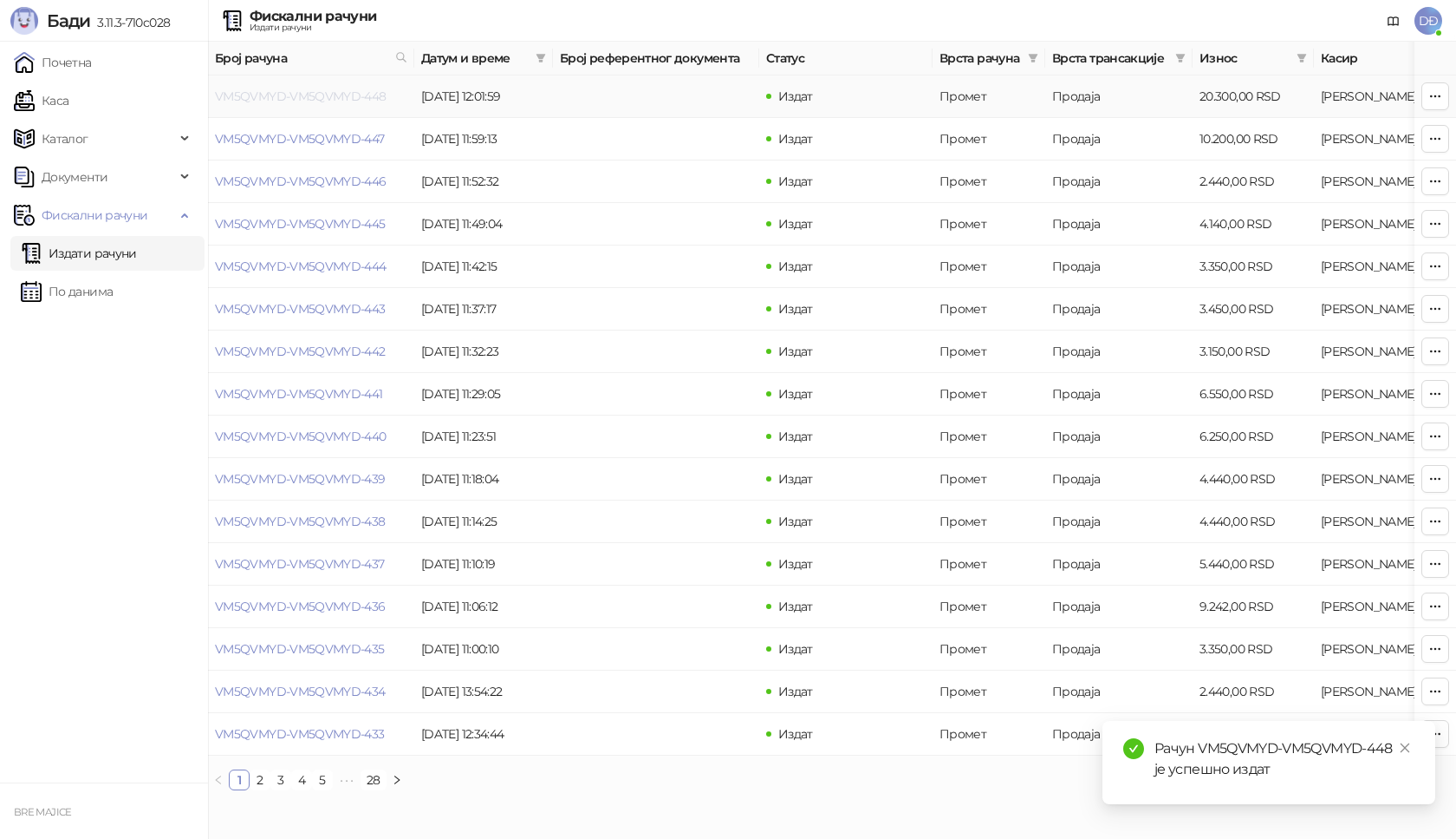
click at [302, 90] on link "VM5QVMYD-VM5QVMYD-448" at bounding box center [300, 97] width 172 height 16
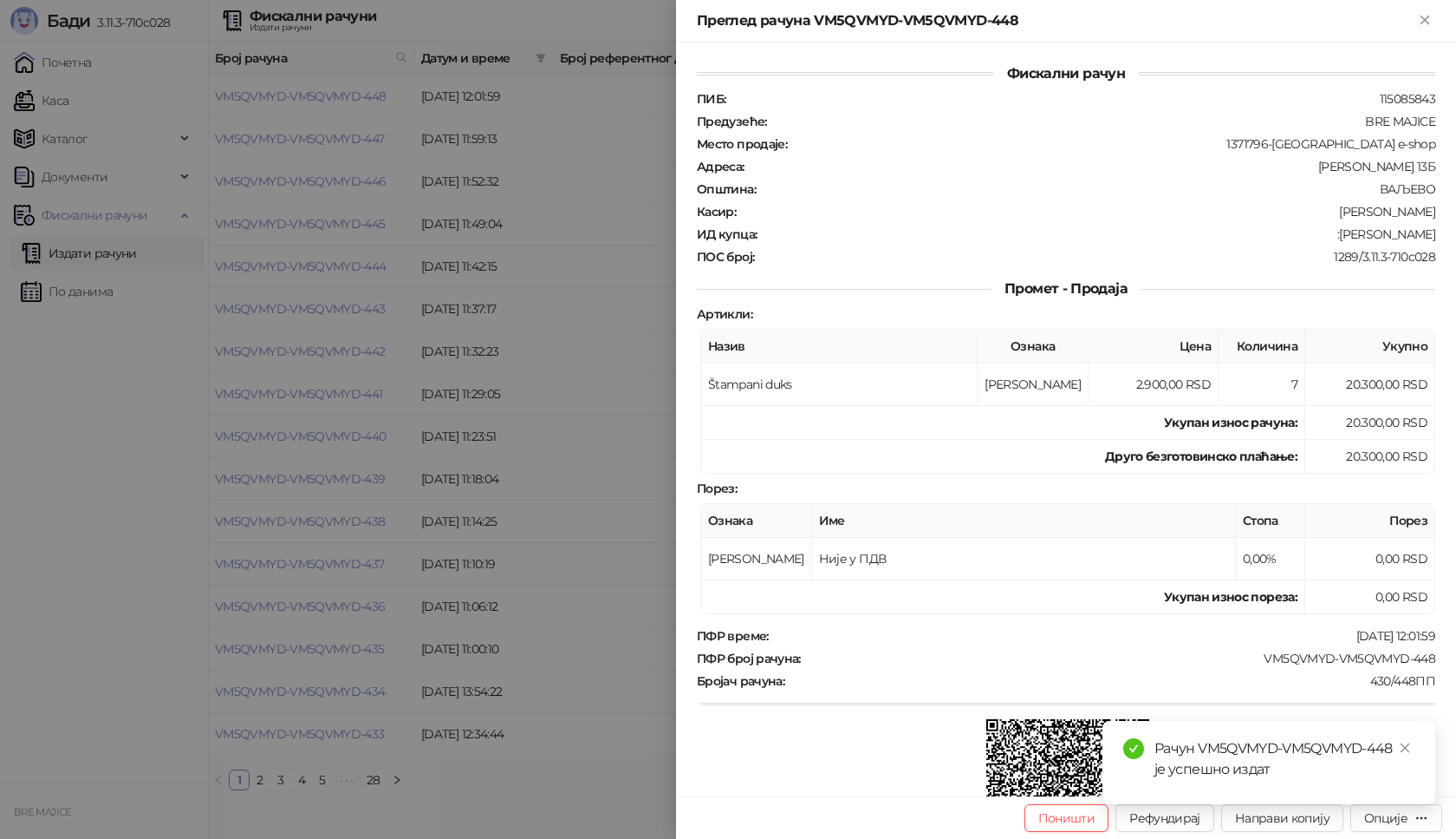
click at [1414, 748] on div "Рачун VM5QVMYD-VM5QVMYD-448 је успешно издат" at bounding box center [1269, 762] width 333 height 84
click at [1410, 749] on icon "close" at bounding box center [1405, 748] width 12 height 12
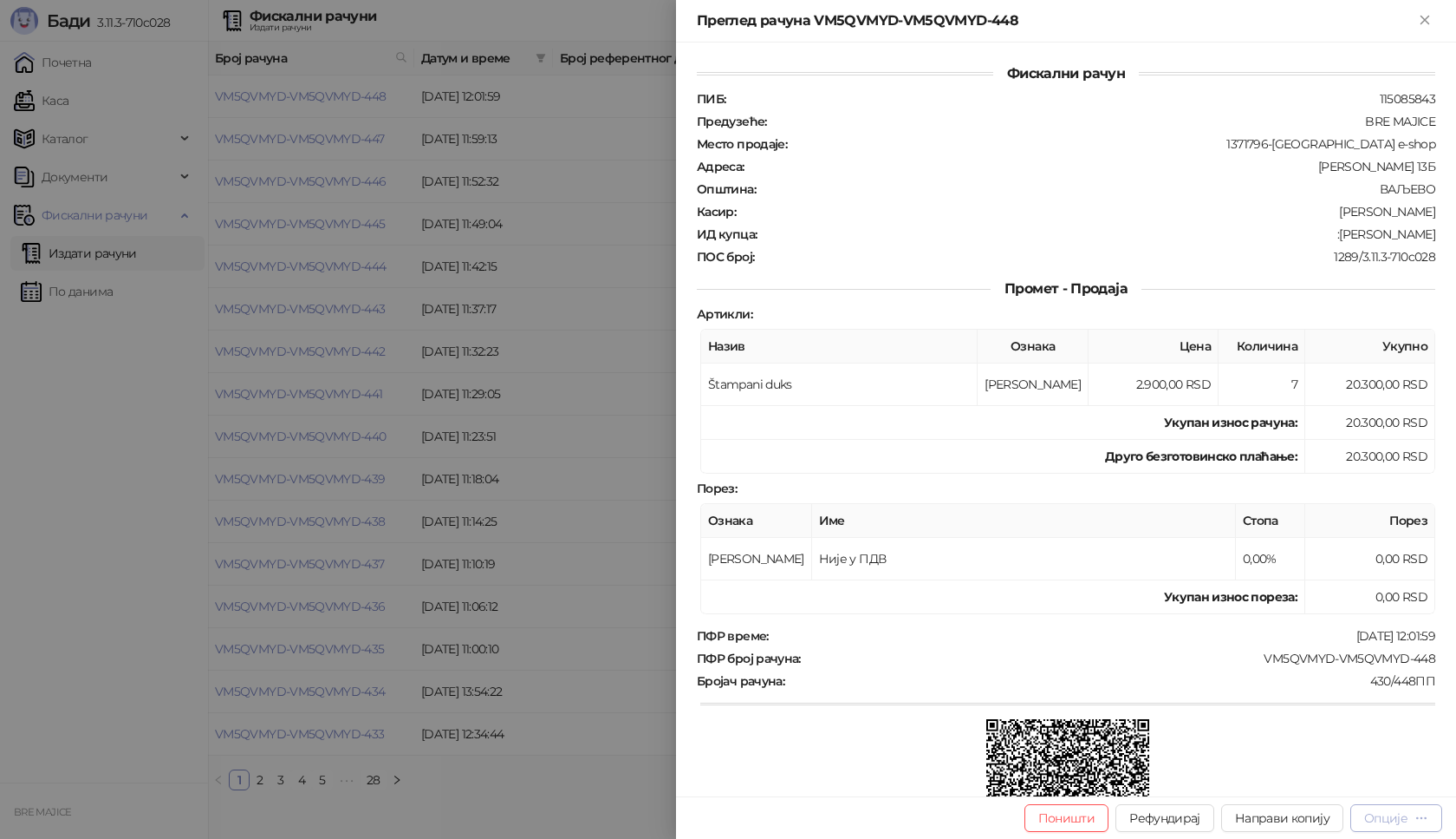
click at [1392, 815] on div "Опције" at bounding box center [1386, 818] width 44 height 16
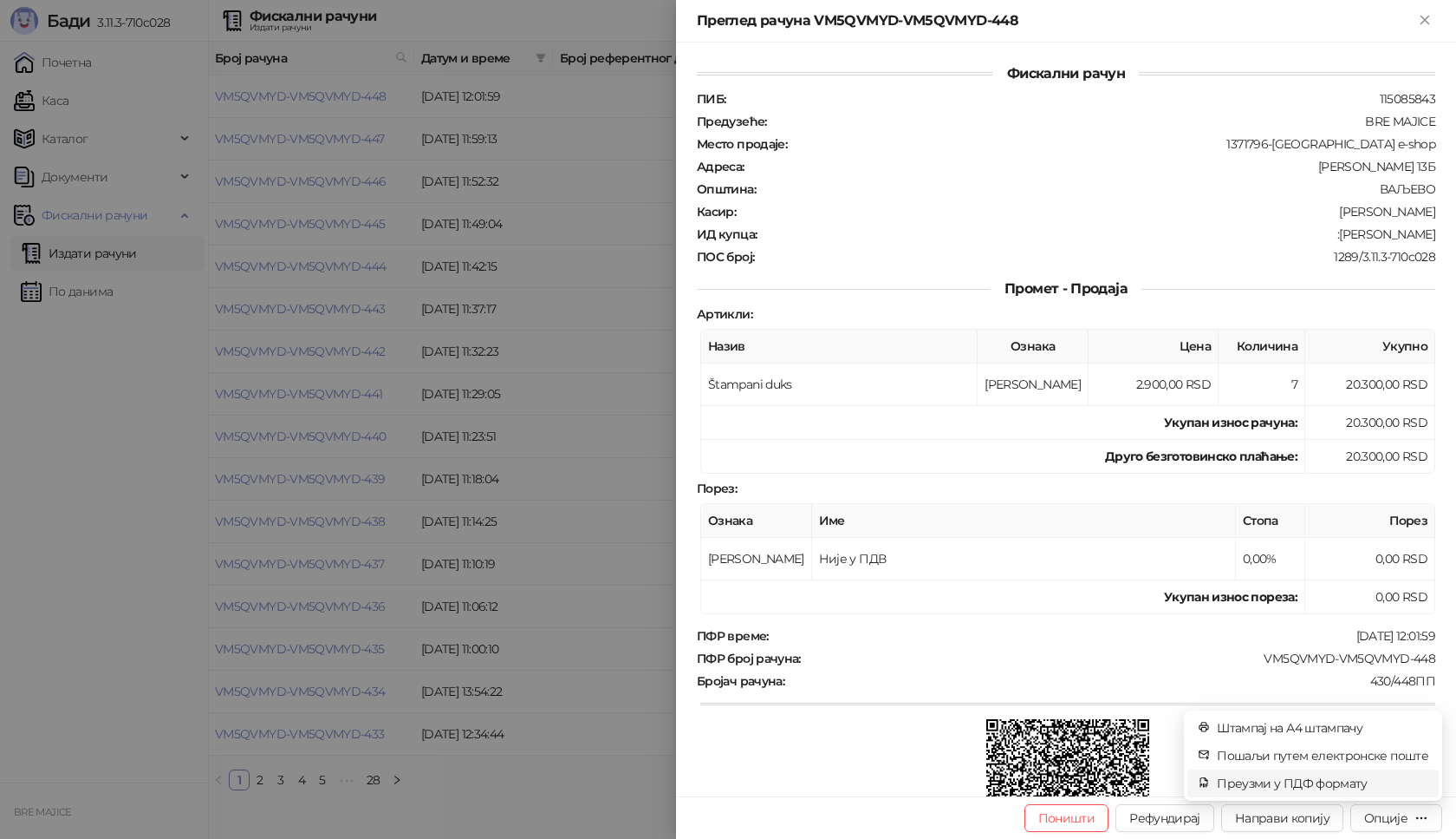
click at [1337, 776] on span "Преузми у ПДФ формату" at bounding box center [1323, 783] width 212 height 19
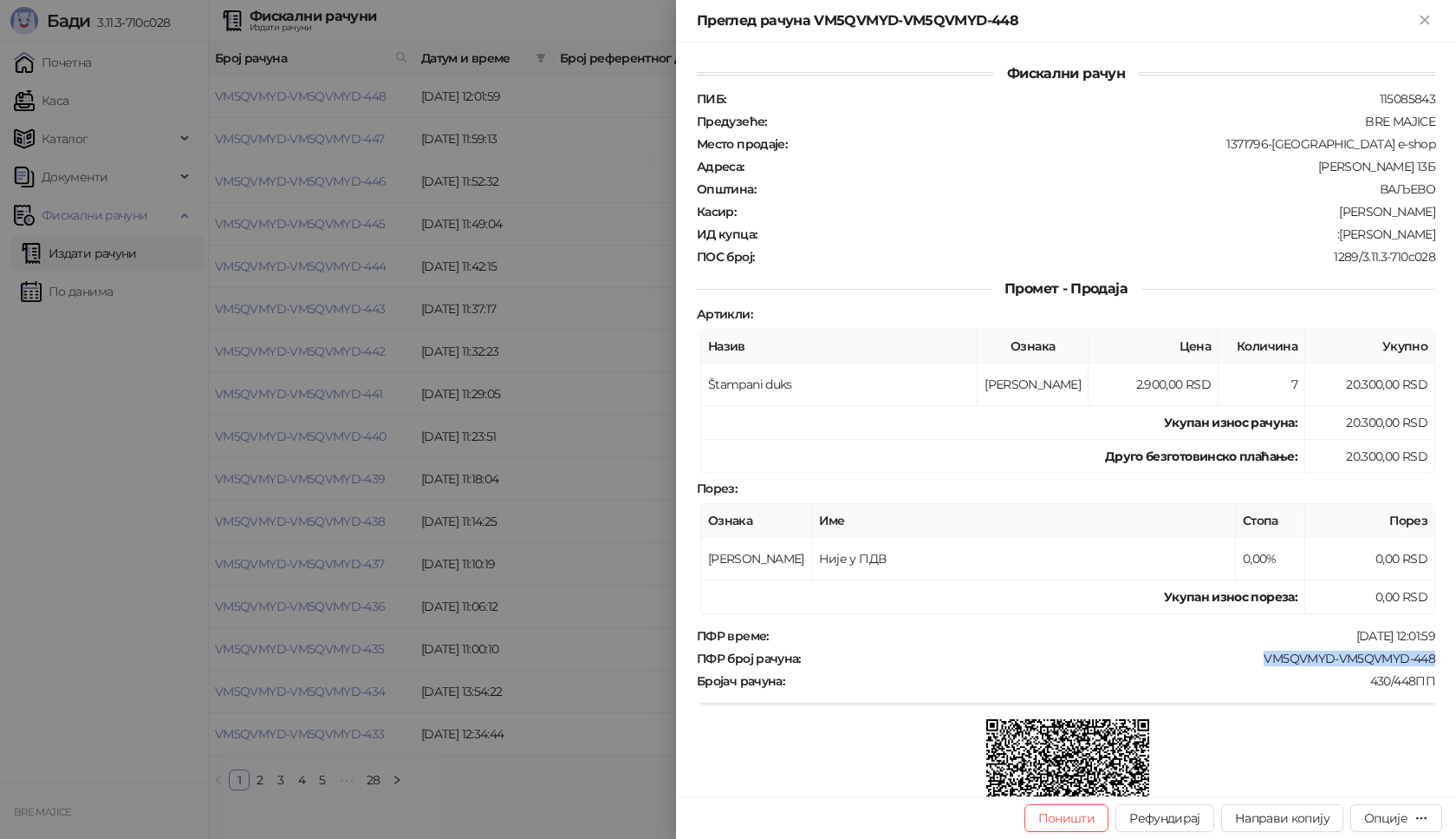
drag, startPoint x: 1417, startPoint y: 655, endPoint x: 1250, endPoint y: 653, distance: 167.0
click at [1250, 653] on div "VM5QVMYD-VM5QVMYD-448" at bounding box center [1120, 659] width 635 height 16
drag, startPoint x: 1423, startPoint y: 237, endPoint x: 1351, endPoint y: 245, distance: 72.4
click at [1351, 245] on div "ПИБ : 115085843 Предузеће : BRE MAJICE Место продаје : 1371796-Bremajice e-shop…" at bounding box center [1066, 178] width 745 height 173
click at [1433, 17] on button "Close" at bounding box center [1425, 21] width 21 height 21
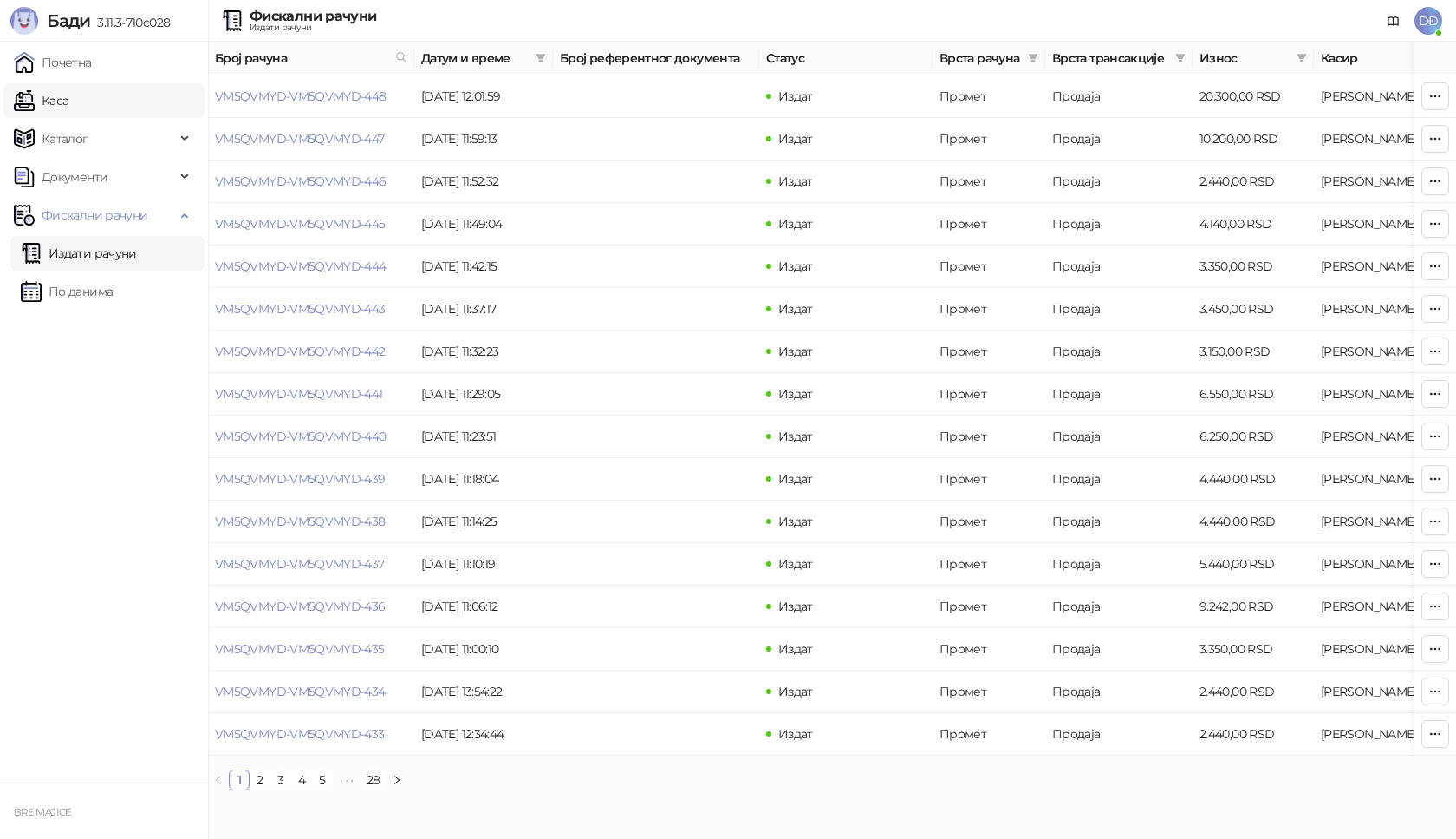
click at [63, 87] on link "Каса" at bounding box center [41, 101] width 55 height 35
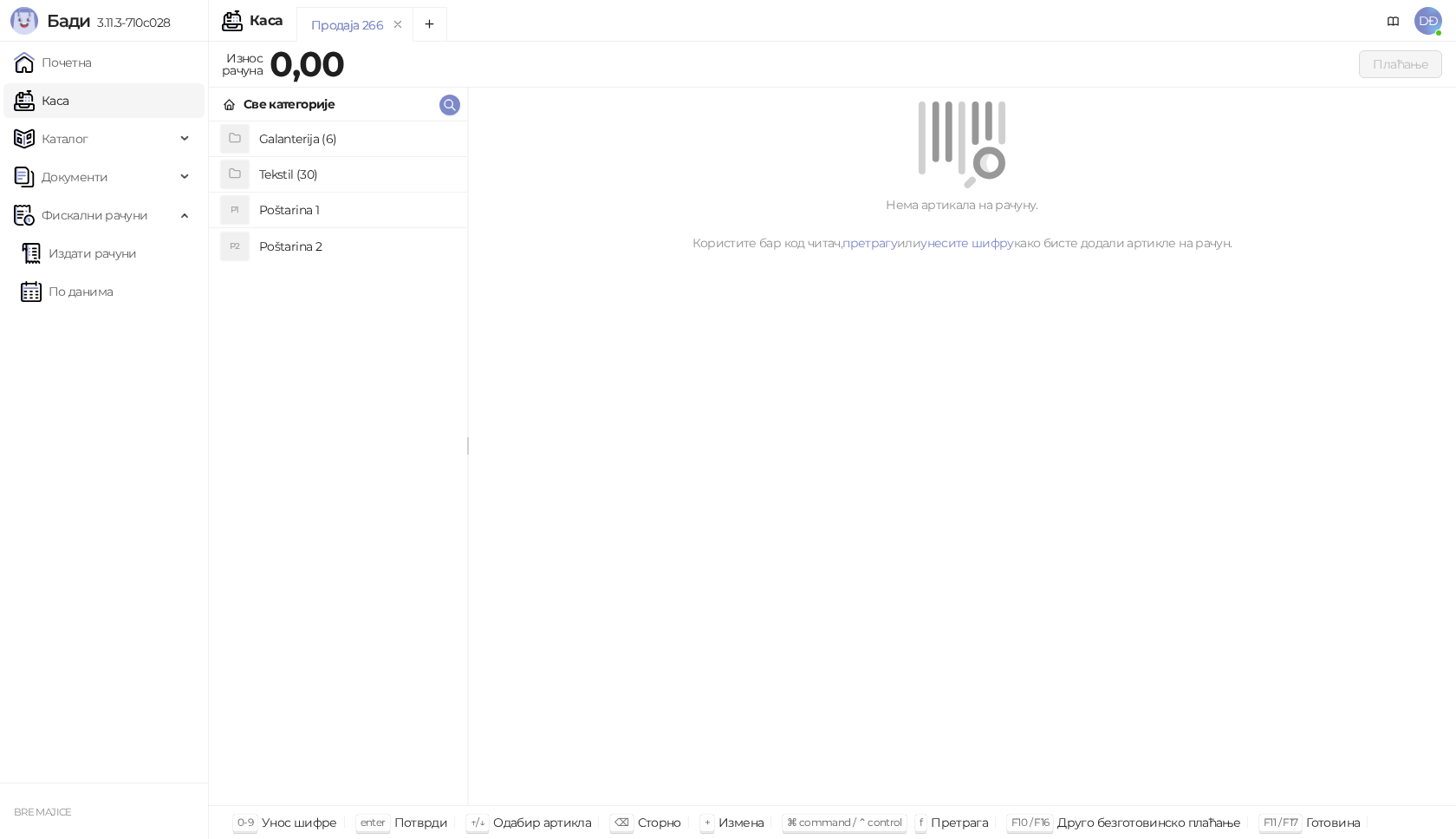
click at [306, 208] on h4 "Poštarina 1" at bounding box center [356, 210] width 194 height 28
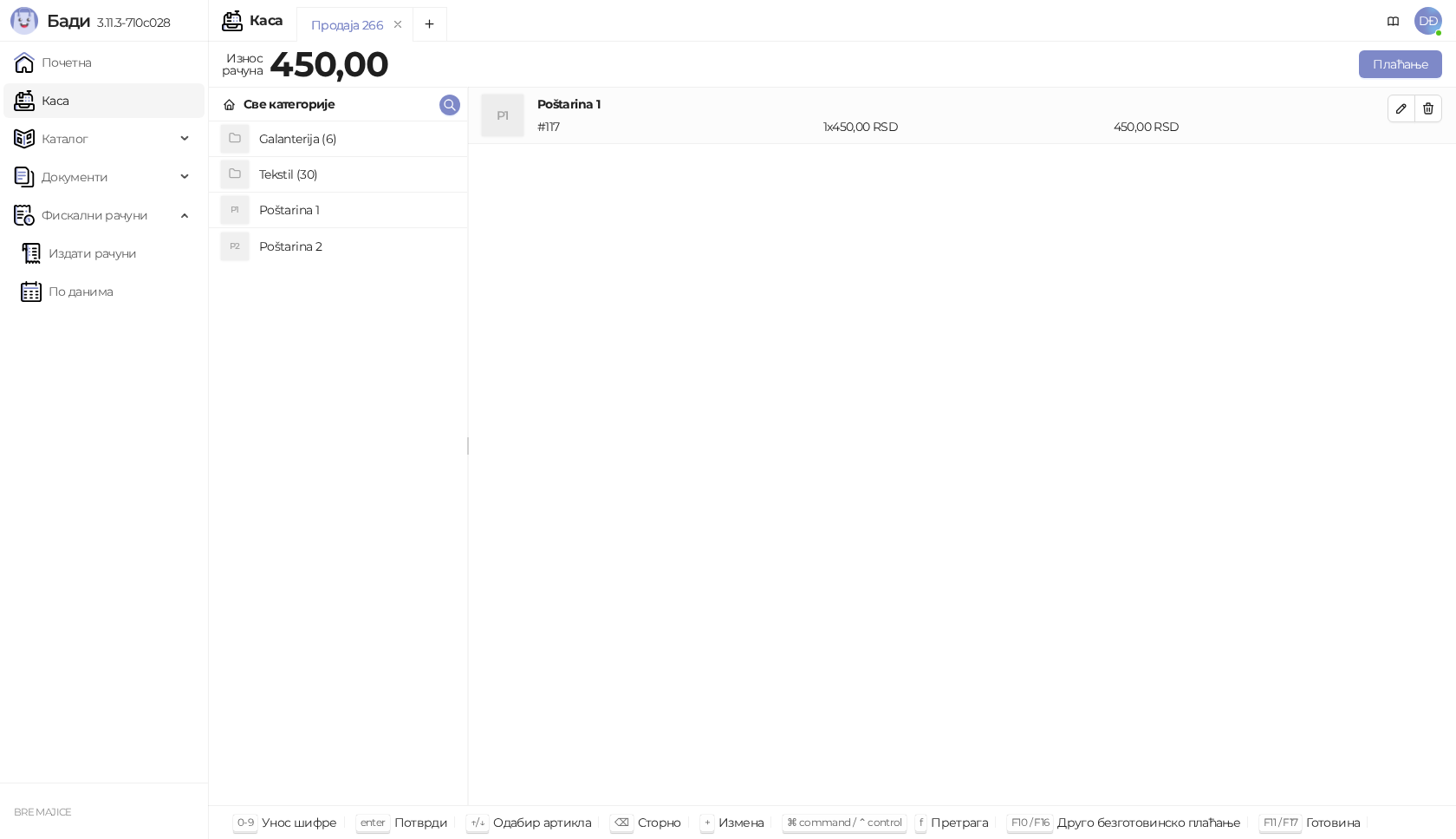
click at [301, 176] on h4 "Tekstil (30)" at bounding box center [356, 174] width 194 height 28
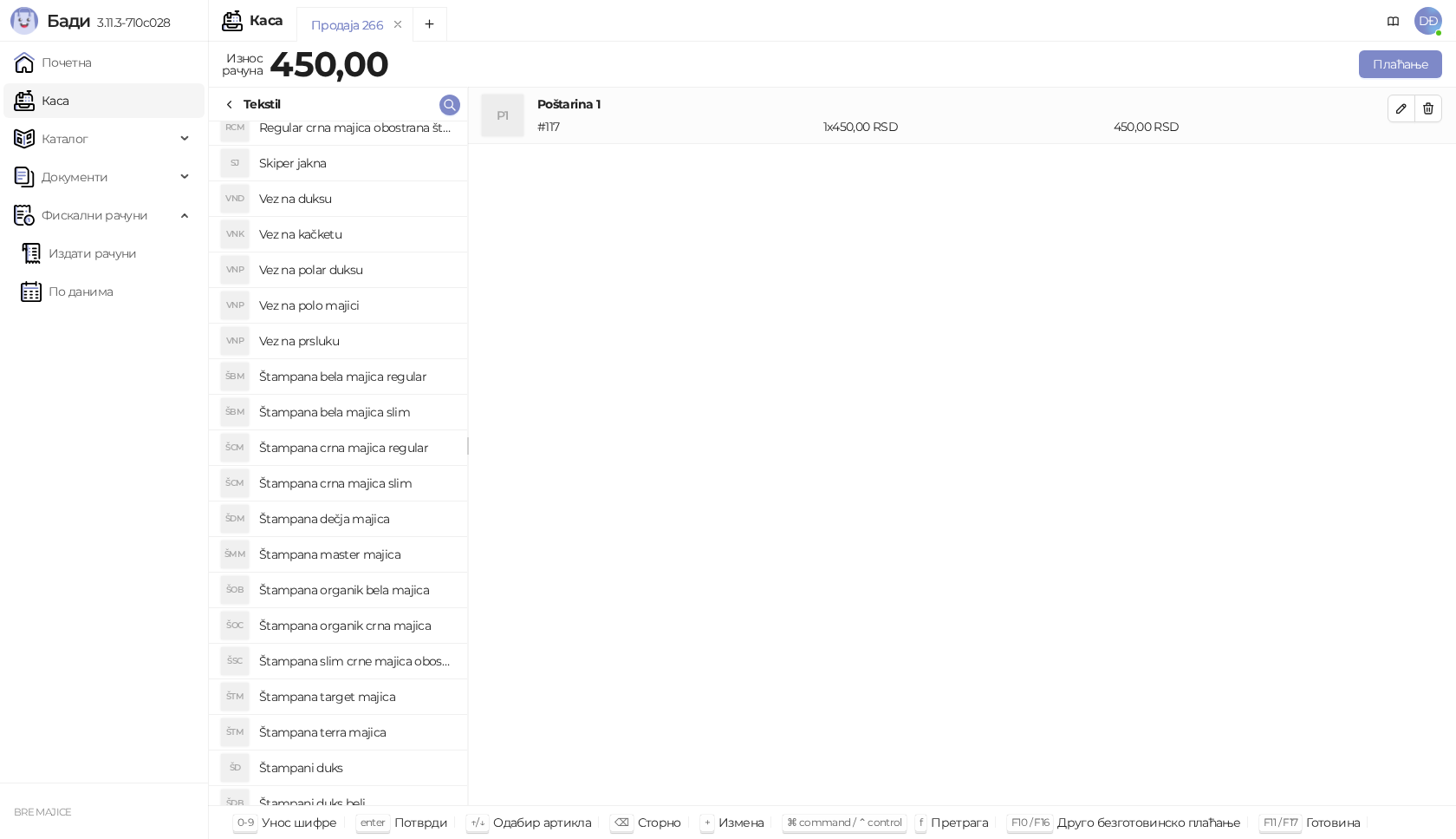
scroll to position [383, 0]
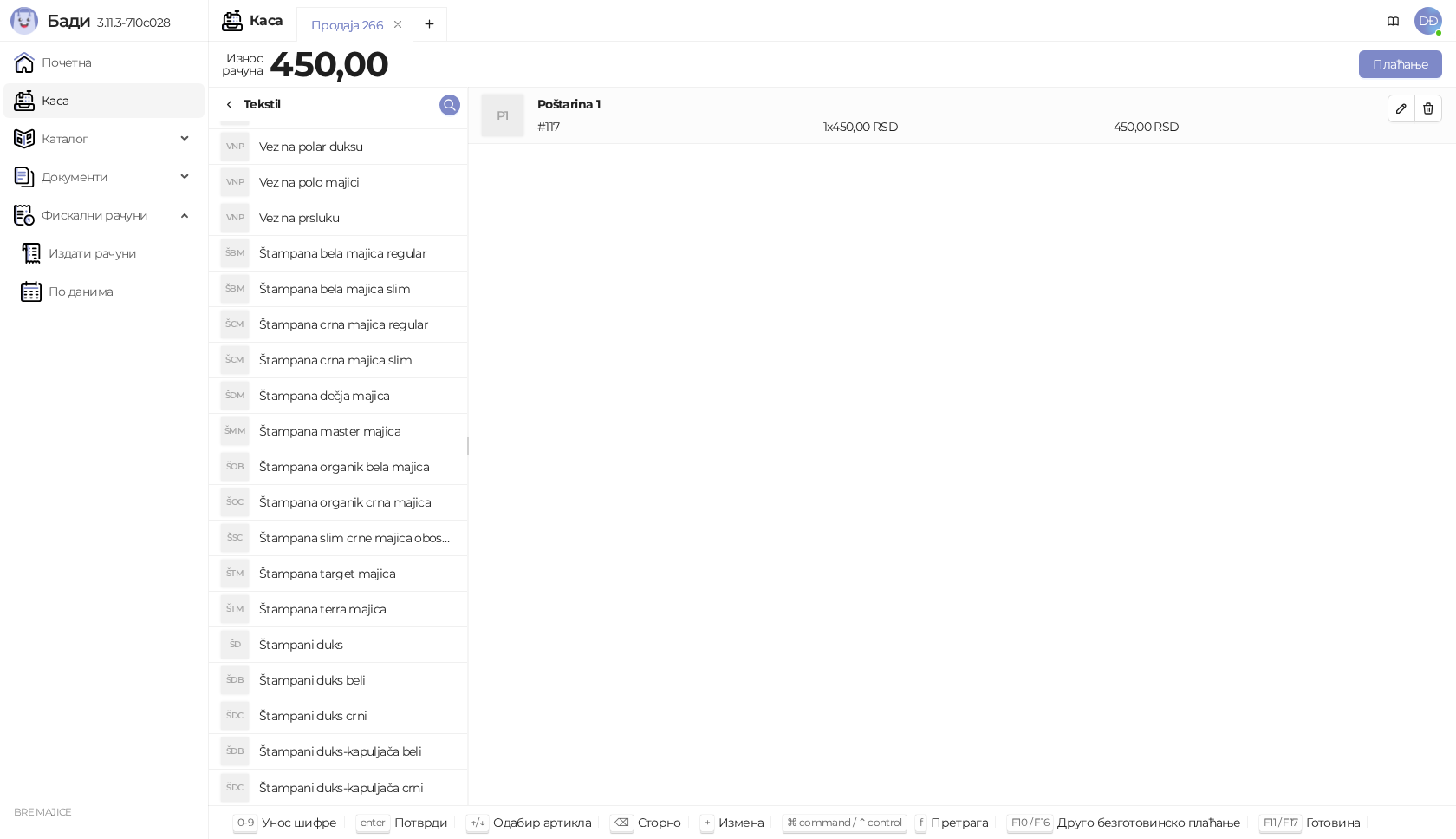
click at [354, 649] on h4 "Štampani duks" at bounding box center [356, 645] width 194 height 28
click at [1410, 165] on button "button" at bounding box center [1402, 165] width 28 height 28
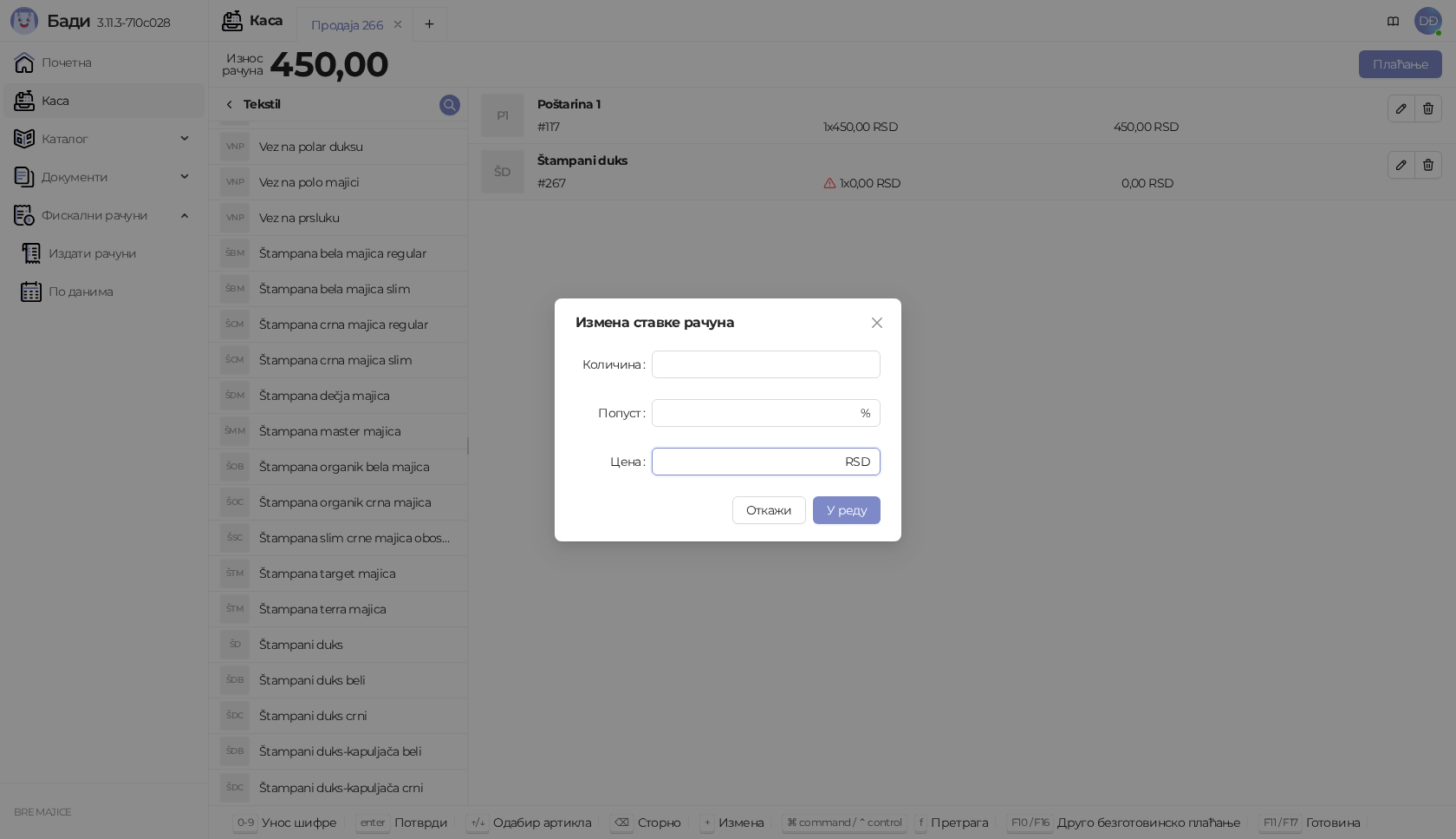
drag, startPoint x: 689, startPoint y: 461, endPoint x: 572, endPoint y: 444, distance: 118.2
click at [613, 471] on div "Цена * RSD" at bounding box center [728, 462] width 305 height 28
type input "****"
click at [870, 516] on button "У реду" at bounding box center [847, 510] width 68 height 28
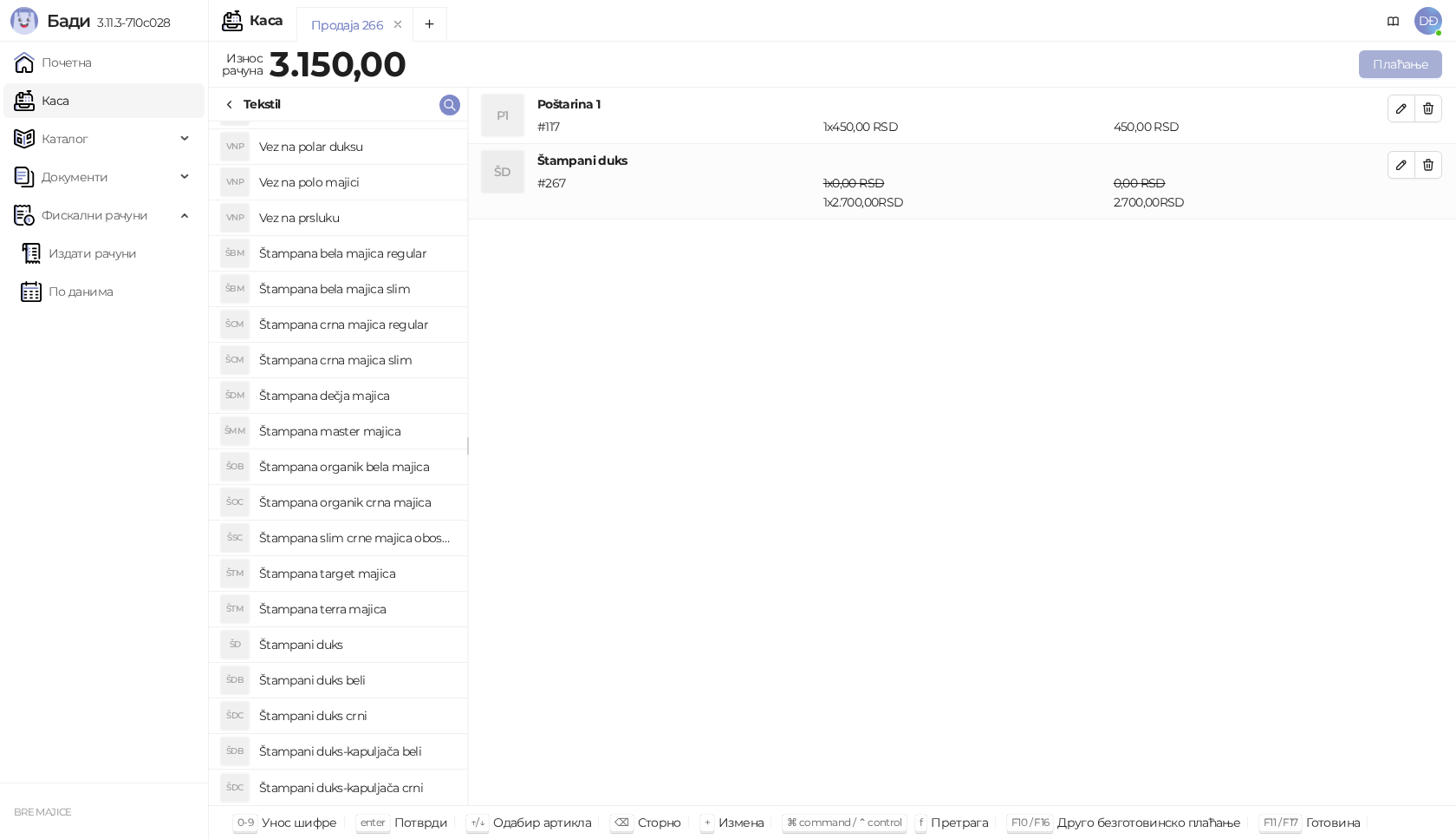
click at [1412, 60] on button "Плаћање" at bounding box center [1401, 64] width 84 height 28
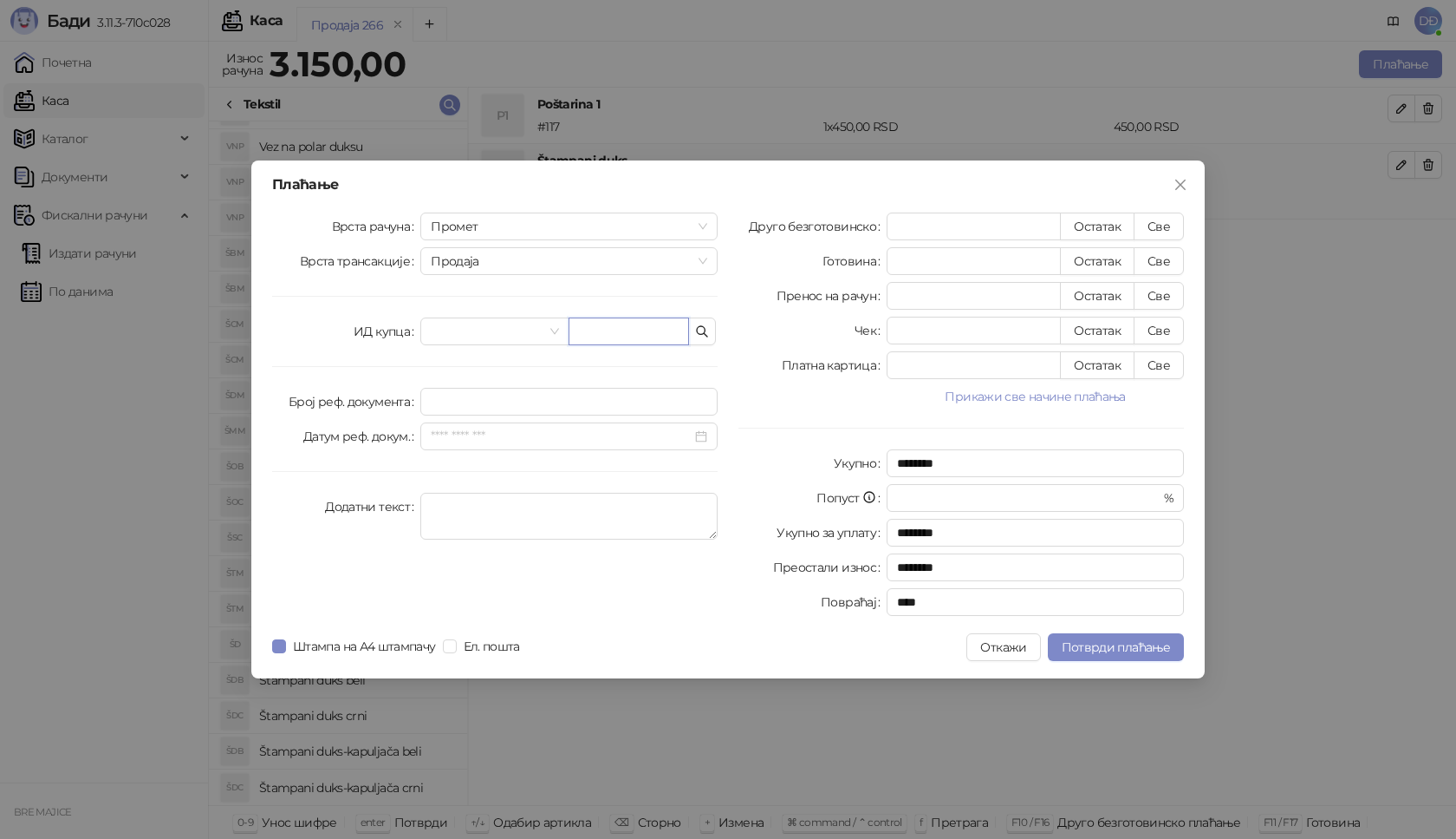
click at [665, 334] on input "text" at bounding box center [629, 331] width 120 height 28
paste input "**********"
type input "**********"
click at [1170, 226] on button "Све" at bounding box center [1159, 227] width 51 height 28
type input "****"
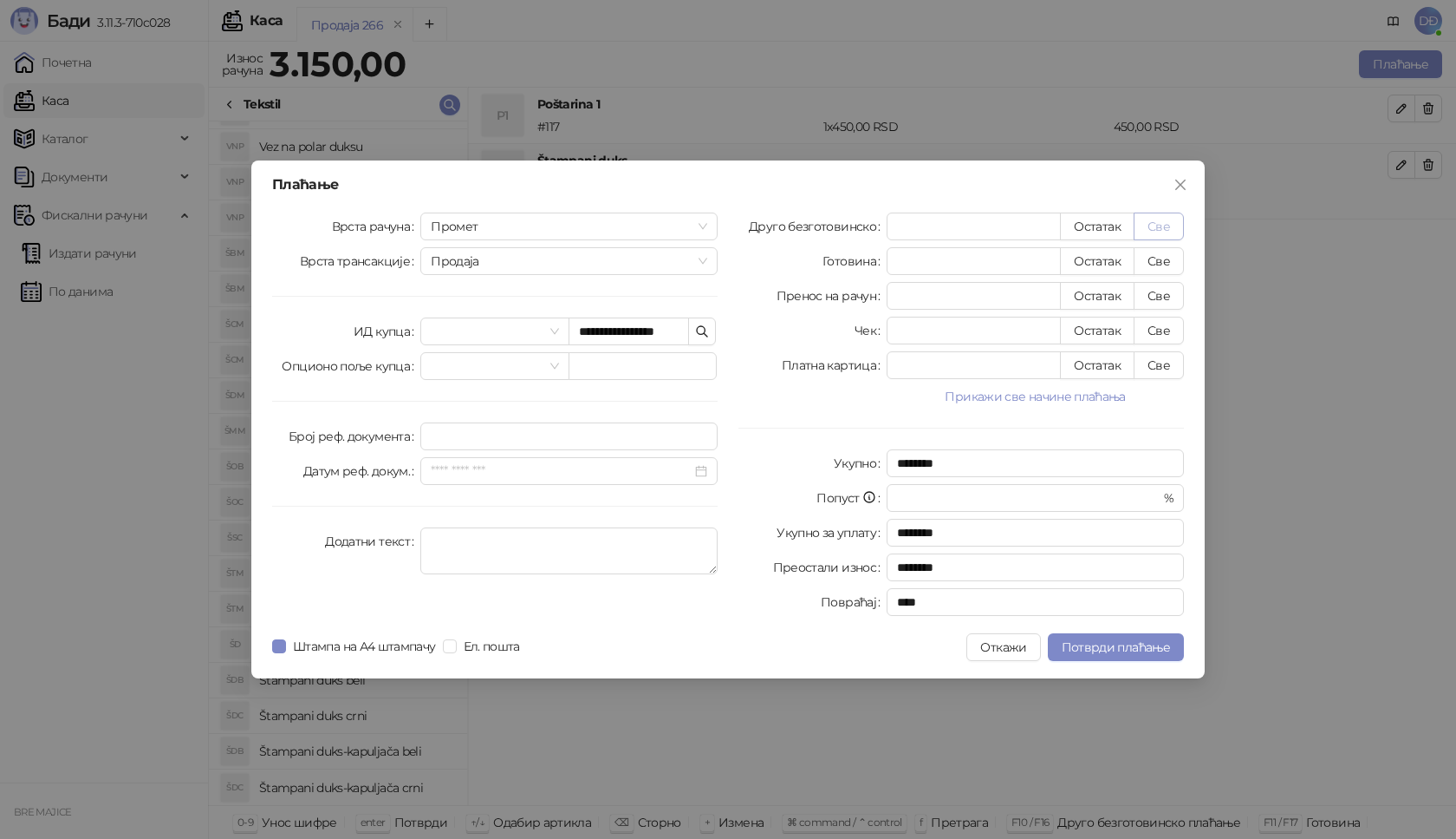
type input "****"
click at [1111, 656] on button "Потврди плаћање" at bounding box center [1116, 647] width 136 height 28
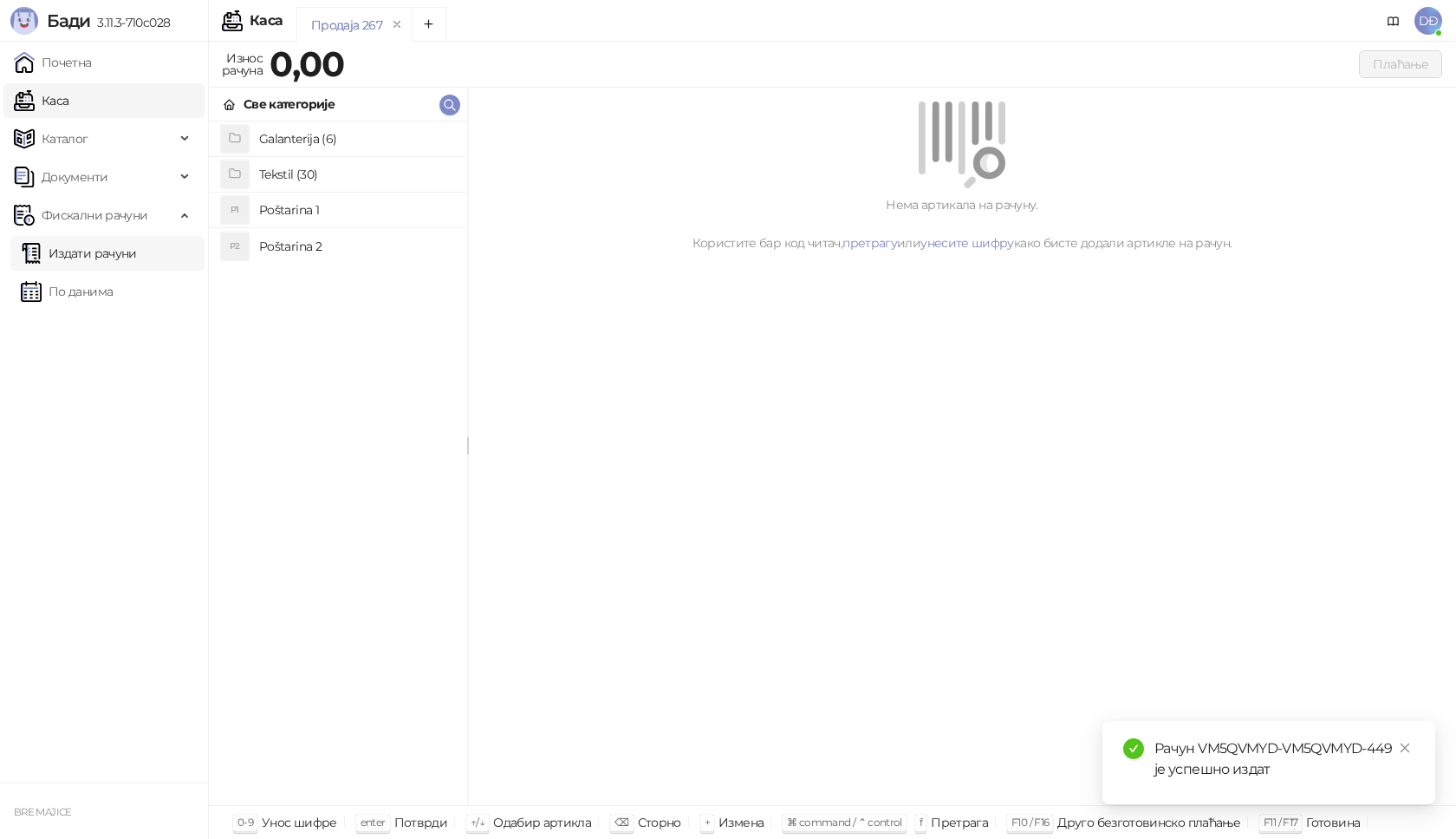
click at [112, 257] on link "Издати рачуни" at bounding box center [78, 254] width 116 height 35
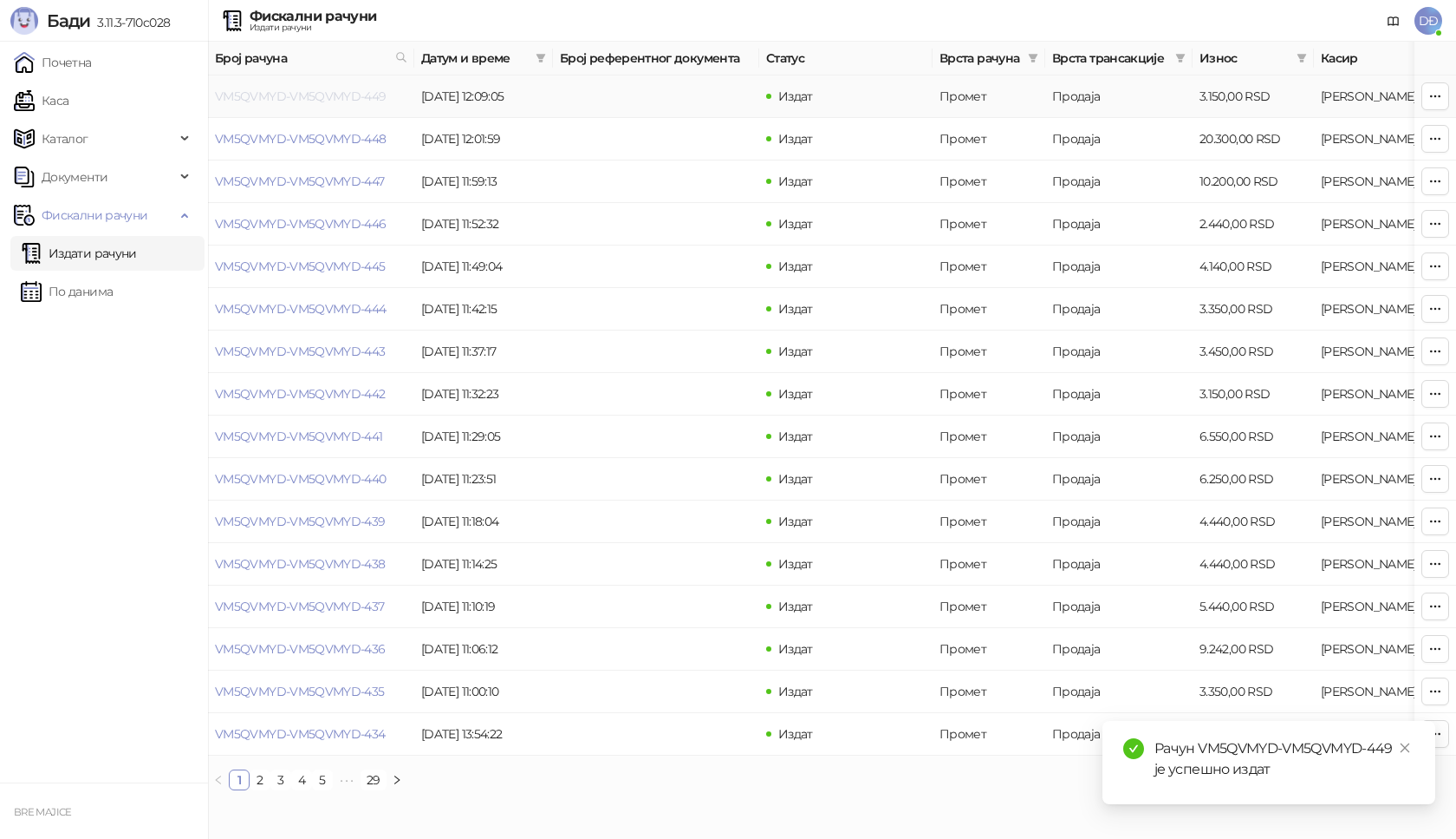
click at [302, 99] on link "VM5QVMYD-VM5QVMYD-449" at bounding box center [300, 97] width 172 height 16
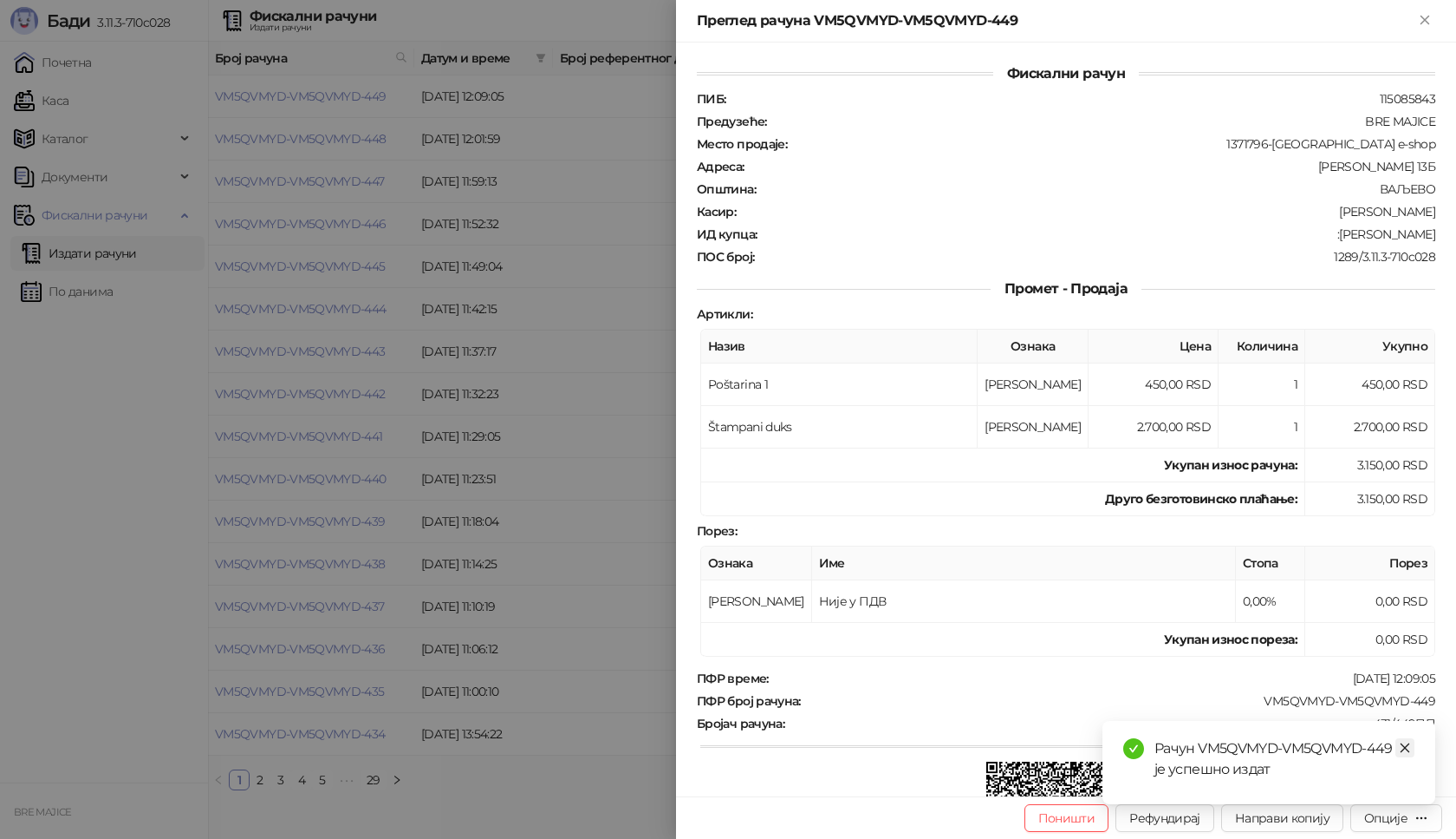
drag, startPoint x: 1409, startPoint y: 750, endPoint x: 1406, endPoint y: 780, distance: 30.1
click at [1409, 749] on icon "close" at bounding box center [1405, 748] width 12 height 12
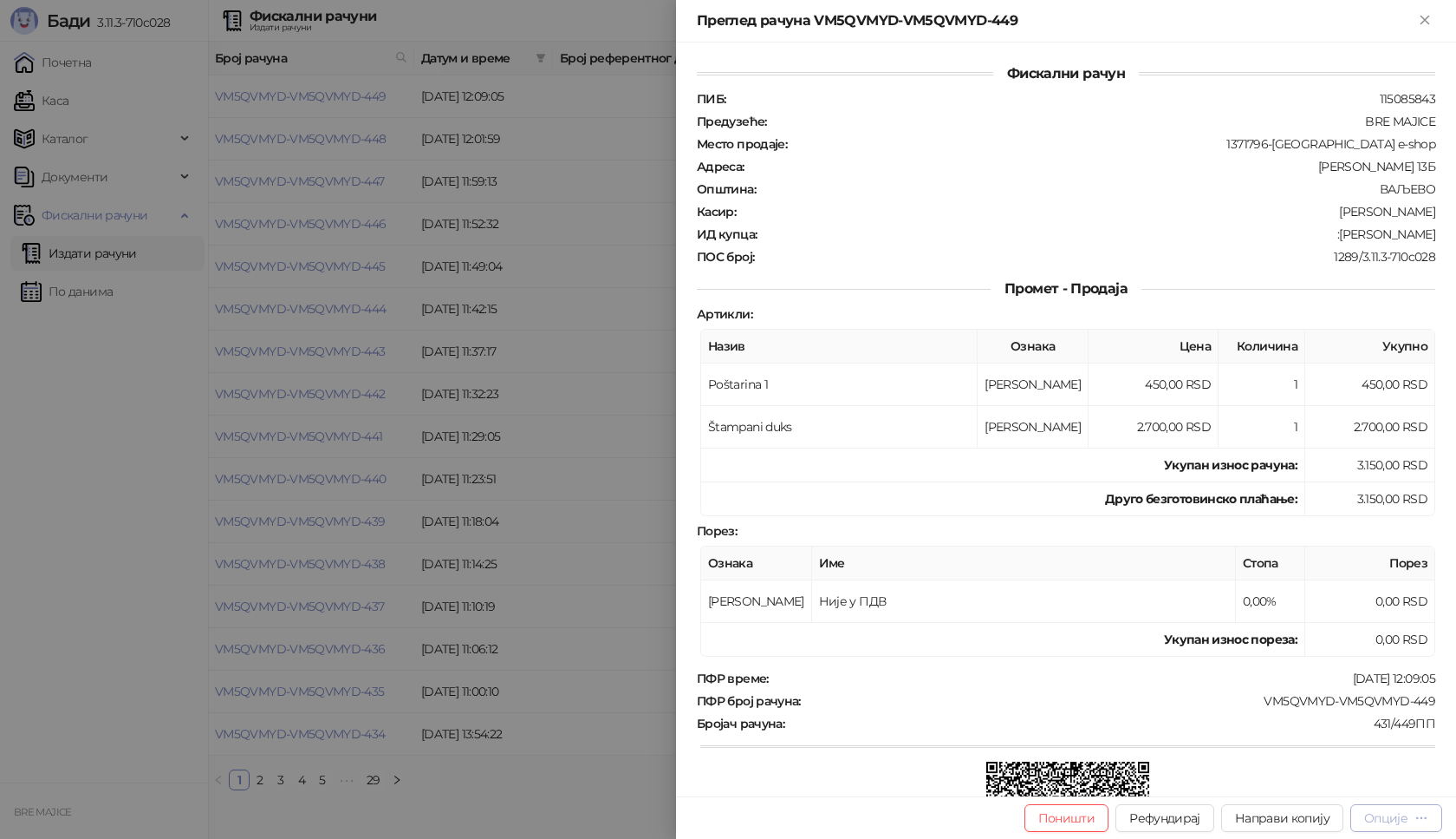
click at [1402, 819] on div "Опције" at bounding box center [1386, 818] width 44 height 16
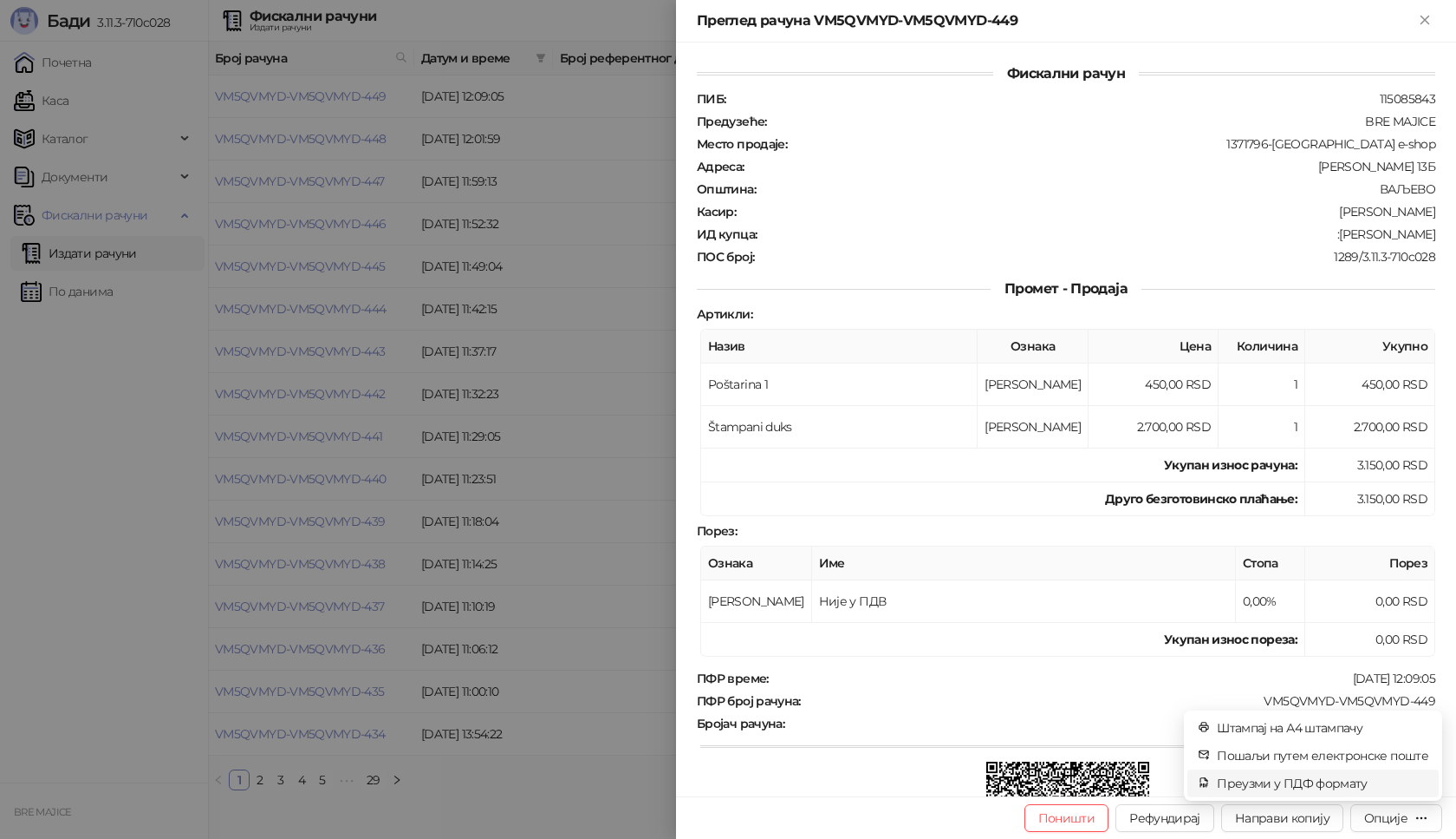
click at [1309, 785] on span "Преузми у ПДФ формату" at bounding box center [1323, 783] width 212 height 19
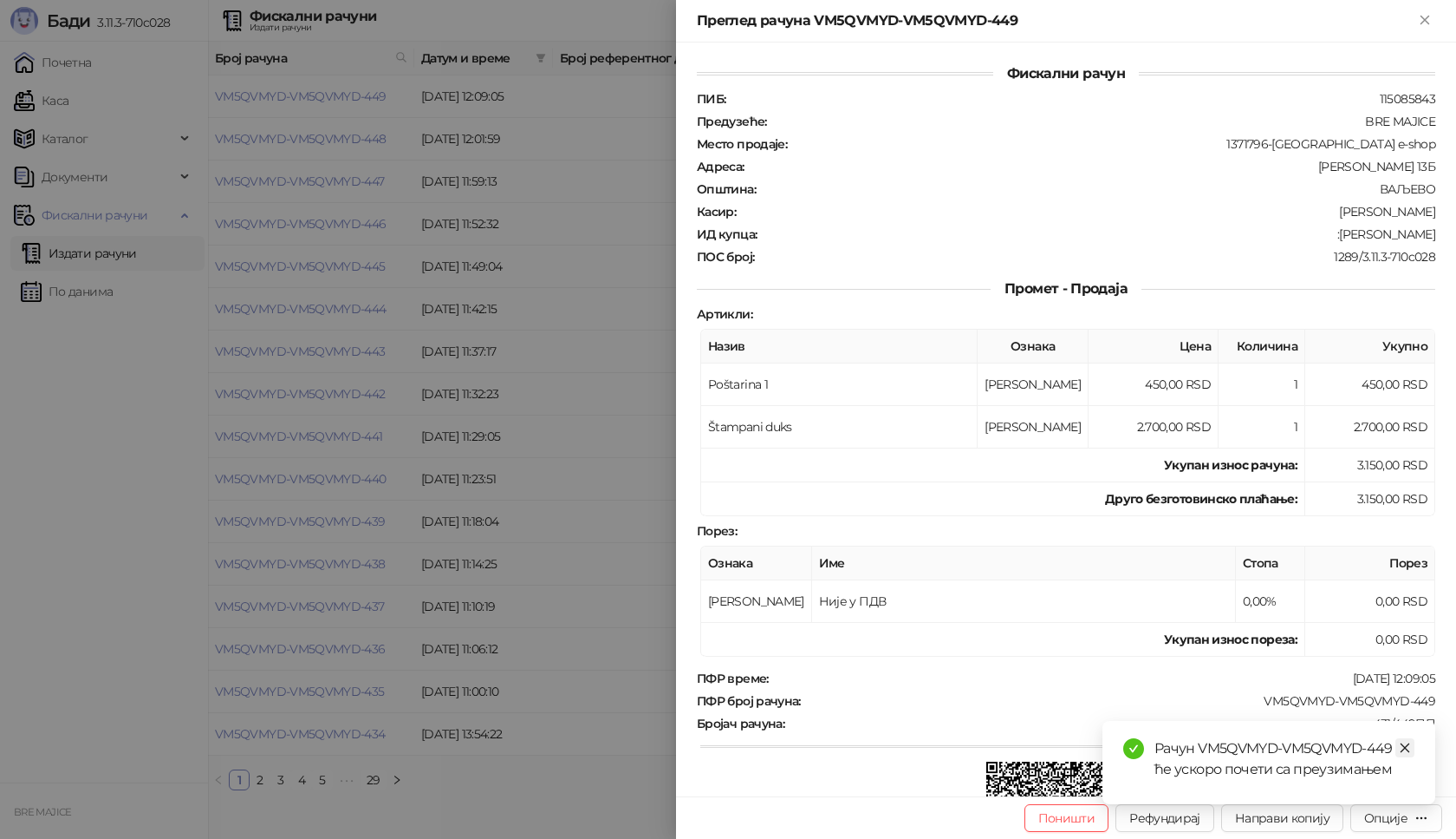
click at [1407, 748] on icon "close" at bounding box center [1405, 748] width 12 height 12
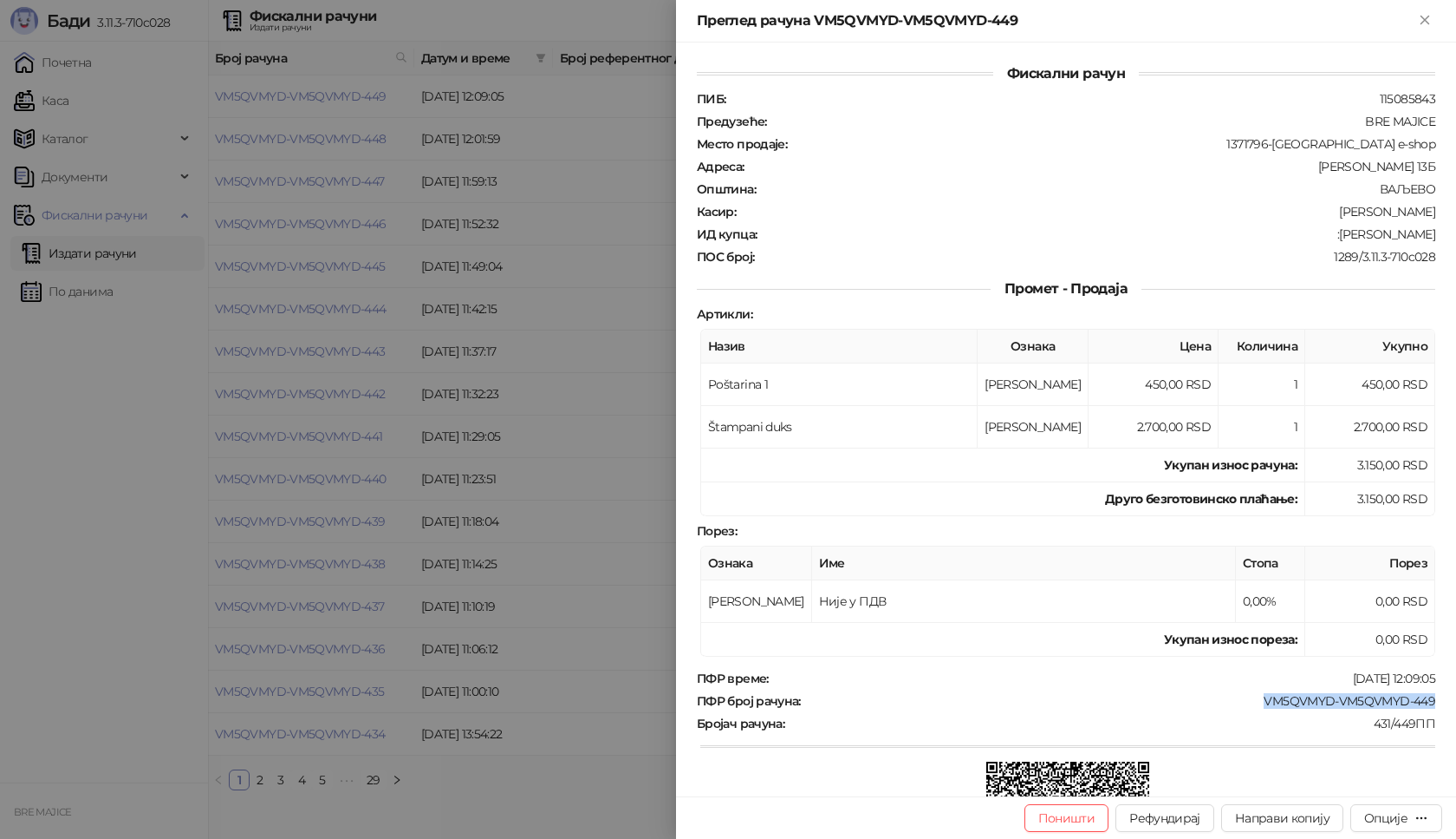
drag, startPoint x: 1430, startPoint y: 701, endPoint x: 1250, endPoint y: 707, distance: 180.1
click at [1250, 707] on div "Фискални рачун ПИБ : 115085843 Предузеће : BRE MAJICE Место продаје : 1371796-B…" at bounding box center [1066, 419] width 780 height 754
drag, startPoint x: 1424, startPoint y: 233, endPoint x: 1325, endPoint y: 232, distance: 99.0
click at [1325, 232] on div "Фискални рачун ПИБ : 115085843 Предузеће : BRE MAJICE Место продаје : 1371796-B…" at bounding box center [1066, 419] width 780 height 754
click at [1427, 18] on icon "Close" at bounding box center [1424, 19] width 8 height 8
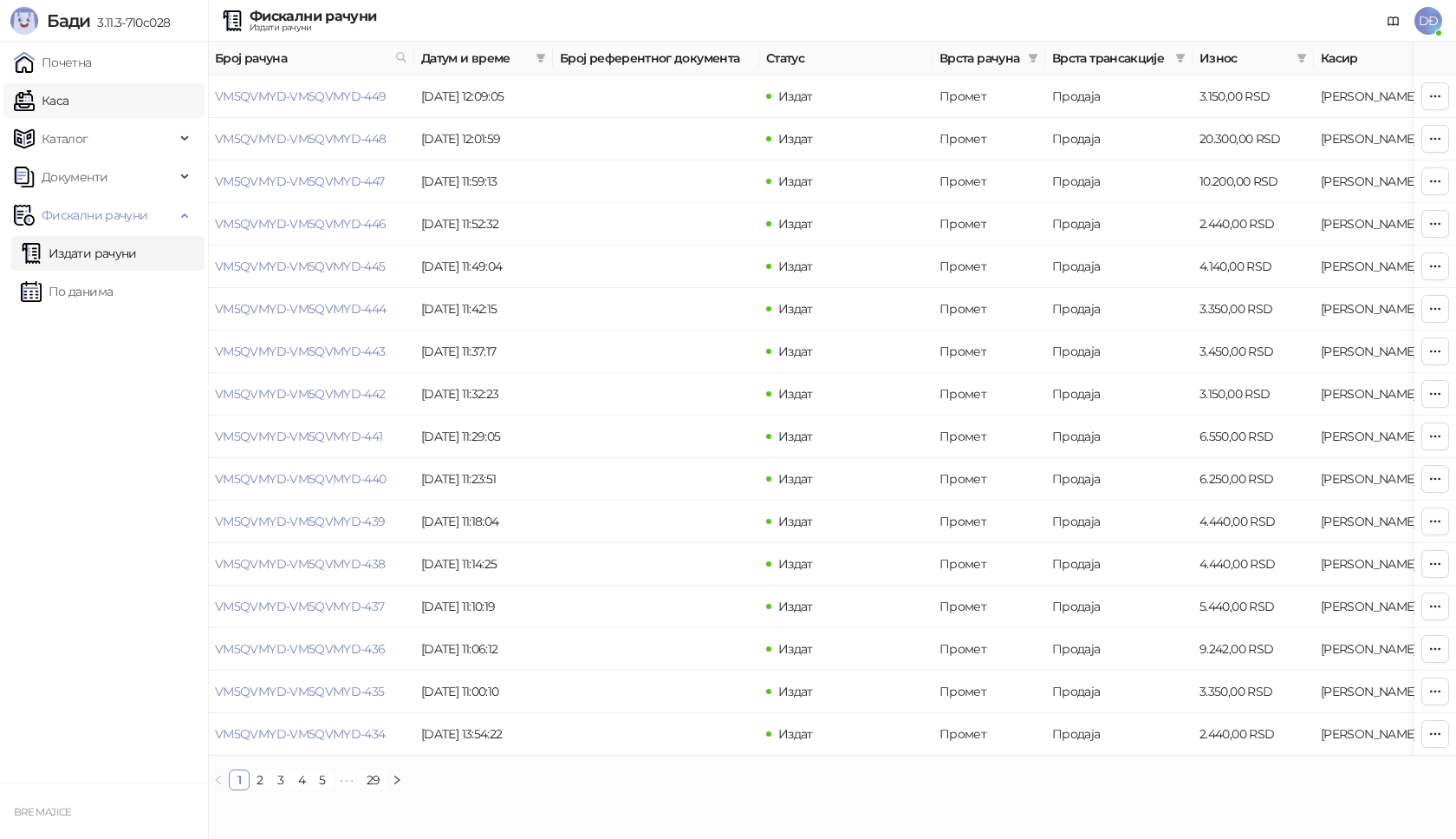
click at [69, 100] on link "Каса" at bounding box center [41, 101] width 55 height 35
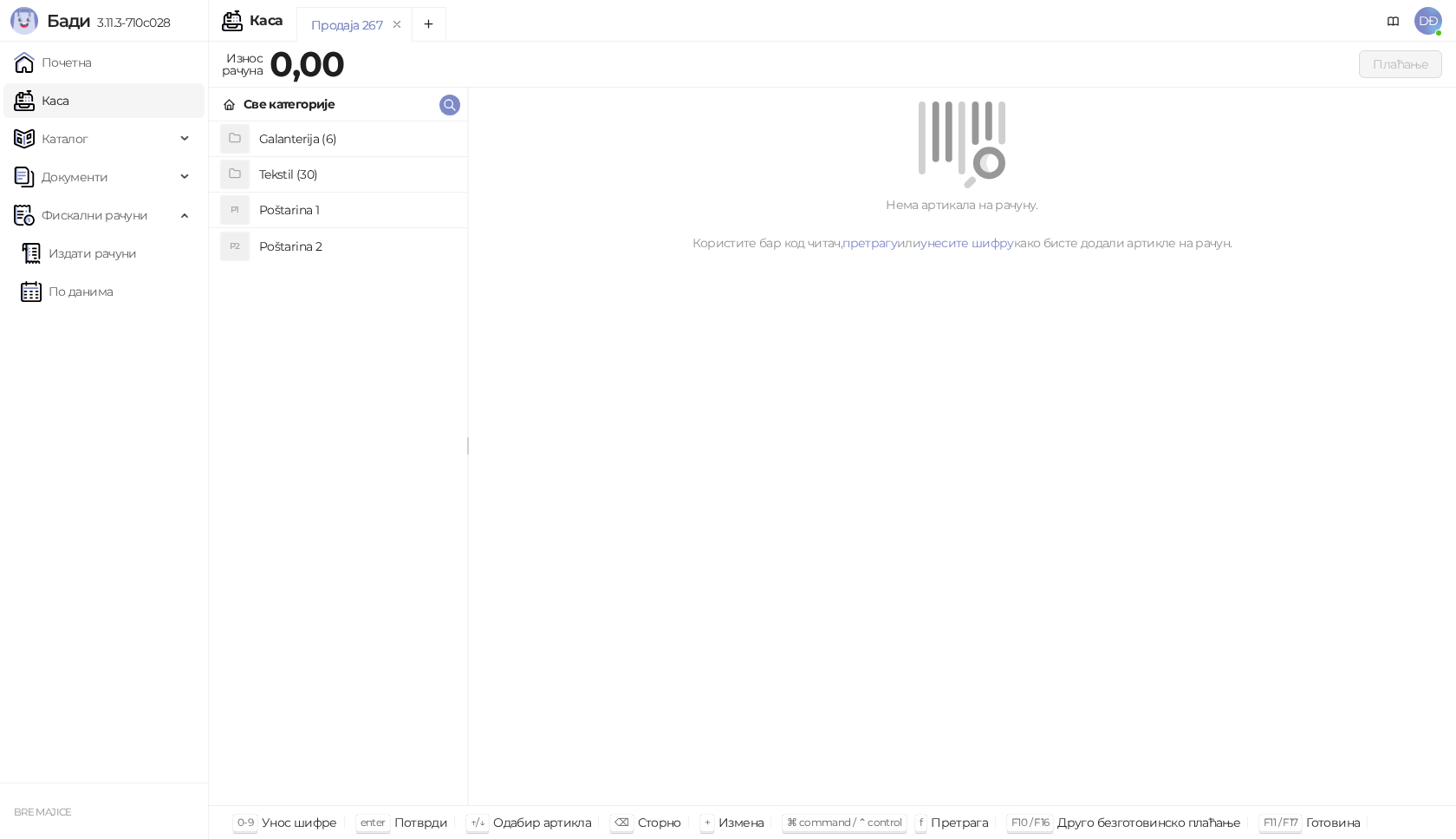
click at [274, 206] on h4 "Poštarina 1" at bounding box center [356, 210] width 194 height 28
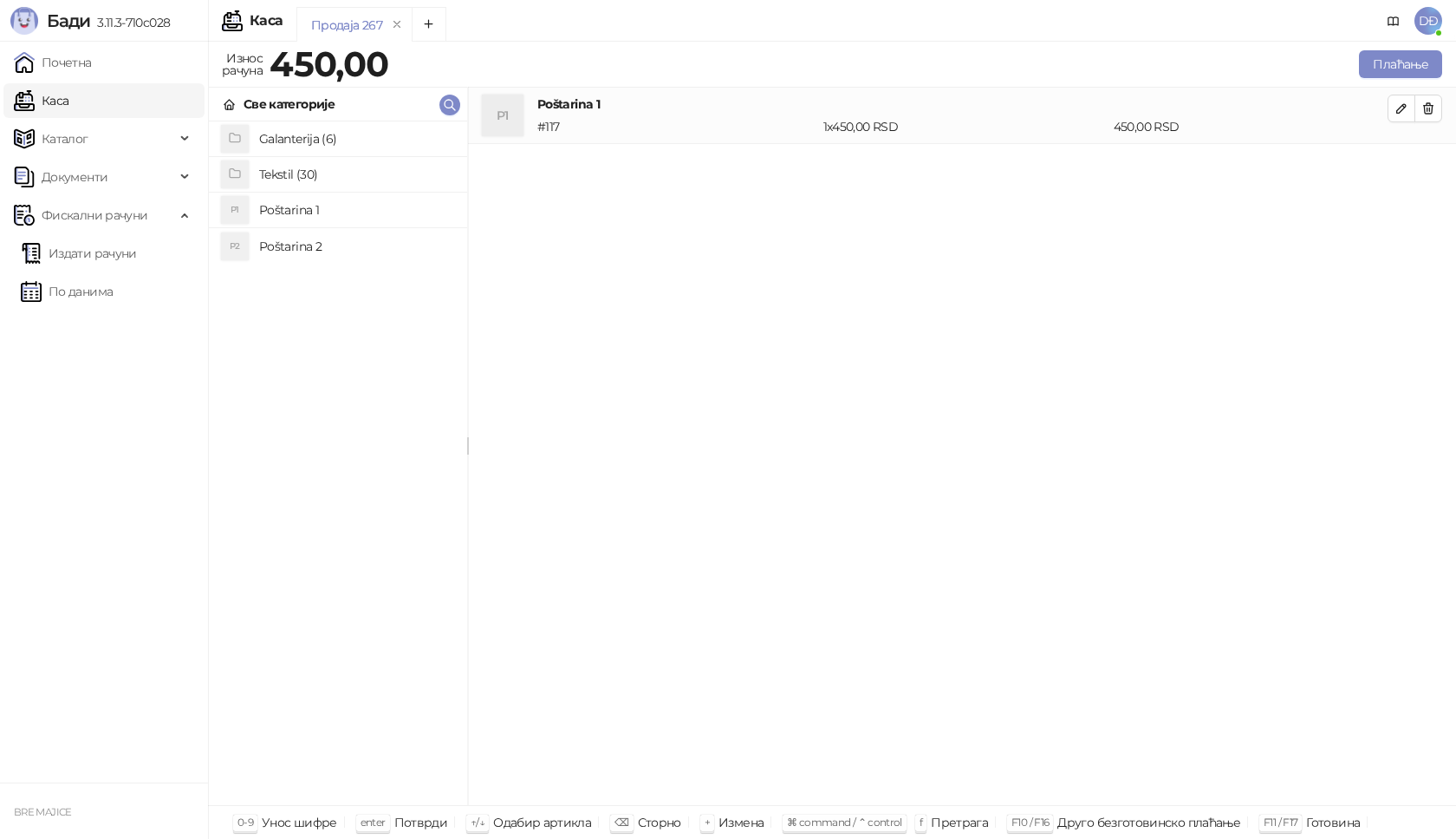
click at [280, 173] on h4 "Tekstil (30)" at bounding box center [356, 174] width 194 height 28
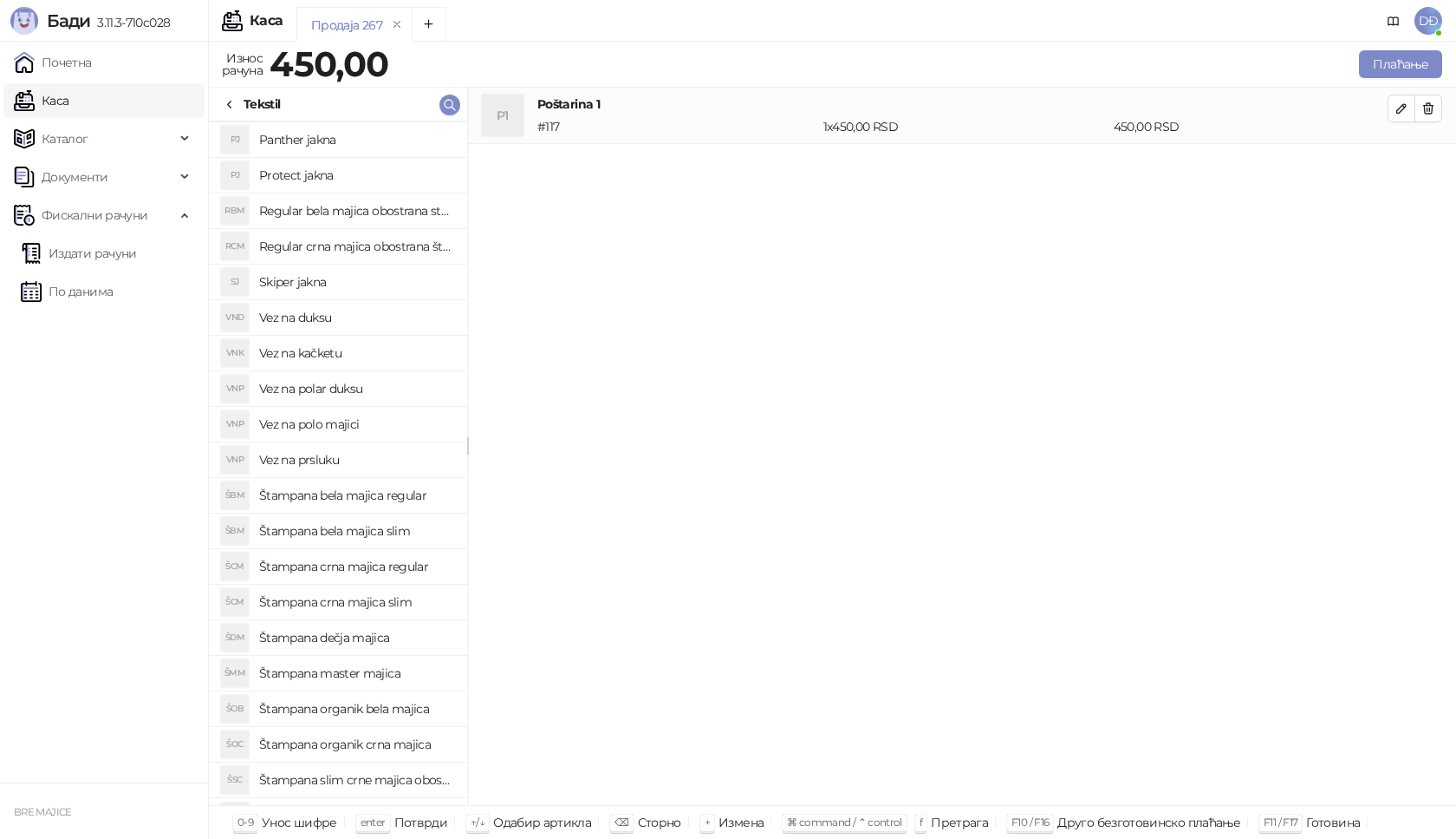
scroll to position [123, 0]
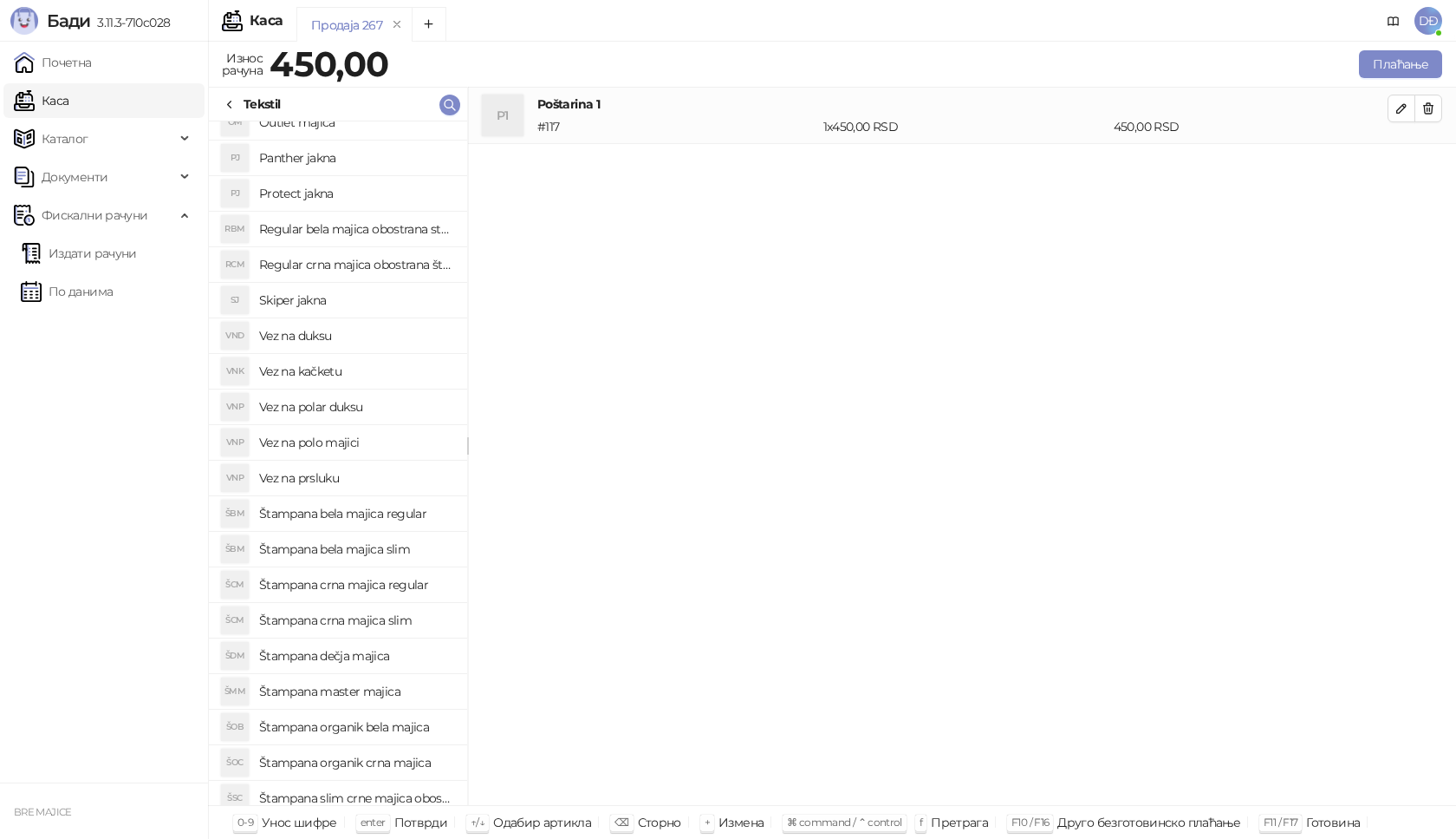
click at [388, 624] on h4 "Štampana crna majica slim" at bounding box center [356, 620] width 194 height 28
click at [1404, 163] on icon "button" at bounding box center [1402, 165] width 9 height 9
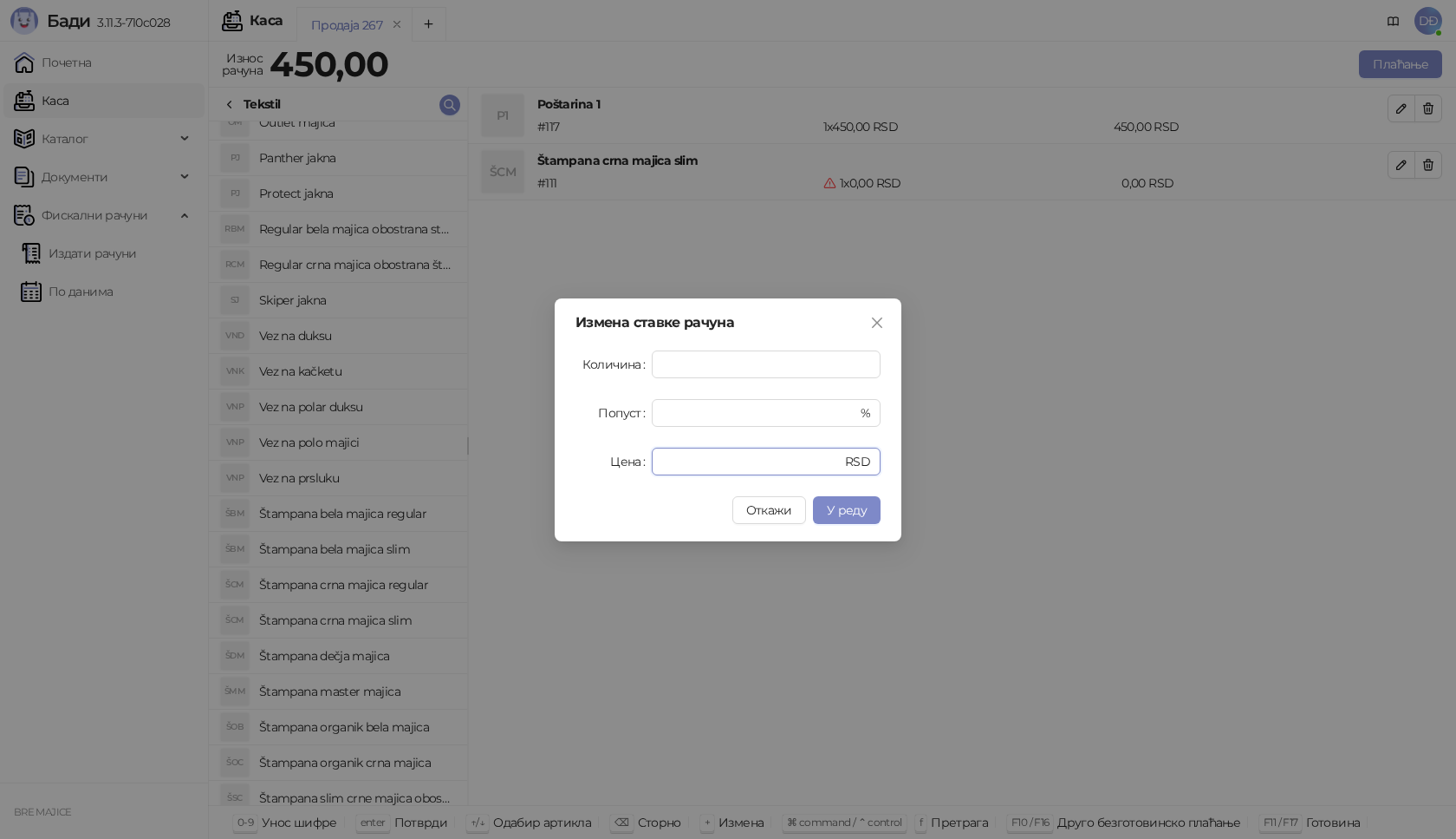
drag, startPoint x: 696, startPoint y: 472, endPoint x: 523, endPoint y: 466, distance: 173.1
click at [543, 477] on div "Измена ставке рачуна Количина * Попуст * % Цена * RSD Откажи У реду" at bounding box center [728, 419] width 1456 height 839
type input "****"
click at [859, 510] on span "У реду" at bounding box center [847, 510] width 40 height 16
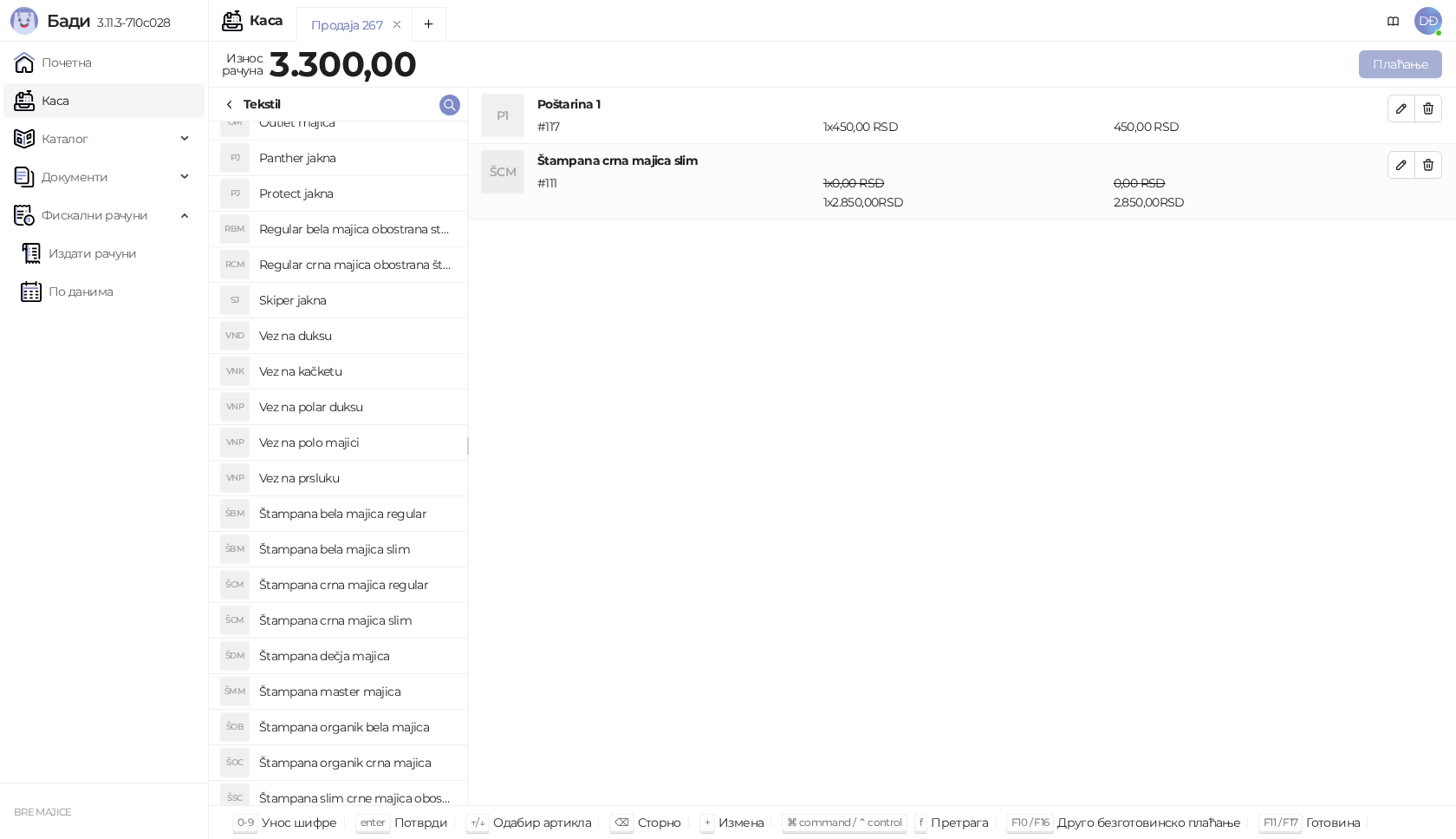
click at [1403, 60] on button "Плаћање" at bounding box center [1401, 64] width 84 height 28
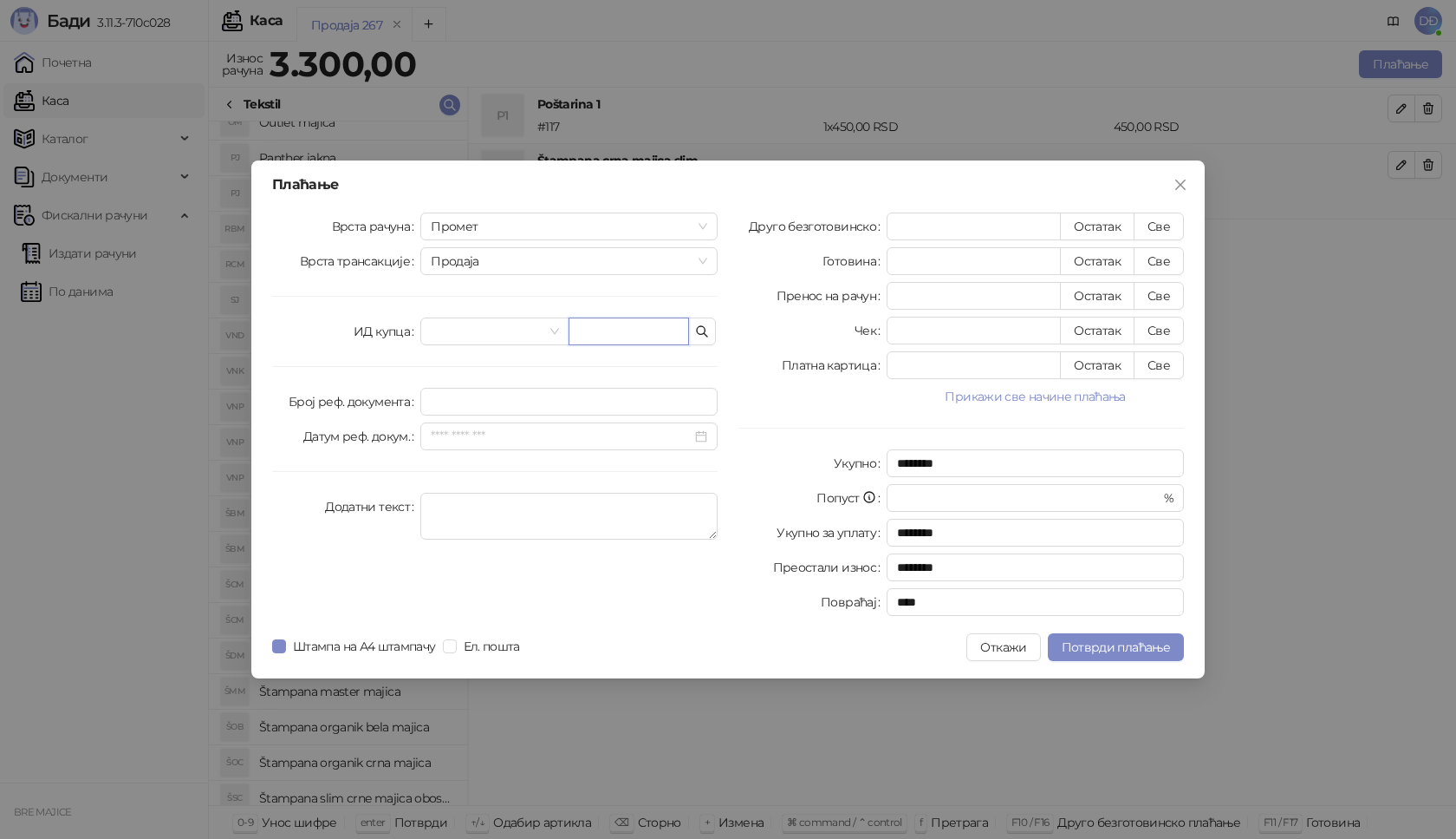
click at [650, 327] on input "text" at bounding box center [629, 331] width 120 height 28
paste input "**********"
type input "**********"
click at [1174, 227] on button "Све" at bounding box center [1159, 227] width 51 height 28
type input "****"
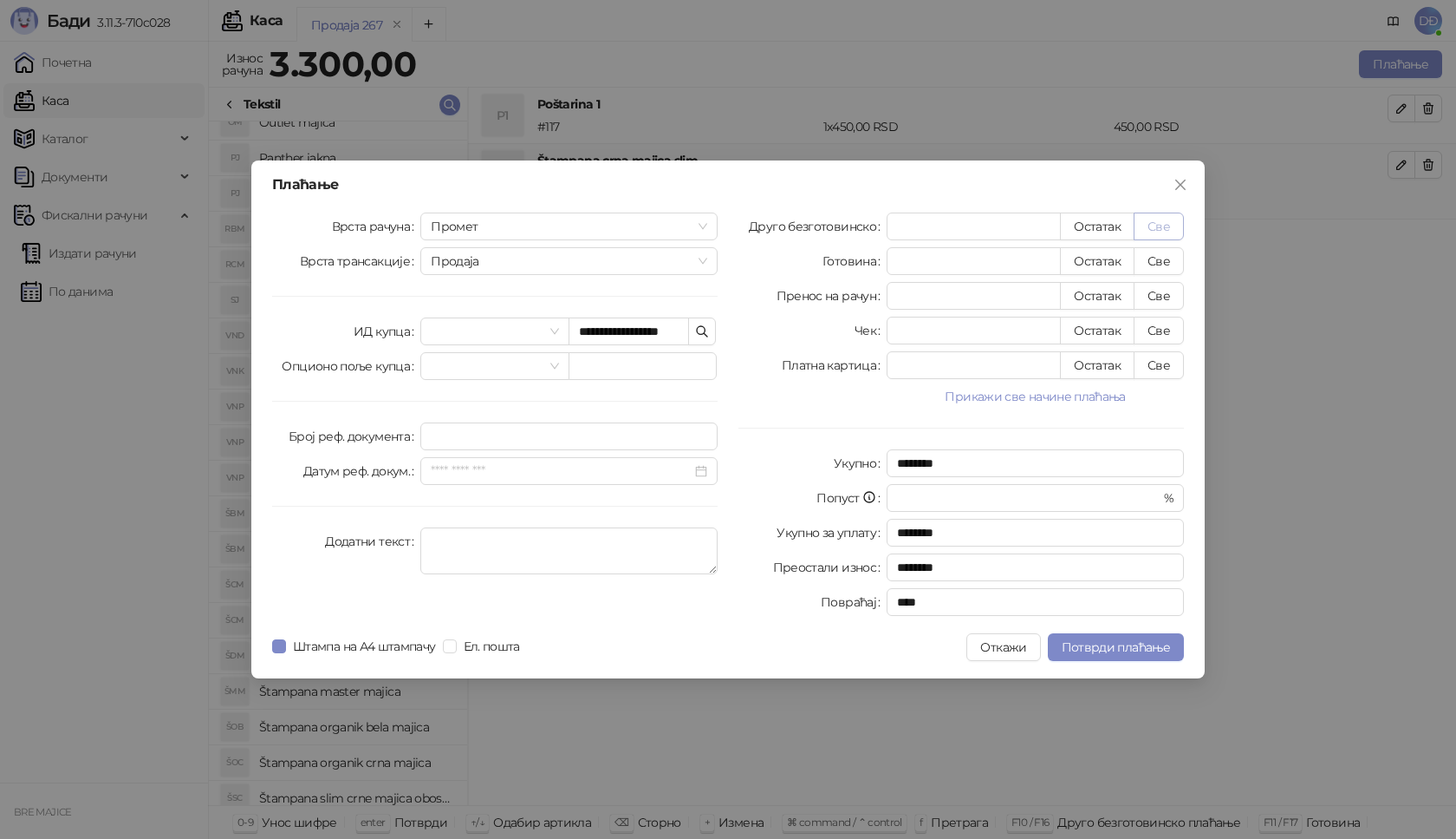
type input "****"
click at [1092, 645] on span "Потврди плаћање" at bounding box center [1116, 647] width 108 height 16
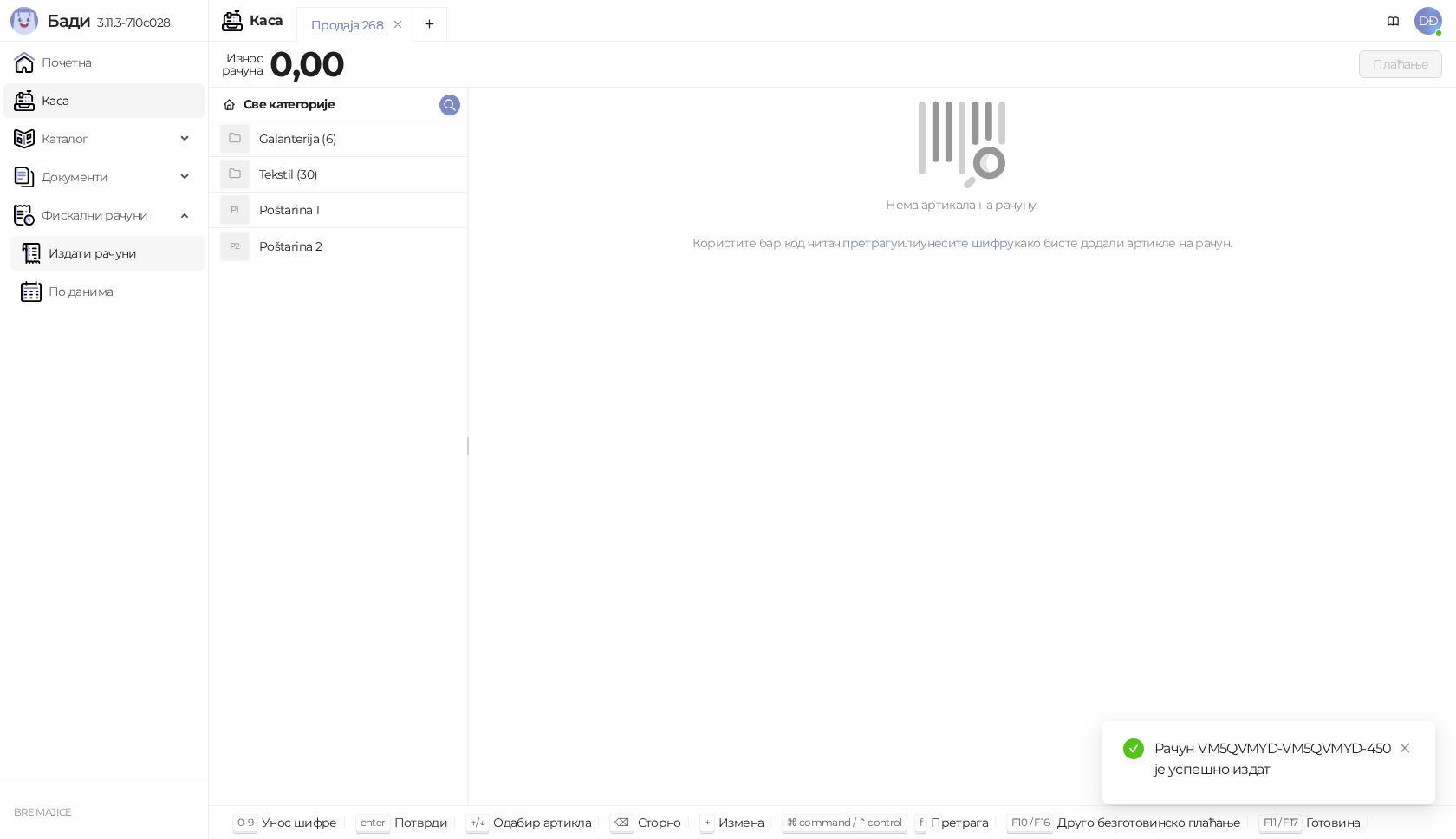
click at [111, 254] on link "Издати рачуни" at bounding box center [78, 254] width 116 height 35
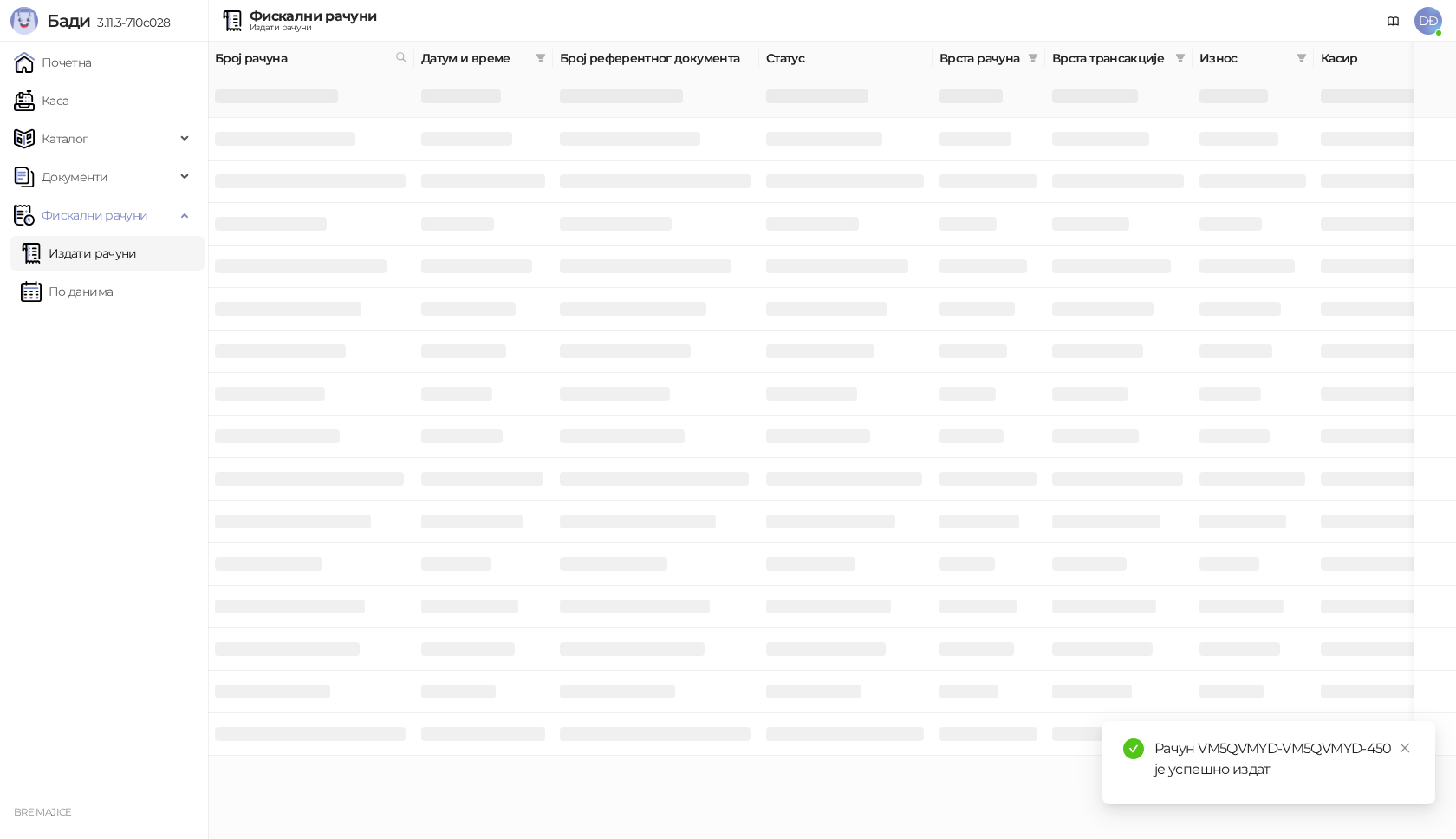
click at [266, 91] on h3 at bounding box center [276, 97] width 123 height 14
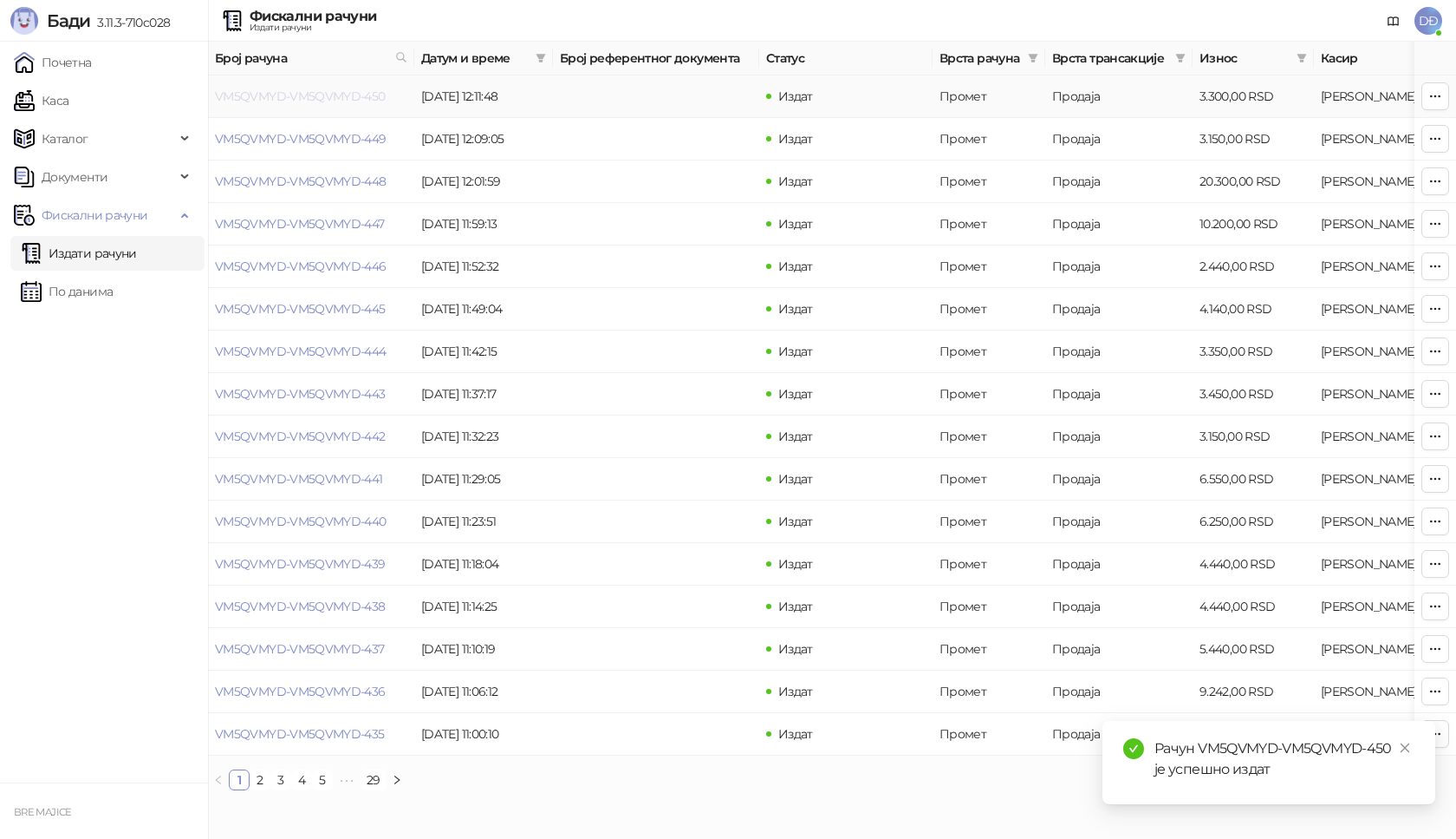
click at [292, 98] on link "VM5QVMYD-VM5QVMYD-450" at bounding box center [300, 97] width 171 height 16
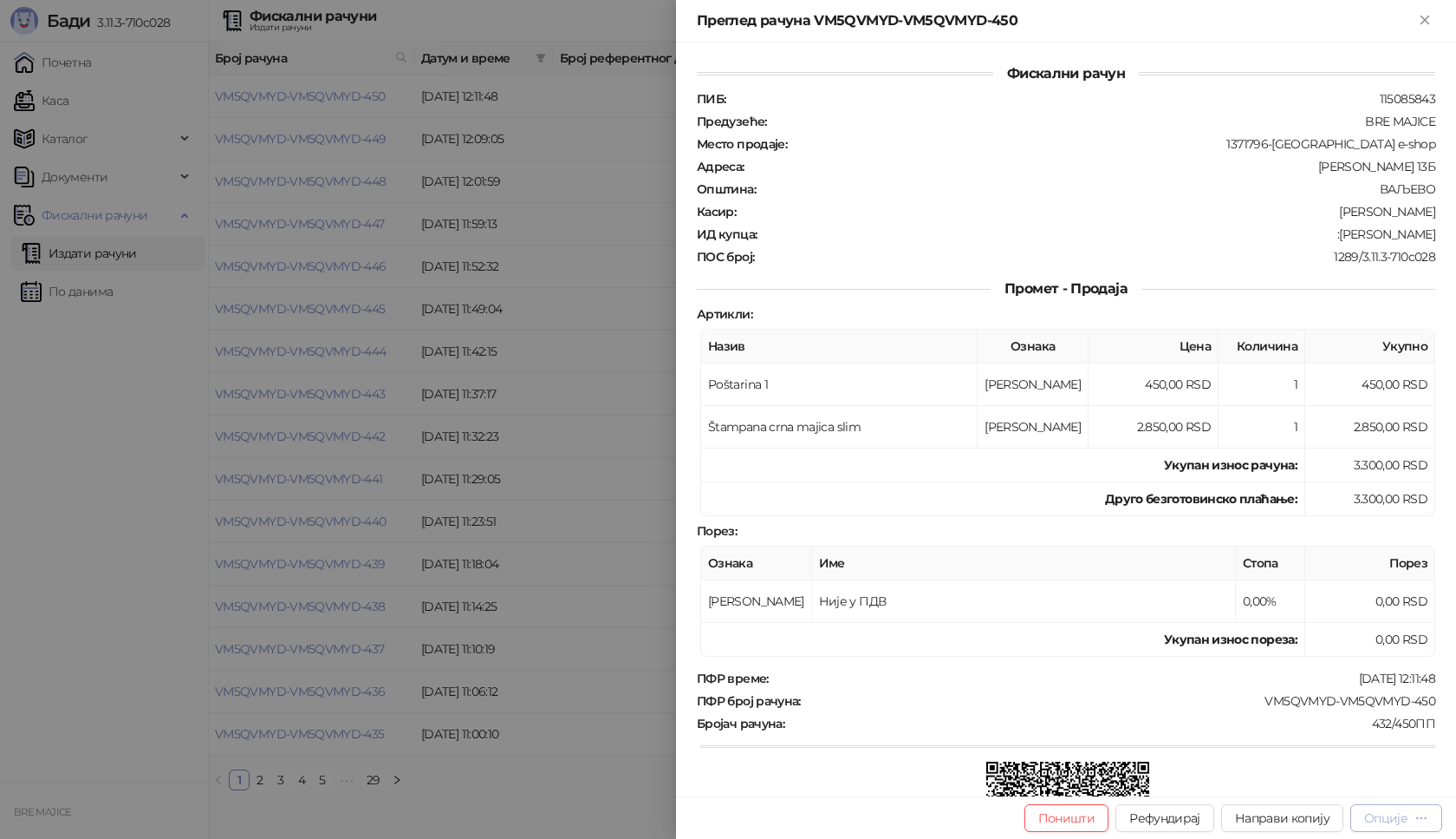
click at [1399, 821] on div "Опције" at bounding box center [1386, 818] width 44 height 16
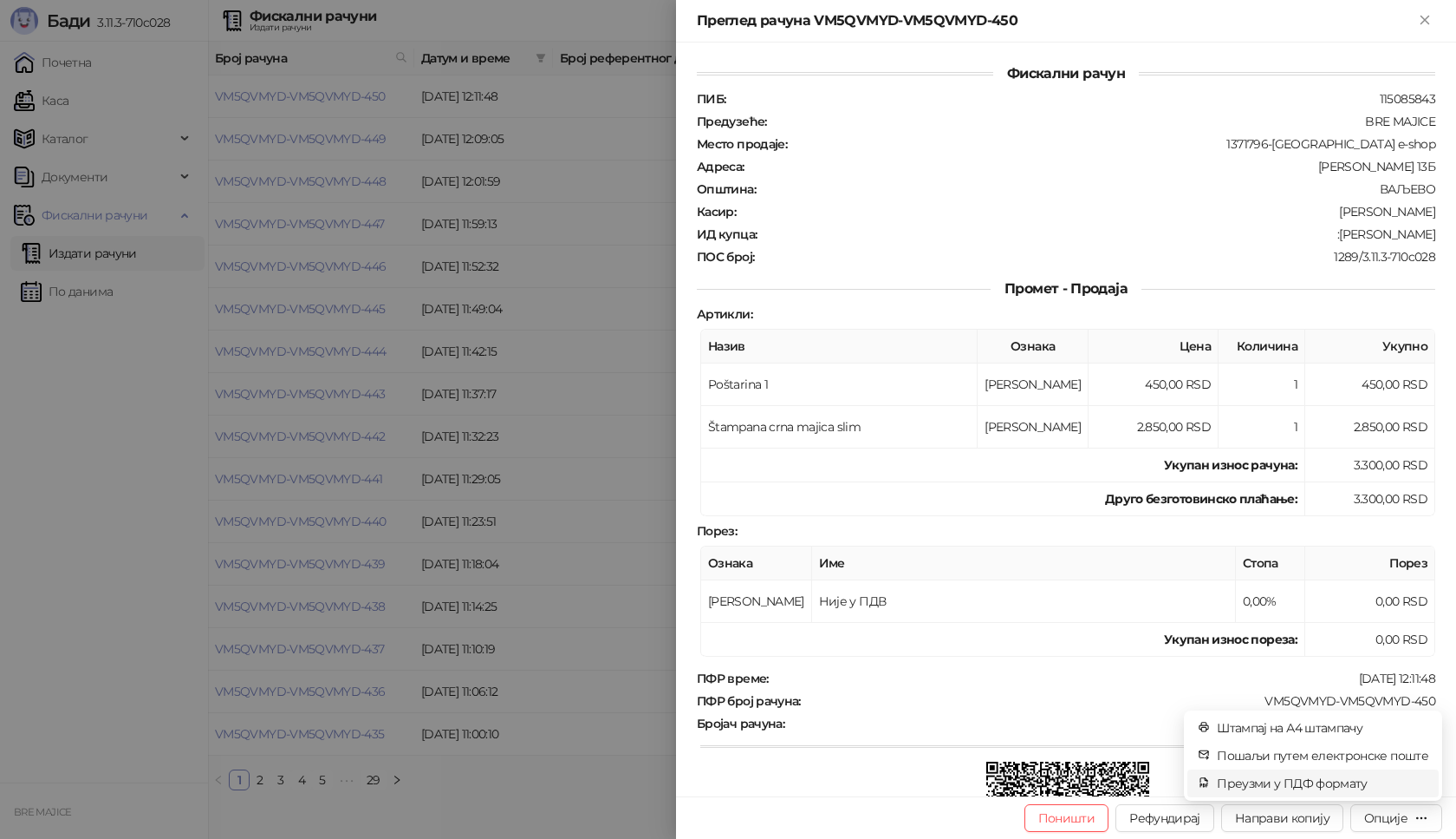
click at [1325, 784] on span "Преузми у ПДФ формату" at bounding box center [1323, 783] width 212 height 19
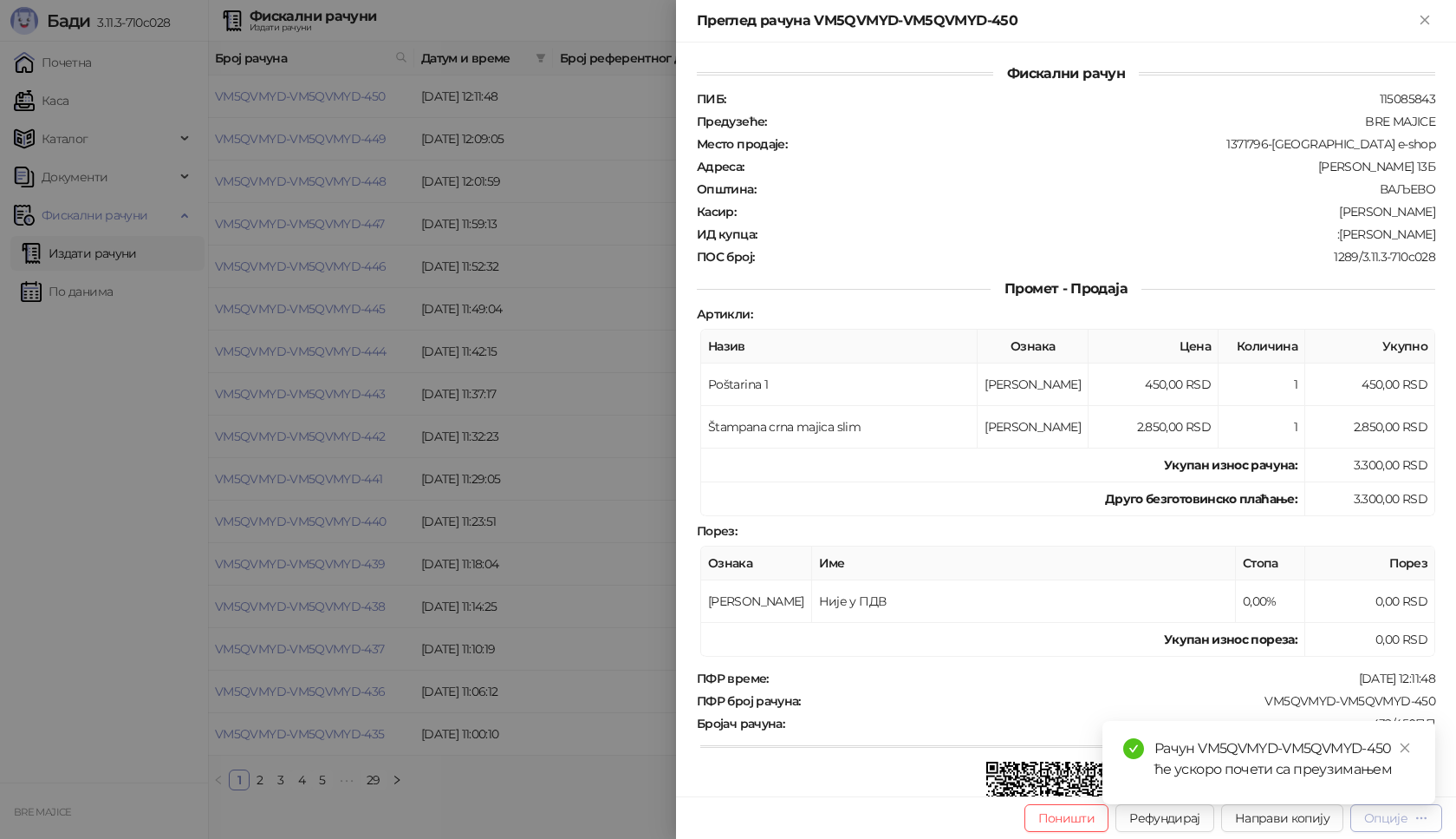
click at [1406, 820] on div "Опције" at bounding box center [1386, 818] width 44 height 16
click at [1406, 746] on icon "close" at bounding box center [1405, 748] width 12 height 12
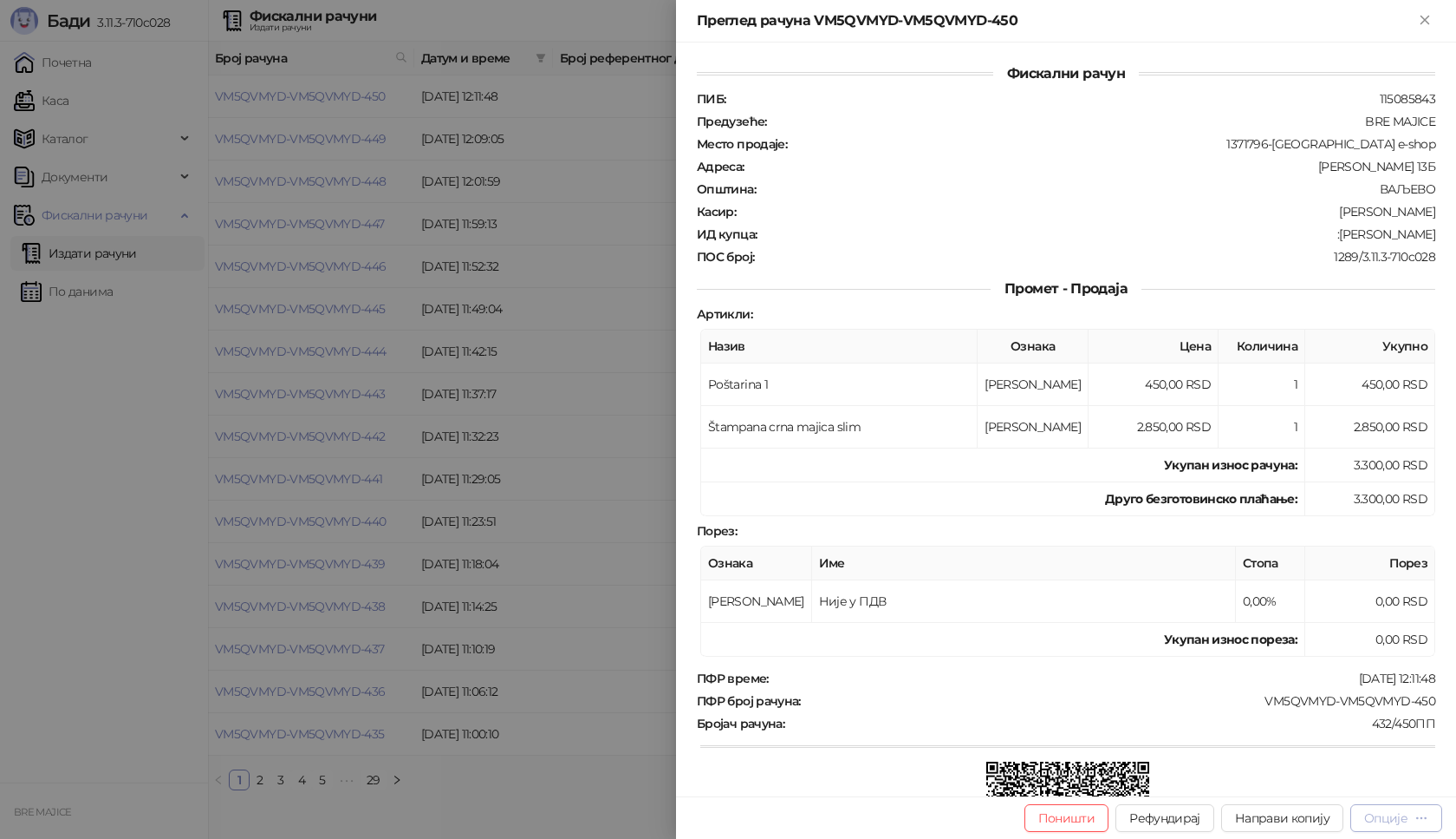
click at [1393, 824] on div "Опције" at bounding box center [1397, 817] width 64 height 17
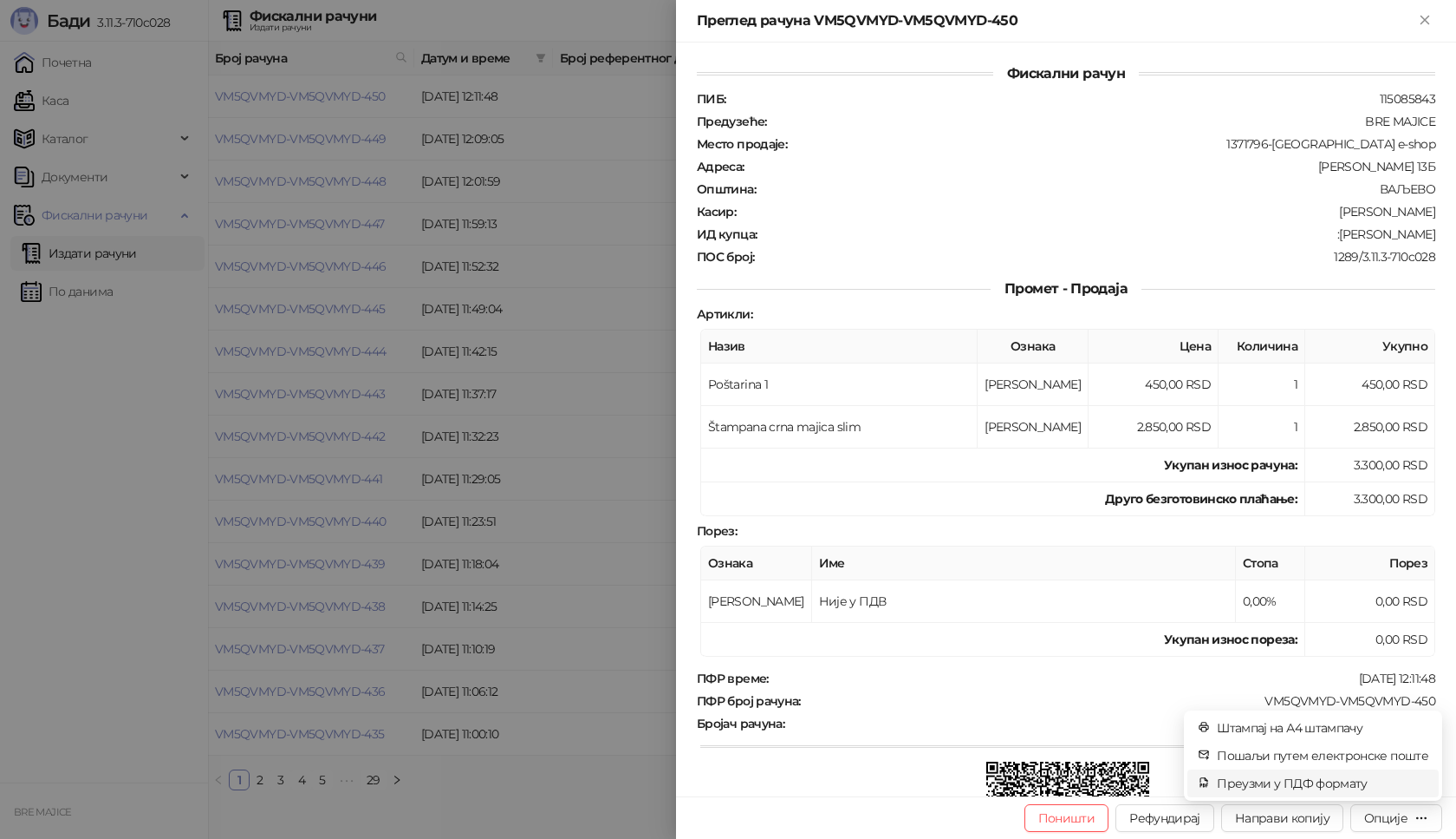
click at [1342, 783] on span "Преузми у ПДФ формату" at bounding box center [1323, 783] width 212 height 19
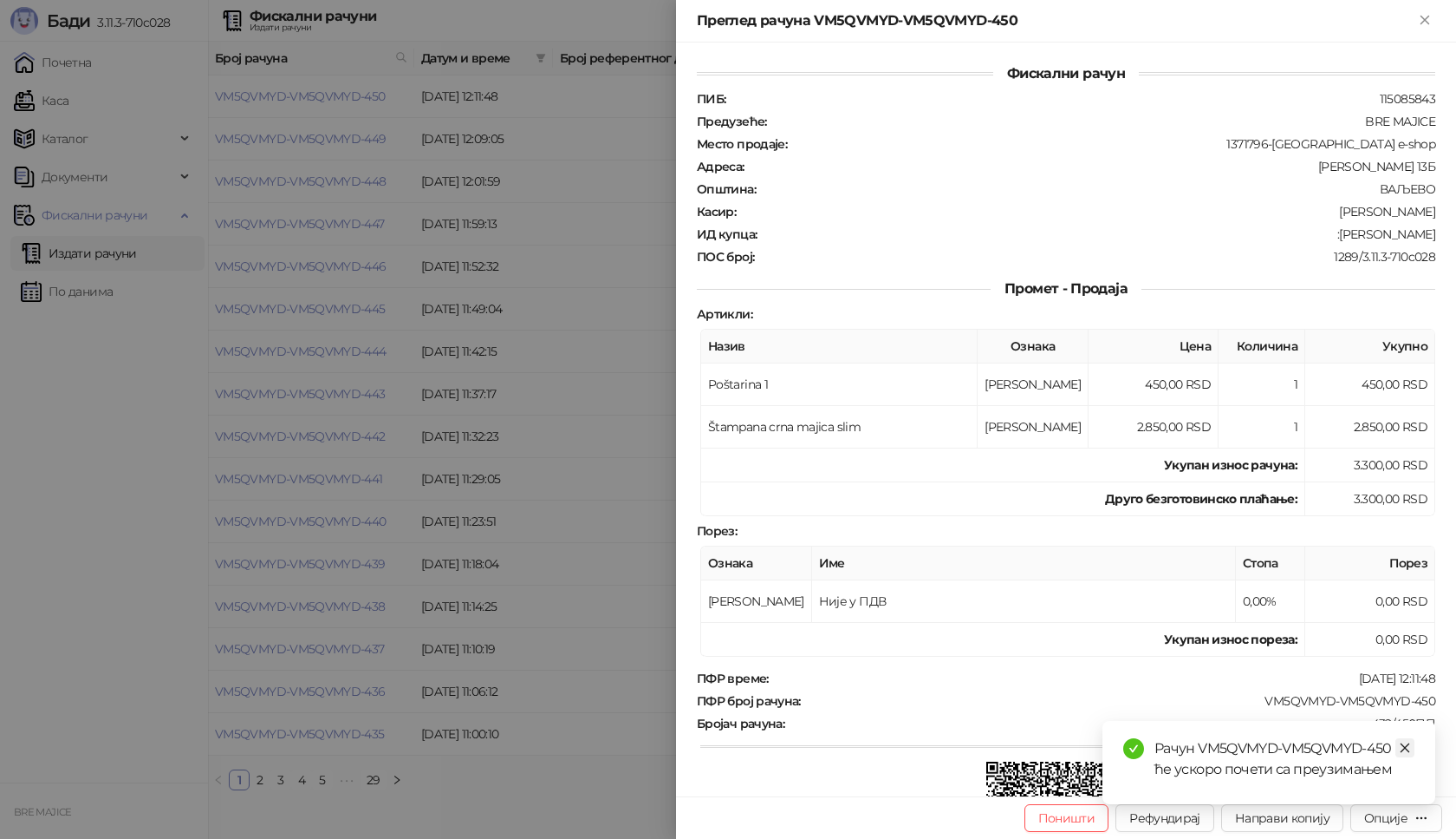
click at [1407, 745] on icon "close" at bounding box center [1405, 748] width 12 height 12
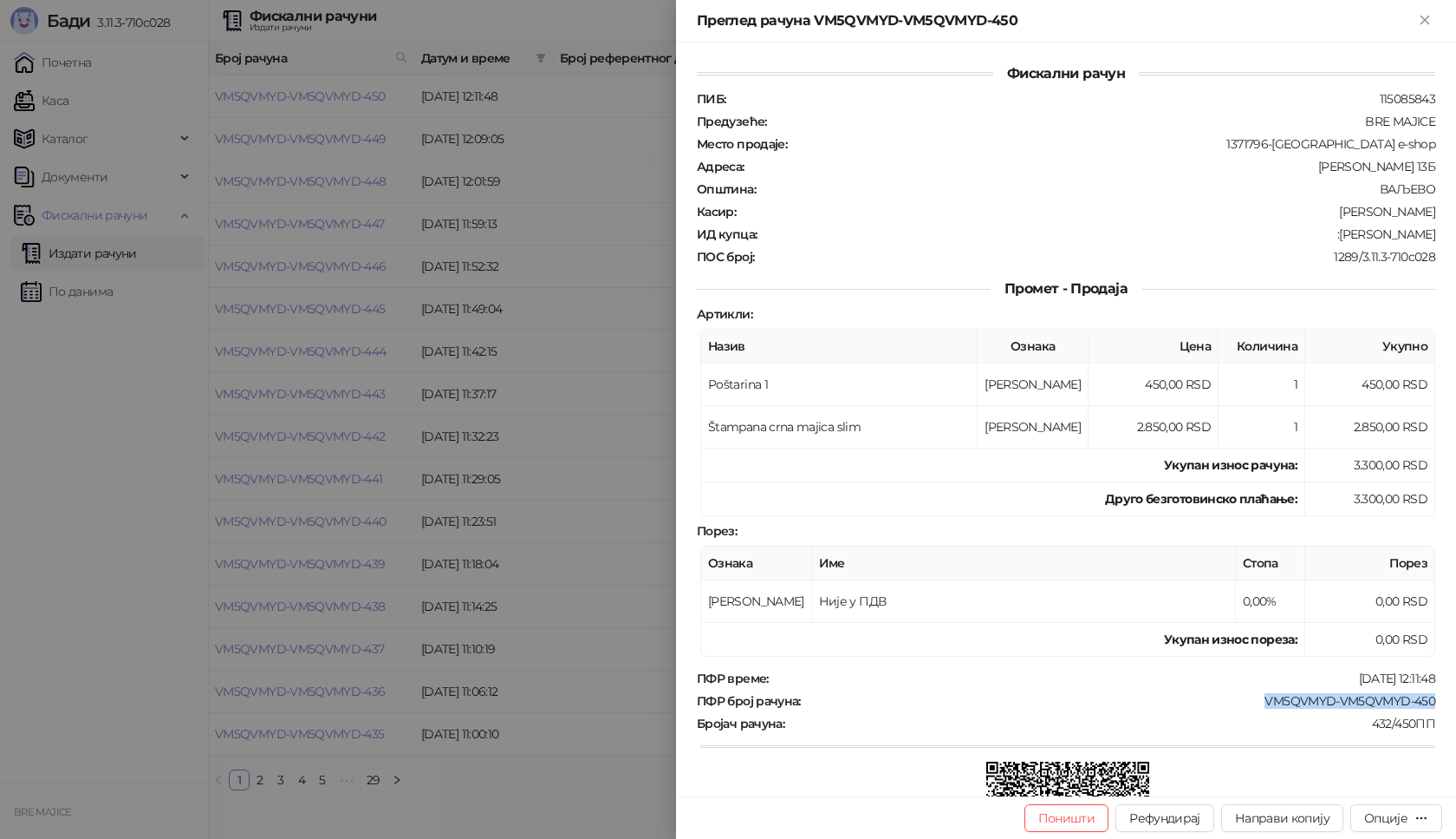
drag, startPoint x: 1426, startPoint y: 698, endPoint x: 1235, endPoint y: 700, distance: 191.0
click at [1235, 700] on div "Фискални рачун ПИБ : 115085843 Предузеће : BRE MAJICE Место продаје : 1371796-[…" at bounding box center [1066, 419] width 780 height 754
drag, startPoint x: 1425, startPoint y: 231, endPoint x: 1323, endPoint y: 238, distance: 102.2
click at [1323, 238] on div "Фискални рачун ПИБ : 115085843 Предузеће : BRE MAJICE Место продаје : 1371796-[…" at bounding box center [1066, 419] width 780 height 754
click at [1419, 21] on icon "Close" at bounding box center [1425, 20] width 16 height 16
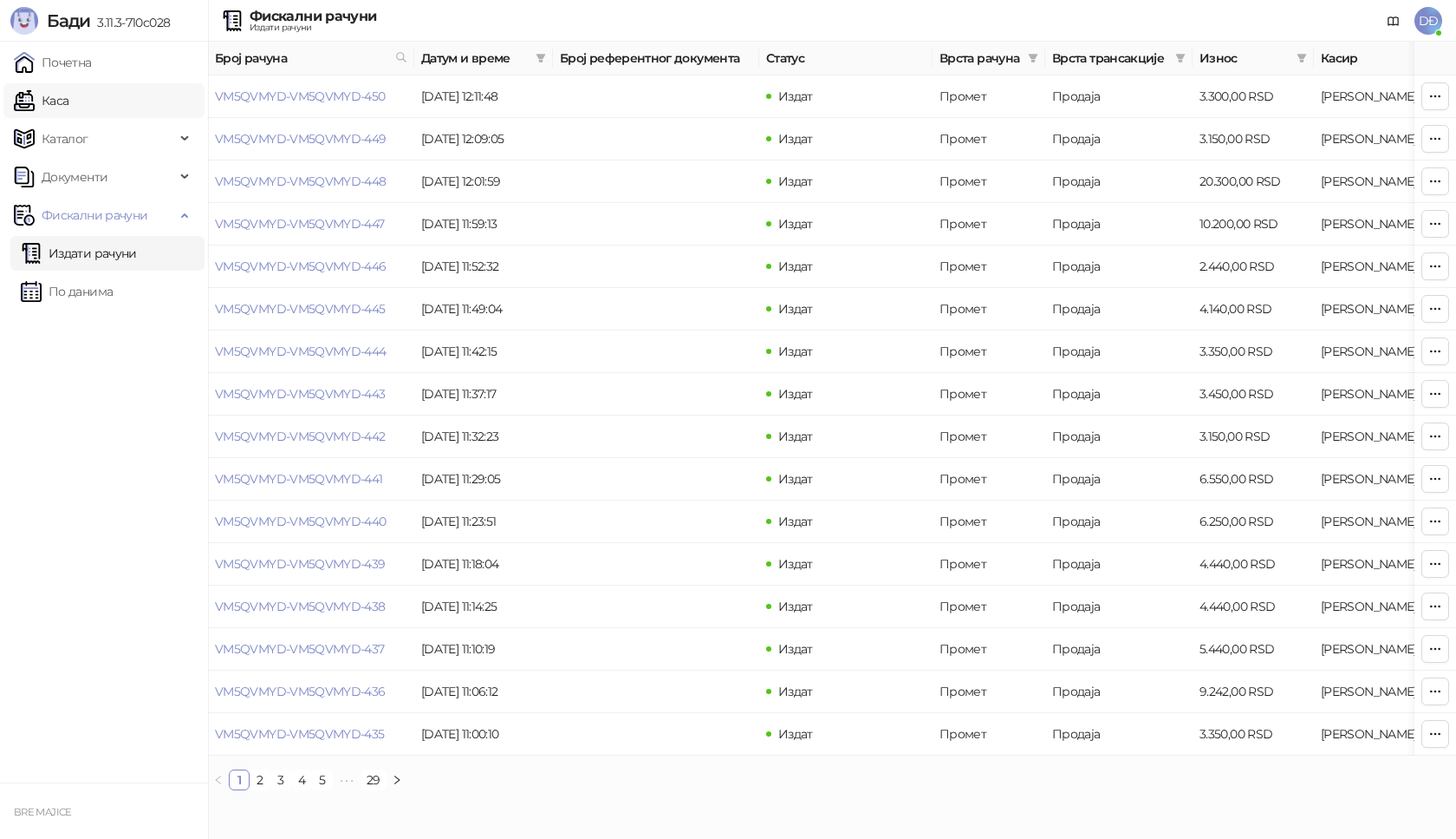
click at [69, 99] on link "Каса" at bounding box center [41, 101] width 55 height 35
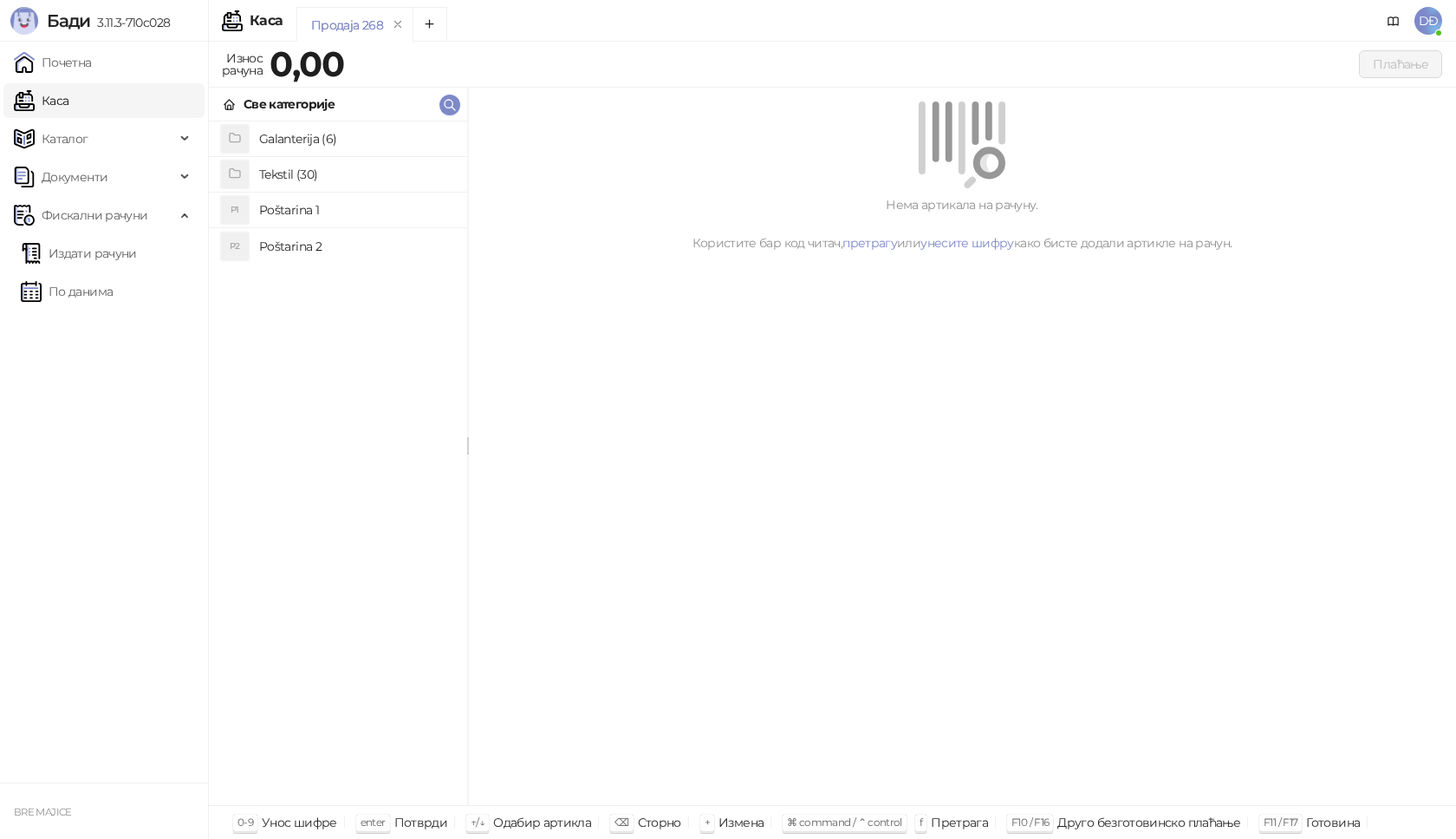
click at [299, 212] on h4 "Poštarina 1" at bounding box center [356, 210] width 194 height 28
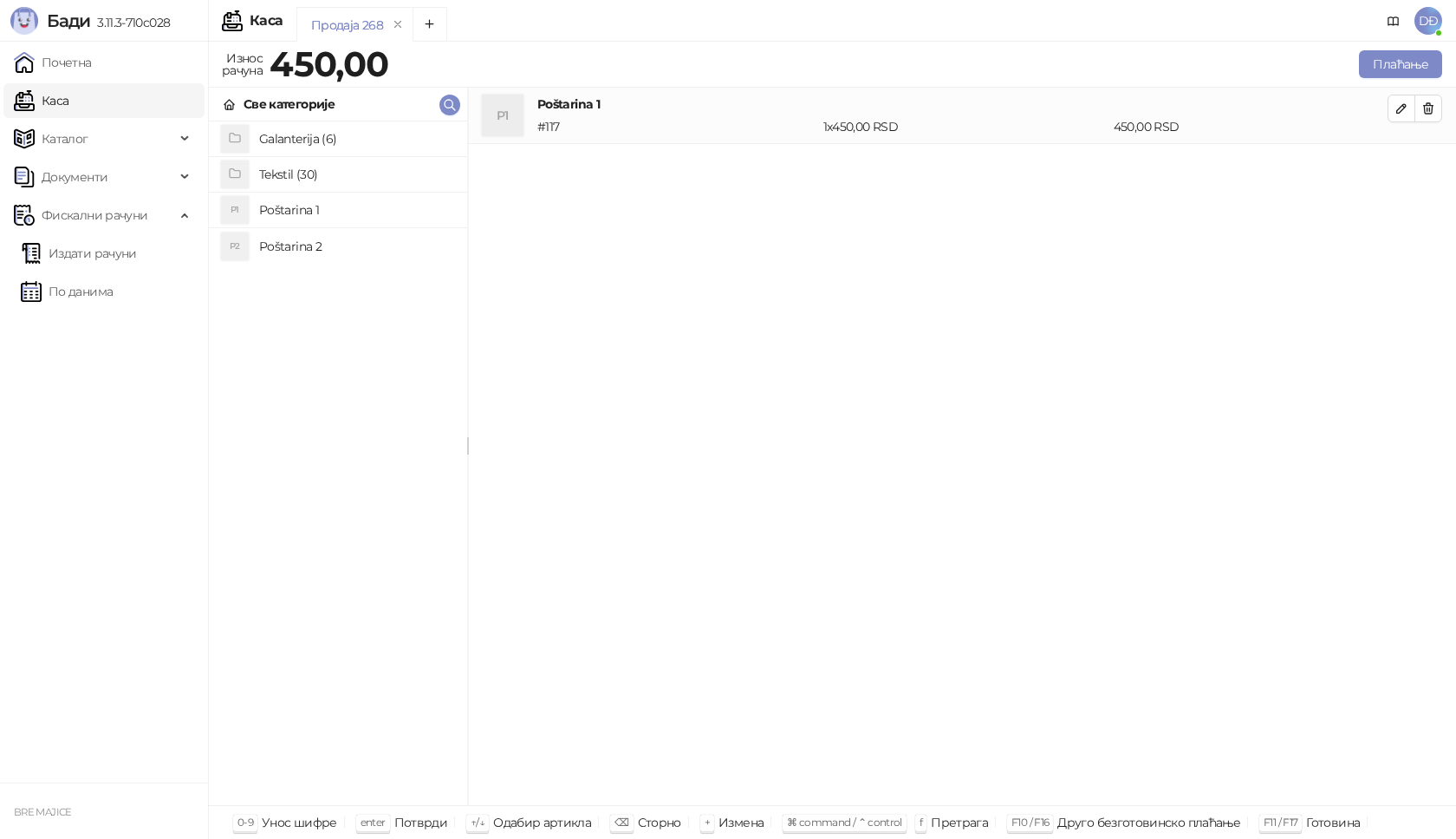
click at [302, 168] on h4 "Tekstil (30)" at bounding box center [356, 174] width 194 height 28
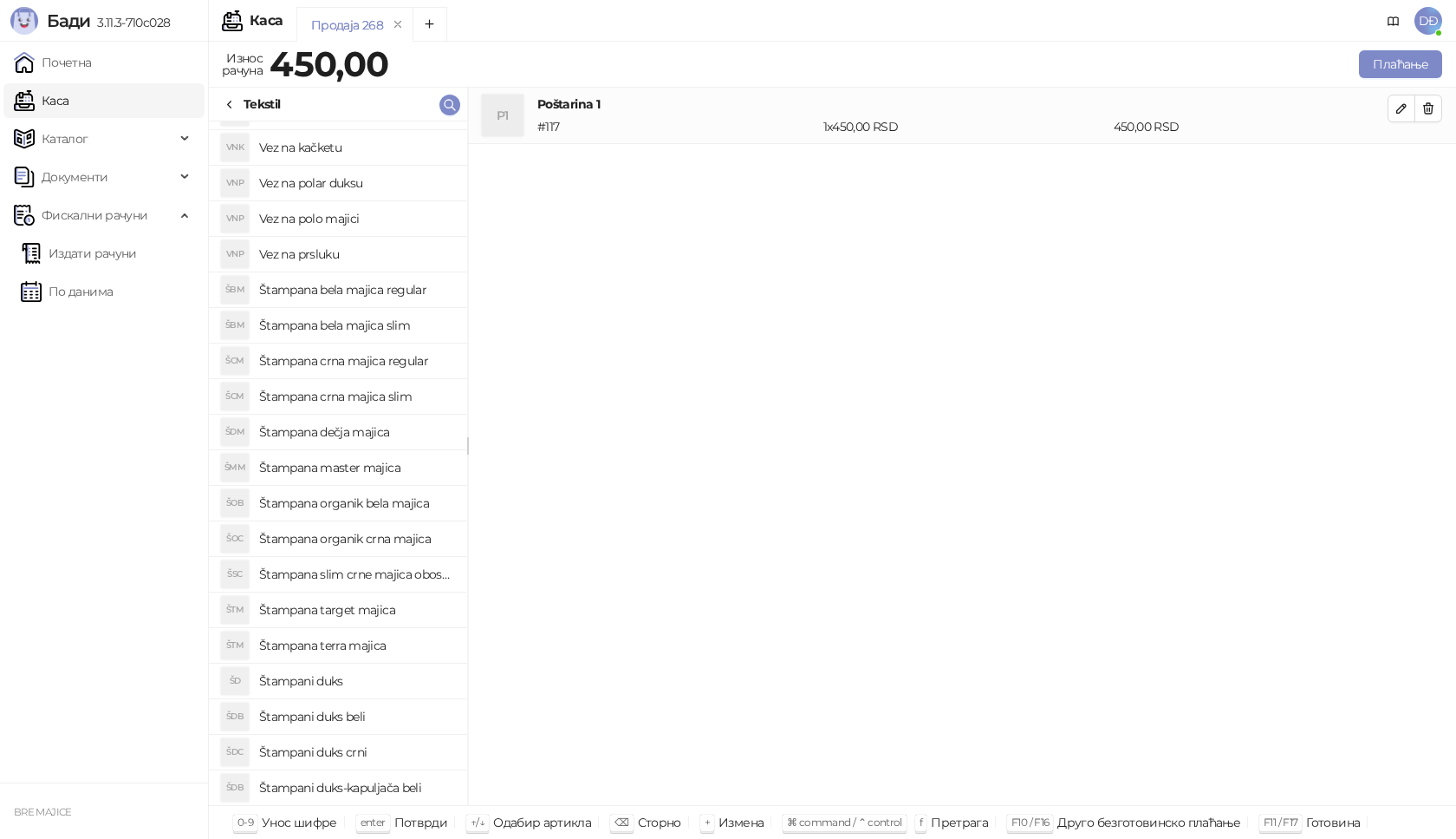
scroll to position [383, 0]
click at [405, 751] on h4 "Štampani duks-kapuljača beli" at bounding box center [356, 751] width 194 height 28
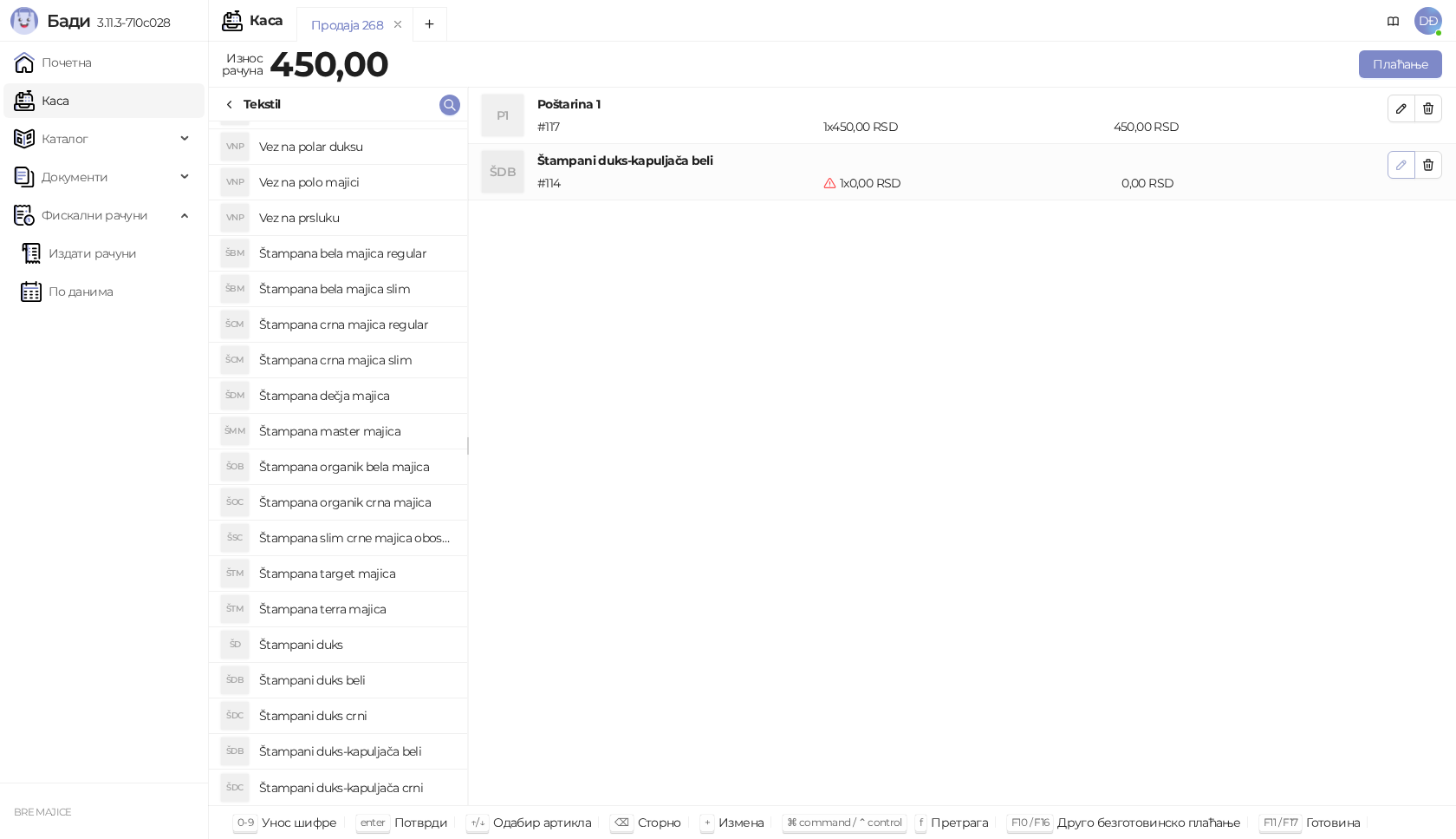
click at [1404, 166] on icon "button" at bounding box center [1402, 165] width 14 height 14
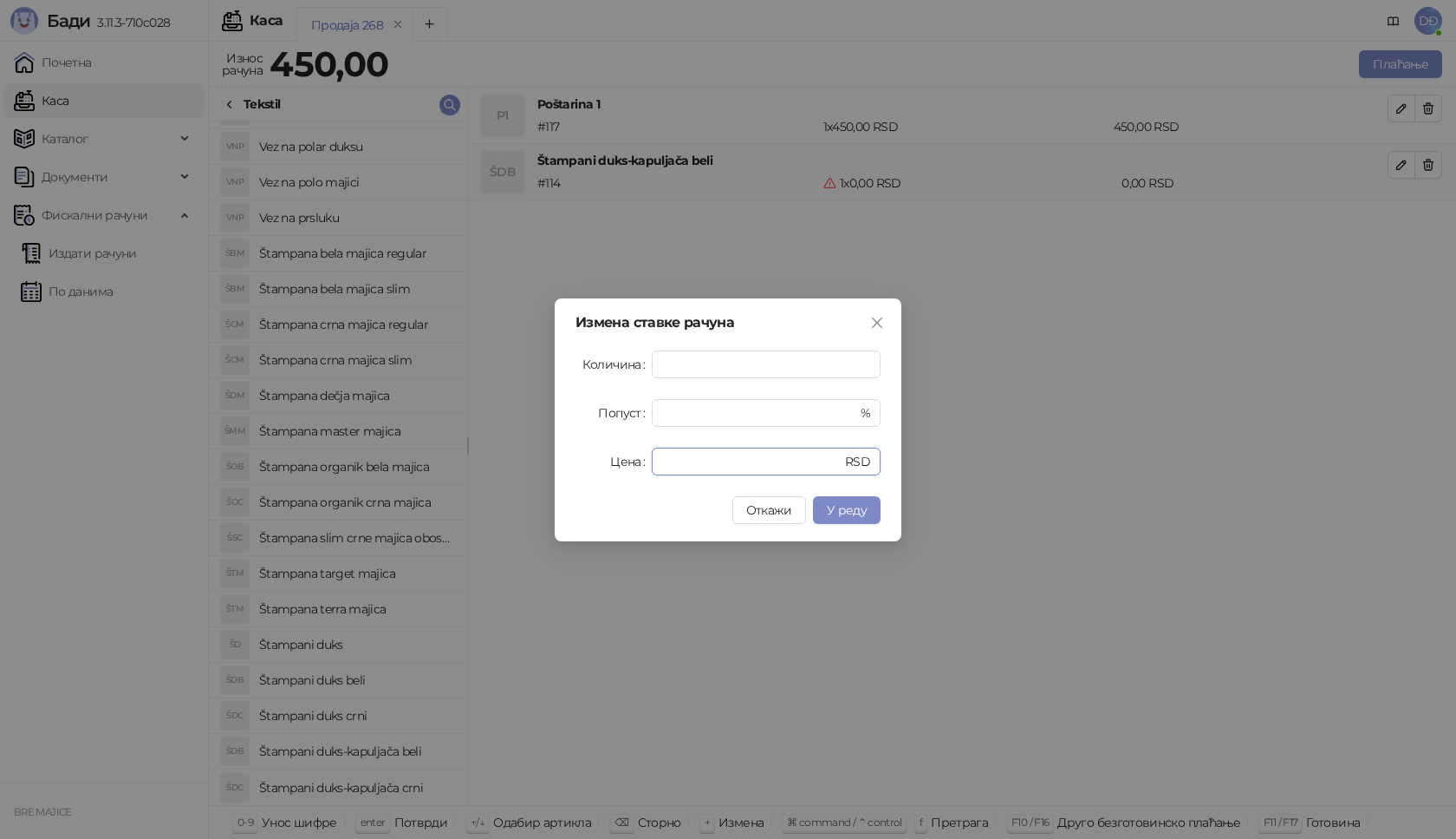
drag, startPoint x: 618, startPoint y: 477, endPoint x: 567, endPoint y: 477, distance: 51.0
click at [586, 477] on div "Измена ставке рачуна Количина * Попуст * % Цена * RSD Откажи У реду" at bounding box center [728, 419] width 347 height 243
type input "****"
click at [846, 511] on span "У реду" at bounding box center [847, 510] width 40 height 16
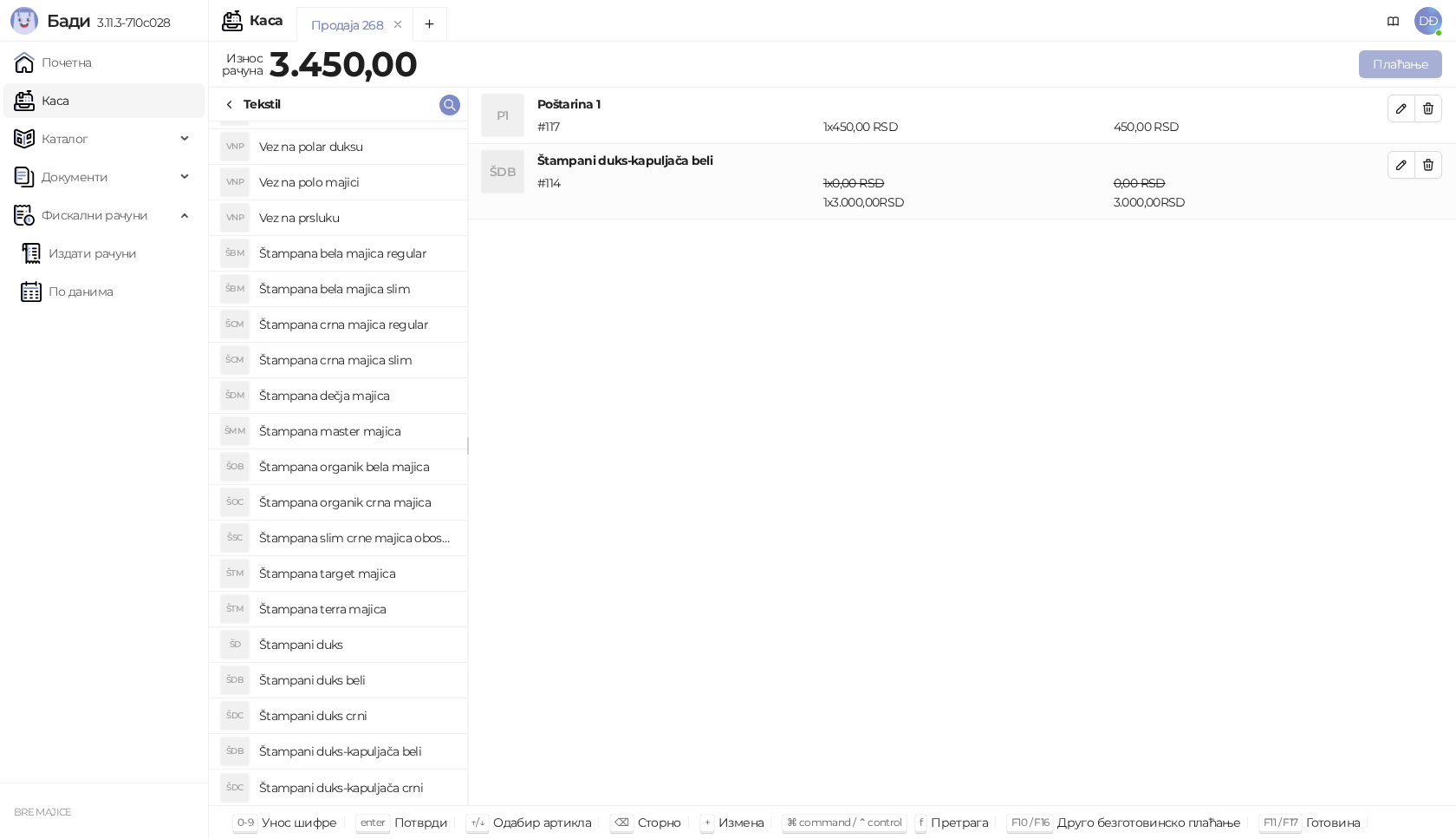
click at [1385, 68] on button "Плаћање" at bounding box center [1401, 64] width 84 height 28
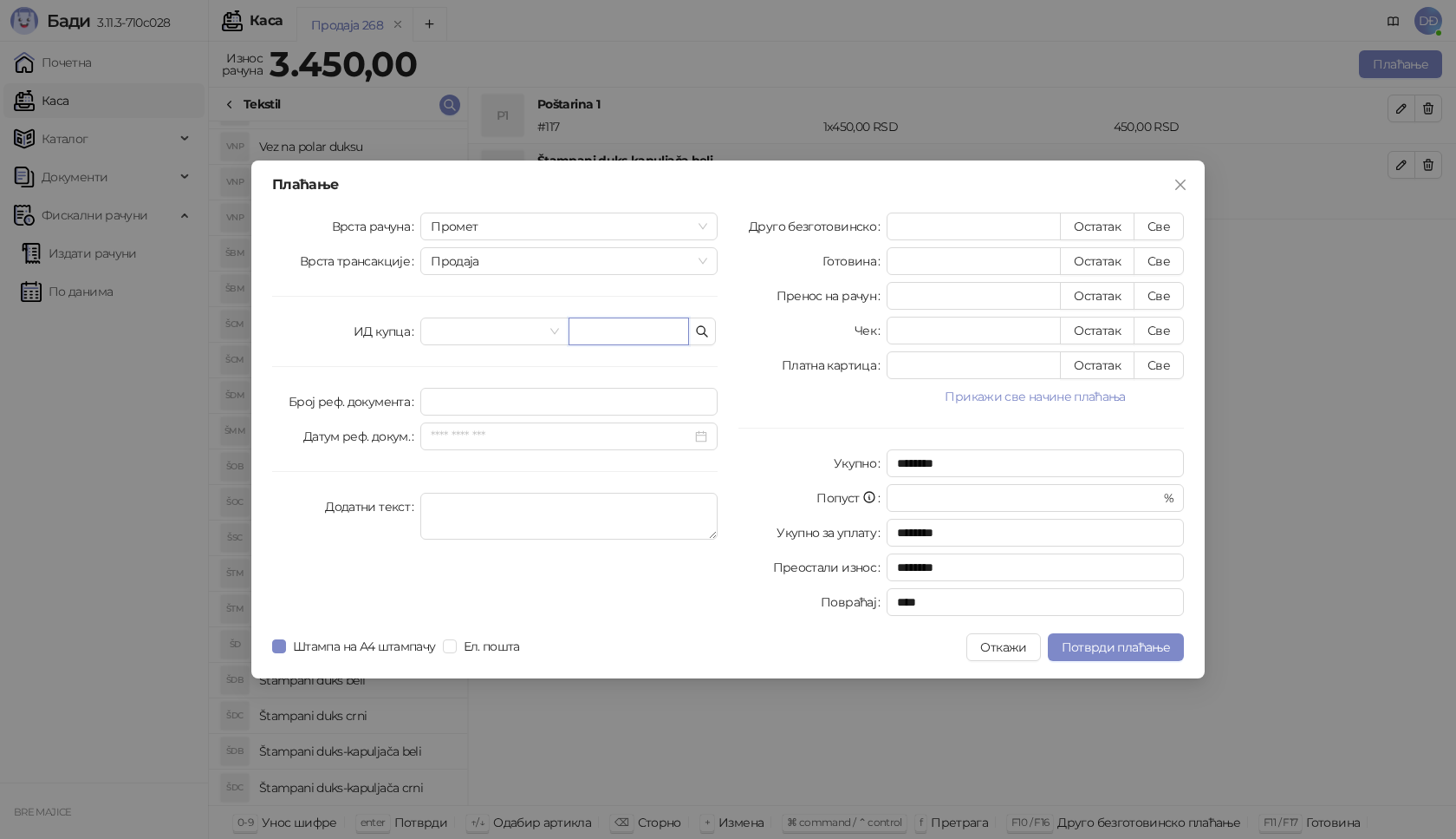
click at [636, 332] on input "text" at bounding box center [629, 331] width 120 height 28
paste input "**********"
type input "**********"
click at [1158, 223] on button "Све" at bounding box center [1159, 227] width 51 height 28
type input "****"
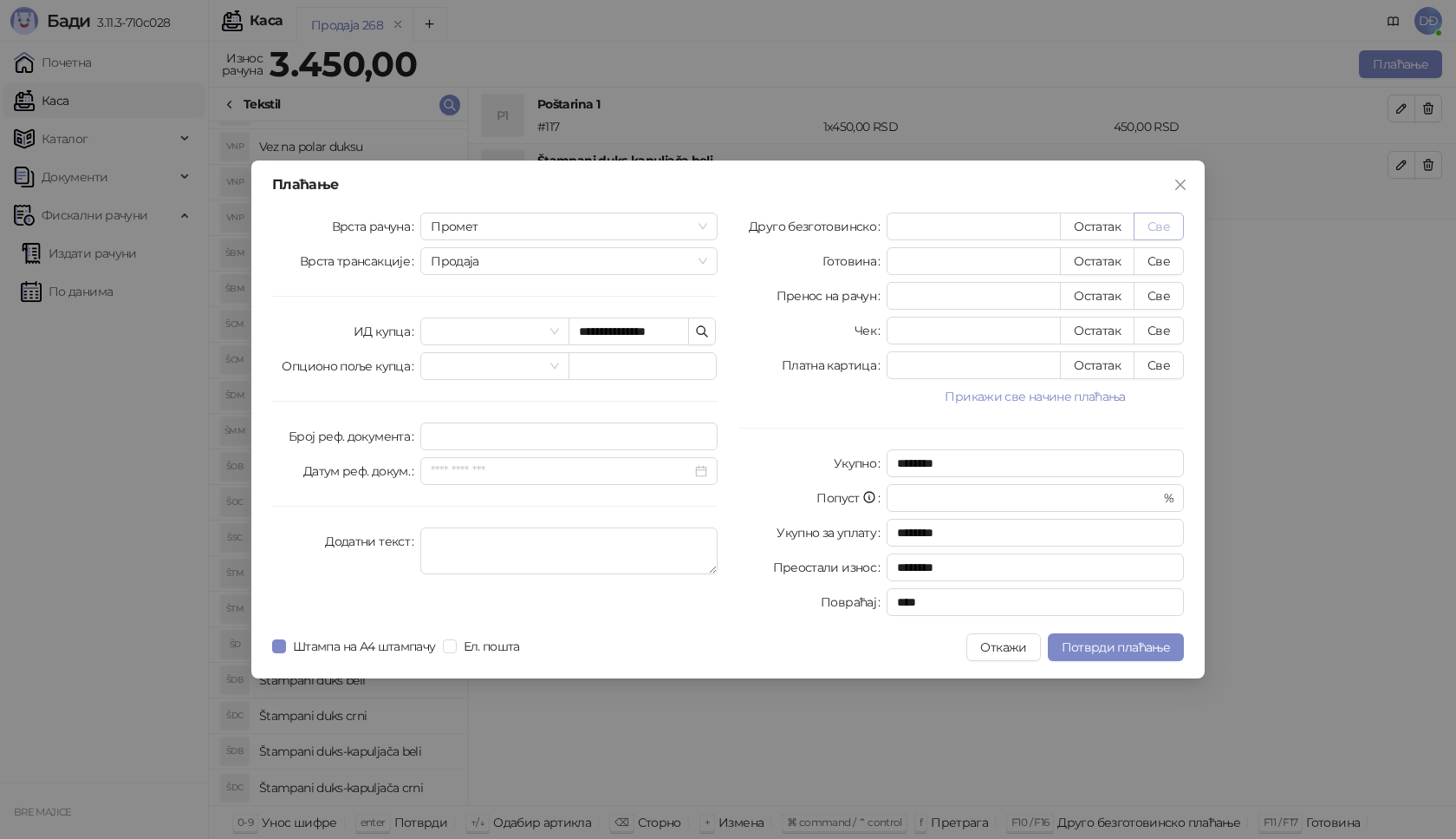
type input "****"
click at [1116, 646] on span "Потврди плаћање" at bounding box center [1116, 647] width 108 height 16
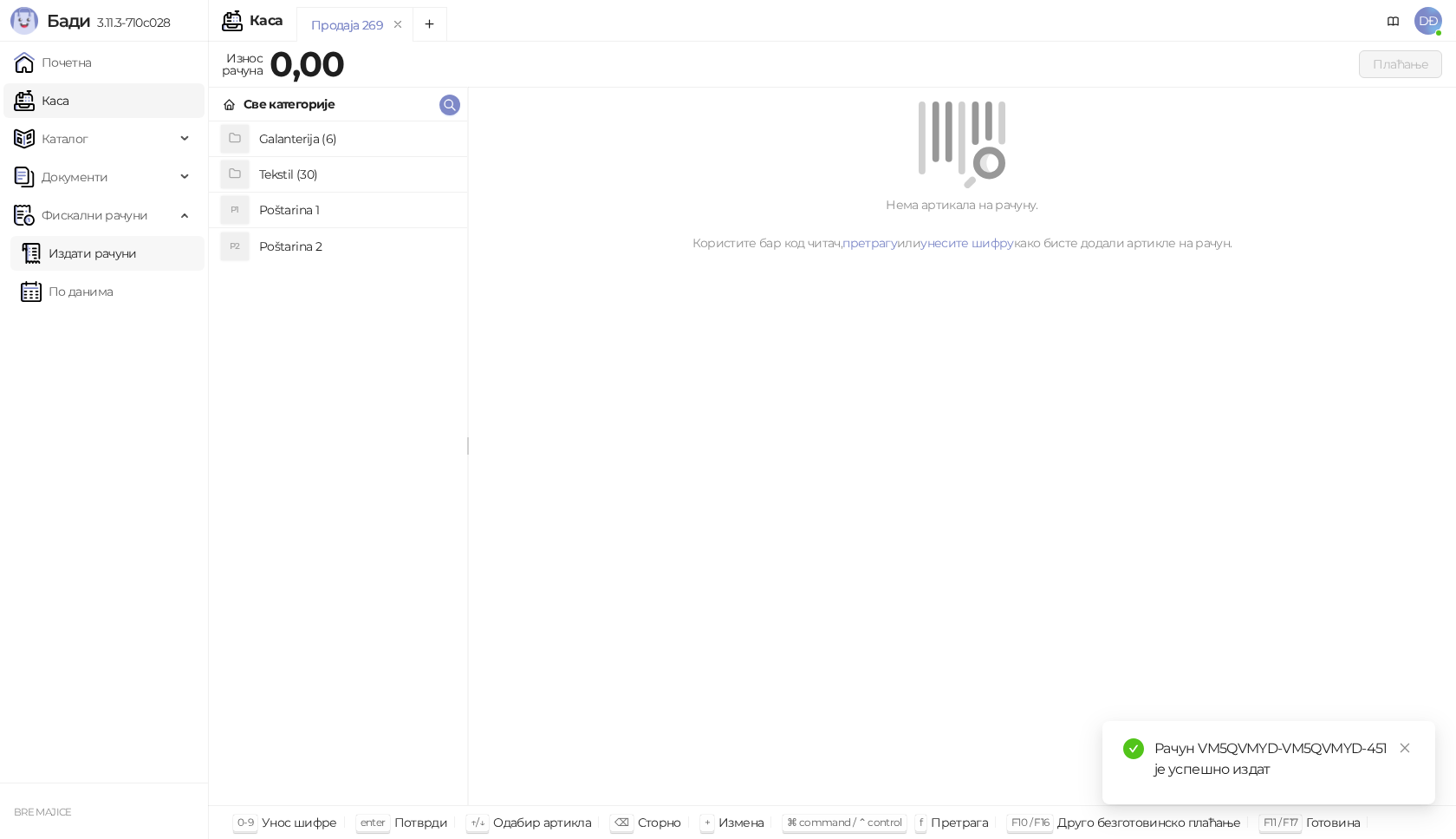
click at [137, 257] on link "Издати рачуни" at bounding box center [78, 254] width 116 height 35
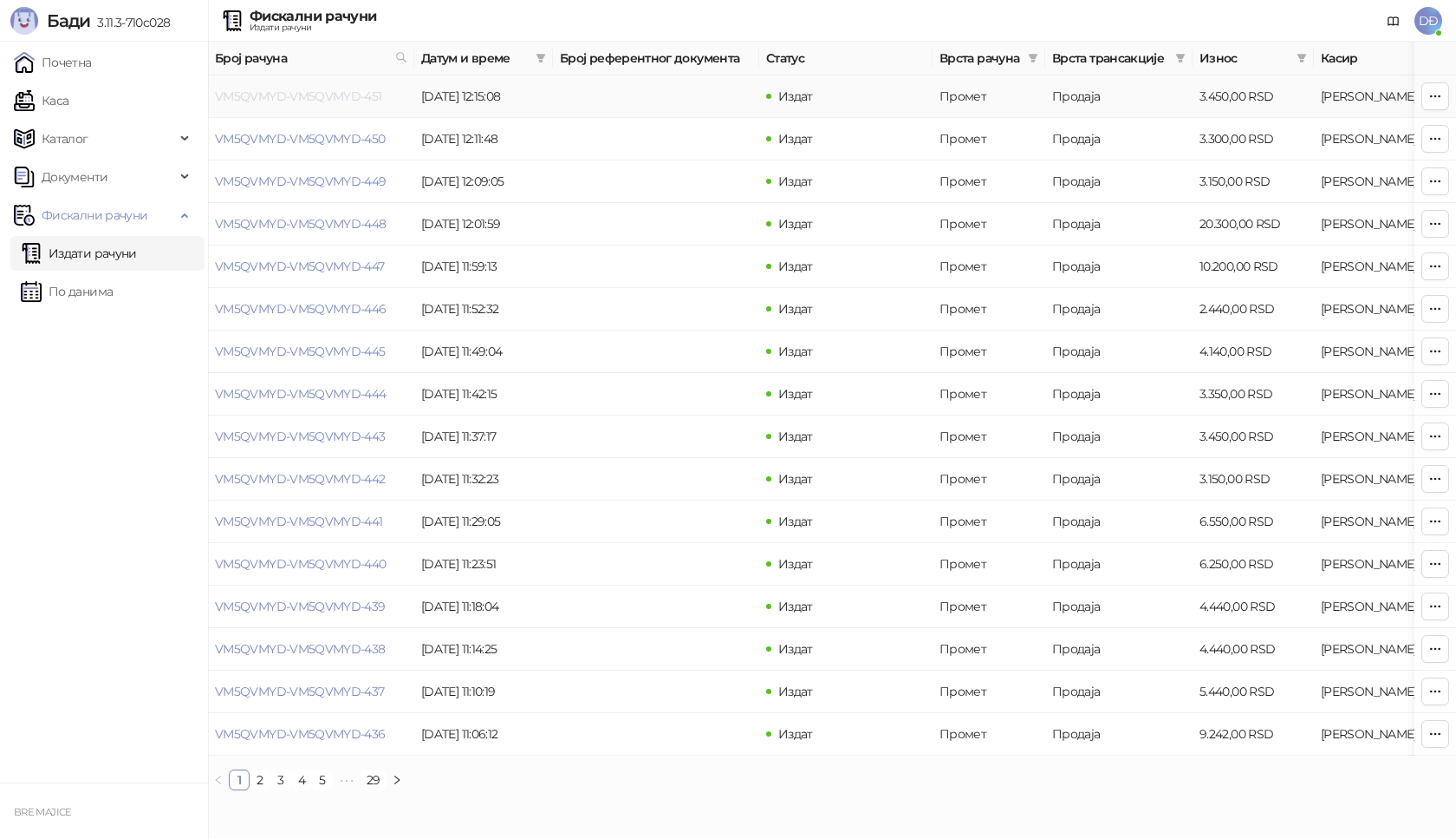
click at [308, 97] on link "VM5QVMYD-VM5QVMYD-451" at bounding box center [299, 97] width 167 height 16
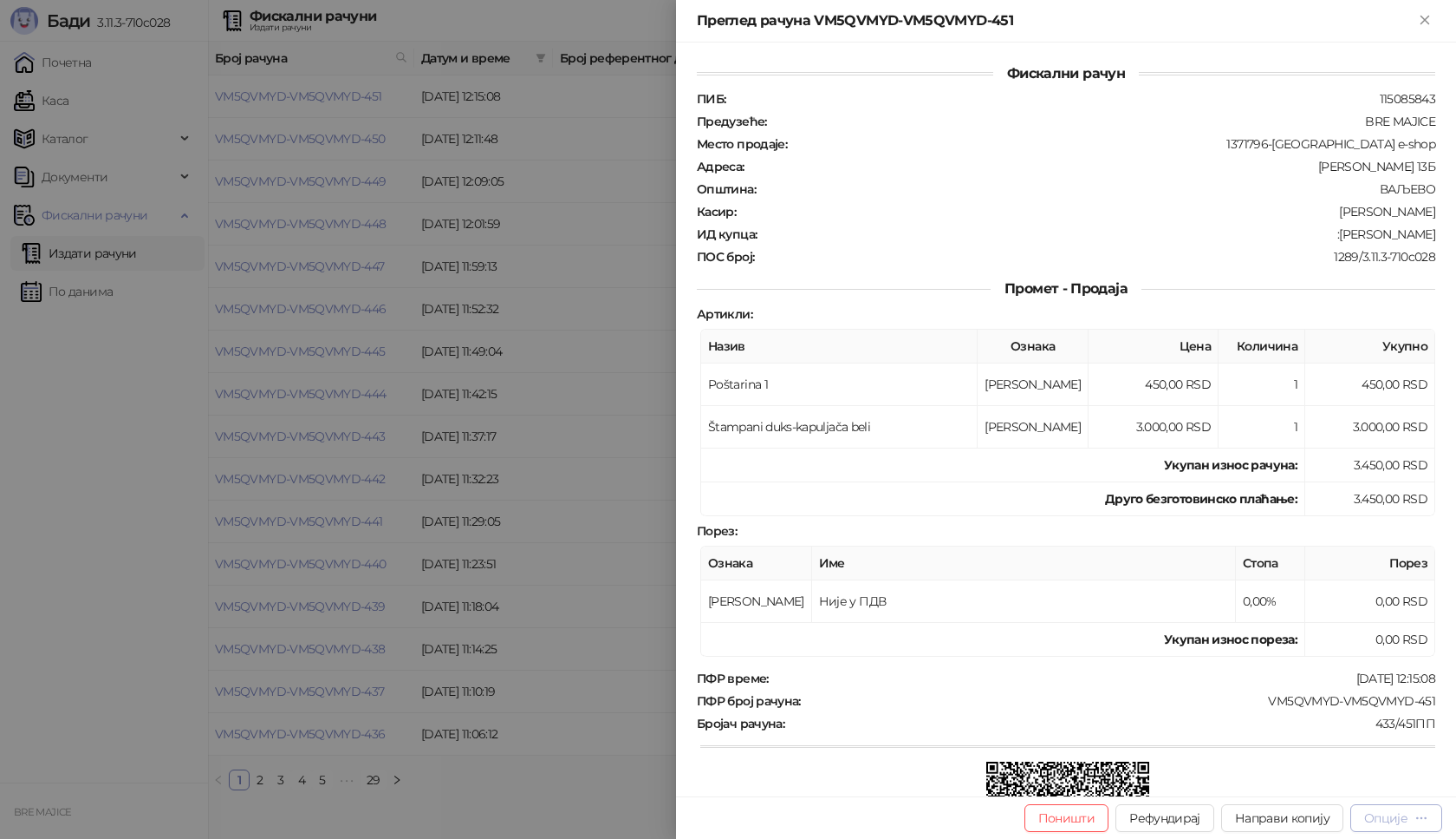
click at [1407, 815] on div "Опције" at bounding box center [1386, 818] width 44 height 16
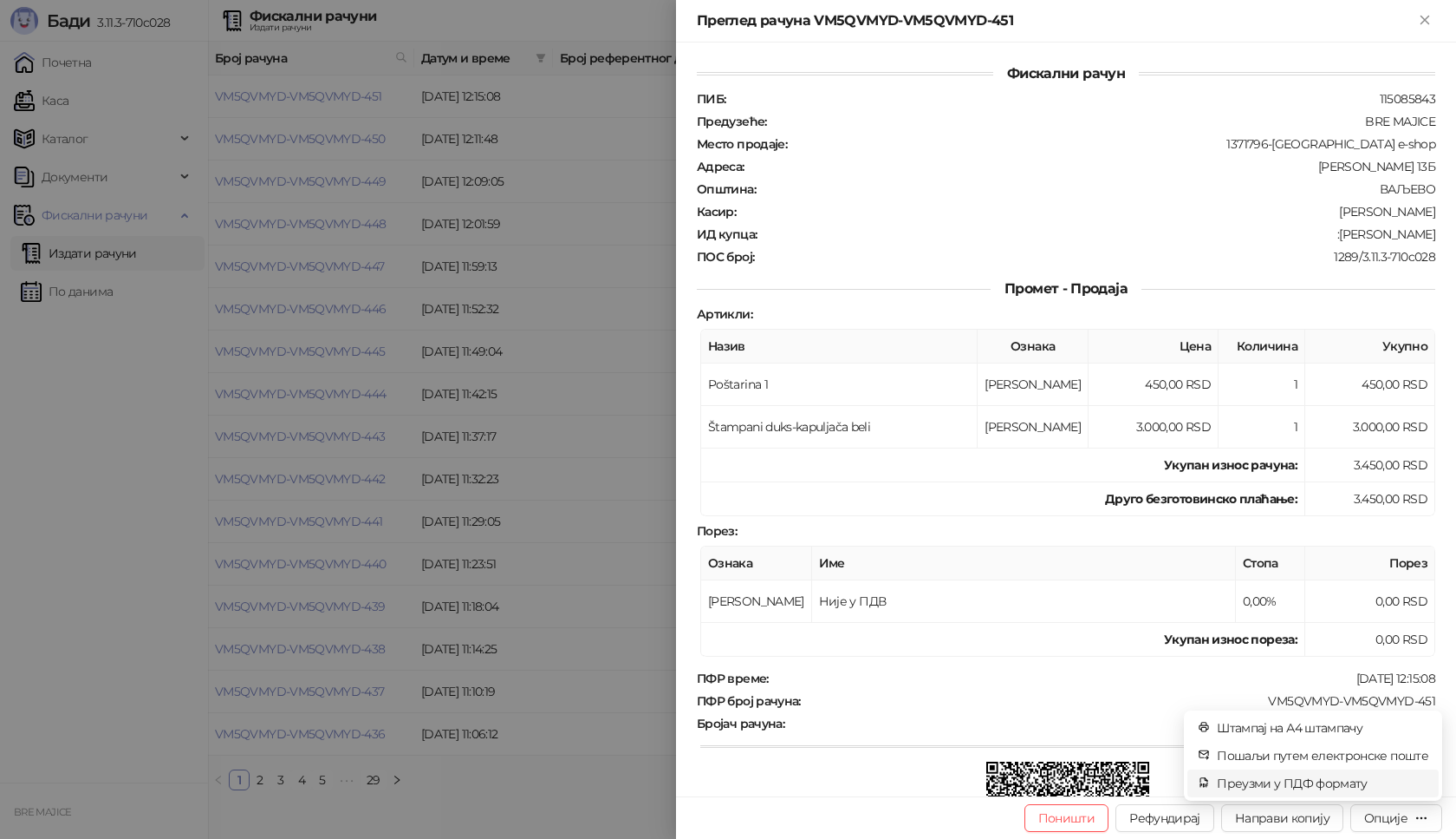
click at [1344, 782] on span "Преузми у ПДФ формату" at bounding box center [1323, 783] width 212 height 19
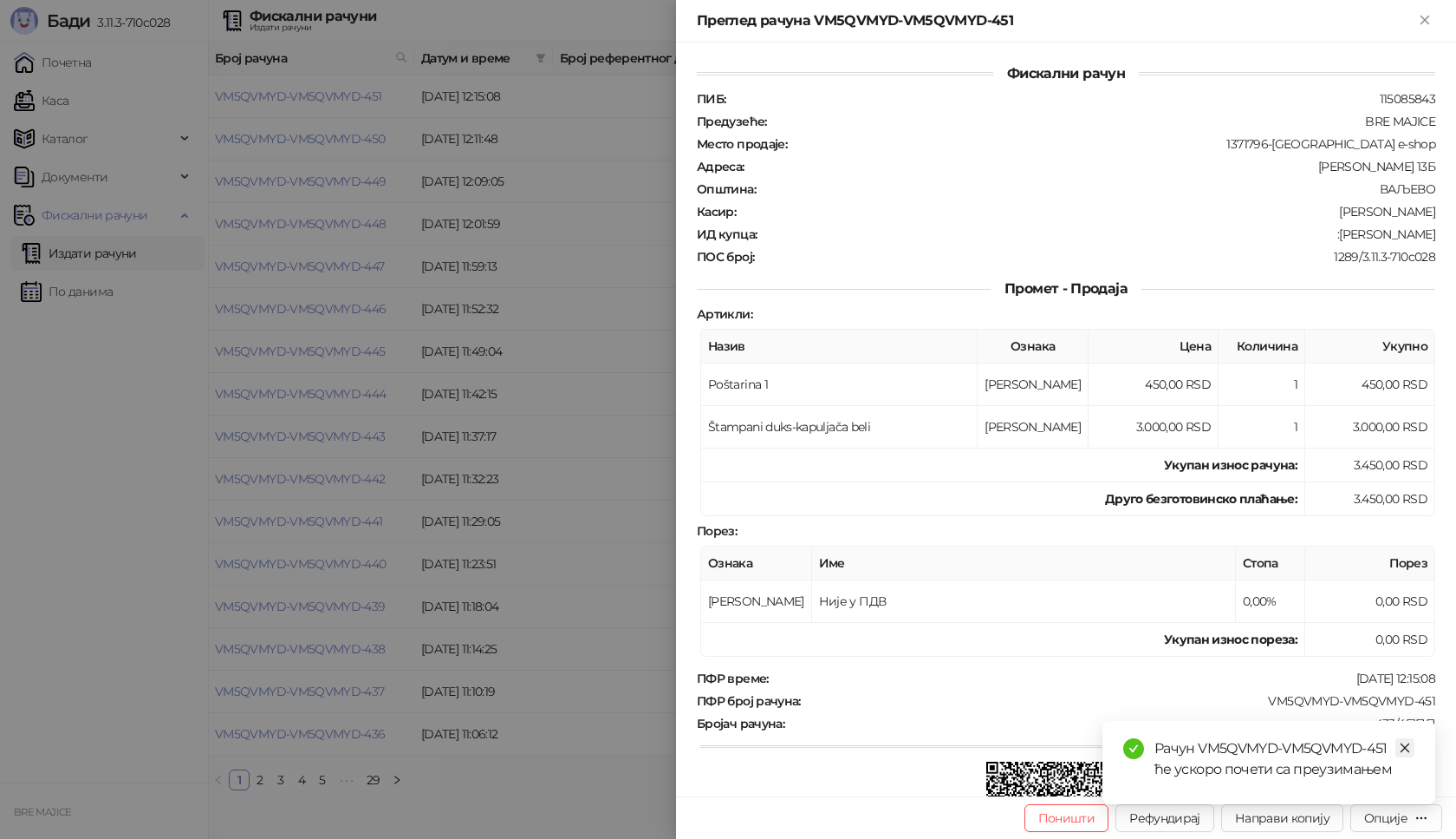
click at [1405, 750] on icon "close" at bounding box center [1405, 748] width 12 height 12
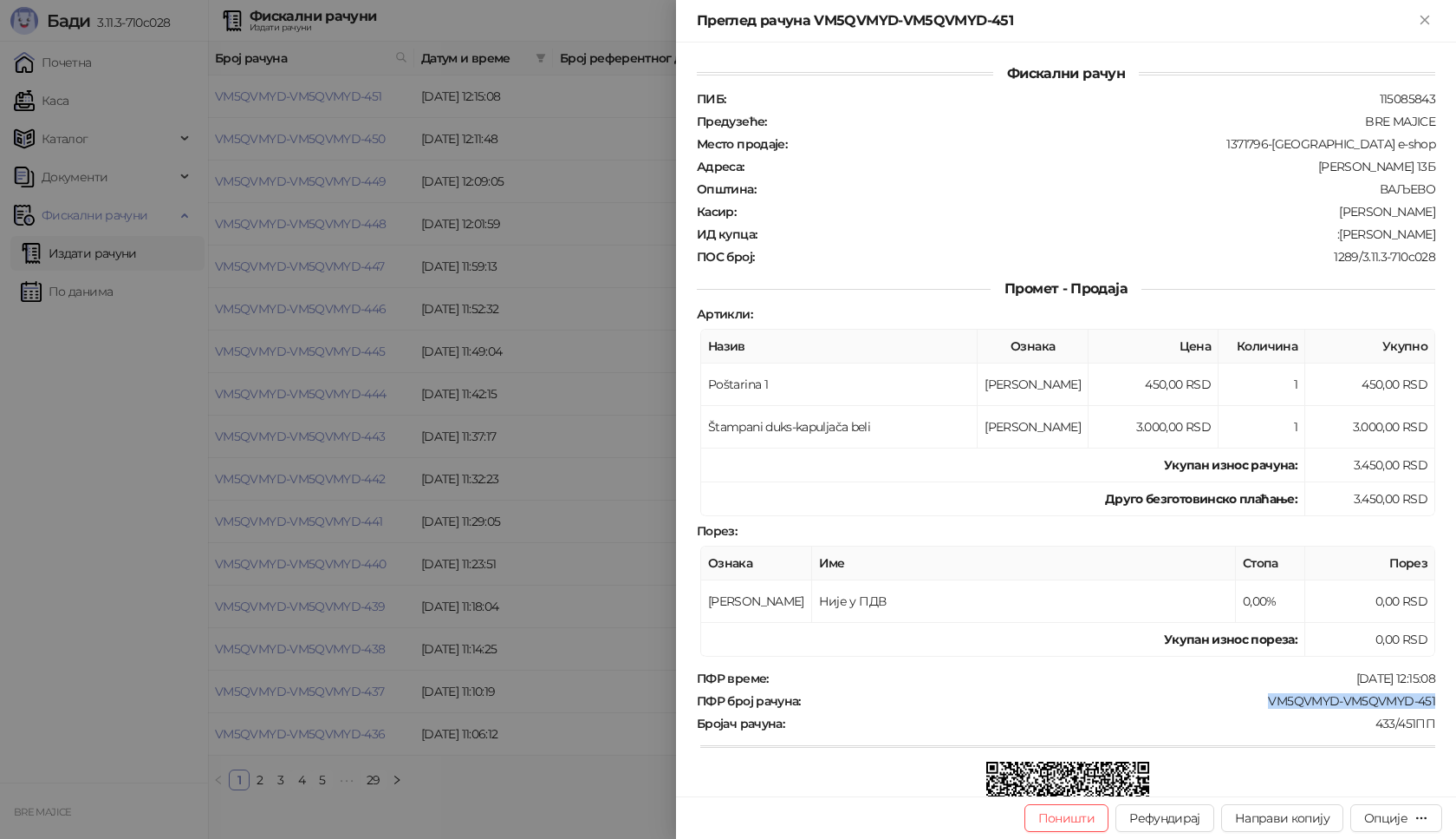
drag, startPoint x: 1411, startPoint y: 700, endPoint x: 1254, endPoint y: 706, distance: 157.1
click at [1254, 706] on div "Фискални рачун ПИБ : 115085843 Предузеће : BRE MAJICE Место продаје : 1371796-[…" at bounding box center [1066, 419] width 780 height 754
drag, startPoint x: 1425, startPoint y: 233, endPoint x: 1338, endPoint y: 239, distance: 87.2
click at [1338, 239] on div "Фискални рачун ПИБ : 115085843 Предузеће : BRE MAJICE Место продаје : 1371796-[…" at bounding box center [1066, 419] width 780 height 754
click at [1424, 22] on icon "Close" at bounding box center [1424, 19] width 8 height 8
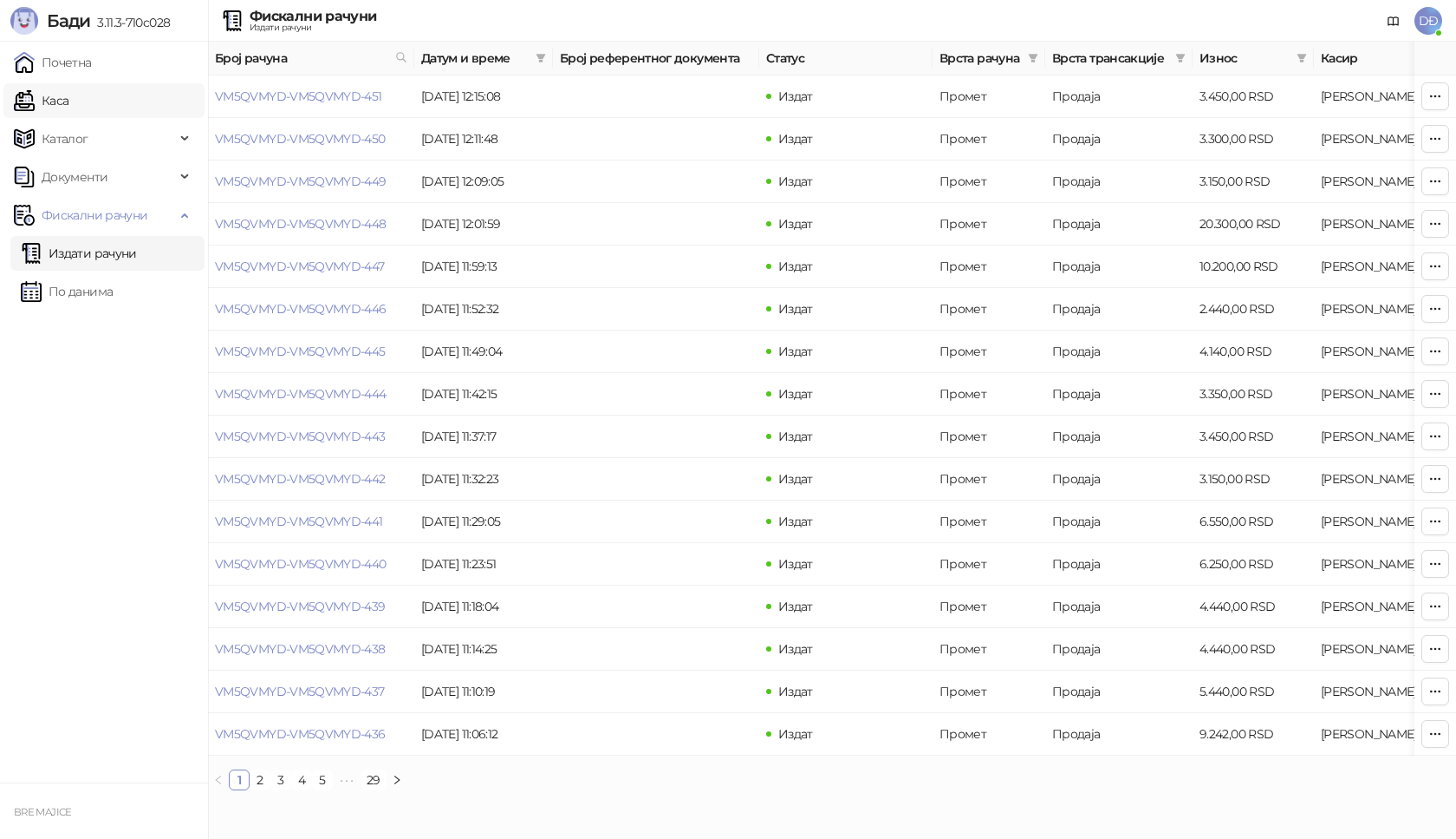
click at [69, 102] on link "Каса" at bounding box center [41, 101] width 55 height 35
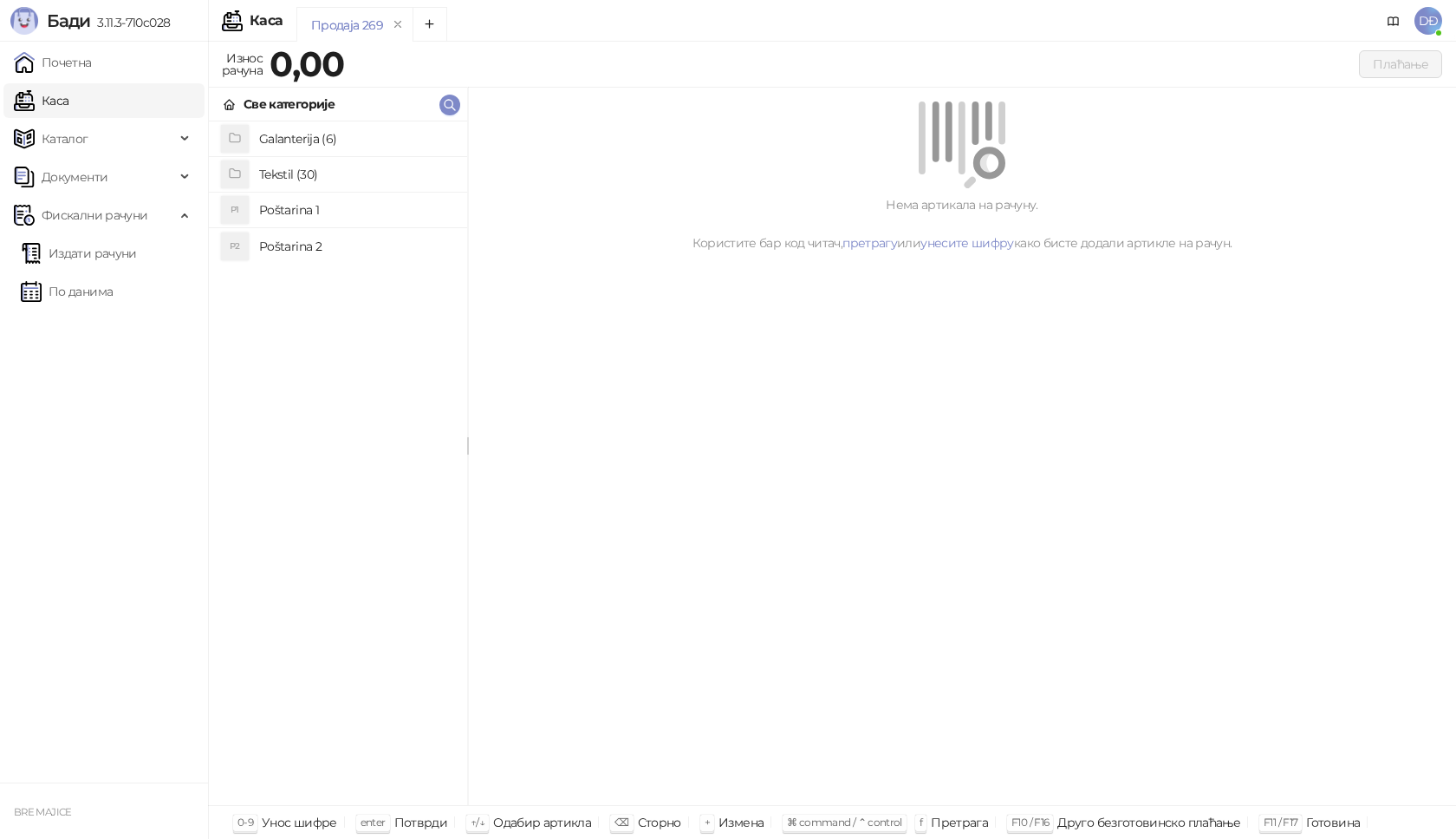
click at [303, 213] on h4 "Poštarina 1" at bounding box center [356, 210] width 194 height 28
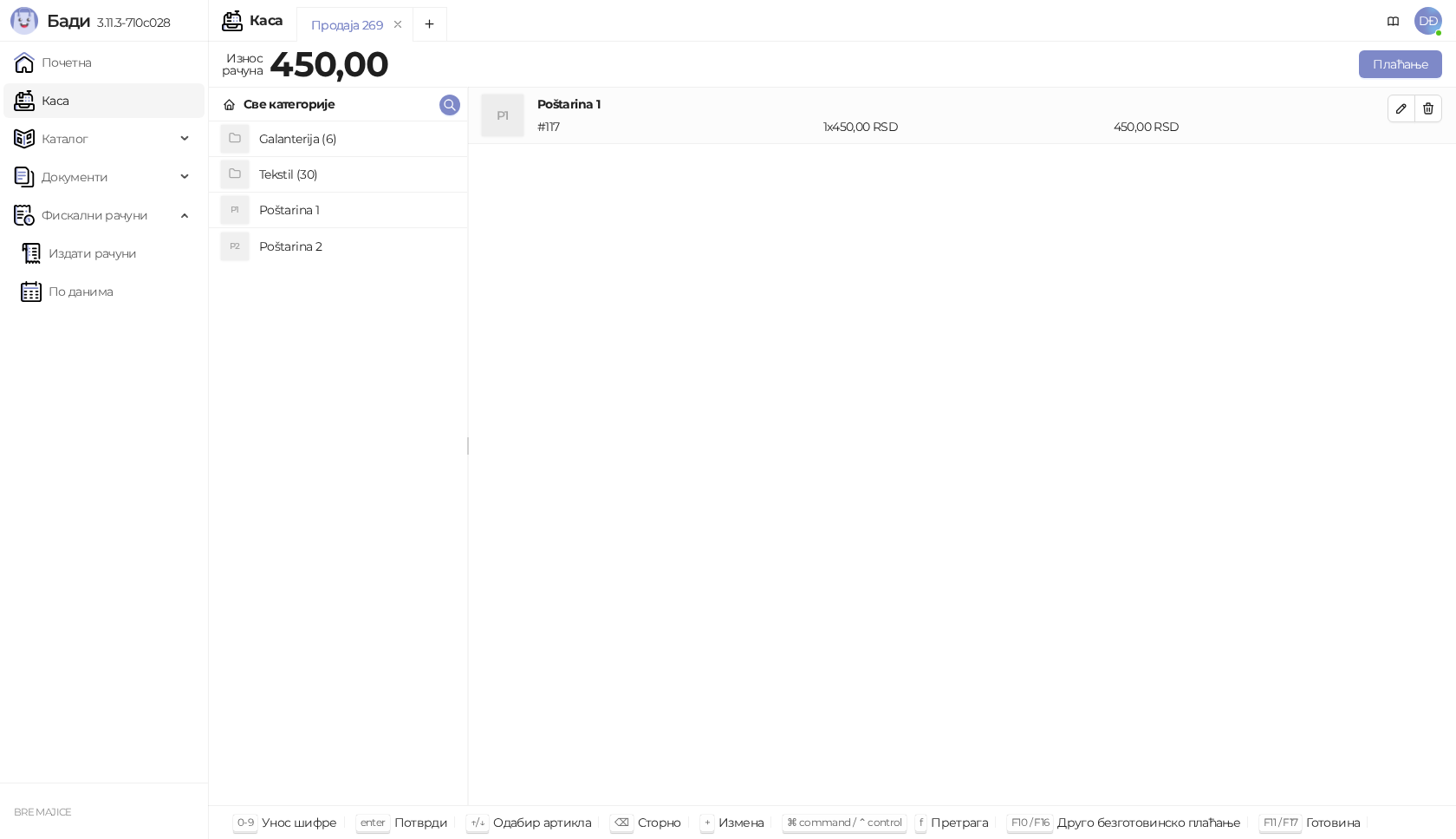
click at [300, 167] on h4 "Tekstil (30)" at bounding box center [356, 174] width 194 height 28
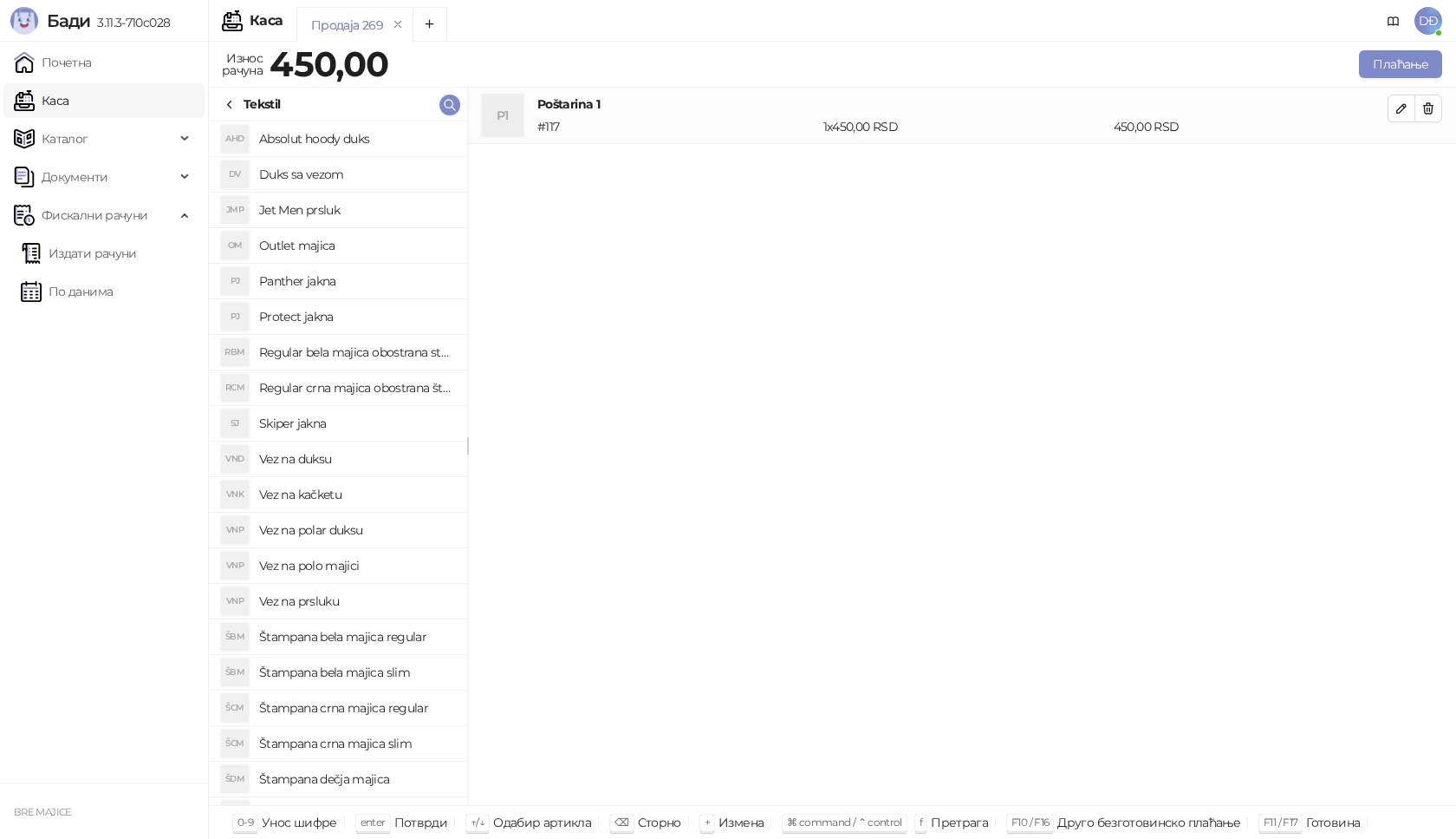
click at [323, 283] on h4 "Panther jakna" at bounding box center [356, 281] width 194 height 28
click at [1402, 161] on icon "button" at bounding box center [1402, 165] width 14 height 14
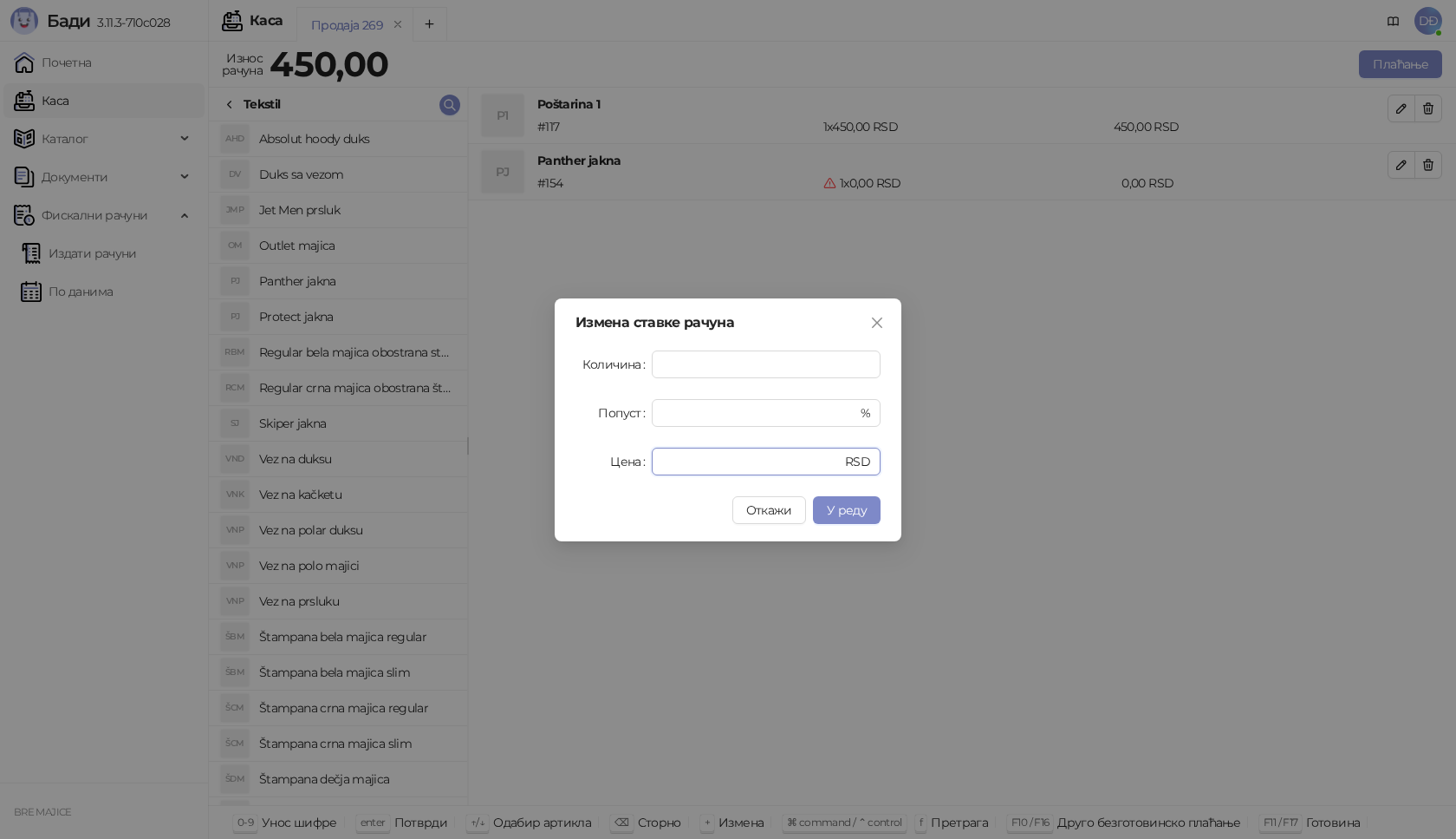
drag, startPoint x: 696, startPoint y: 463, endPoint x: 574, endPoint y: 470, distance: 122.2
click at [574, 470] on div "Измена ставке рачуна Количина * Попуст * % Цена * RSD Откажи У реду" at bounding box center [728, 419] width 347 height 243
type input "****"
click at [853, 518] on button "У реду" at bounding box center [847, 510] width 68 height 28
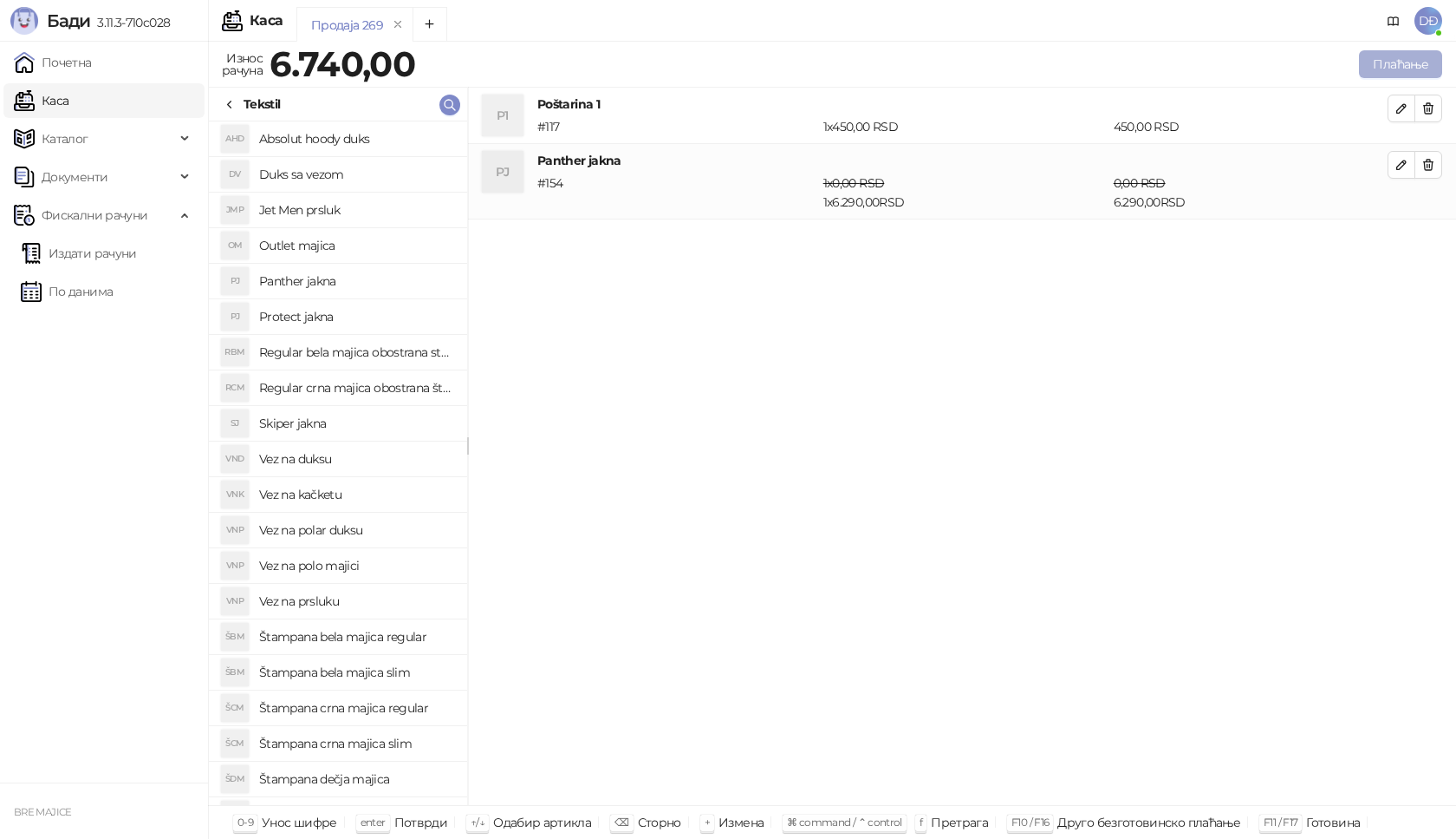
click at [1393, 67] on button "Плаћање" at bounding box center [1401, 64] width 84 height 28
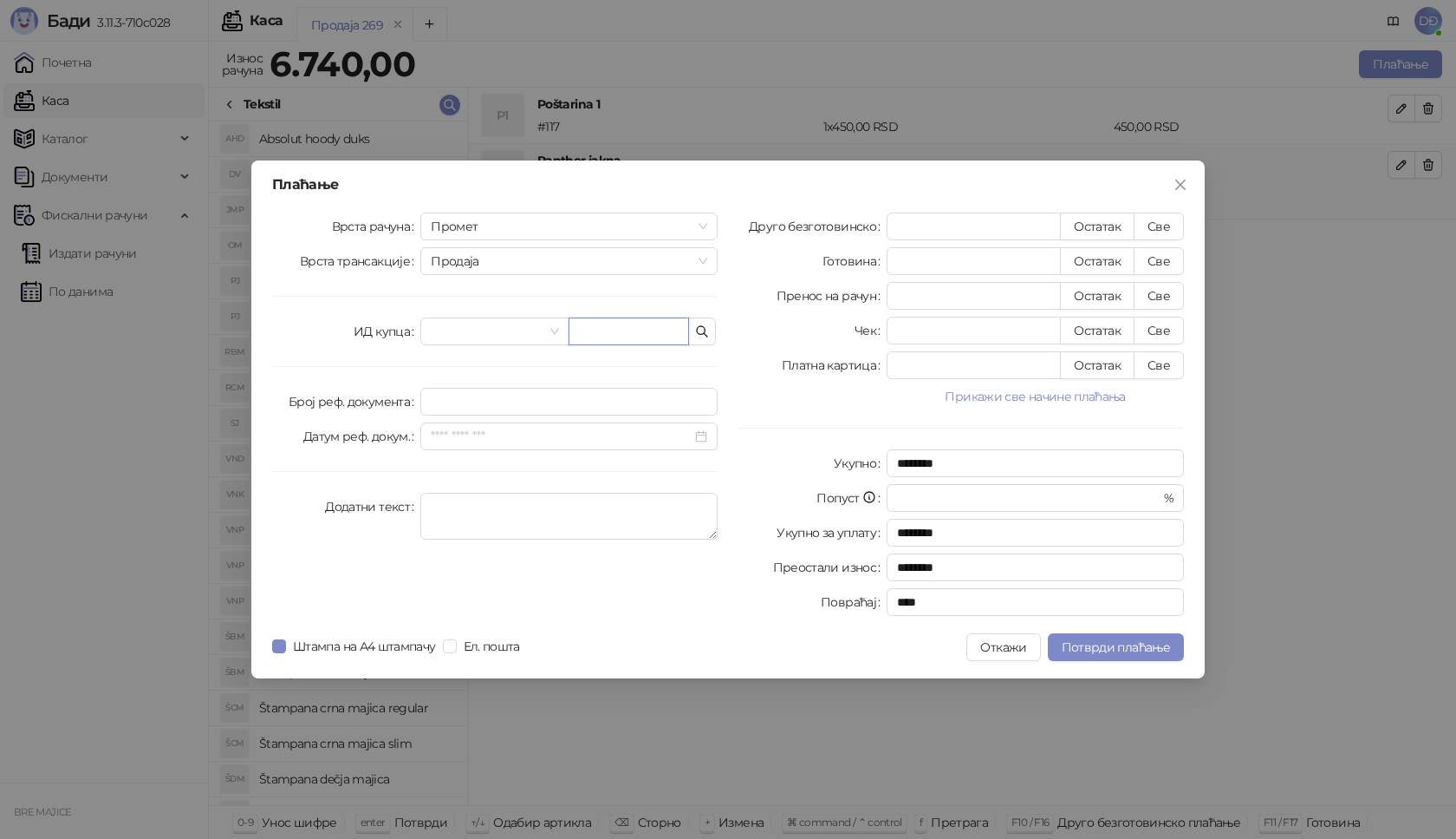
click at [606, 327] on input "text" at bounding box center [629, 331] width 120 height 28
paste input "**********"
type input "**********"
click at [1154, 230] on button "Све" at bounding box center [1159, 227] width 51 height 28
type input "****"
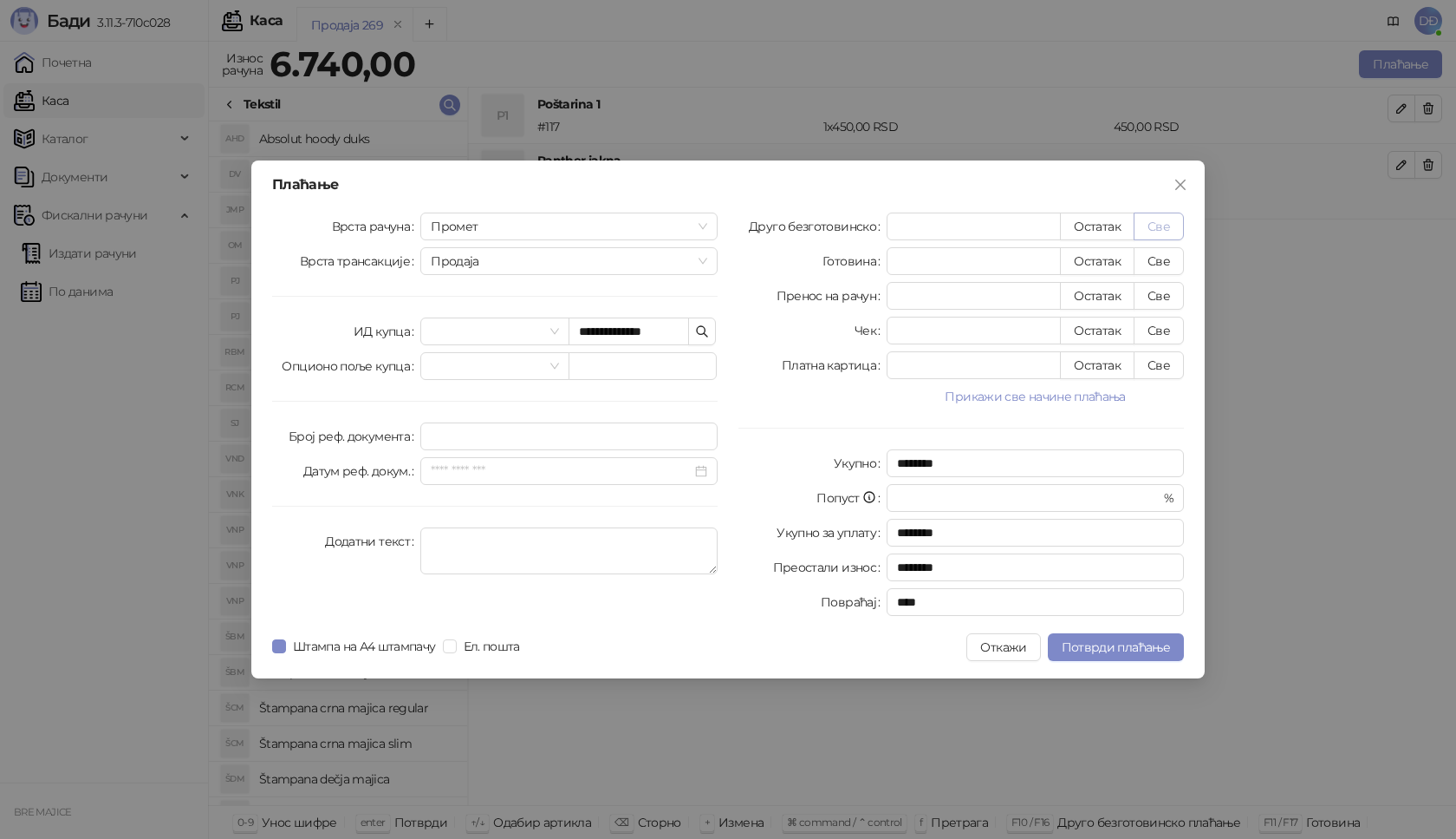
type input "****"
click at [1098, 656] on button "Потврди плаћање" at bounding box center [1116, 647] width 136 height 28
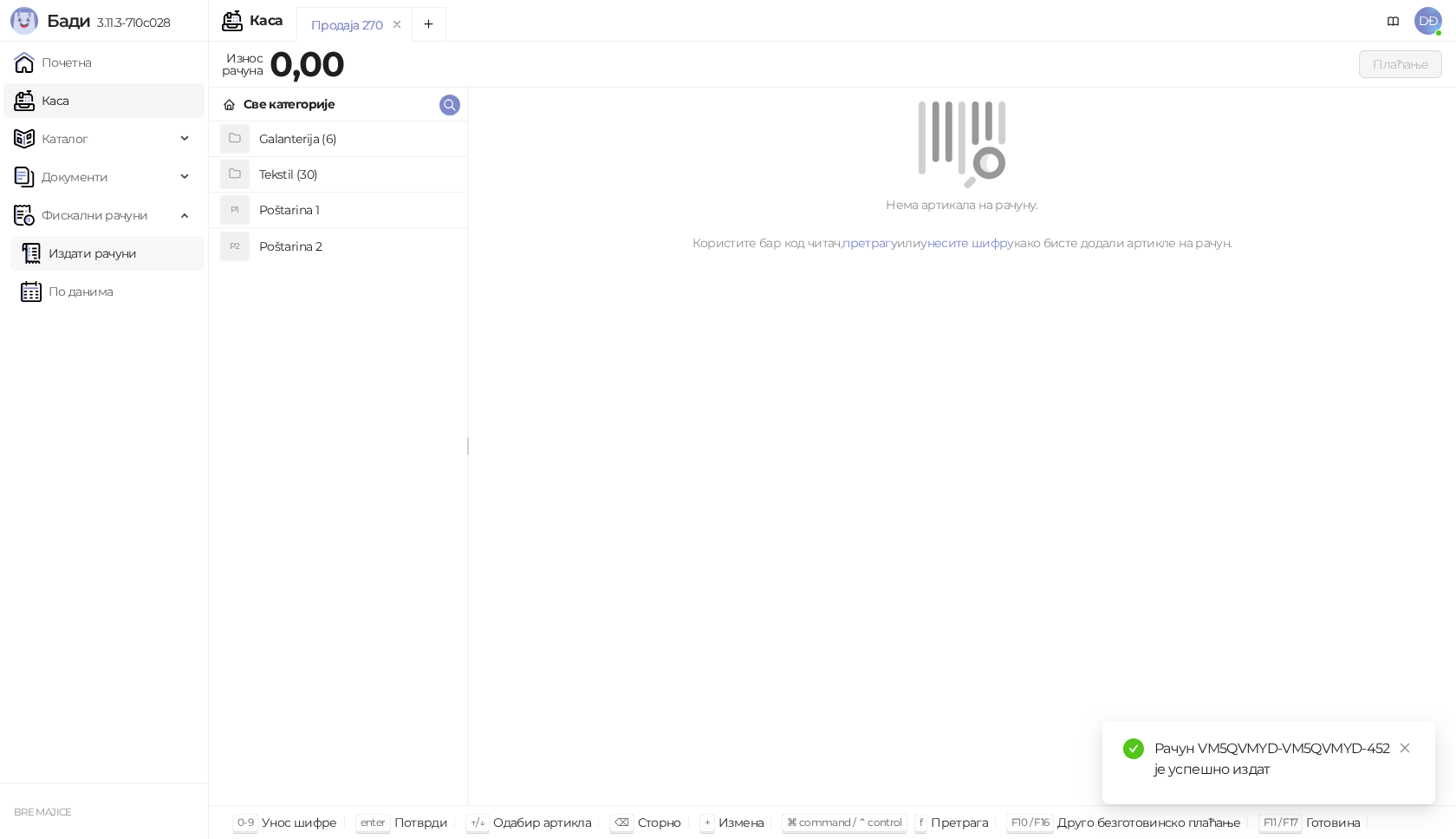
click at [106, 255] on link "Издати рачуни" at bounding box center [78, 254] width 116 height 35
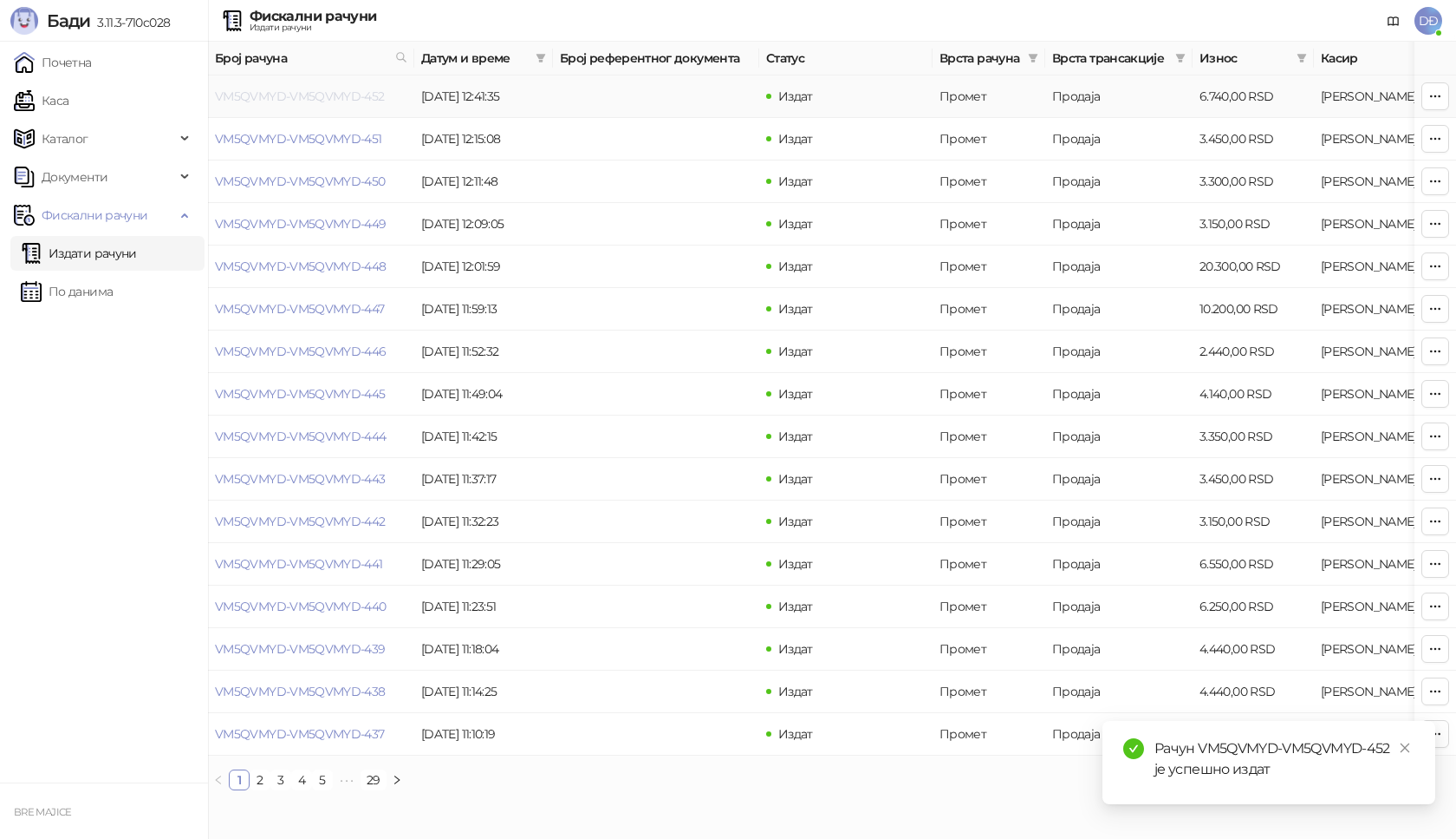
click at [290, 94] on link "VM5QVMYD-VM5QVMYD-452" at bounding box center [300, 97] width 170 height 16
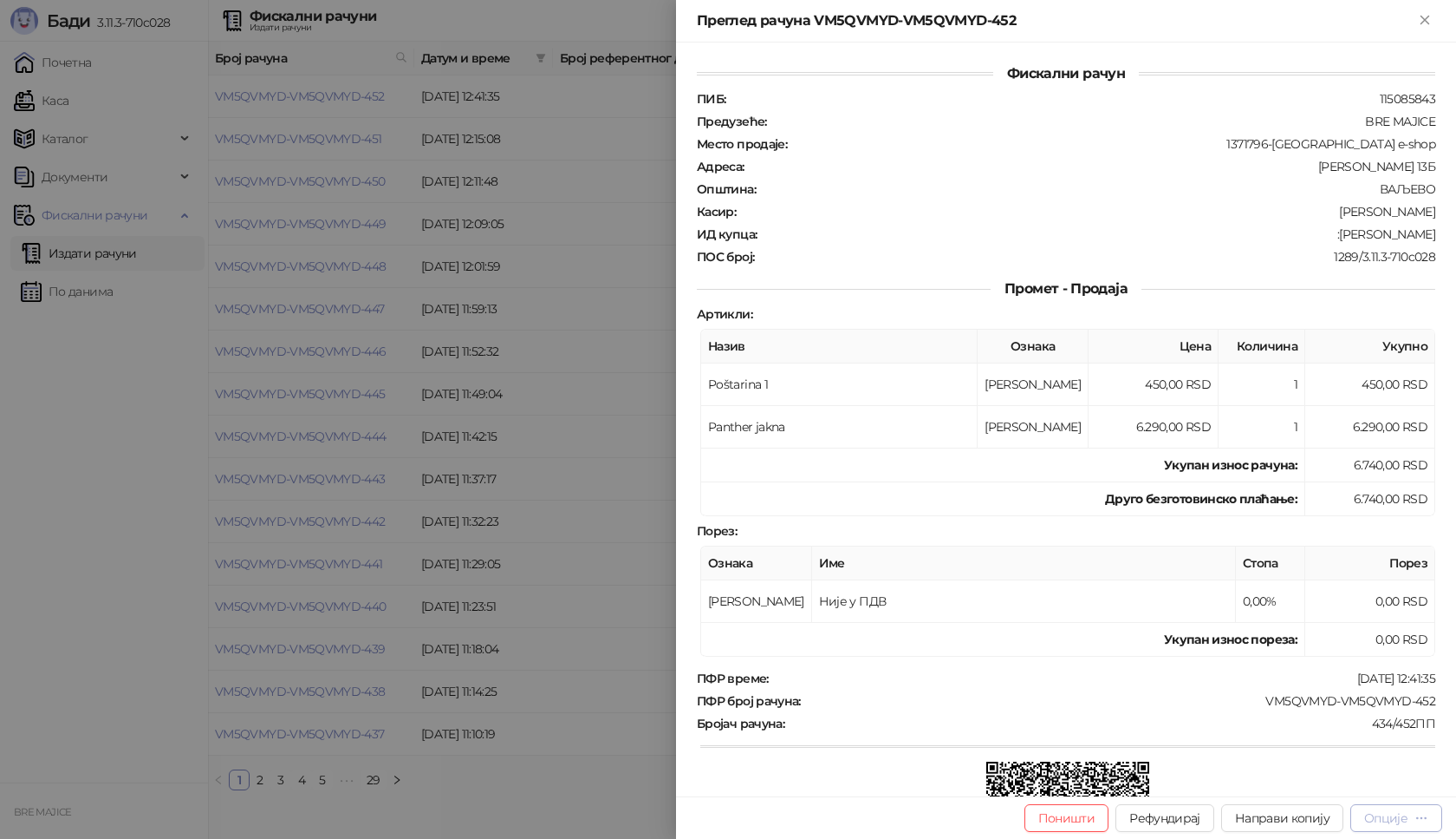
click at [1405, 815] on div "Опције" at bounding box center [1386, 818] width 44 height 16
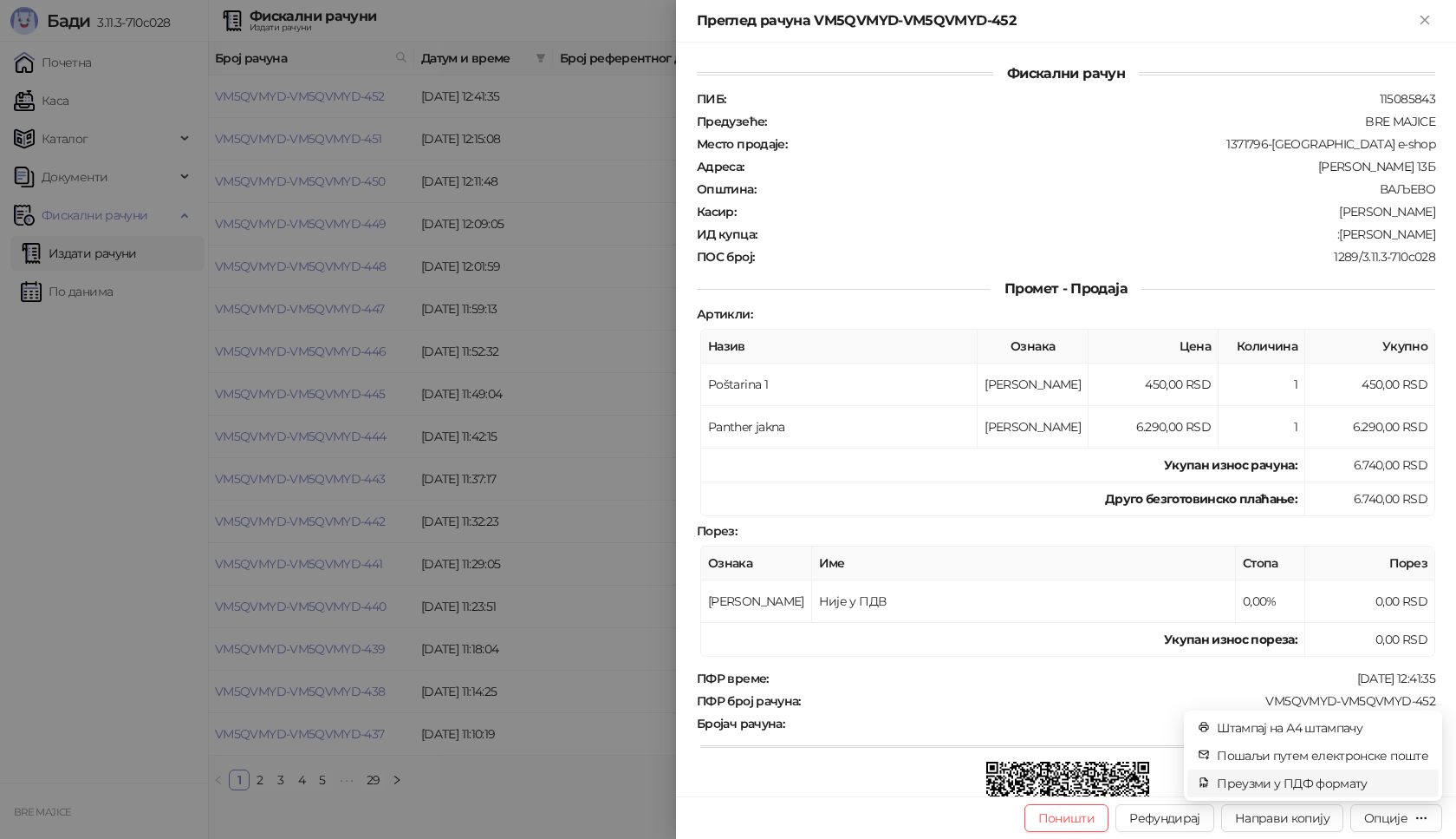
click at [1354, 787] on span "Преузми у ПДФ формату" at bounding box center [1323, 783] width 212 height 19
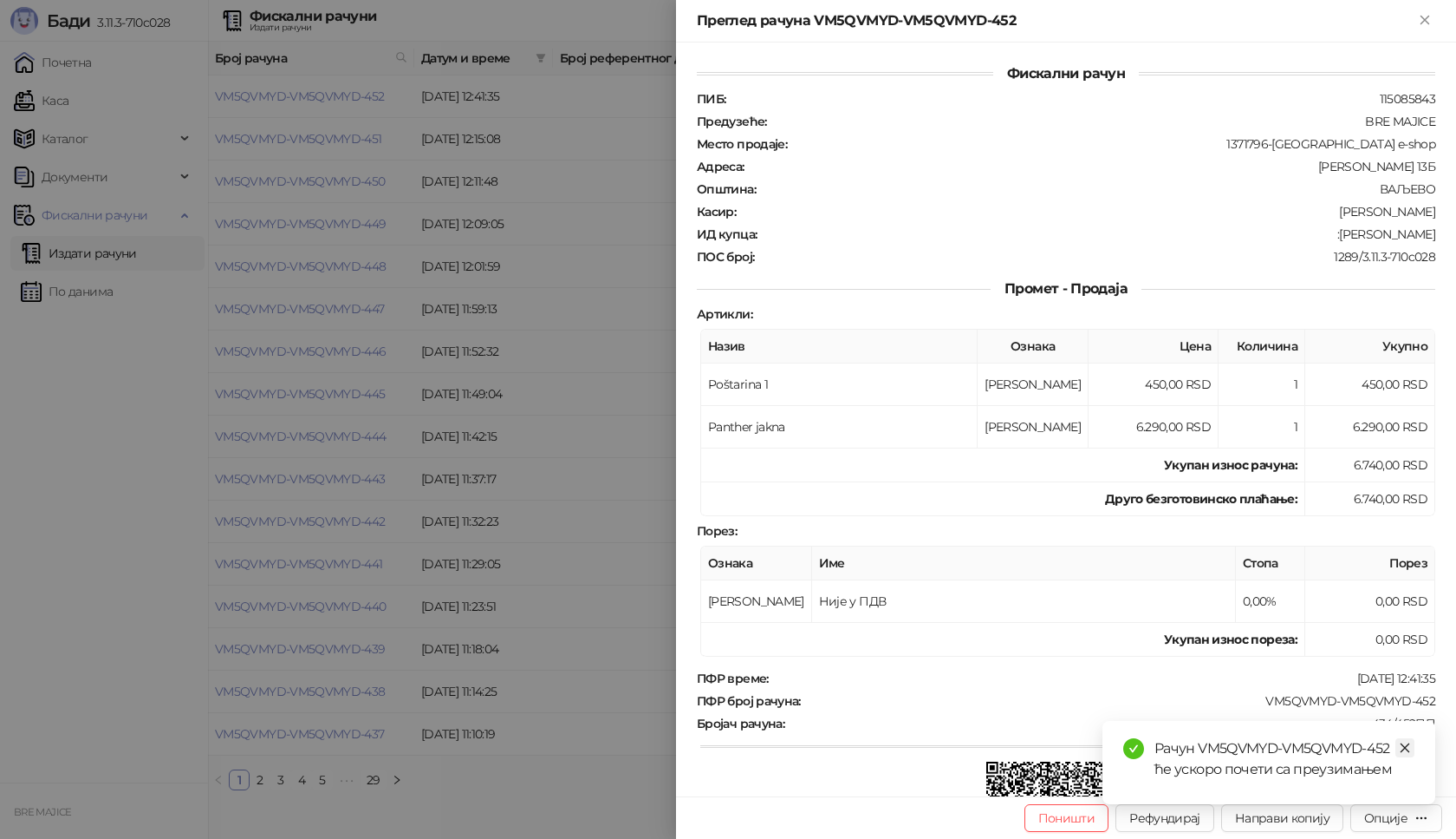
click at [1402, 750] on icon "close" at bounding box center [1405, 748] width 12 height 12
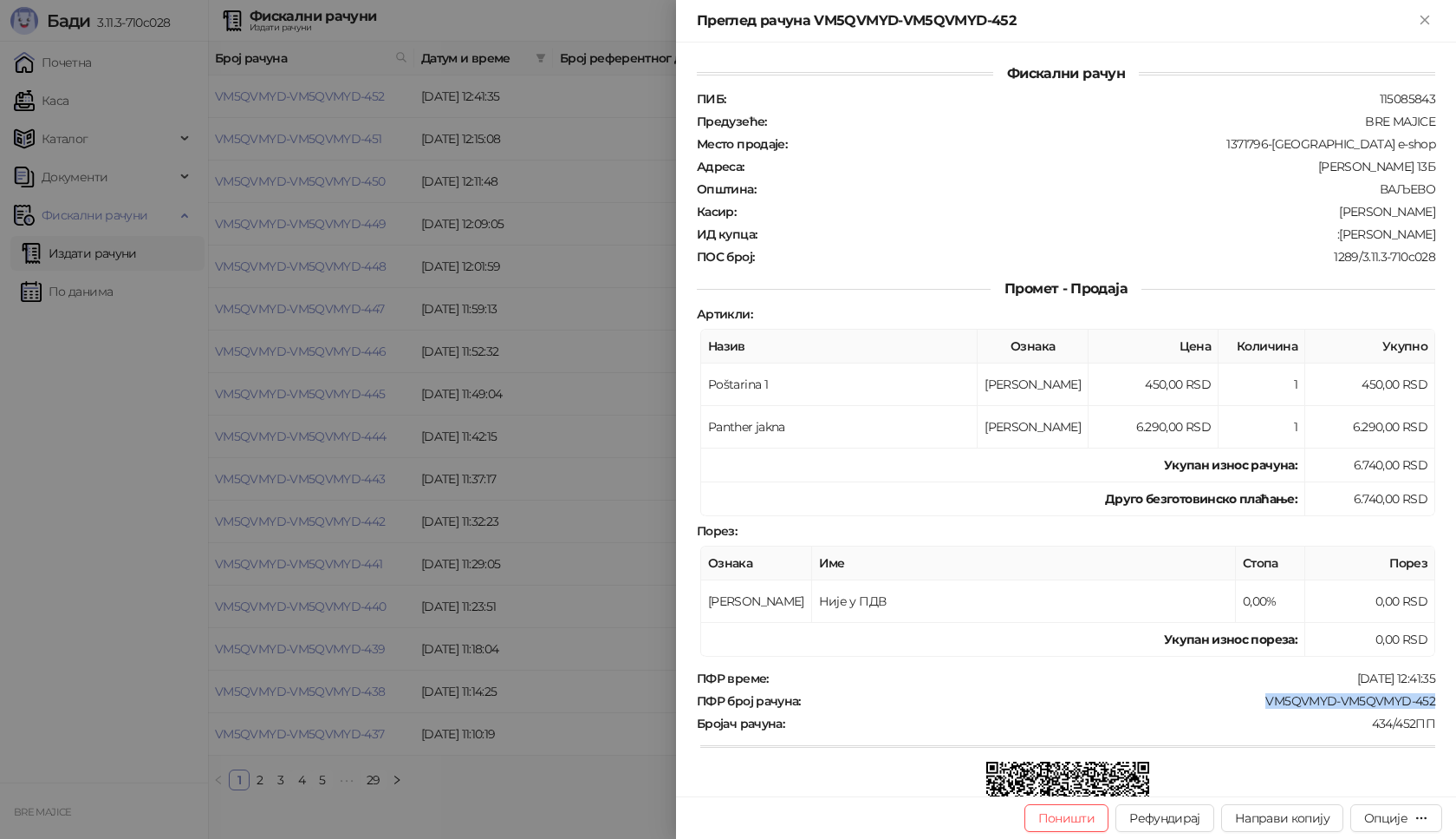
drag, startPoint x: 1423, startPoint y: 703, endPoint x: 1245, endPoint y: 701, distance: 178.0
click at [1245, 701] on div "Фискални рачун ПИБ : 115085843 Предузеће : BRE MAJICE Место продаје : 1371796-B…" at bounding box center [1066, 419] width 780 height 754
drag, startPoint x: 1423, startPoint y: 232, endPoint x: 1329, endPoint y: 234, distance: 94.0
click at [1329, 234] on div "ИД купца : :[PERSON_NAME]" at bounding box center [1066, 234] width 745 height 16
click at [1430, 17] on icon "Close" at bounding box center [1425, 20] width 16 height 16
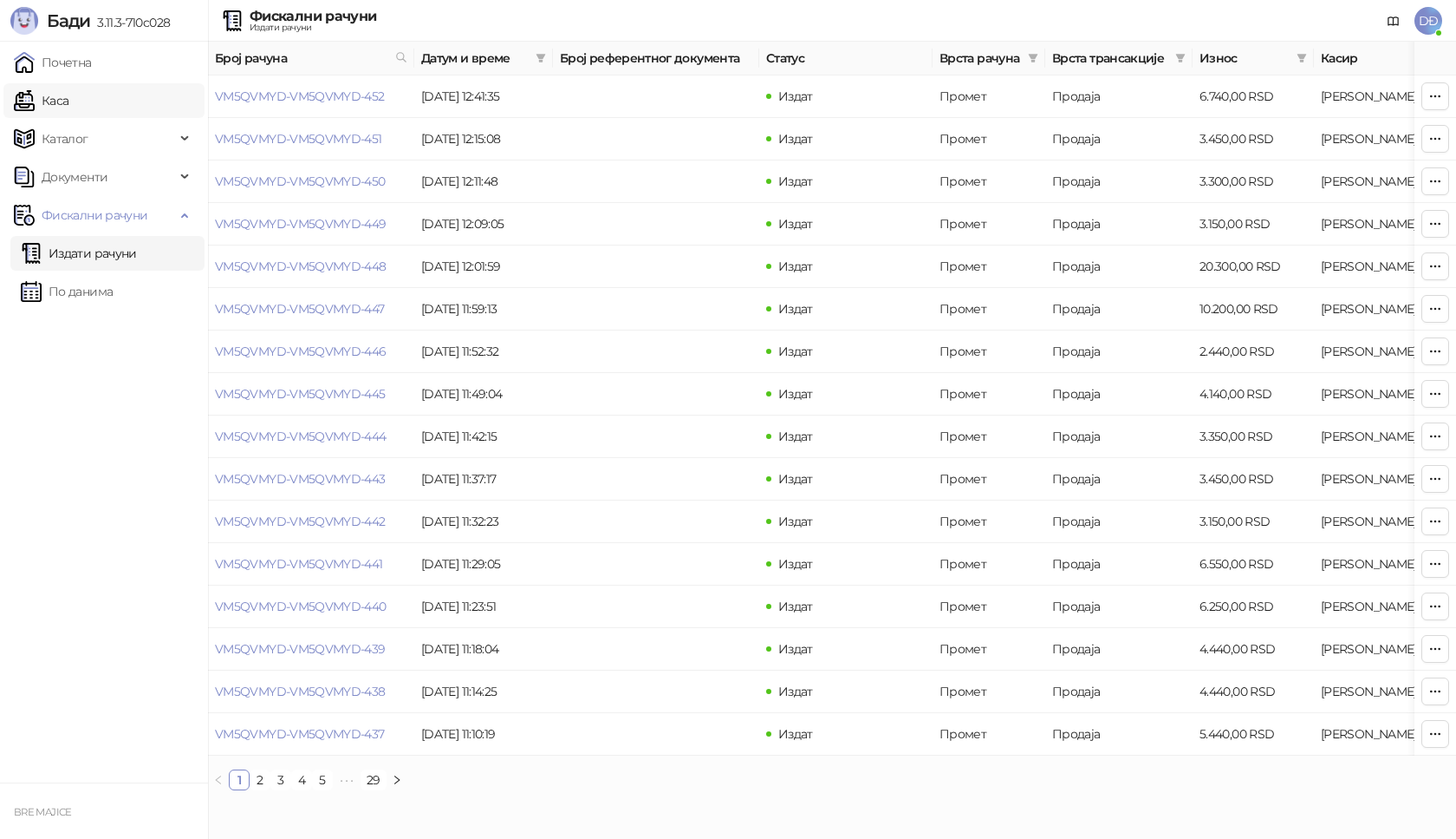
click at [63, 98] on link "Каса" at bounding box center [41, 101] width 55 height 35
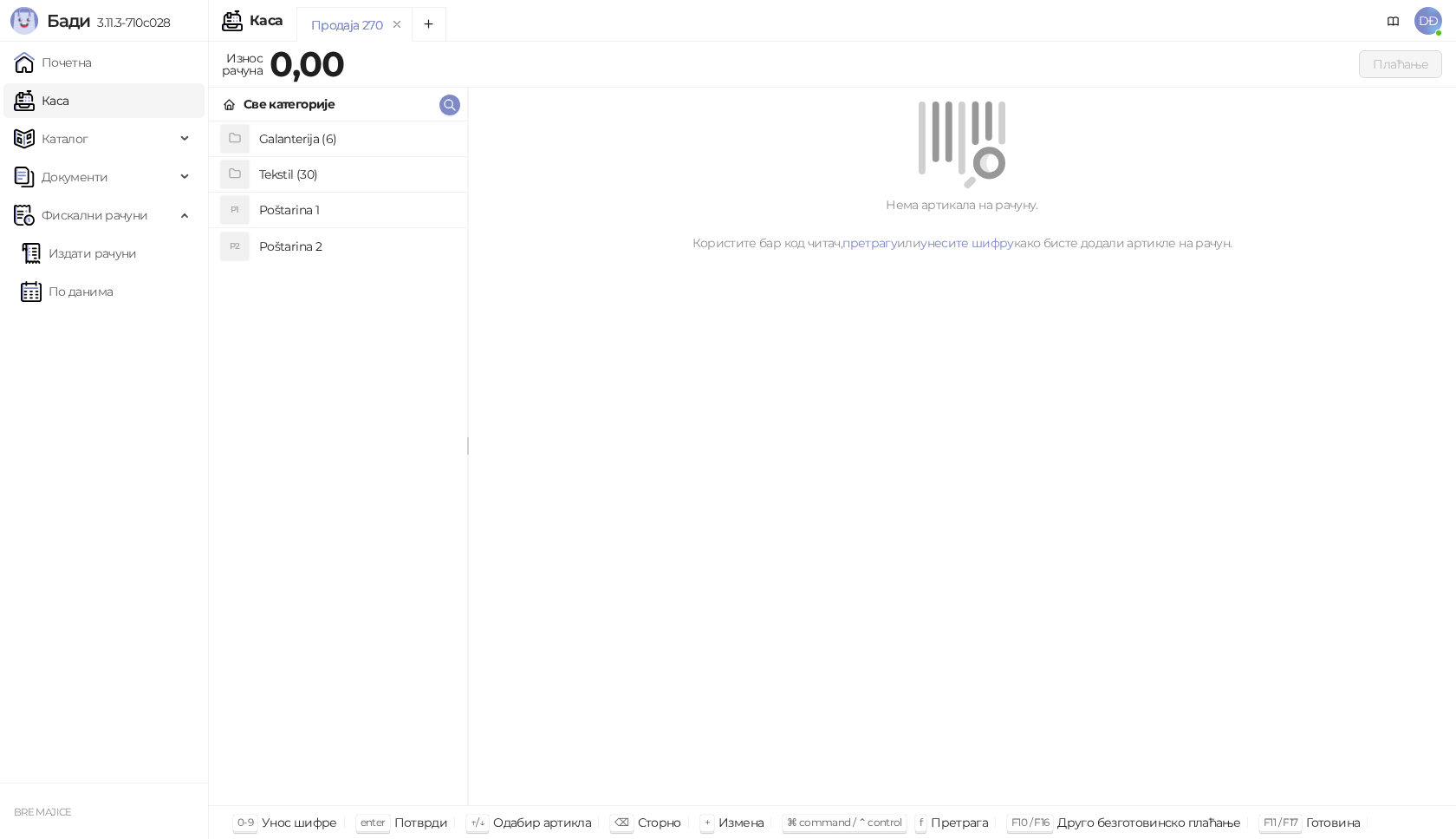
click at [322, 212] on h4 "Poštarina 1" at bounding box center [356, 210] width 194 height 28
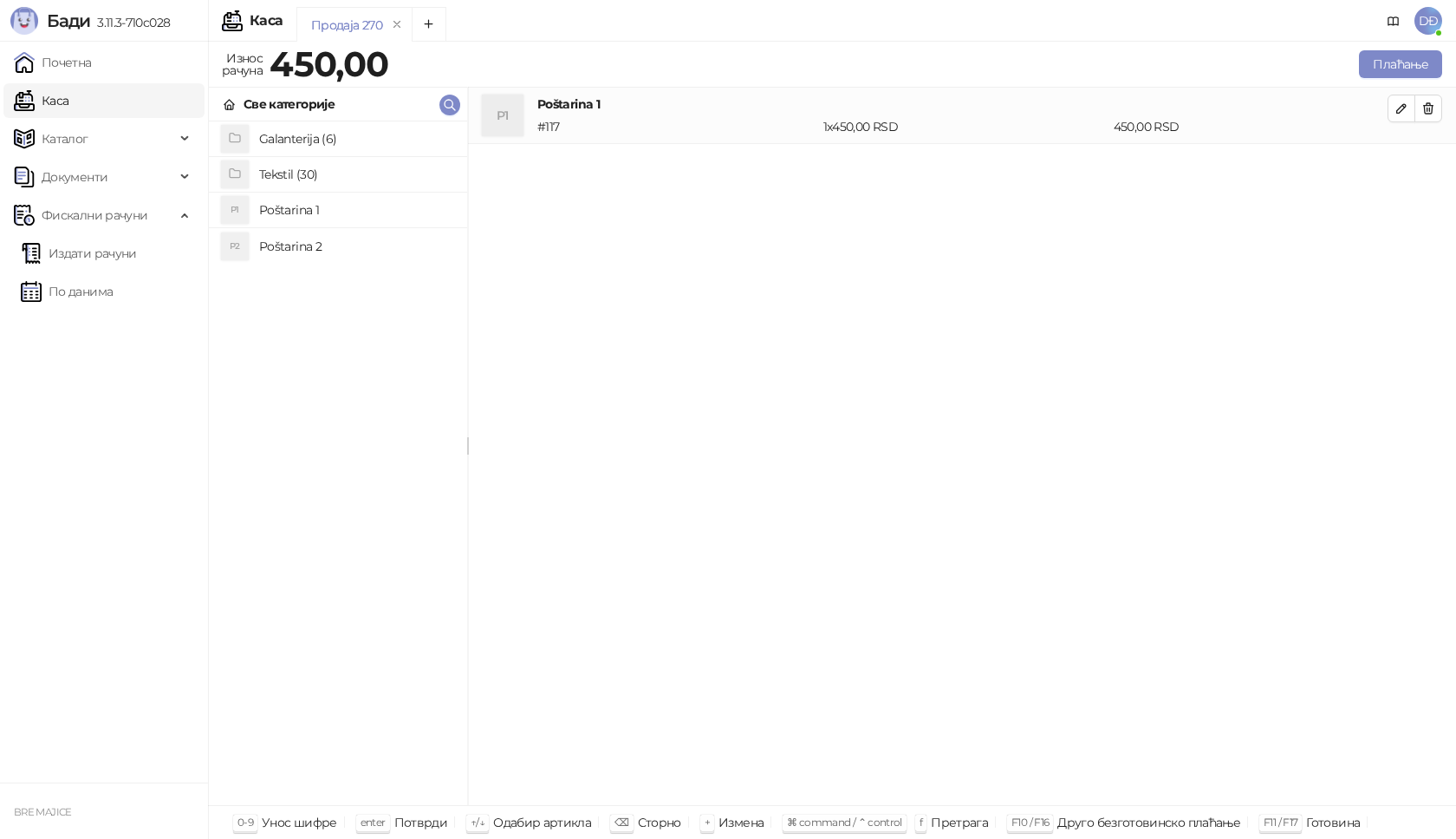
click at [325, 178] on h4 "Tekstil (30)" at bounding box center [356, 174] width 194 height 28
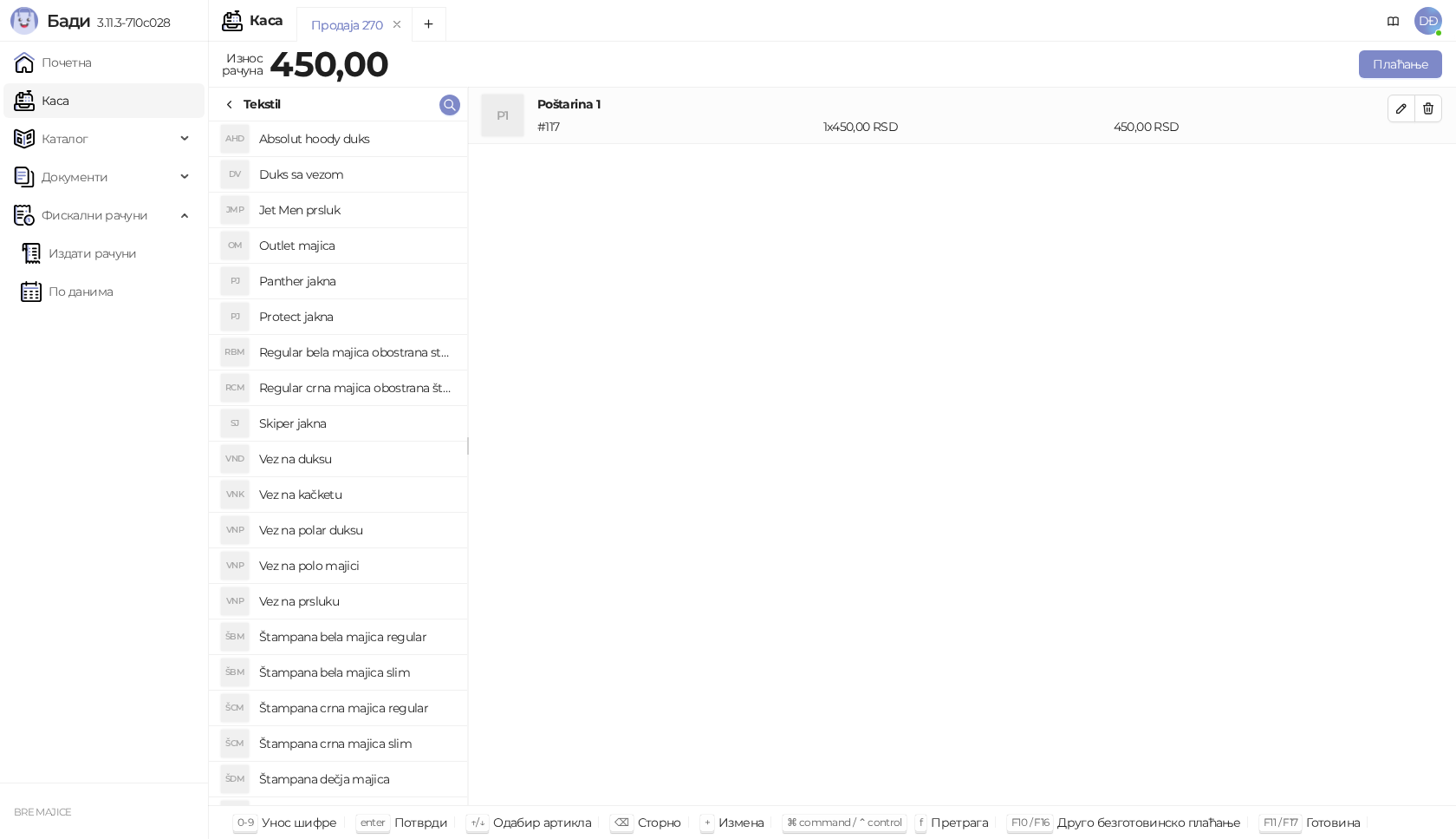
click at [338, 496] on h4 "Vez na kačketu" at bounding box center [356, 494] width 194 height 28
click at [1391, 166] on button "button" at bounding box center [1402, 165] width 28 height 28
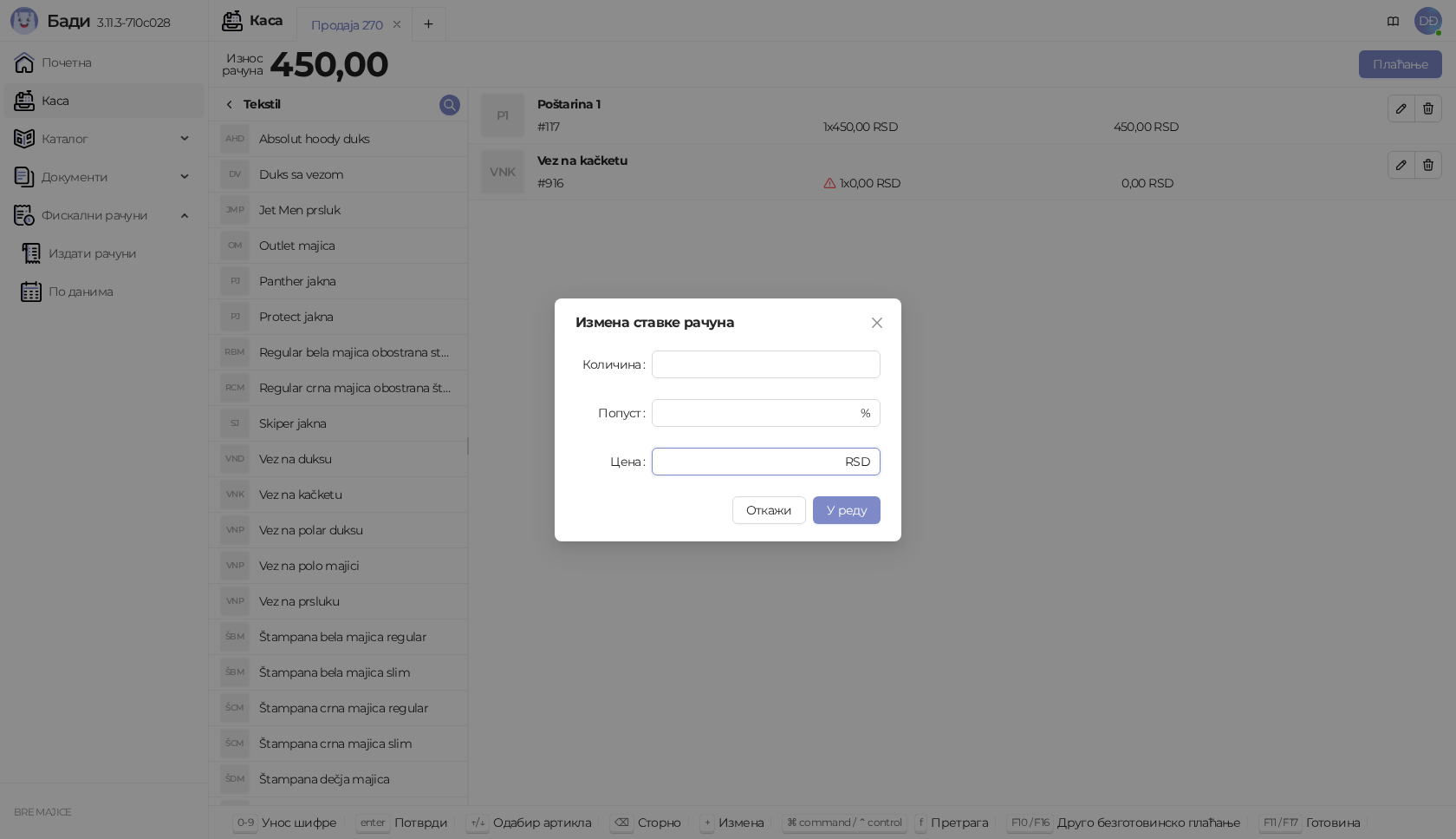
drag, startPoint x: 692, startPoint y: 468, endPoint x: 612, endPoint y: 421, distance: 92.8
click at [594, 468] on div "Цена * RSD" at bounding box center [728, 462] width 305 height 28
type input "****"
click at [846, 507] on span "У реду" at bounding box center [847, 510] width 40 height 16
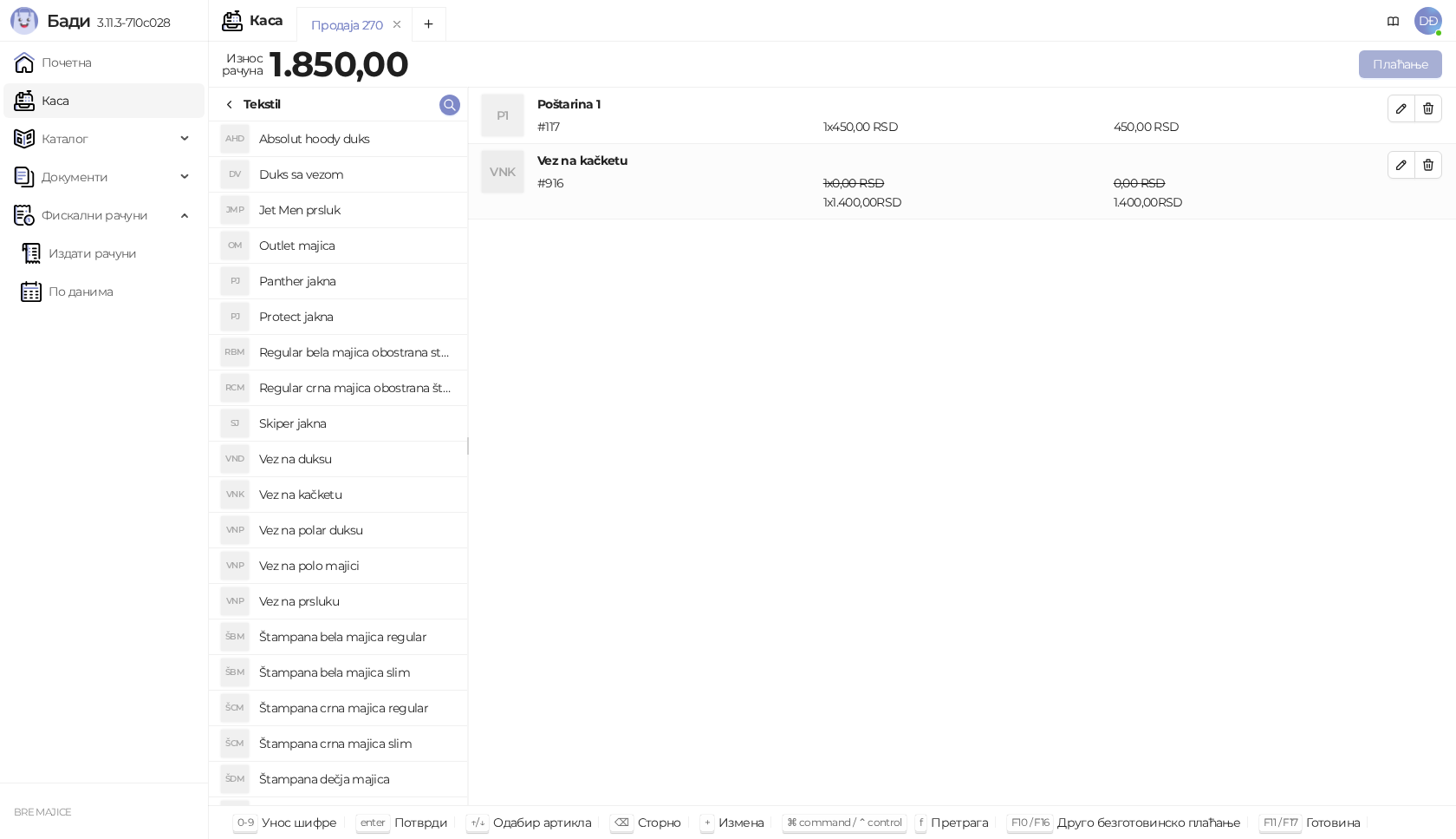
click at [1399, 59] on button "Плаћање" at bounding box center [1401, 64] width 84 height 28
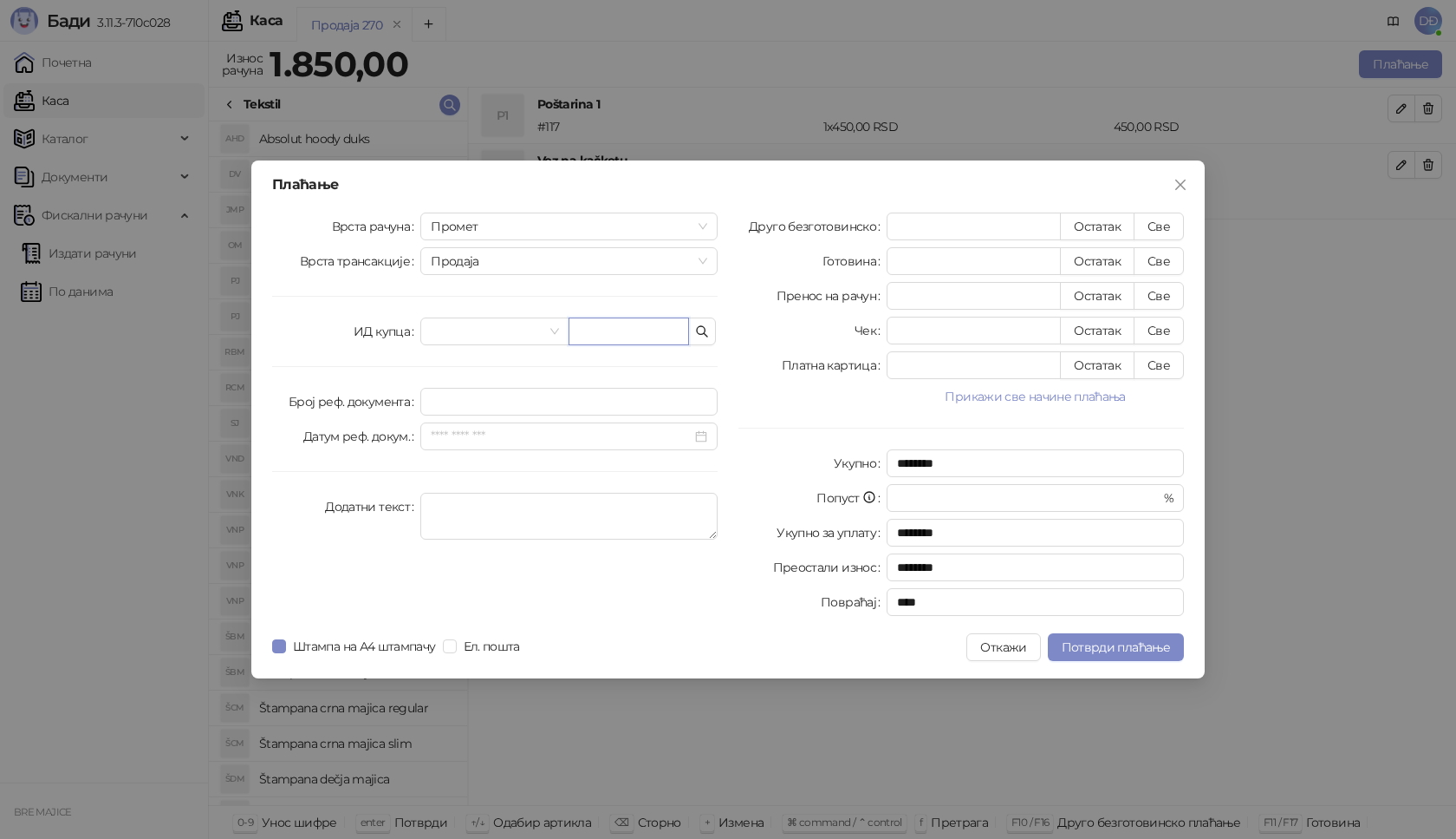
click at [585, 332] on input "text" at bounding box center [629, 331] width 120 height 28
paste input "**********"
type input "**********"
click at [1150, 226] on button "Све" at bounding box center [1159, 227] width 51 height 28
type input "****"
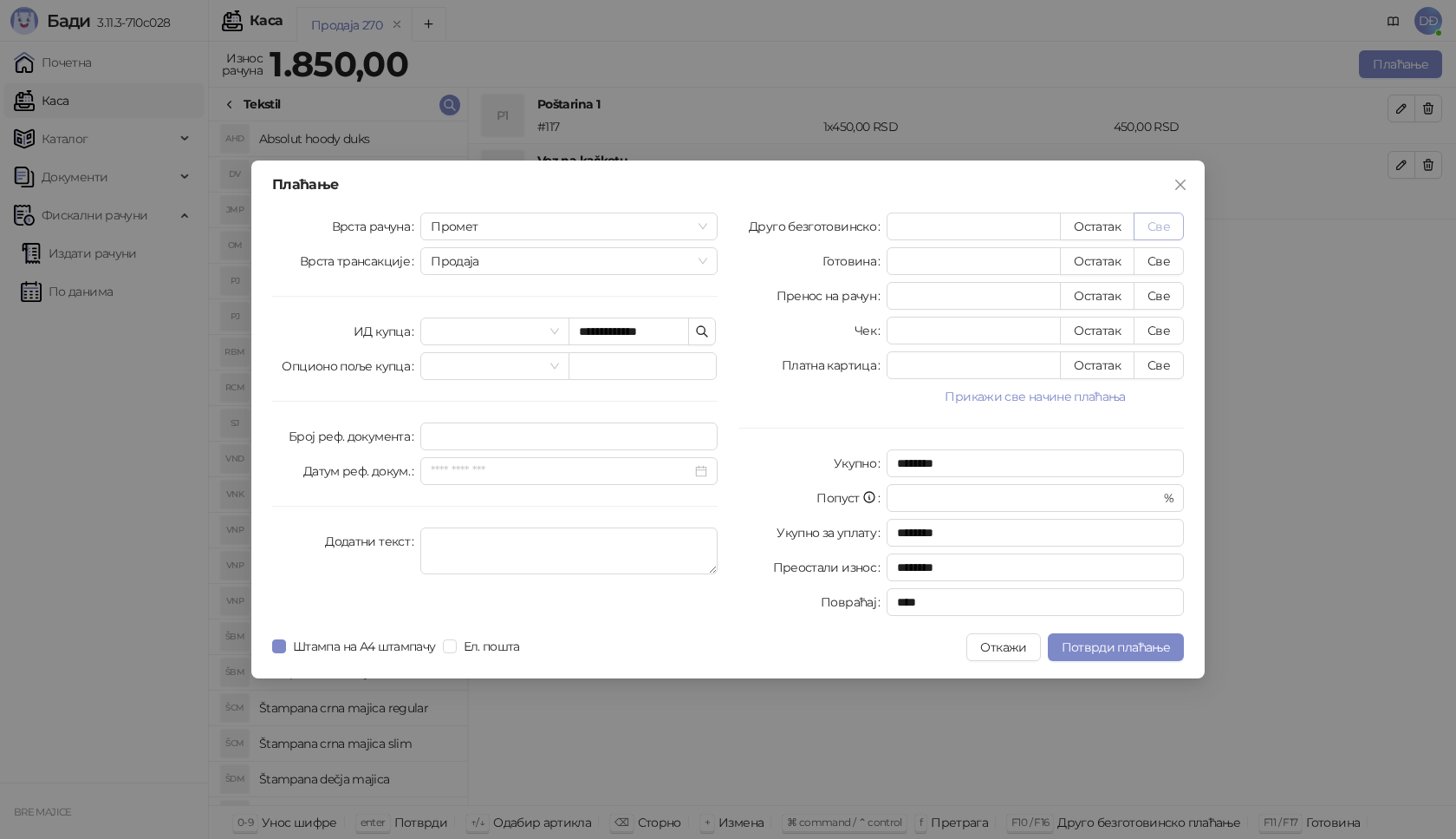
type input "****"
click at [1130, 639] on span "Потврди плаћање" at bounding box center [1116, 647] width 108 height 16
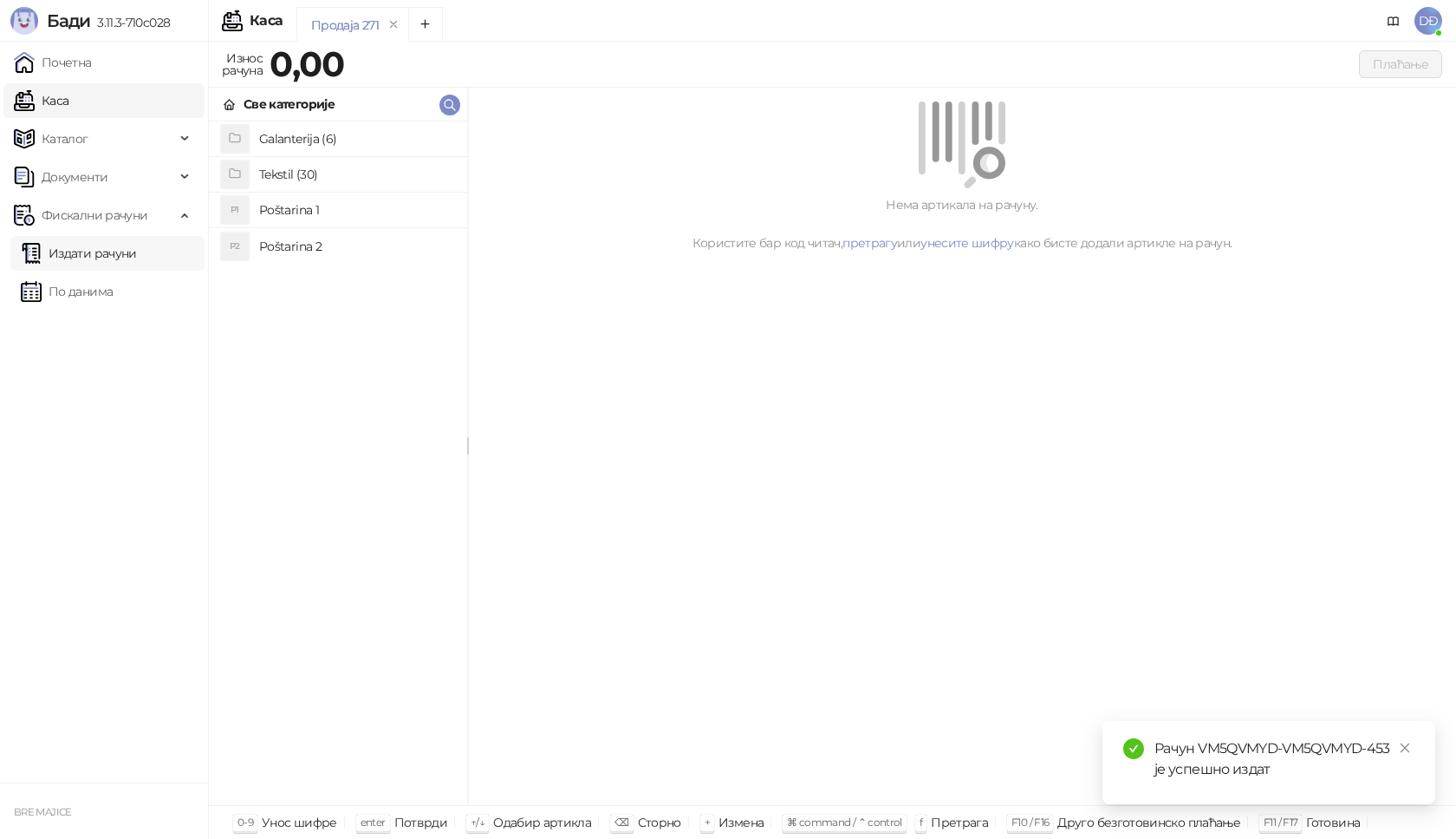
click at [107, 253] on link "Издати рачуни" at bounding box center [78, 254] width 116 height 35
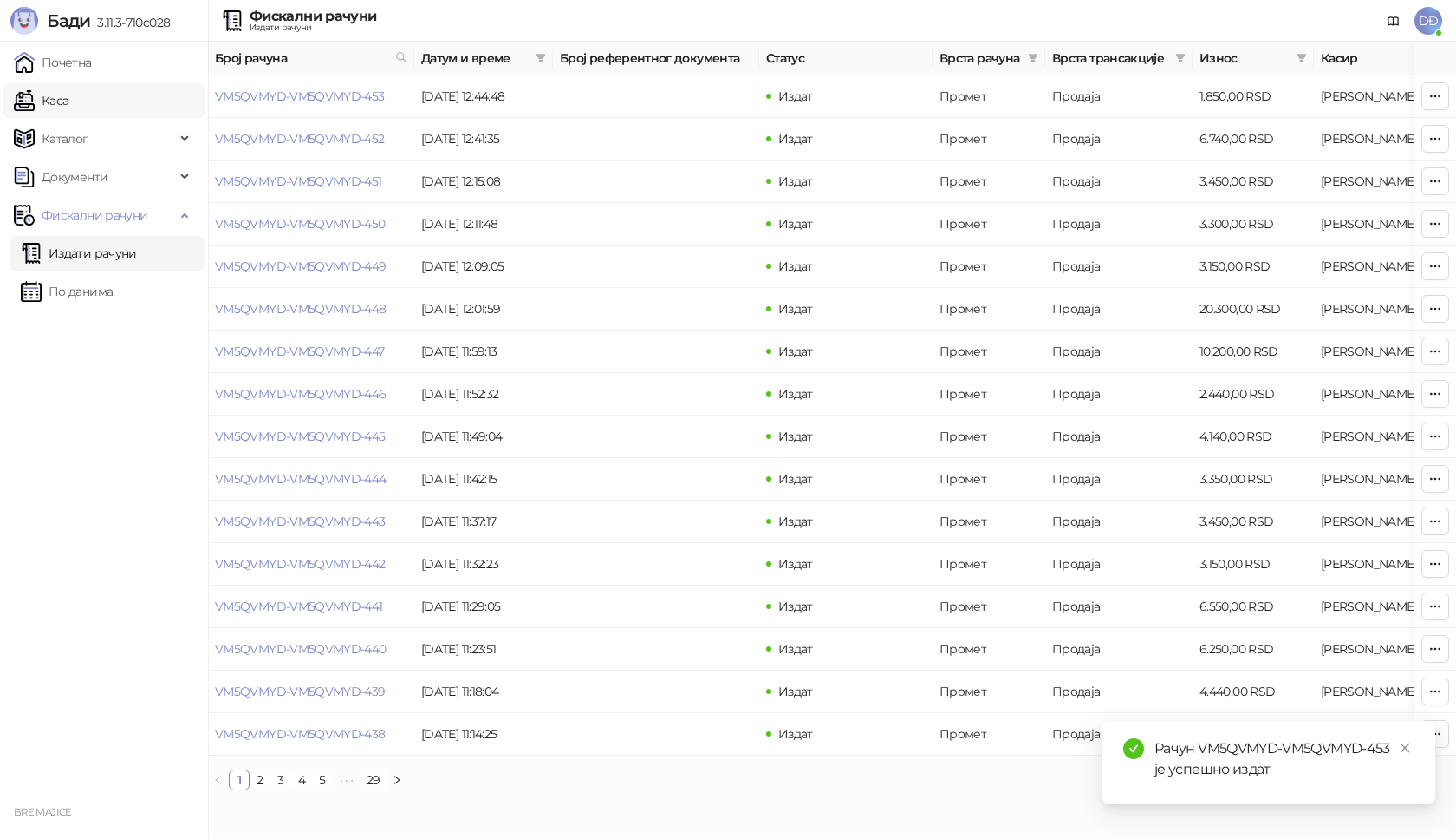
click at [69, 101] on link "Каса" at bounding box center [41, 101] width 55 height 35
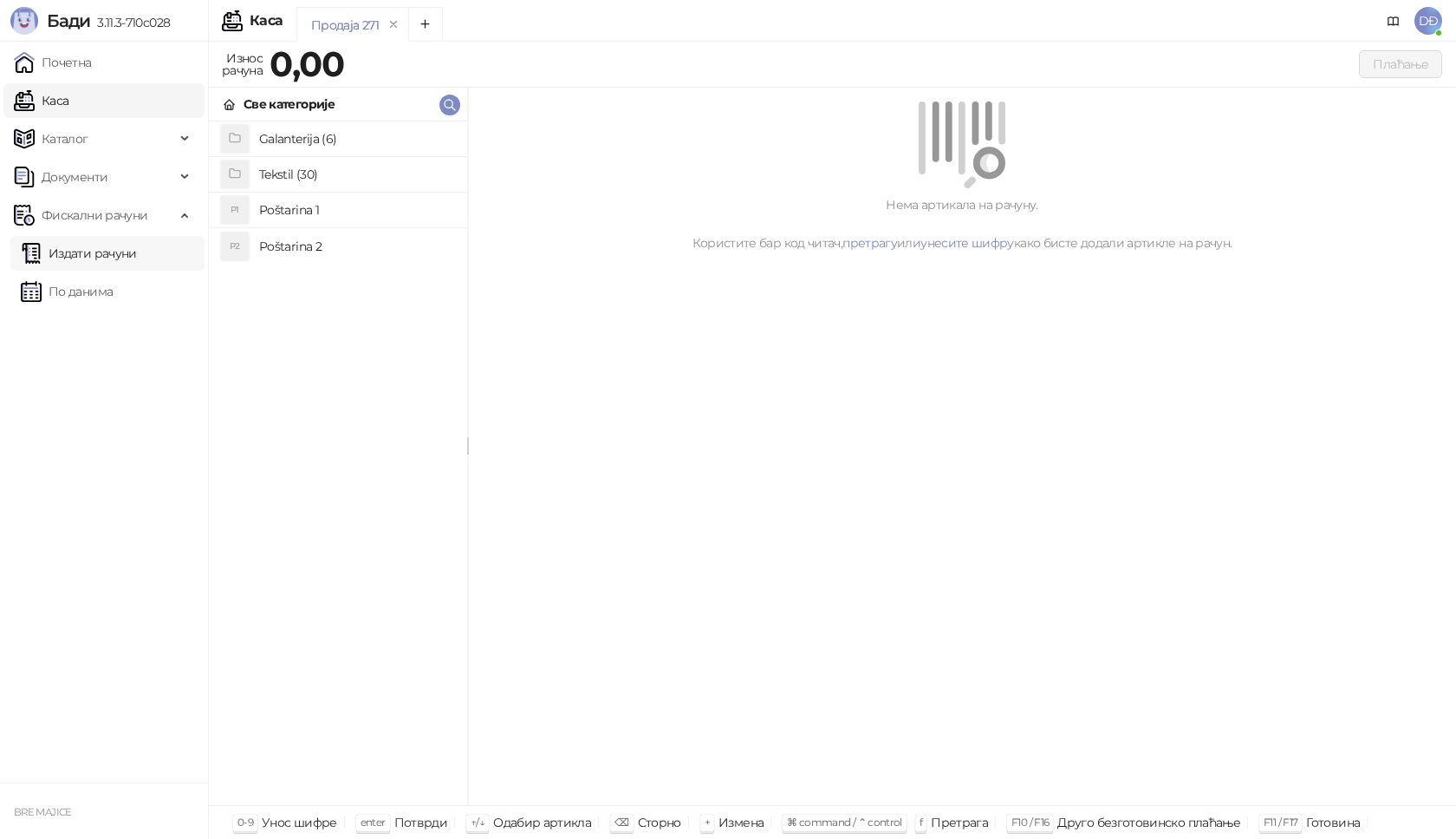
click at [78, 260] on link "Издати рачуни" at bounding box center [78, 254] width 116 height 35
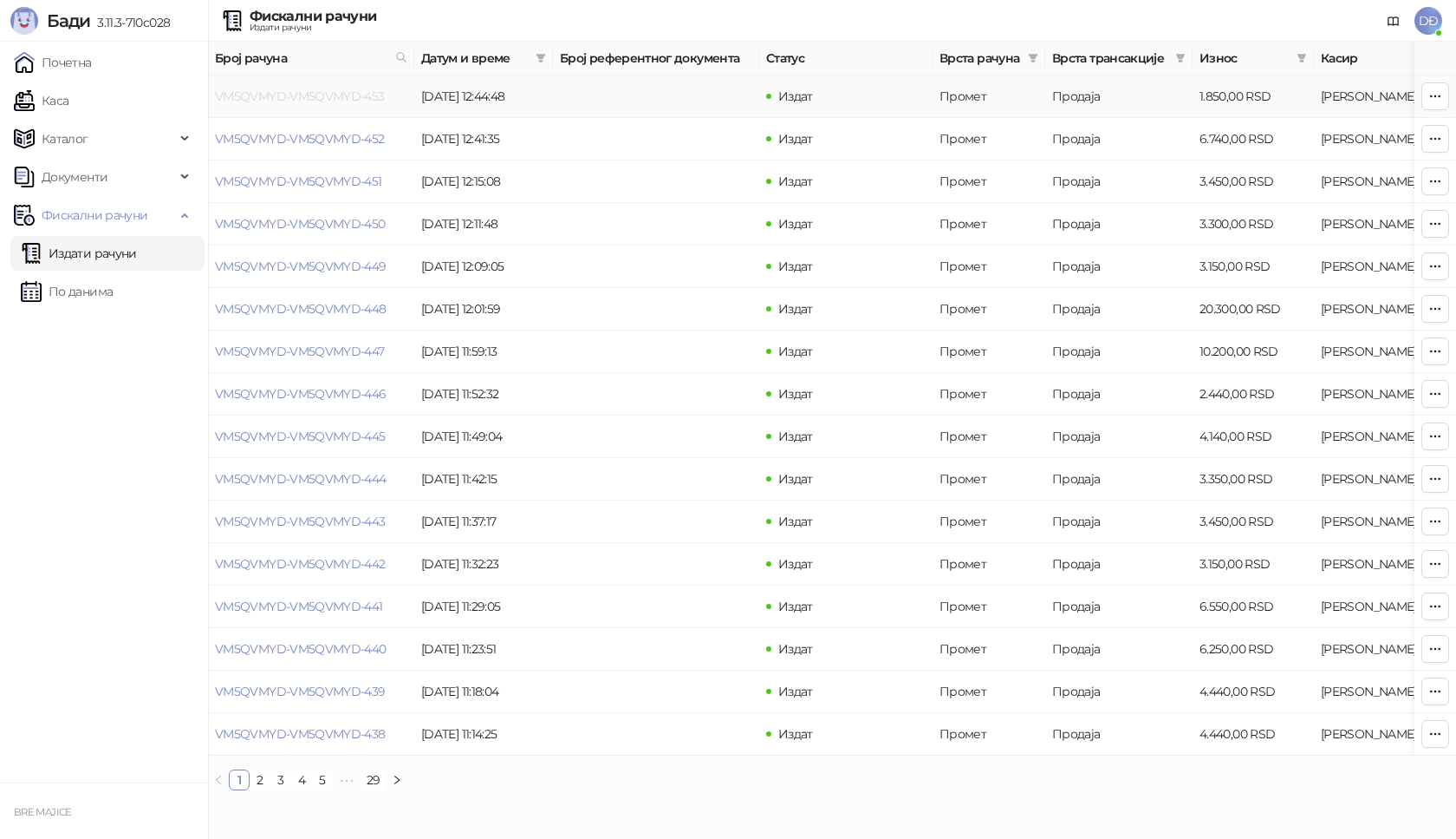
click at [308, 100] on link "VM5QVMYD-VM5QVMYD-453" at bounding box center [300, 97] width 170 height 16
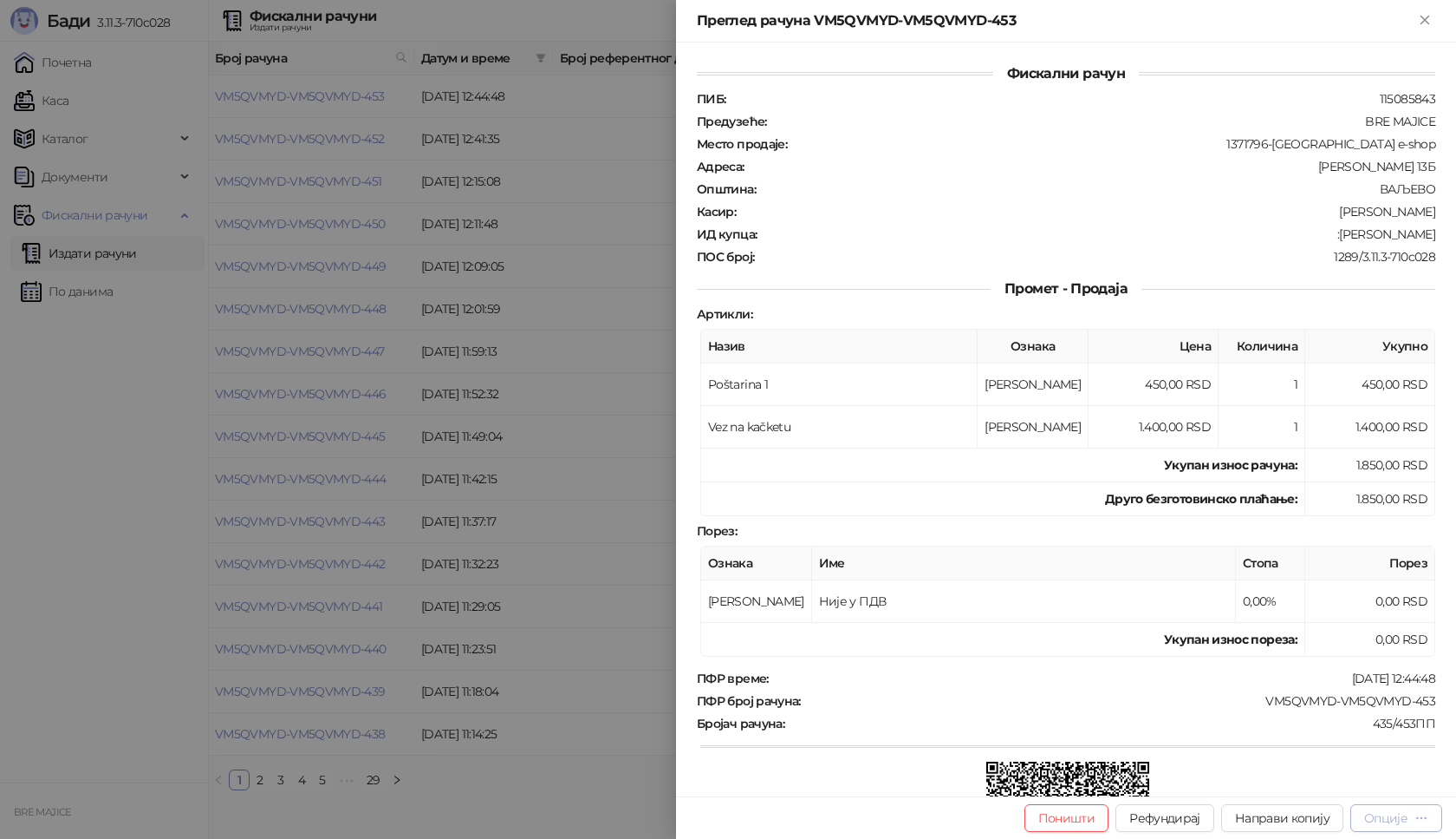
click at [1378, 815] on div "Опције" at bounding box center [1386, 818] width 44 height 16
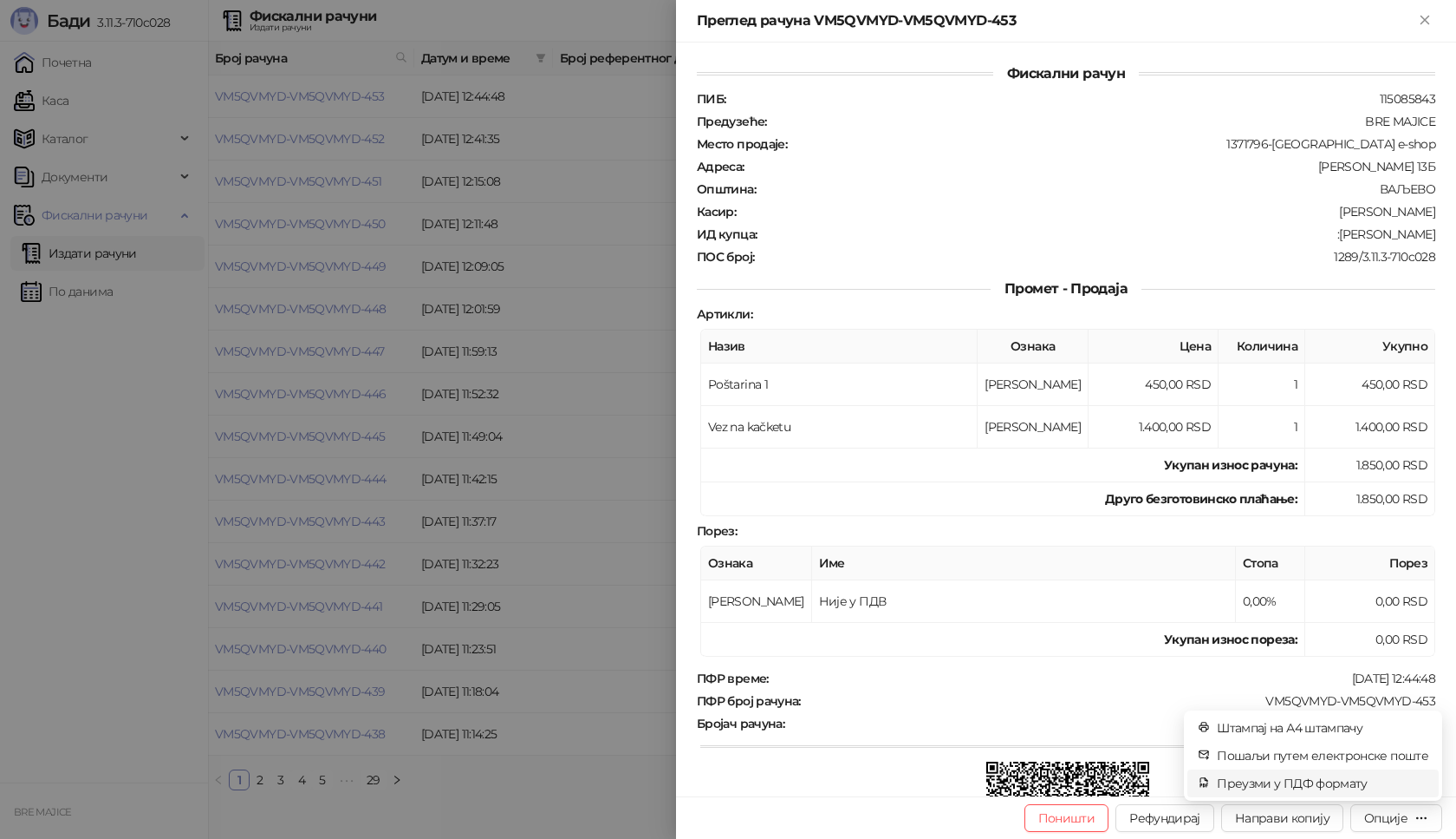
click at [1345, 785] on span "Преузми у ПДФ формату" at bounding box center [1323, 783] width 212 height 19
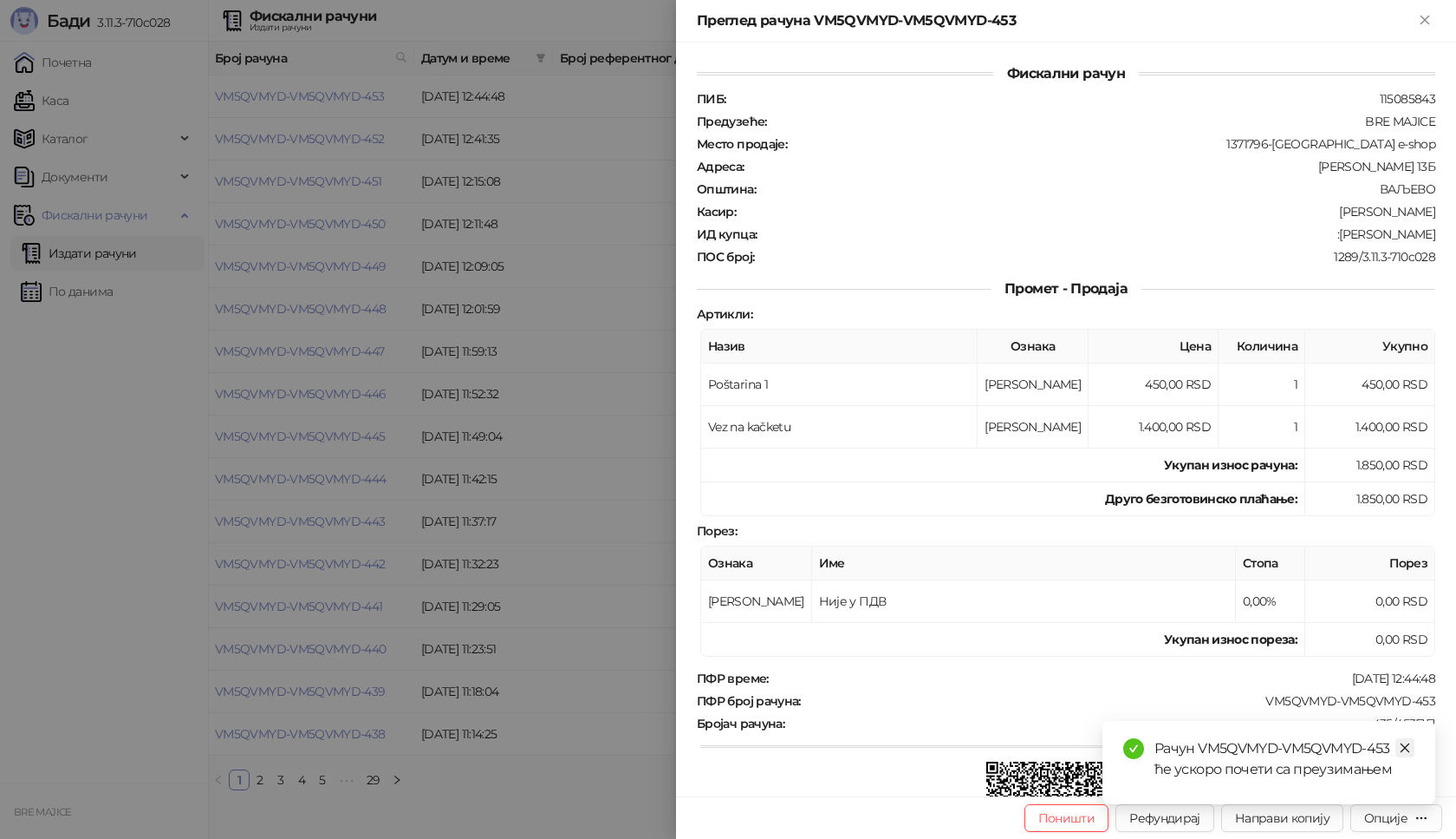
click at [1400, 746] on icon "close" at bounding box center [1405, 748] width 12 height 12
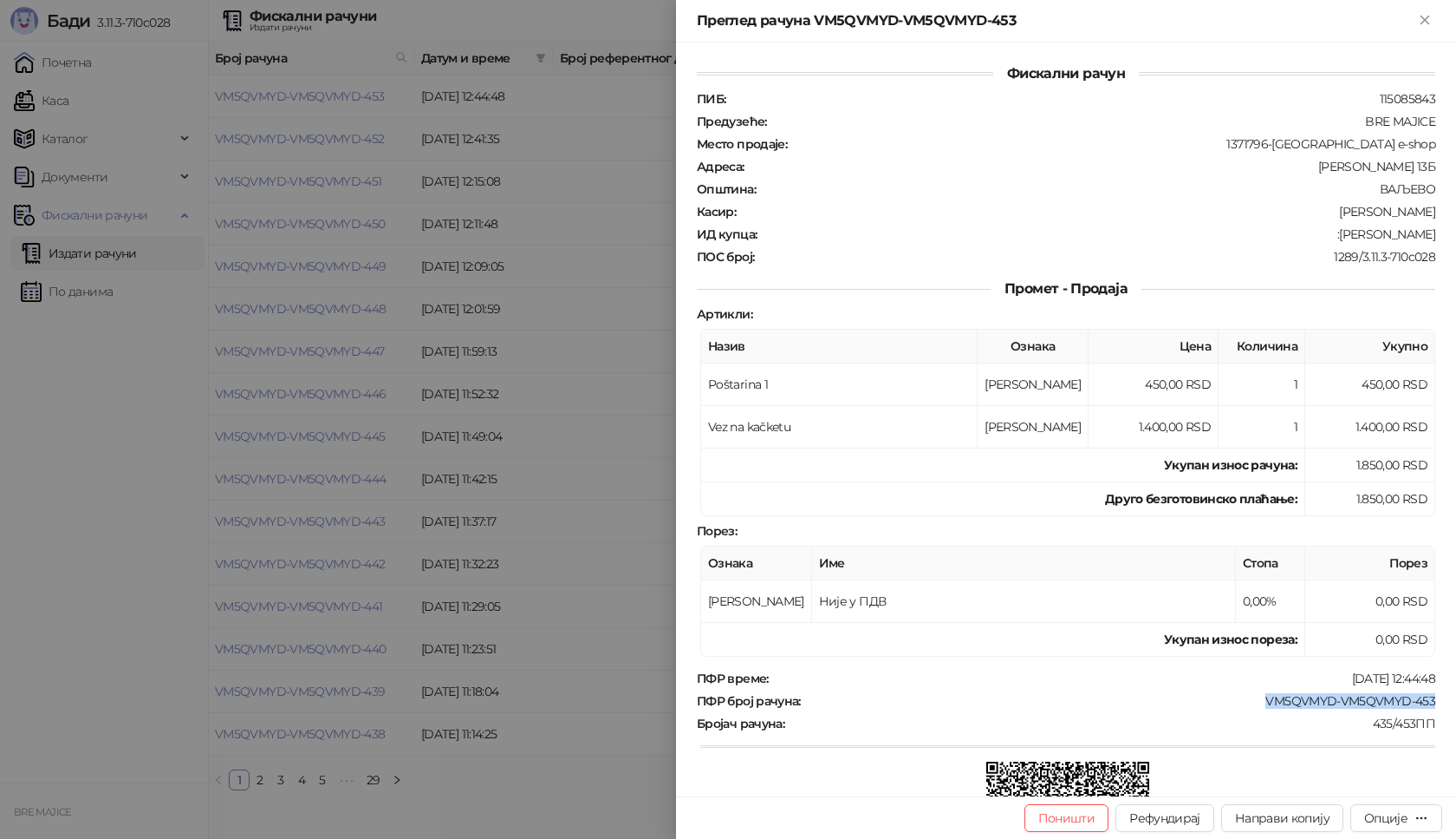
drag, startPoint x: 1429, startPoint y: 697, endPoint x: 1256, endPoint y: 707, distance: 173.3
click at [1256, 707] on div "Фискални рачун ПИБ : 115085843 Предузеће : BRE MAJICE Место продаје : 1371796-B…" at bounding box center [1066, 419] width 780 height 754
drag, startPoint x: 1426, startPoint y: 236, endPoint x: 1353, endPoint y: 242, distance: 73.2
click at [1353, 242] on div "Фискални рачун ПИБ : 115085843 Предузеће : BRE MAJICE Место продаје : 1371796-B…" at bounding box center [1066, 419] width 780 height 754
